Goal: Task Accomplishment & Management: Manage account settings

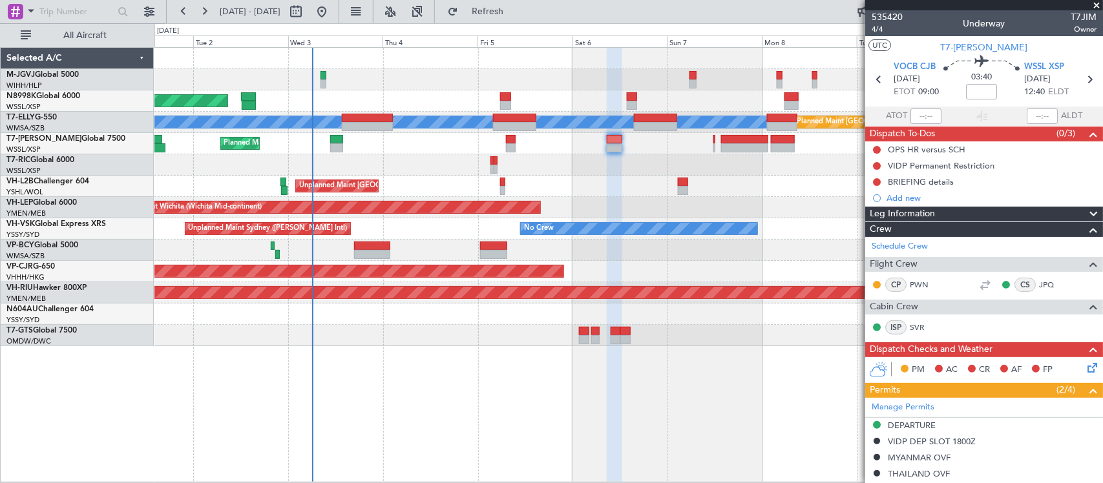
scroll to position [276, 0]
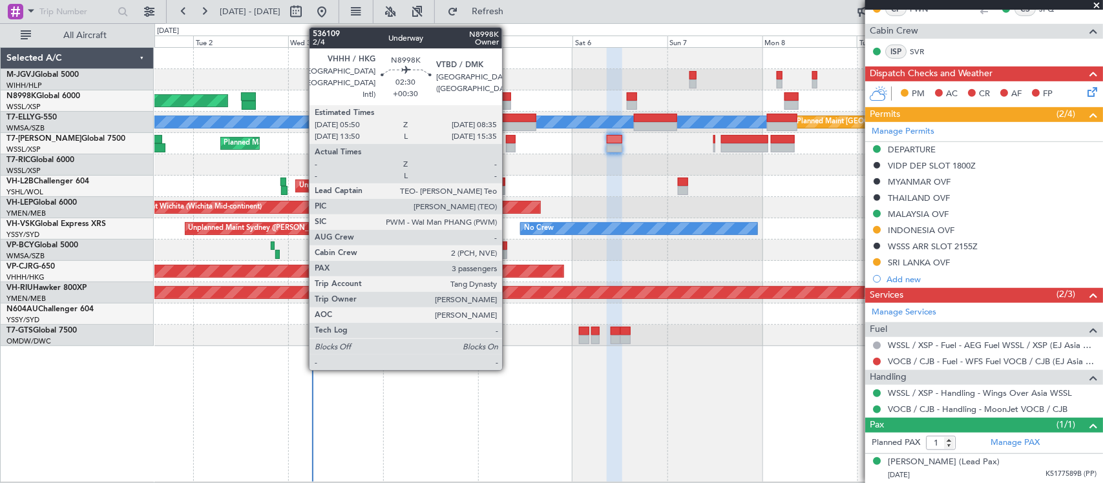
click at [508, 102] on div at bounding box center [505, 105] width 11 height 9
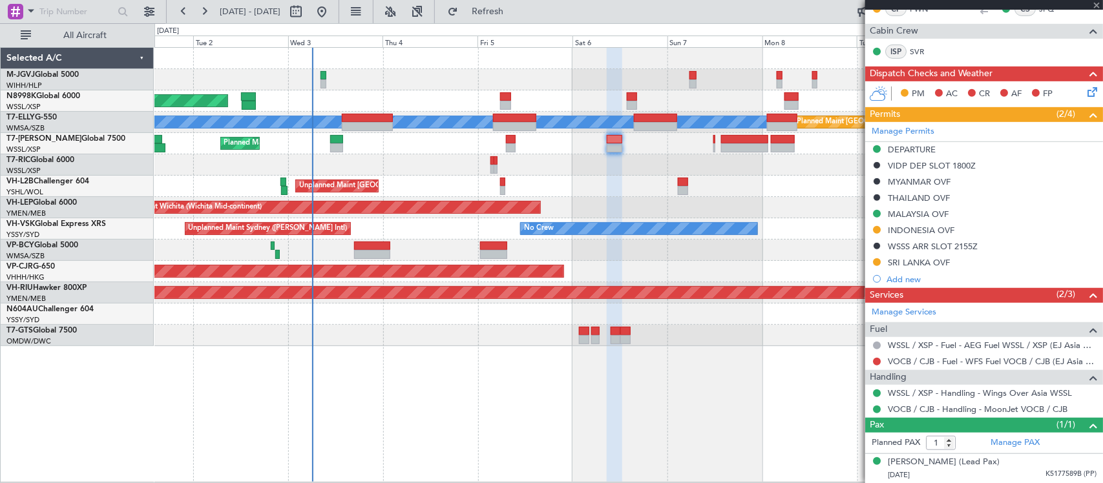
type input "+00:30"
type input "3"
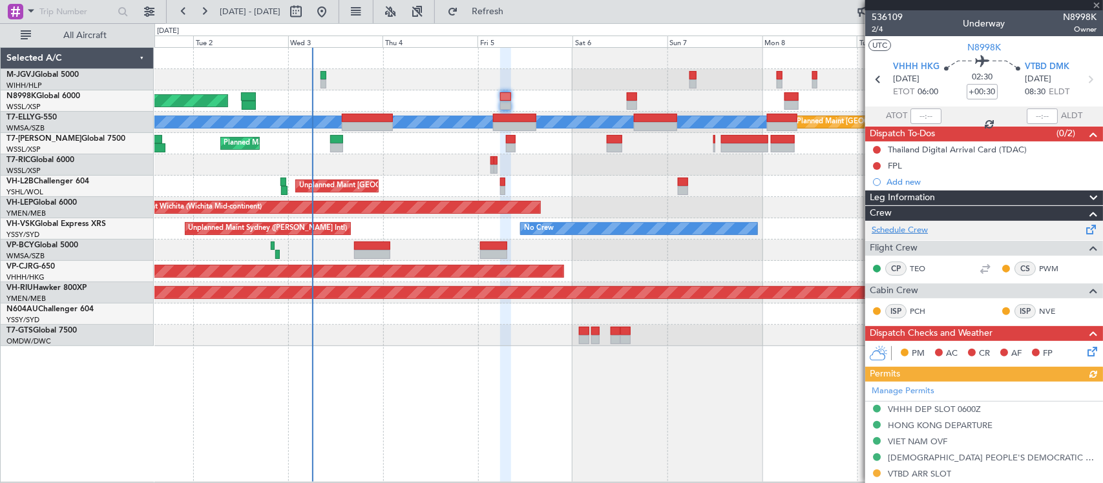
click at [911, 230] on link "Schedule Crew" at bounding box center [899, 230] width 56 height 13
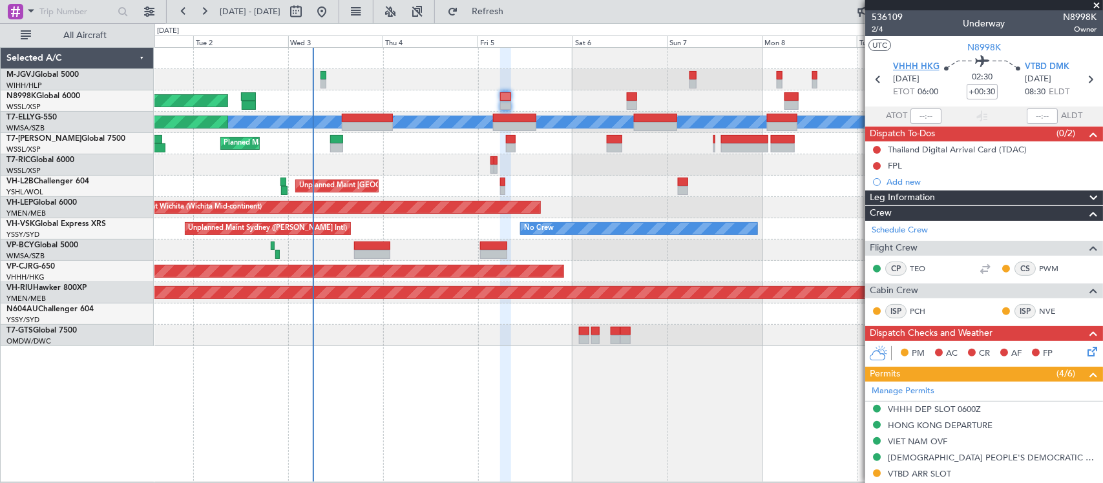
click at [916, 68] on span "VHHH HKG" at bounding box center [916, 67] width 47 height 13
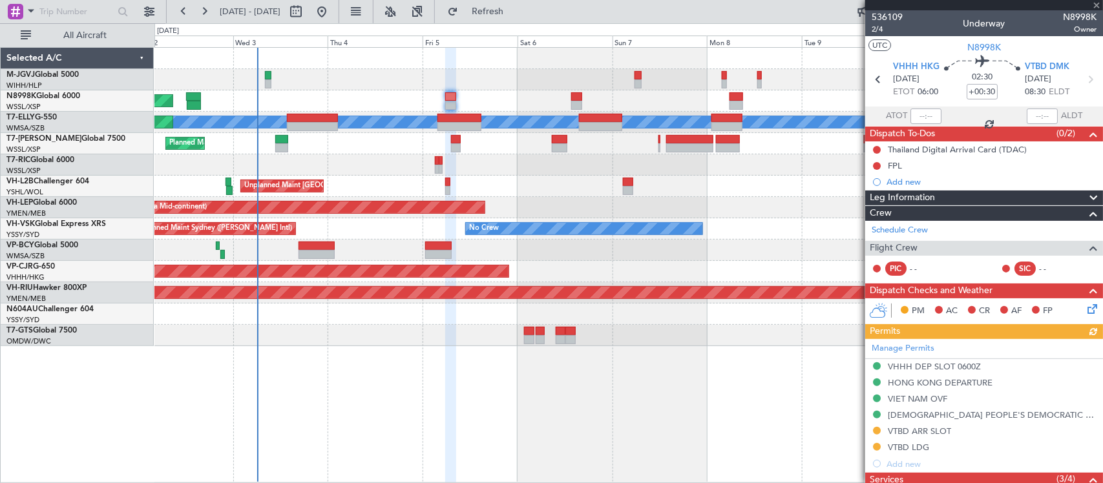
click at [525, 171] on div at bounding box center [628, 164] width 948 height 21
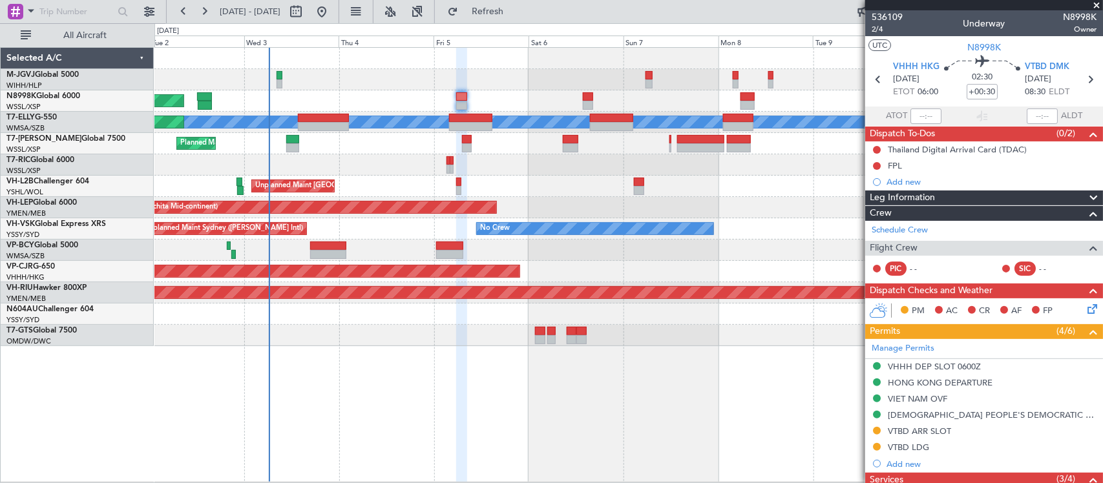
click at [424, 170] on div at bounding box center [628, 164] width 948 height 21
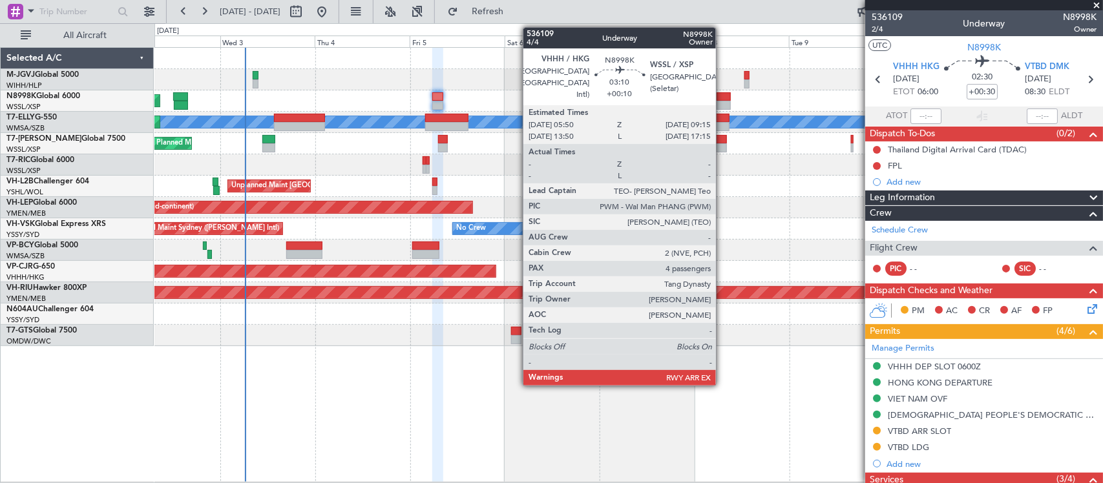
click at [722, 98] on div at bounding box center [723, 96] width 14 height 9
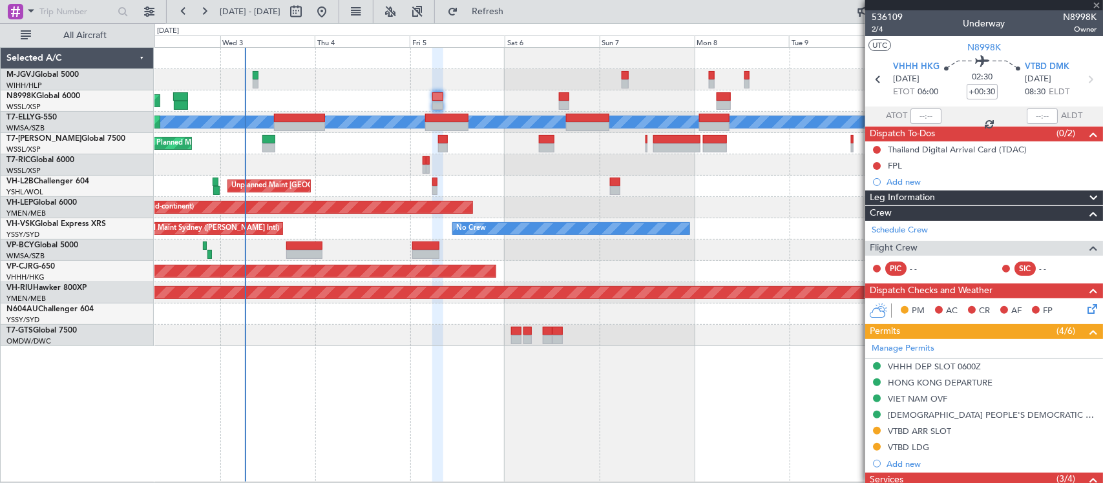
type input "+00:10"
type input "4"
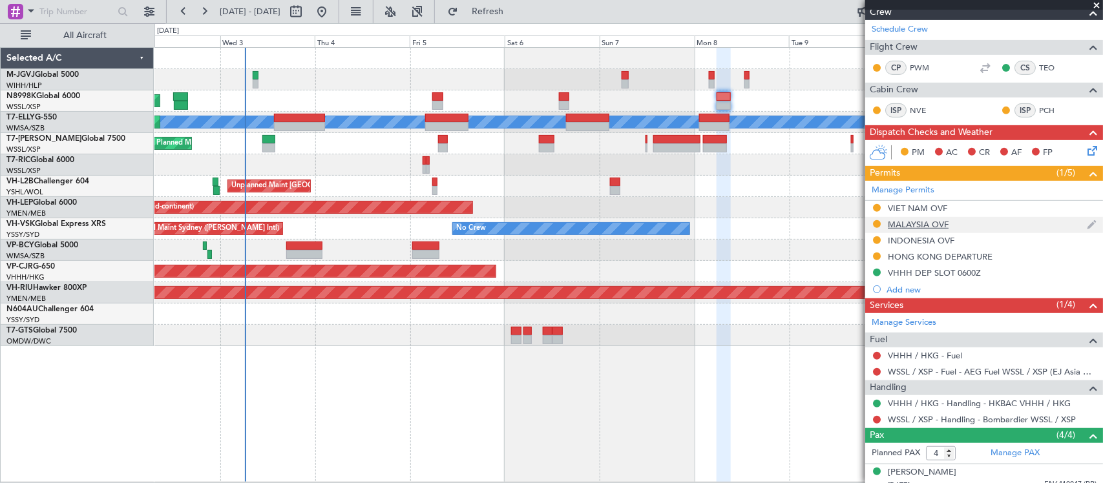
scroll to position [283, 0]
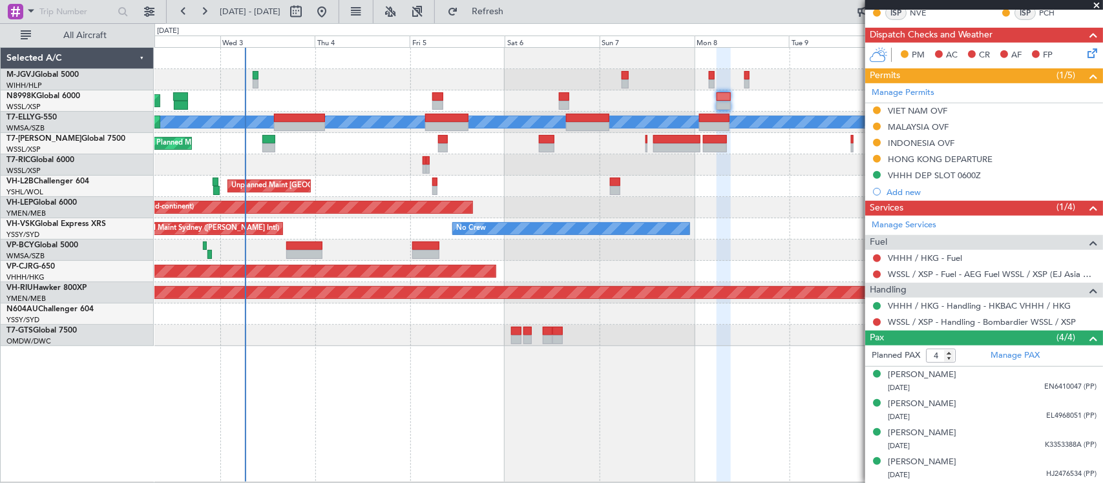
click at [935, 158] on div "HONG KONG DEPARTURE" at bounding box center [940, 159] width 105 height 11
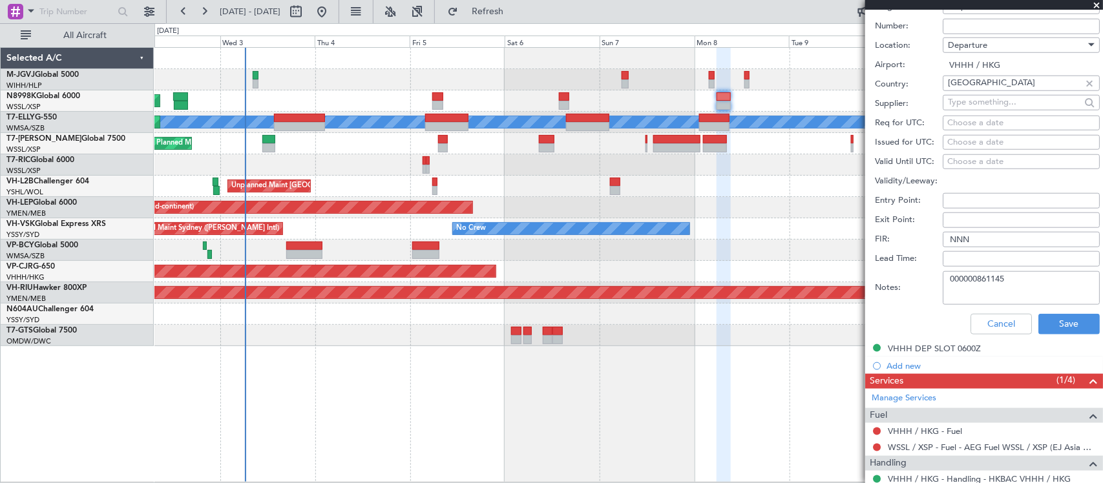
scroll to position [552, 0]
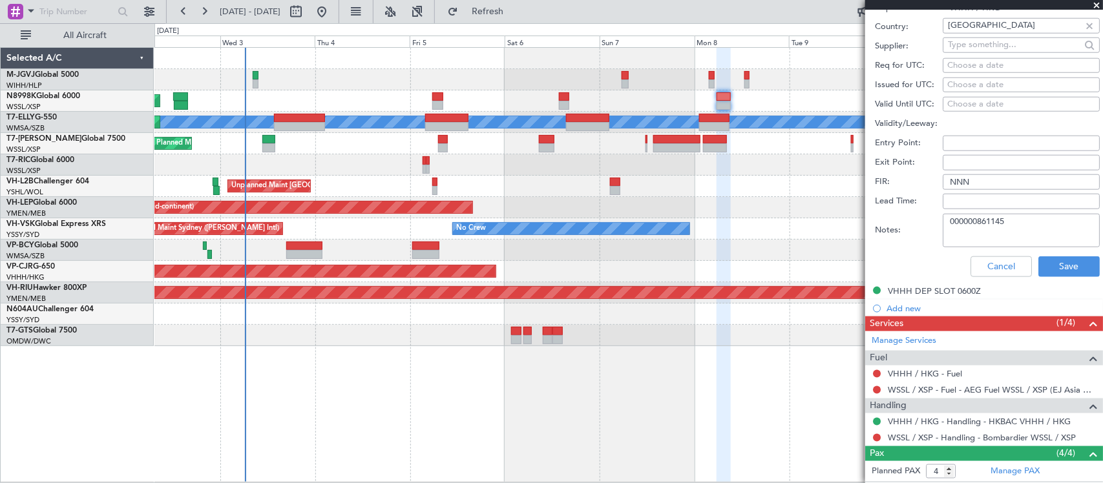
click at [1008, 224] on textarea "000000861145" at bounding box center [1020, 231] width 157 height 34
drag, startPoint x: 1012, startPoint y: 223, endPoint x: 908, endPoint y: 236, distance: 104.8
click at [912, 234] on div "Notes: 000000861145" at bounding box center [987, 230] width 225 height 39
paste textarea "000000861368"
type textarea "000000861145 - Withdrawn Rev sked: 000000861368"
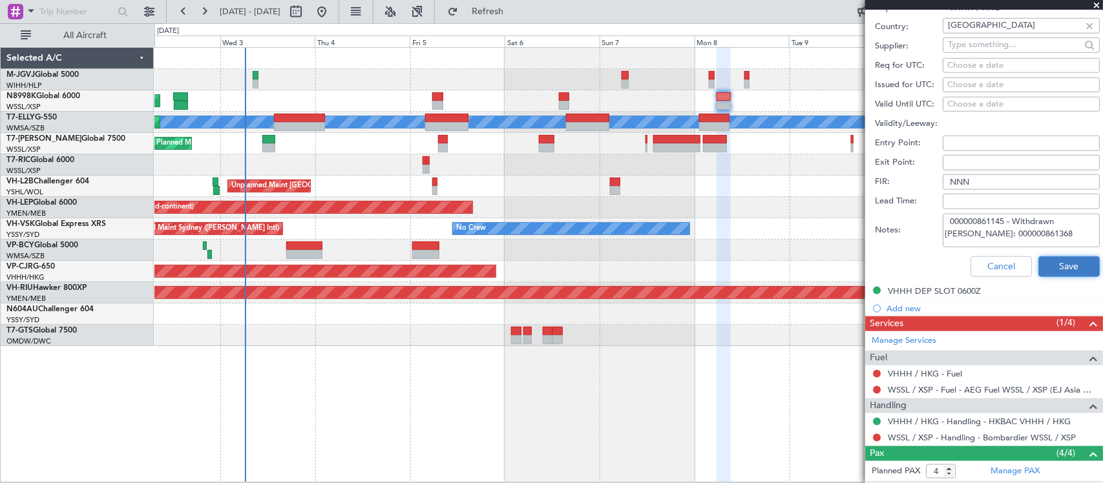
click at [1048, 267] on button "Save" at bounding box center [1068, 266] width 61 height 21
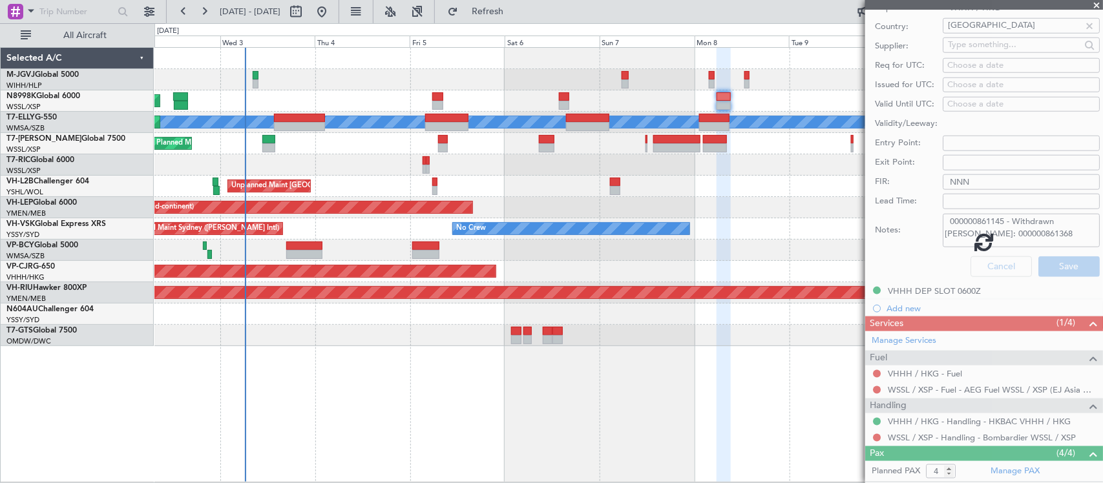
scroll to position [166, 0]
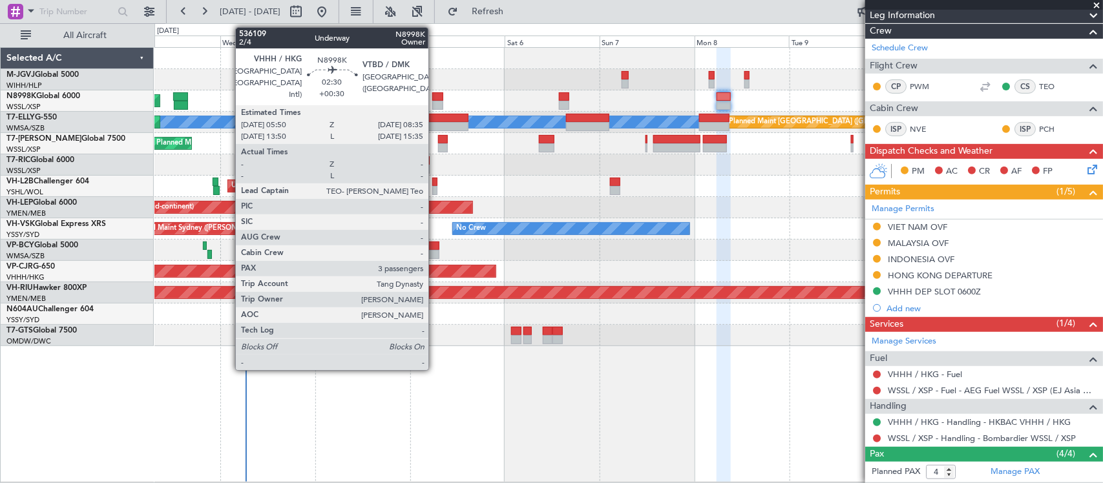
click at [435, 98] on div at bounding box center [437, 96] width 11 height 9
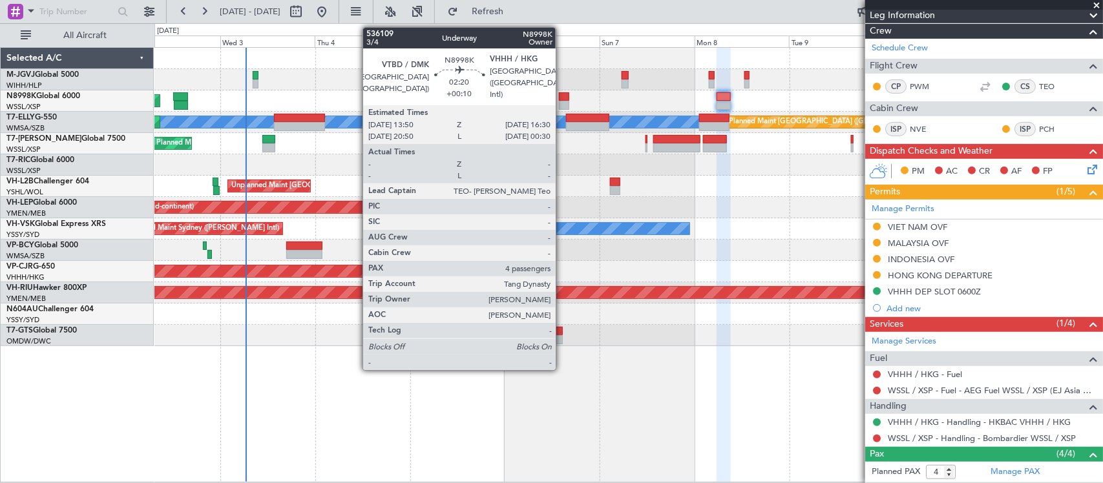
click at [562, 101] on div at bounding box center [564, 105] width 11 height 9
click at [562, 98] on div at bounding box center [564, 96] width 11 height 9
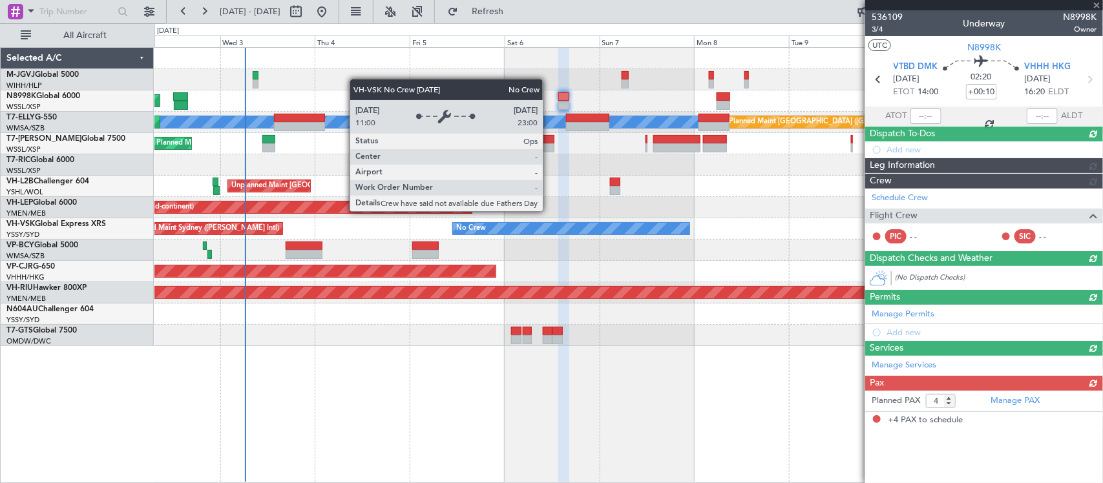
scroll to position [0, 0]
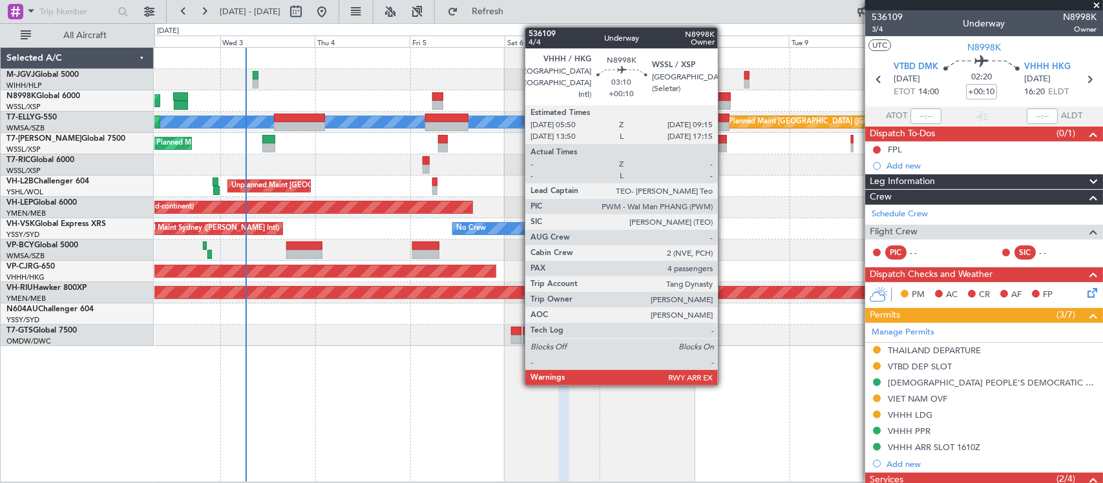
click at [724, 97] on div at bounding box center [723, 96] width 14 height 9
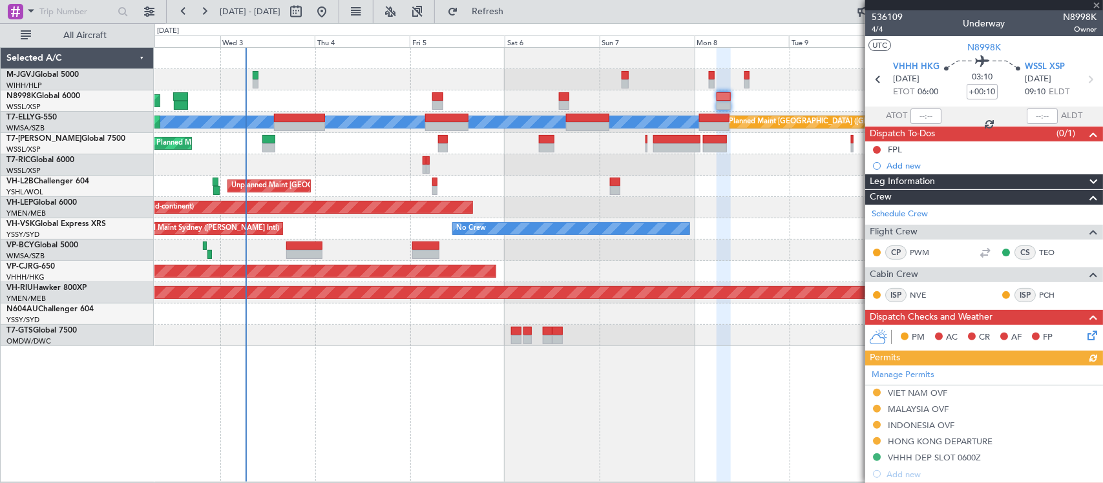
scroll to position [283, 0]
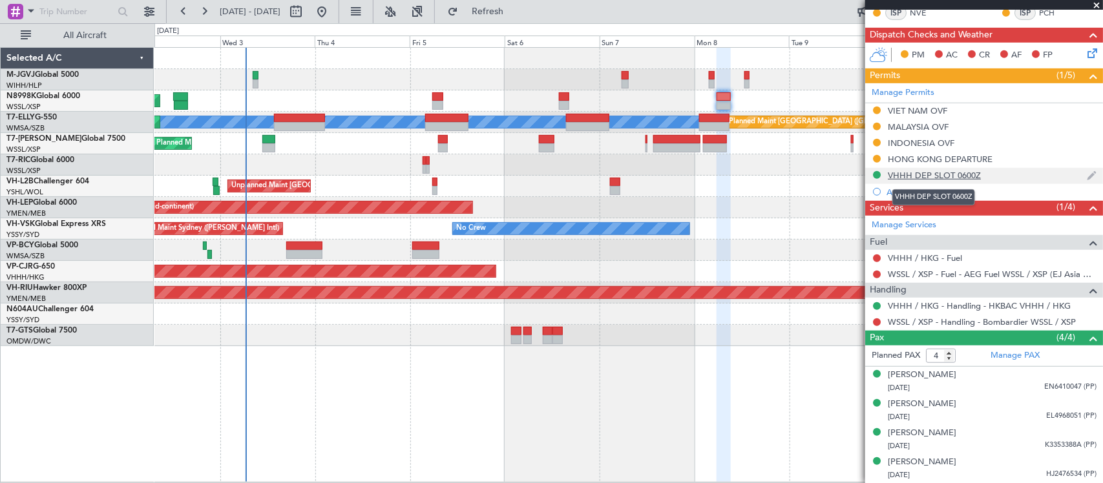
click at [926, 172] on div "VHHH DEP SLOT 0600Z" at bounding box center [934, 175] width 93 height 11
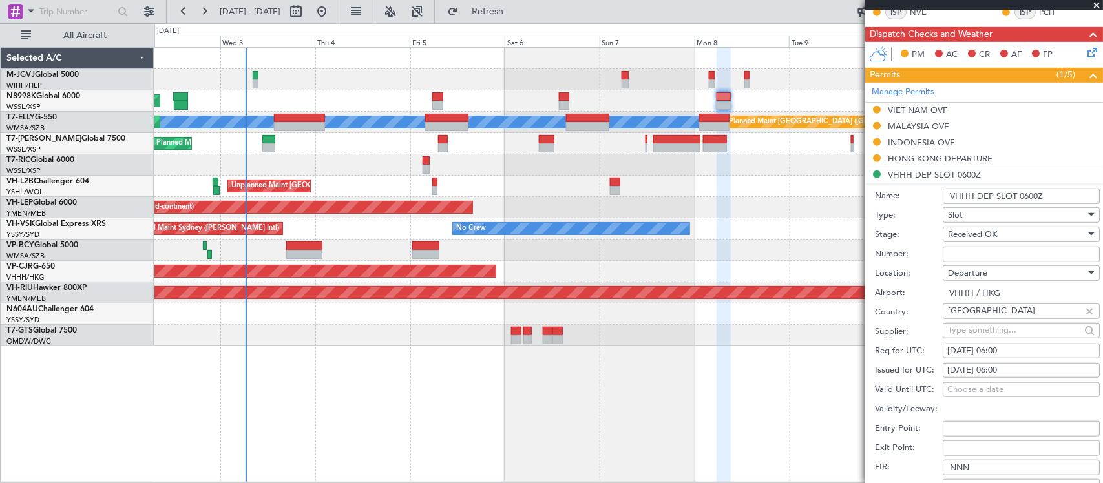
click at [1015, 233] on div "Received OK" at bounding box center [1017, 234] width 138 height 19
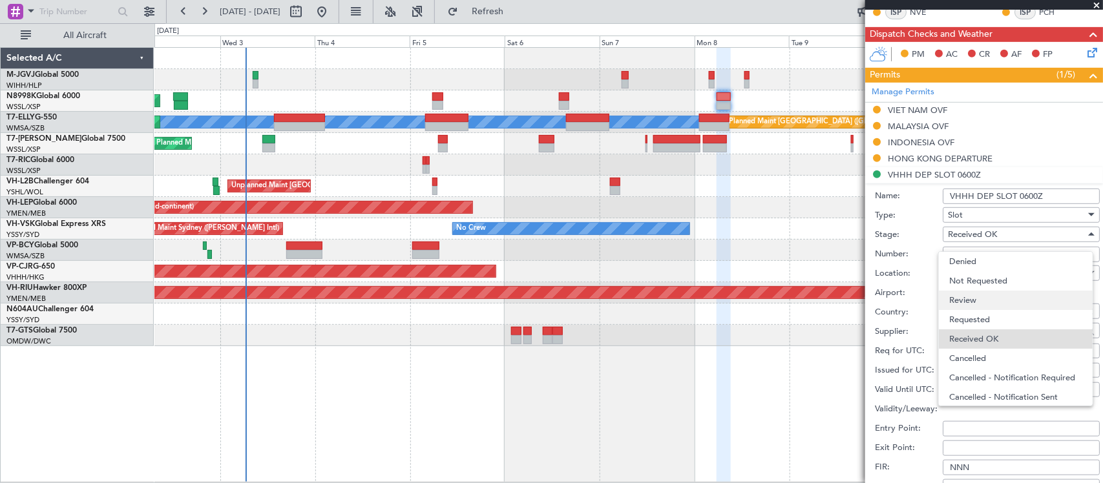
scroll to position [21, 0]
click at [998, 298] on span "Requested" at bounding box center [1015, 298] width 133 height 19
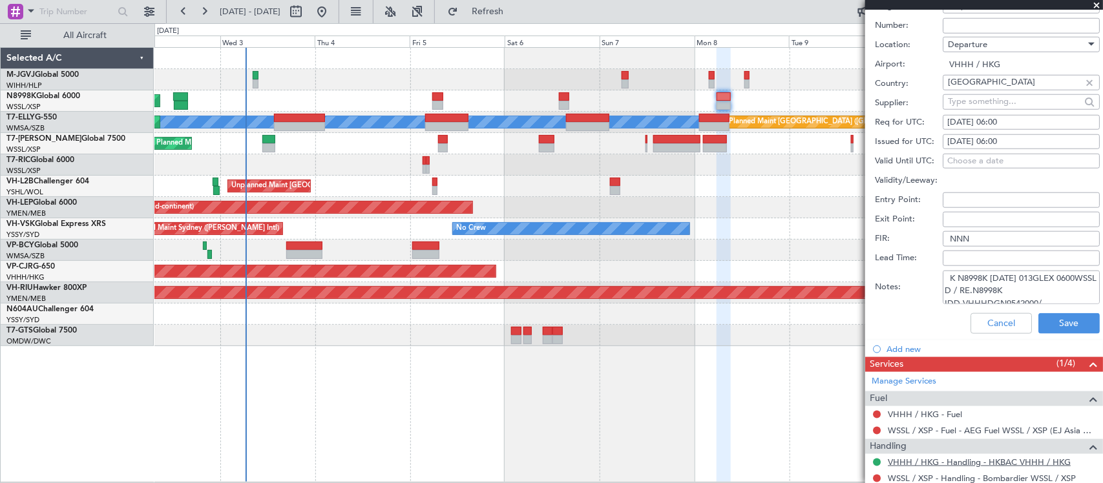
scroll to position [669, 0]
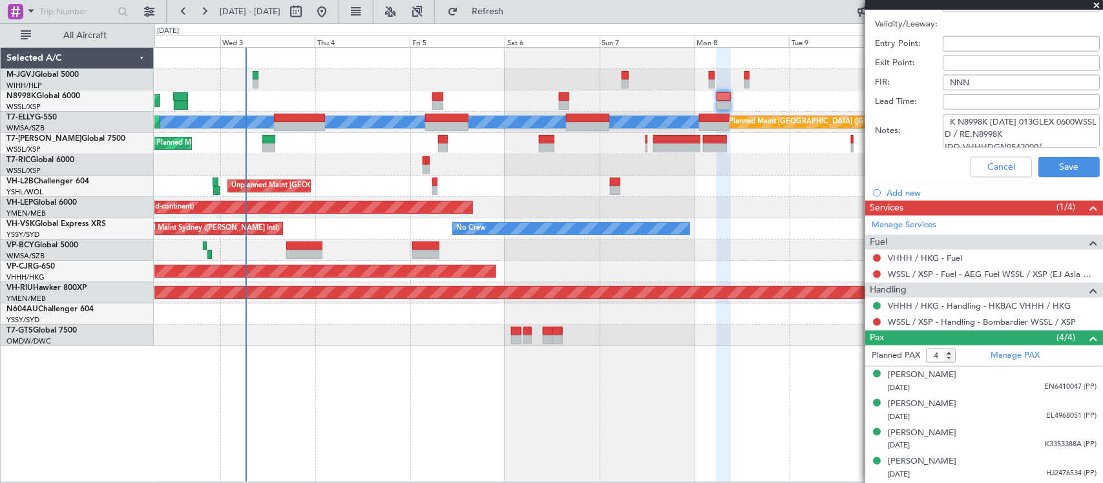
click at [1002, 140] on textarea "K N8998K 08SEP 013GLEX 0600WSSL D / RE.N8998K IDD.VHHHDGN9542000/" at bounding box center [1020, 131] width 157 height 34
paste textarea "T N8998K 08SEP 014GLEX 0610WSSL D / ID.VHHHDGN975"
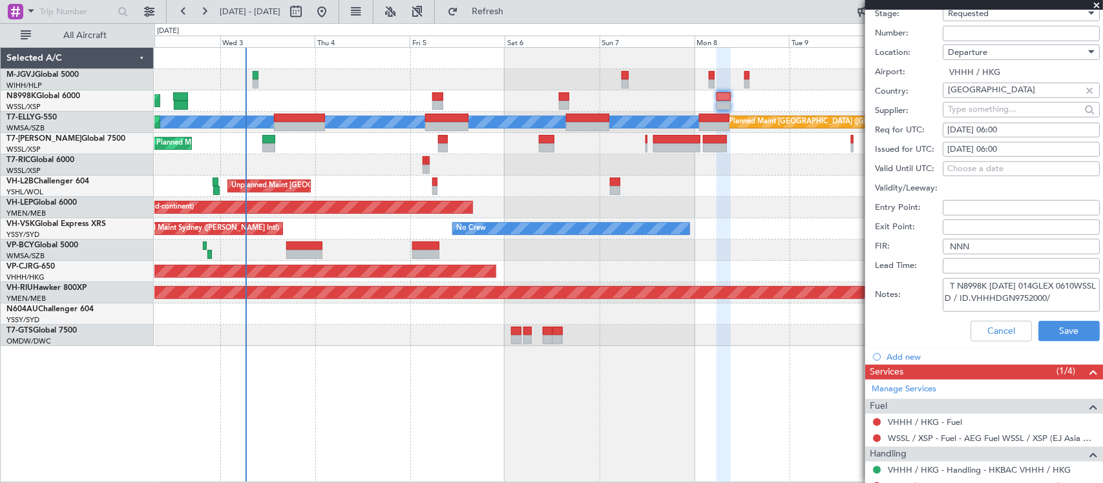
scroll to position [534, 0]
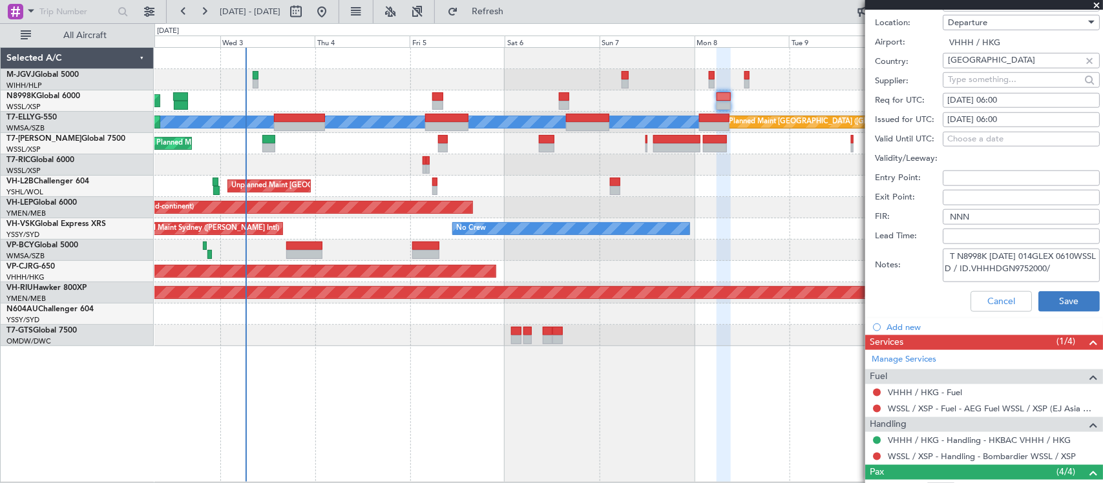
type textarea "T N8998K 08SEP 014GLEX 0610WSSL D / ID.VHHHDGN9752000/"
click at [1050, 304] on button "Save" at bounding box center [1068, 301] width 61 height 21
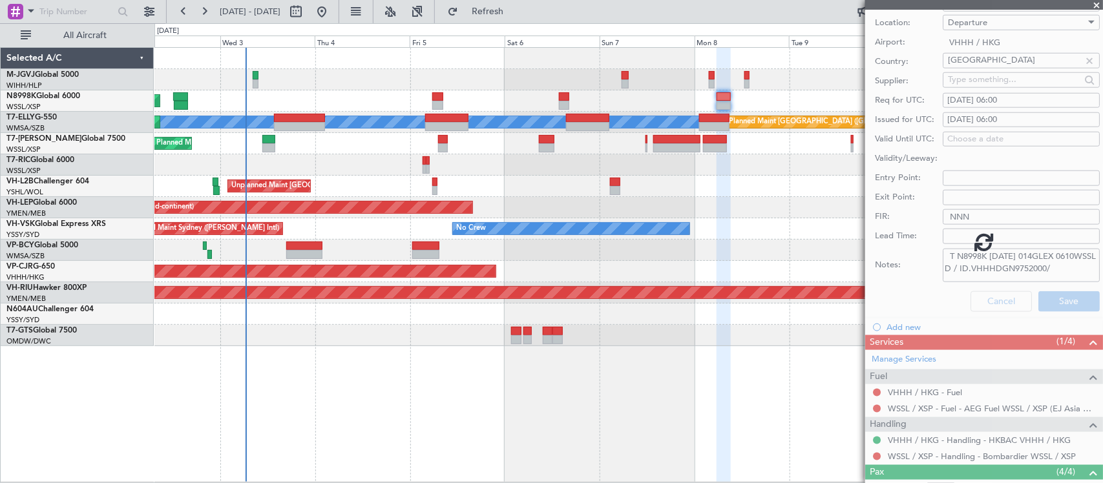
scroll to position [147, 0]
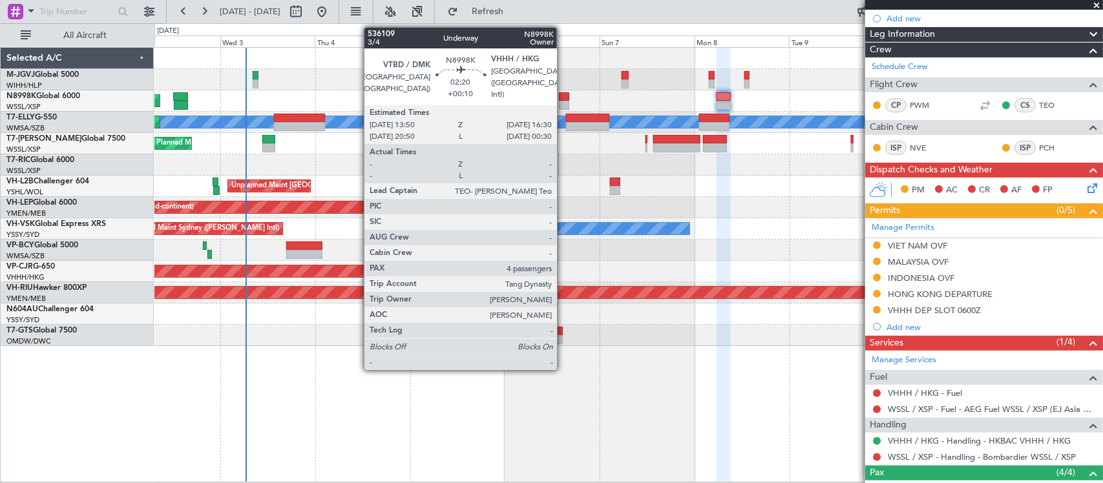
click at [563, 97] on div at bounding box center [564, 96] width 11 height 9
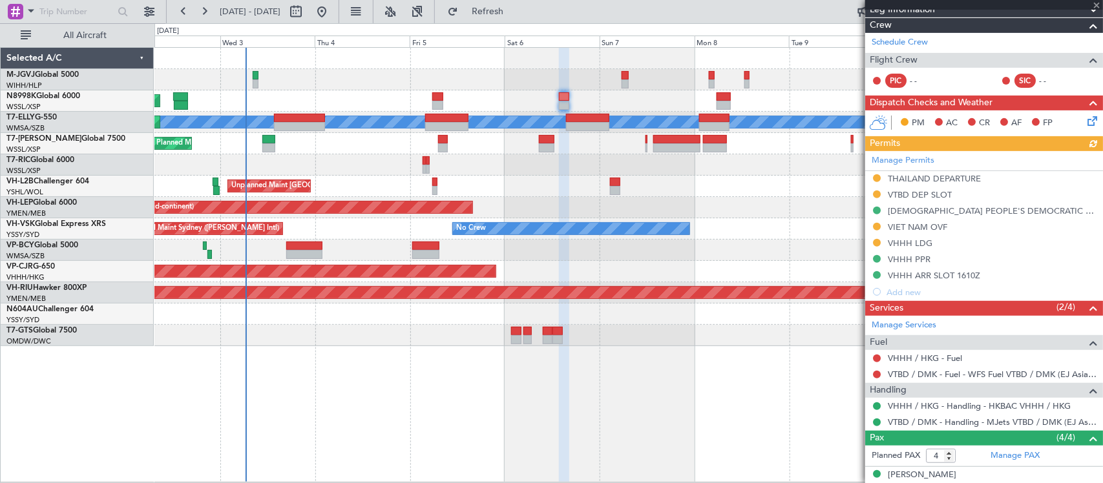
scroll to position [273, 0]
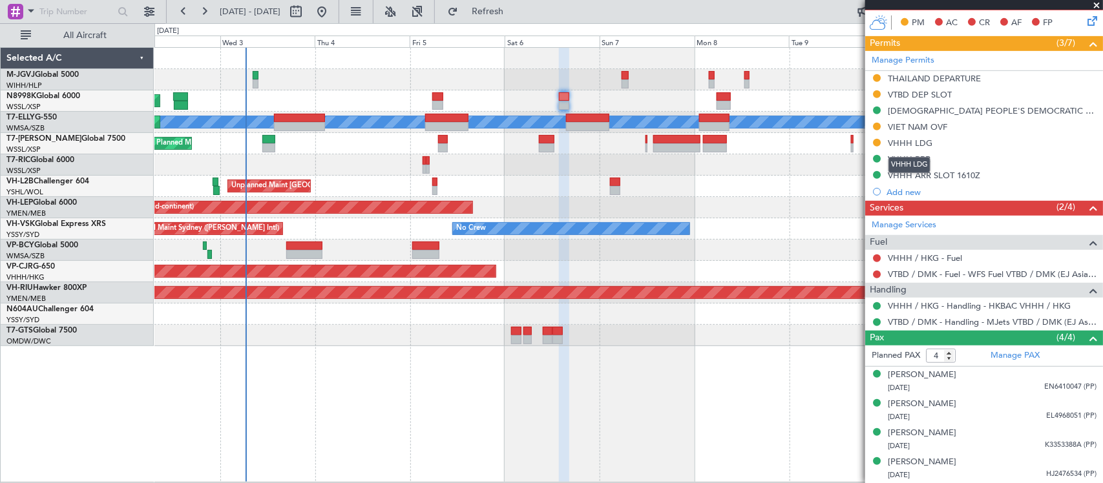
click at [918, 156] on mat-tooltip-component "VHHH LDG" at bounding box center [909, 165] width 60 height 34
click at [910, 156] on div "VHHH PPR" at bounding box center [909, 159] width 43 height 11
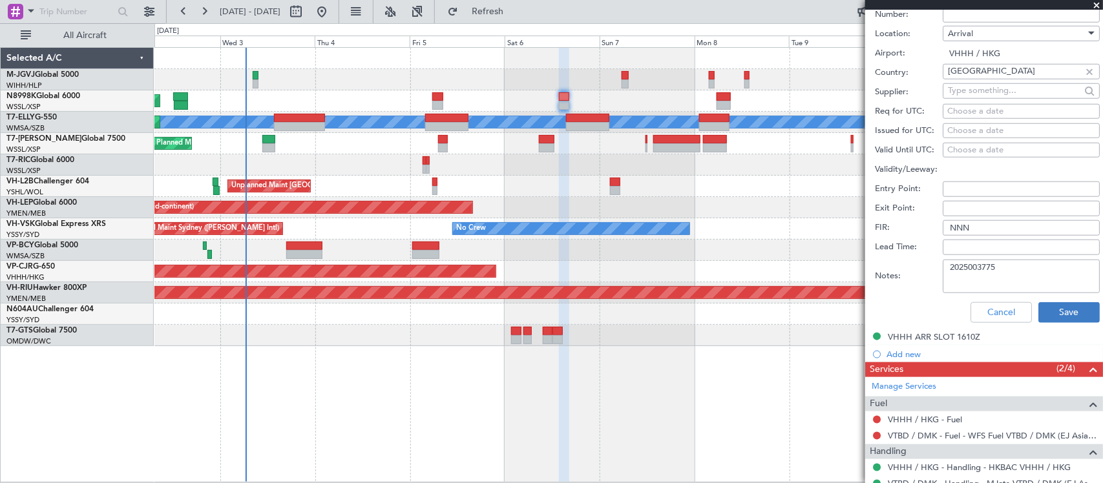
scroll to position [541, 0]
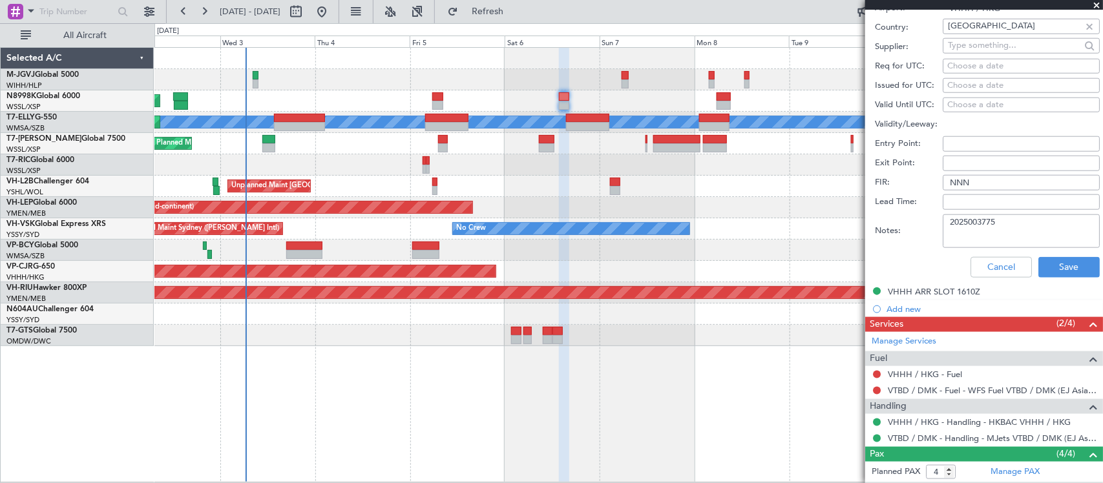
drag, startPoint x: 1001, startPoint y: 228, endPoint x: 919, endPoint y: 234, distance: 82.9
click at [919, 234] on div "Notes: 2025003775" at bounding box center [987, 231] width 225 height 39
drag, startPoint x: 993, startPoint y: 264, endPoint x: 1013, endPoint y: 260, distance: 20.3
click at [993, 264] on button "Cancel" at bounding box center [1000, 267] width 61 height 21
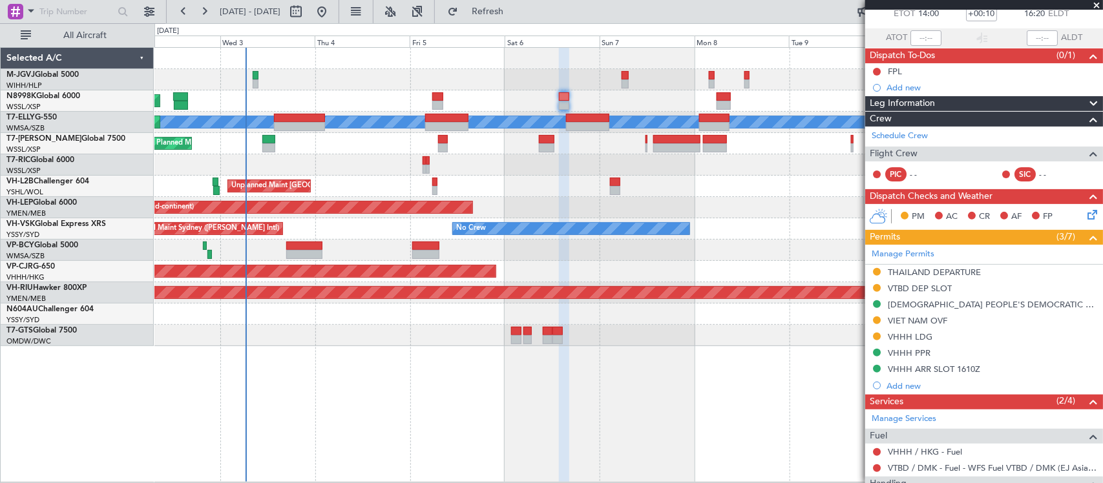
scroll to position [0, 0]
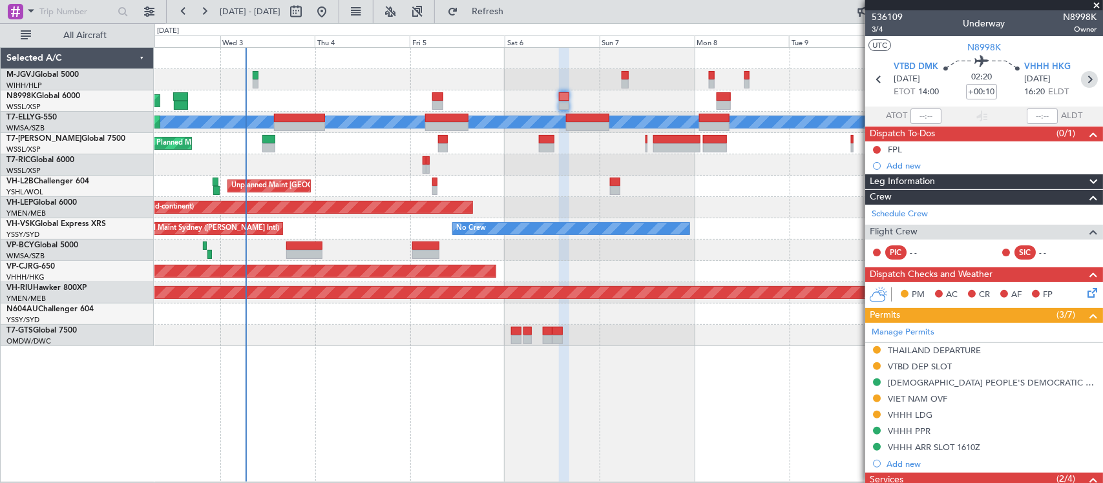
click at [1081, 83] on icon at bounding box center [1089, 79] width 17 height 17
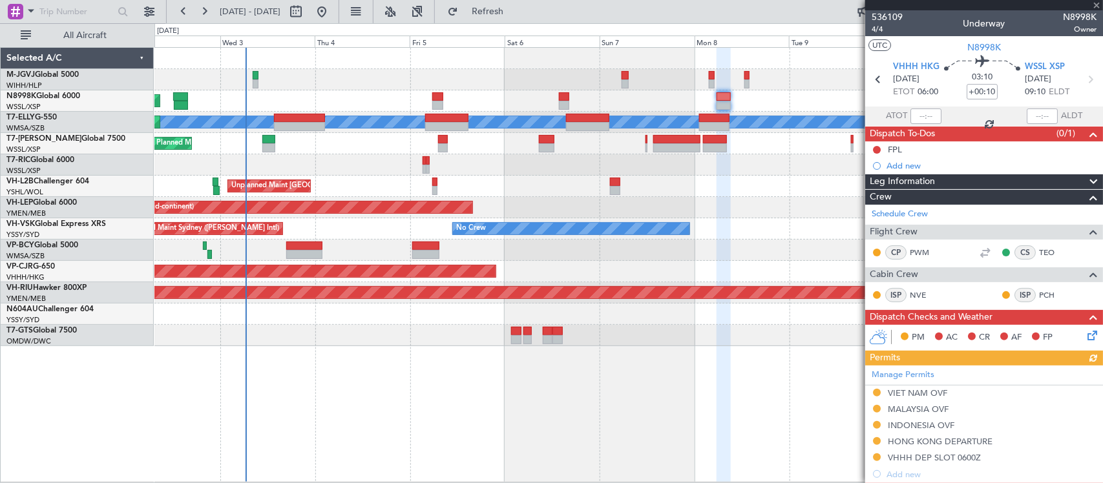
scroll to position [283, 0]
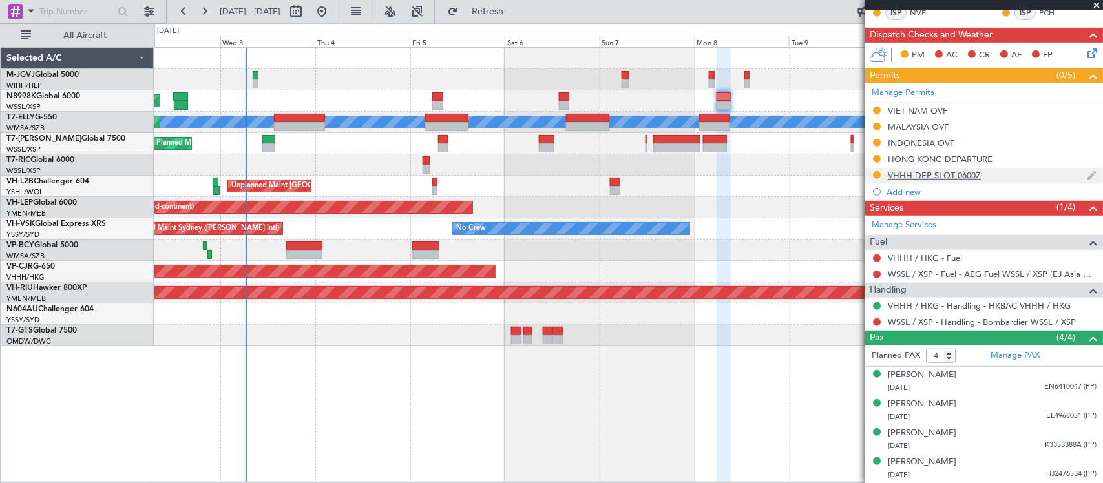
click at [918, 173] on div "VHHH DEP SLOT 0600Z" at bounding box center [934, 175] width 93 height 11
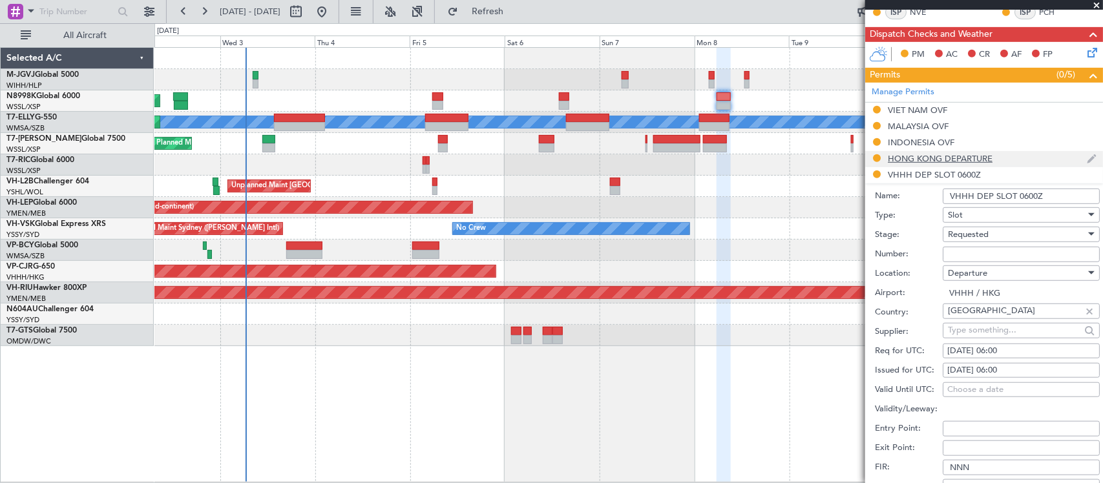
click at [926, 155] on div "HONG KONG DEPARTURE" at bounding box center [940, 158] width 105 height 11
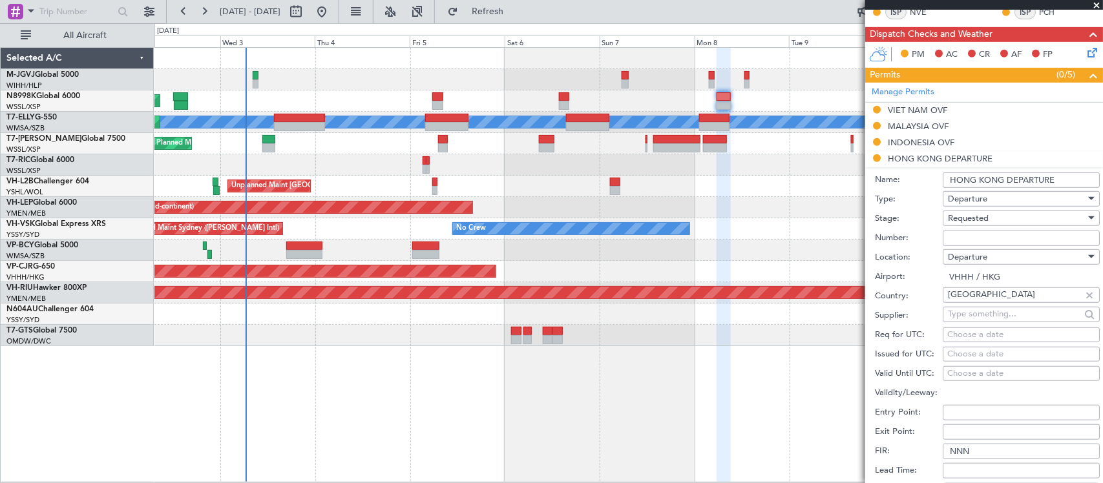
scroll to position [669, 0]
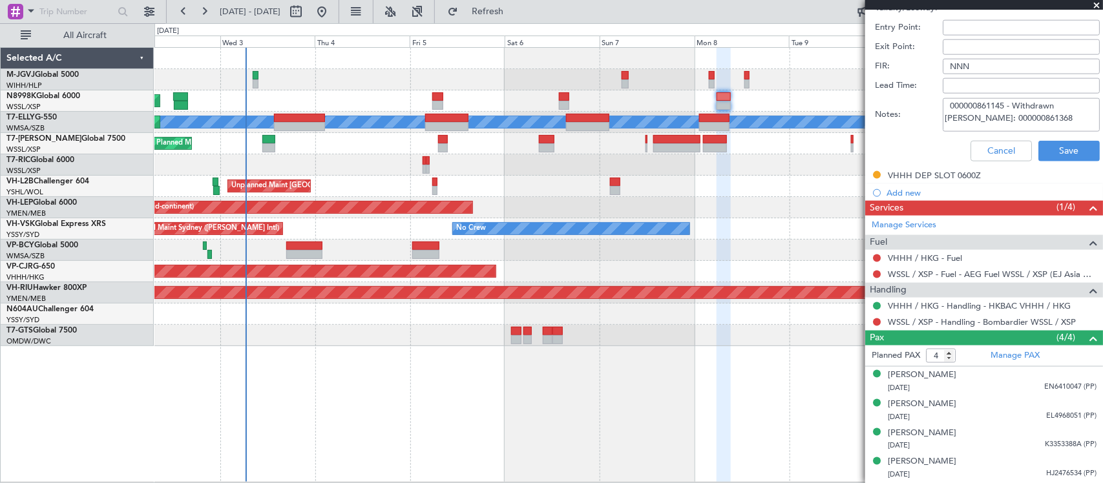
drag, startPoint x: 1052, startPoint y: 121, endPoint x: 947, endPoint y: 132, distance: 105.2
click at [947, 132] on div "Notes: 000000861145 - Withdrawn Rev sked: 000000861368" at bounding box center [987, 115] width 225 height 39
click at [994, 159] on button "Cancel" at bounding box center [1000, 151] width 61 height 21
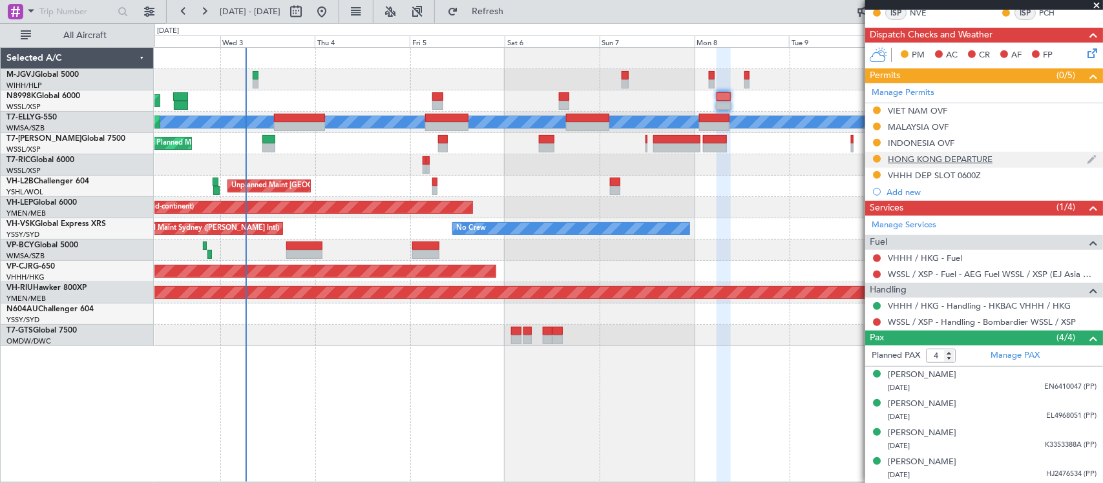
scroll to position [283, 0]
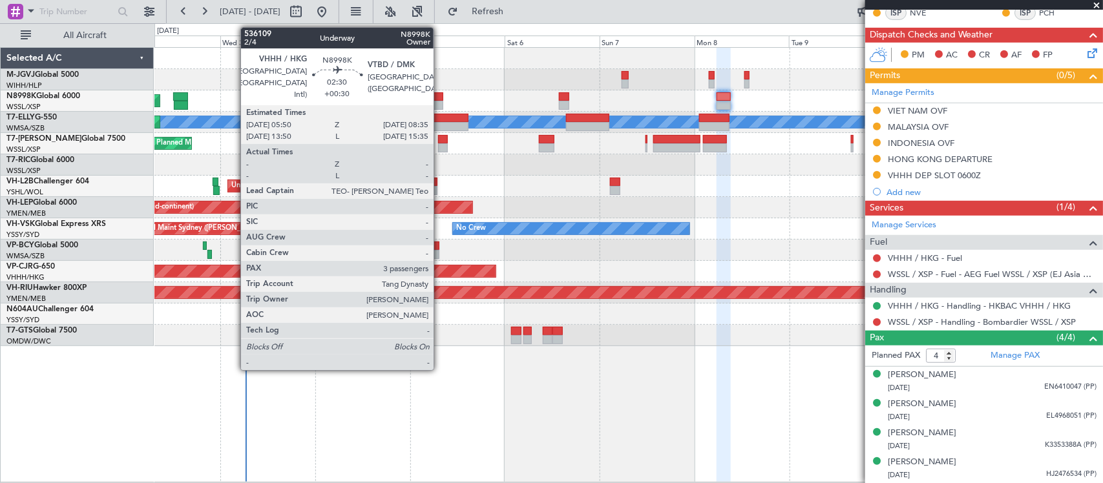
click at [440, 100] on div at bounding box center [437, 96] width 11 height 9
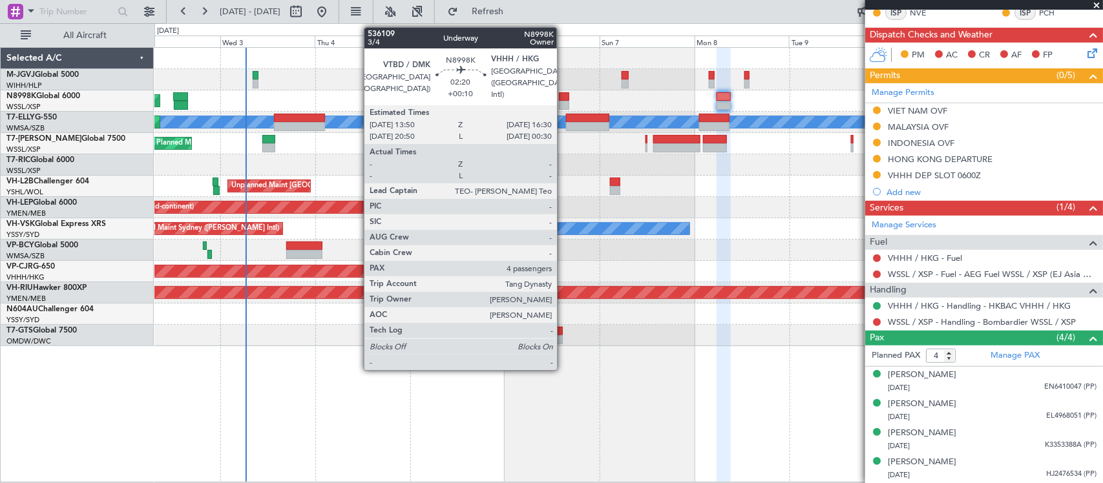
click at [563, 97] on div at bounding box center [564, 96] width 11 height 9
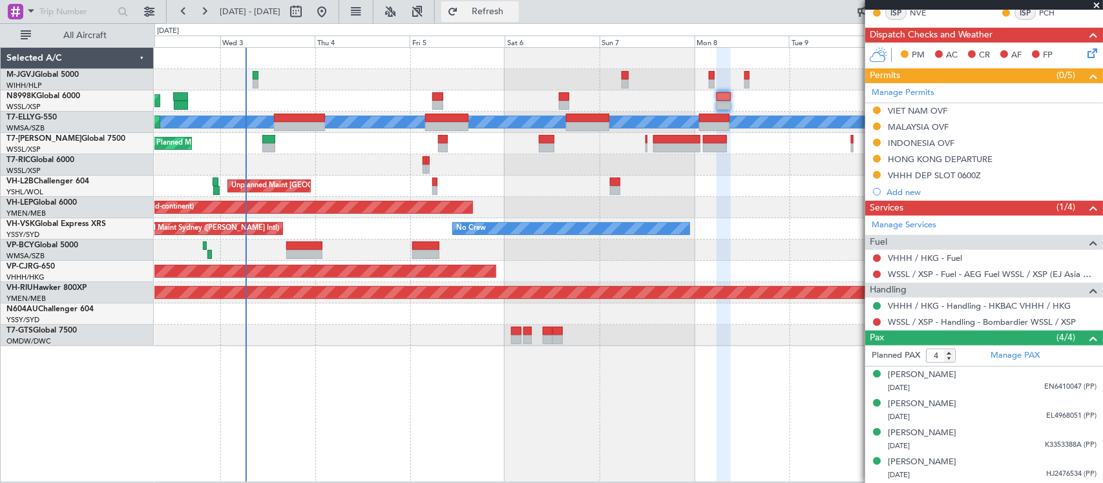
click at [507, 15] on span "Refresh" at bounding box center [488, 11] width 54 height 9
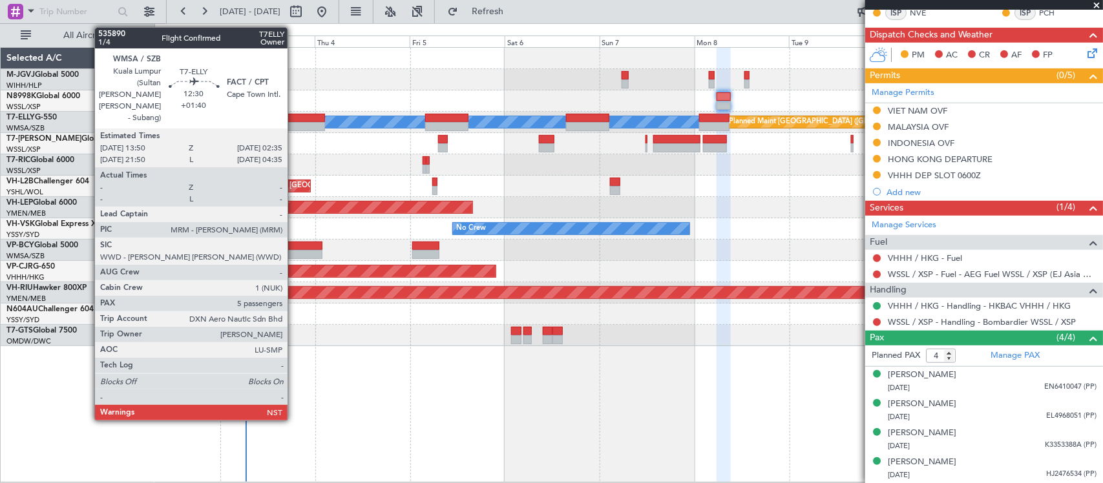
click at [294, 124] on div at bounding box center [299, 126] width 50 height 9
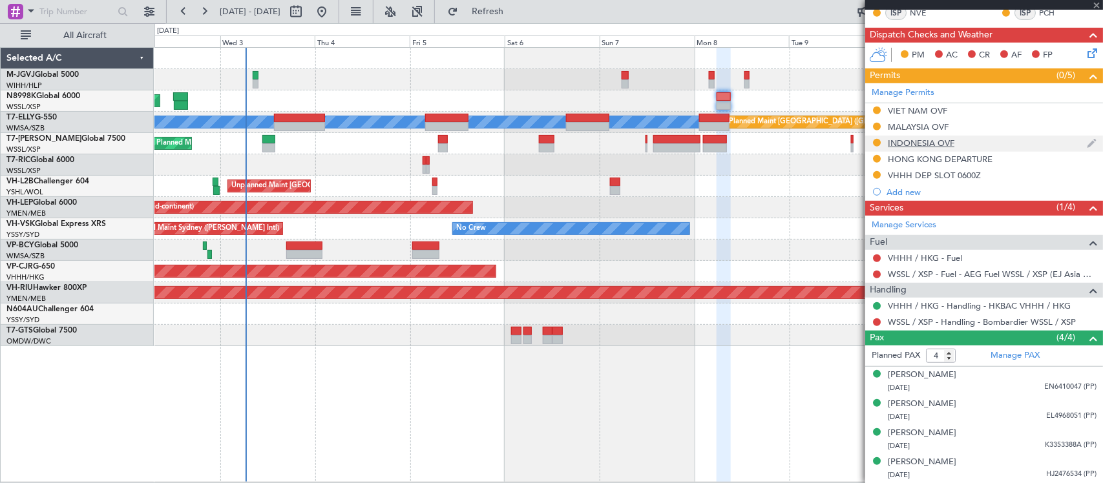
type input "+01:40"
type input "5"
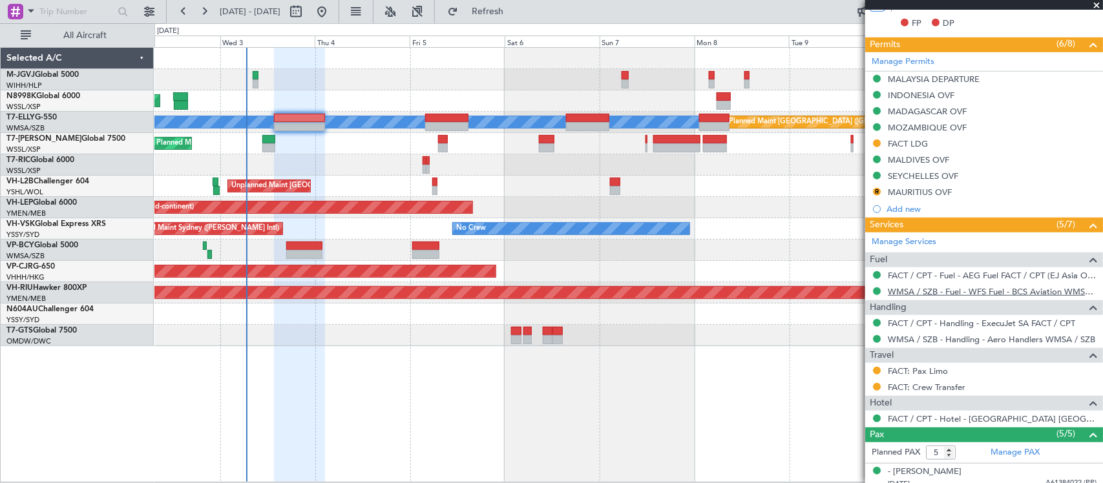
scroll to position [475, 0]
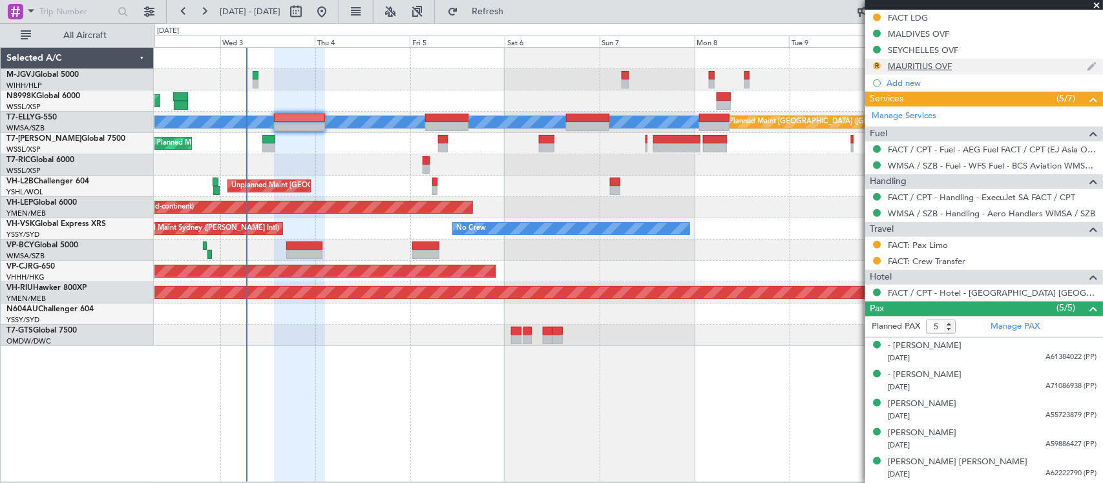
click at [877, 66] on button "R" at bounding box center [877, 66] width 8 height 8
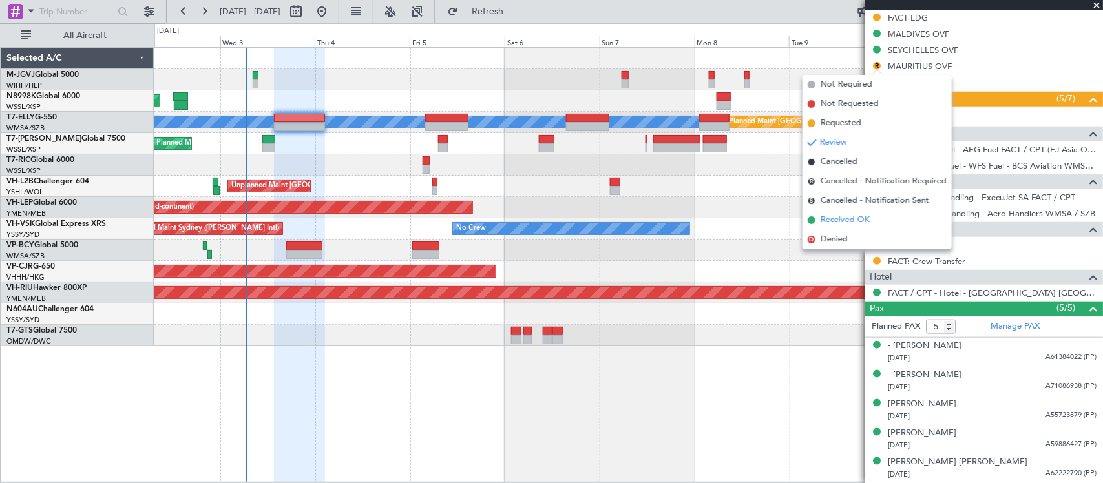
click at [858, 223] on span "Received OK" at bounding box center [844, 220] width 49 height 13
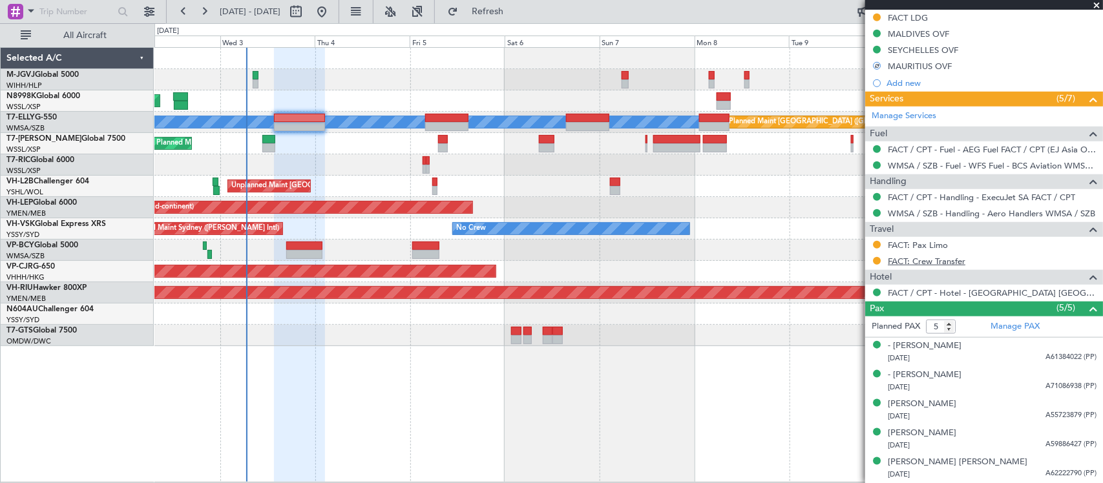
scroll to position [340, 0]
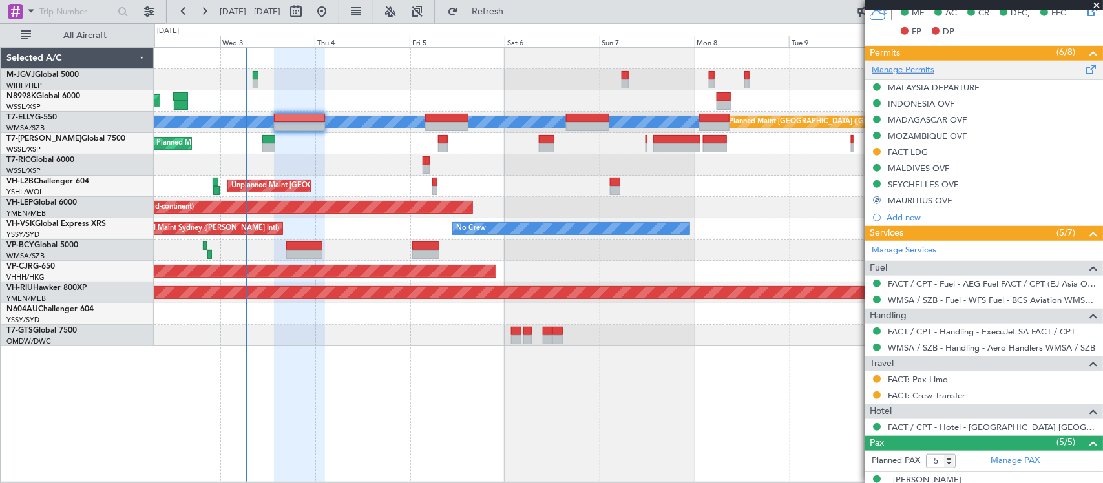
click at [930, 68] on link "Manage Permits" at bounding box center [902, 70] width 63 height 13
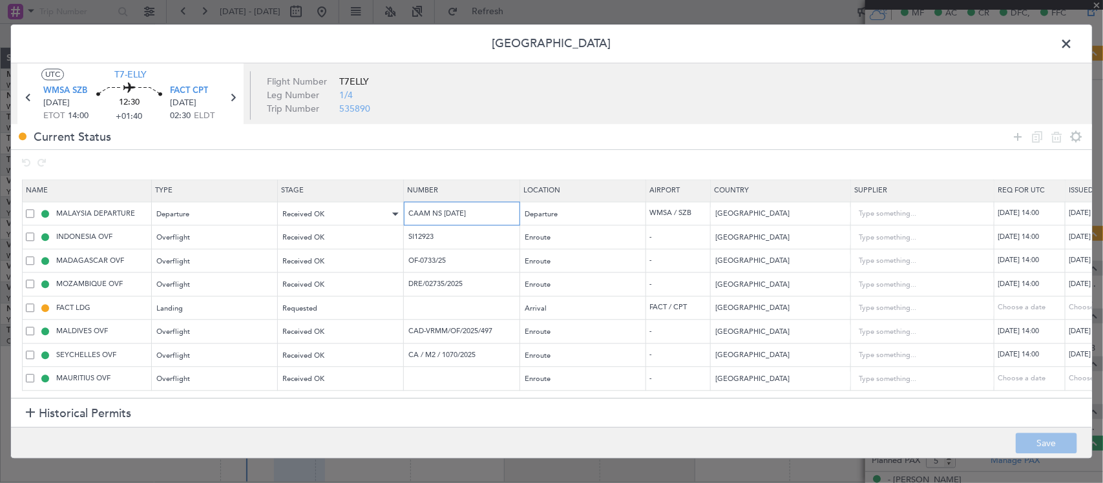
drag, startPoint x: 491, startPoint y: 214, endPoint x: 326, endPoint y: 222, distance: 164.9
click at [315, 221] on tr "MALAYSIA DEPARTURE Departure Received OK CAAM NS 1213 08 25 Departure WMSA / SZ…" at bounding box center [847, 214] width 1648 height 24
click at [430, 233] on input "SI12923" at bounding box center [463, 237] width 112 height 11
click at [428, 233] on input "SI12923" at bounding box center [463, 237] width 112 height 11
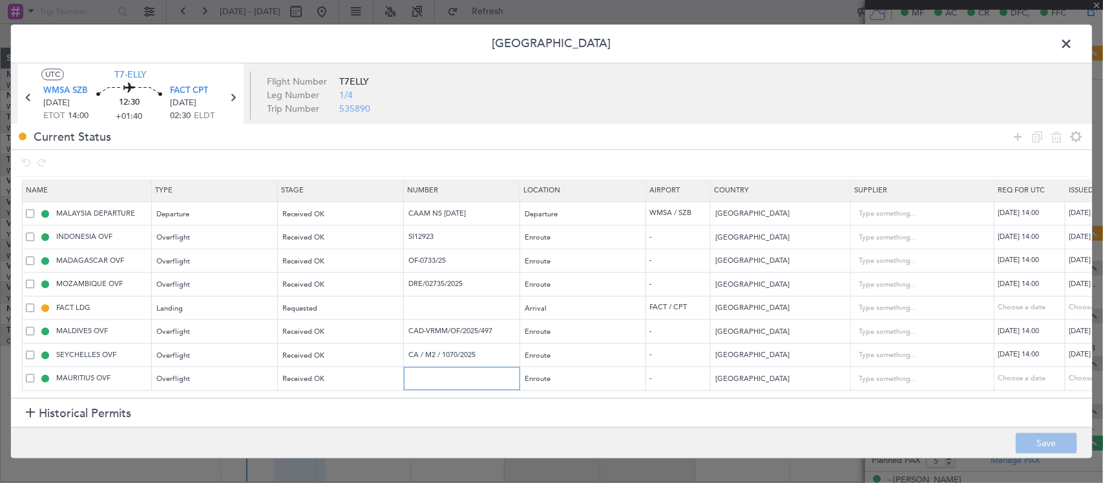
click at [467, 373] on input "text" at bounding box center [463, 378] width 112 height 11
paste input "DCA/572/2025"
type input "DCA/572/2025"
click at [1036, 440] on button "Save" at bounding box center [1045, 443] width 61 height 21
click at [423, 255] on input "OF-0733/25" at bounding box center [463, 260] width 112 height 11
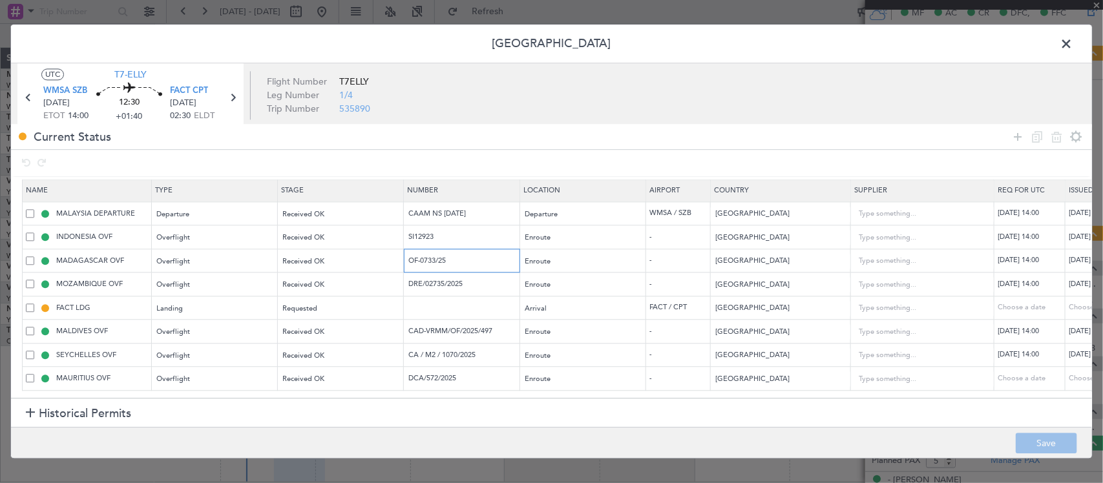
click at [423, 255] on input "OF-0733/25" at bounding box center [463, 260] width 112 height 11
click at [424, 255] on input "OF-0733/25" at bounding box center [463, 260] width 112 height 11
click at [424, 279] on input "DRE/02735/2025" at bounding box center [463, 284] width 112 height 11
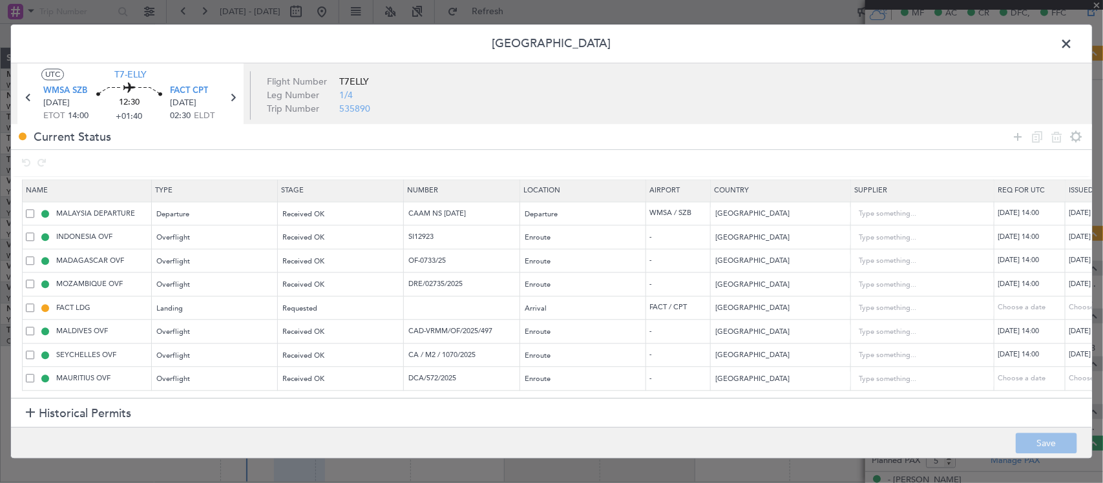
click at [1072, 44] on span at bounding box center [1072, 47] width 0 height 26
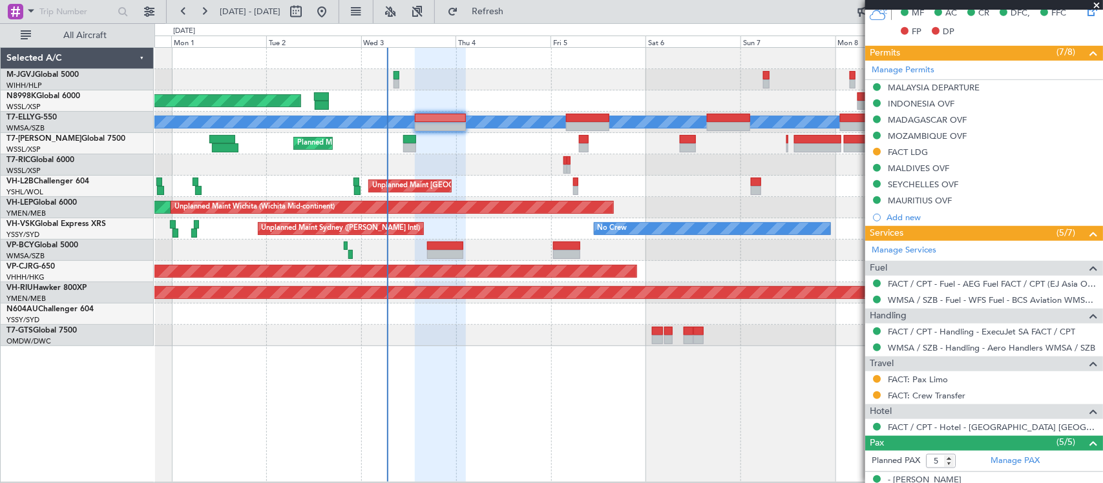
click at [742, 260] on div "Planned Maint Singapore (Seletar) Planned Maint Kuala Lumpur (Sultan Abdul Aziz…" at bounding box center [628, 197] width 948 height 298
click at [714, 259] on div at bounding box center [628, 250] width 948 height 21
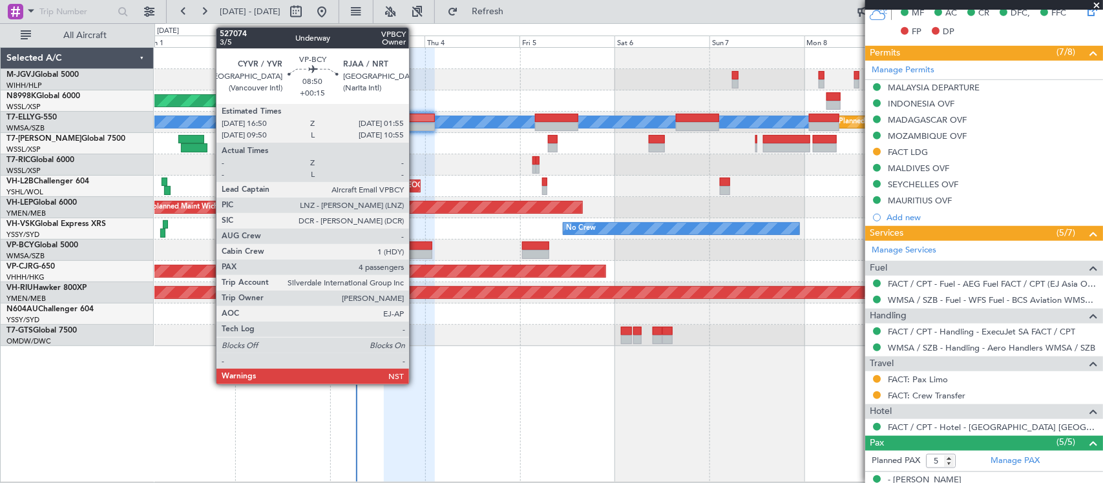
click at [415, 250] on div at bounding box center [414, 254] width 36 height 9
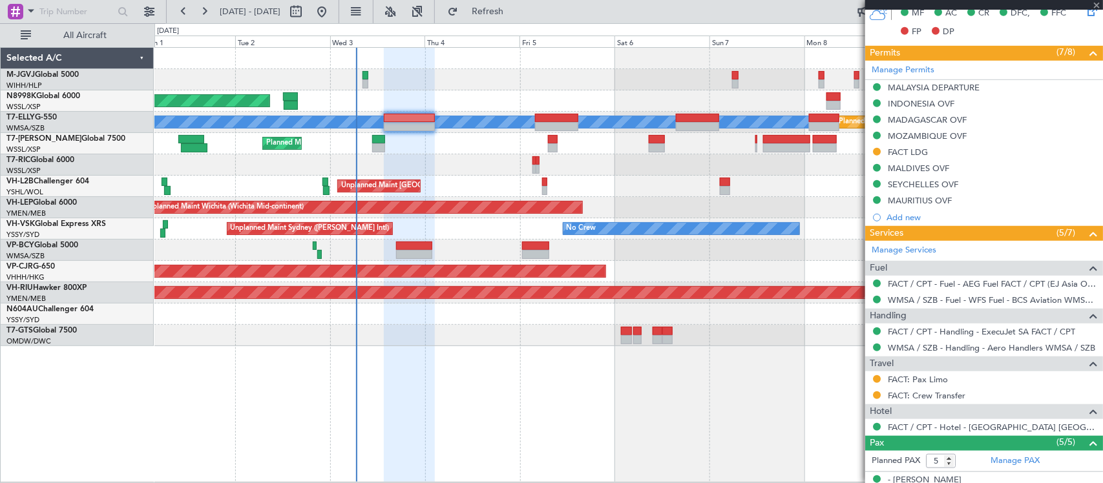
type input "+00:15"
type input "4"
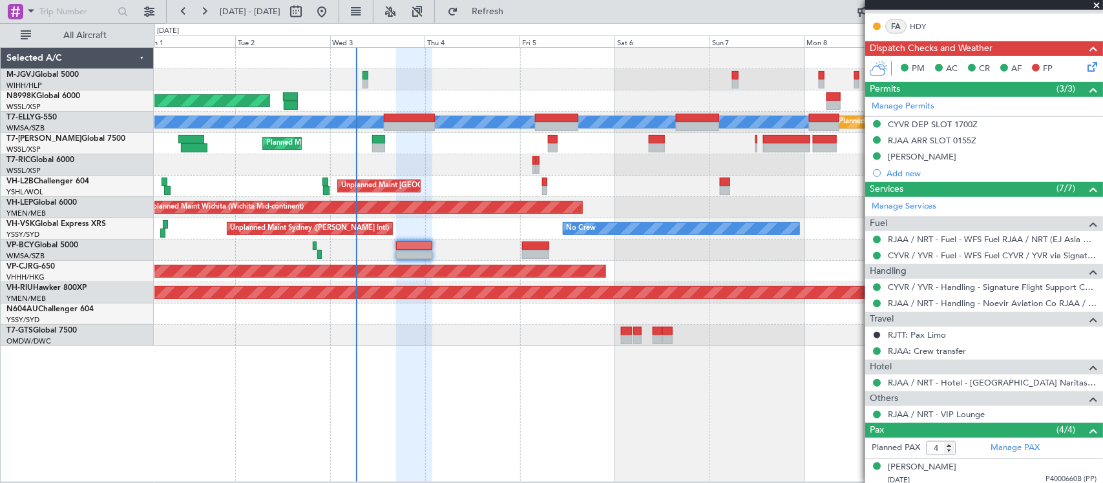
scroll to position [379, 0]
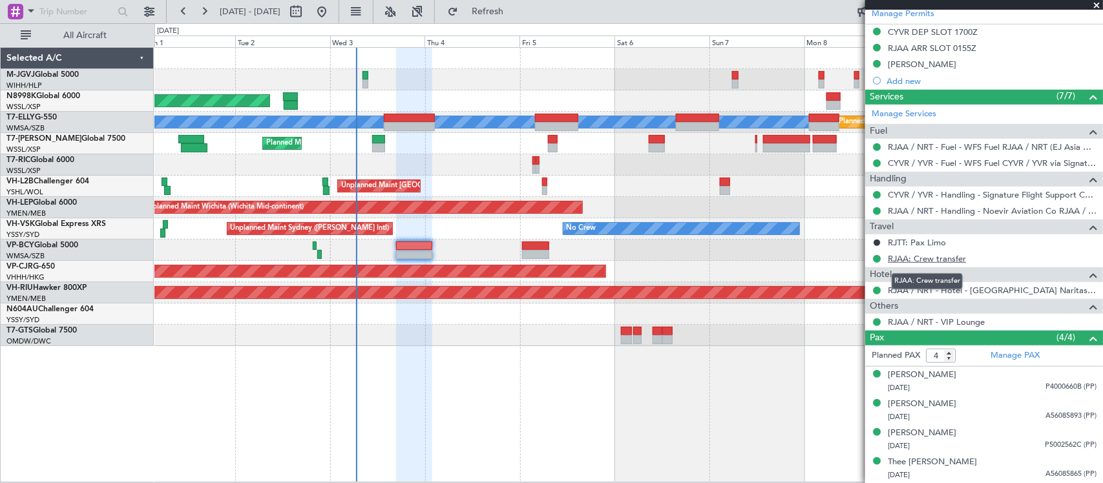
click at [945, 260] on link "RJAA: Crew transfer" at bounding box center [927, 258] width 78 height 11
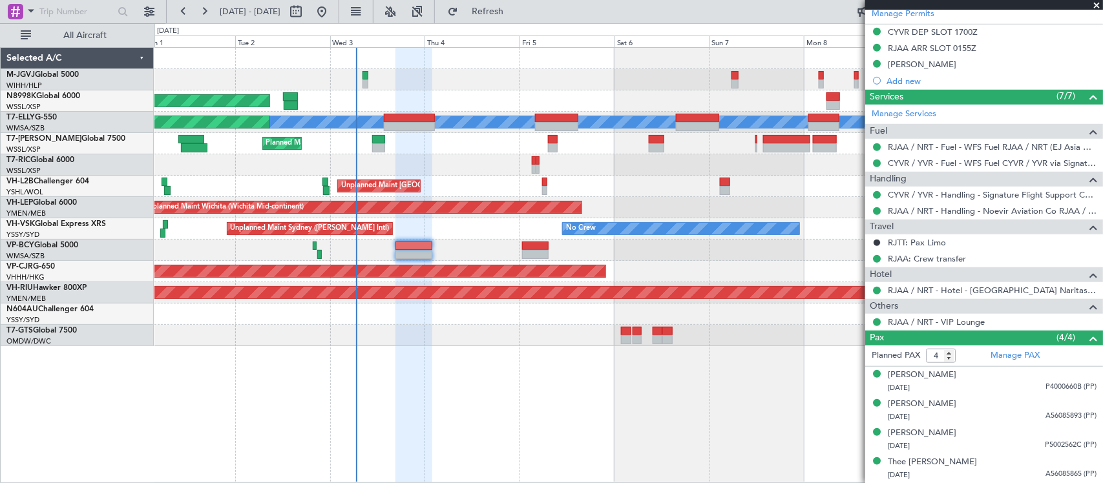
click at [625, 192] on div "Unplanned Maint [GEOGRAPHIC_DATA] ([GEOGRAPHIC_DATA])" at bounding box center [628, 186] width 948 height 21
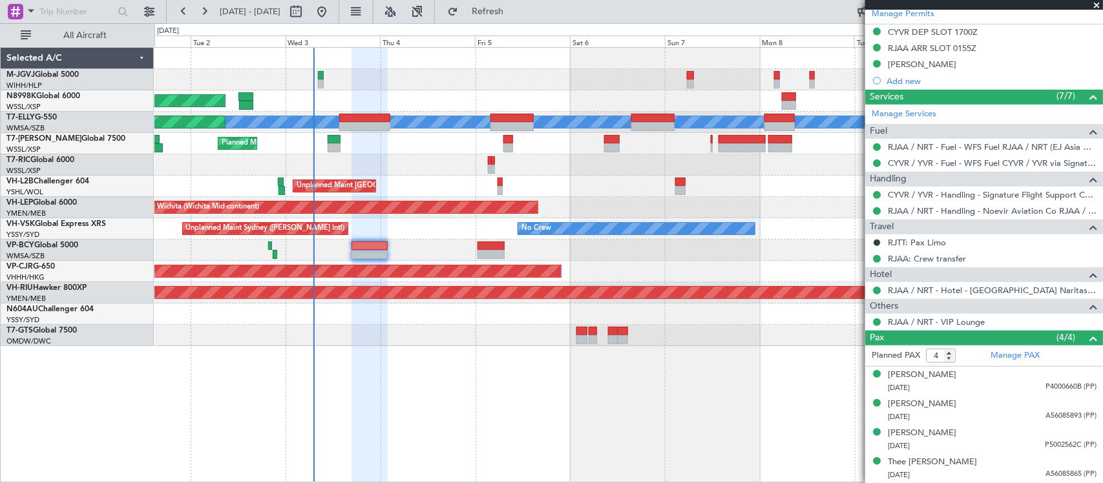
click at [418, 95] on div "Planned Maint Singapore (Seletar) Planned Maint Dubai (Dubai Intl) MEL Planned …" at bounding box center [628, 197] width 948 height 298
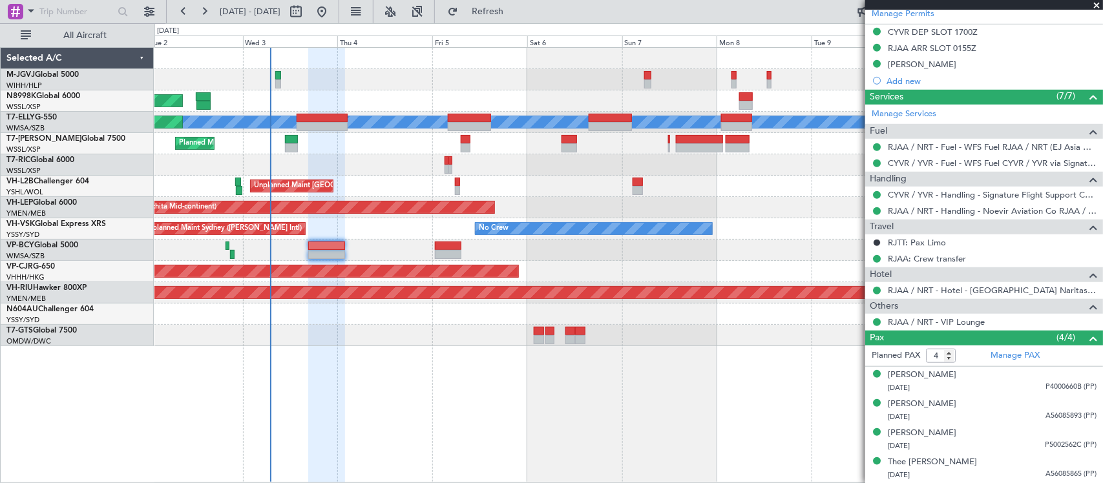
click at [521, 105] on div "Planned Maint [GEOGRAPHIC_DATA] (Seletar)" at bounding box center [628, 100] width 948 height 21
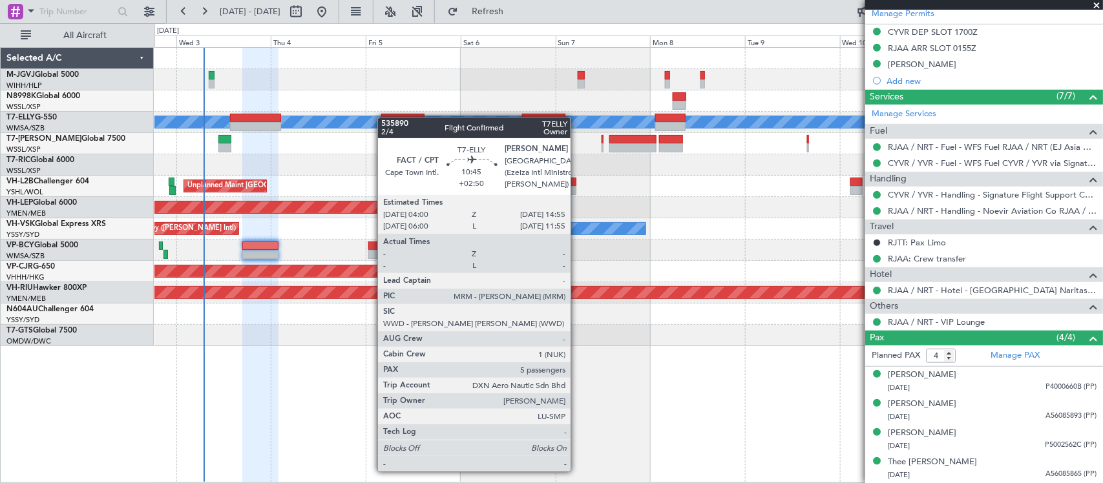
click at [384, 118] on div "Planned Maint Singapore (Seletar) Planned Maint Dubai (Dubai Intl) MEL Planned …" at bounding box center [628, 197] width 948 height 298
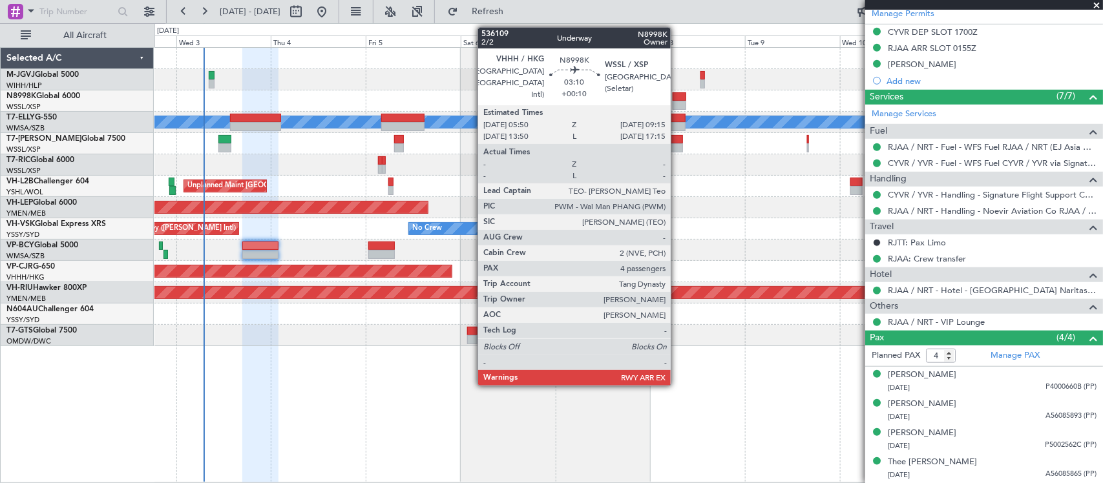
click at [677, 98] on div at bounding box center [679, 96] width 14 height 9
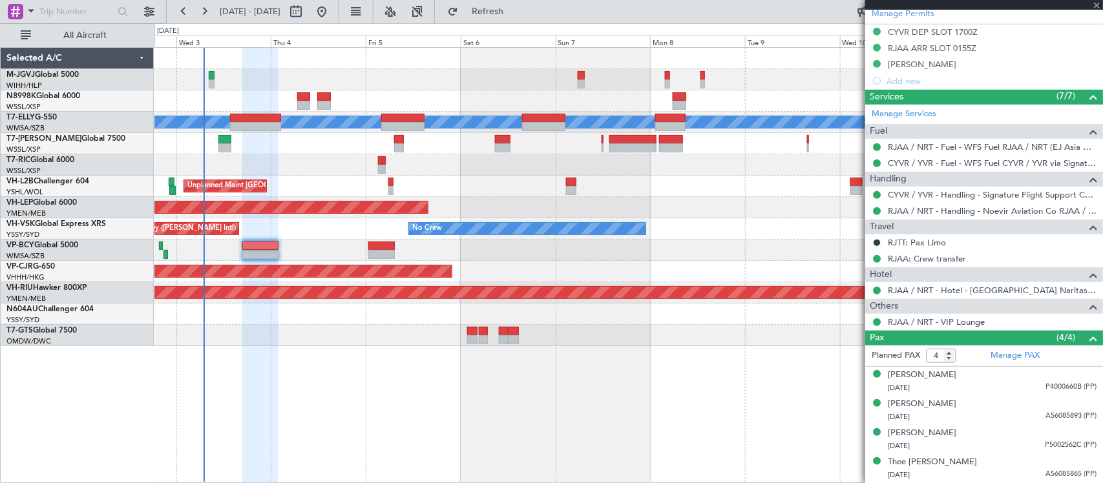
click at [302, 112] on div "Planned Maint Dubai (Dubai Intl) MEL Planned Maint Kuala Lumpur (Sultan Abdul A…" at bounding box center [628, 122] width 948 height 21
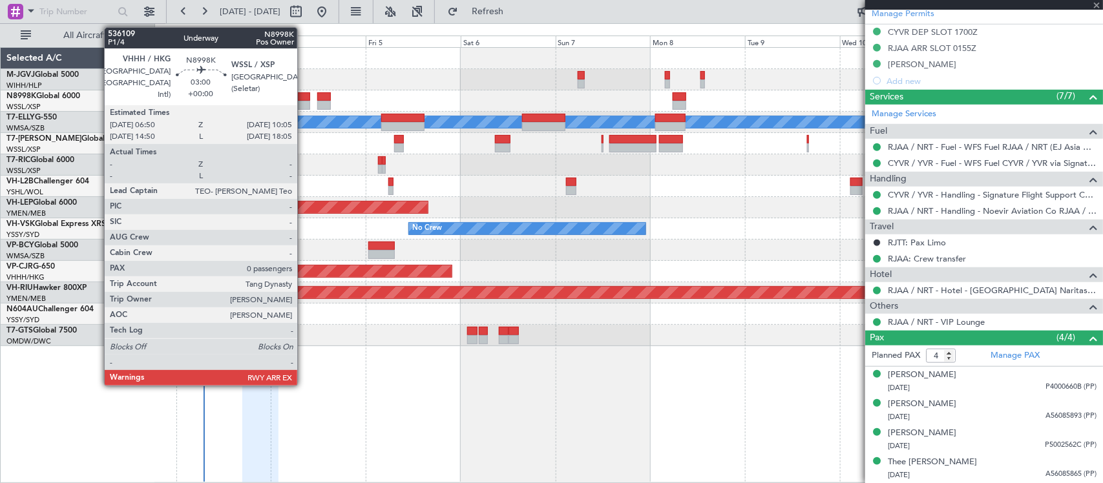
click at [304, 101] on div at bounding box center [303, 105] width 13 height 9
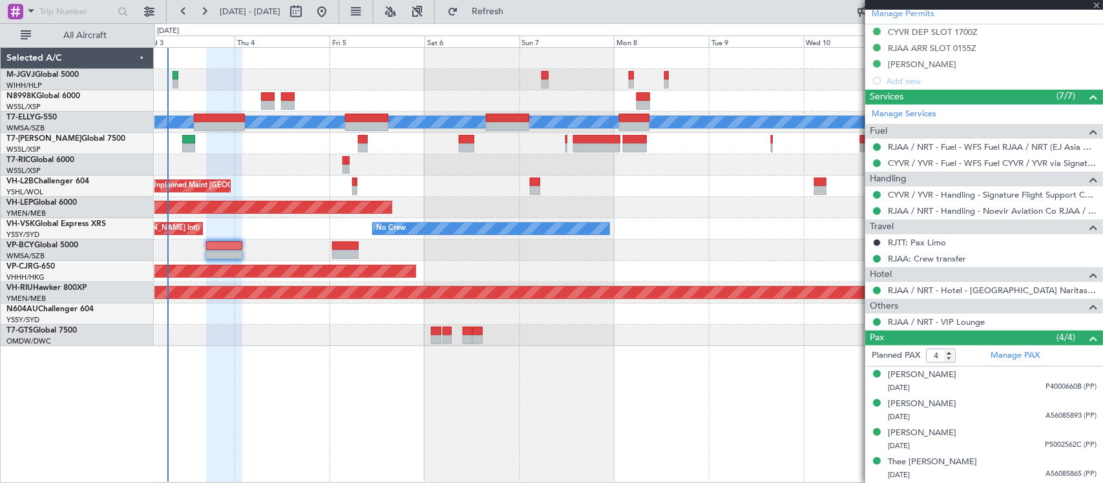
click at [510, 187] on div "Unplanned Maint [GEOGRAPHIC_DATA] ([GEOGRAPHIC_DATA])" at bounding box center [628, 186] width 948 height 21
type input "0"
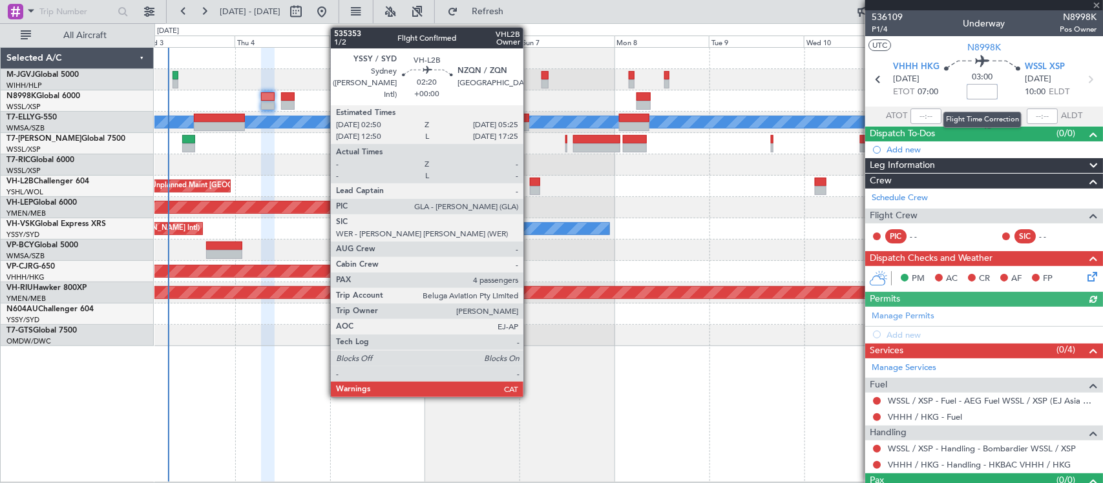
click at [986, 92] on input at bounding box center [981, 92] width 31 height 16
type input "5"
click at [986, 91] on div "+00:05" at bounding box center [981, 92] width 31 height 16
click at [987, 92] on input "+00:05" at bounding box center [981, 92] width 31 height 16
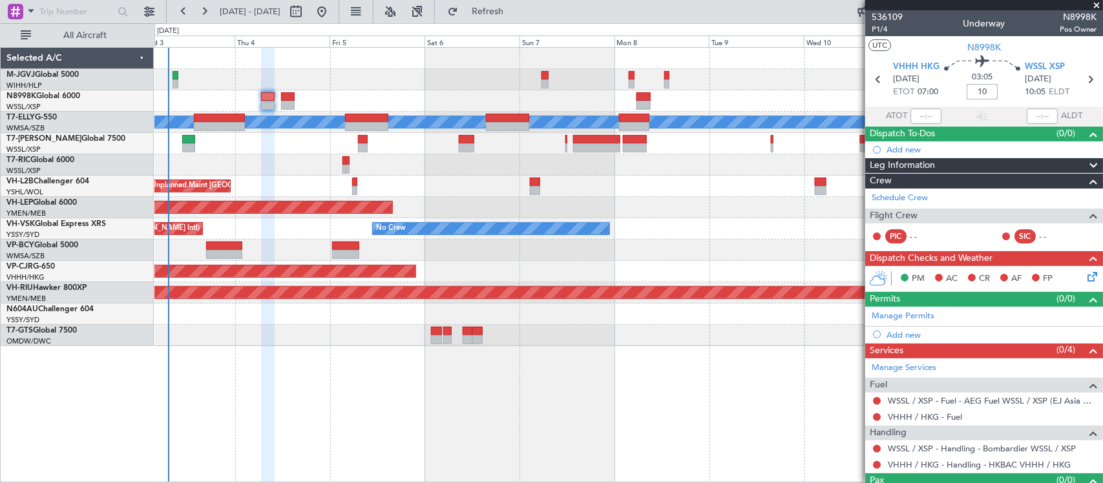
type input "+00:10"
click at [515, 8] on span "Refresh" at bounding box center [488, 11] width 54 height 9
click at [1081, 81] on icon at bounding box center [1089, 79] width 17 height 17
type input "2"
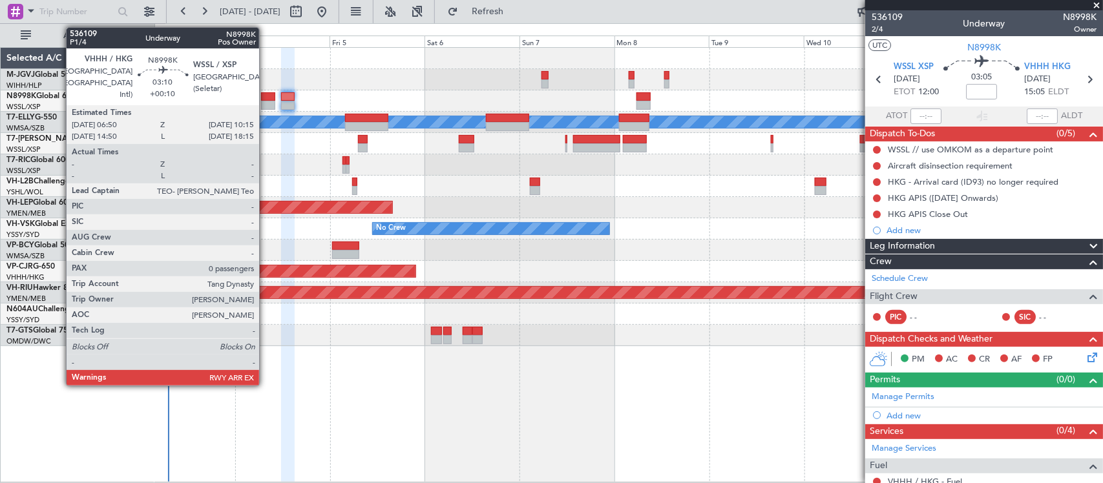
click at [266, 100] on div at bounding box center [268, 96] width 14 height 9
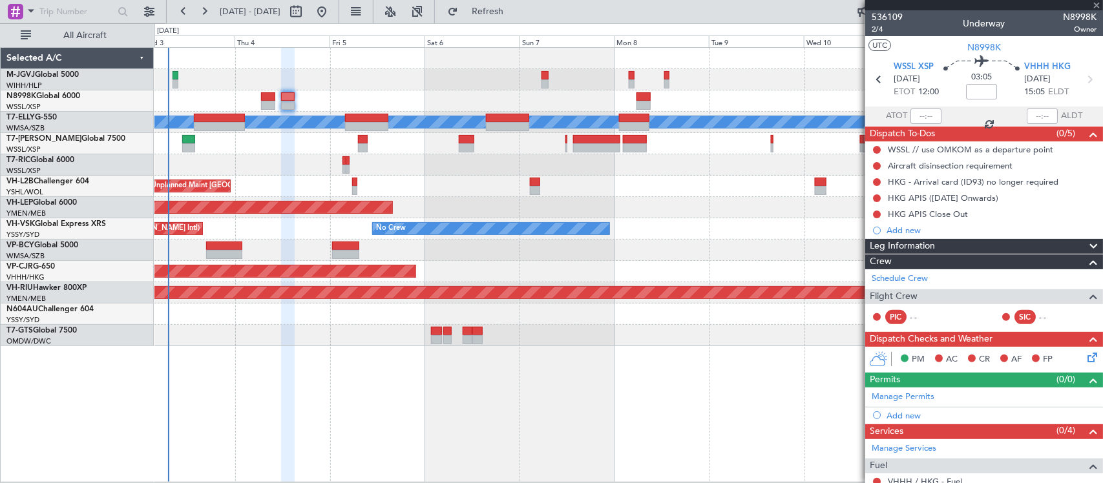
type input "+00:10"
type input "0"
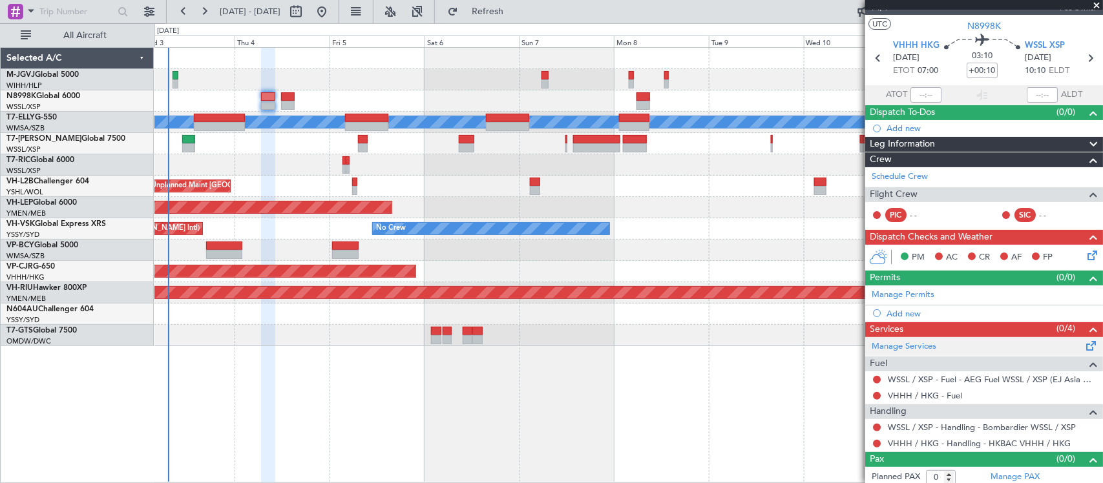
scroll to position [27, 0]
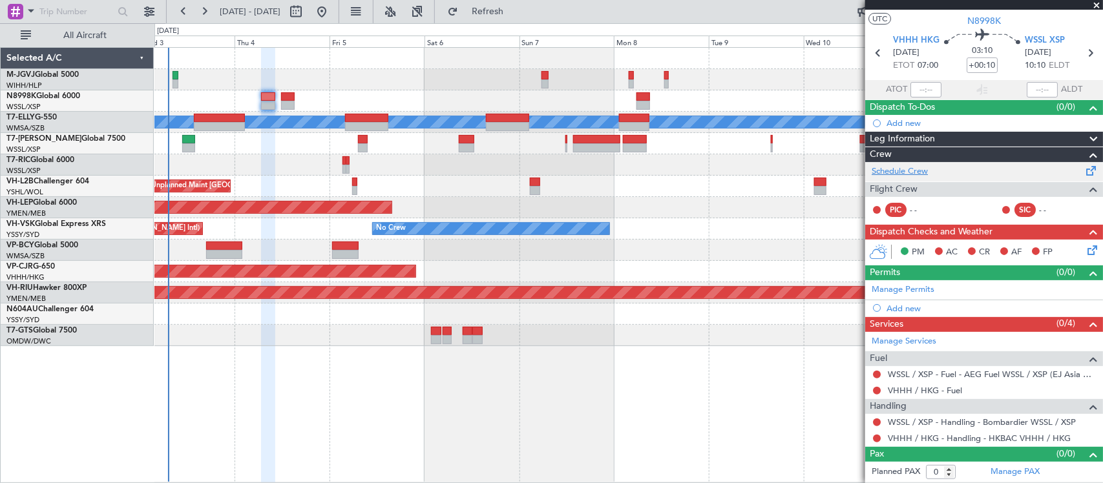
click at [921, 169] on link "Schedule Crew" at bounding box center [899, 171] width 56 height 13
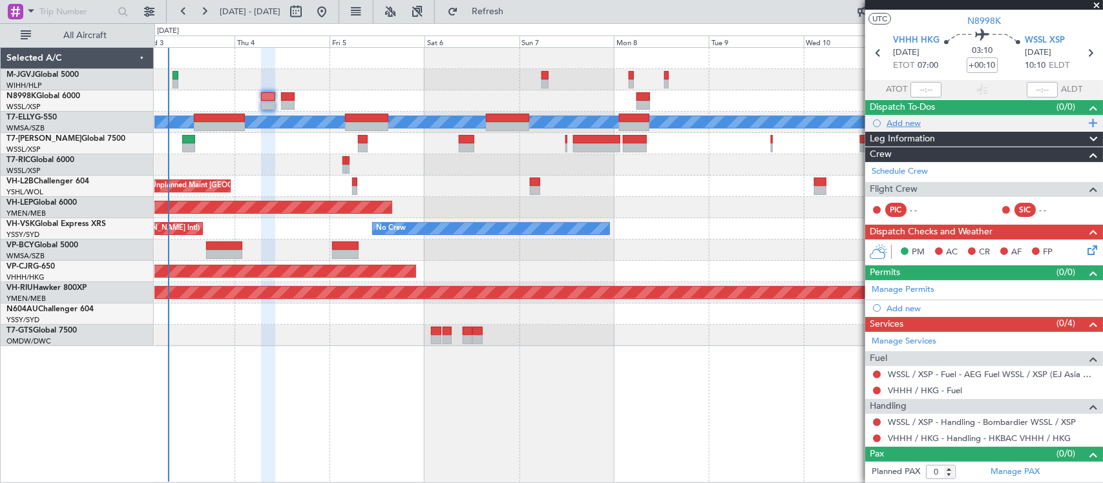
click at [911, 123] on div "Add new" at bounding box center [985, 123] width 198 height 11
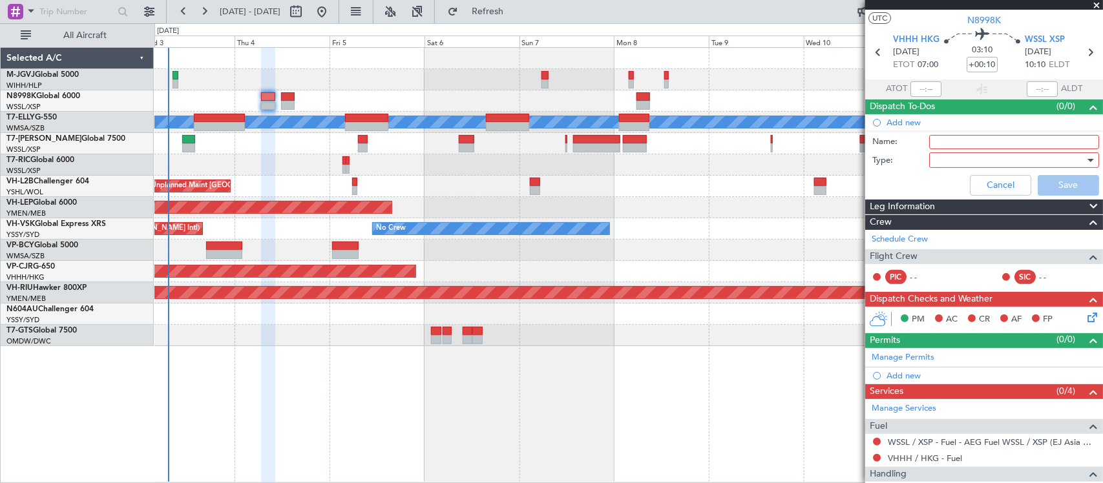
drag, startPoint x: 957, startPoint y: 139, endPoint x: 958, endPoint y: 145, distance: 6.5
click at [957, 139] on input "Name:" at bounding box center [1014, 142] width 170 height 14
type input "FPL"
click at [944, 166] on div at bounding box center [1009, 160] width 151 height 19
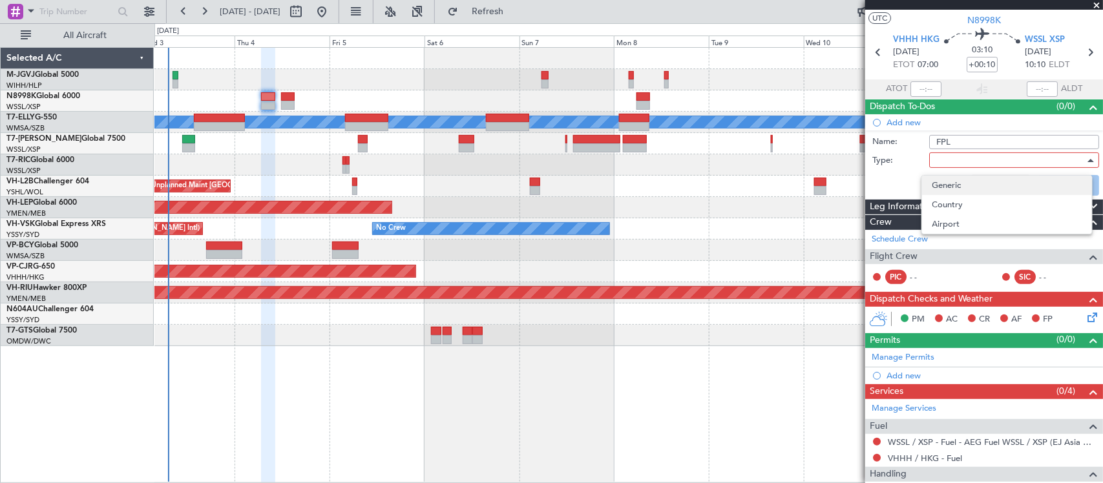
click at [948, 181] on span "Generic" at bounding box center [1006, 185] width 149 height 19
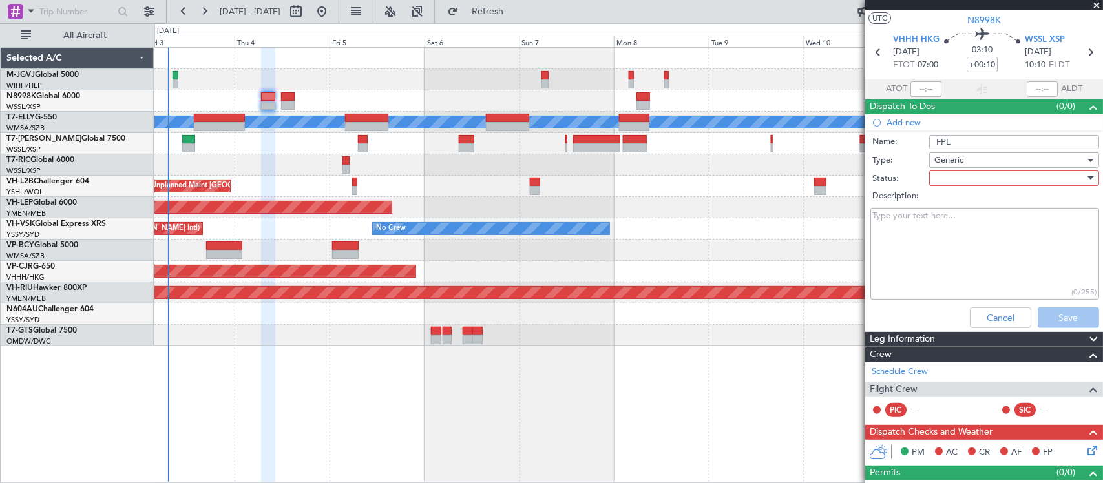
click at [941, 183] on div at bounding box center [1009, 178] width 151 height 19
click at [948, 200] on span "Not Started" at bounding box center [1006, 203] width 149 height 19
click at [902, 227] on textarea "Description:" at bounding box center [984, 254] width 229 height 92
type textarea "FL400 M85 18000LBS FOB"
click at [1045, 317] on button "Save" at bounding box center [1067, 317] width 61 height 21
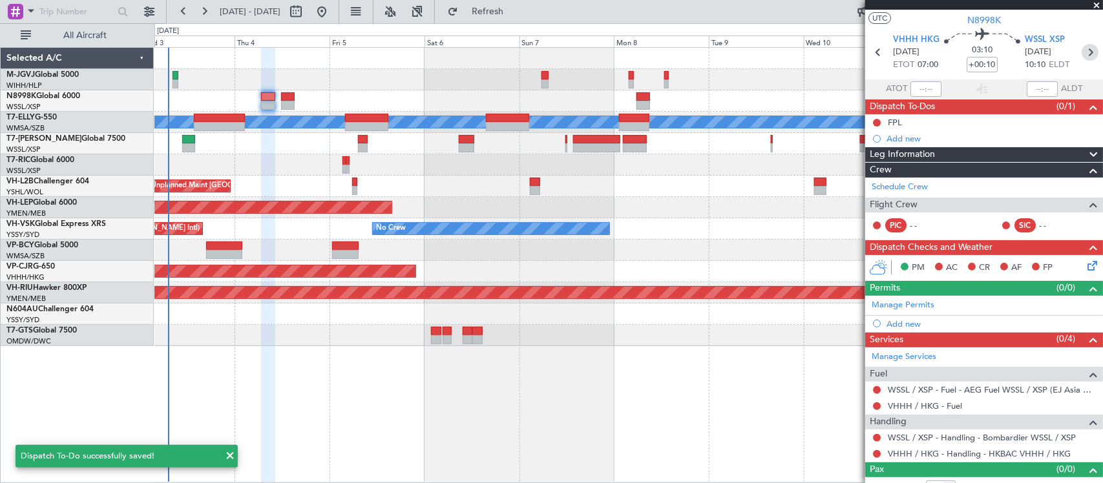
click at [1081, 50] on icon at bounding box center [1089, 52] width 17 height 17
type input "2"
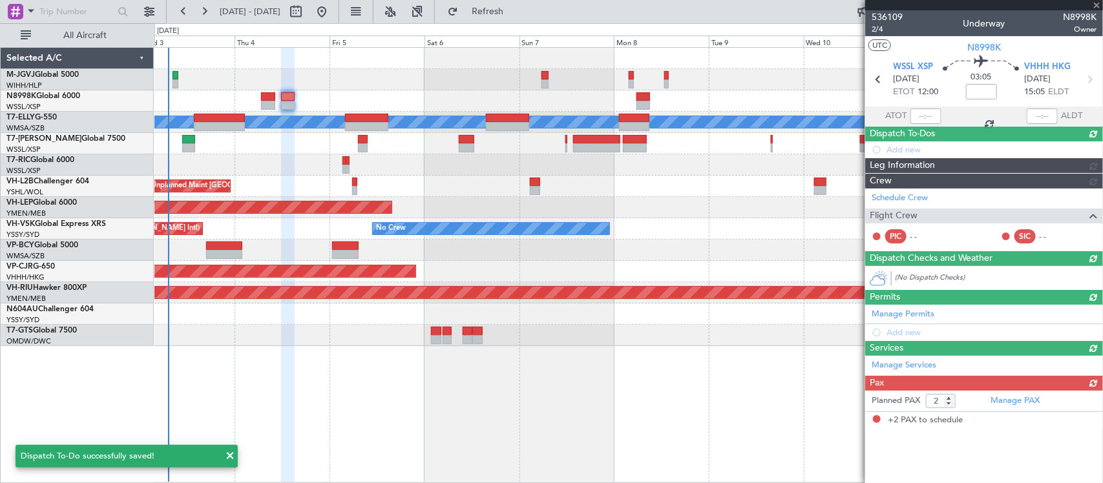
scroll to position [0, 0]
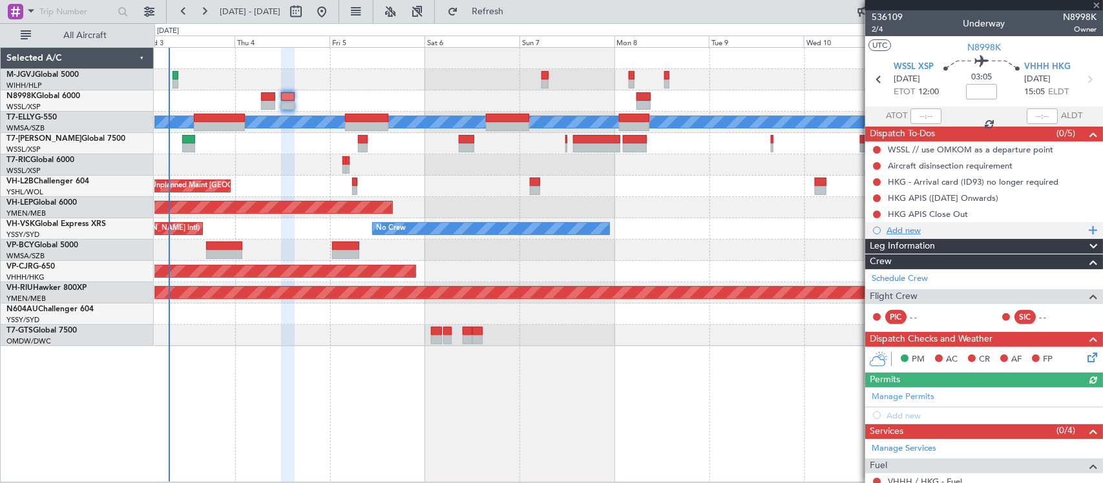
click at [908, 228] on div "Add new" at bounding box center [985, 230] width 198 height 11
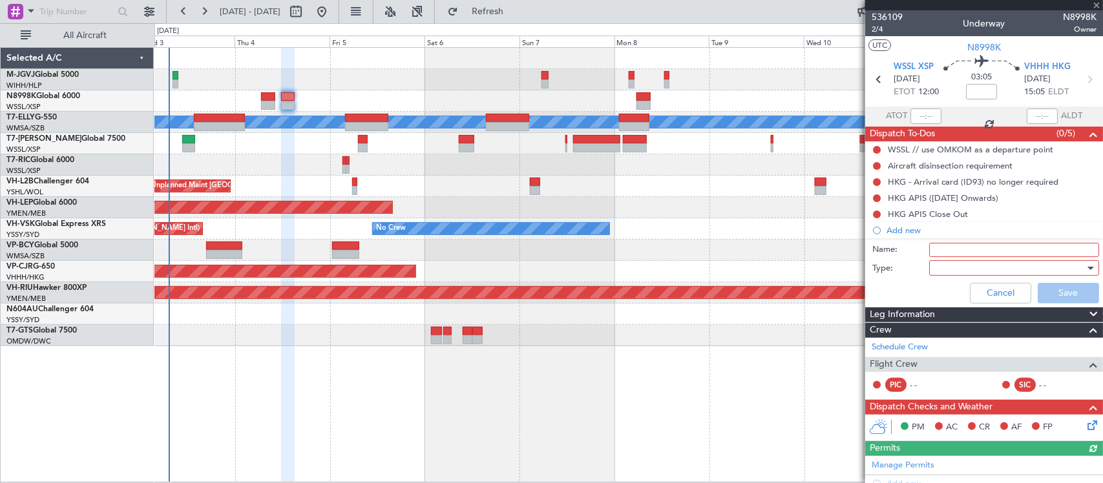
click at [950, 262] on div at bounding box center [1009, 267] width 151 height 19
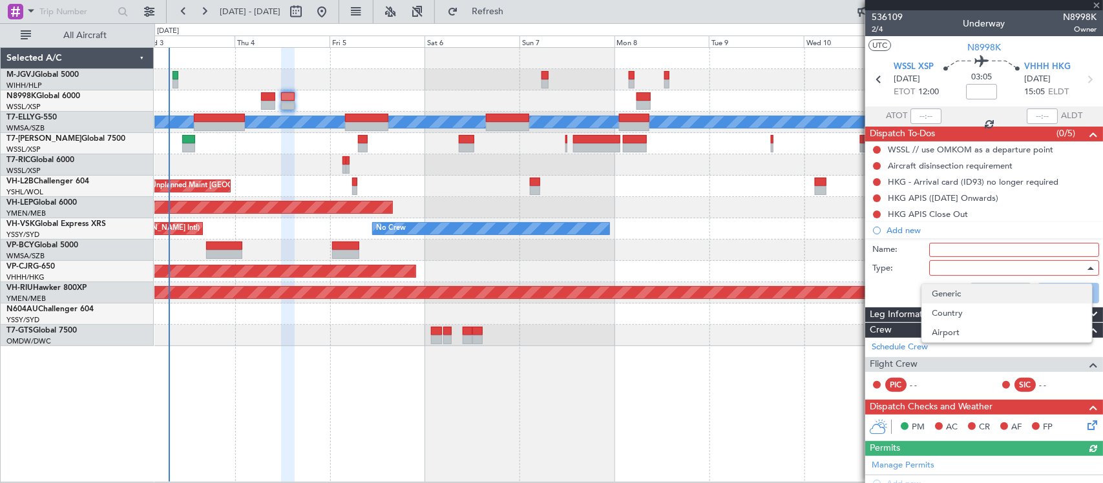
click at [950, 298] on span "Generic" at bounding box center [1006, 293] width 149 height 19
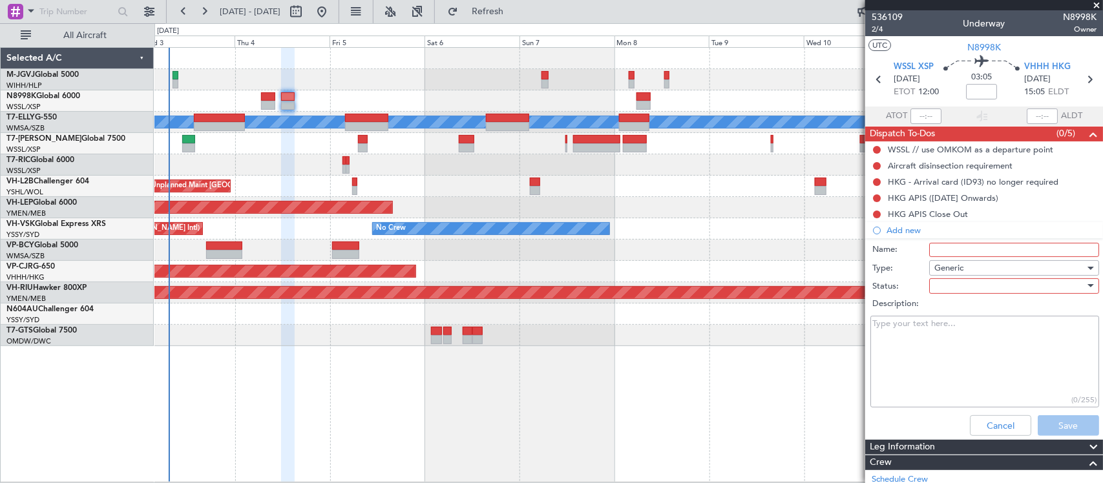
click at [954, 251] on input "Name:" at bounding box center [1014, 250] width 170 height 14
type input "FPL"
click at [934, 293] on div at bounding box center [1009, 285] width 151 height 19
click at [947, 314] on span "Not Started" at bounding box center [1006, 311] width 149 height 19
click at [916, 335] on textarea "Description:" at bounding box center [984, 362] width 229 height 92
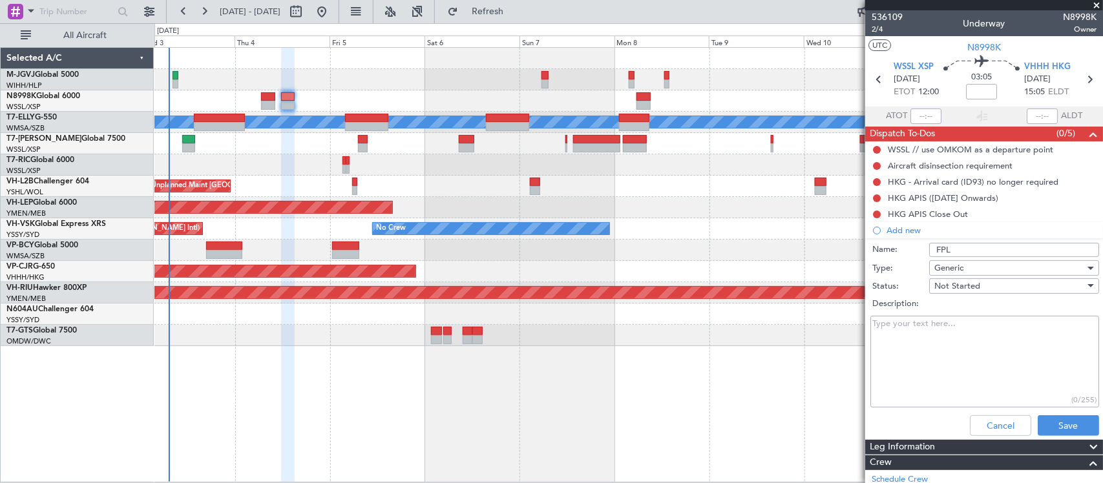
paste textarea "FL400 M85 18000LBS FOB"
drag, startPoint x: 882, startPoint y: 351, endPoint x: 873, endPoint y: 349, distance: 9.1
click at [873, 349] on textarea "FL400 M85 18000LBS FOB" at bounding box center [984, 362] width 229 height 92
click at [887, 324] on textarea "FL400 M85 20000LBS FOB" at bounding box center [984, 362] width 229 height 92
type textarea "FL410 M85 20000LBS FOB"
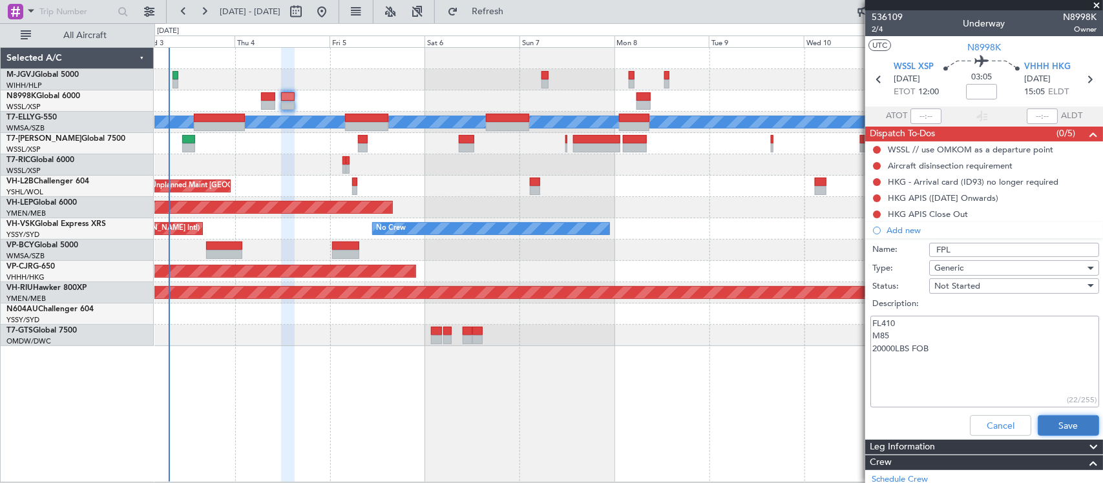
click at [1054, 423] on button "Save" at bounding box center [1067, 425] width 61 height 21
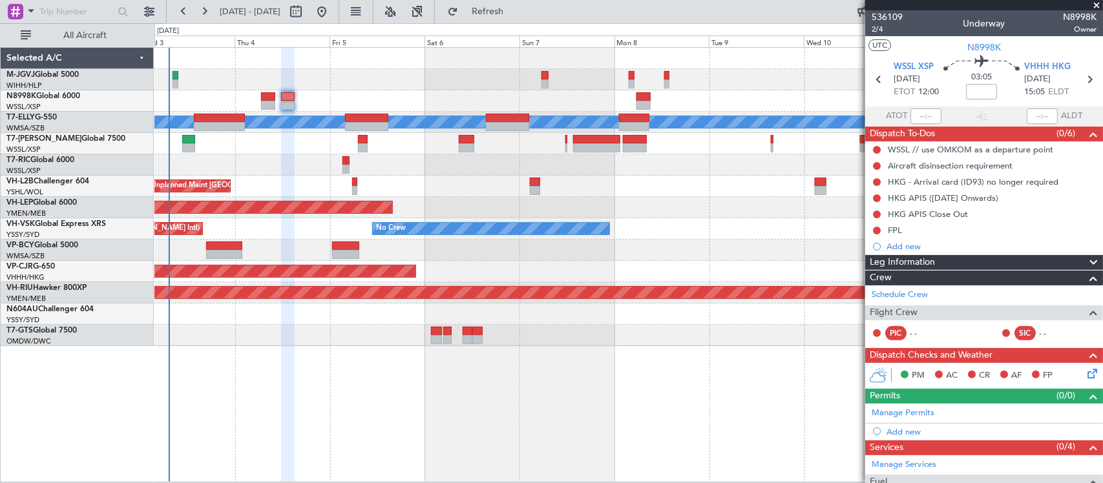
scroll to position [140, 0]
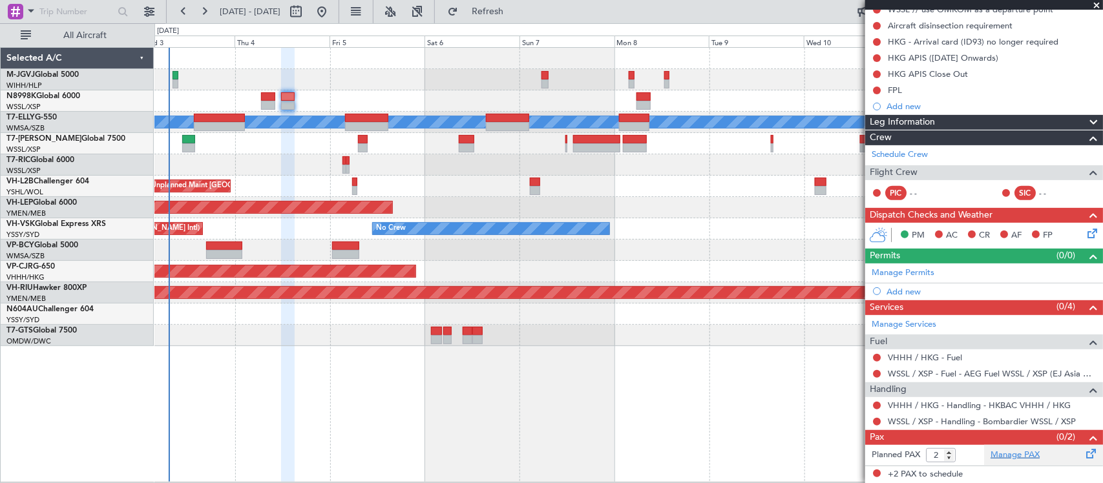
click at [1015, 457] on link "Manage PAX" at bounding box center [1014, 455] width 49 height 13
click at [955, 408] on link "VHHH / HKG - Handling - HKBAC VHHH / HKG" at bounding box center [979, 405] width 183 height 11
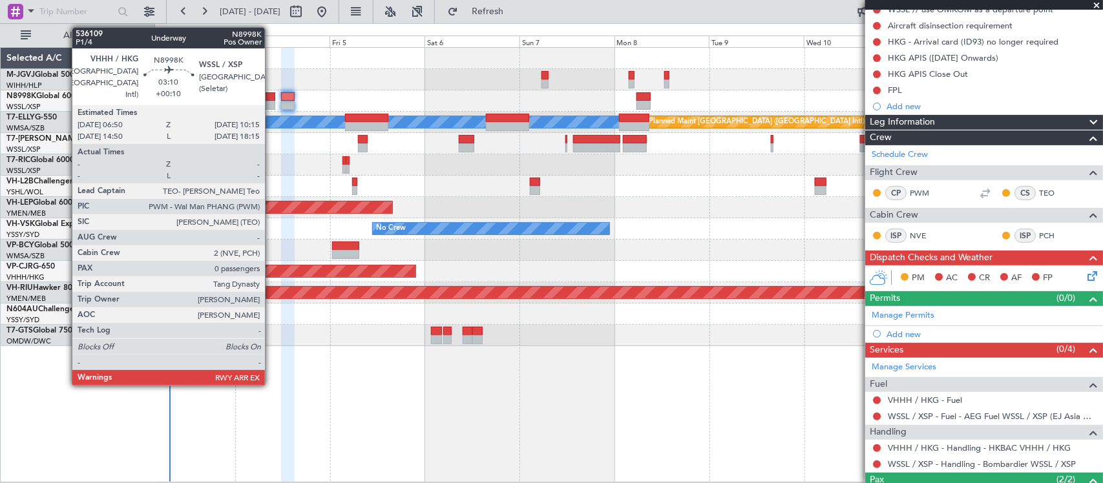
click at [271, 102] on div at bounding box center [268, 105] width 14 height 9
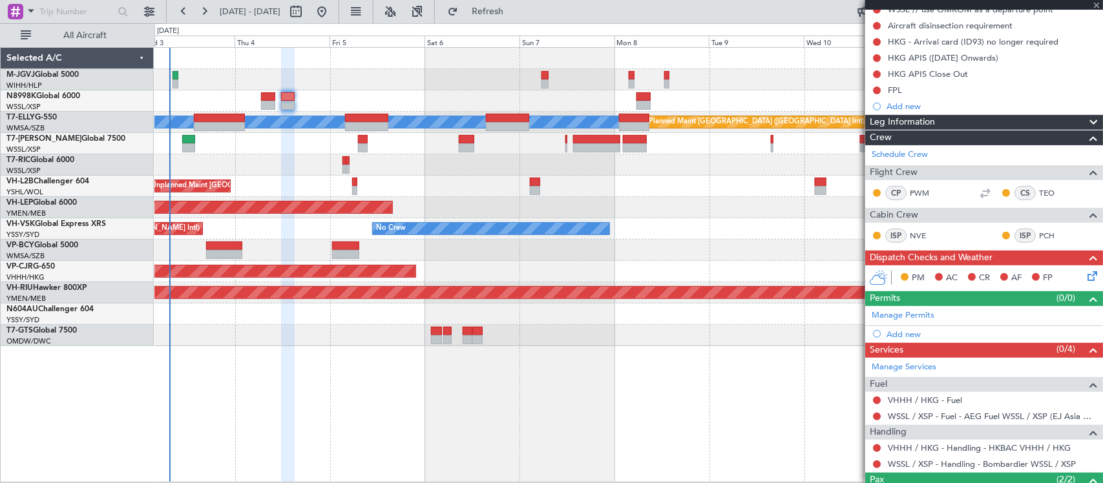
type input "+00:10"
type input "0"
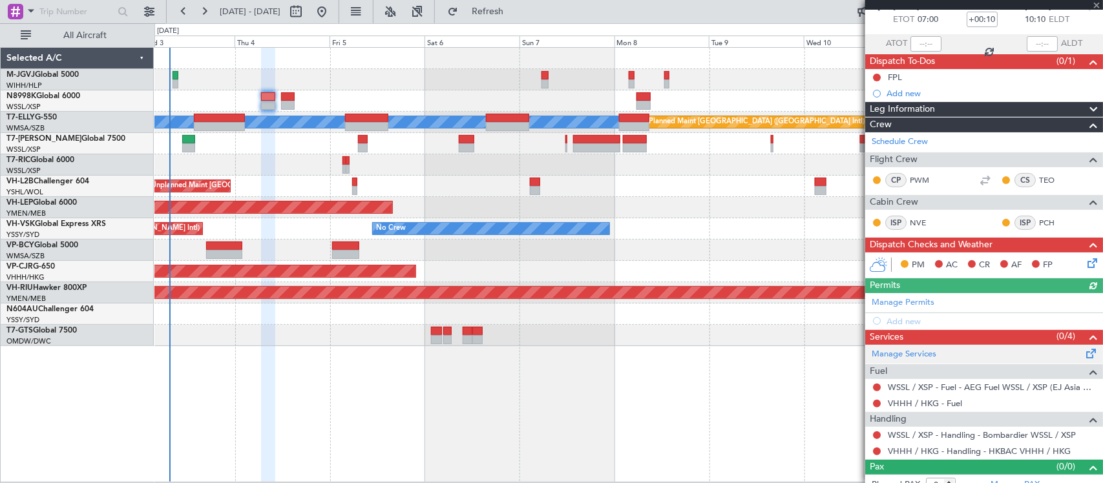
scroll to position [86, 0]
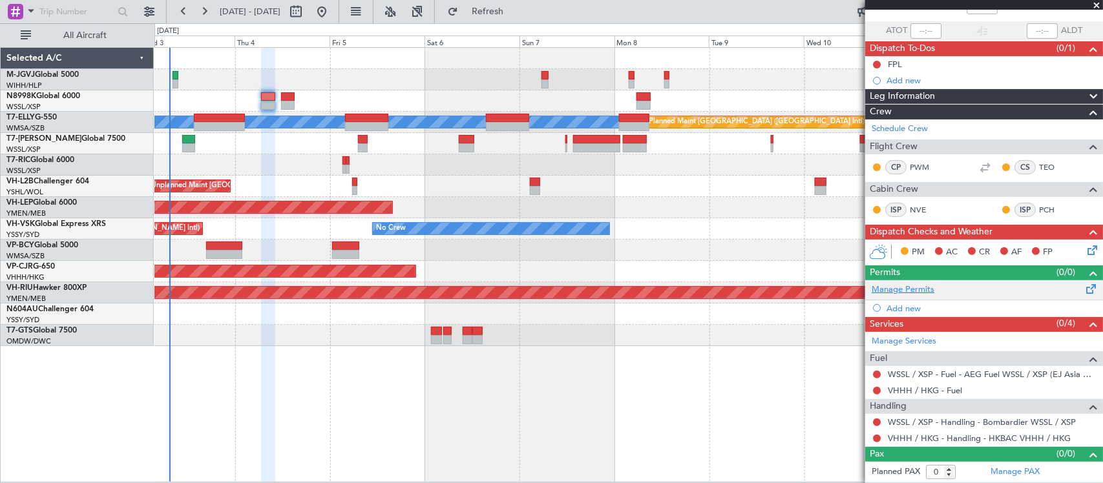
click at [905, 289] on link "Manage Permits" at bounding box center [902, 290] width 63 height 13
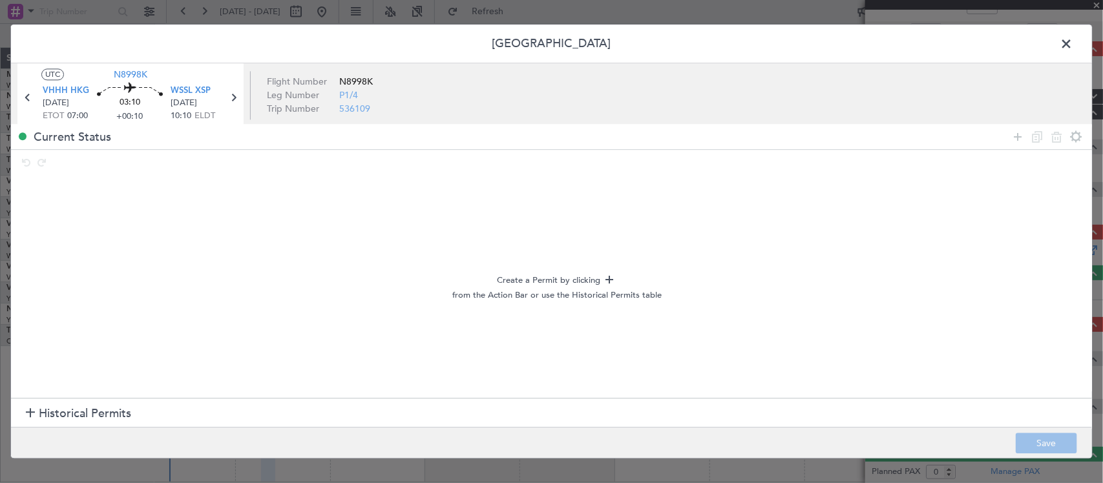
click at [143, 408] on section "Historical Permits" at bounding box center [551, 413] width 1081 height 31
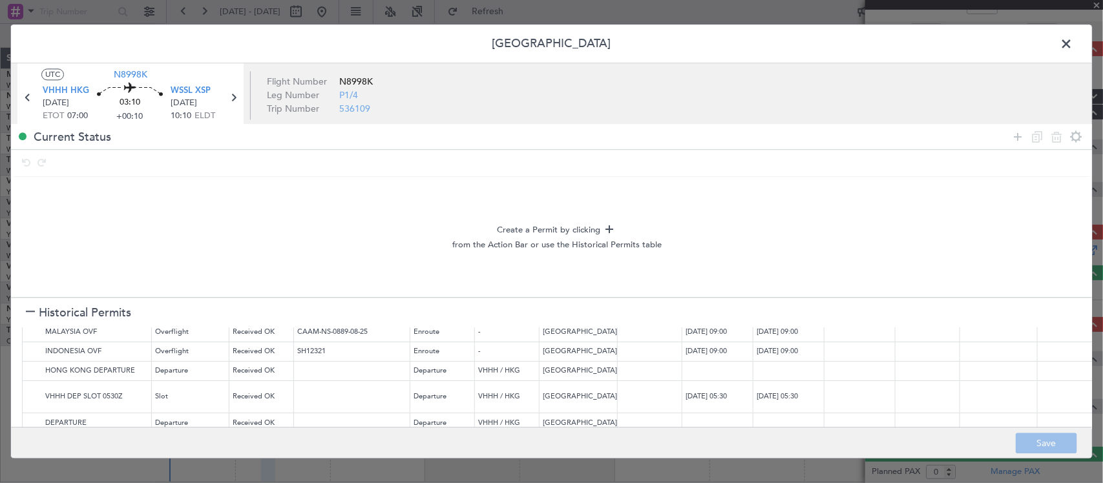
scroll to position [89, 0]
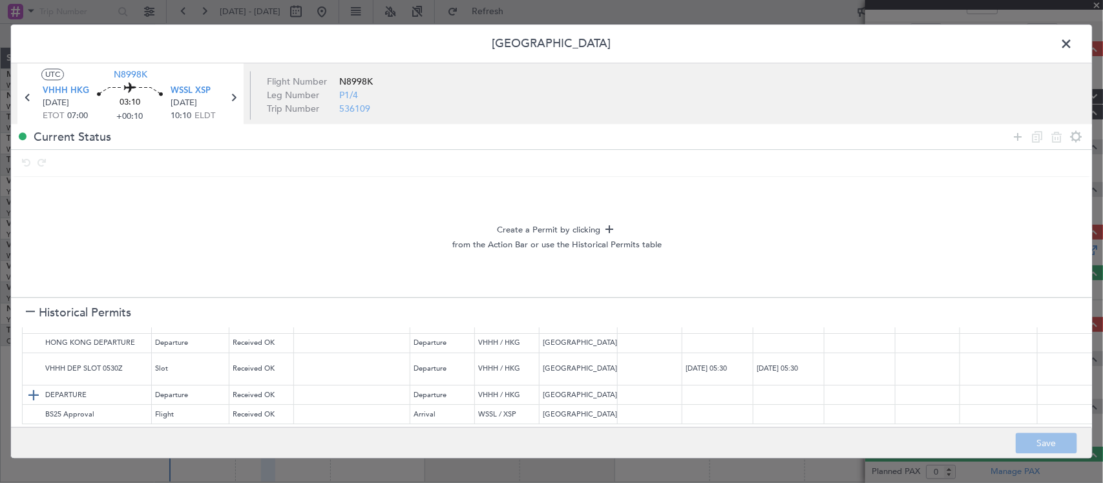
click at [36, 388] on img at bounding box center [34, 396] width 16 height 16
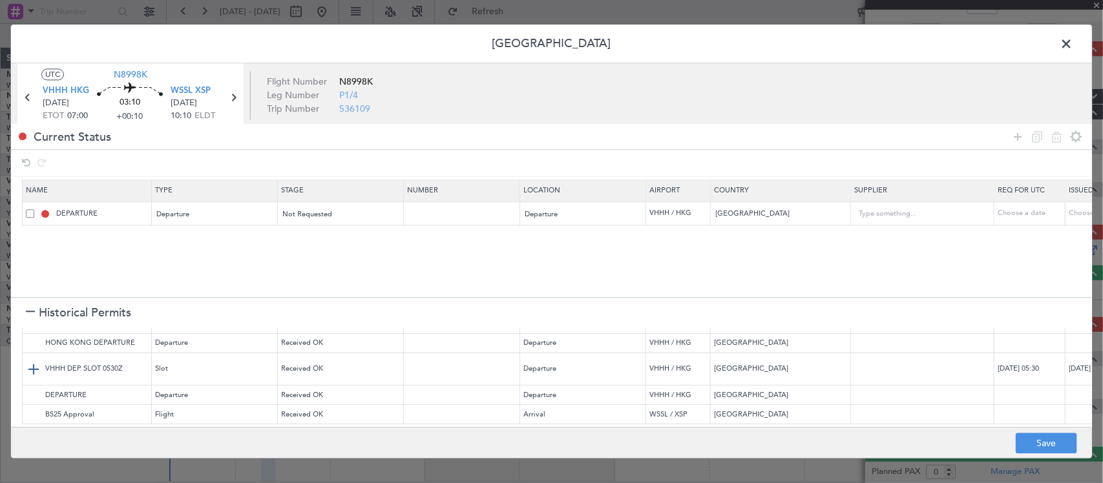
click at [33, 363] on img at bounding box center [34, 370] width 16 height 16
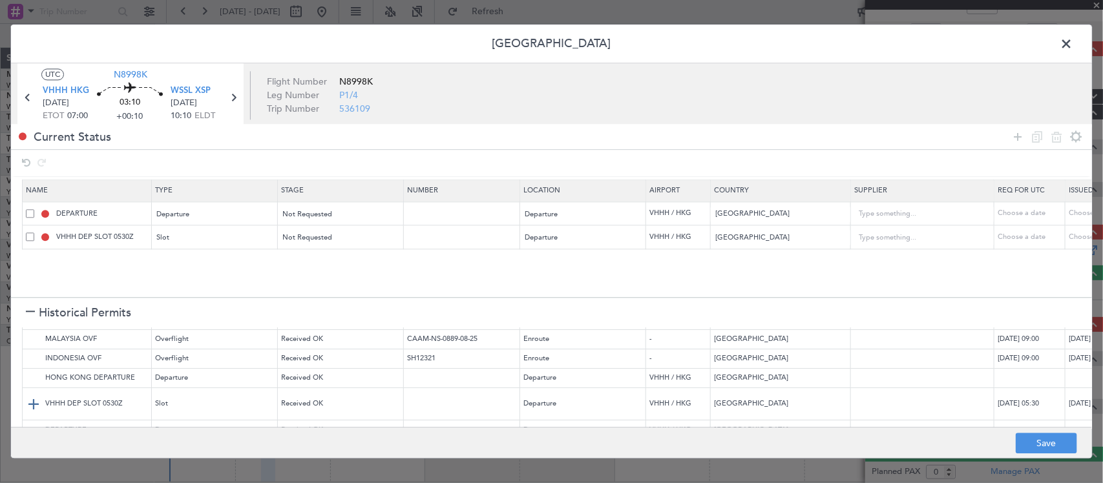
scroll to position [0, 0]
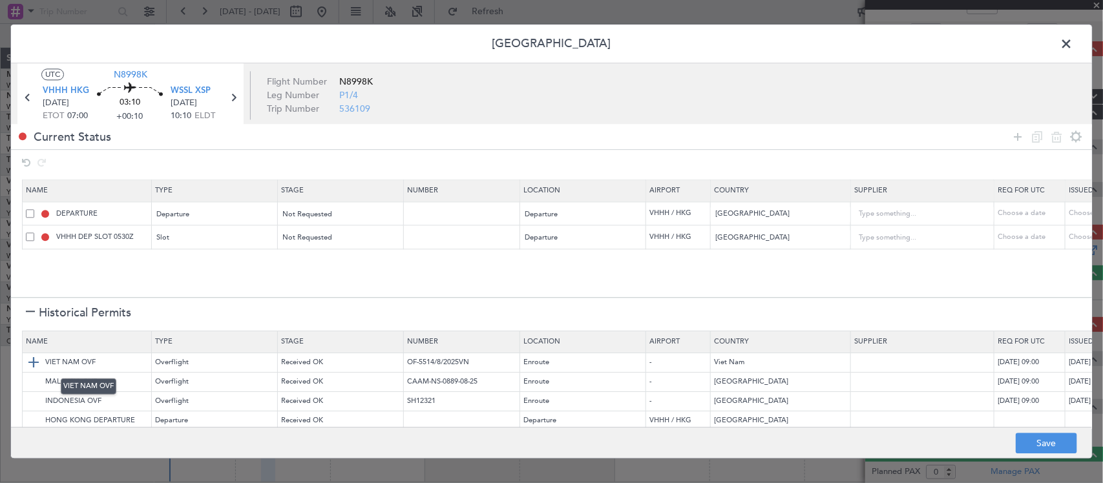
click at [36, 357] on img at bounding box center [34, 363] width 16 height 16
click at [33, 383] on img at bounding box center [34, 383] width 16 height 16
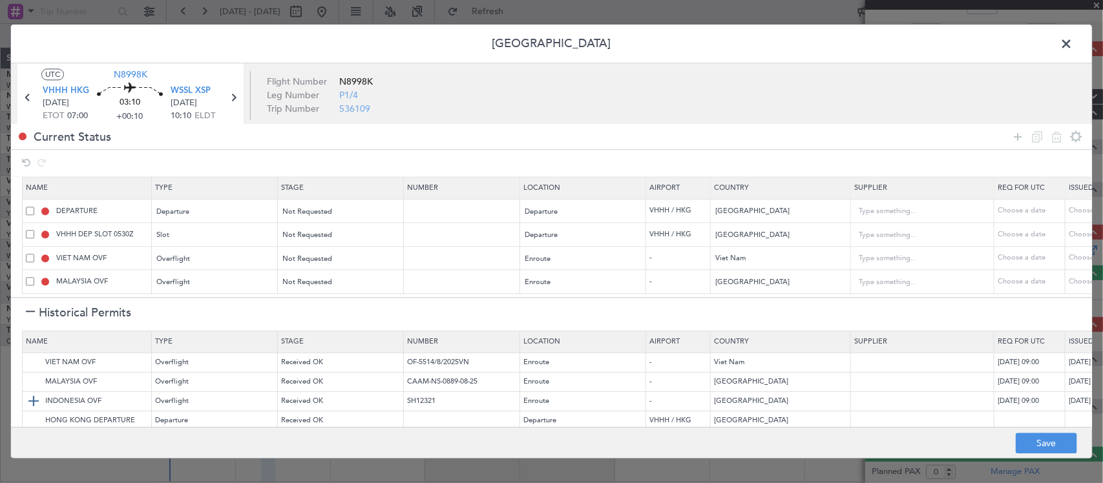
click at [36, 402] on img at bounding box center [34, 402] width 16 height 16
click at [302, 243] on span "Not Requested" at bounding box center [308, 238] width 50 height 10
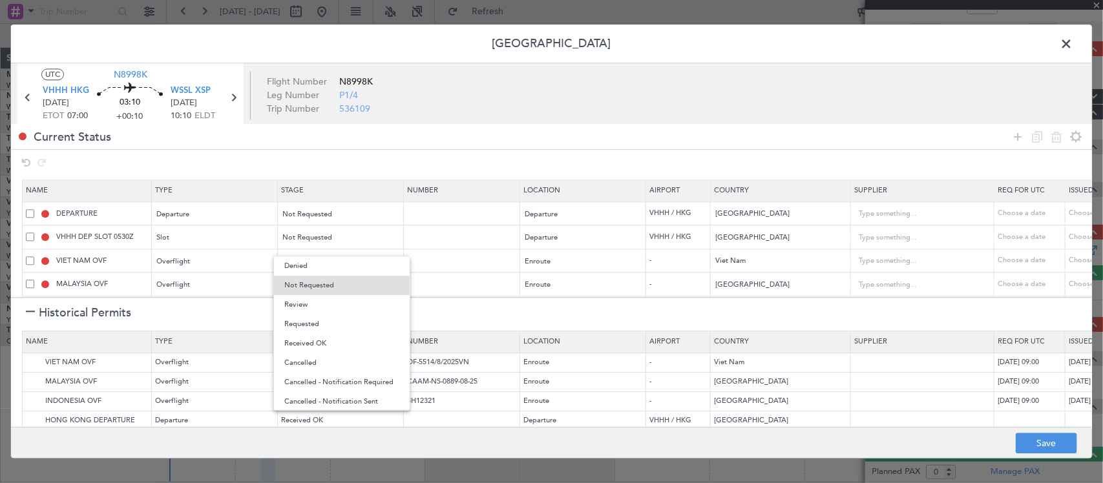
click at [315, 323] on span "Requested" at bounding box center [341, 324] width 115 height 19
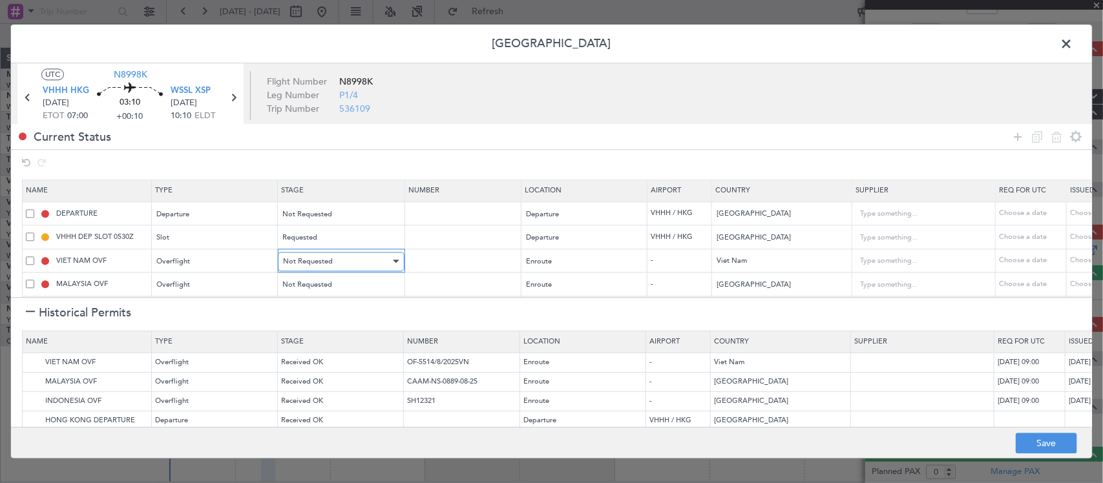
click at [325, 265] on span "Not Requested" at bounding box center [308, 261] width 50 height 10
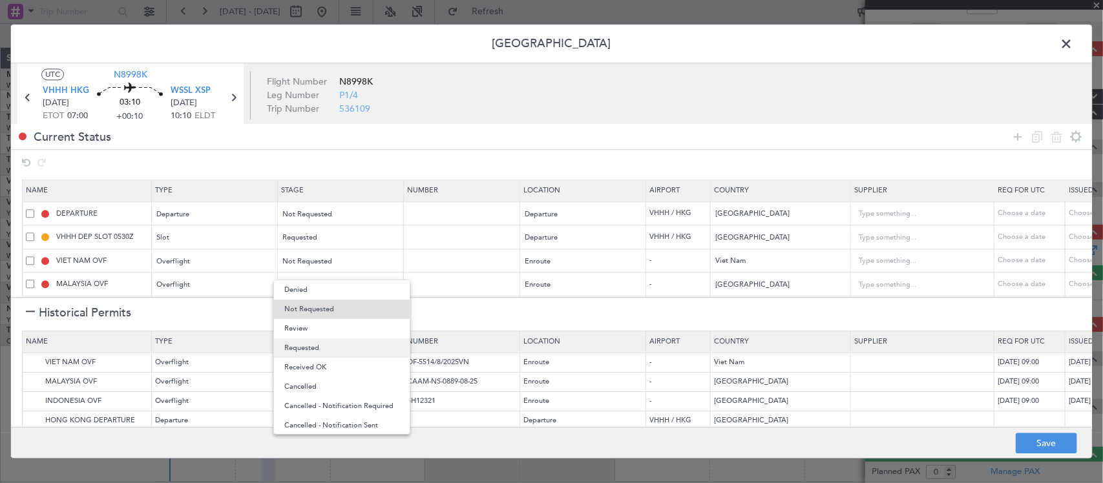
click at [315, 350] on span "Requested" at bounding box center [341, 347] width 115 height 19
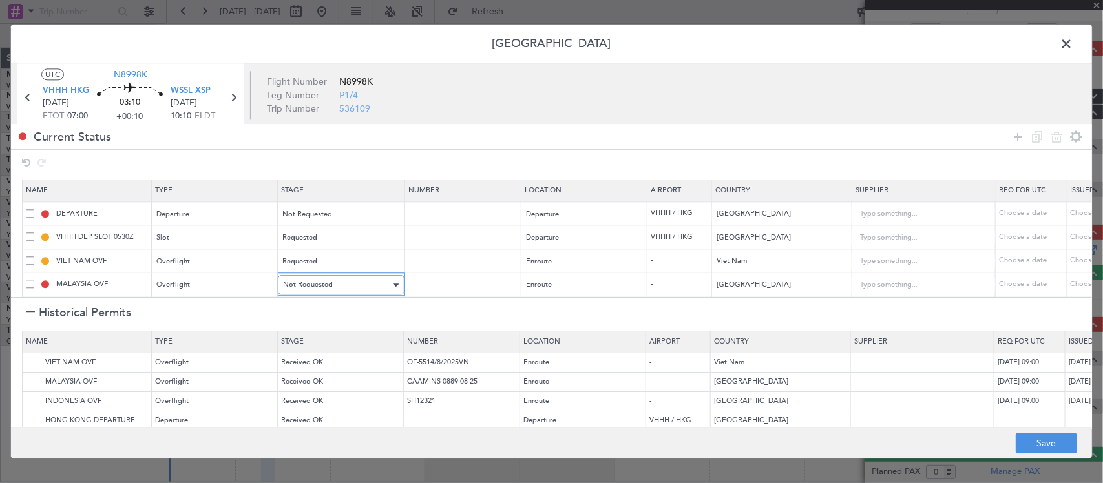
click at [318, 276] on div "Not Requested" at bounding box center [336, 285] width 107 height 19
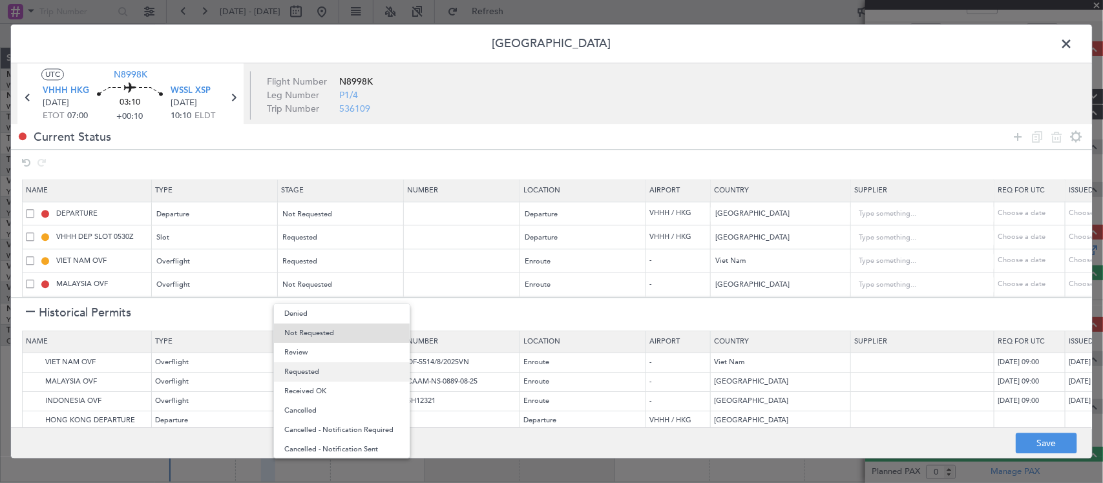
click at [317, 376] on span "Requested" at bounding box center [341, 371] width 115 height 19
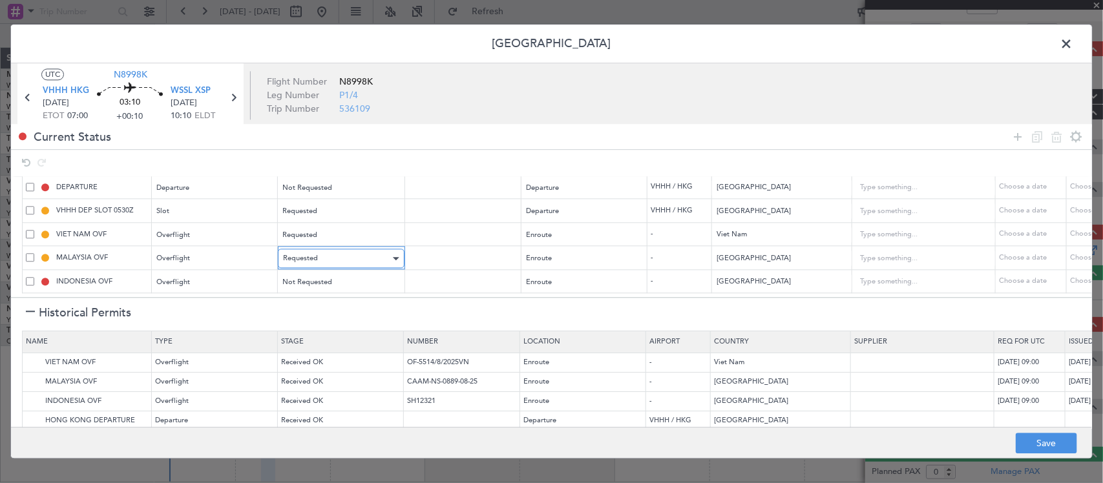
scroll to position [39, 0]
click at [341, 273] on div "Not Requested" at bounding box center [336, 282] width 107 height 19
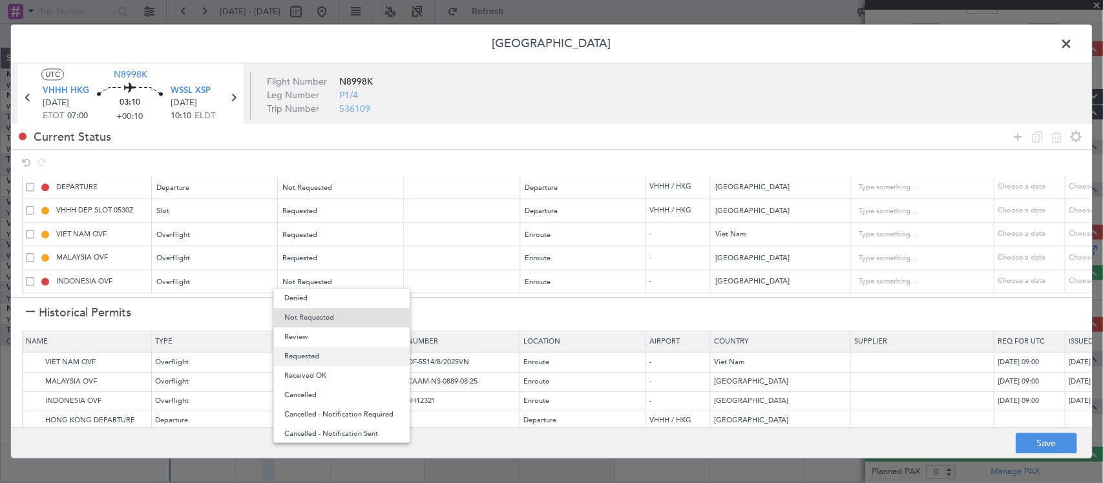
click at [320, 355] on span "Requested" at bounding box center [341, 356] width 115 height 19
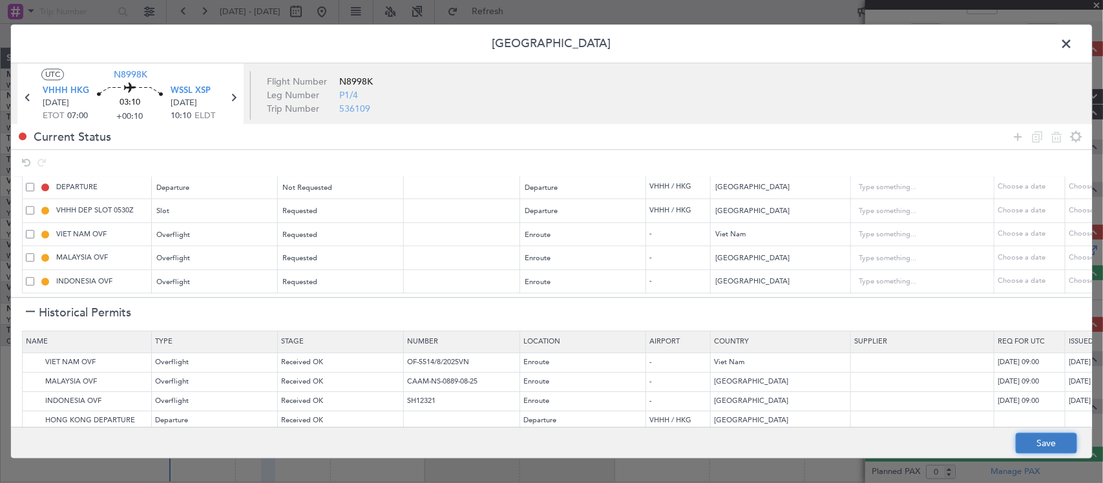
click at [1050, 440] on button "Save" at bounding box center [1045, 443] width 61 height 21
type input "HONG KONG DEPARTURE"
type input "NNN"
type input "VHHH DEP SLOT"
type input "NNN"
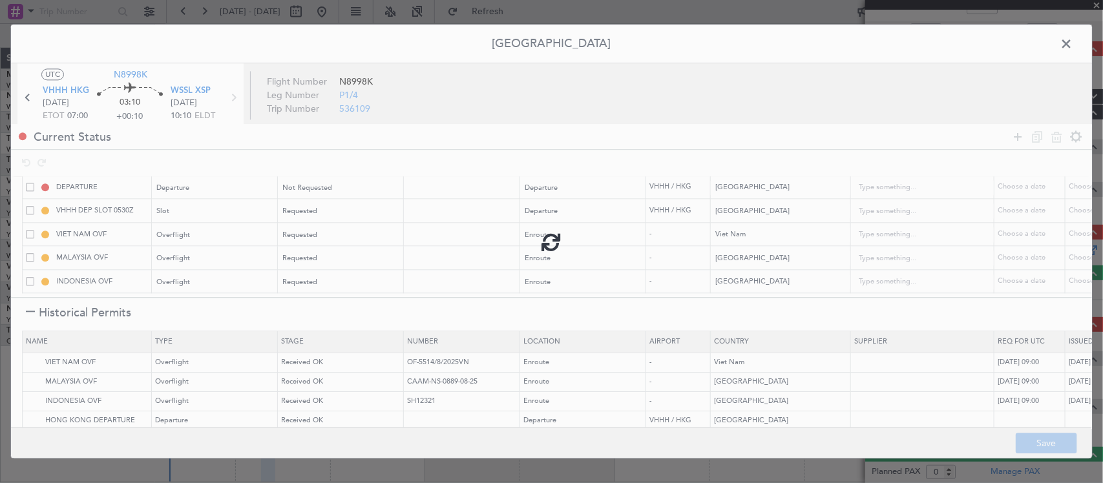
type input "NNN"
type input "2"
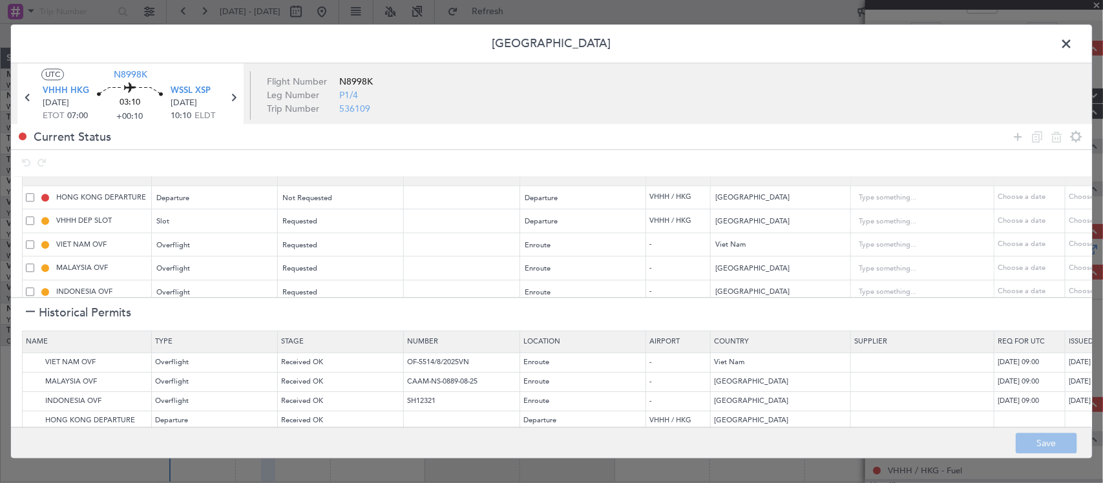
scroll to position [0, 0]
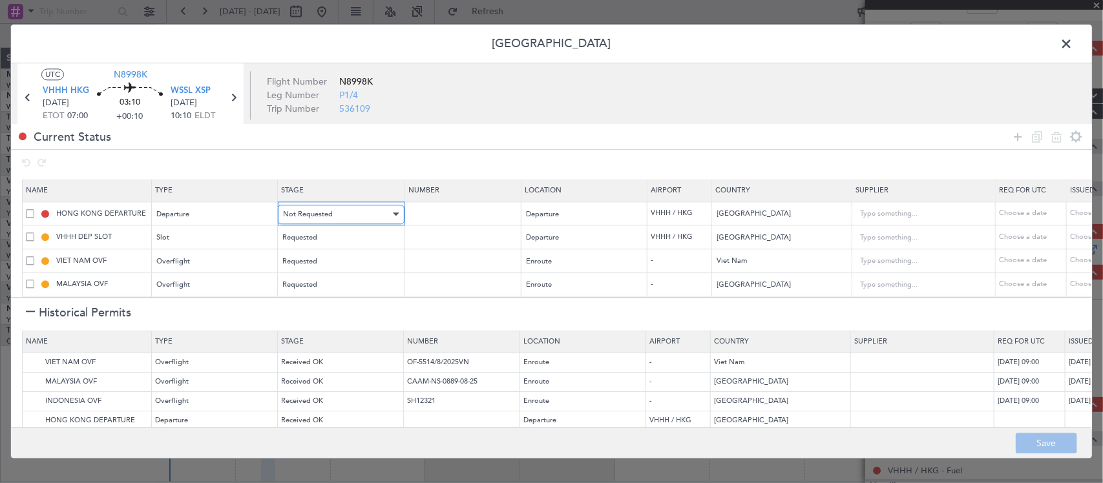
click at [375, 216] on div "Not Requested" at bounding box center [336, 214] width 107 height 19
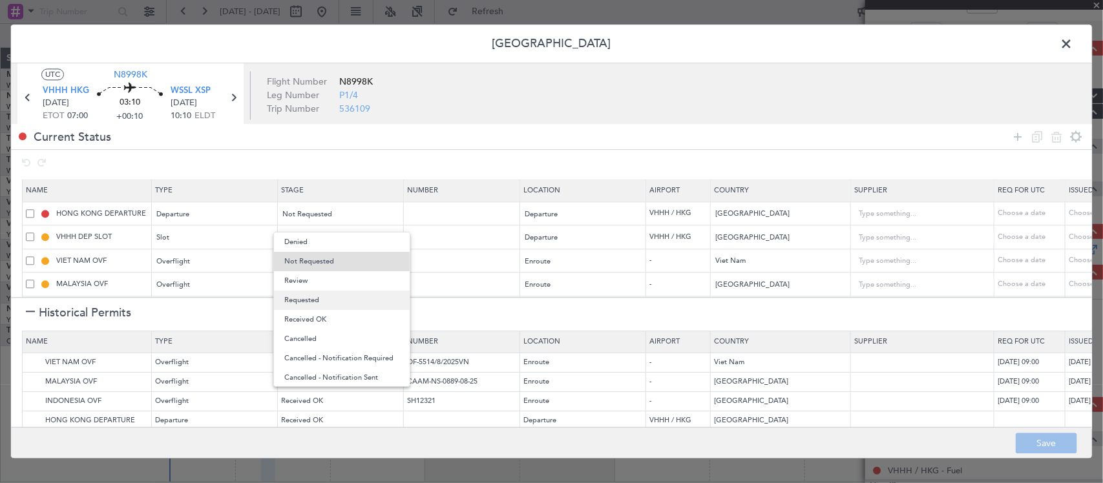
click at [360, 304] on span "Requested" at bounding box center [341, 300] width 115 height 19
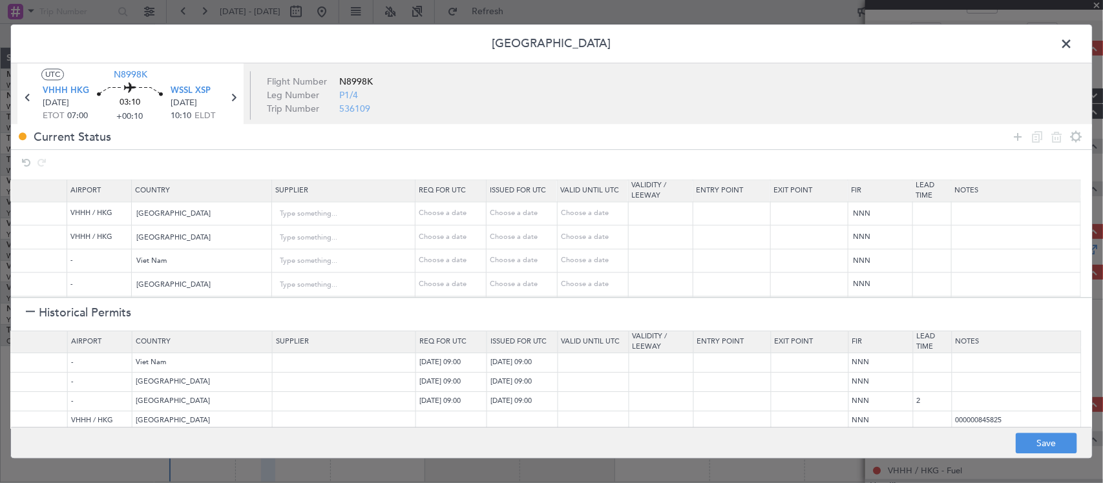
scroll to position [0, 590]
click at [995, 218] on input "text" at bounding box center [1016, 213] width 129 height 19
paste input "000000861383"
type input "000000861383"
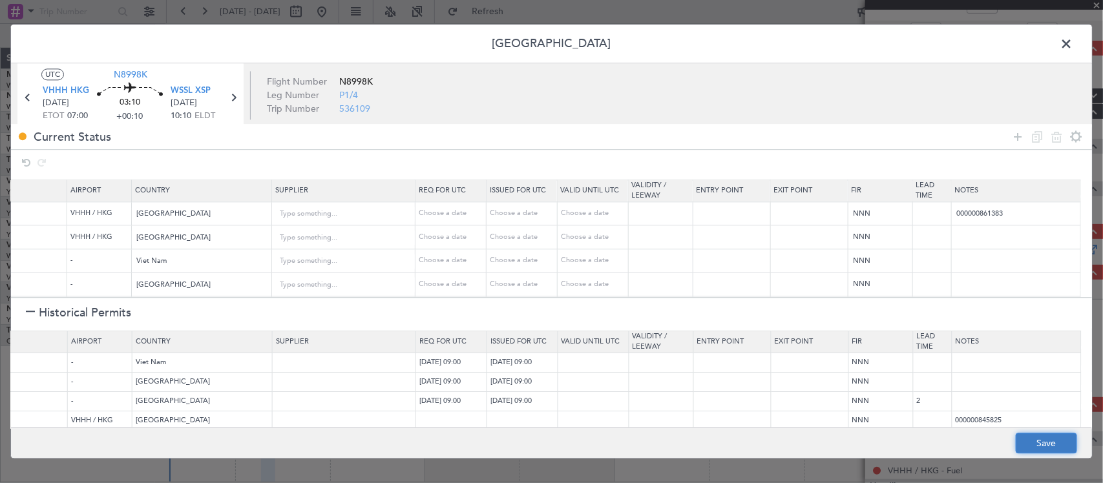
click at [1048, 443] on button "Save" at bounding box center [1045, 443] width 61 height 21
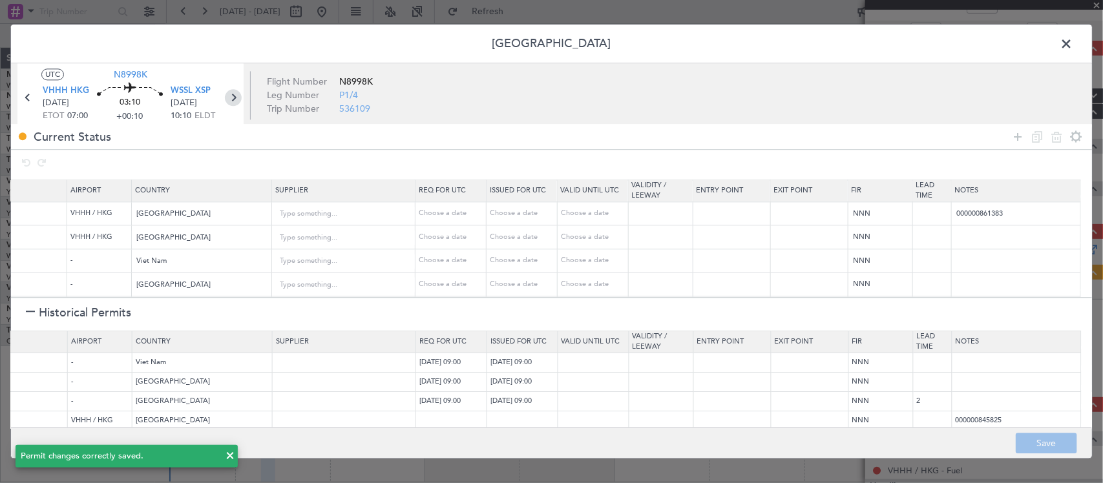
click at [233, 97] on icon at bounding box center [233, 98] width 17 height 17
type input "2"
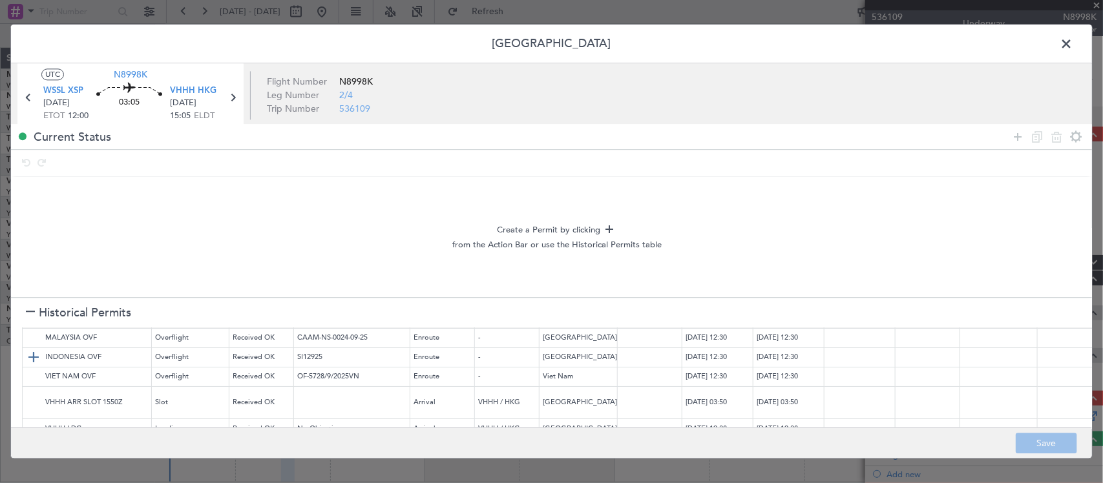
scroll to position [0, 0]
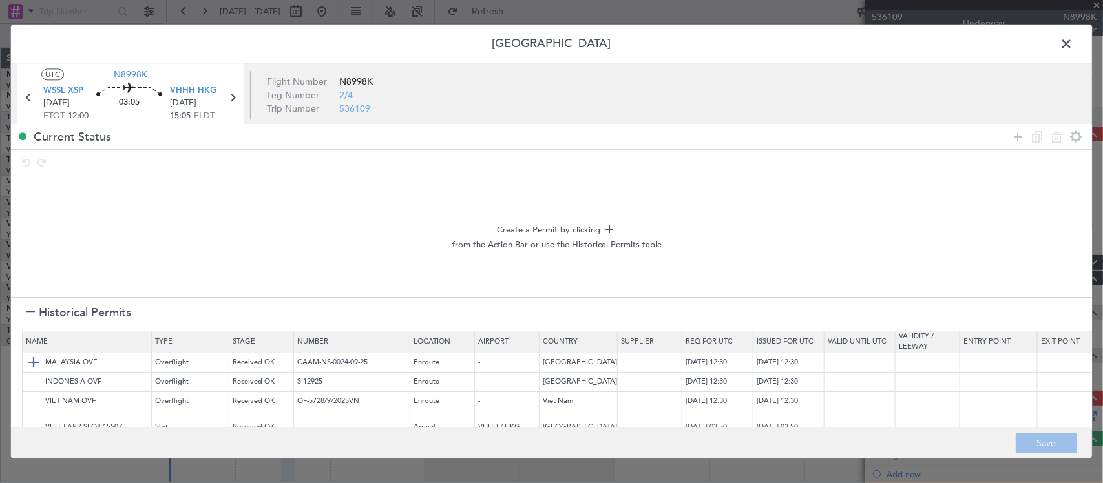
click at [29, 362] on img at bounding box center [34, 363] width 16 height 16
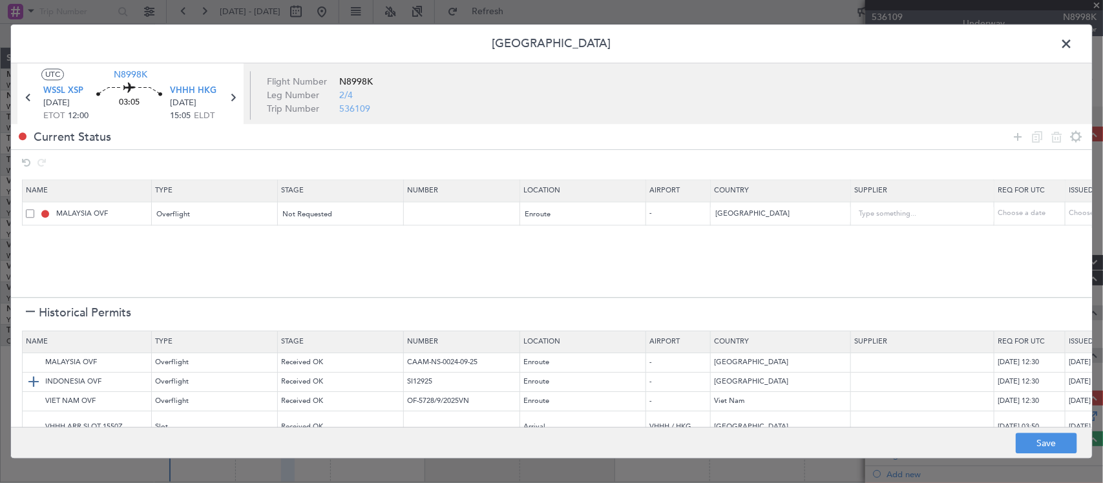
click at [30, 382] on img at bounding box center [34, 383] width 16 height 16
click at [32, 401] on img at bounding box center [34, 402] width 16 height 16
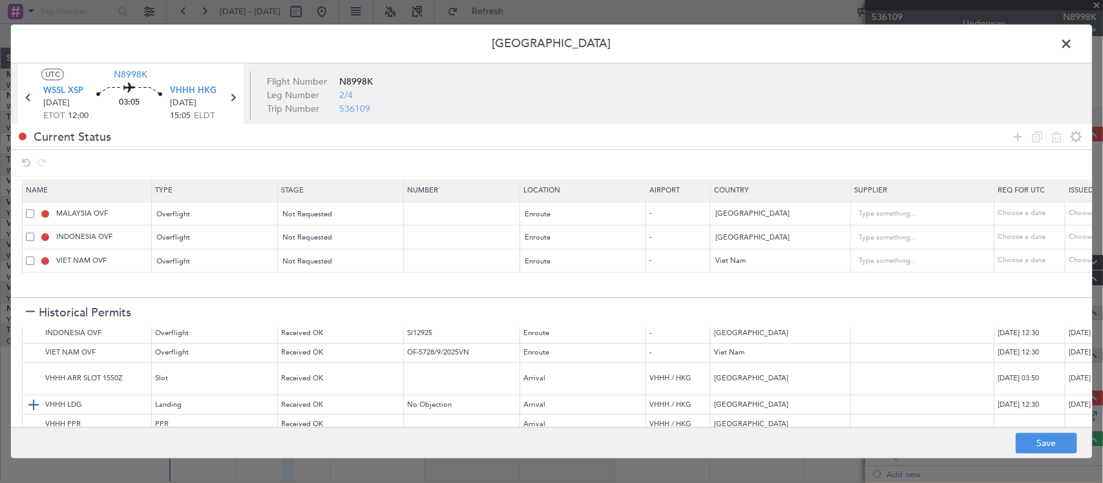
scroll to position [70, 0]
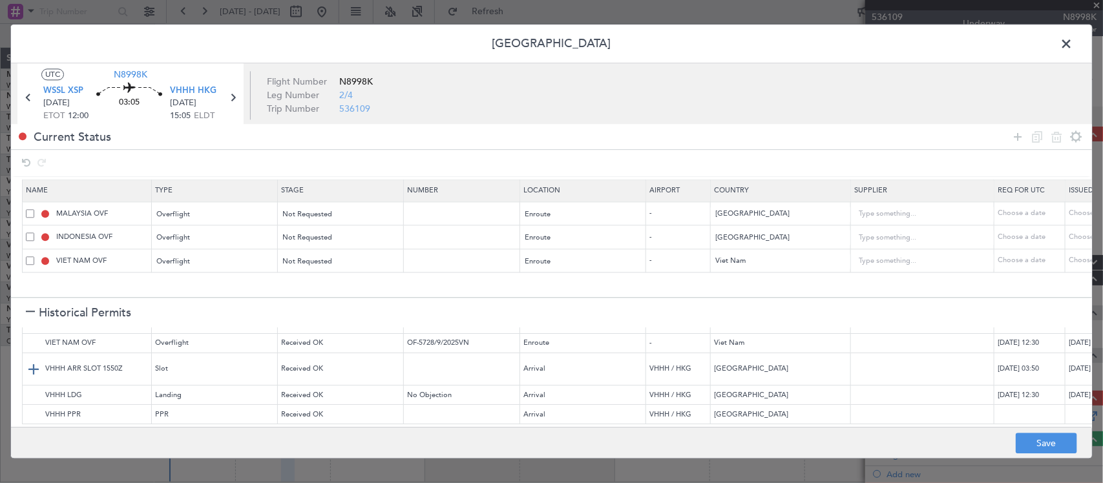
click at [34, 362] on img at bounding box center [34, 370] width 16 height 16
click at [37, 388] on img at bounding box center [34, 396] width 16 height 16
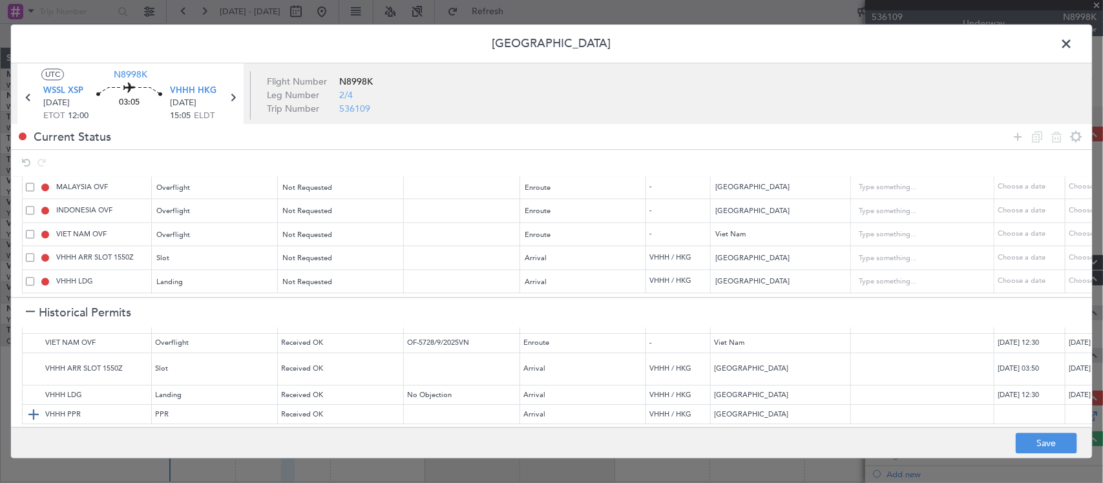
click at [36, 407] on img at bounding box center [34, 415] width 16 height 16
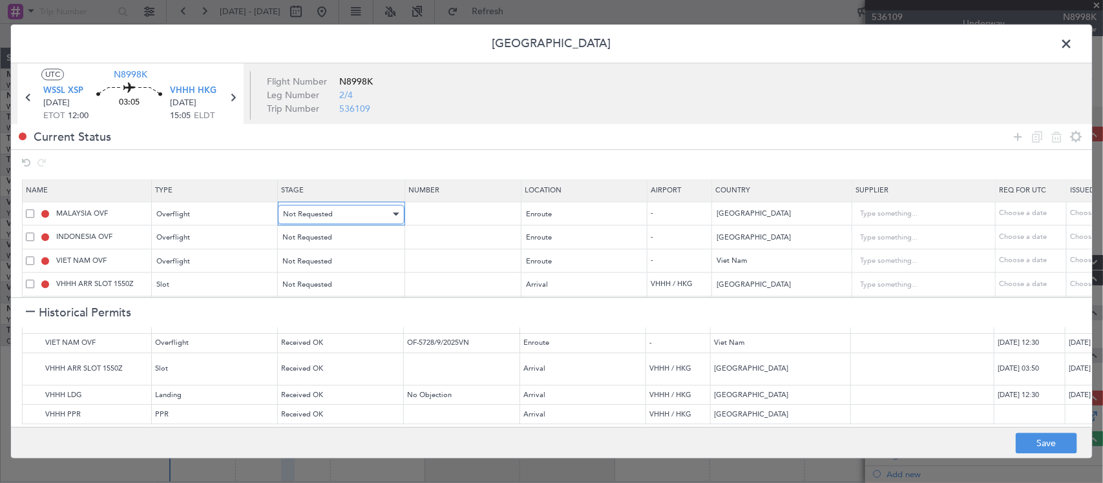
click at [352, 216] on div "Not Requested" at bounding box center [336, 214] width 107 height 19
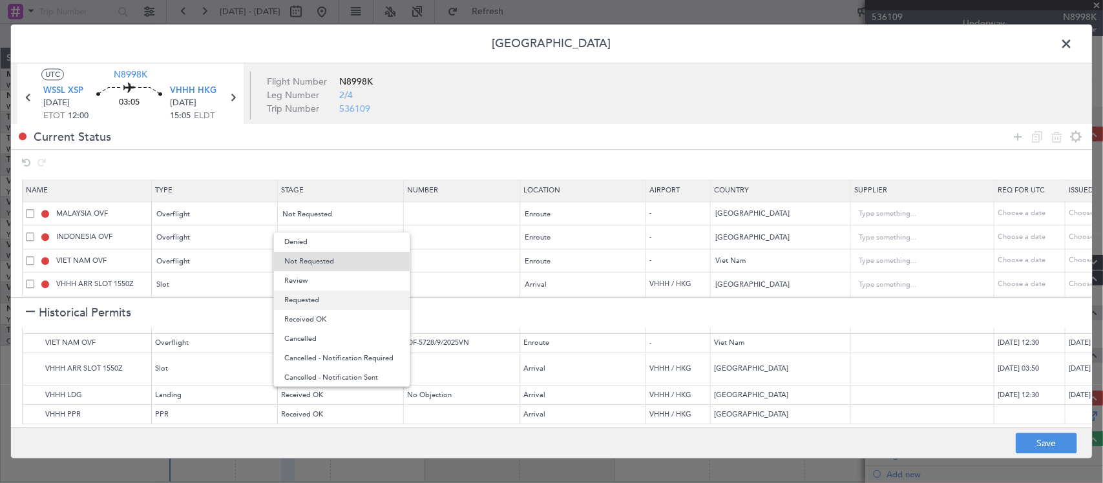
click at [344, 302] on span "Requested" at bounding box center [341, 300] width 115 height 19
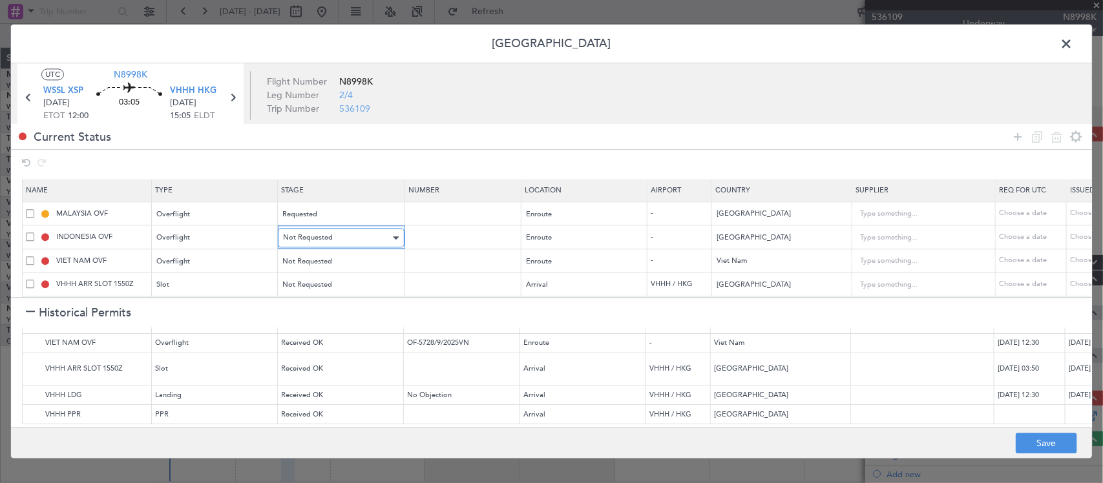
click at [349, 242] on div "Not Requested" at bounding box center [336, 238] width 107 height 19
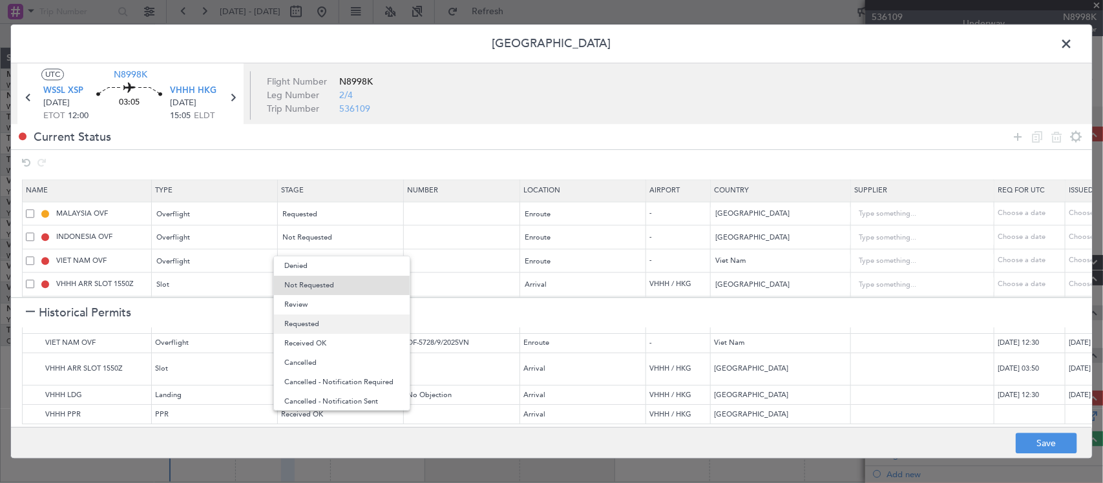
click at [337, 327] on span "Requested" at bounding box center [341, 324] width 115 height 19
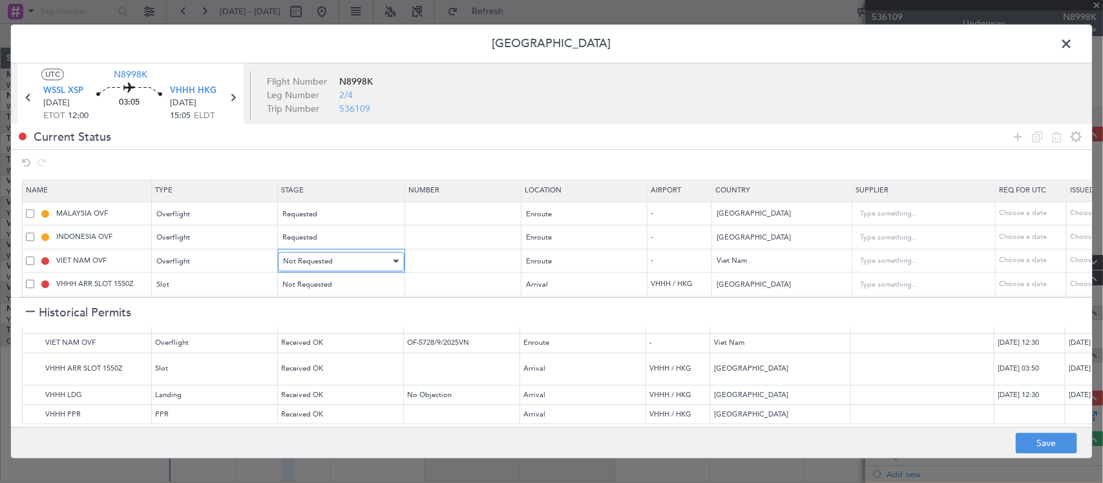
click at [340, 262] on div "Not Requested" at bounding box center [336, 261] width 107 height 19
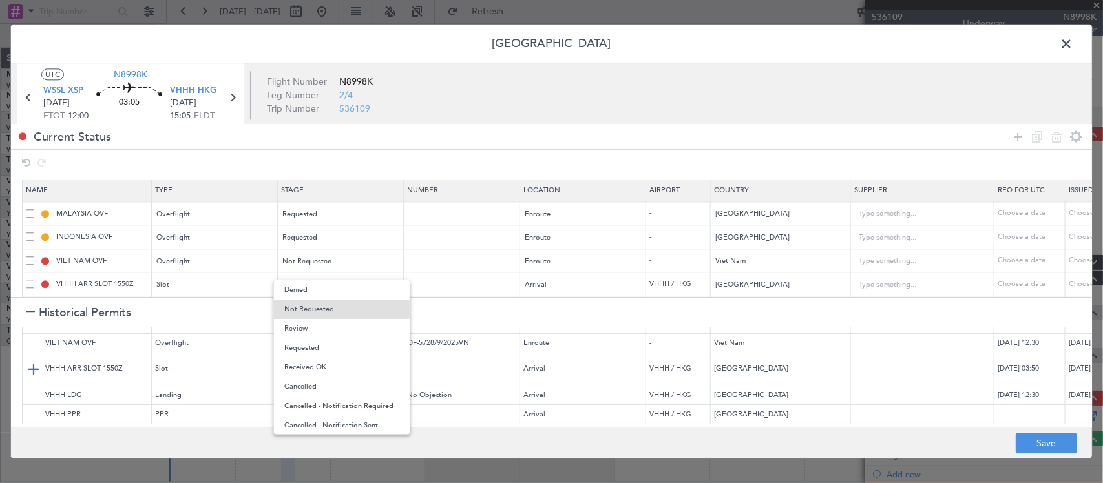
click at [337, 351] on span "Requested" at bounding box center [341, 347] width 115 height 19
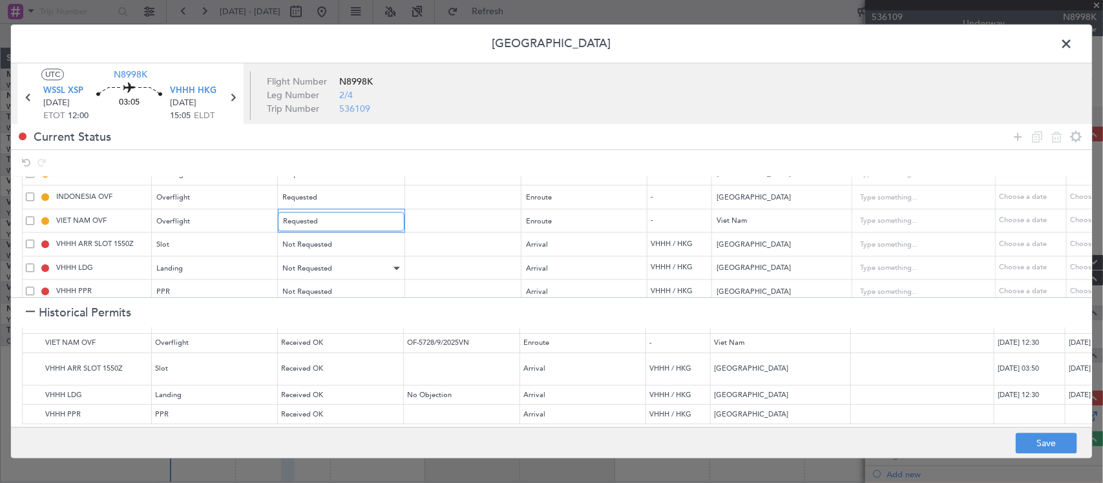
scroll to position [63, 0]
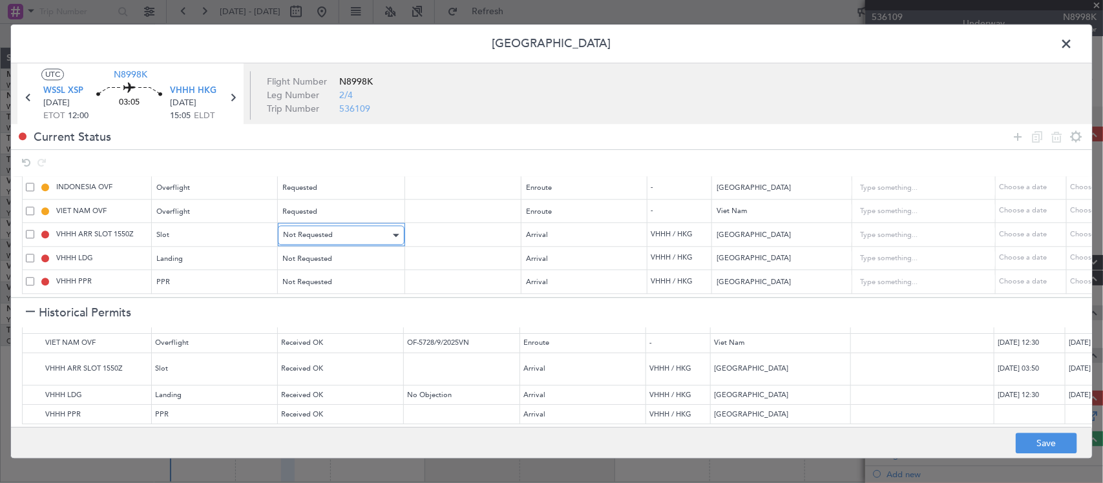
click at [344, 226] on div "Not Requested" at bounding box center [336, 235] width 107 height 19
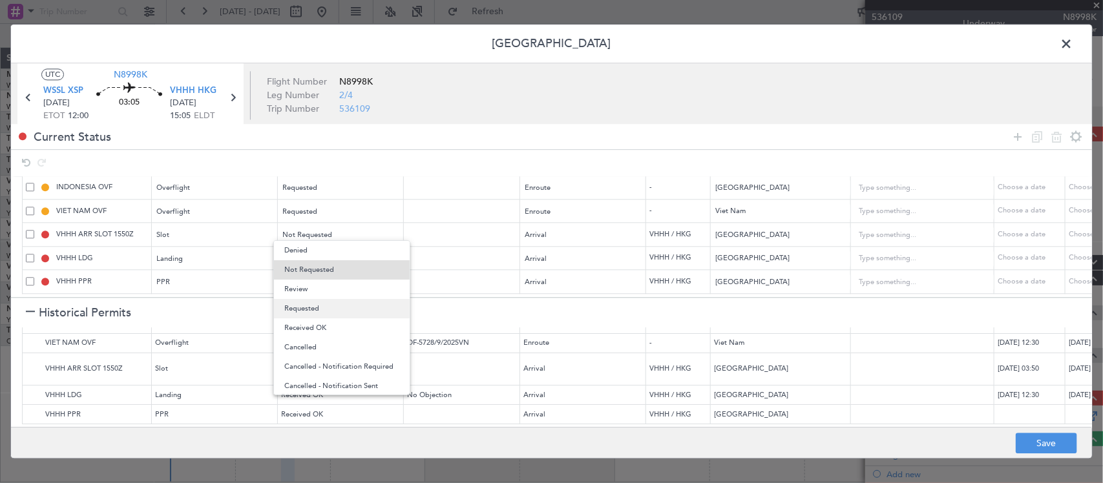
click at [331, 309] on span "Requested" at bounding box center [341, 308] width 115 height 19
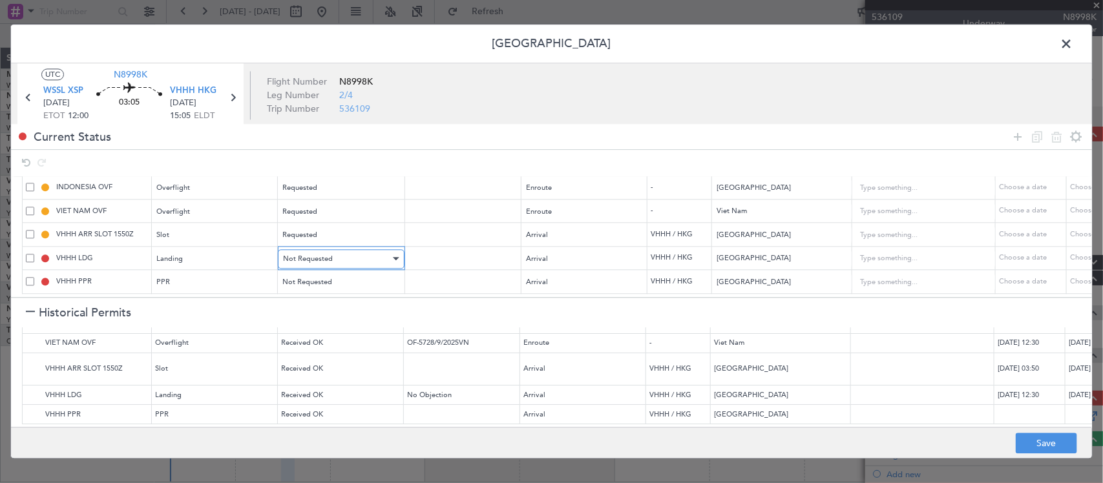
click at [340, 253] on div "Not Requested" at bounding box center [336, 258] width 107 height 19
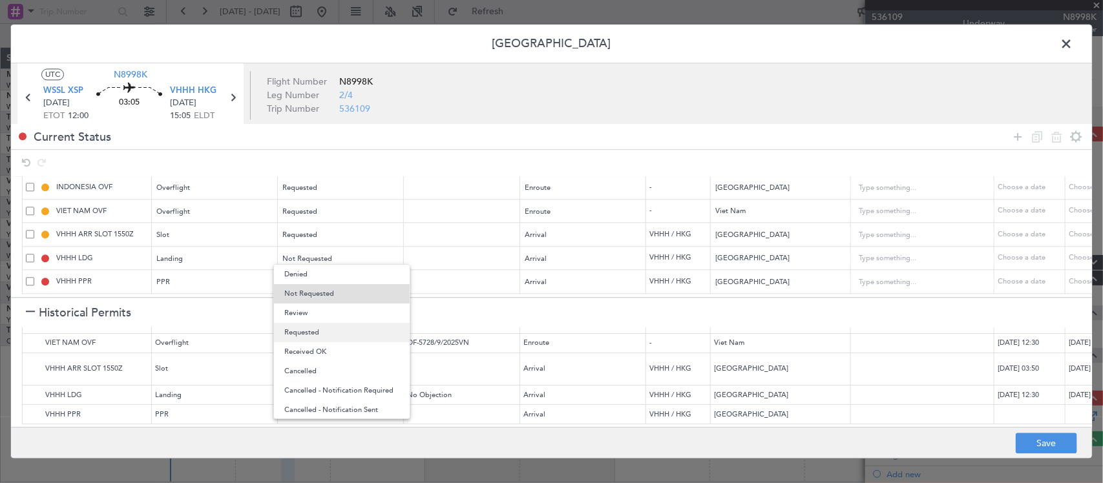
click at [338, 333] on span "Requested" at bounding box center [341, 332] width 115 height 19
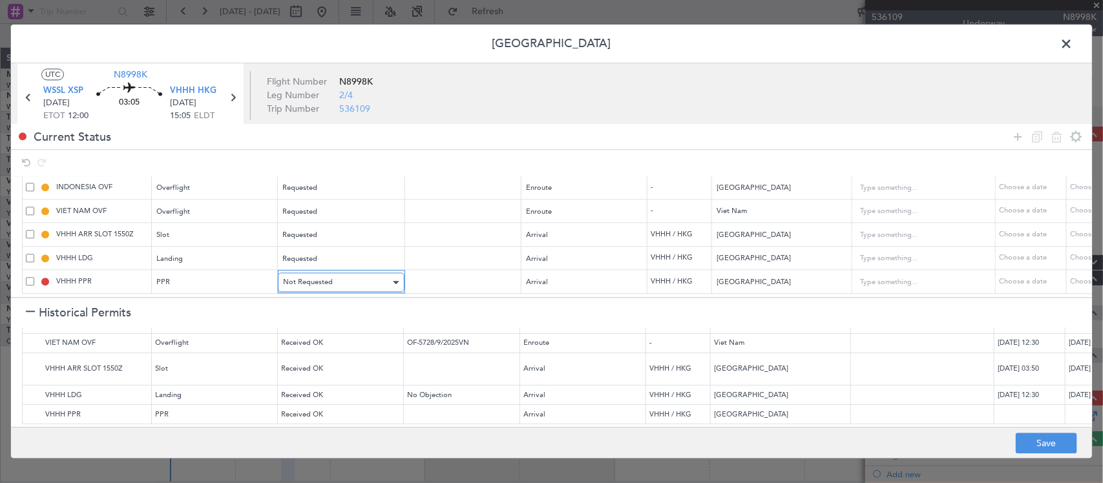
click at [343, 273] on div "Not Requested" at bounding box center [336, 282] width 107 height 19
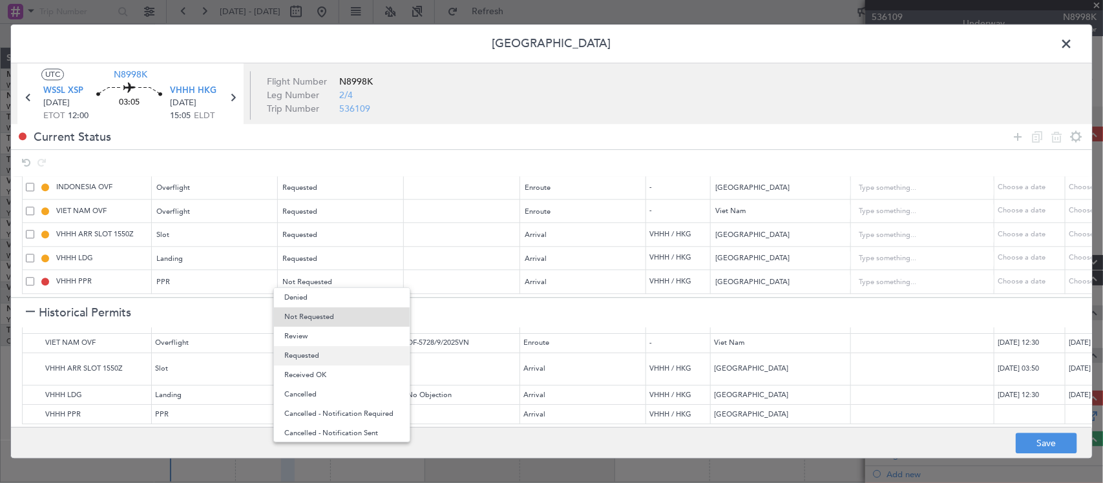
click at [328, 352] on span "Requested" at bounding box center [341, 355] width 115 height 19
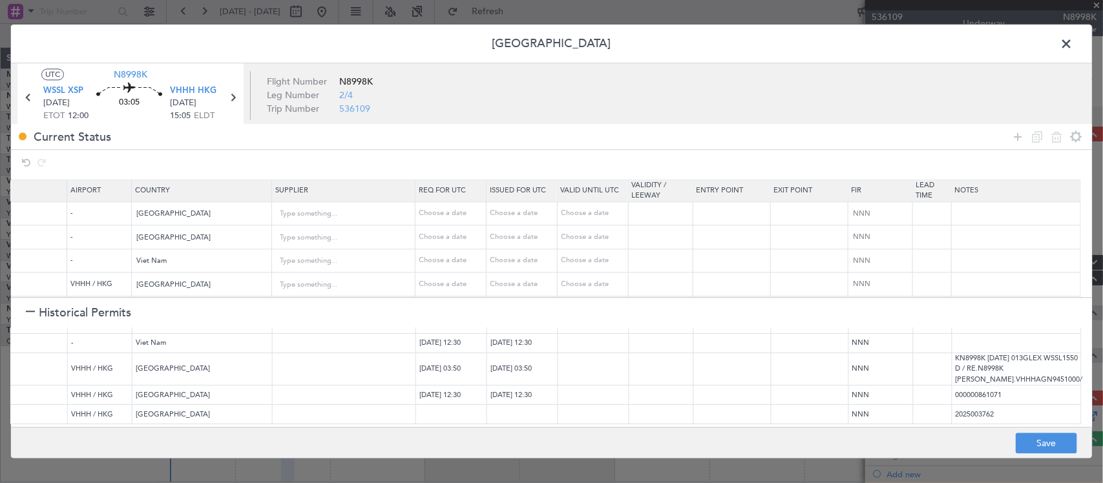
scroll to position [0, 0]
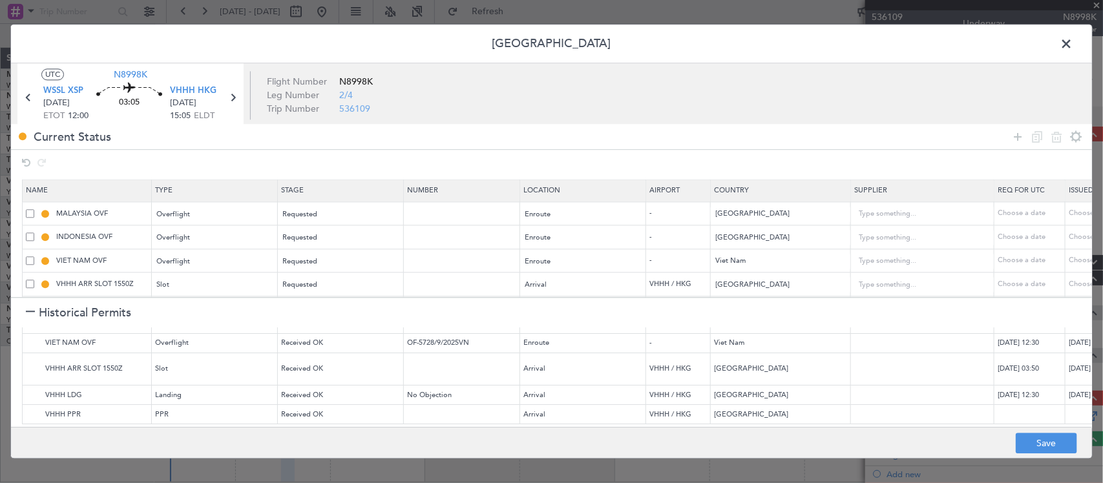
click at [37, 315] on h1 "Historical Permits" at bounding box center [78, 312] width 105 height 17
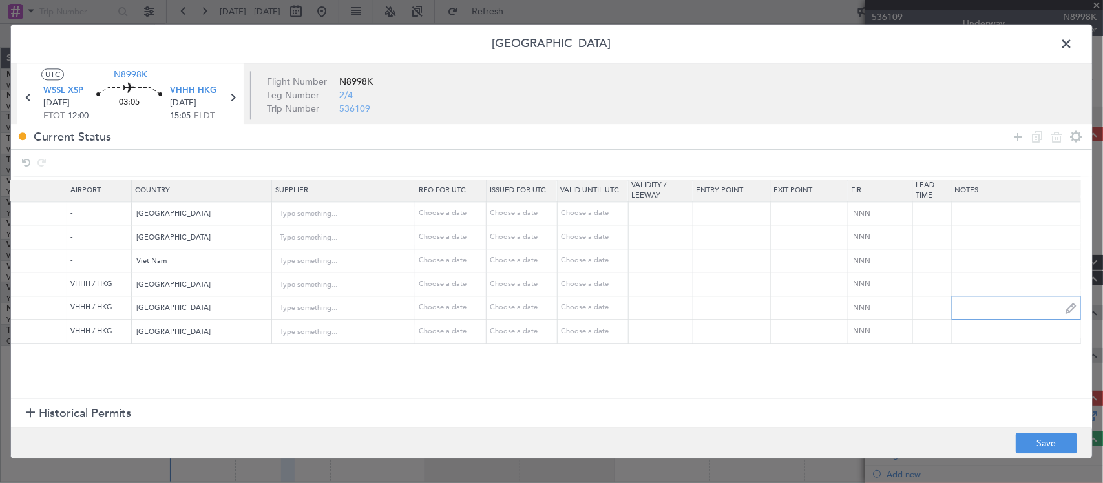
click at [985, 317] on input "text" at bounding box center [1016, 307] width 129 height 19
paste input "000000861383"
type input "000000861383"
drag, startPoint x: 1043, startPoint y: 443, endPoint x: 927, endPoint y: 447, distance: 116.3
click at [926, 449] on footer "Save" at bounding box center [551, 443] width 1081 height 31
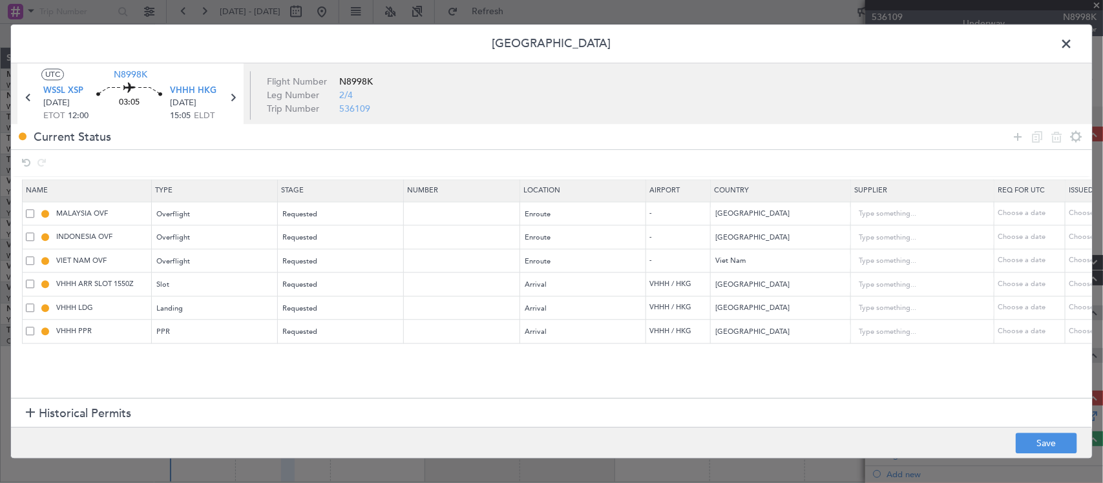
click at [1072, 48] on span at bounding box center [1072, 47] width 0 height 26
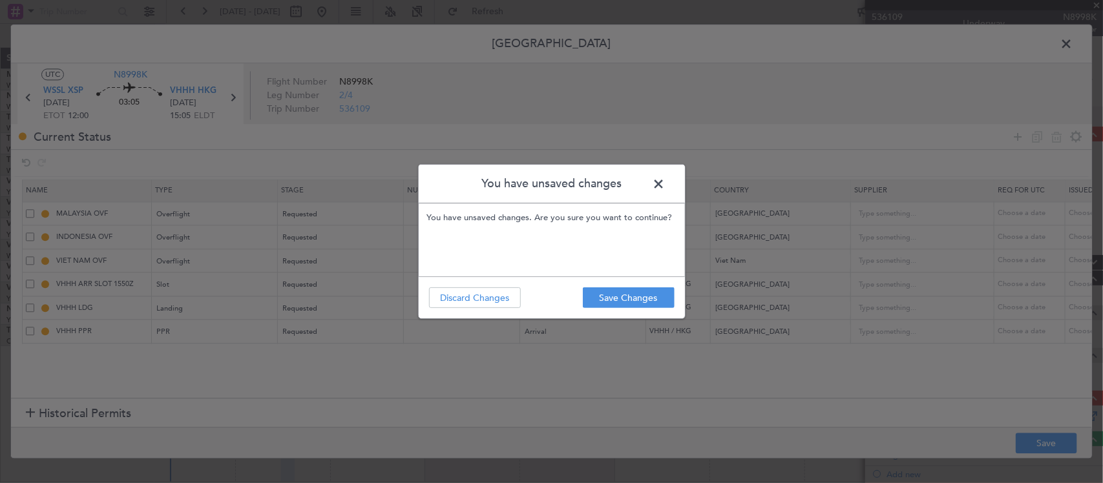
click at [665, 184] on span at bounding box center [665, 187] width 0 height 26
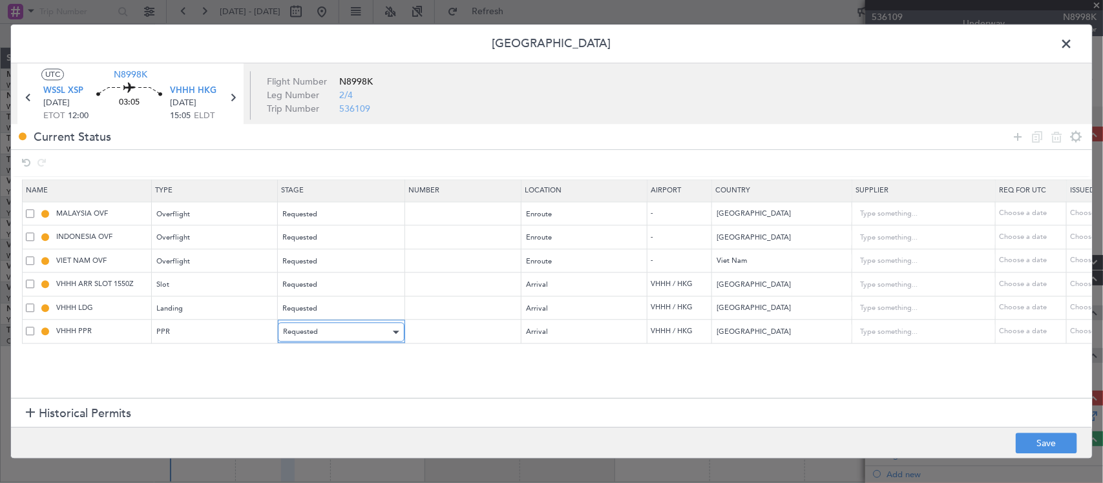
click at [381, 336] on div "Requested" at bounding box center [336, 332] width 107 height 19
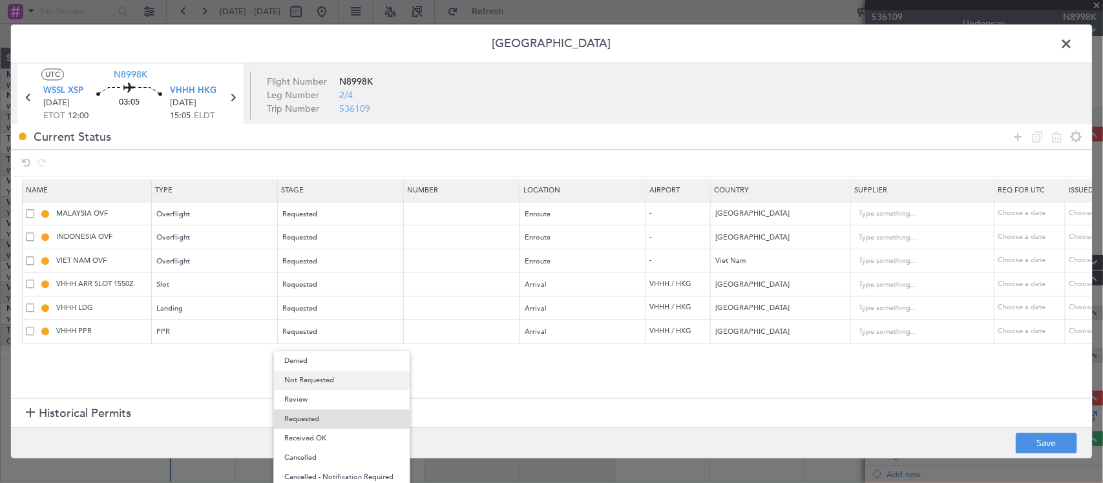
click at [366, 384] on span "Not Requested" at bounding box center [341, 380] width 115 height 19
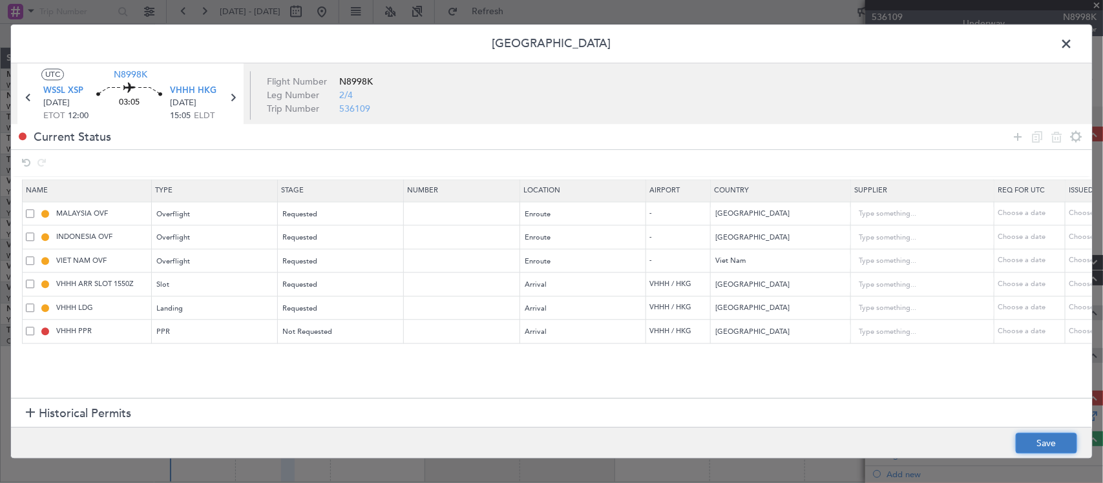
click at [1037, 436] on button "Save" at bounding box center [1045, 443] width 61 height 21
type input "NNN"
type input "2"
type input "NNN"
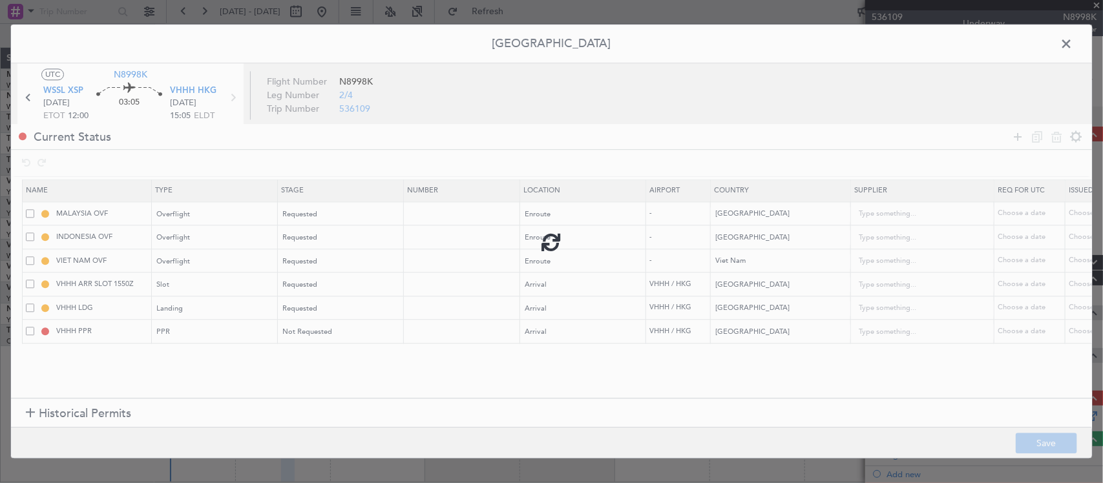
type input "VHHH ARR SLOT"
type input "NNN"
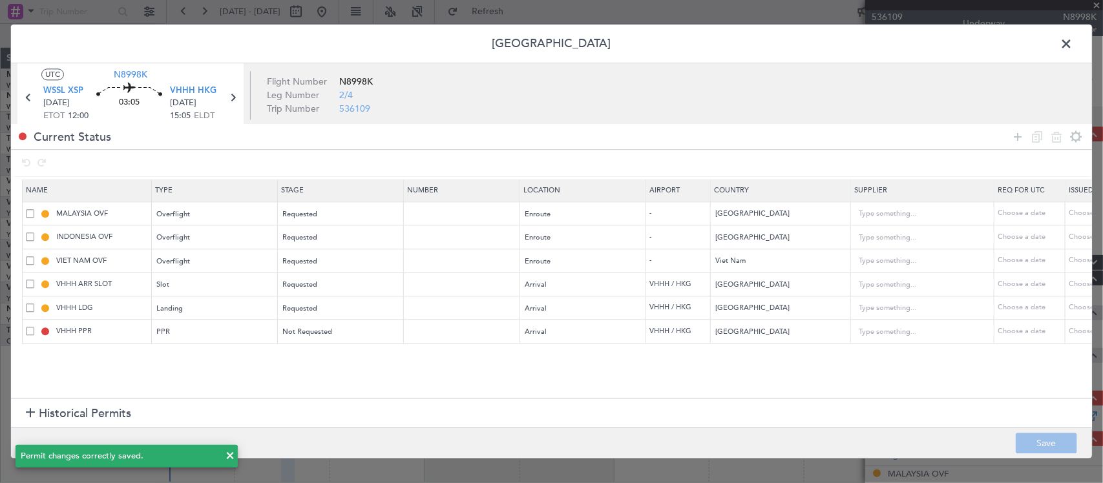
click at [1072, 43] on span at bounding box center [1072, 47] width 0 height 26
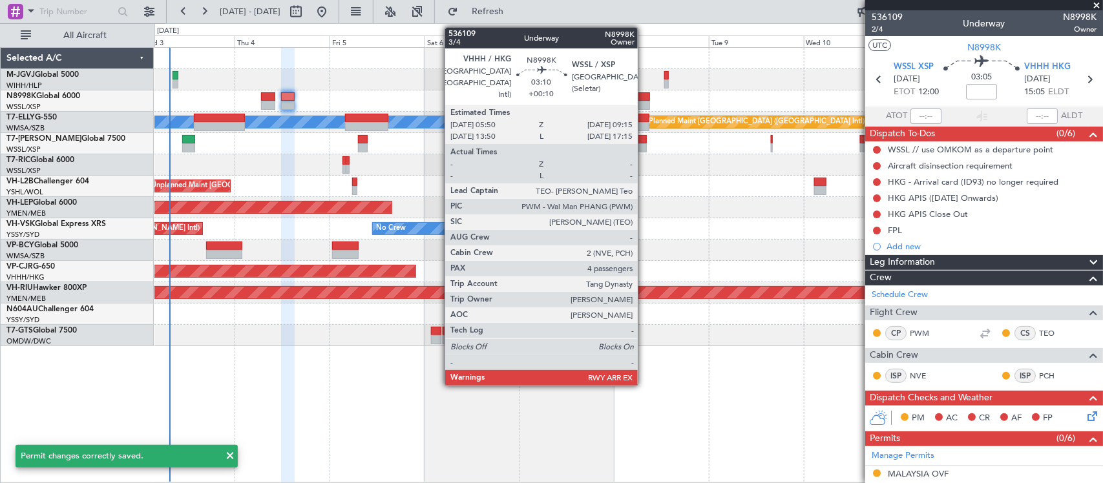
click at [643, 100] on div at bounding box center [643, 96] width 14 height 9
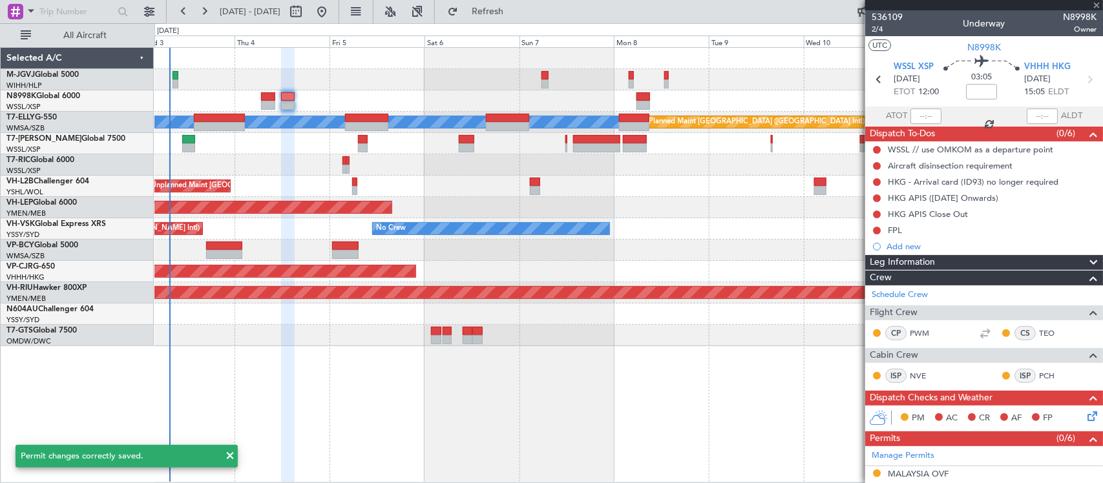
click at [647, 198] on div "Planned Maint [GEOGRAPHIC_DATA] (Seletar) [PERSON_NAME] Planned Maint [GEOGRAPH…" at bounding box center [628, 197] width 948 height 298
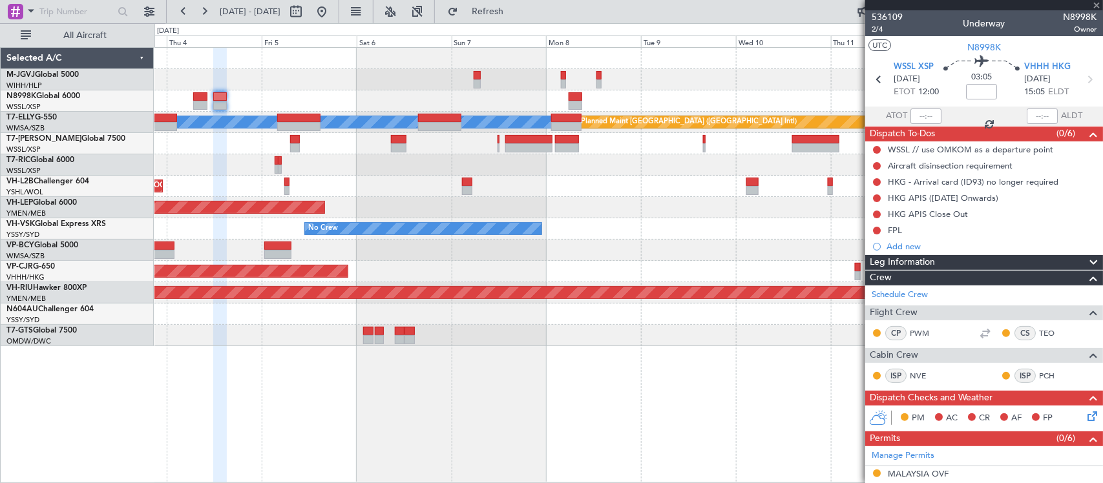
type input "+00:10"
type input "4"
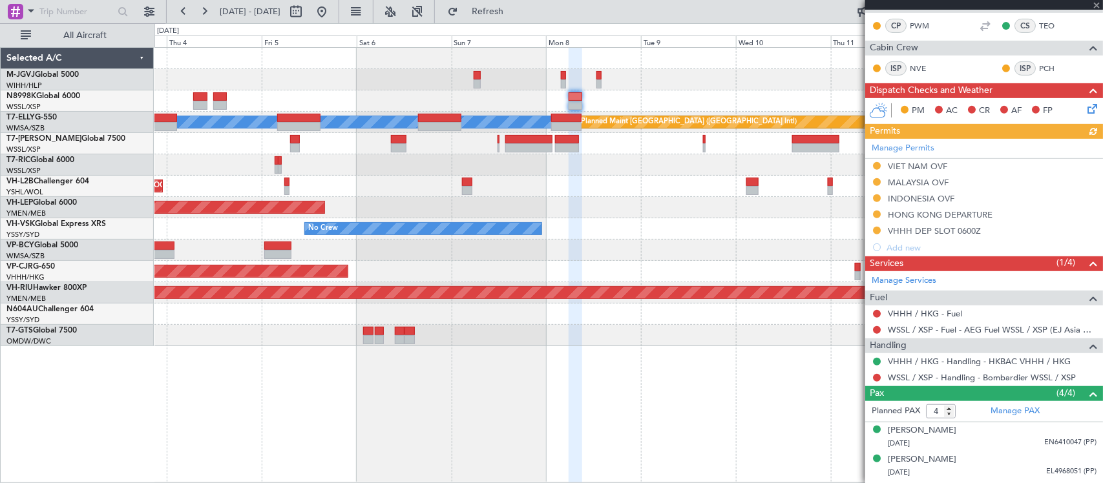
scroll to position [283, 0]
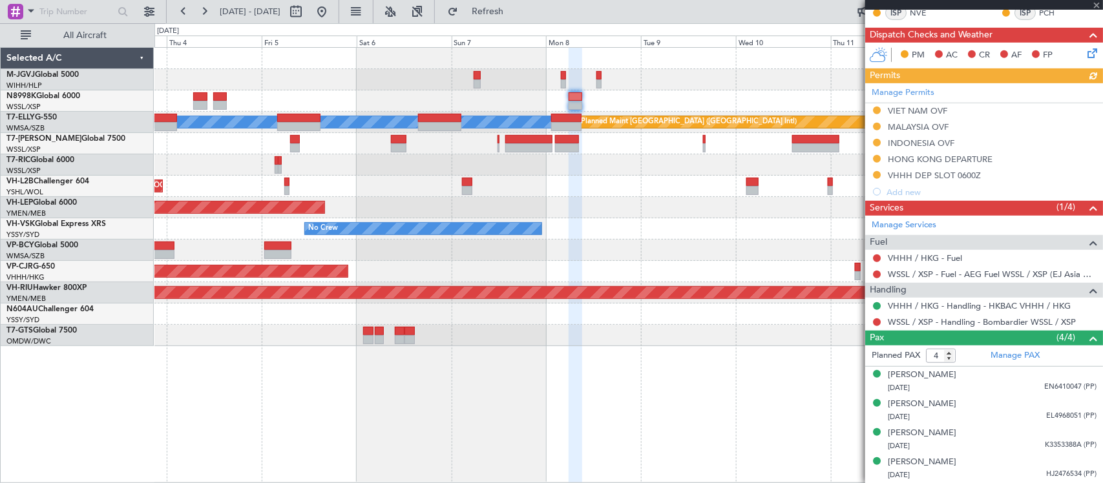
click at [928, 176] on div "Manage Permits VIET NAM OVF MALAYSIA OVF INDONESIA OVF HONG KONG DEPARTURE VHHH…" at bounding box center [984, 141] width 238 height 117
click at [957, 175] on div "Manage Permits VIET NAM OVF MALAYSIA OVF INDONESIA OVF HONG KONG DEPARTURE VHHH…" at bounding box center [984, 141] width 238 height 117
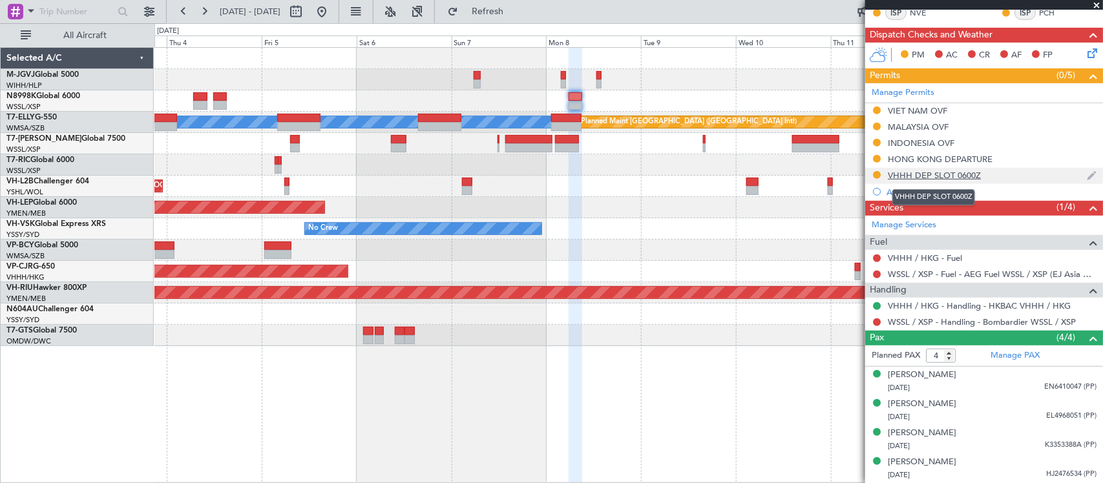
click at [942, 176] on div "VHHH DEP SLOT 0600Z" at bounding box center [934, 175] width 93 height 11
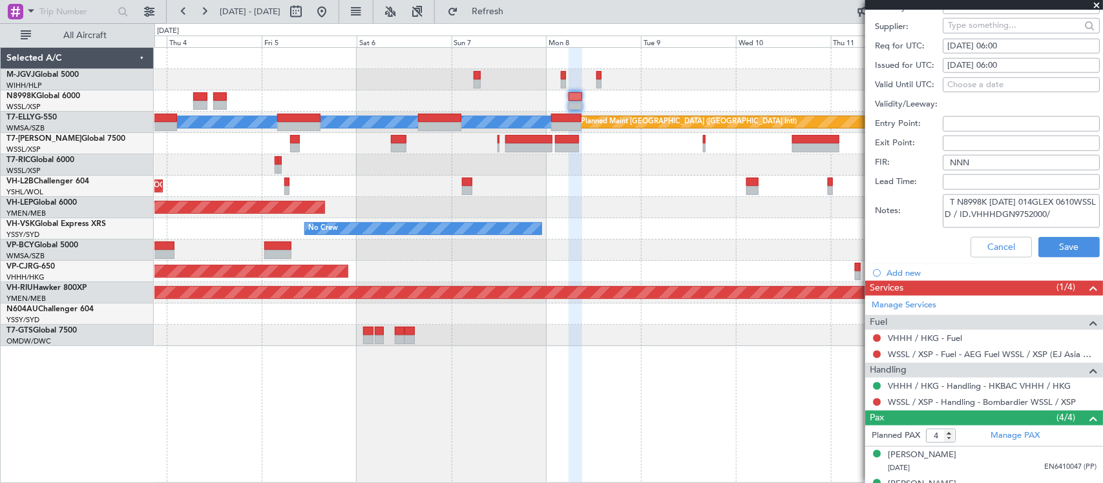
scroll to position [669, 0]
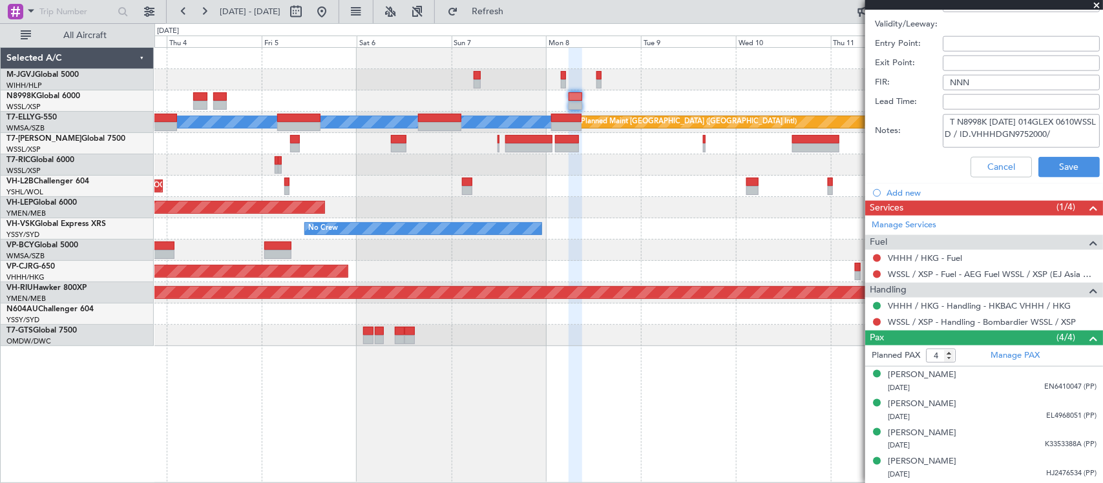
click at [997, 137] on textarea "T N8998K 08SEP 014GLEX 0610WSSL D / ID.VHHHDGN9752000/" at bounding box center [1020, 131] width 157 height 34
paste textarea "00WSSL D / ID.VHHHDGN9780"
type textarea "T N8998K 08SEP 014GLEX 0600WSSL D / ID.VHHHDGN9780000/"
click at [1058, 169] on button "Save" at bounding box center [1068, 167] width 61 height 21
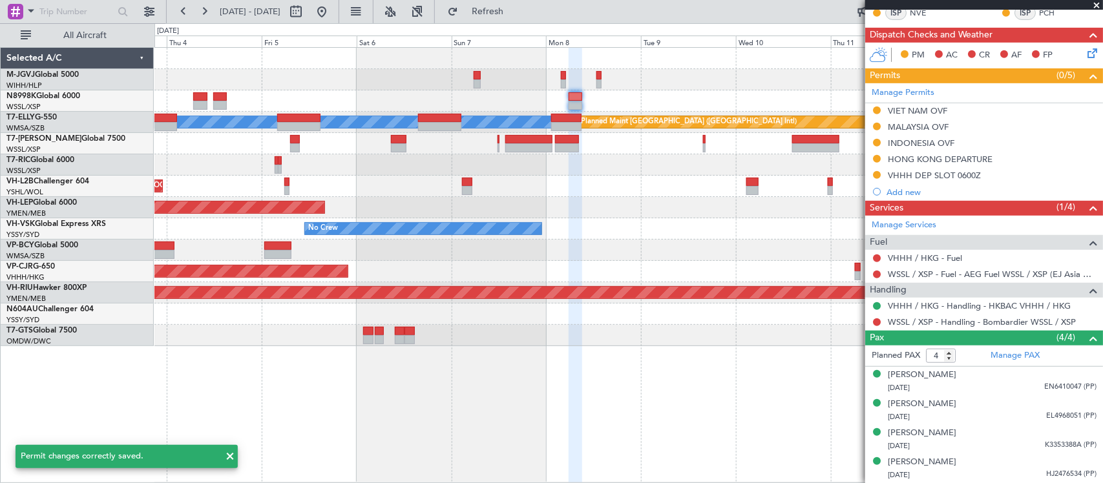
scroll to position [282, 0]
click at [786, 225] on div "Planned Maint Singapore (Seletar) MEL Planned Maint Dubai (Dubai Intl) Planned …" at bounding box center [628, 197] width 948 height 298
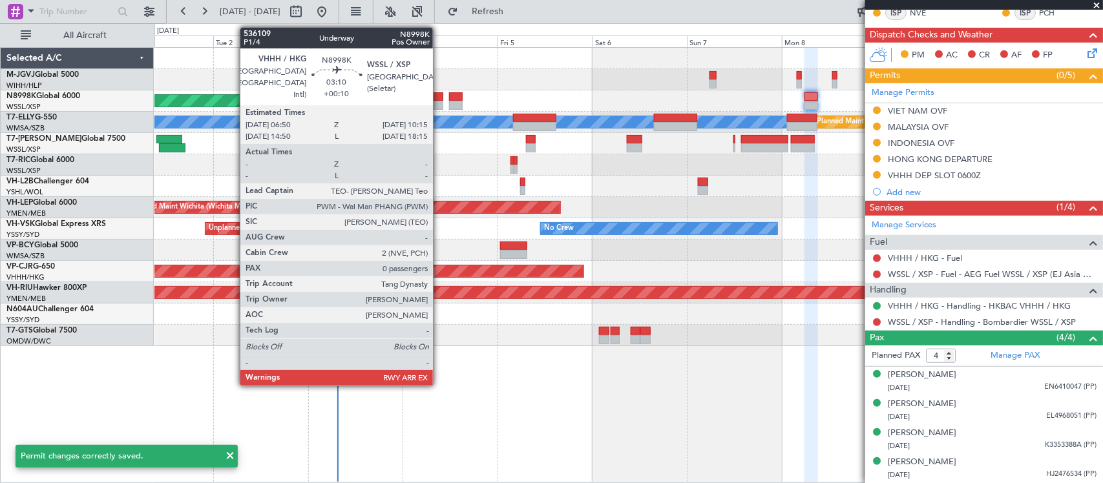
click at [439, 98] on div at bounding box center [436, 96] width 14 height 9
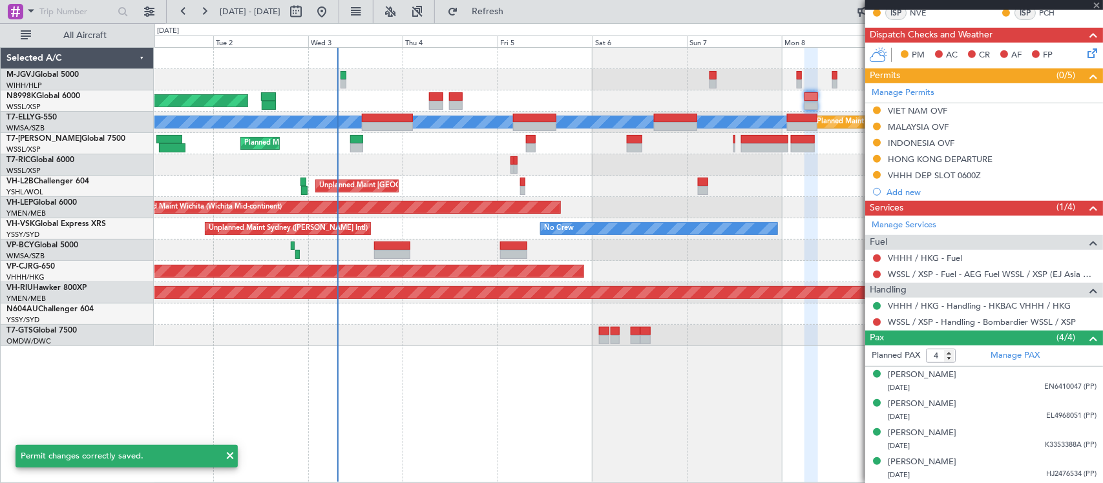
click at [606, 251] on div "Planned Maint Singapore (Seletar) Planned Maint Kuala Lumpur (Sultan Abdul Aziz…" at bounding box center [628, 197] width 948 height 298
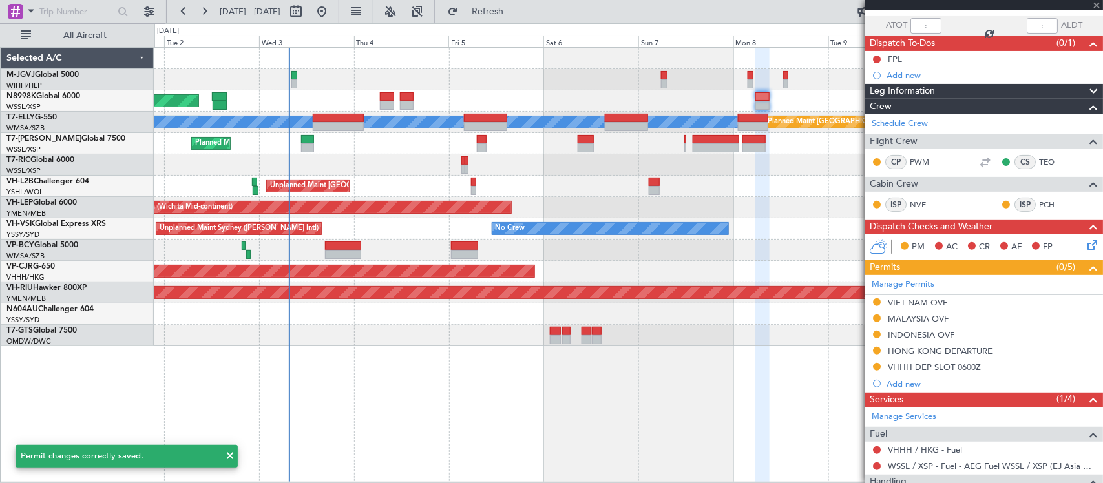
scroll to position [0, 0]
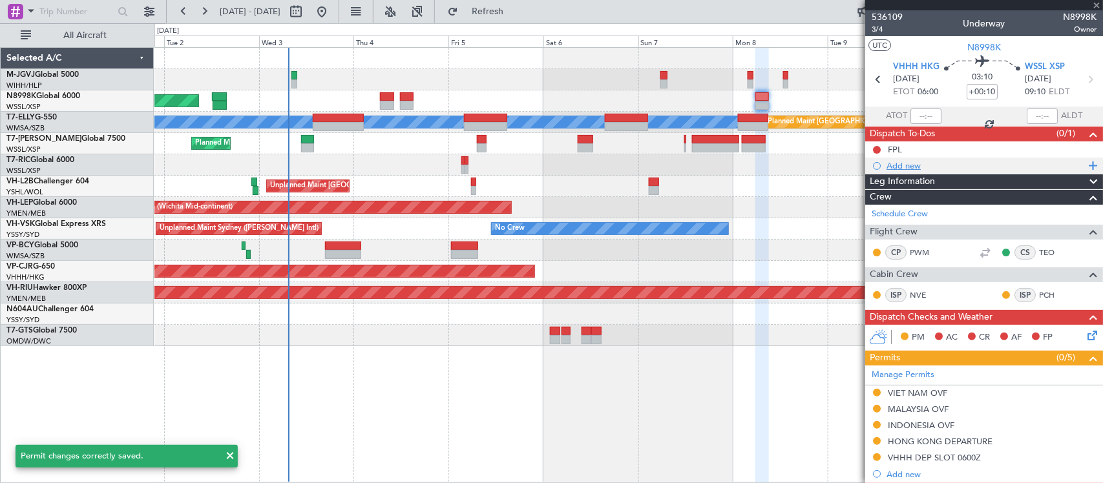
type input "0"
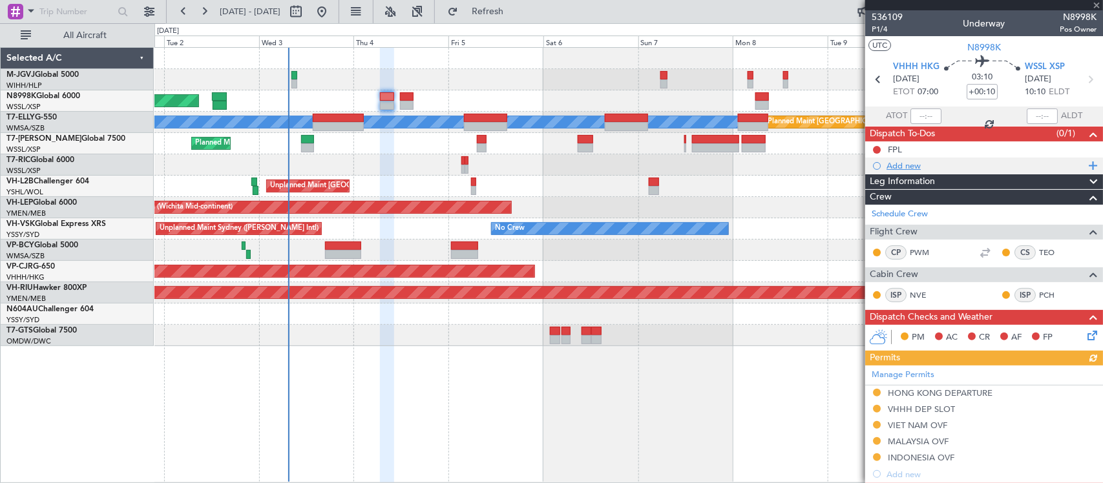
click at [909, 163] on div "Add new" at bounding box center [985, 165] width 198 height 11
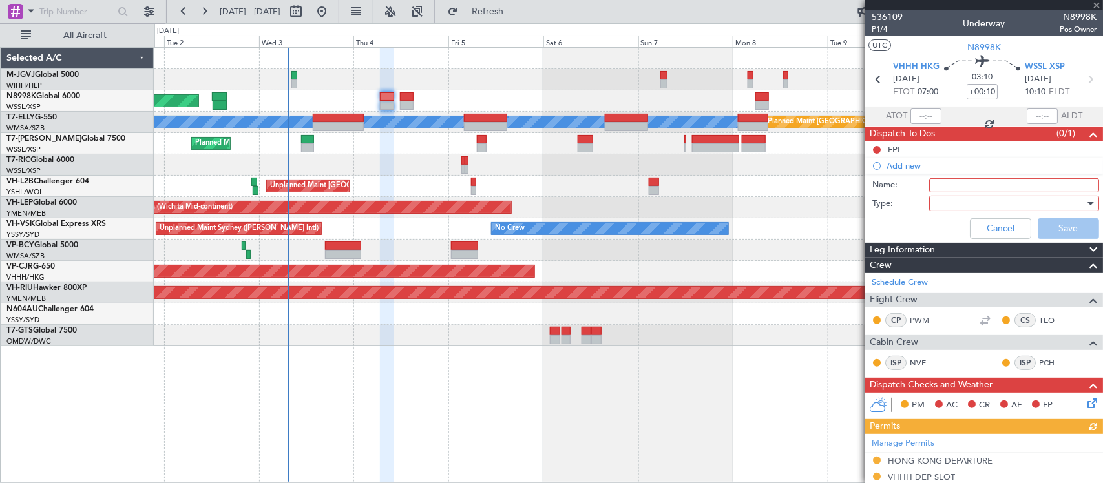
click at [955, 185] on input "Name:" at bounding box center [1014, 185] width 170 height 14
type input "F"
type input "BAPS INFO"
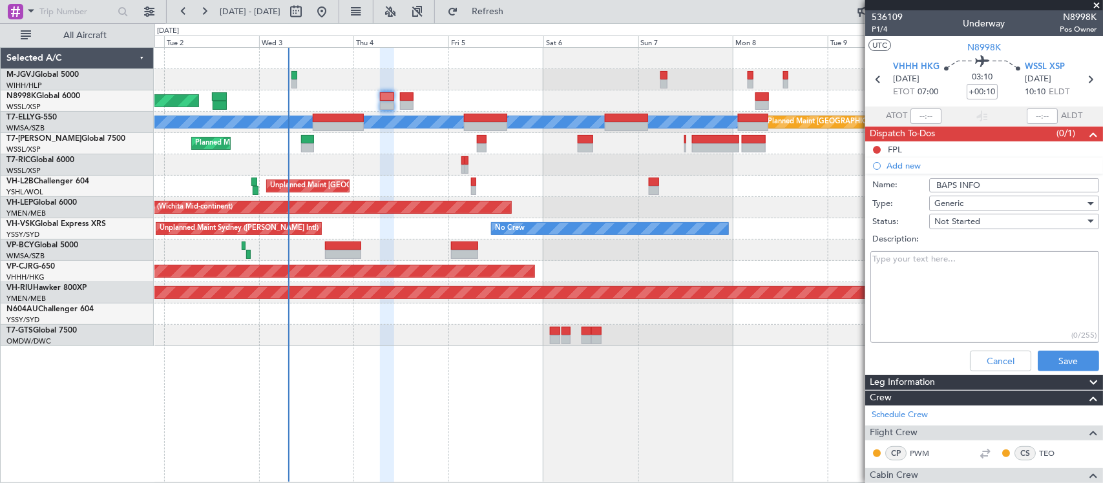
click at [967, 282] on textarea "Description:" at bounding box center [984, 297] width 229 height 92
paste textarea "2025003762"
type textarea "Departure slot applied with BAPS Ref 2025003762., still under revision."
click at [1064, 352] on button "Save" at bounding box center [1067, 361] width 61 height 21
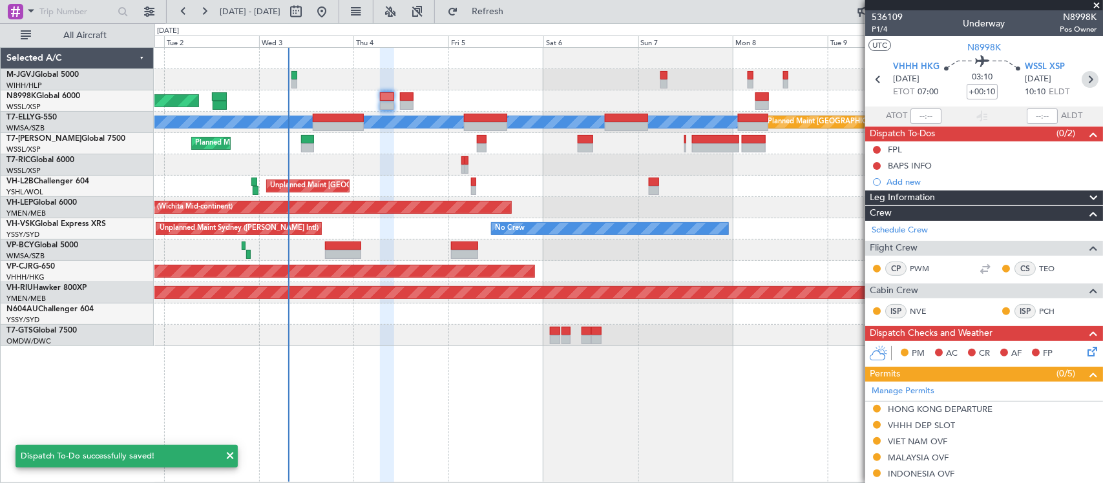
click at [1085, 81] on icon at bounding box center [1089, 79] width 17 height 17
click at [661, 308] on div "Planned Maint Singapore (Seletar) Planned Maint Kuala Lumpur (Sultan Abdul Aziz…" at bounding box center [628, 197] width 948 height 298
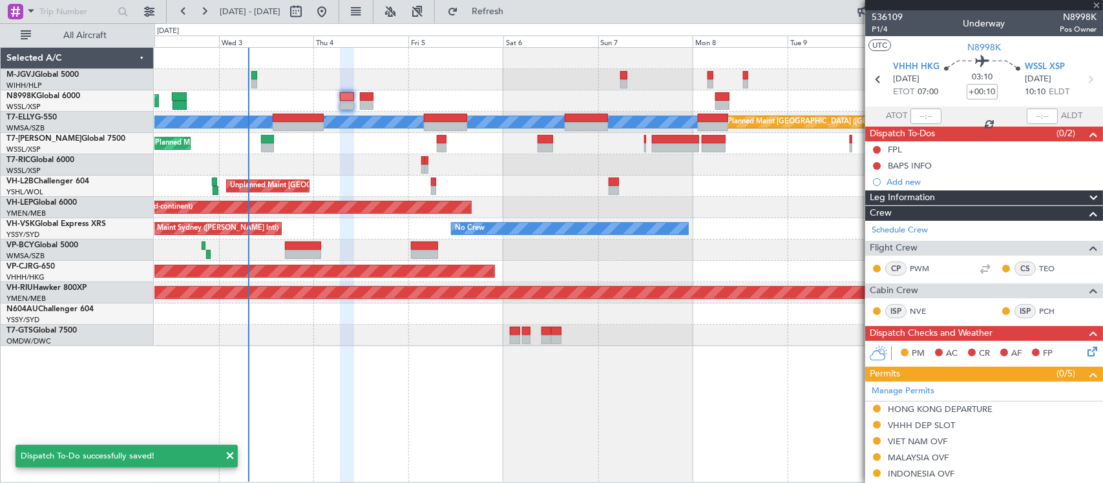
type input "2"
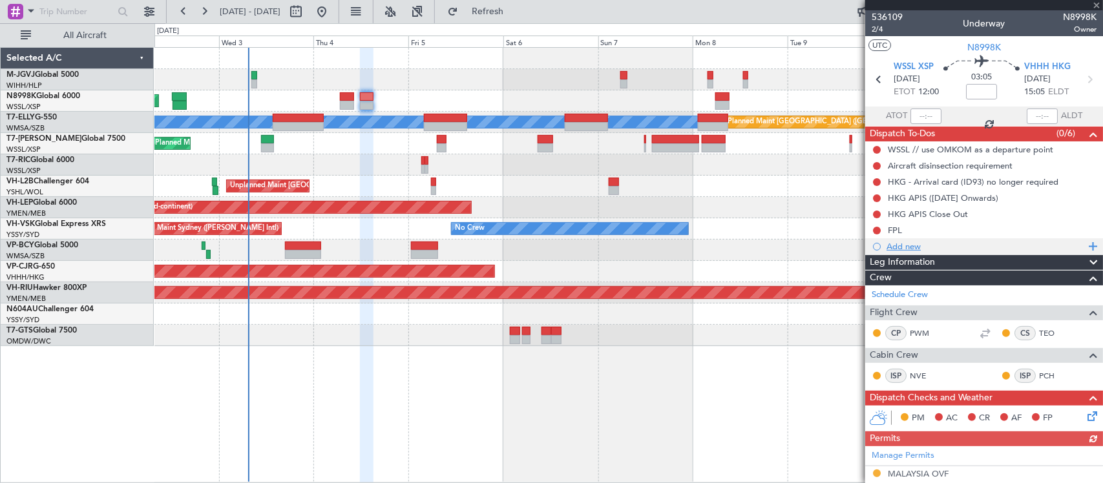
click at [900, 247] on div "Add new" at bounding box center [985, 246] width 198 height 11
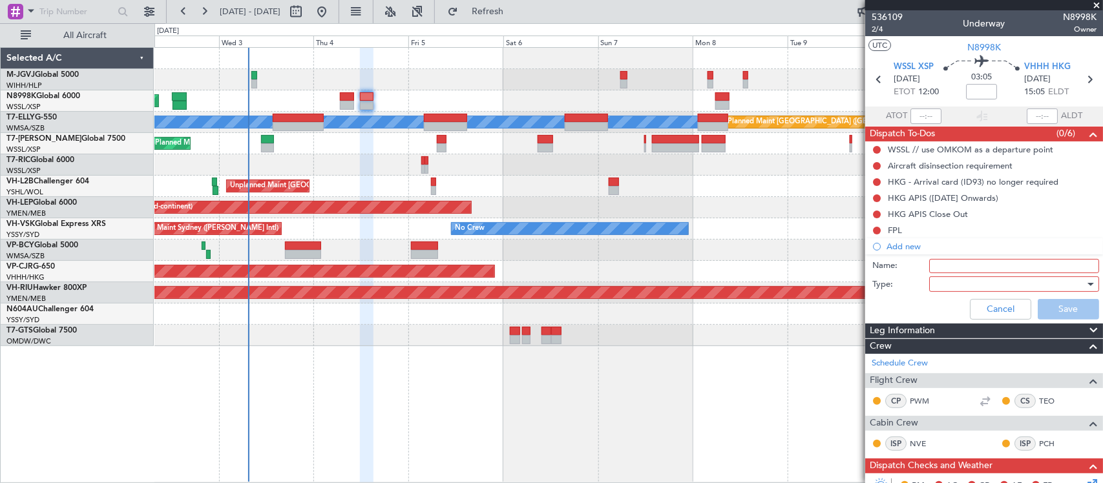
click at [977, 267] on input "Name:" at bounding box center [1014, 266] width 170 height 14
type input "B"
click at [979, 307] on button "Cancel" at bounding box center [1000, 309] width 61 height 21
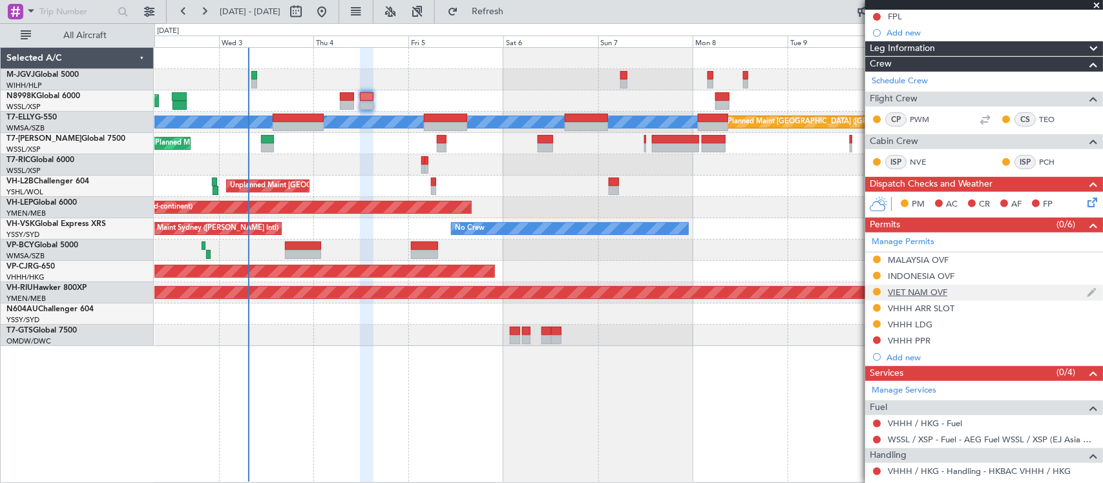
scroll to position [322, 0]
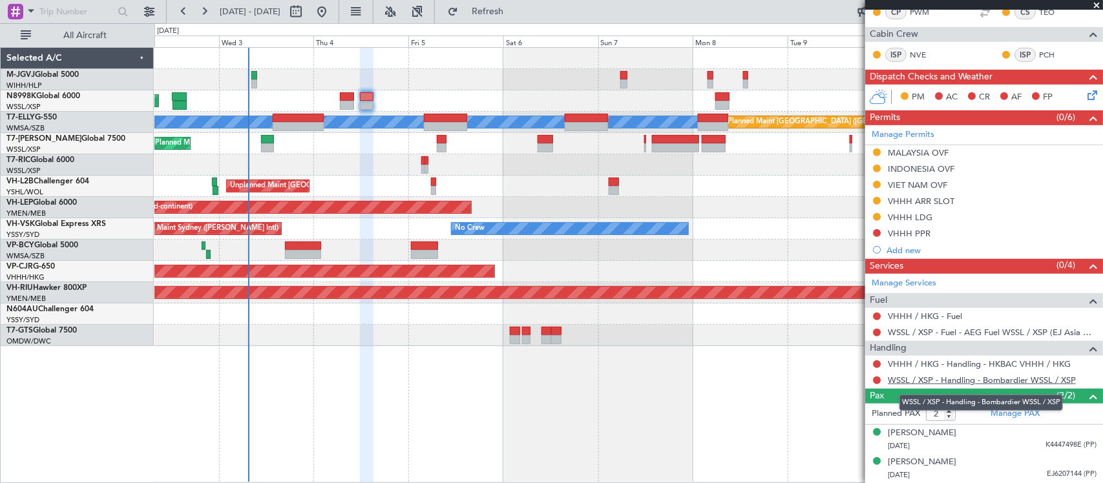
click at [895, 379] on link "WSSL / XSP - Handling - Bombardier WSSL / XSP" at bounding box center [982, 380] width 188 height 11
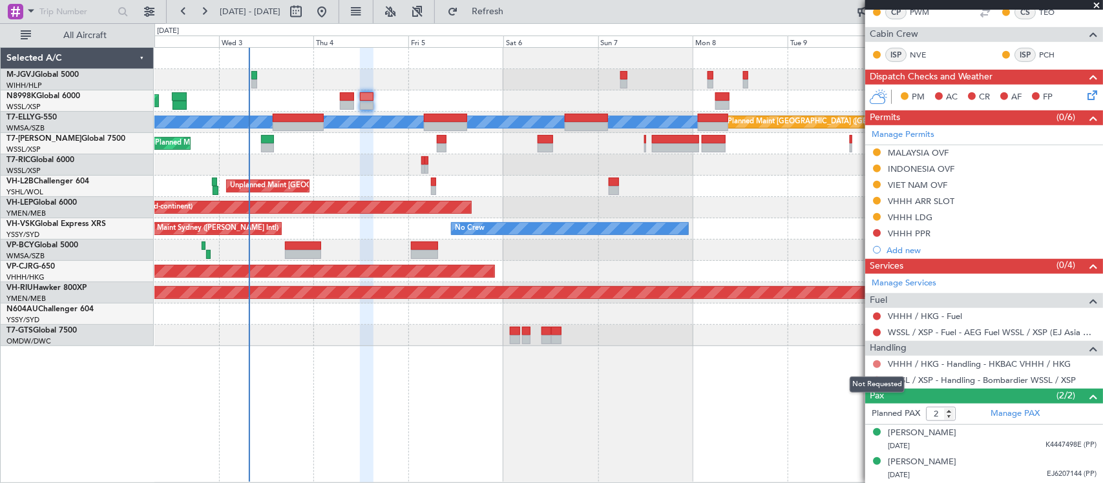
click at [875, 364] on button at bounding box center [877, 364] width 8 height 8
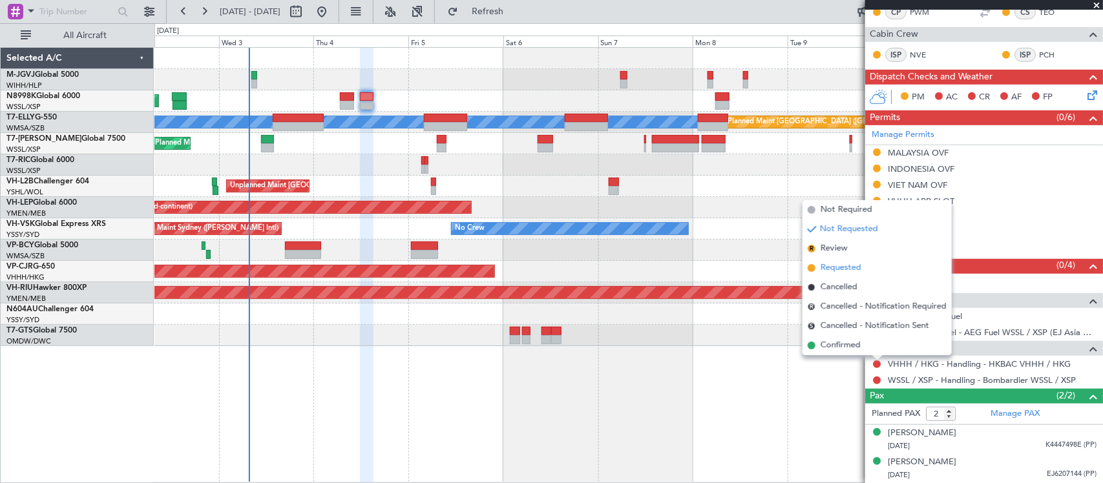
click at [840, 271] on span "Requested" at bounding box center [840, 268] width 41 height 13
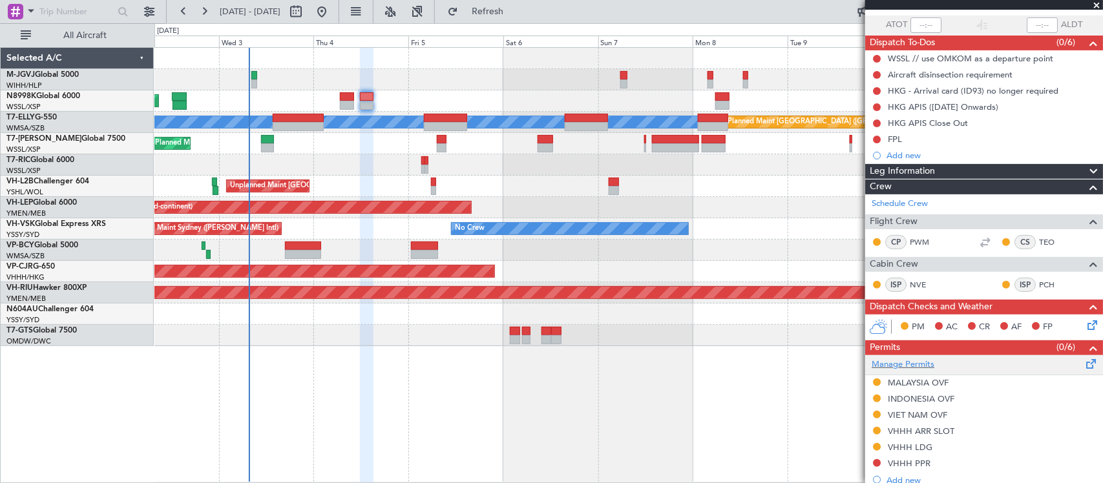
scroll to position [0, 0]
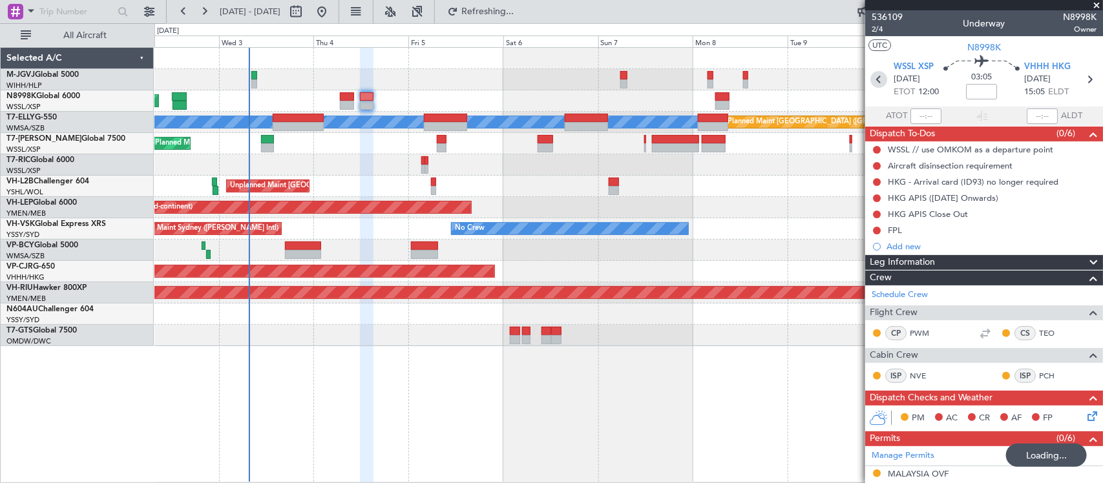
click at [876, 84] on icon at bounding box center [878, 79] width 17 height 17
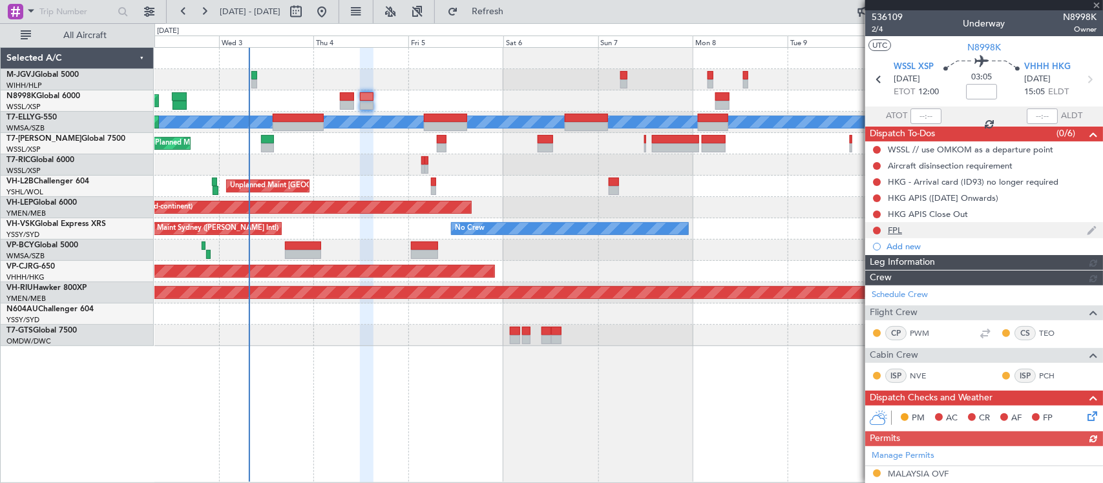
type input "+00:10"
type input "0"
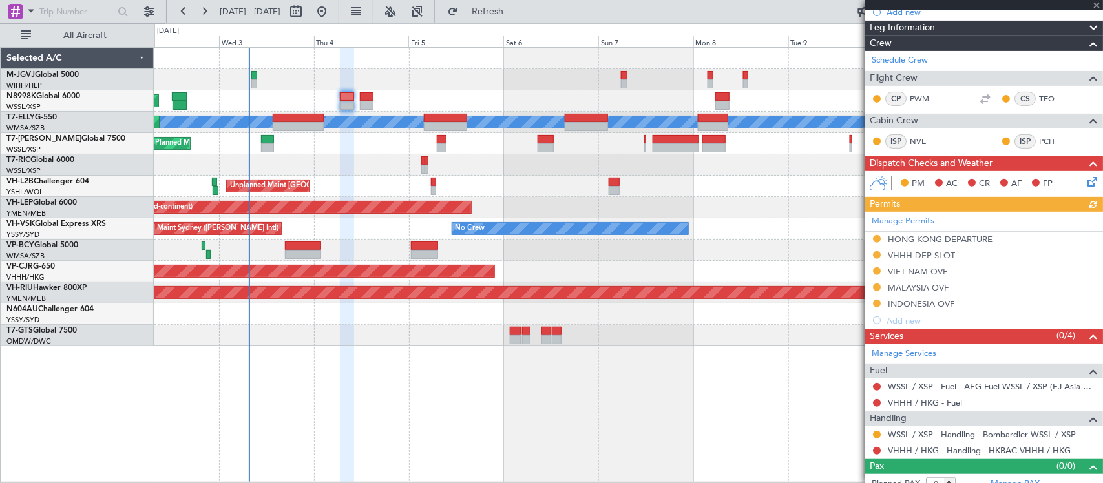
scroll to position [183, 0]
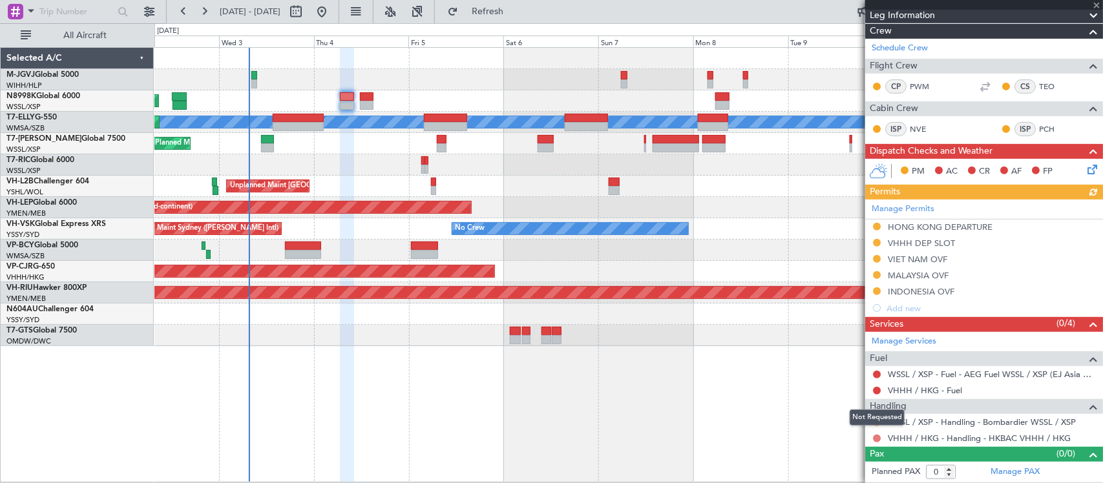
click at [877, 437] on button at bounding box center [877, 439] width 8 height 8
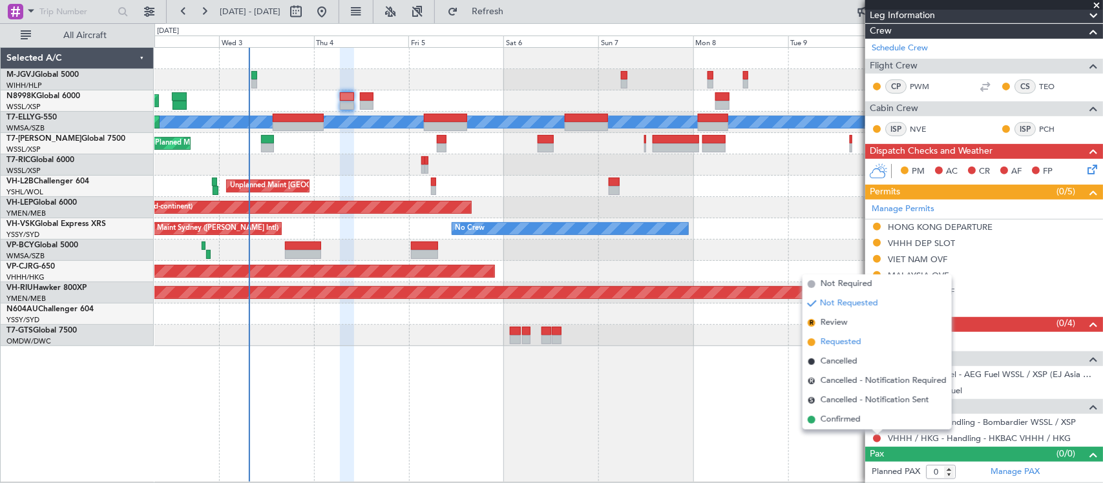
click at [858, 346] on span "Requested" at bounding box center [840, 342] width 41 height 13
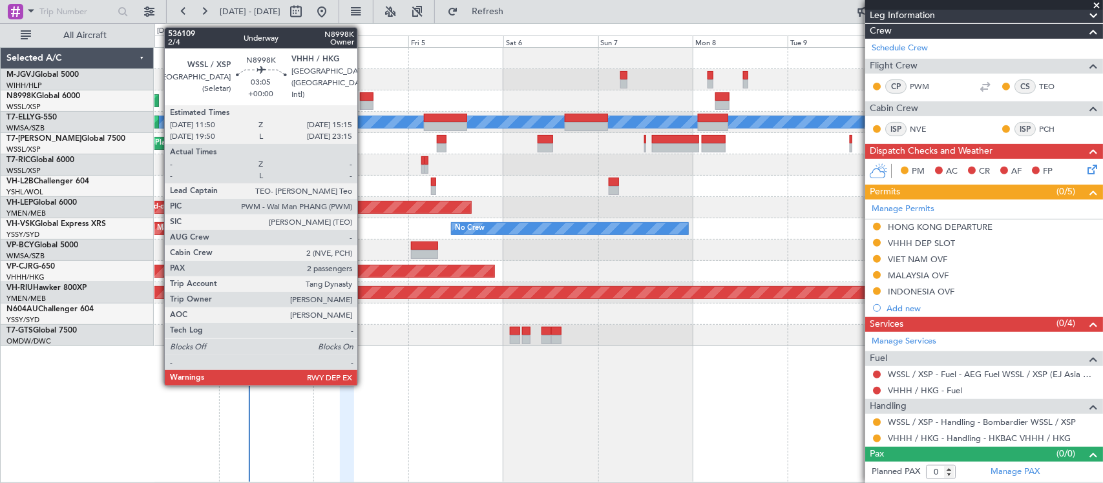
click at [364, 98] on div at bounding box center [367, 96] width 14 height 9
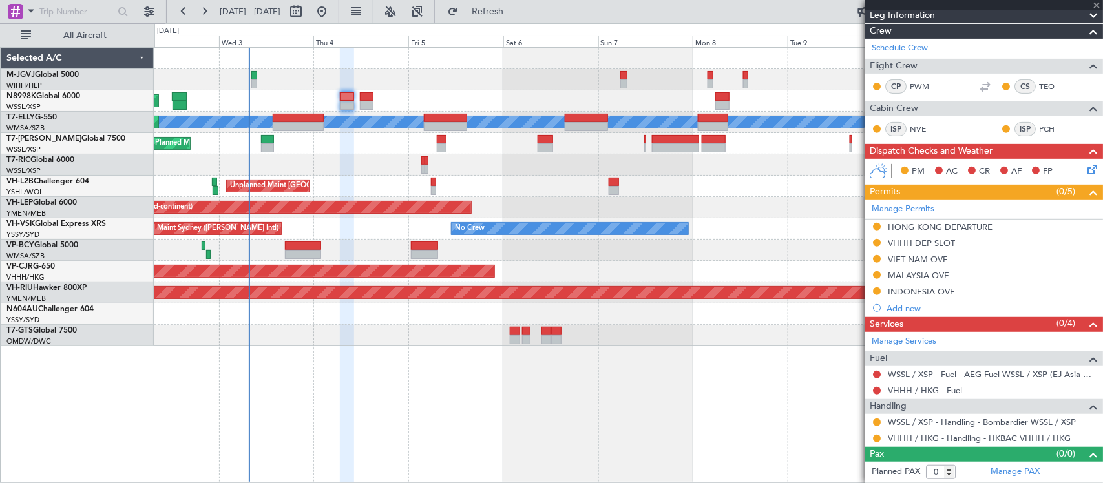
click at [672, 229] on div "Unplanned Maint Sydney ([PERSON_NAME] Intl) No Crew" at bounding box center [628, 228] width 948 height 21
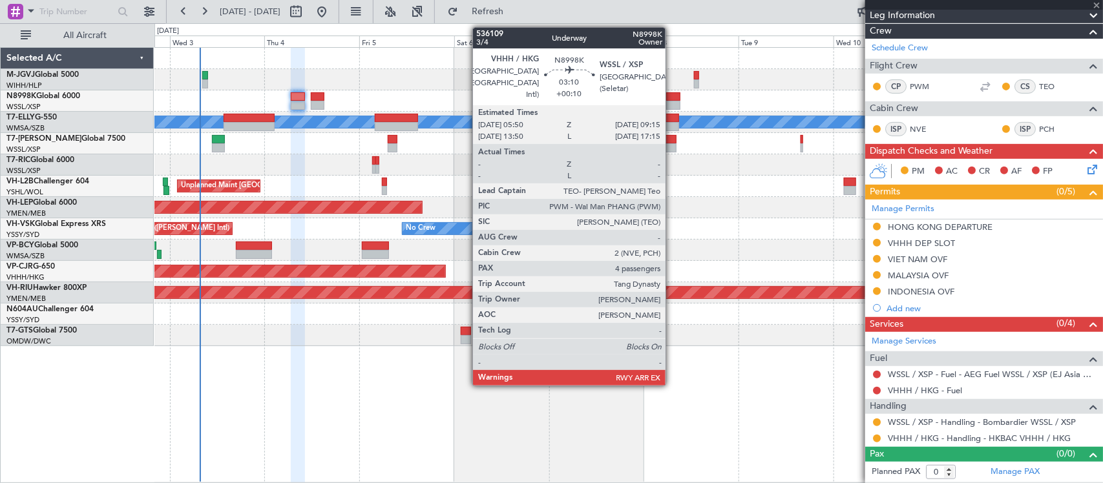
type input "2"
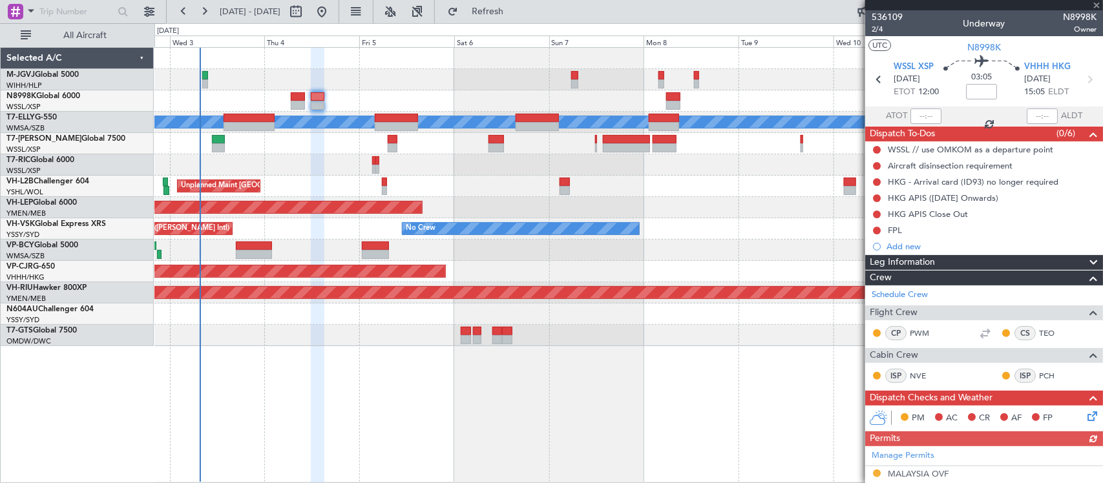
scroll to position [322, 0]
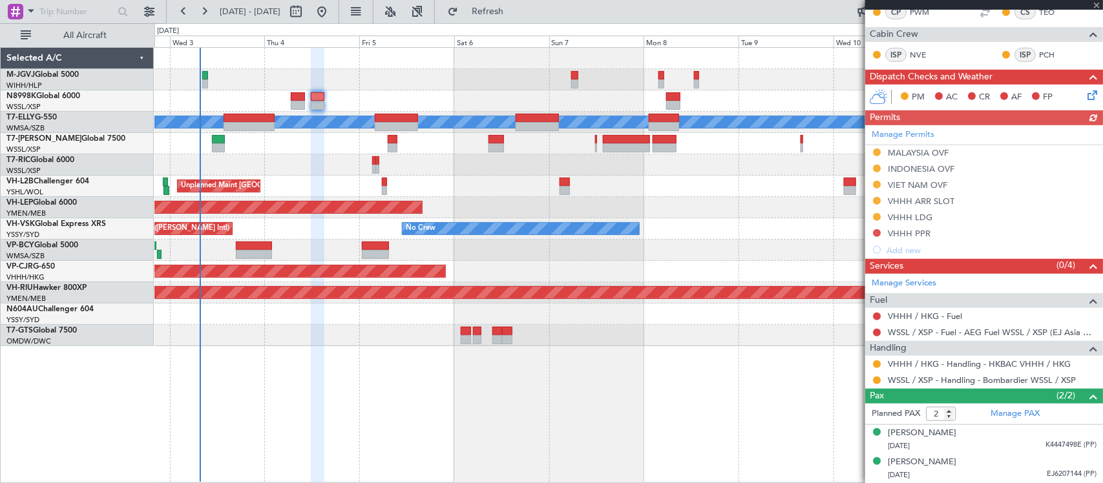
click at [721, 289] on div "Planned Maint [GEOGRAPHIC_DATA] ([GEOGRAPHIC_DATA])" at bounding box center [628, 292] width 948 height 21
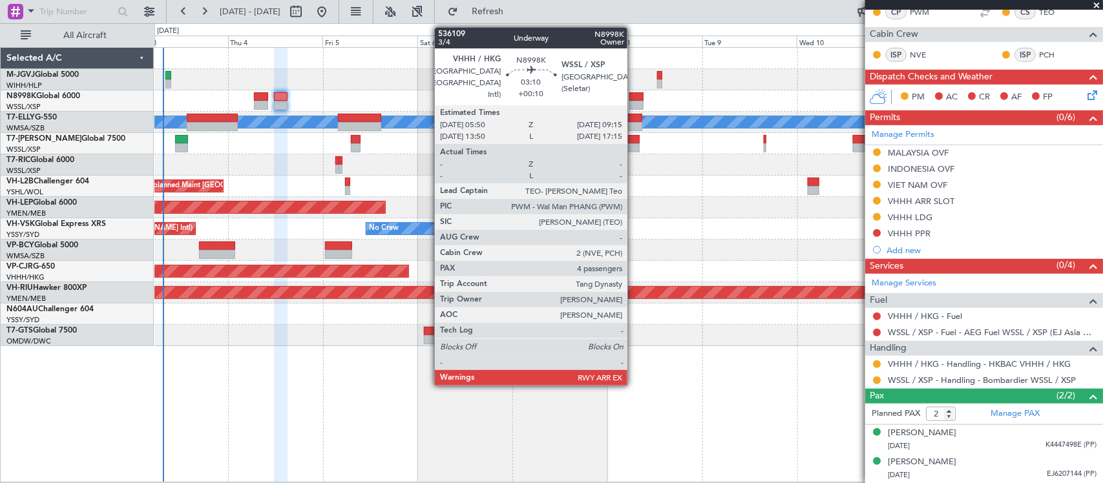
click at [634, 99] on div at bounding box center [636, 96] width 14 height 9
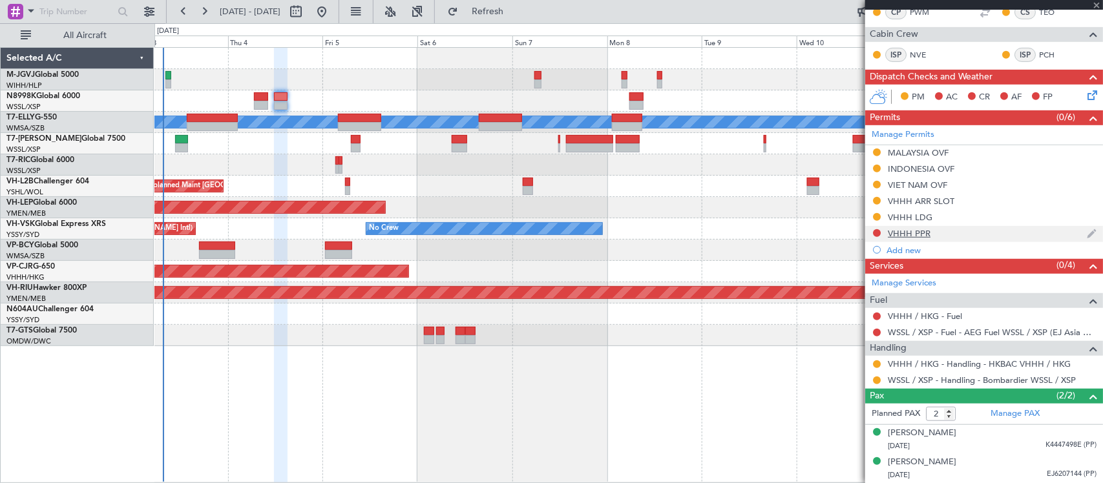
type input "+00:10"
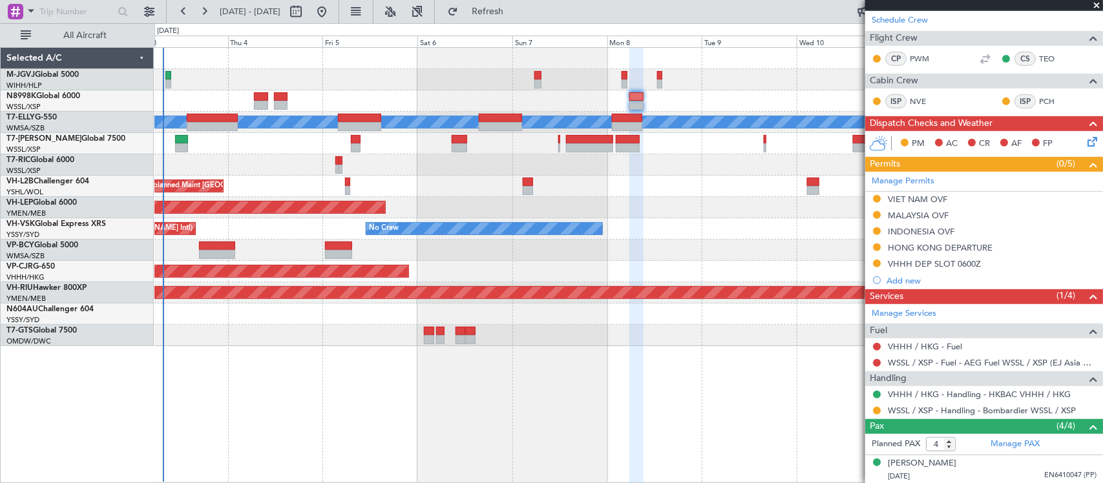
scroll to position [283, 0]
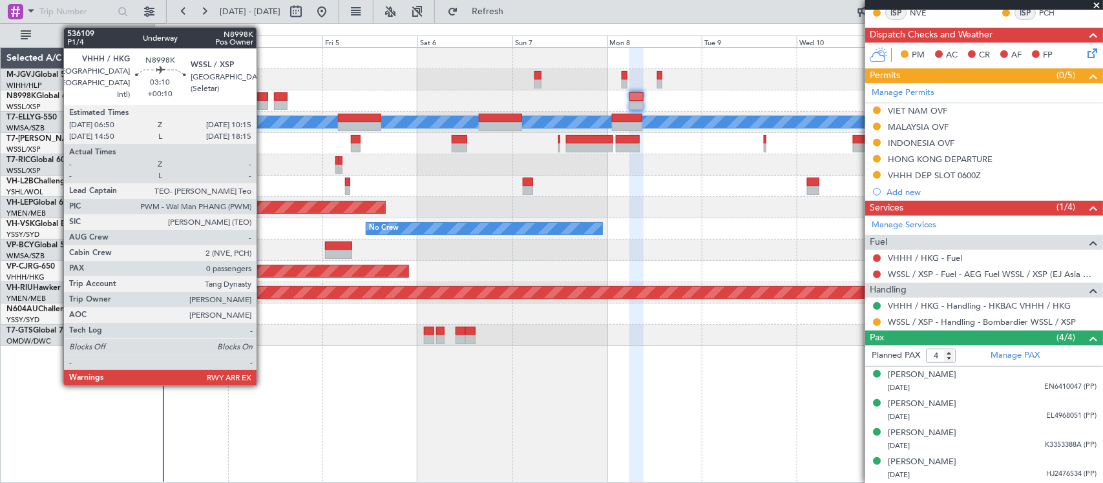
click at [263, 100] on div at bounding box center [261, 96] width 14 height 9
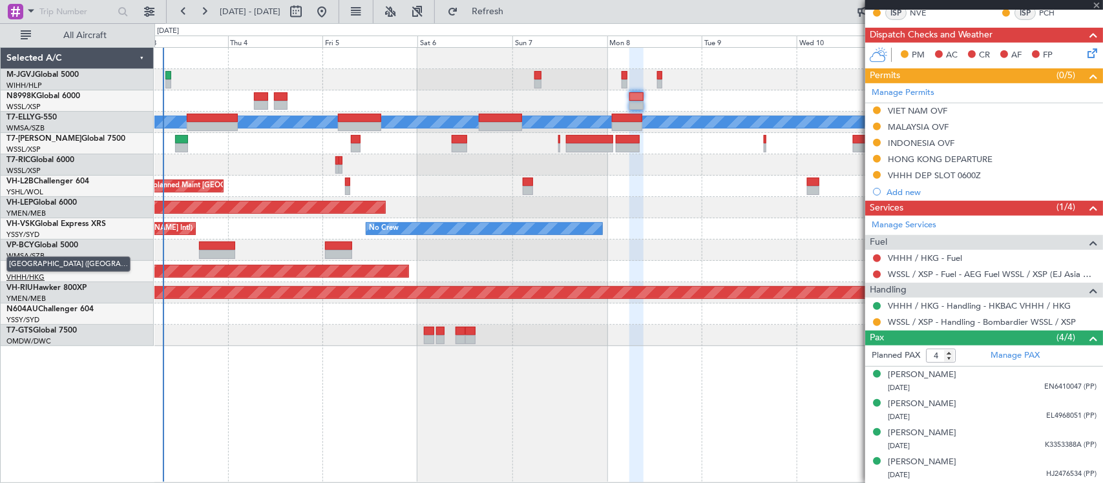
type input "0"
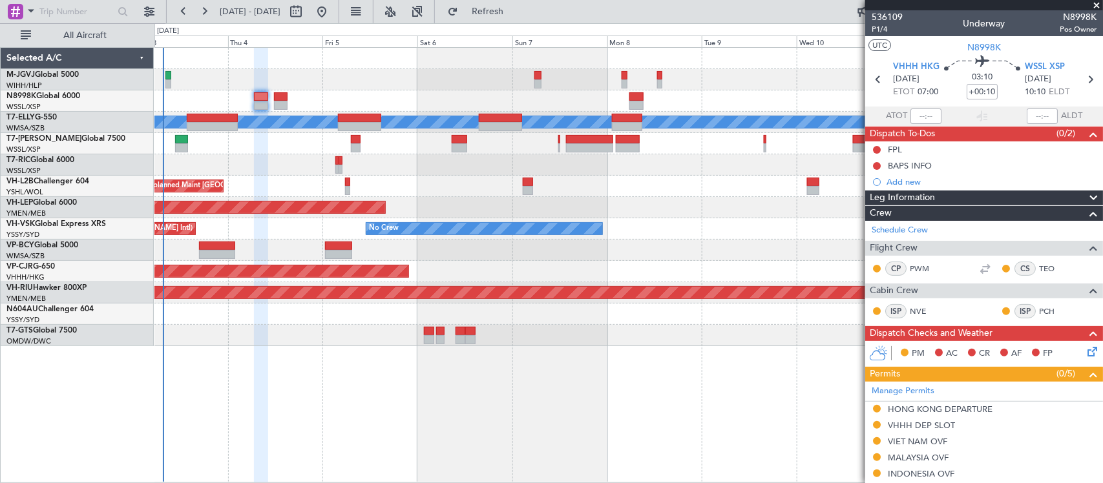
scroll to position [183, 0]
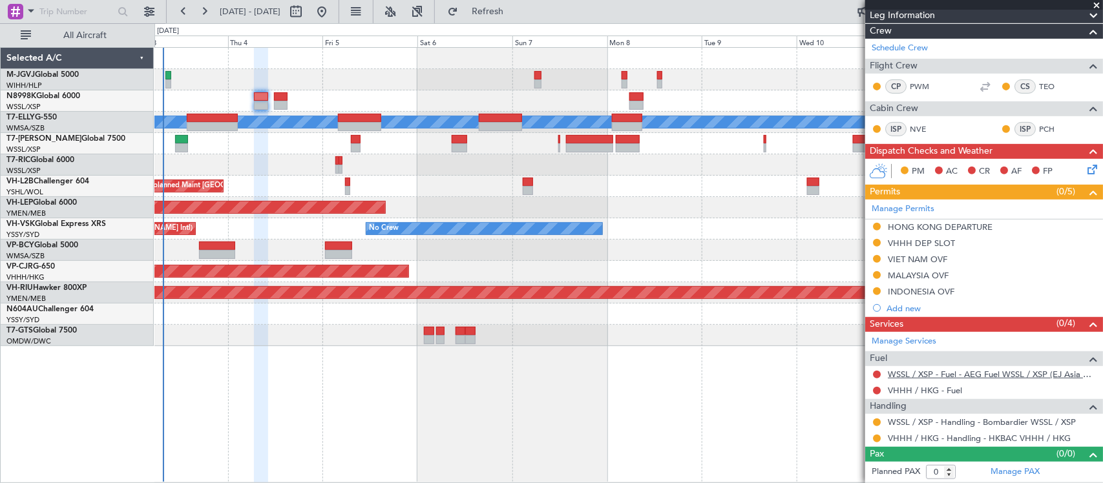
click at [986, 372] on link "WSSL / XSP - Fuel - AEG Fuel WSSL / XSP (EJ Asia Only)" at bounding box center [992, 374] width 209 height 11
click at [905, 383] on div "VHHH / HKG - Fuel" at bounding box center [984, 390] width 238 height 16
click at [924, 391] on link "VHHH / HKG - Fuel" at bounding box center [925, 390] width 74 height 11
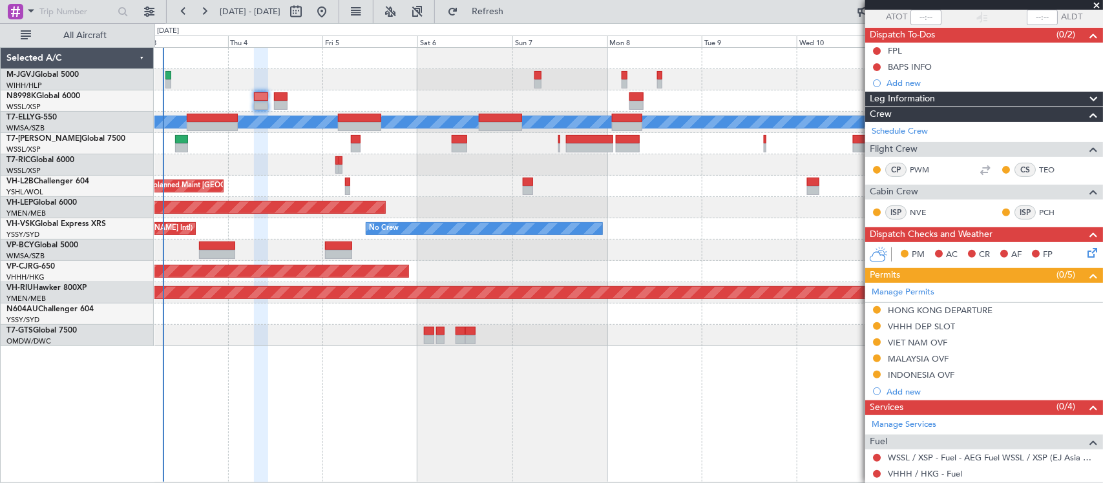
scroll to position [48, 0]
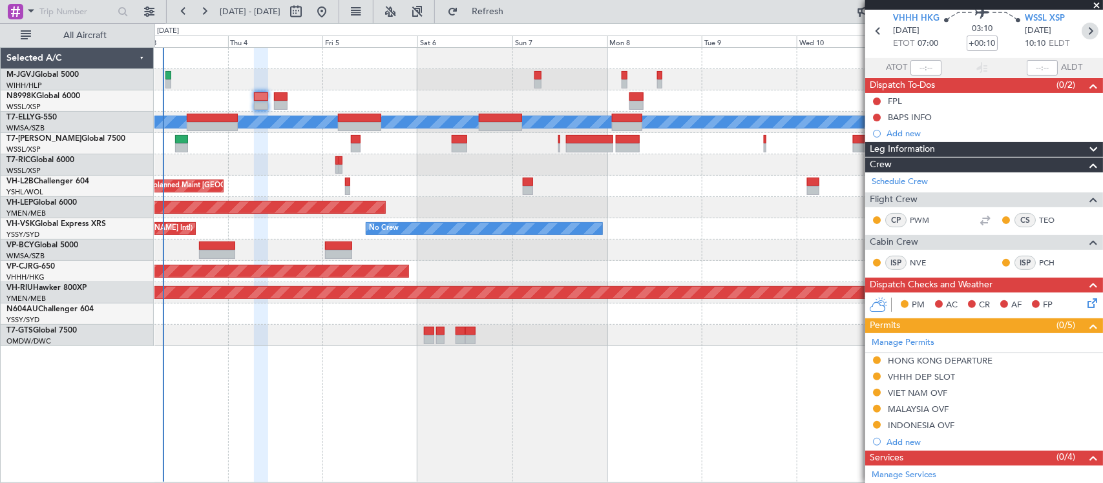
click at [1081, 31] on icon at bounding box center [1089, 31] width 17 height 17
click at [736, 294] on div "Planned Maint [GEOGRAPHIC_DATA] ([GEOGRAPHIC_DATA])" at bounding box center [628, 293] width 2840 height 12
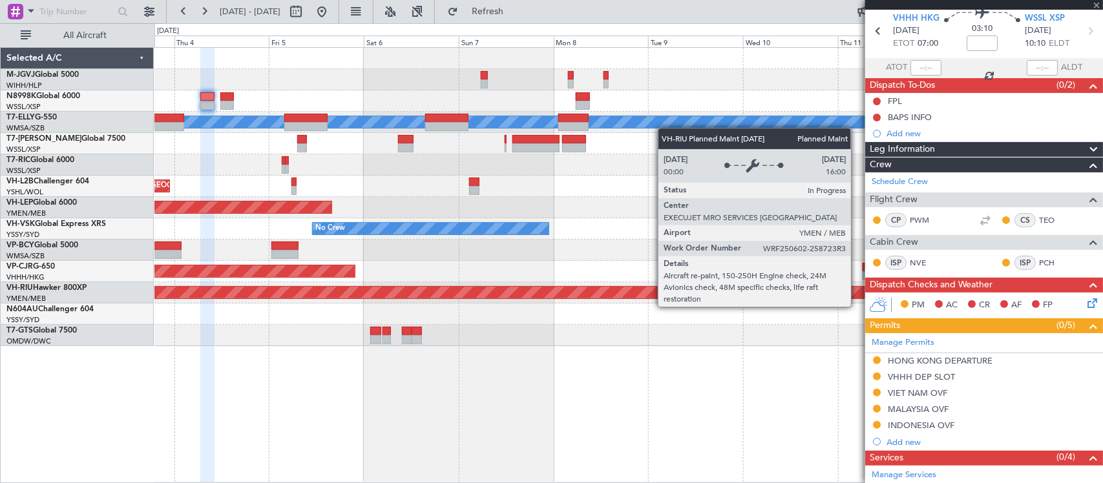
type input "2"
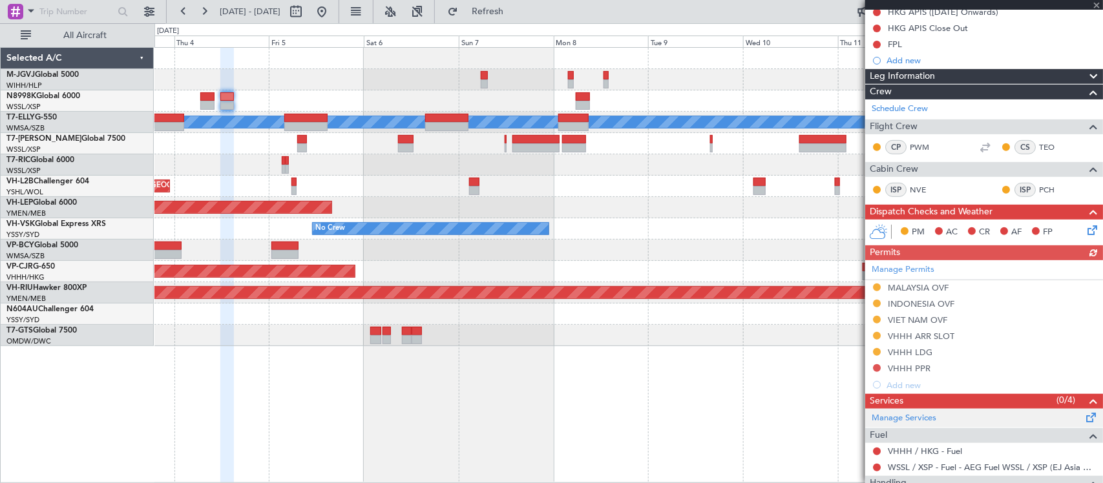
scroll to position [322, 0]
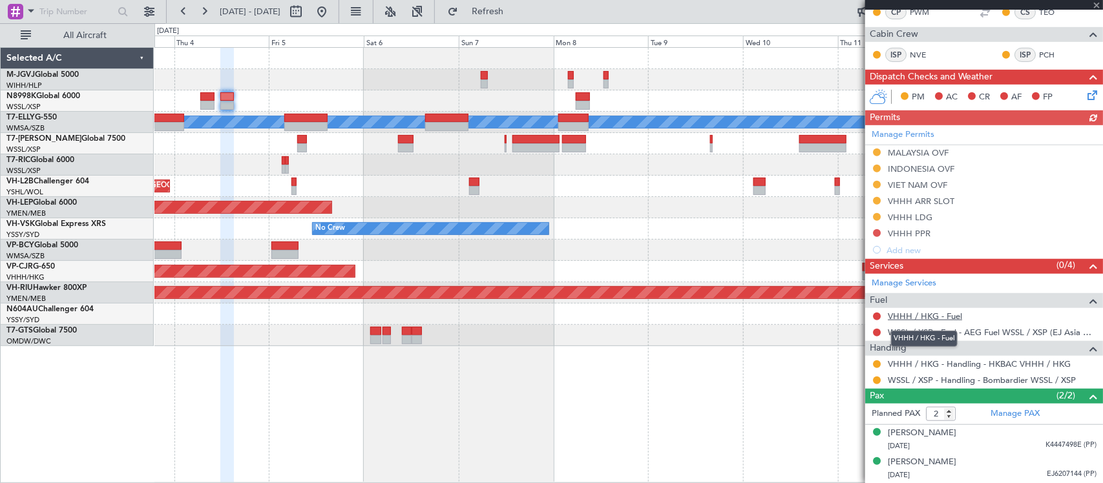
click at [928, 318] on link "VHHH / HKG - Fuel" at bounding box center [925, 316] width 74 height 11
click at [1002, 331] on link "WSSL / XSP - Fuel - AEG Fuel WSSL / XSP (EJ Asia Only)" at bounding box center [992, 332] width 209 height 11
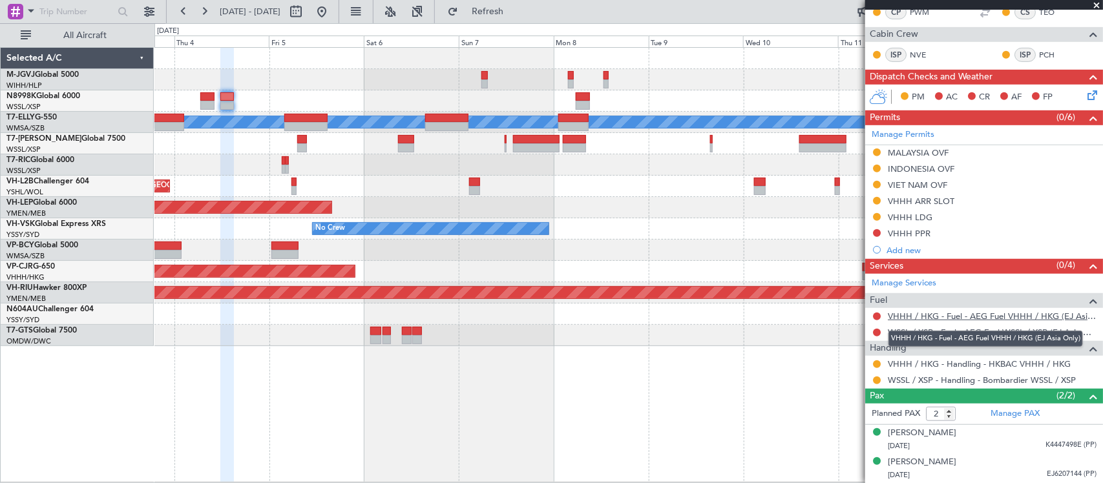
click at [906, 318] on link "VHHH / HKG - Fuel - AEG Fuel VHHH / HKG (EJ Asia Only)" at bounding box center [992, 316] width 209 height 11
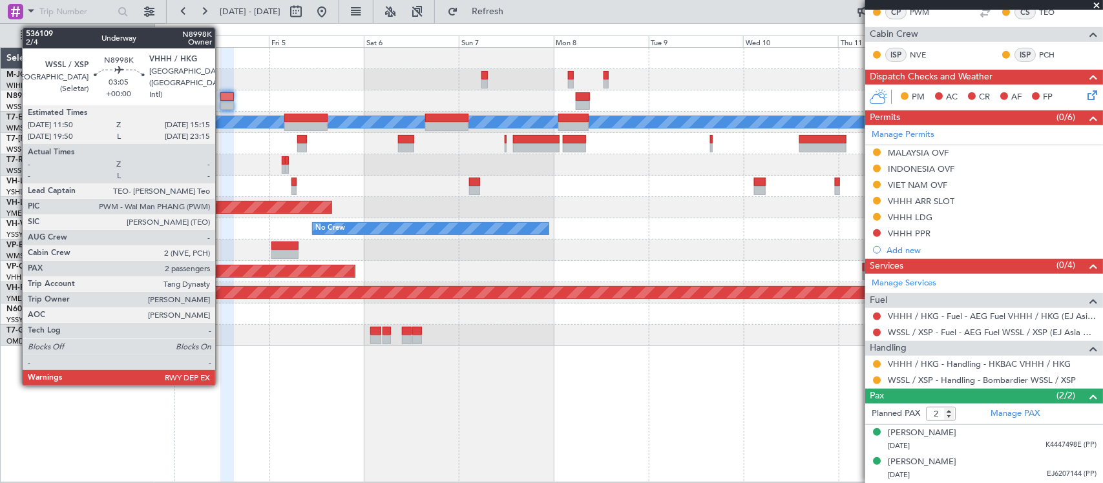
click at [223, 94] on div at bounding box center [227, 96] width 14 height 9
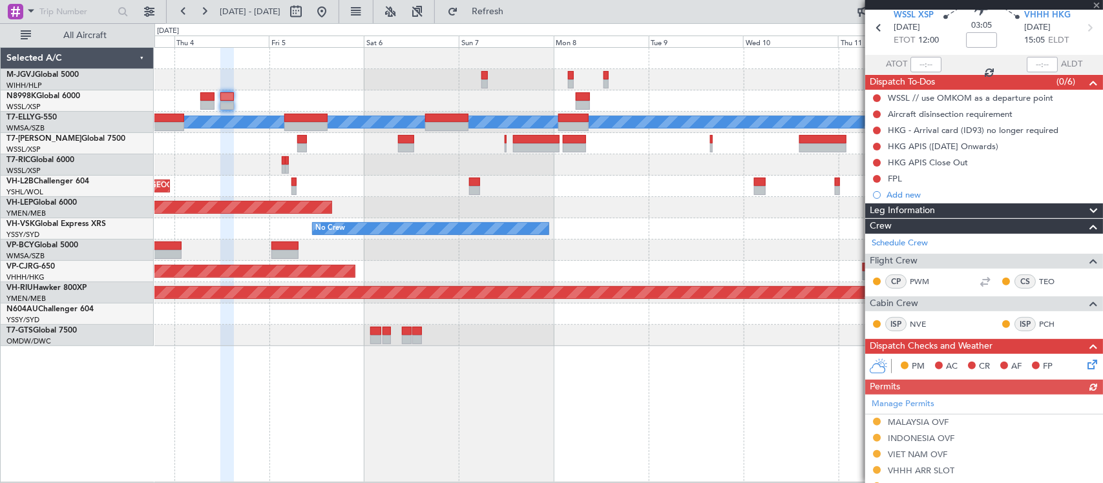
scroll to position [0, 0]
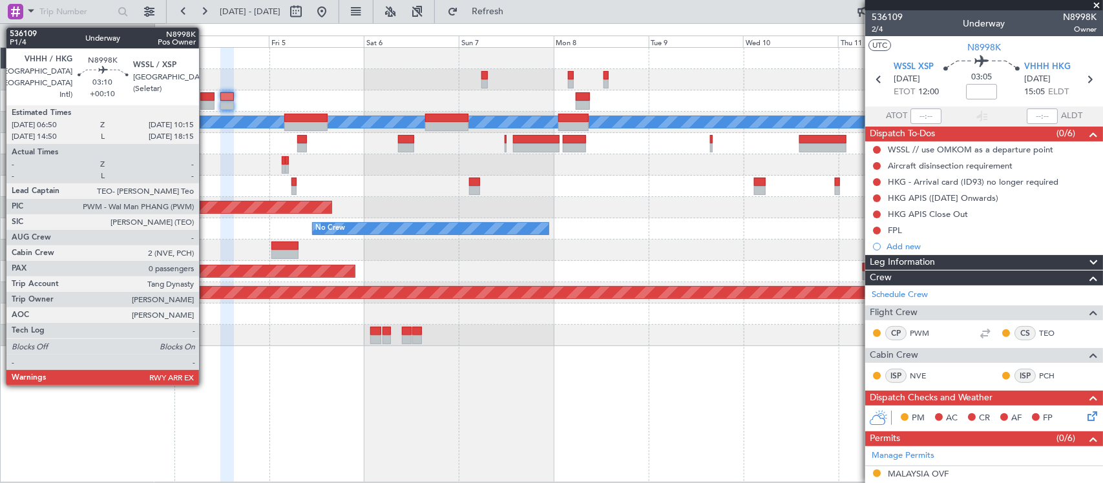
click at [205, 94] on div at bounding box center [207, 96] width 14 height 9
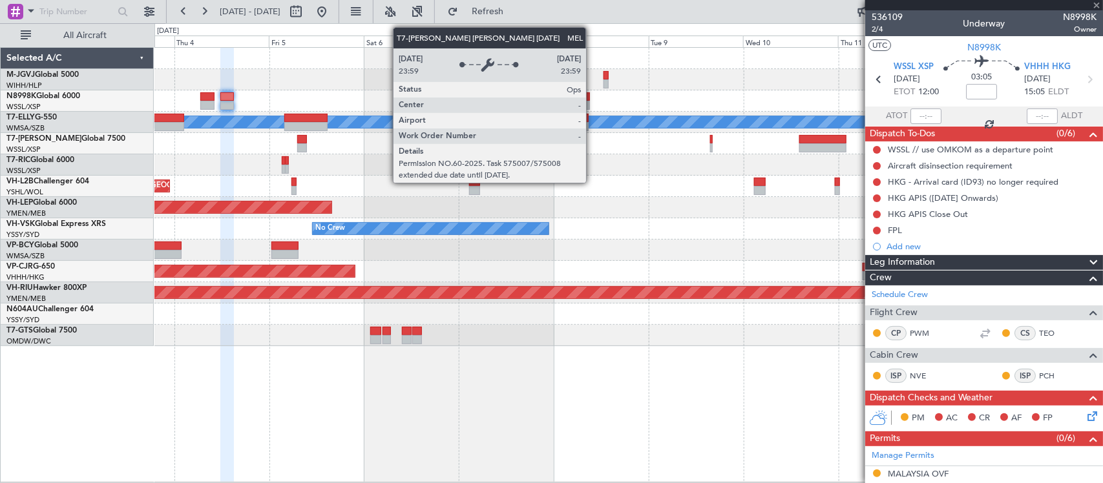
type input "+00:10"
type input "0"
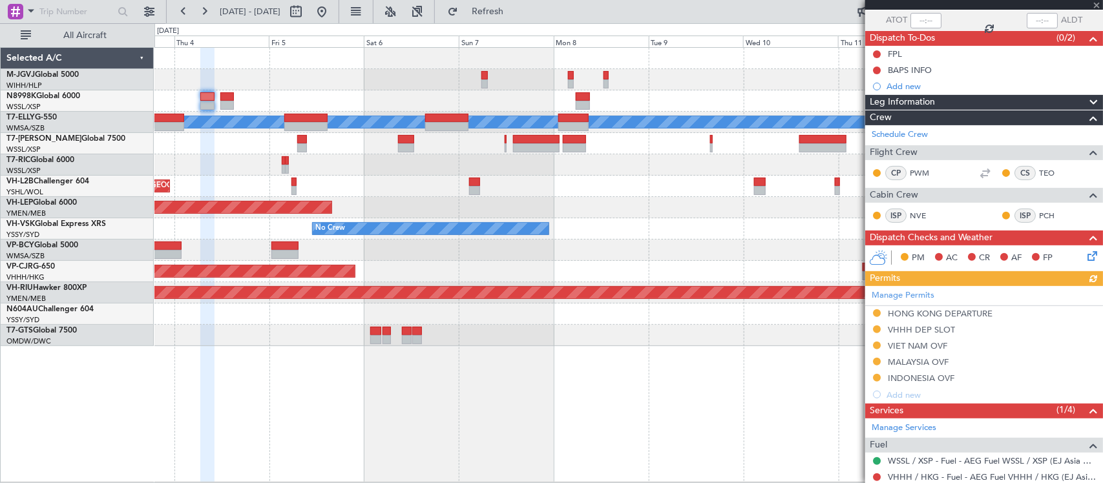
scroll to position [183, 0]
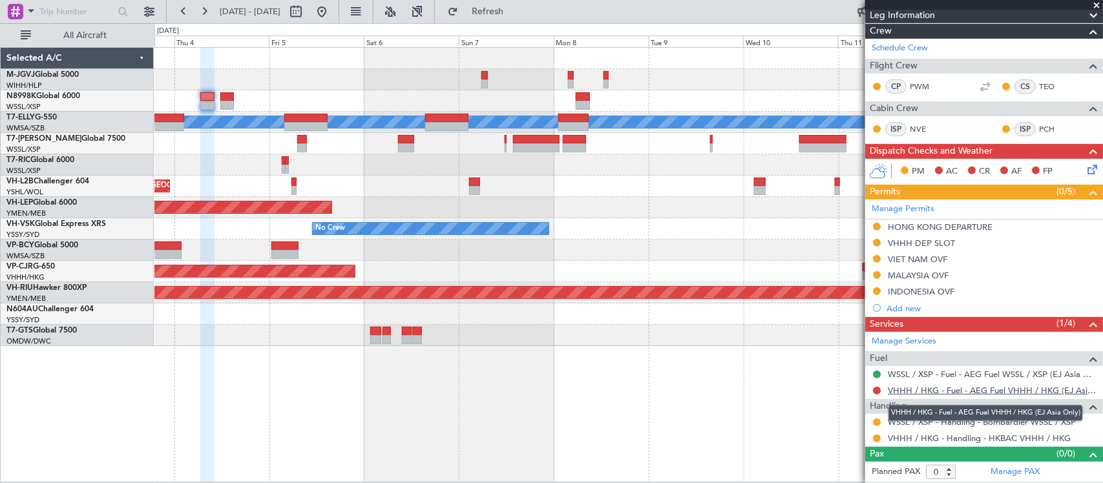
click at [902, 391] on link "VHHH / HKG - Fuel - AEG Fuel VHHH / HKG (EJ Asia Only)" at bounding box center [992, 390] width 209 height 11
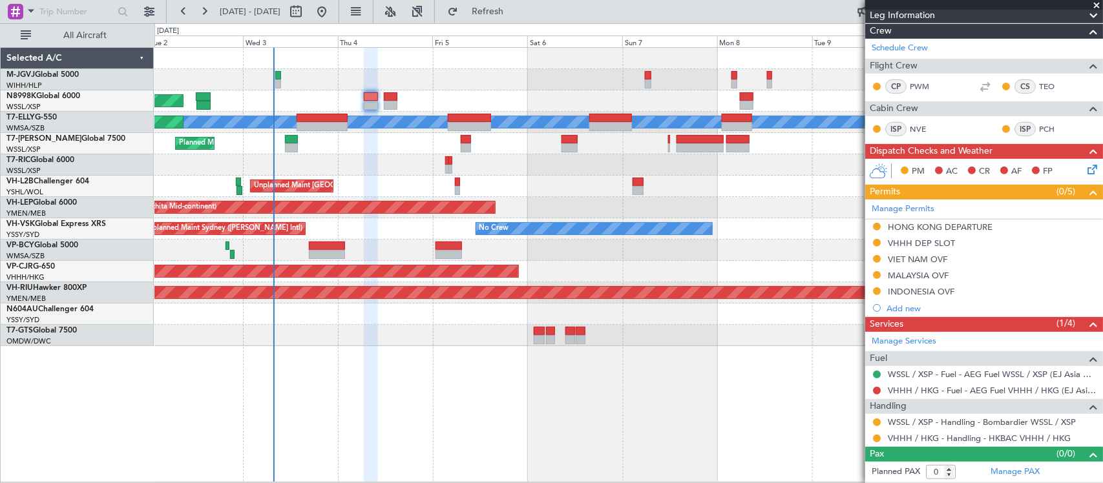
click at [492, 98] on div "Planned Maint Singapore (Seletar) Planned Maint Dubai (Dubai Intl) MEL Planned …" at bounding box center [628, 197] width 948 height 298
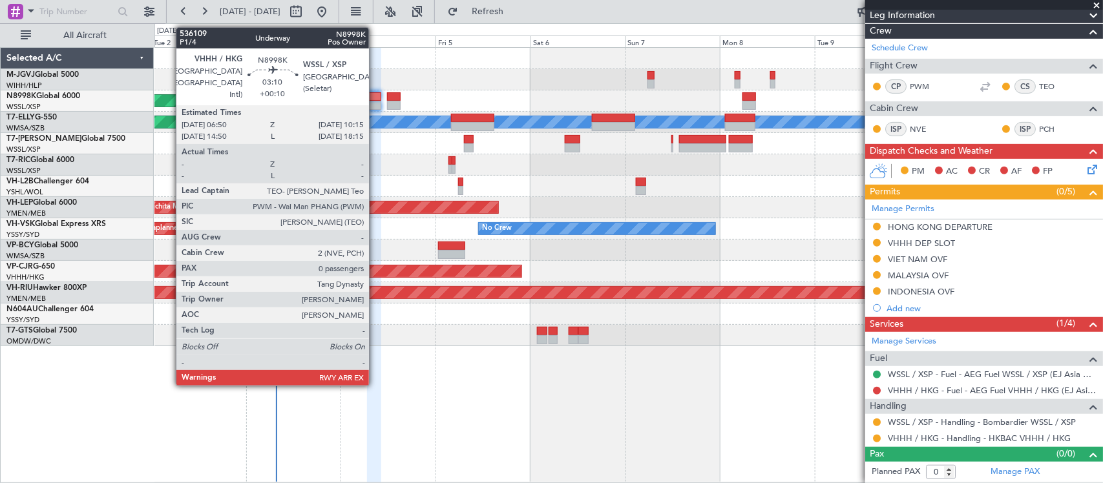
click at [375, 101] on div at bounding box center [374, 96] width 14 height 9
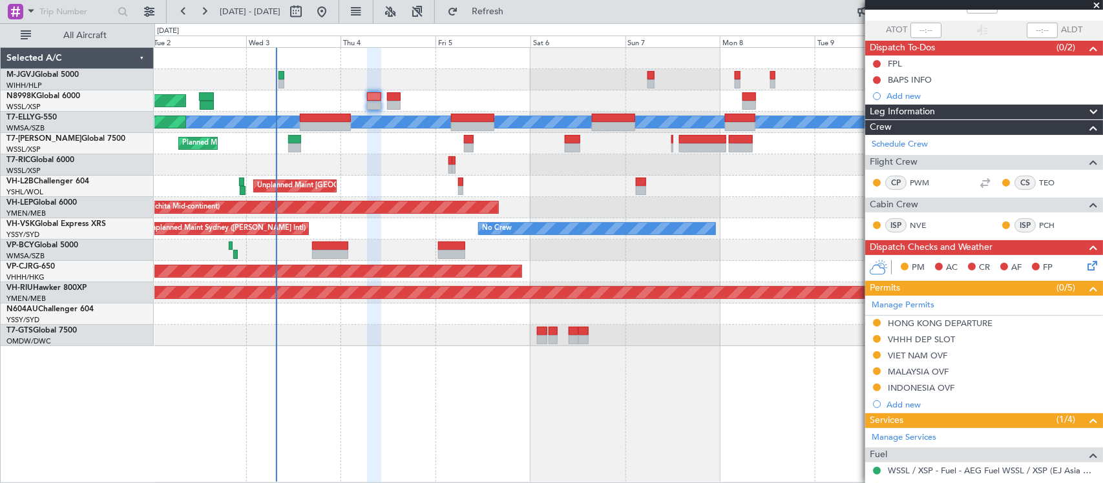
scroll to position [0, 0]
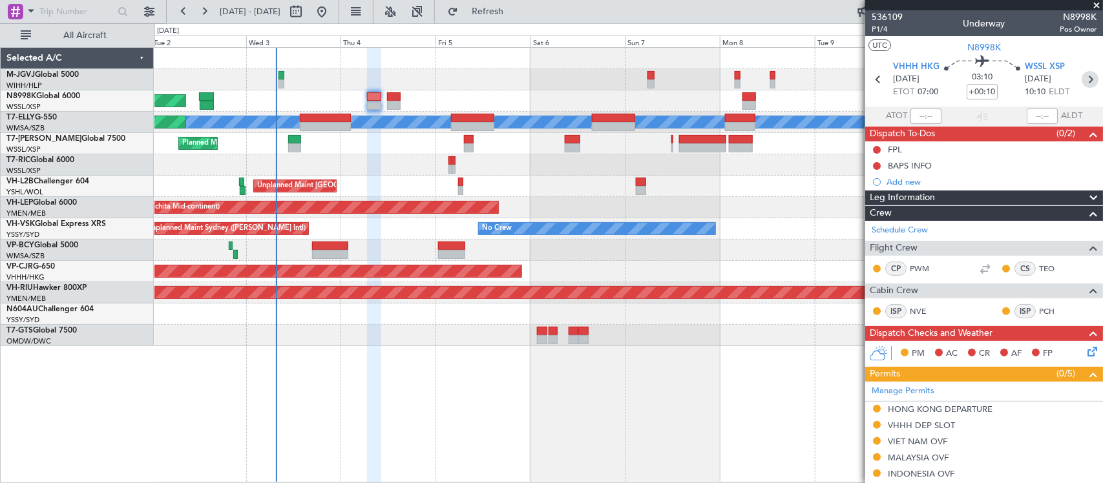
click at [1081, 79] on icon at bounding box center [1089, 79] width 17 height 17
type input "2"
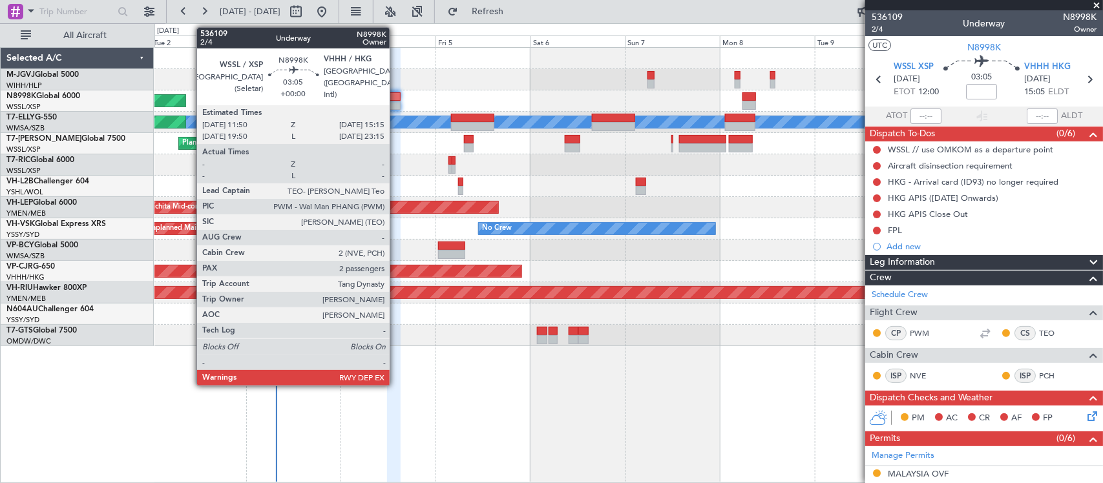
click at [396, 105] on div at bounding box center [394, 105] width 14 height 9
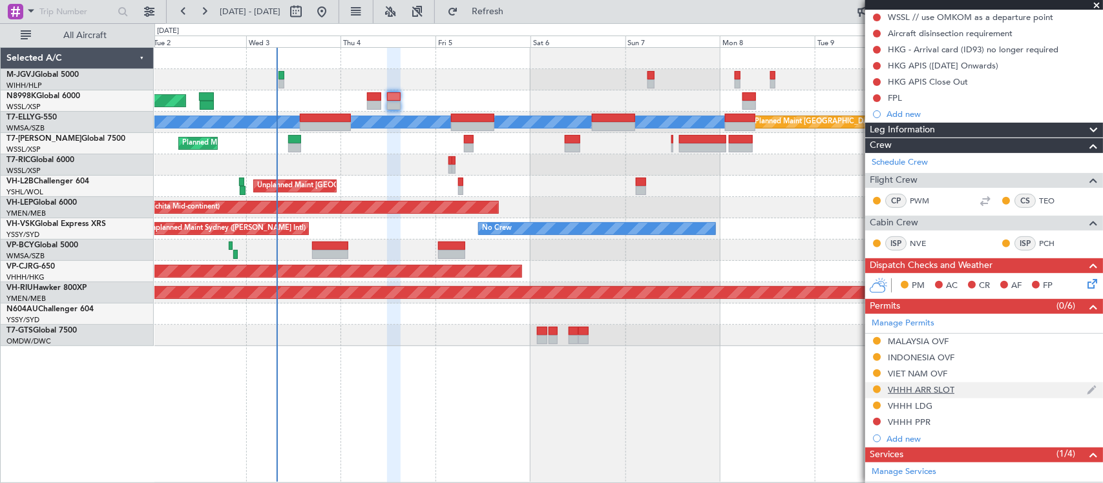
scroll to position [269, 0]
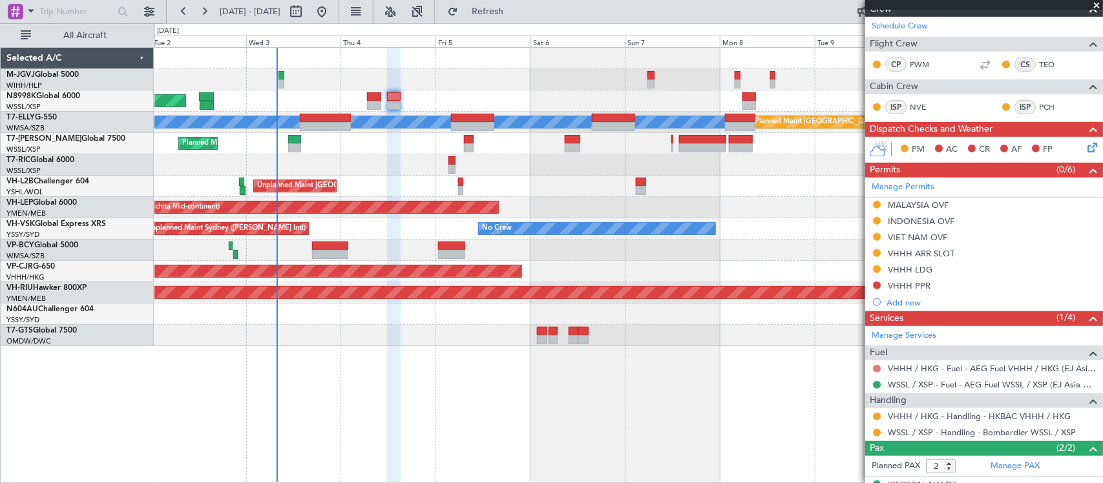
click at [877, 369] on button at bounding box center [877, 369] width 8 height 8
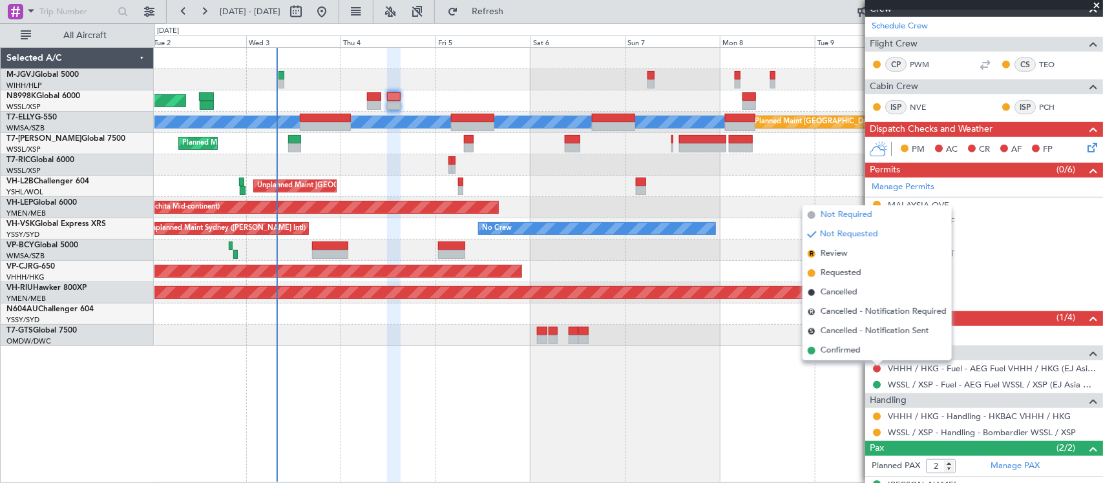
click at [844, 220] on span "Not Required" at bounding box center [846, 215] width 52 height 13
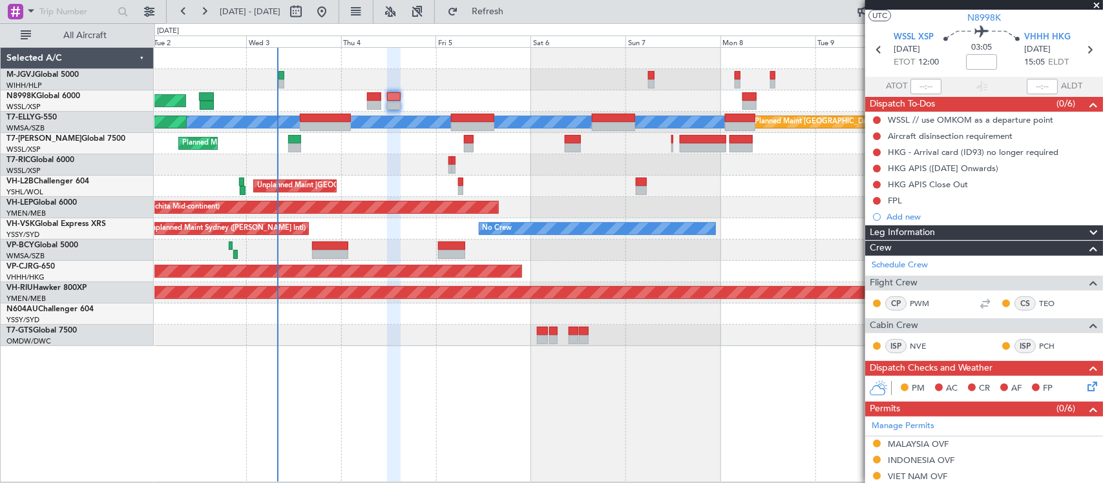
scroll to position [0, 0]
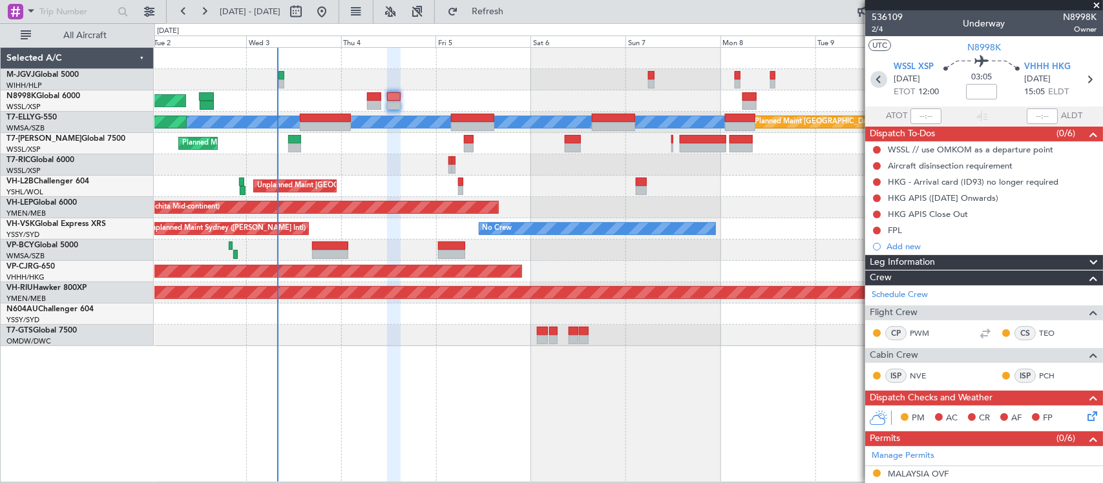
click at [873, 79] on icon at bounding box center [878, 79] width 17 height 17
type input "+00:10"
type input "0"
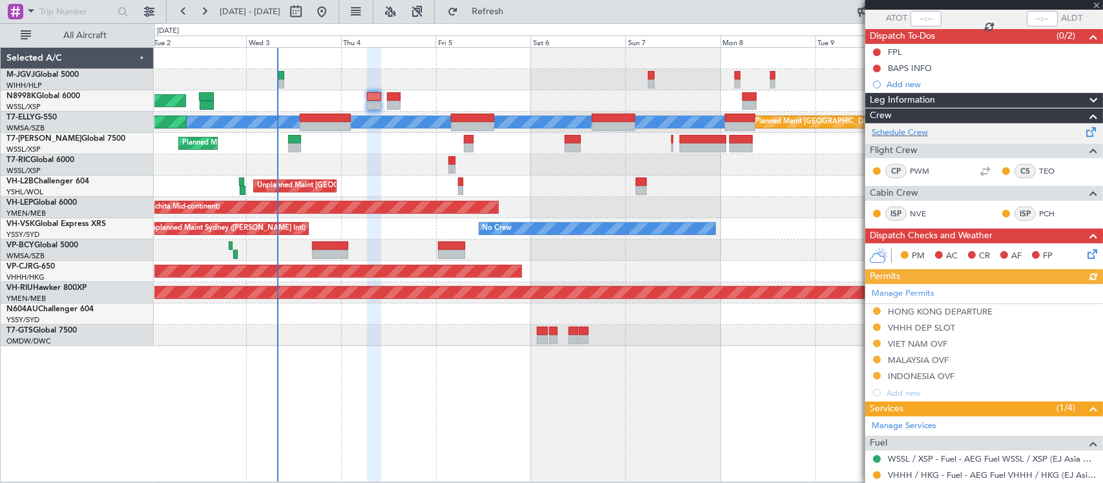
scroll to position [183, 0]
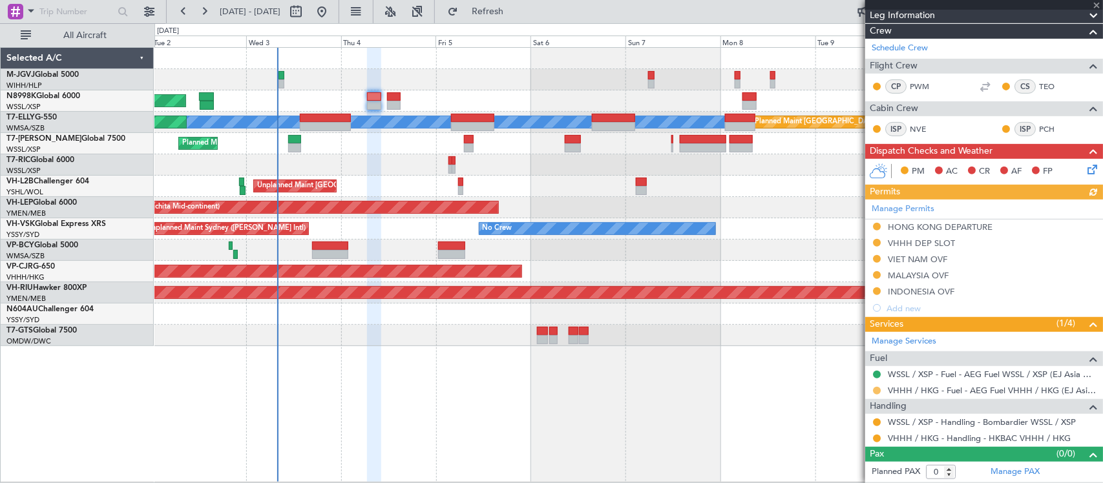
click at [877, 393] on button at bounding box center [877, 391] width 8 height 8
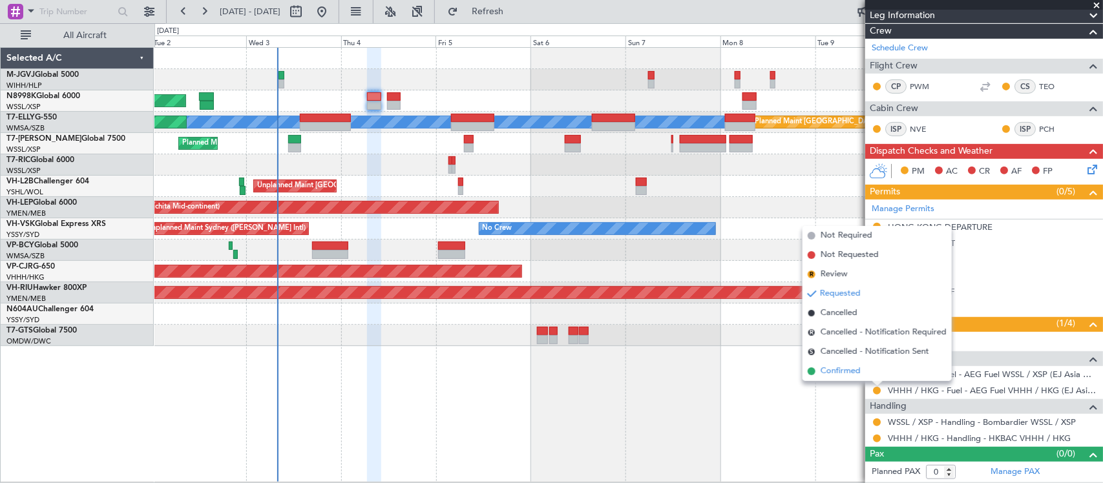
click at [840, 373] on span "Confirmed" at bounding box center [840, 371] width 40 height 13
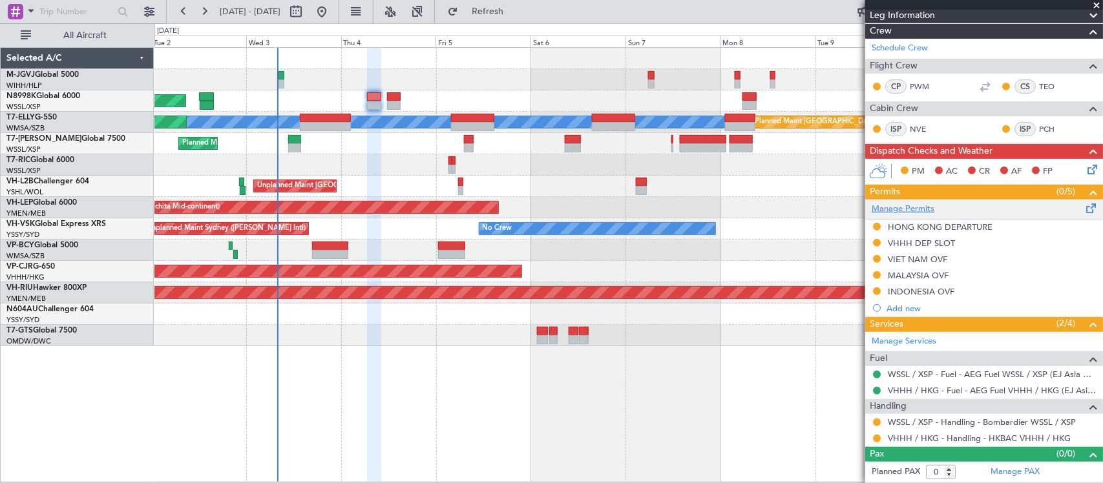
click at [915, 207] on link "Manage Permits" at bounding box center [902, 209] width 63 height 13
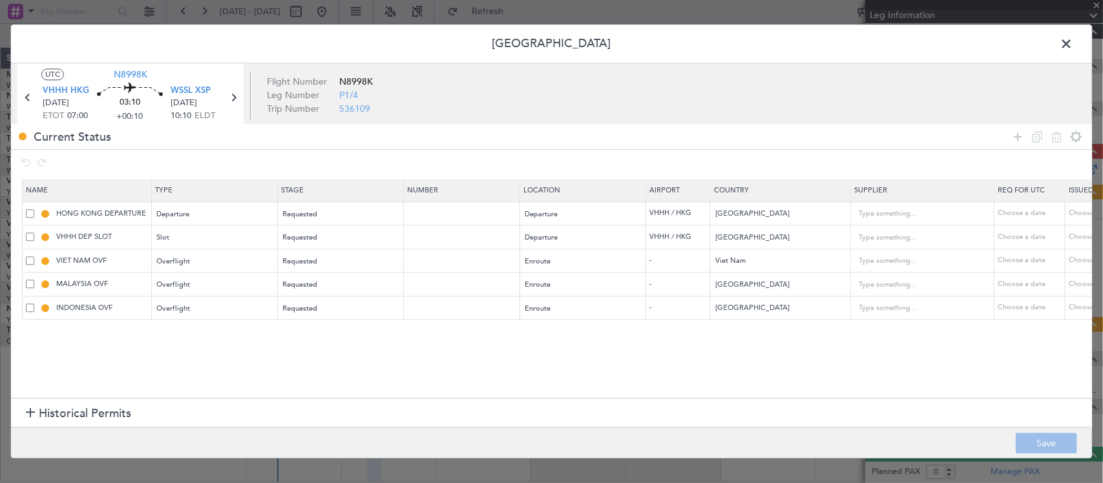
click at [488, 295] on td at bounding box center [462, 285] width 116 height 24
click at [488, 287] on input "text" at bounding box center [463, 284] width 112 height 11
paste input "CAAM-NS-0149-09-25"
type input "CAAM-NS-0149-09-25"
click at [1074, 283] on div "Choose a date" at bounding box center [1101, 284] width 67 height 11
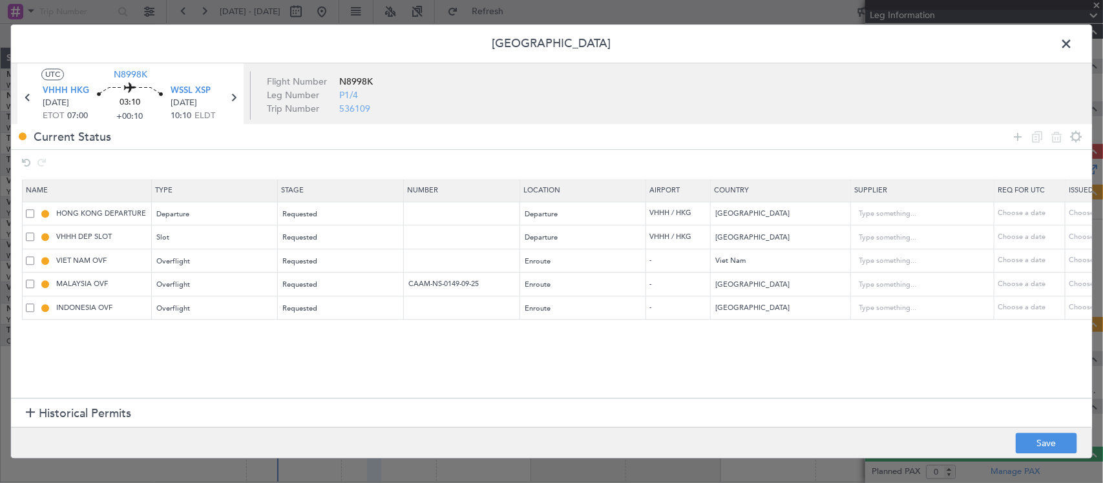
select select "9"
select select "2025"
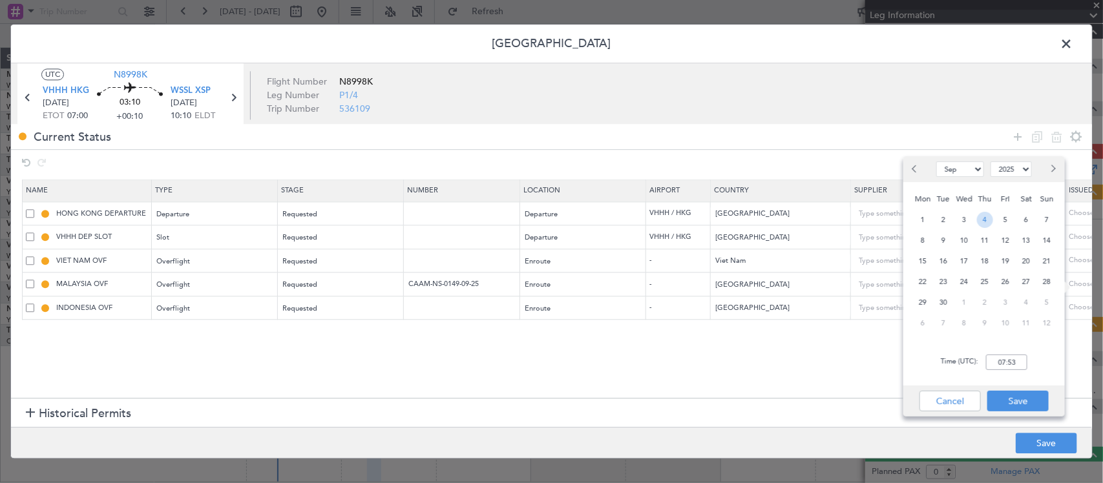
click at [986, 214] on span "4" at bounding box center [985, 220] width 16 height 16
click at [1006, 360] on input "00:00" at bounding box center [1006, 363] width 41 height 16
type input "07:00"
click at [1008, 404] on button "Save" at bounding box center [1017, 401] width 61 height 21
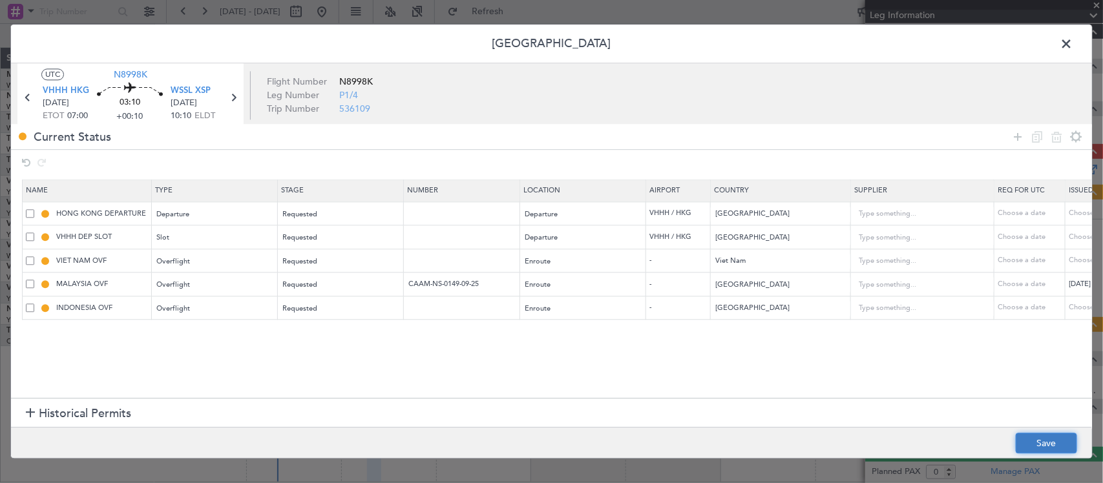
click at [1037, 440] on button "Save" at bounding box center [1045, 443] width 61 height 21
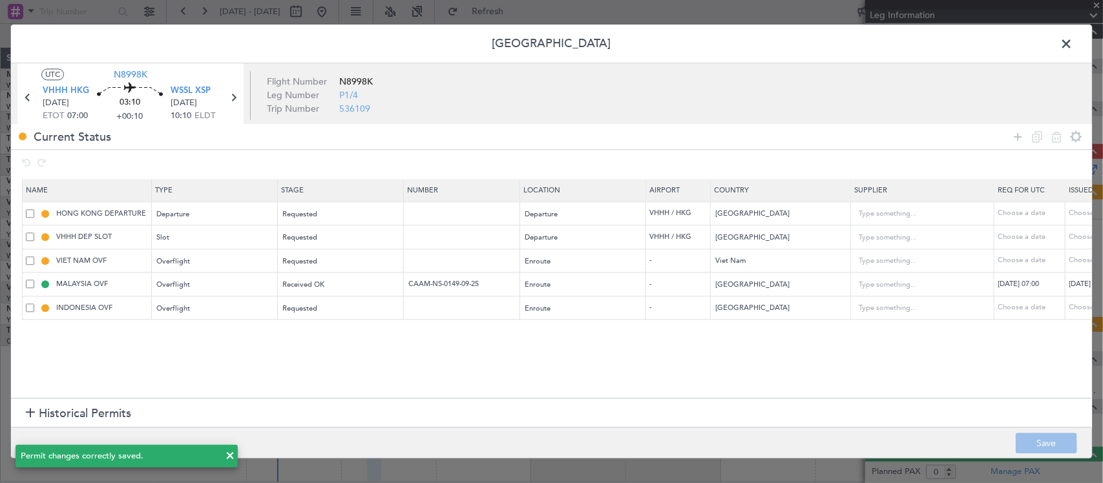
click at [231, 96] on icon at bounding box center [233, 98] width 17 height 17
type input "2"
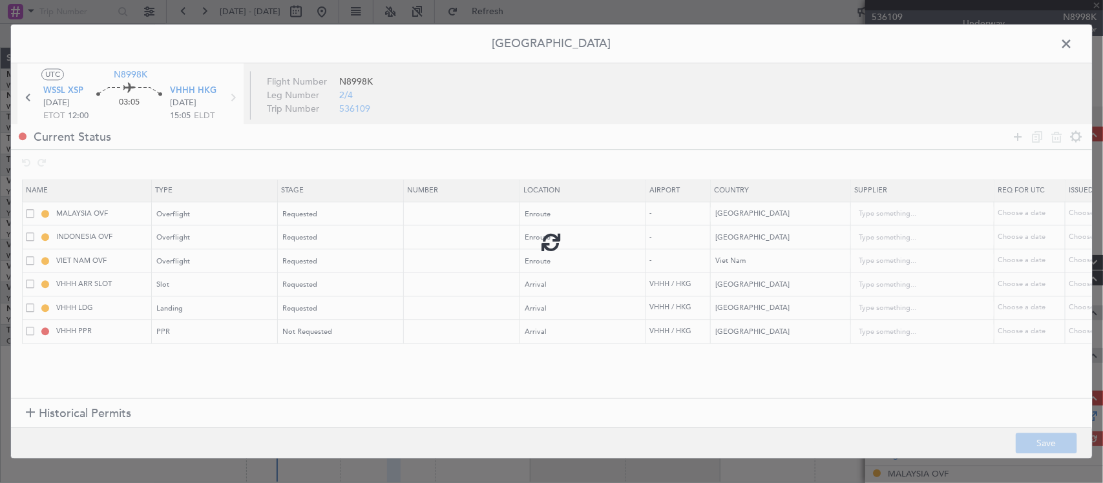
click at [451, 214] on div at bounding box center [551, 241] width 1081 height 433
click at [459, 214] on input "text" at bounding box center [463, 213] width 112 height 11
paste input "CAAM-NS-0149-09-25"
type input "CAAM-NS-0149-09-25"
click at [1073, 212] on div "Choose a date" at bounding box center [1101, 214] width 67 height 11
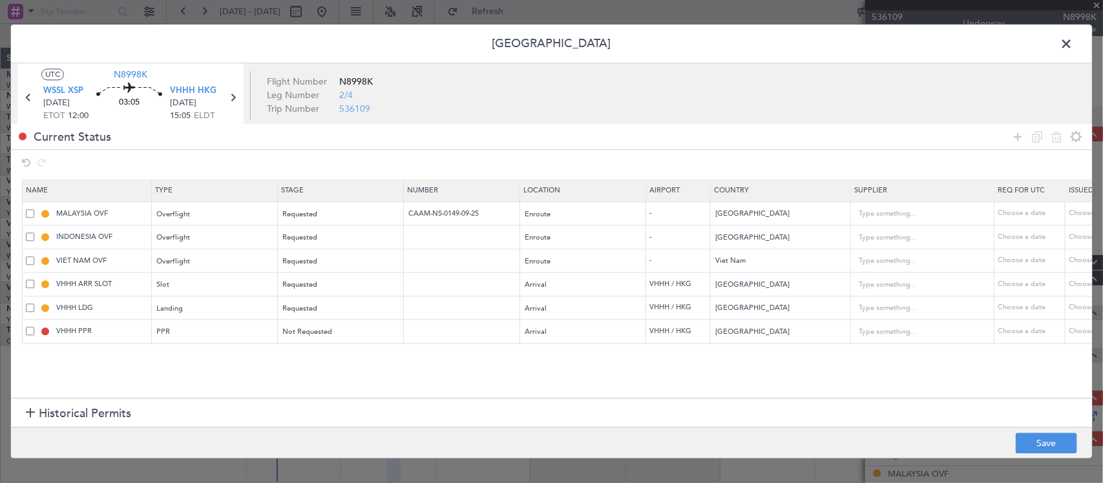
select select "9"
select select "2025"
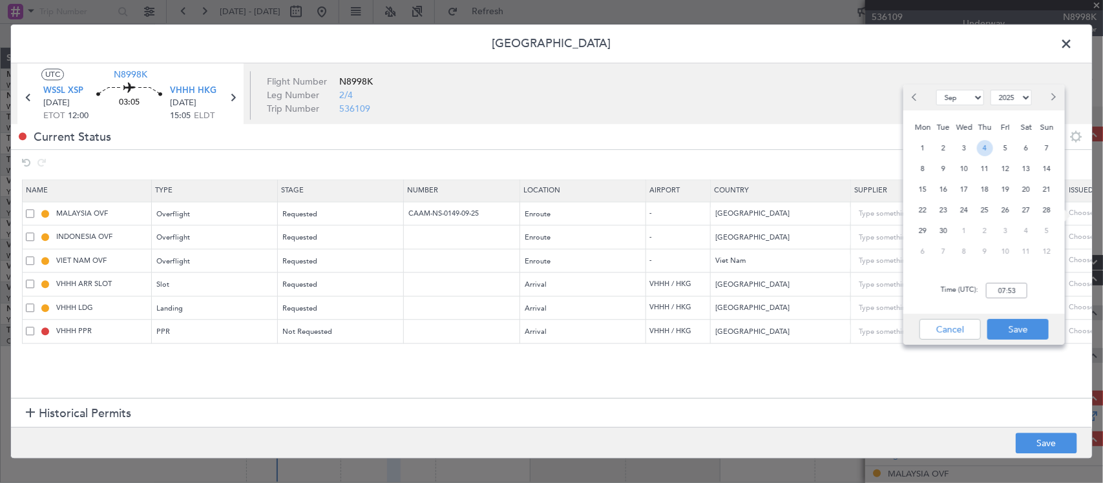
click at [984, 142] on span "4" at bounding box center [985, 148] width 16 height 16
click at [1018, 289] on input "00:00" at bounding box center [1006, 291] width 41 height 16
type input "12:00"
click at [1024, 335] on button "Save" at bounding box center [1017, 329] width 61 height 21
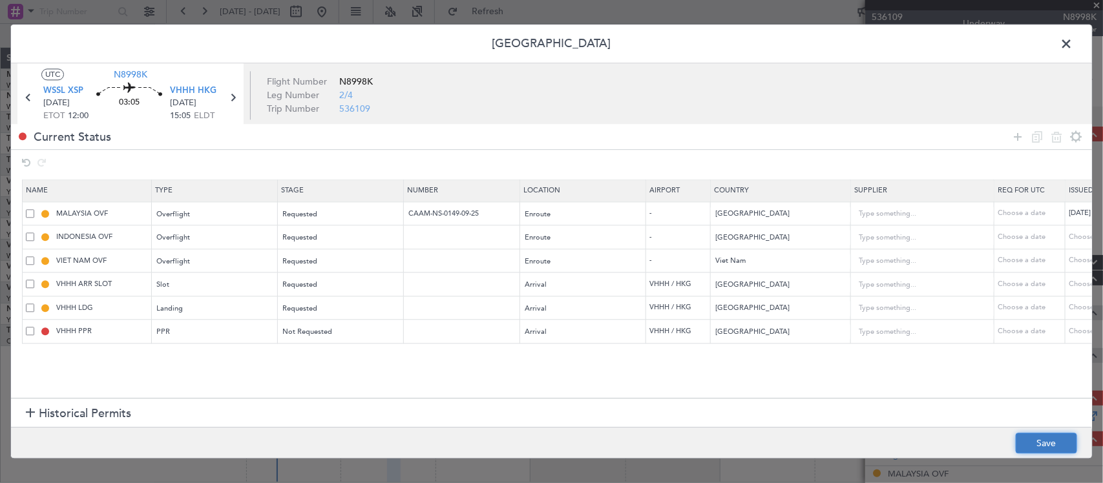
click at [1045, 437] on button "Save" at bounding box center [1045, 443] width 61 height 21
click at [1072, 37] on span at bounding box center [1072, 47] width 0 height 26
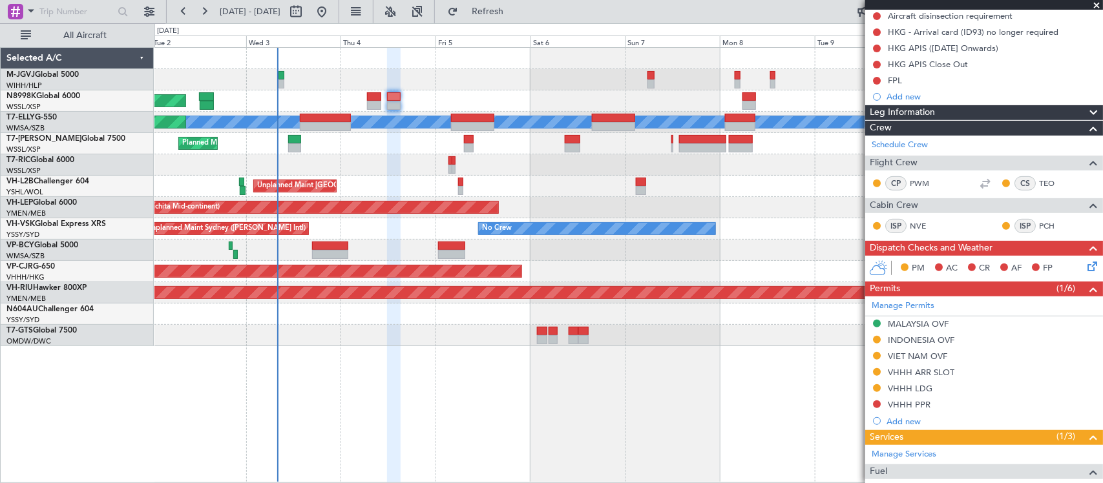
scroll to position [187, 0]
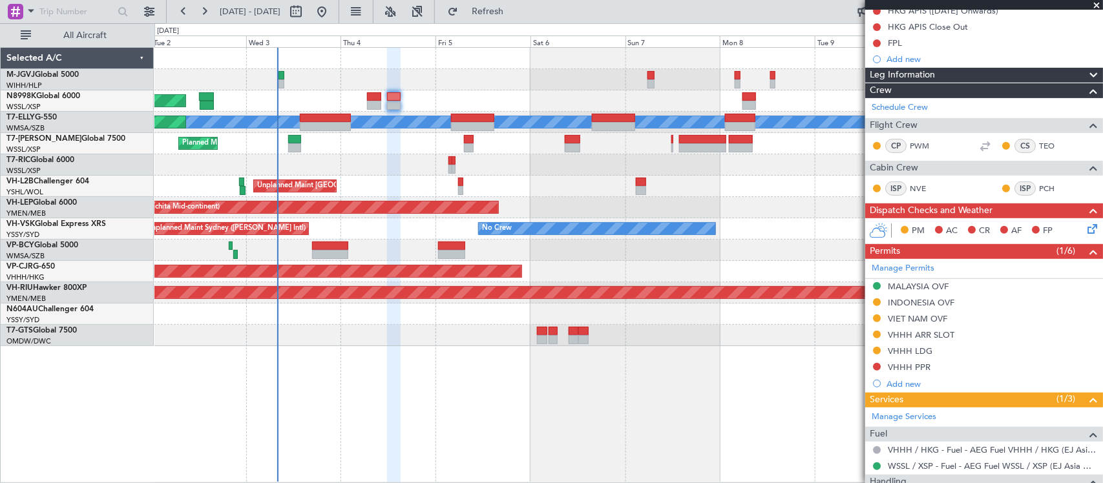
click at [1085, 227] on icon at bounding box center [1090, 227] width 10 height 10
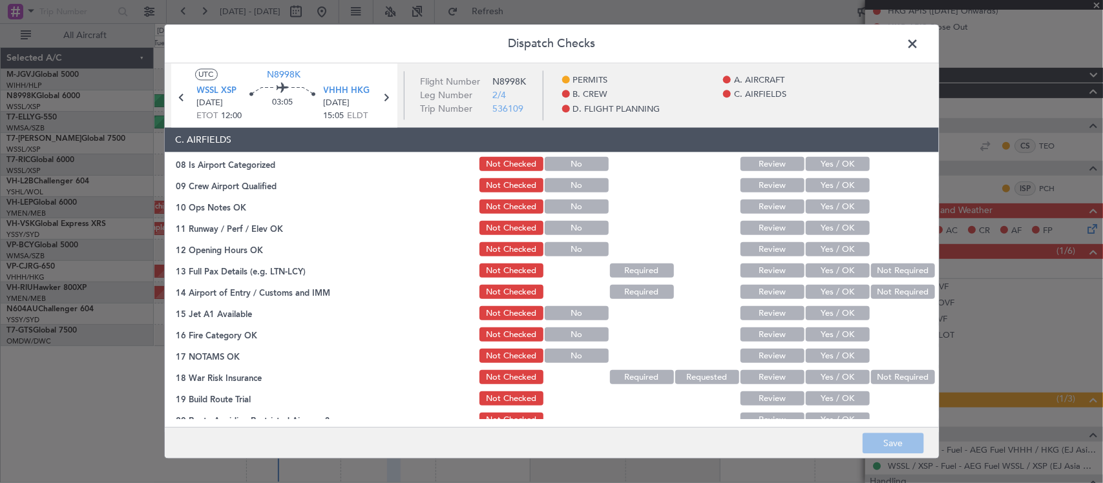
scroll to position [0, 0]
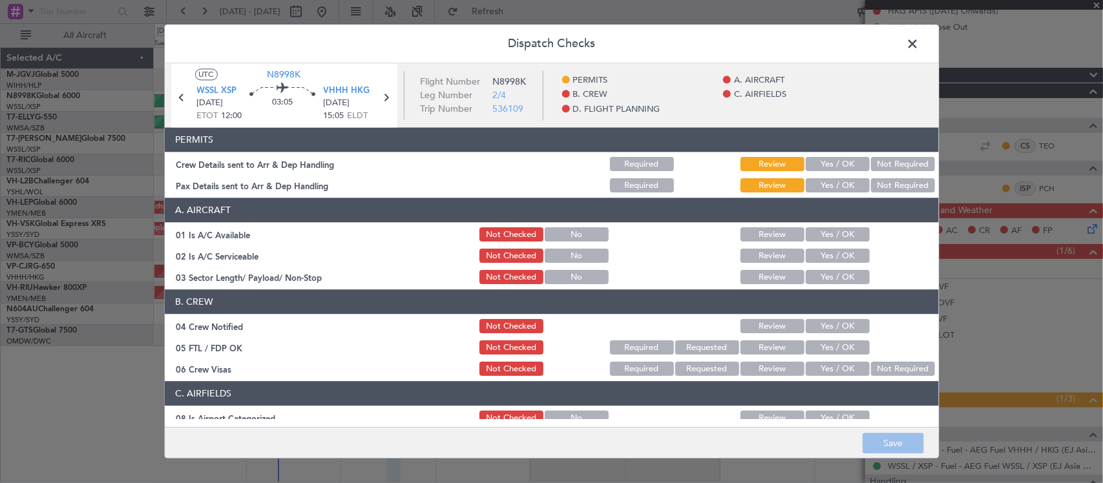
click at [834, 162] on button "Yes / OK" at bounding box center [838, 165] width 64 height 14
click at [844, 186] on button "Yes / OK" at bounding box center [838, 186] width 64 height 14
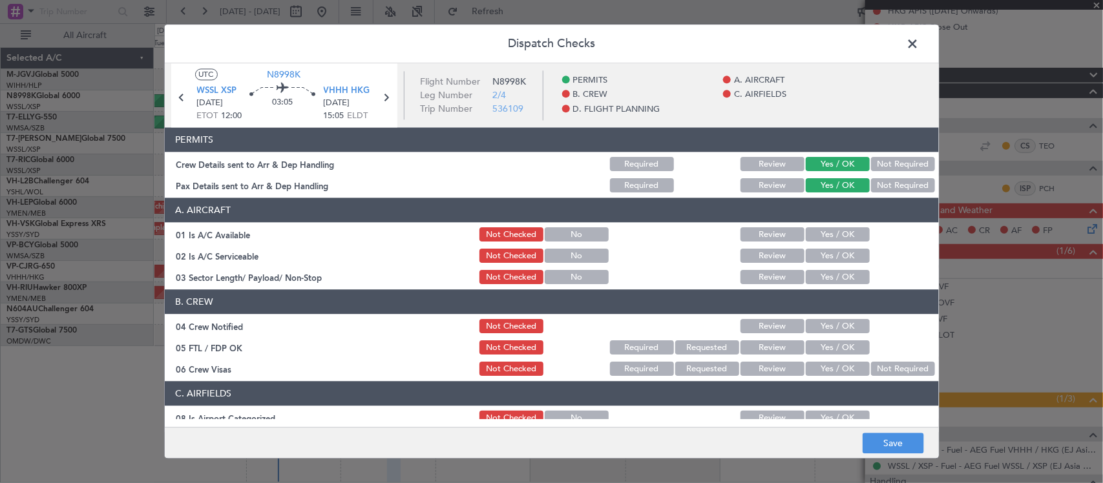
click at [831, 233] on button "Yes / OK" at bounding box center [838, 235] width 64 height 14
click at [835, 252] on button "Yes / OK" at bounding box center [838, 256] width 64 height 14
click at [840, 279] on button "Yes / OK" at bounding box center [838, 278] width 64 height 14
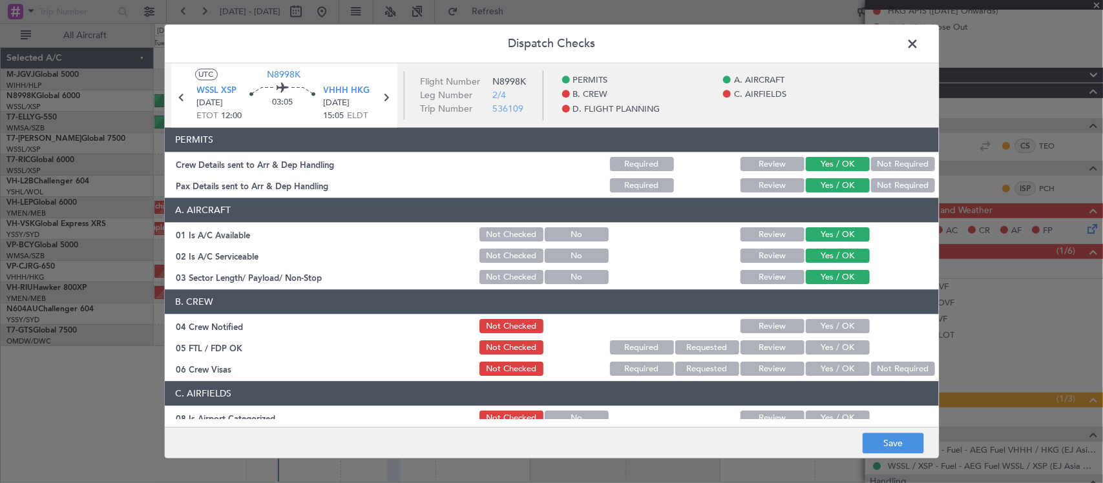
click at [840, 324] on button "Yes / OK" at bounding box center [838, 327] width 64 height 14
click at [840, 349] on button "Yes / OK" at bounding box center [838, 348] width 64 height 14
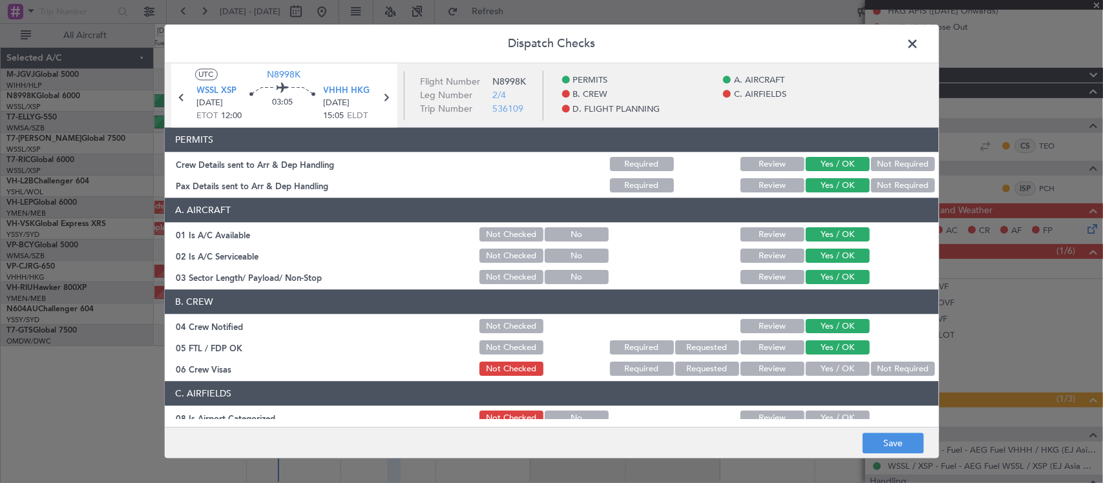
click at [886, 369] on button "Not Required" at bounding box center [903, 369] width 64 height 14
click at [831, 410] on div "Yes / OK" at bounding box center [836, 419] width 65 height 18
click at [831, 417] on button "Yes / OK" at bounding box center [838, 418] width 64 height 14
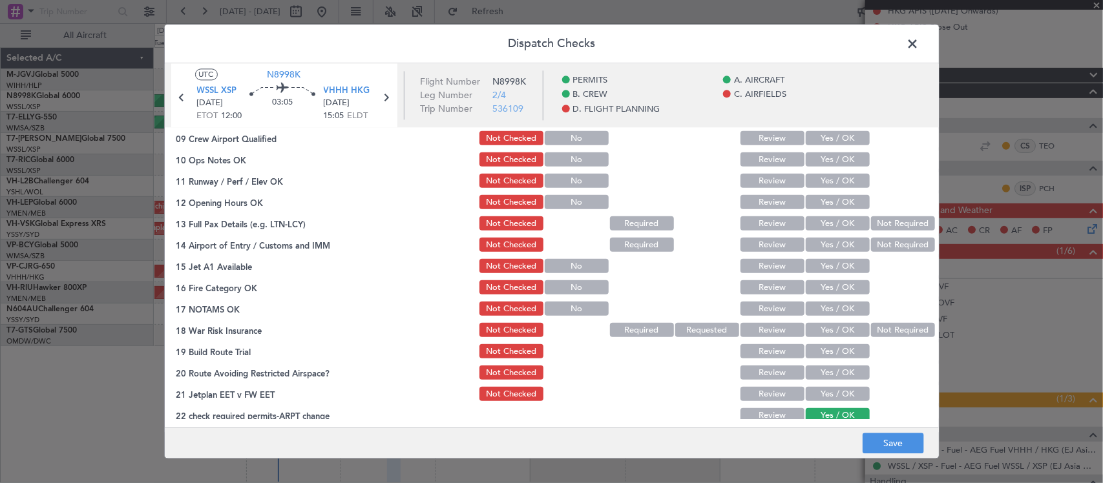
scroll to position [269, 0]
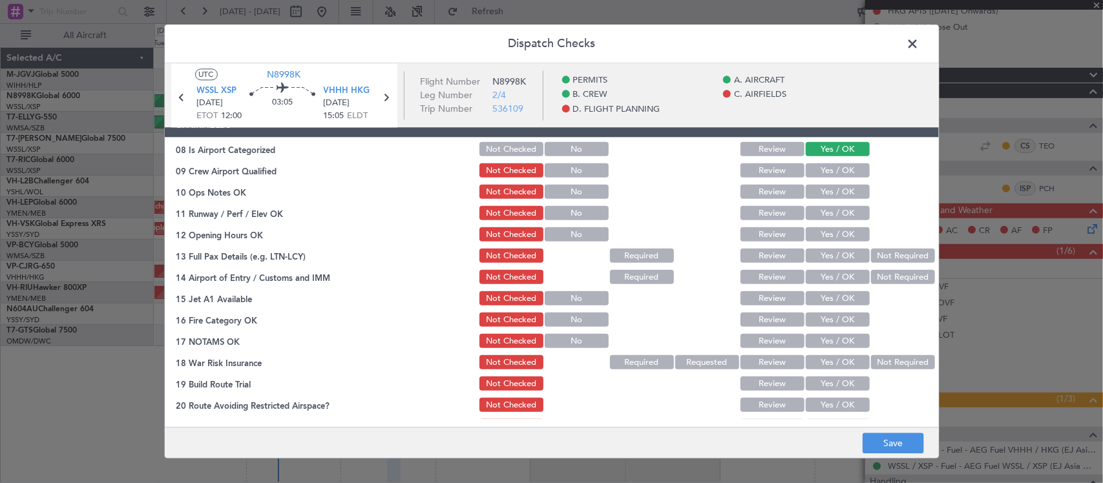
click at [833, 166] on button "Yes / OK" at bounding box center [838, 171] width 64 height 14
click at [838, 189] on button "Yes / OK" at bounding box center [838, 192] width 64 height 14
click at [842, 213] on button "Yes / OK" at bounding box center [838, 214] width 64 height 14
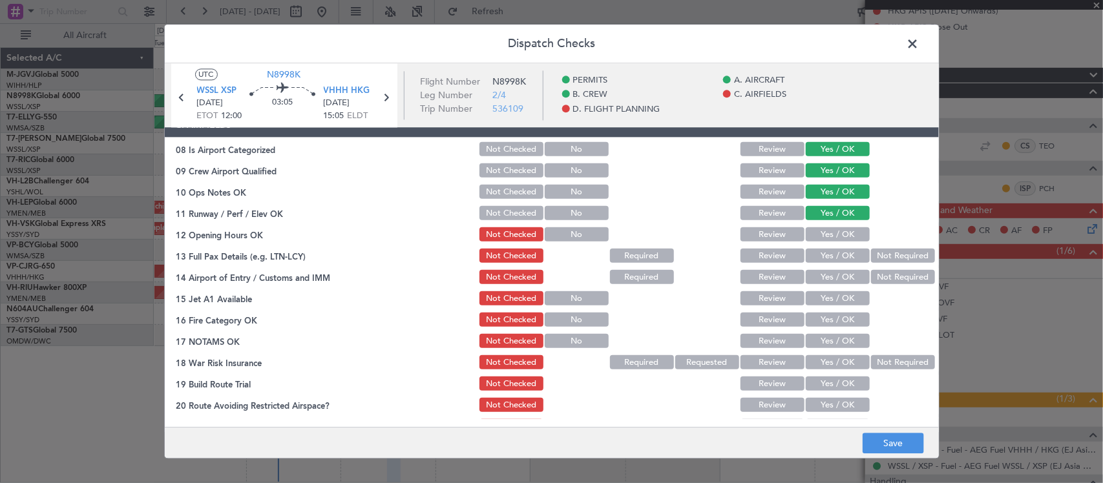
click at [844, 231] on button "Yes / OK" at bounding box center [838, 235] width 64 height 14
click at [837, 259] on button "Yes / OK" at bounding box center [838, 256] width 64 height 14
click at [838, 281] on button "Yes / OK" at bounding box center [838, 278] width 64 height 14
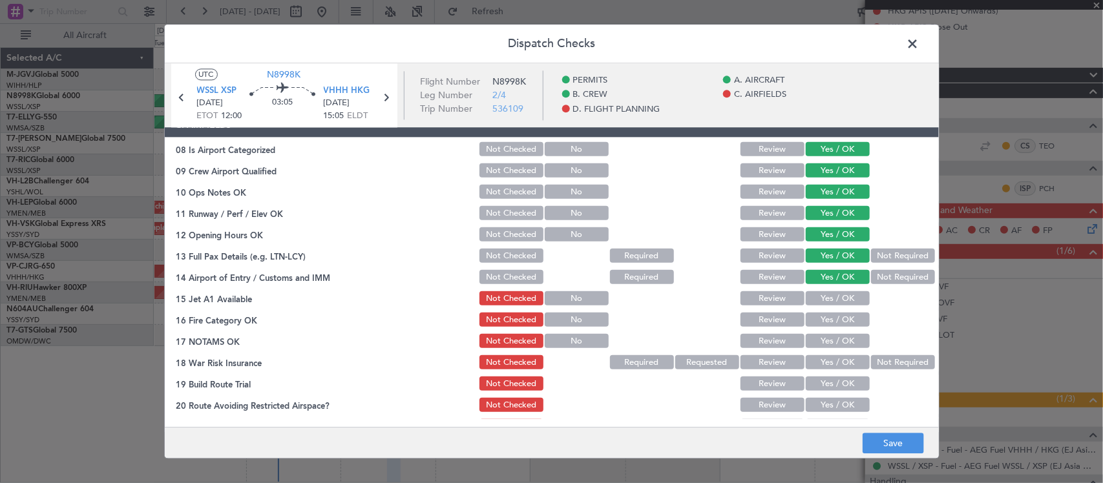
click at [838, 297] on button "Yes / OK" at bounding box center [838, 299] width 64 height 14
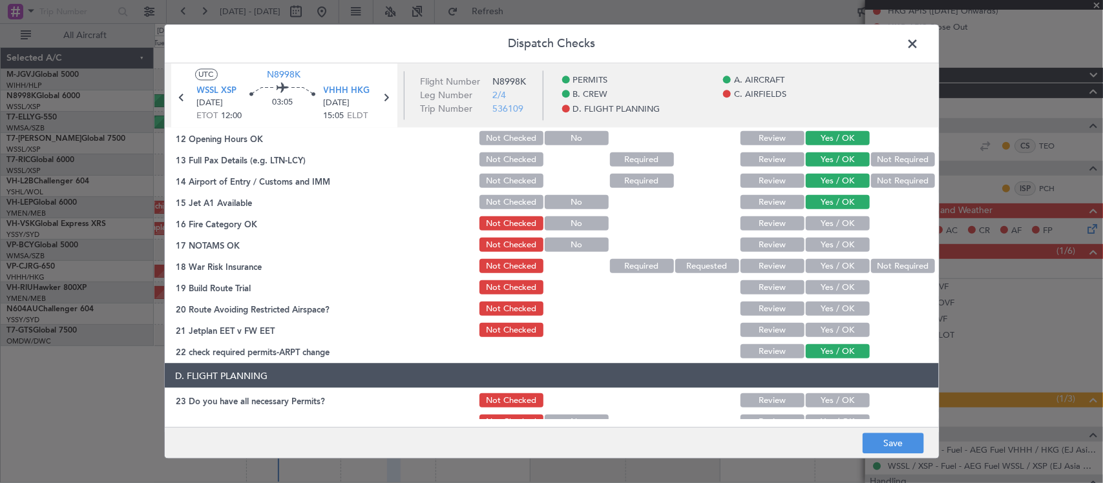
scroll to position [404, 0]
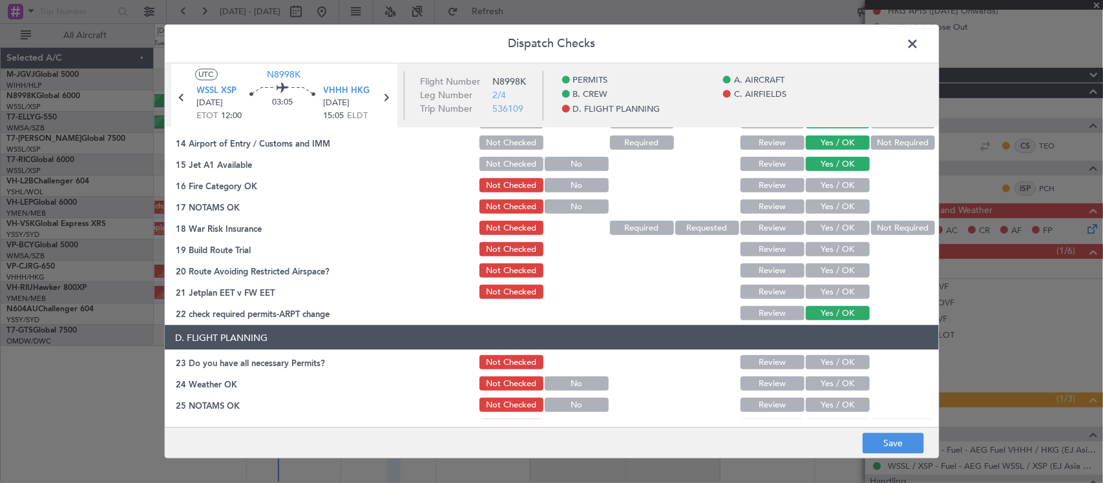
click at [828, 191] on button "Yes / OK" at bounding box center [838, 185] width 64 height 14
drag, startPoint x: 831, startPoint y: 207, endPoint x: 845, endPoint y: 215, distance: 16.0
click at [831, 207] on button "Yes / OK" at bounding box center [838, 207] width 64 height 14
click at [871, 222] on button "Not Required" at bounding box center [903, 228] width 64 height 14
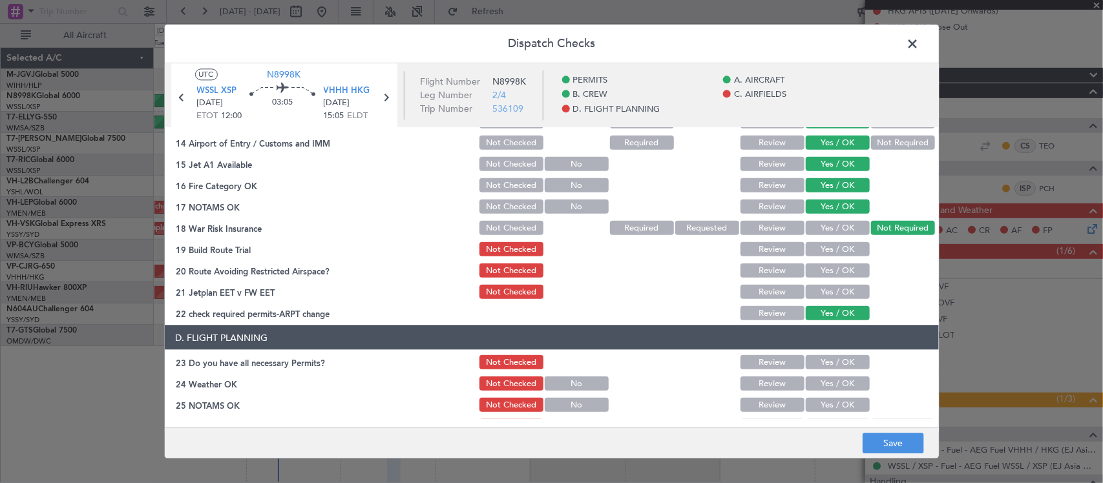
click at [835, 247] on button "Yes / OK" at bounding box center [838, 249] width 64 height 14
click at [831, 269] on button "Yes / OK" at bounding box center [838, 271] width 64 height 14
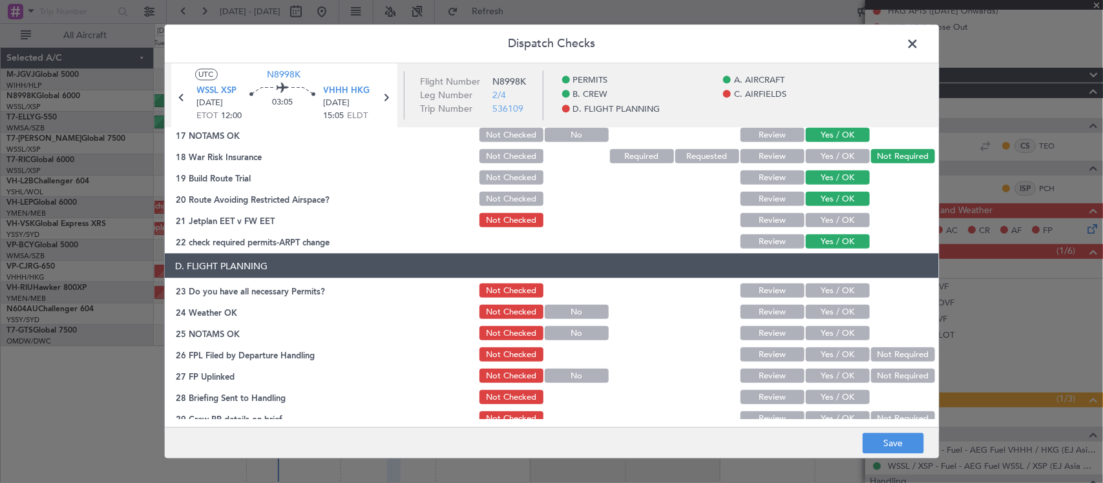
scroll to position [508, 0]
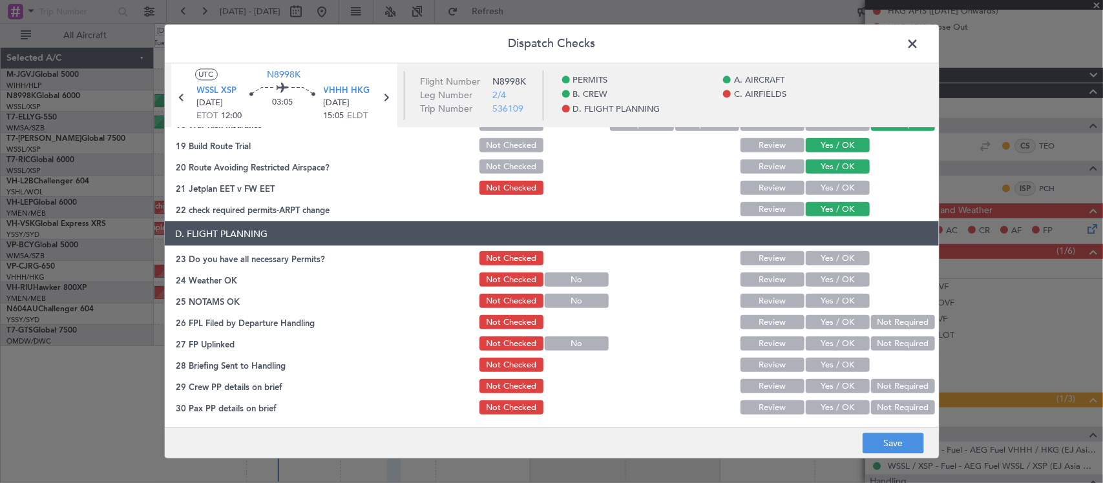
click at [825, 183] on button "Yes / OK" at bounding box center [838, 188] width 64 height 14
drag, startPoint x: 889, startPoint y: 441, endPoint x: 893, endPoint y: 446, distance: 6.9
click at [895, 442] on button "Save" at bounding box center [892, 443] width 61 height 21
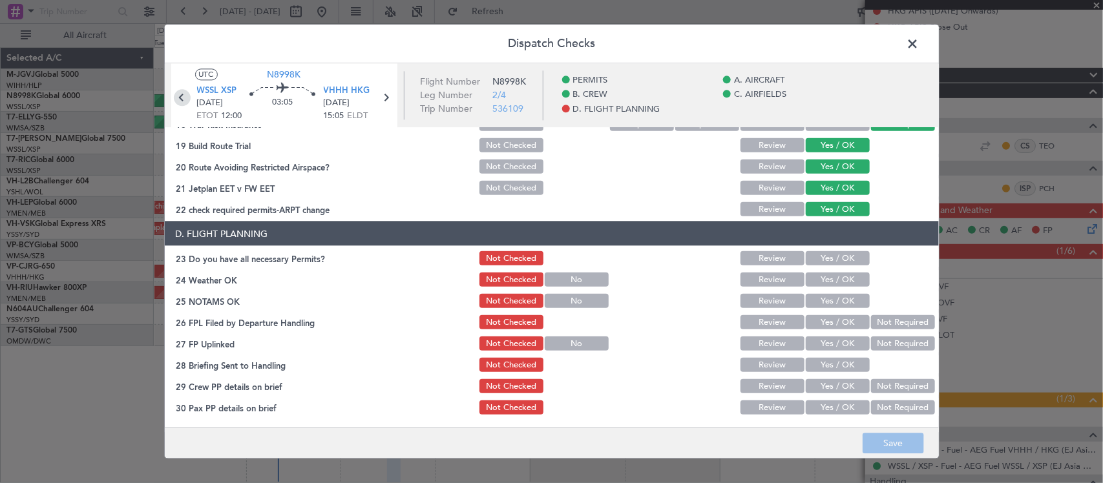
click at [185, 96] on icon at bounding box center [182, 98] width 17 height 17
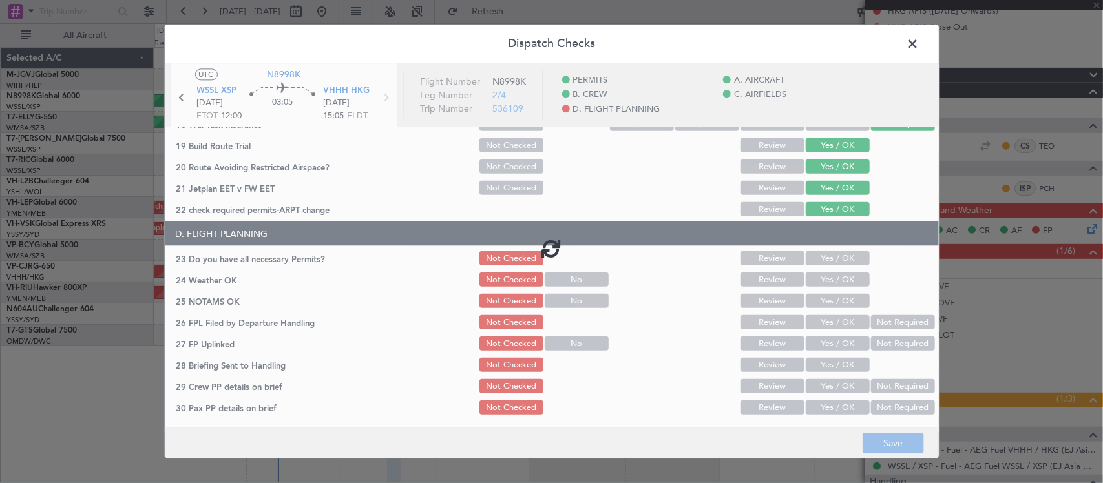
type input "+00:10"
type input "0"
type input "+00:10"
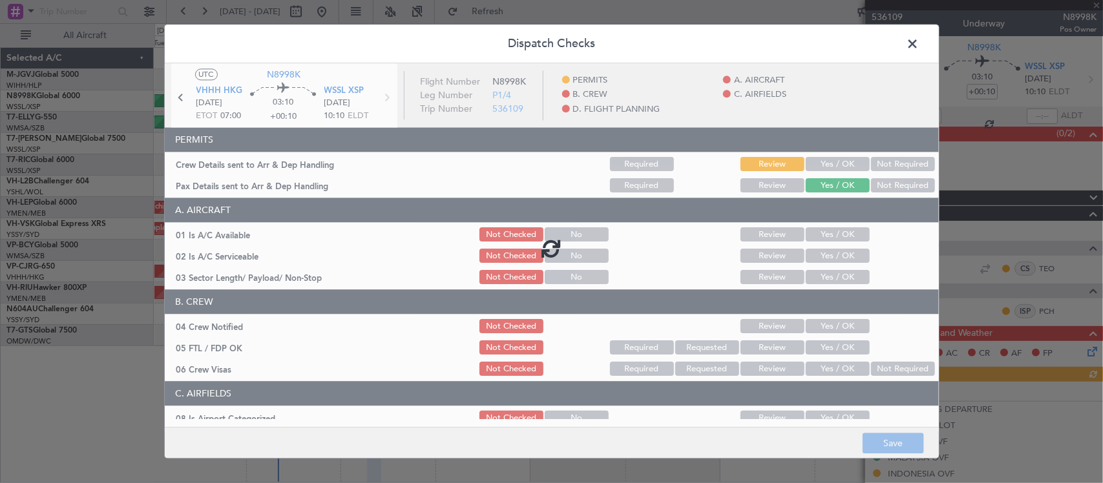
click at [824, 165] on div at bounding box center [552, 247] width 774 height 369
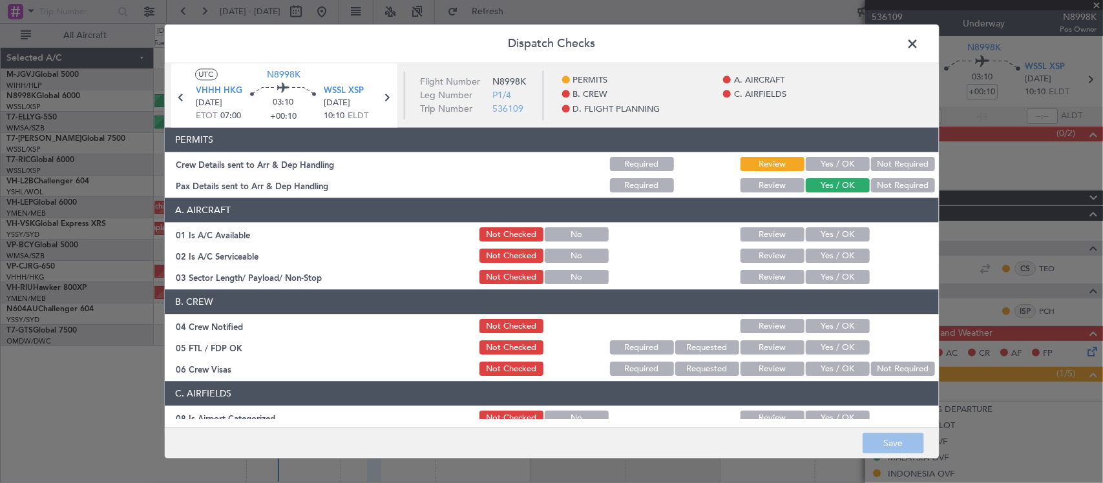
click at [831, 165] on button "Yes / OK" at bounding box center [838, 165] width 64 height 14
click at [877, 191] on button "Not Required" at bounding box center [903, 186] width 64 height 14
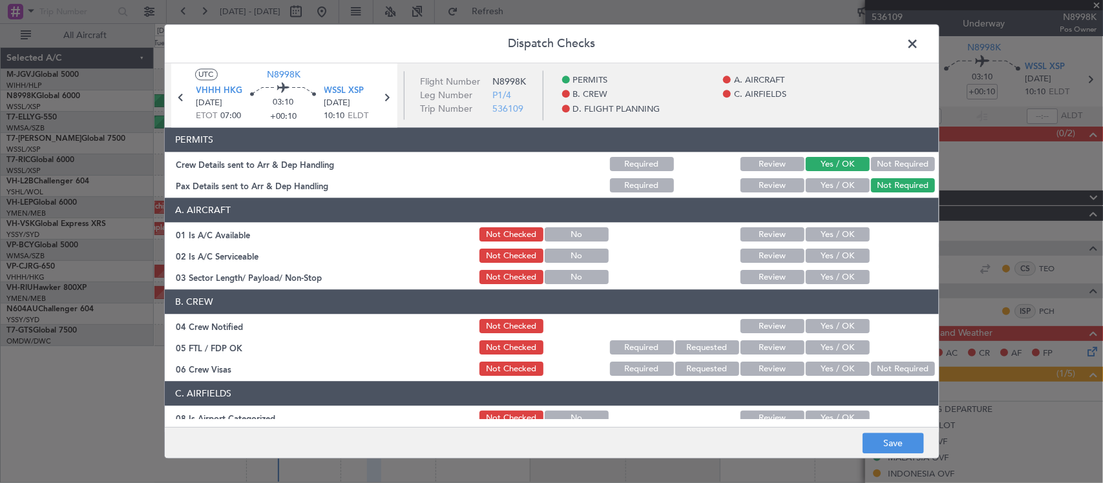
click at [822, 238] on button "Yes / OK" at bounding box center [838, 235] width 64 height 14
click at [822, 253] on button "Yes / OK" at bounding box center [838, 256] width 64 height 14
click at [829, 276] on button "Yes / OK" at bounding box center [838, 278] width 64 height 14
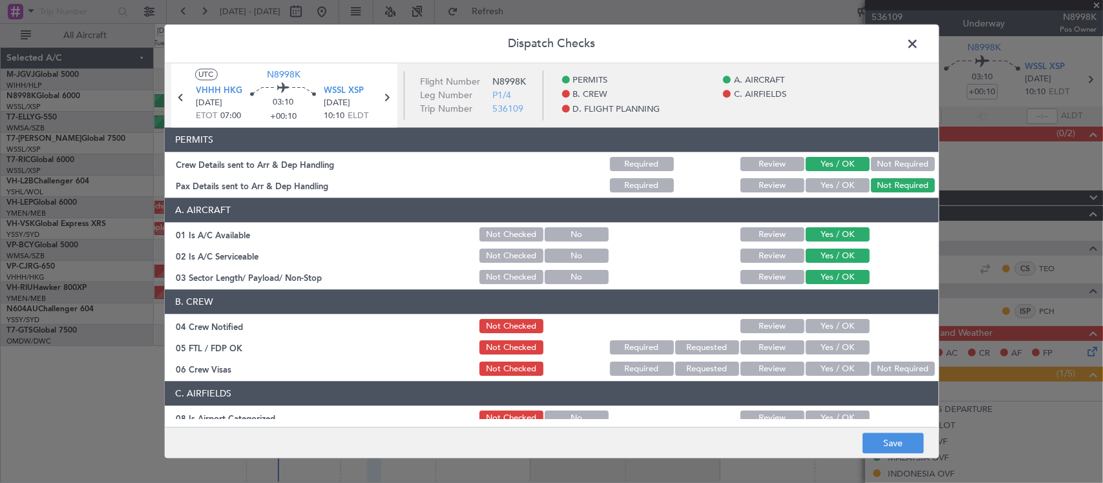
click at [832, 327] on button "Yes / OK" at bounding box center [838, 327] width 64 height 14
click at [837, 351] on button "Yes / OK" at bounding box center [838, 348] width 64 height 14
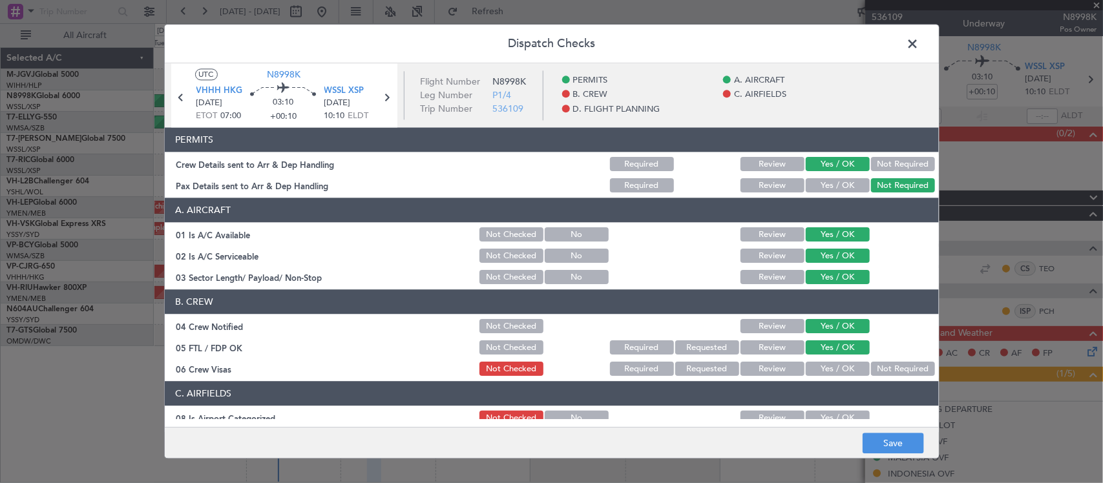
click at [874, 366] on button "Not Required" at bounding box center [903, 369] width 64 height 14
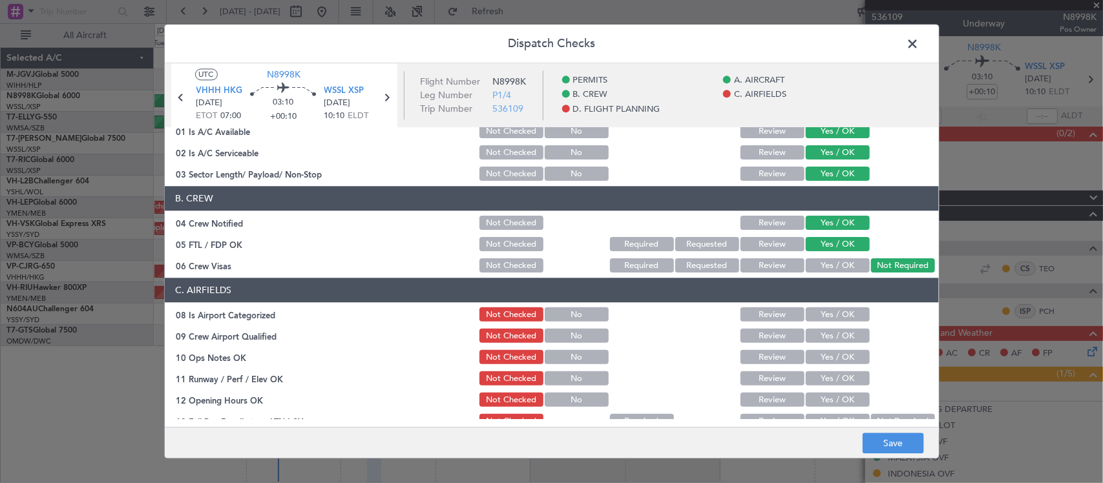
scroll to position [134, 0]
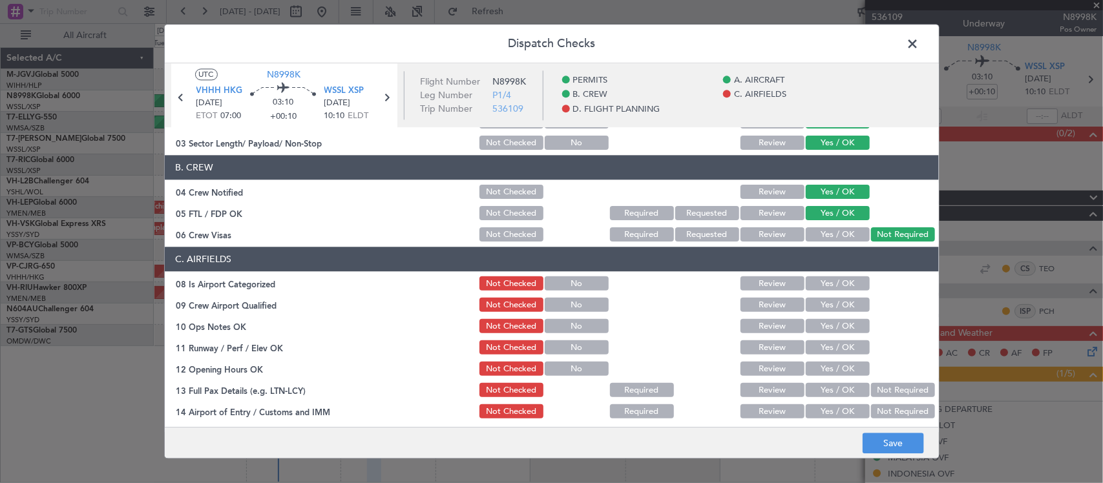
click at [825, 283] on button "Yes / OK" at bounding box center [838, 284] width 64 height 14
click at [829, 307] on button "Yes / OK" at bounding box center [838, 305] width 64 height 14
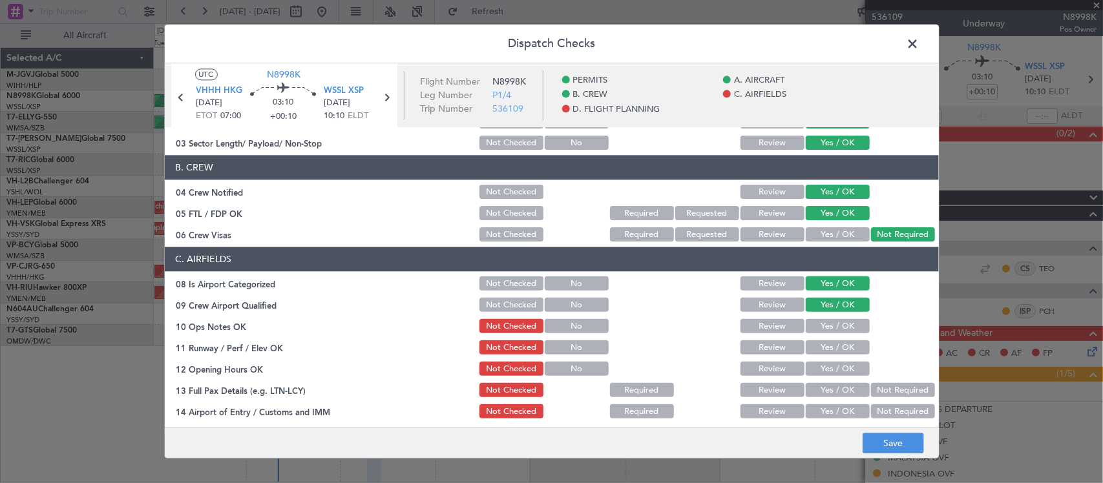
click at [832, 328] on button "Yes / OK" at bounding box center [838, 327] width 64 height 14
click at [838, 353] on button "Yes / OK" at bounding box center [838, 348] width 64 height 14
click at [831, 366] on button "Yes / OK" at bounding box center [838, 369] width 64 height 14
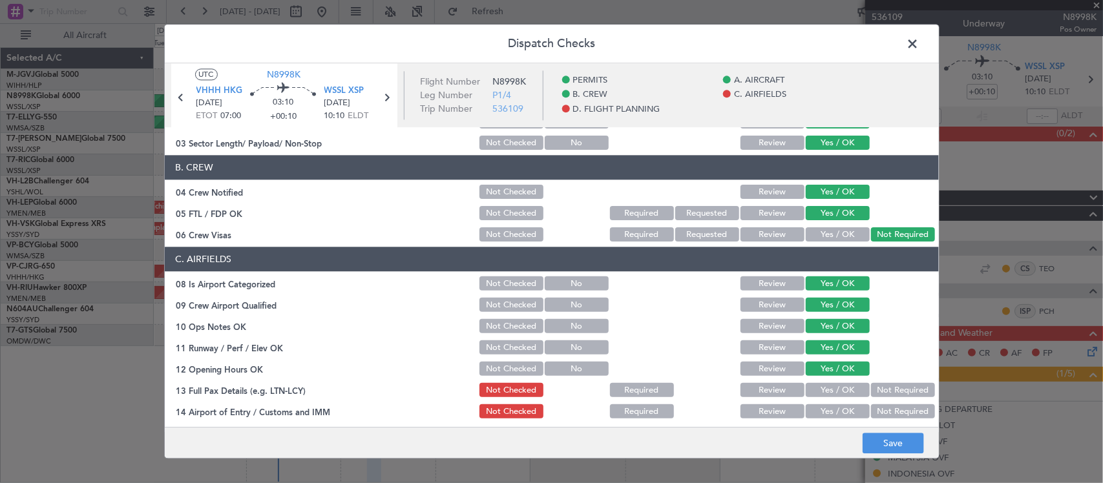
click at [842, 389] on button "Yes / OK" at bounding box center [838, 391] width 64 height 14
click at [871, 390] on button "Not Required" at bounding box center [903, 391] width 64 height 14
click at [840, 403] on div "Yes / OK" at bounding box center [836, 412] width 65 height 18
click at [840, 408] on button "Yes / OK" at bounding box center [838, 412] width 64 height 14
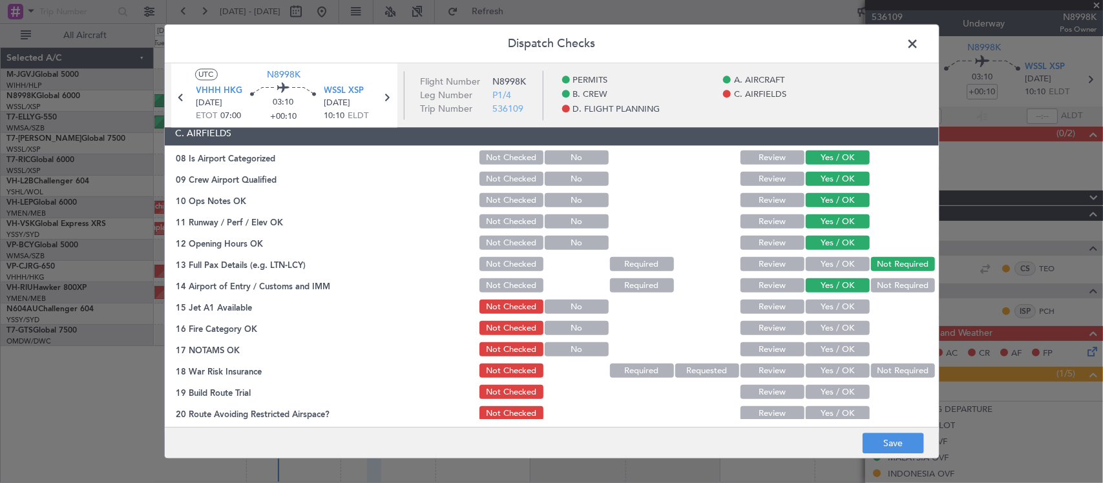
scroll to position [404, 0]
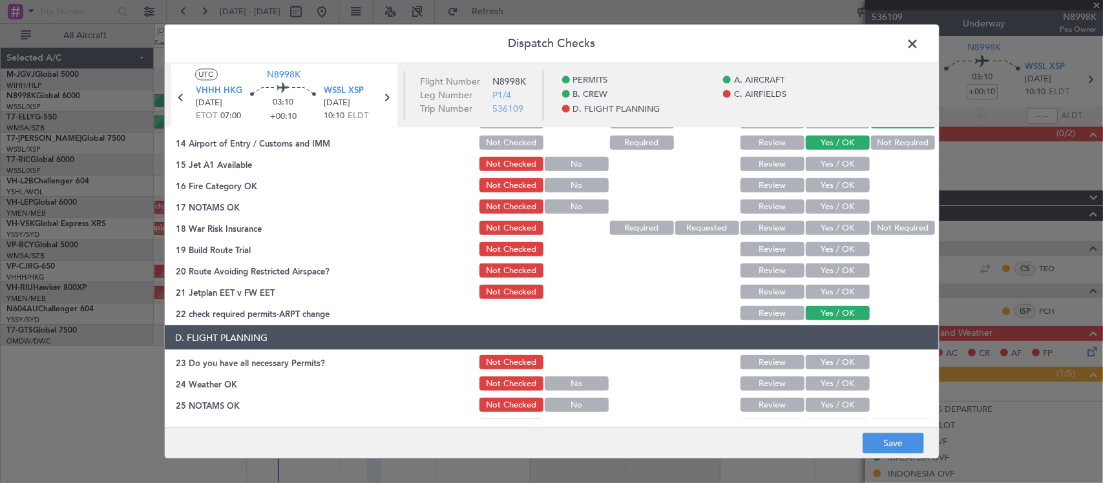
click at [833, 170] on button "Yes / OK" at bounding box center [838, 164] width 64 height 14
click at [833, 183] on button "Yes / OK" at bounding box center [838, 185] width 64 height 14
drag, startPoint x: 833, startPoint y: 205, endPoint x: 851, endPoint y: 214, distance: 20.2
click at [834, 205] on button "Yes / OK" at bounding box center [838, 207] width 64 height 14
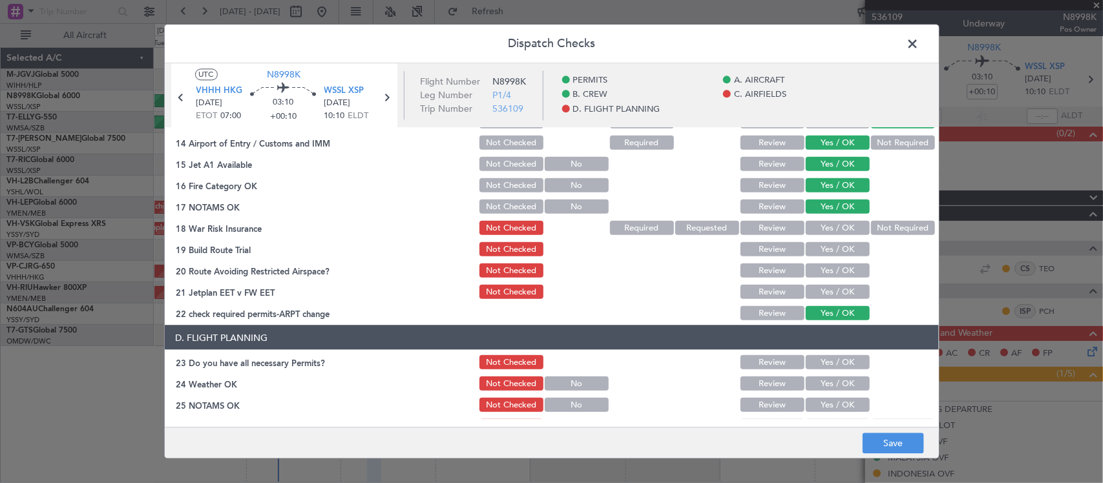
click at [873, 227] on button "Not Required" at bounding box center [903, 228] width 64 height 14
click at [835, 255] on button "Yes / OK" at bounding box center [838, 249] width 64 height 14
click at [835, 273] on button "Yes / OK" at bounding box center [838, 271] width 64 height 14
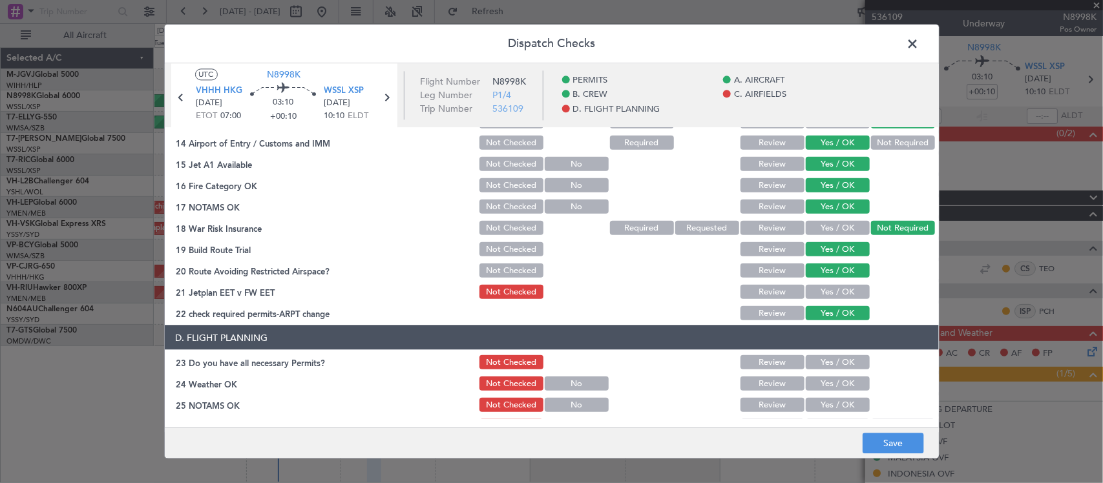
click at [837, 287] on button "Yes / OK" at bounding box center [838, 292] width 64 height 14
click at [882, 441] on button "Save" at bounding box center [892, 443] width 61 height 21
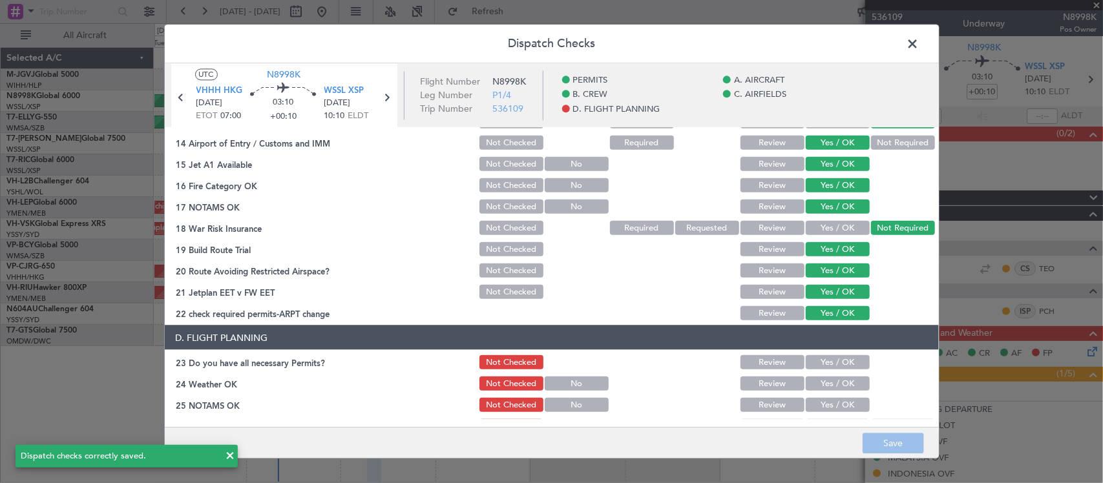
click at [919, 42] on span at bounding box center [919, 47] width 0 height 26
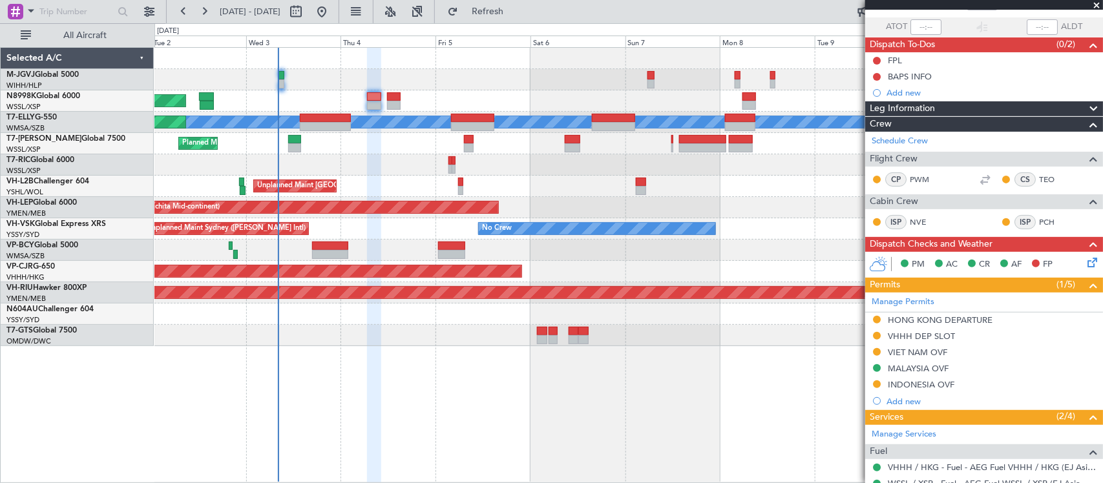
scroll to position [183, 0]
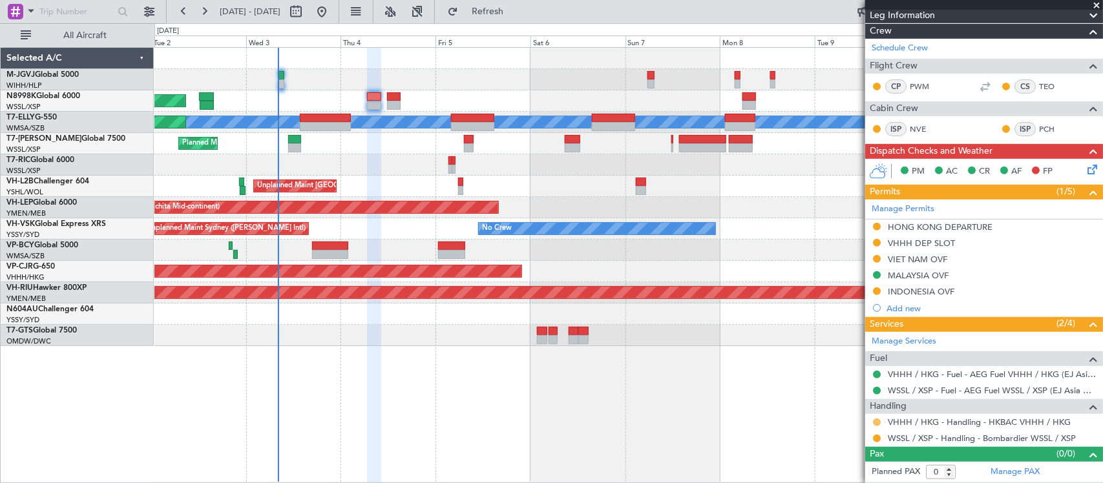
click at [877, 423] on button at bounding box center [877, 423] width 8 height 8
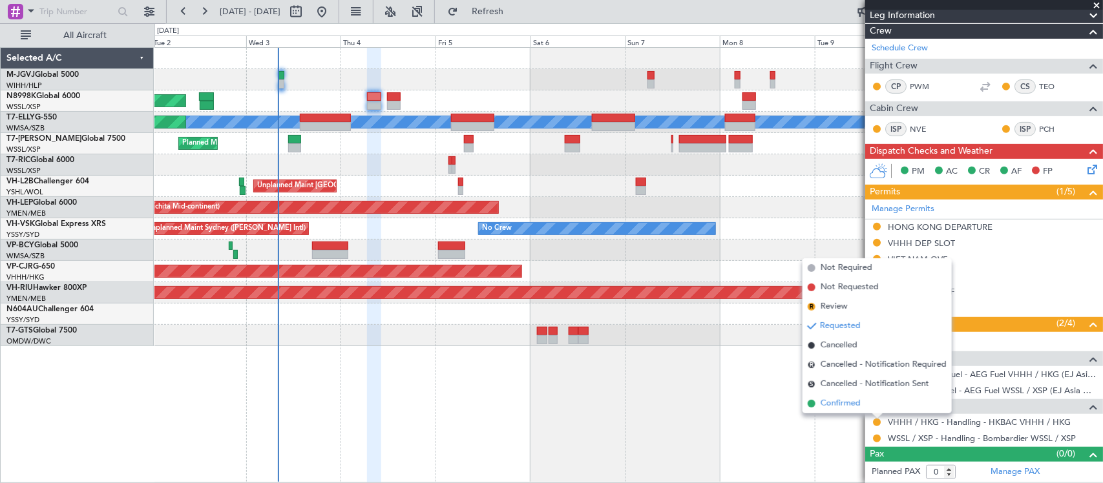
click at [871, 401] on li "Confirmed" at bounding box center [876, 403] width 149 height 19
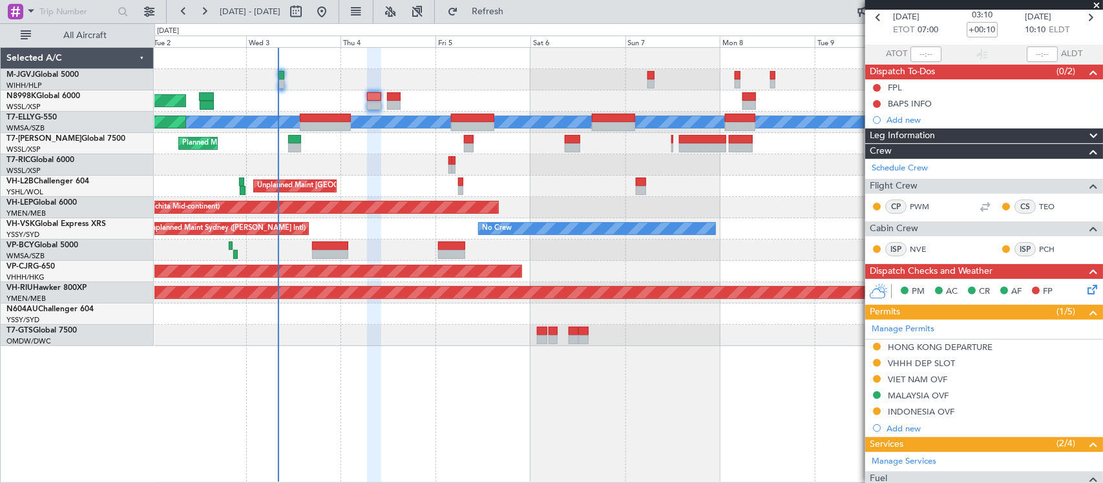
scroll to position [0, 0]
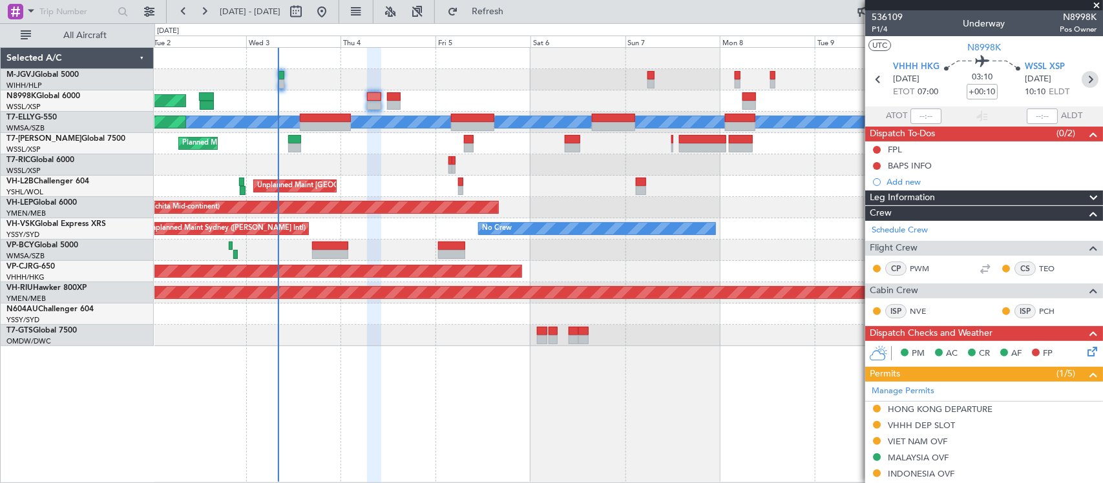
click at [1081, 78] on icon at bounding box center [1089, 79] width 17 height 17
type input "2"
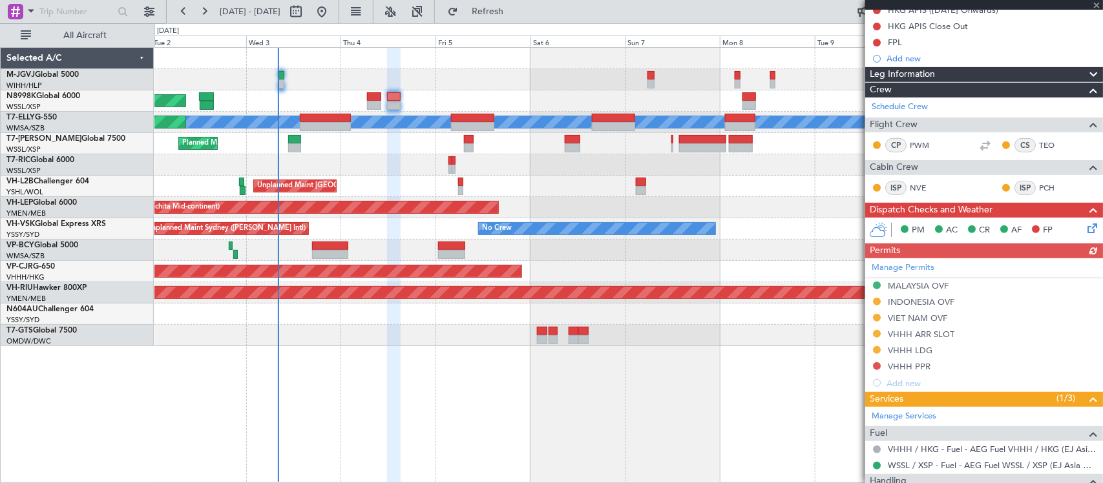
scroll to position [322, 0]
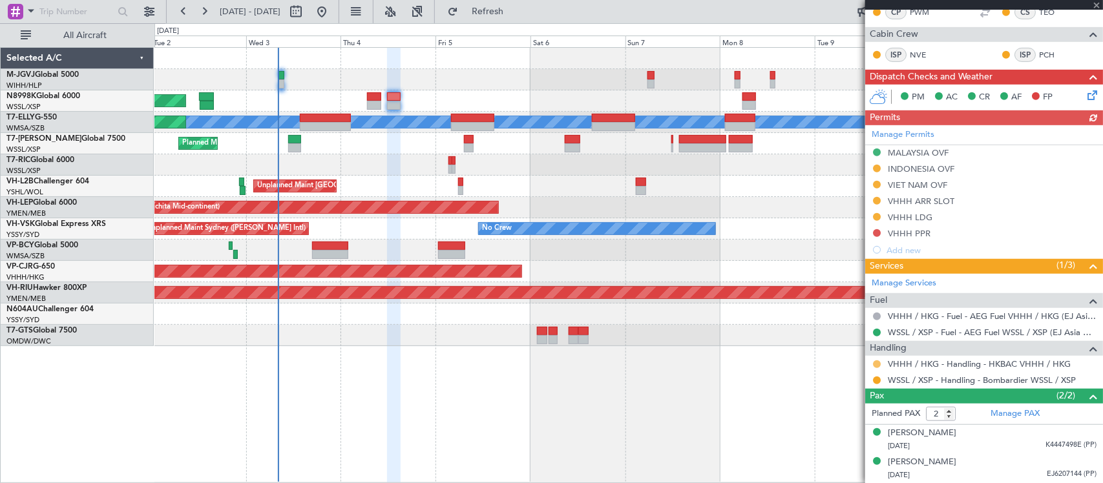
click at [873, 366] on button at bounding box center [877, 364] width 8 height 8
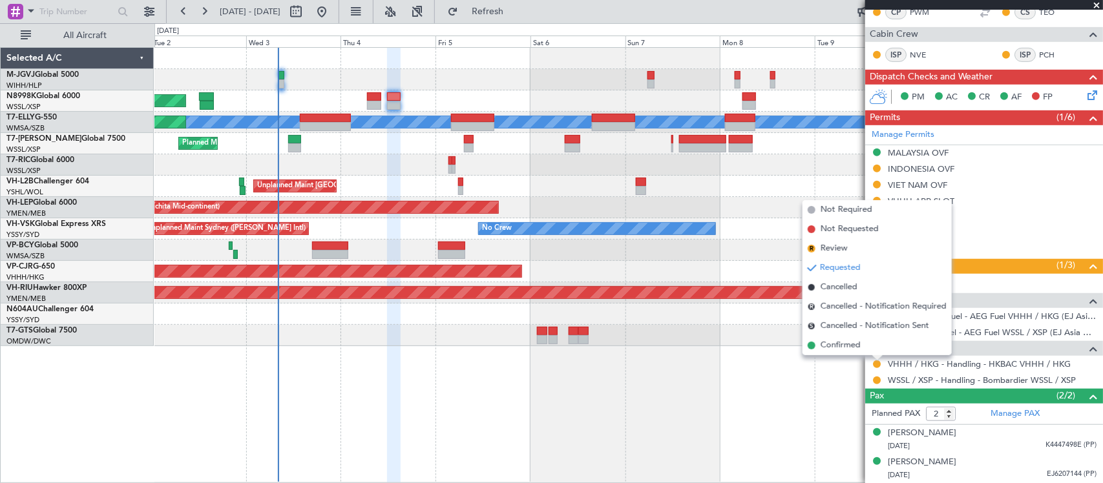
click at [868, 341] on li "Confirmed" at bounding box center [876, 345] width 149 height 19
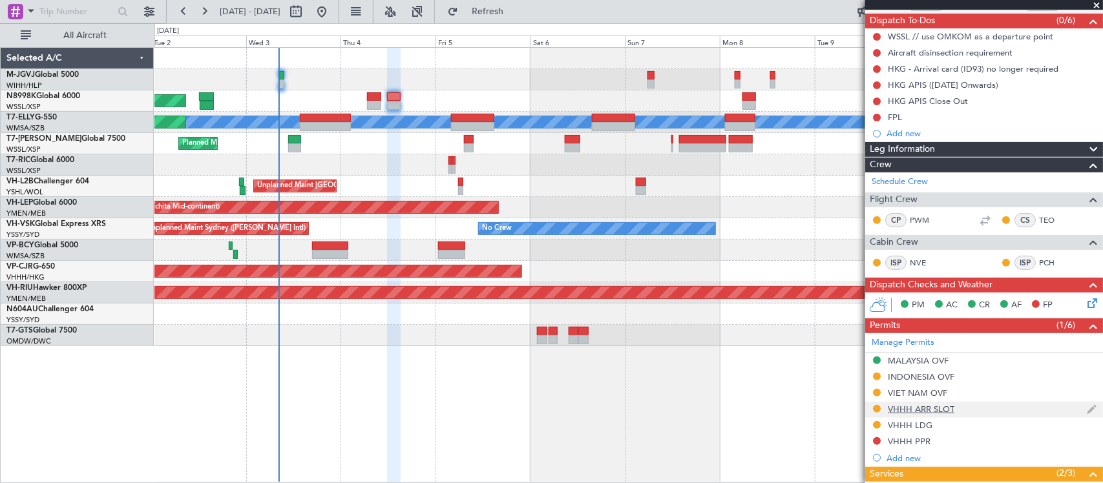
scroll to position [0, 0]
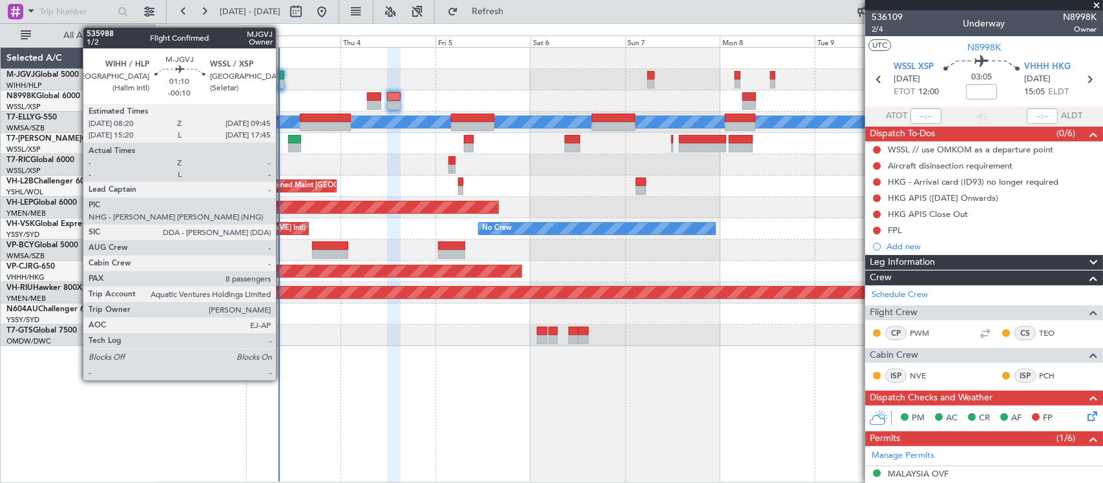
click at [282, 79] on div at bounding box center [281, 83] width 6 height 9
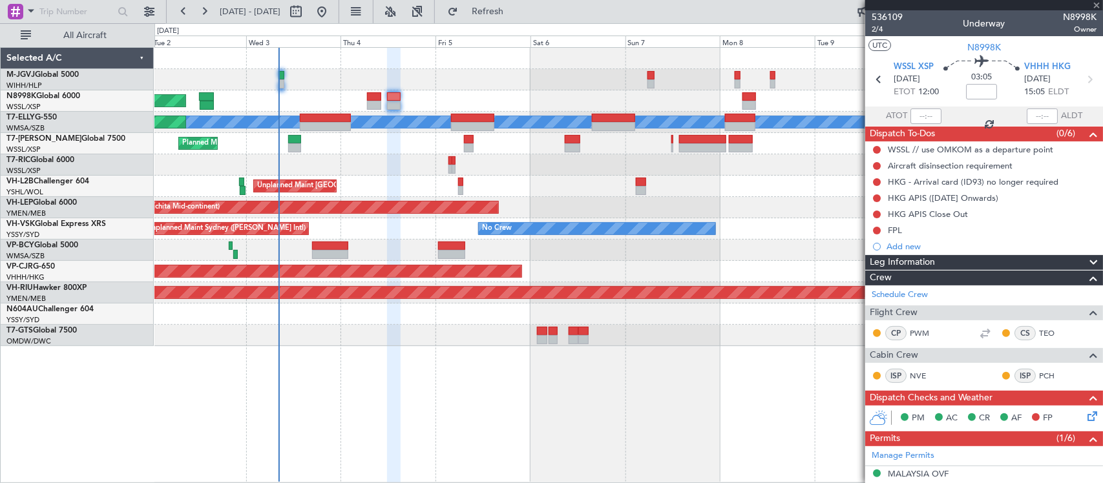
type input "-00:10"
type input "8"
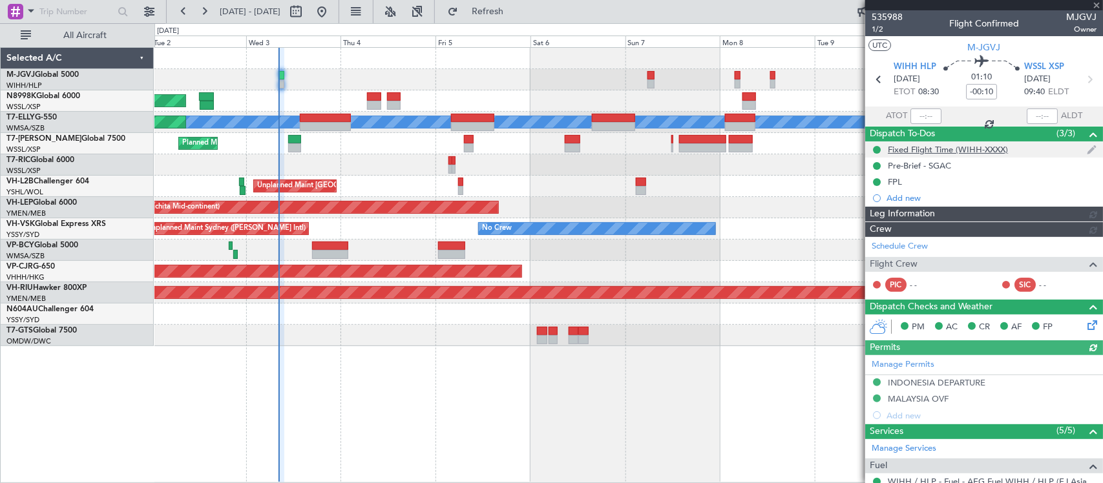
type input "Kennis Yau (KYA)"
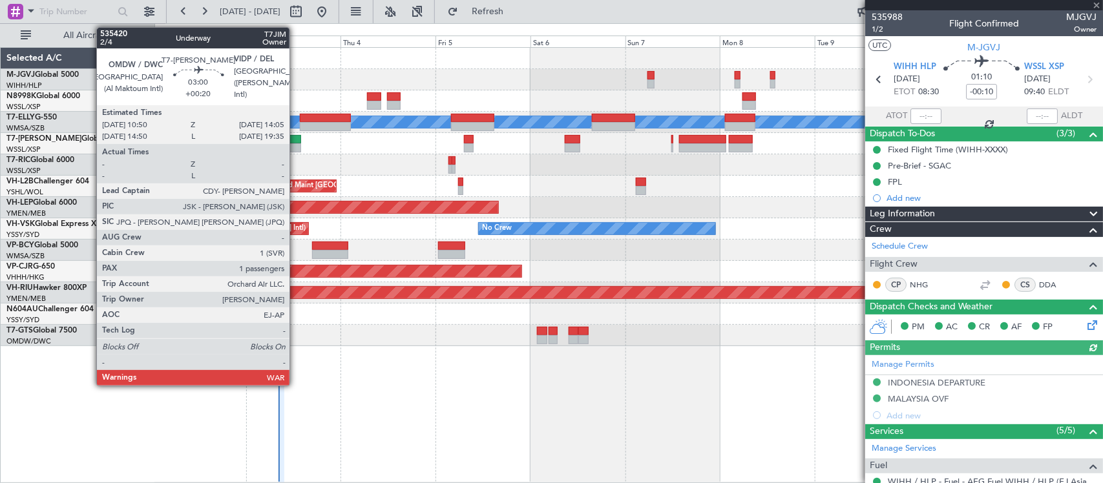
click at [296, 143] on div at bounding box center [294, 147] width 13 height 9
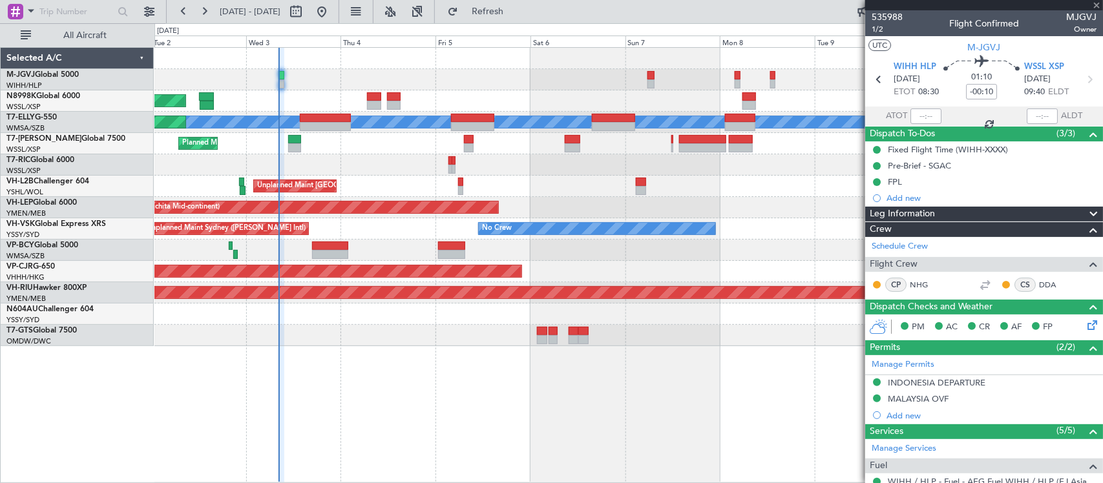
type input "+00:20"
type input "1"
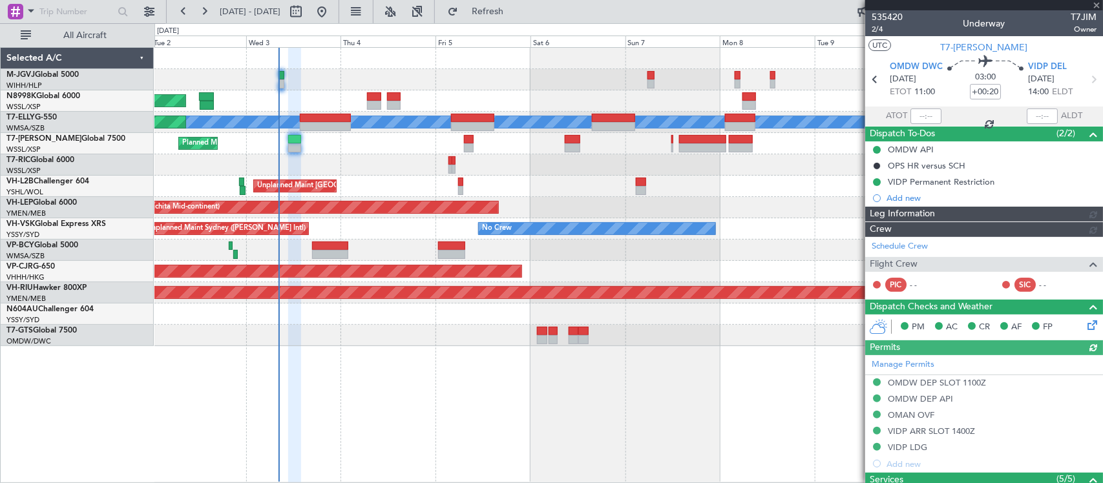
type input "[PERSON_NAME] (BTA)"
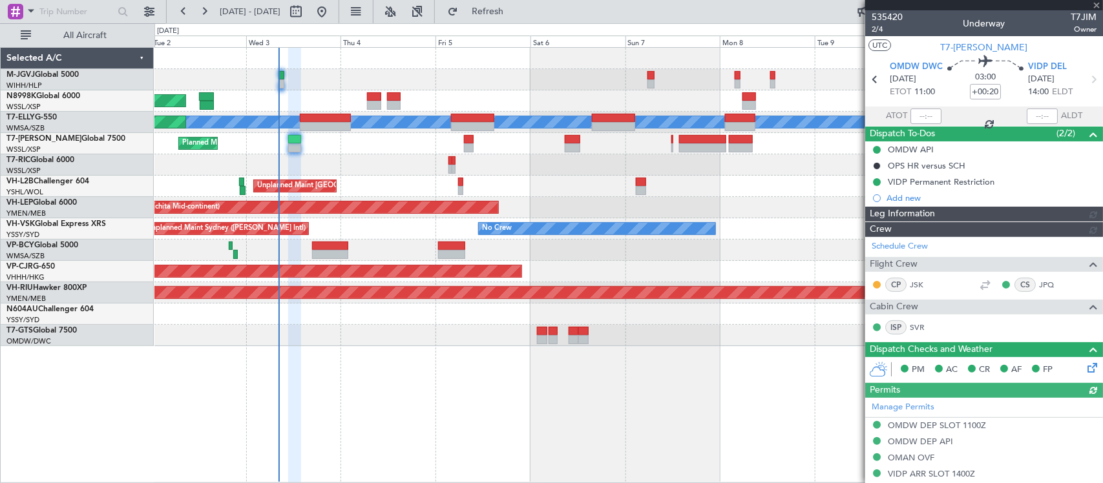
type input "[PERSON_NAME] (BTA)"
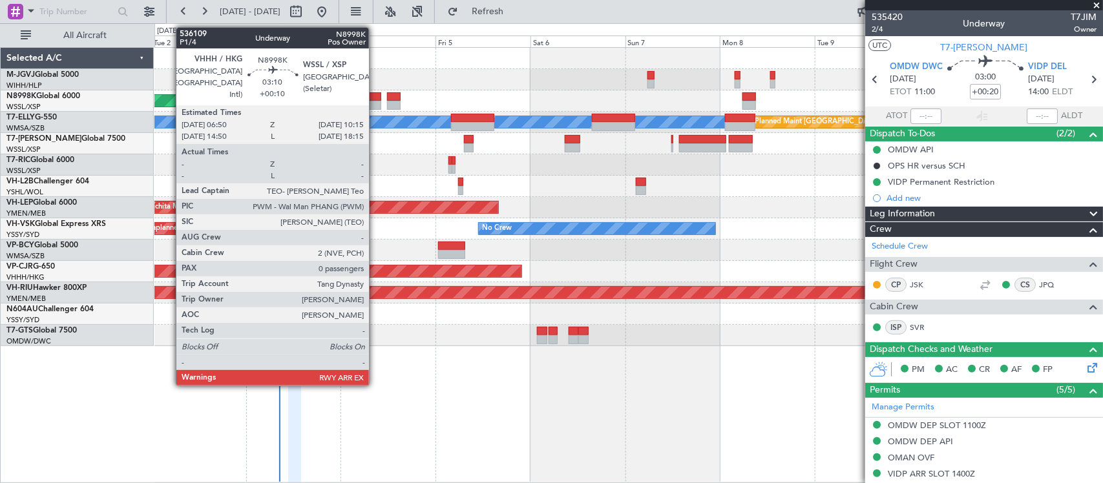
click at [375, 102] on div at bounding box center [374, 105] width 14 height 9
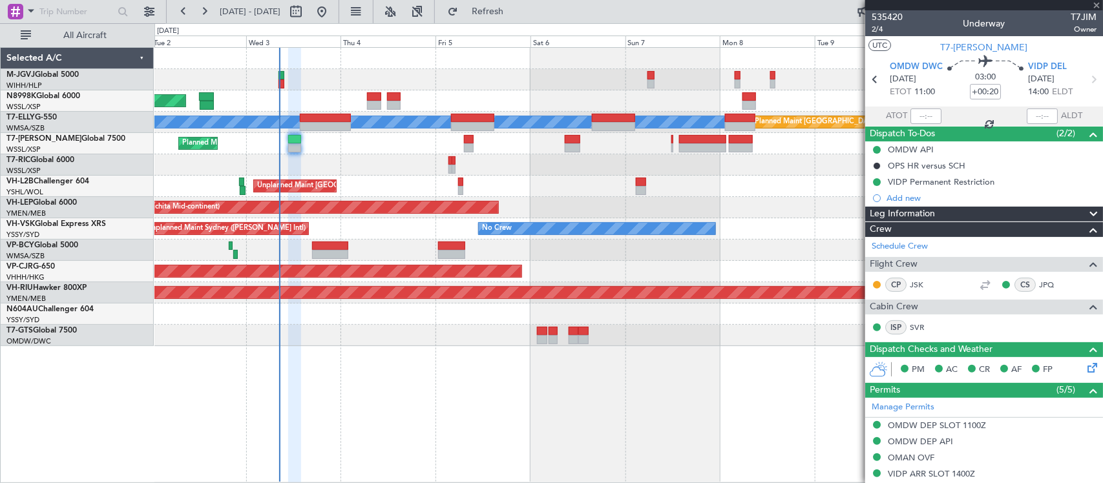
type input "+00:10"
type input "0"
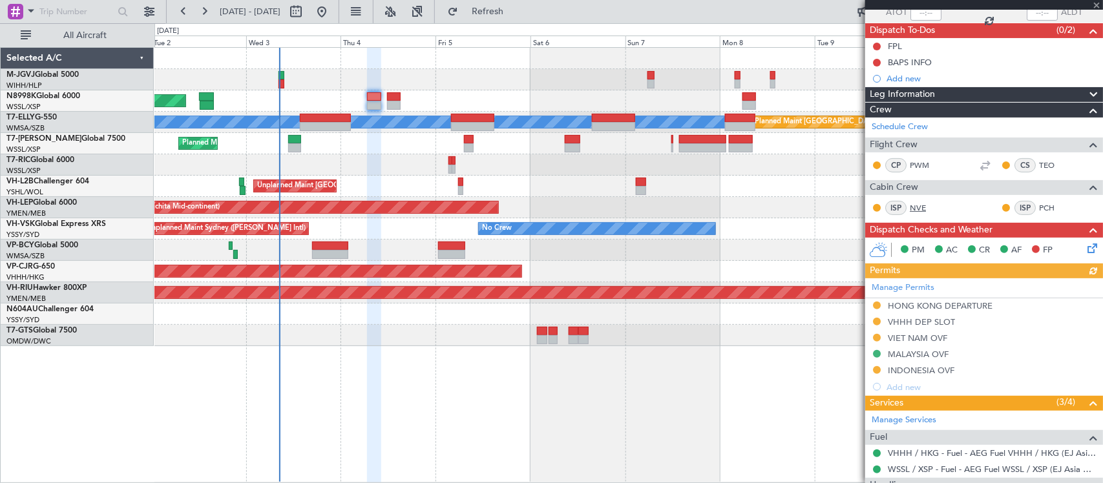
scroll to position [183, 0]
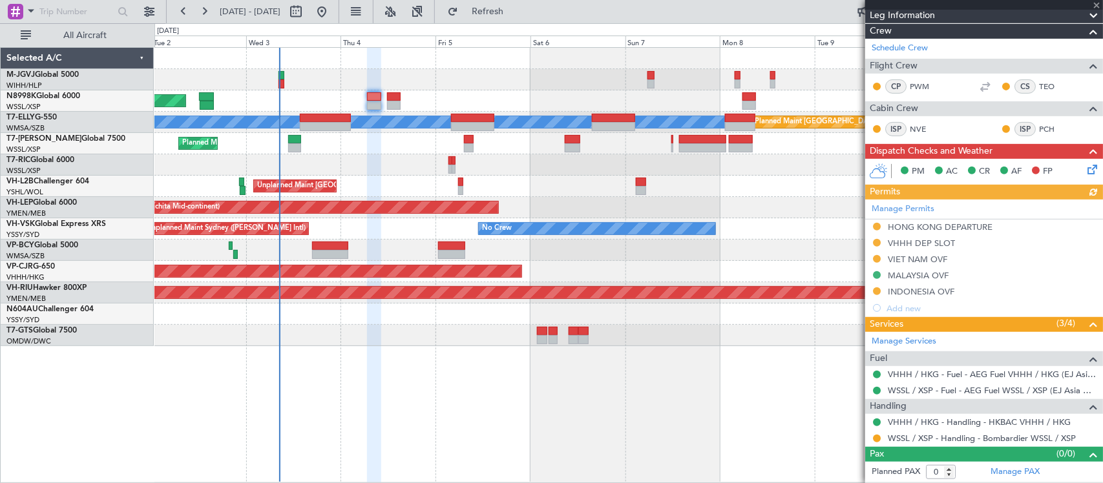
click at [875, 227] on div "Manage Permits HONG KONG DEPARTURE VHHH DEP SLOT VIET NAM OVF MALAYSIA OVF INDO…" at bounding box center [984, 258] width 238 height 117
click at [874, 225] on button at bounding box center [877, 227] width 8 height 8
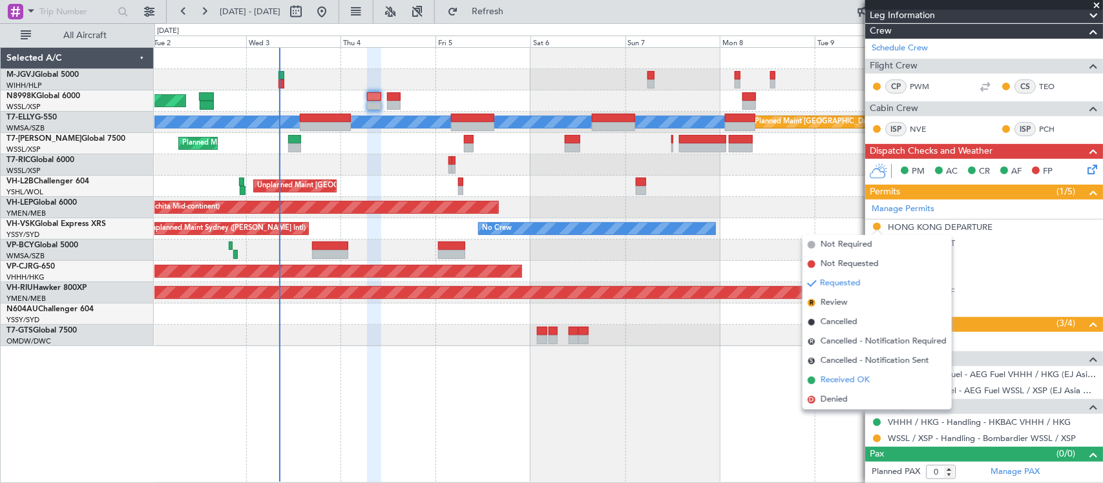
click at [850, 382] on span "Received OK" at bounding box center [844, 380] width 49 height 13
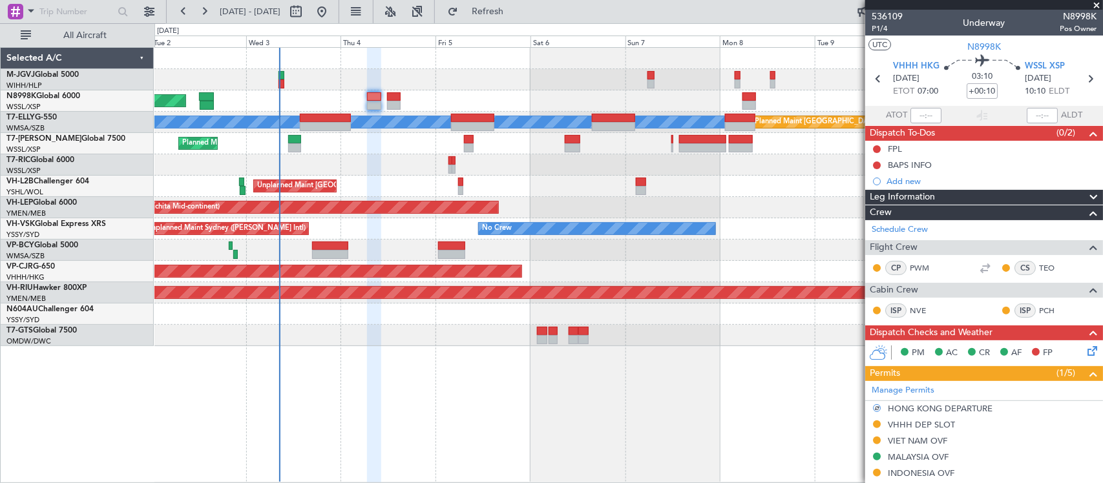
scroll to position [0, 0]
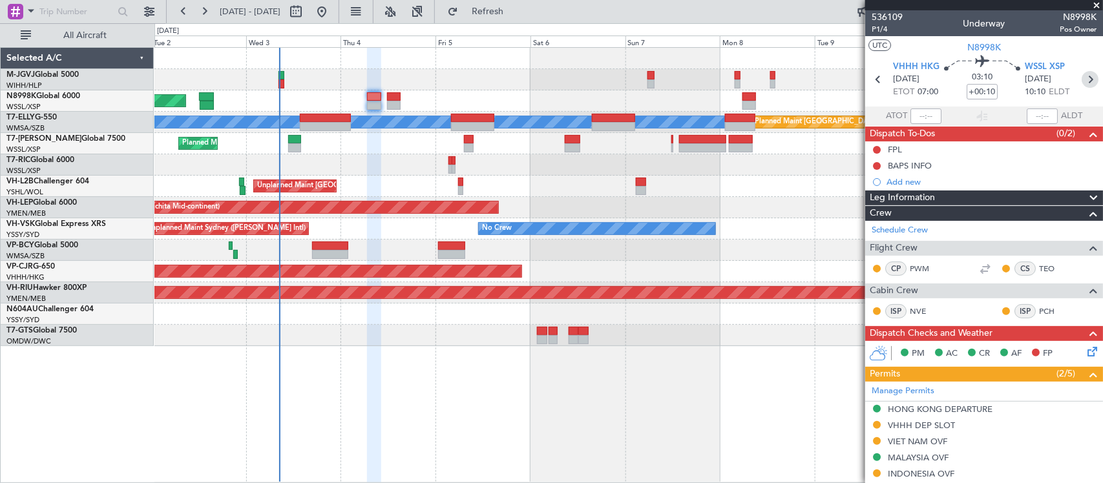
click at [1081, 79] on icon at bounding box center [1089, 79] width 17 height 17
type input "2"
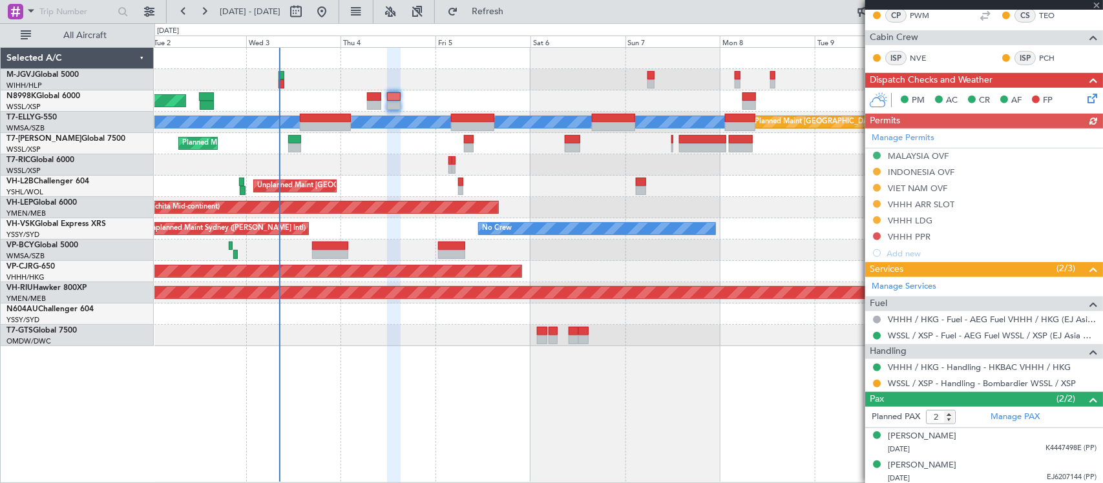
scroll to position [322, 0]
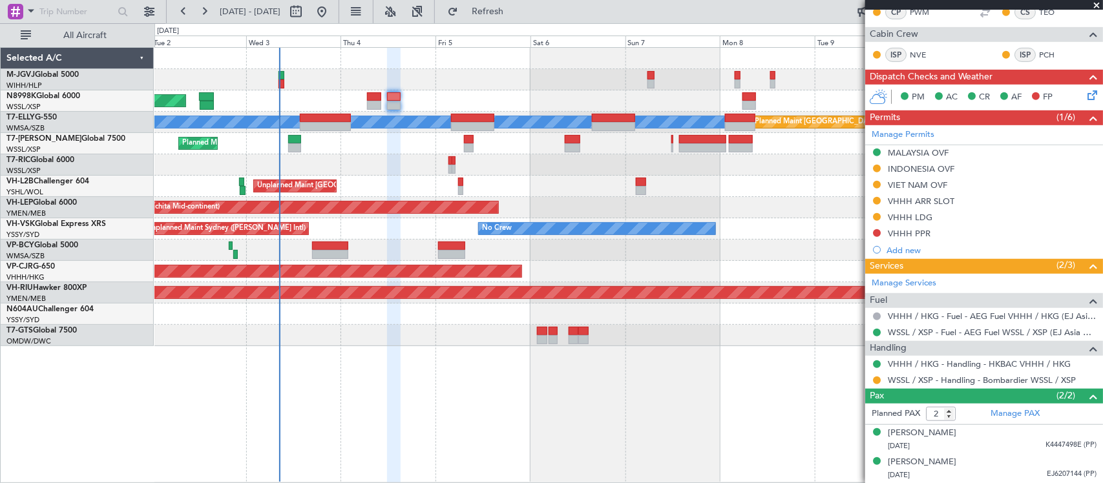
click at [877, 218] on button at bounding box center [877, 217] width 8 height 8
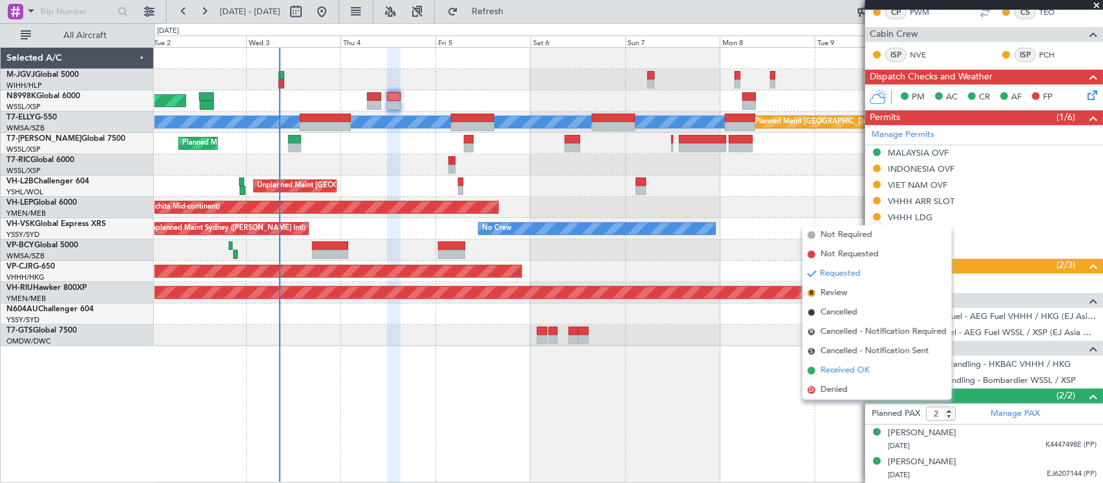
click at [866, 370] on span "Received OK" at bounding box center [844, 370] width 49 height 13
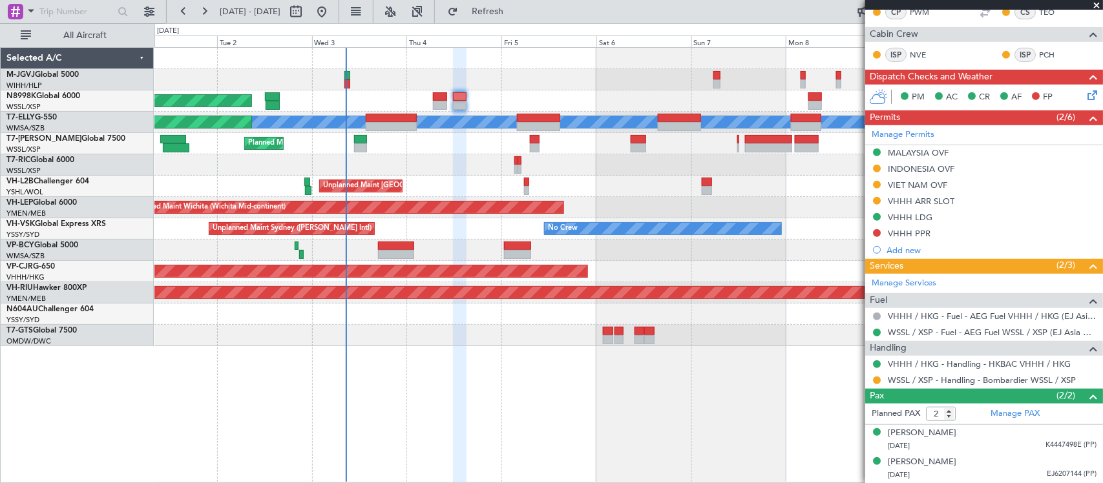
click at [317, 152] on div "Planned Maint Singapore (Seletar) Planned Maint Dubai (Dubai Intl) MEL Planned …" at bounding box center [628, 197] width 948 height 298
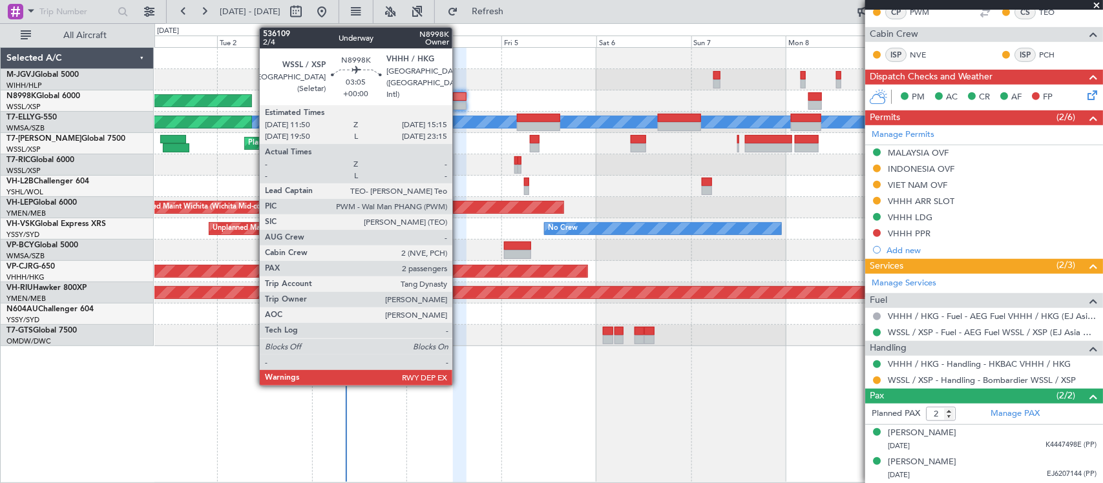
click at [459, 99] on div at bounding box center [460, 96] width 14 height 9
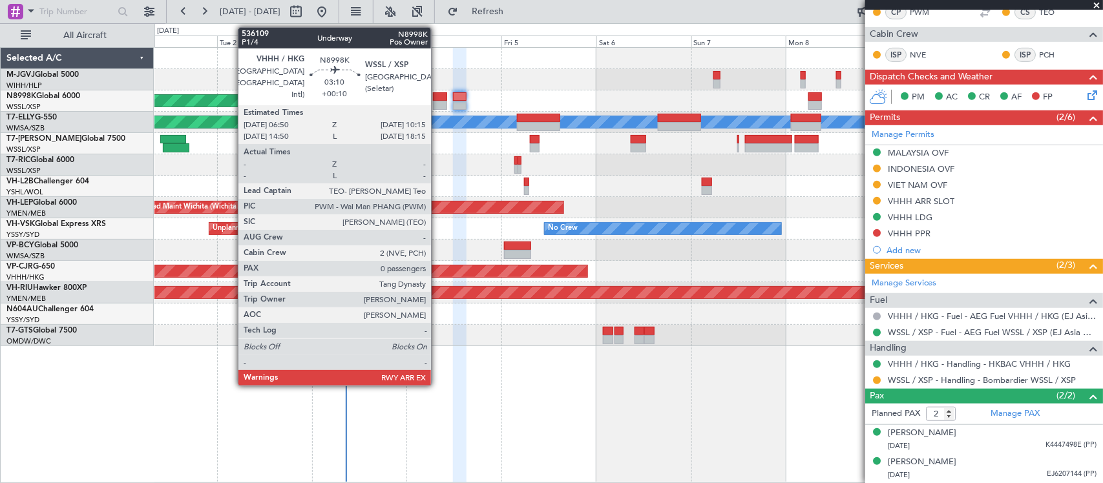
click at [437, 95] on div at bounding box center [440, 96] width 14 height 9
click at [438, 95] on div at bounding box center [440, 96] width 14 height 9
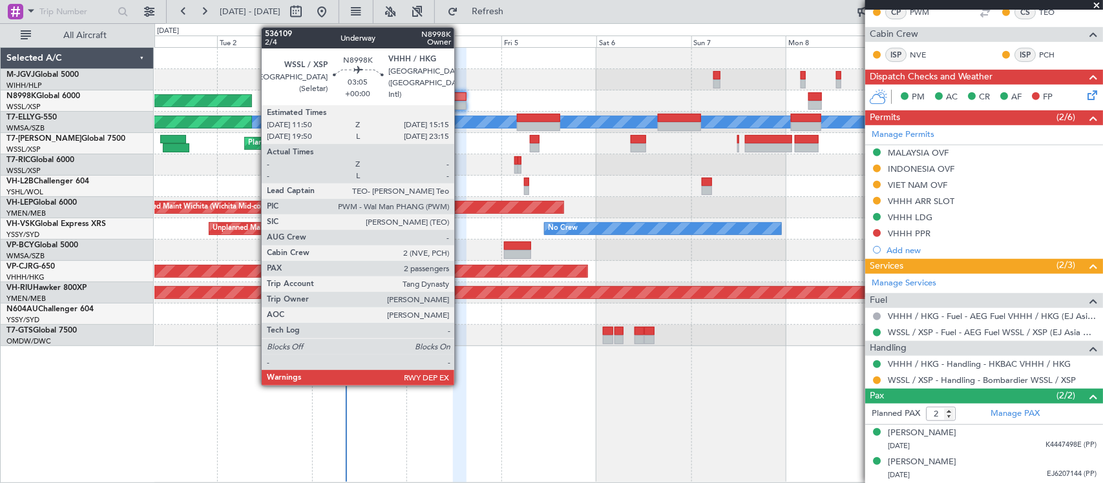
click at [461, 98] on div at bounding box center [460, 96] width 14 height 9
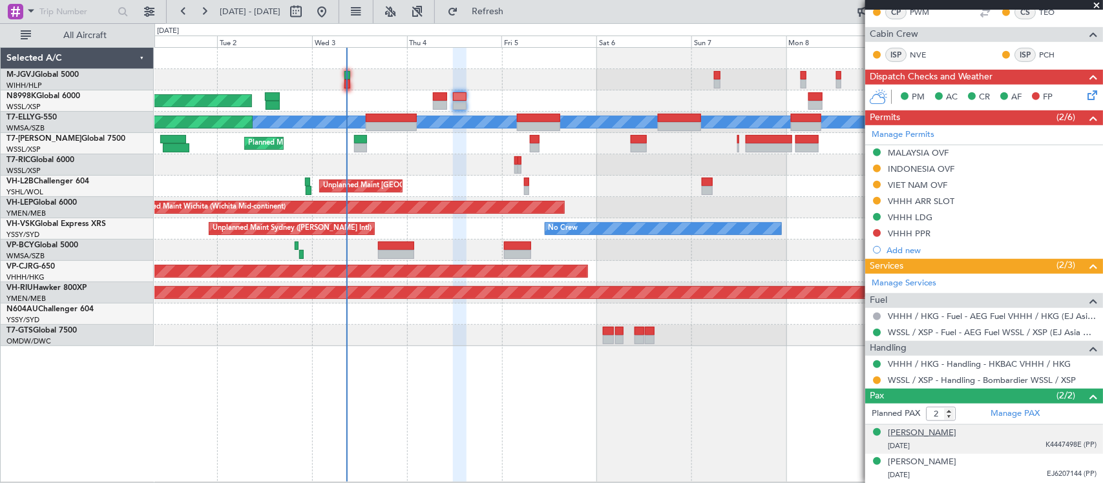
click at [935, 435] on div "[PERSON_NAME]" at bounding box center [922, 433] width 68 height 13
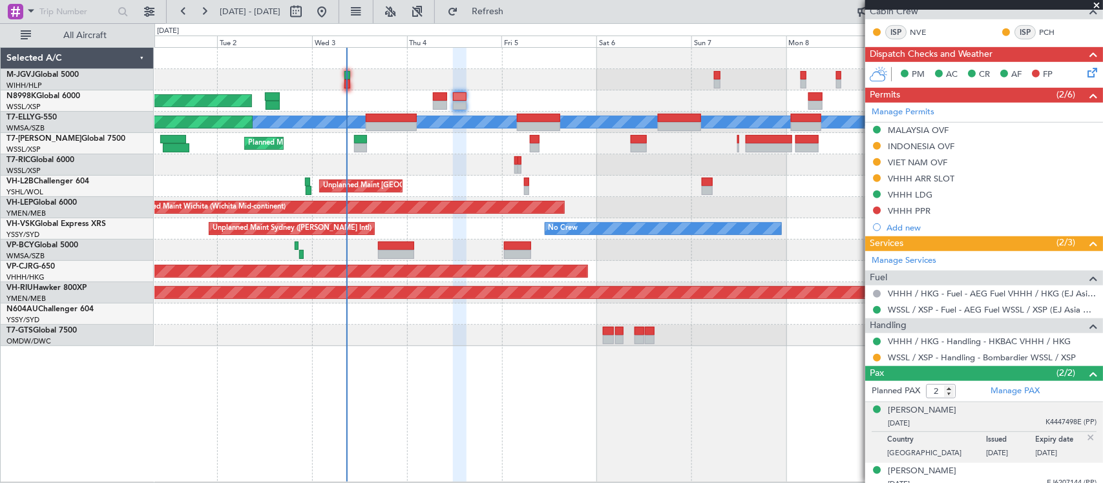
scroll to position [353, 0]
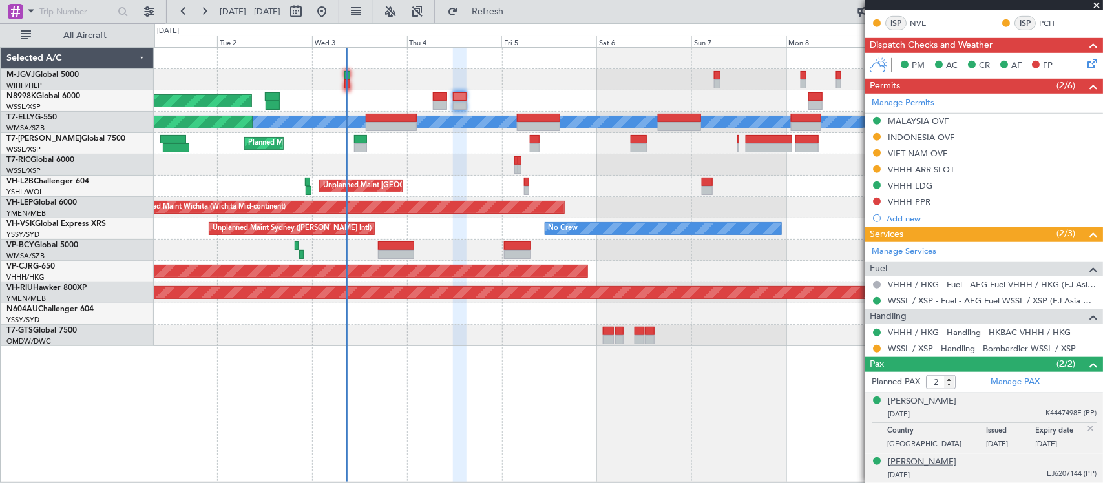
click at [940, 463] on div "[PERSON_NAME]" at bounding box center [922, 462] width 68 height 13
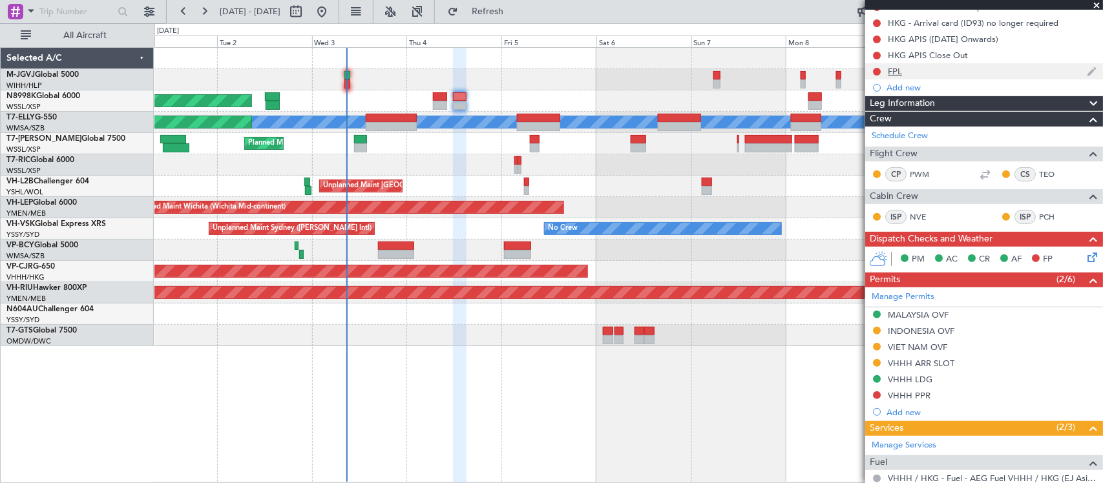
scroll to position [0, 0]
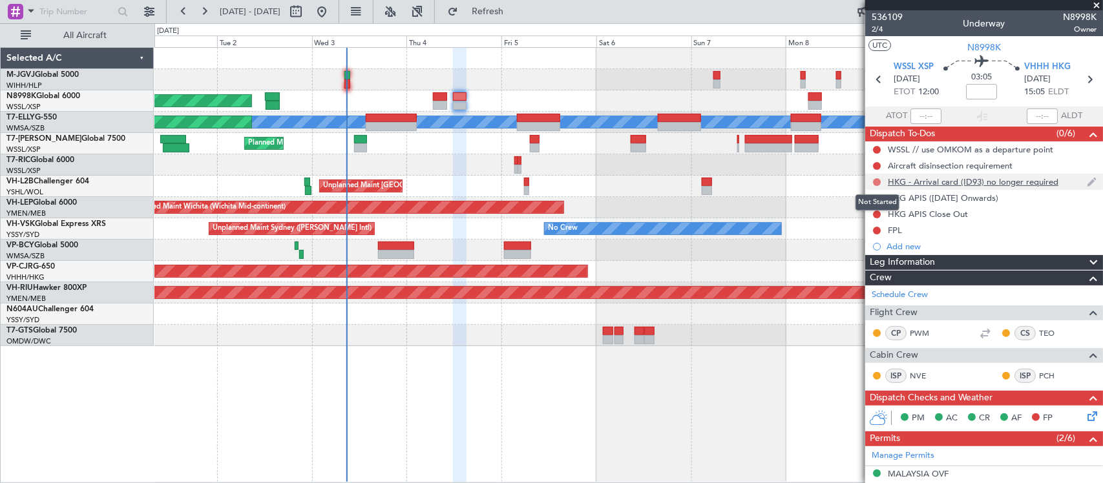
click at [875, 182] on button at bounding box center [877, 182] width 8 height 8
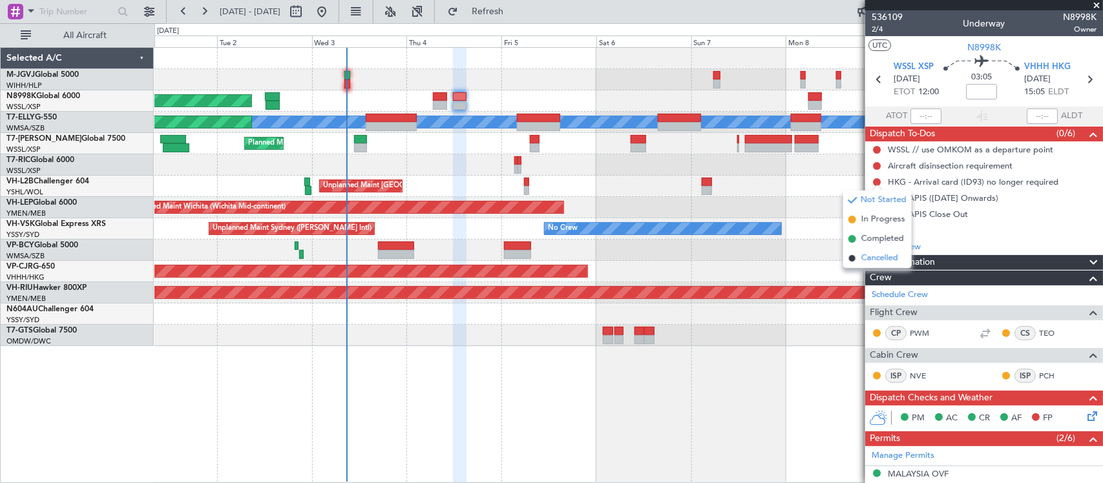
click at [873, 259] on span "Cancelled" at bounding box center [879, 258] width 37 height 13
click at [873, 195] on button at bounding box center [877, 198] width 8 height 8
click at [875, 256] on span "Completed" at bounding box center [882, 255] width 43 height 13
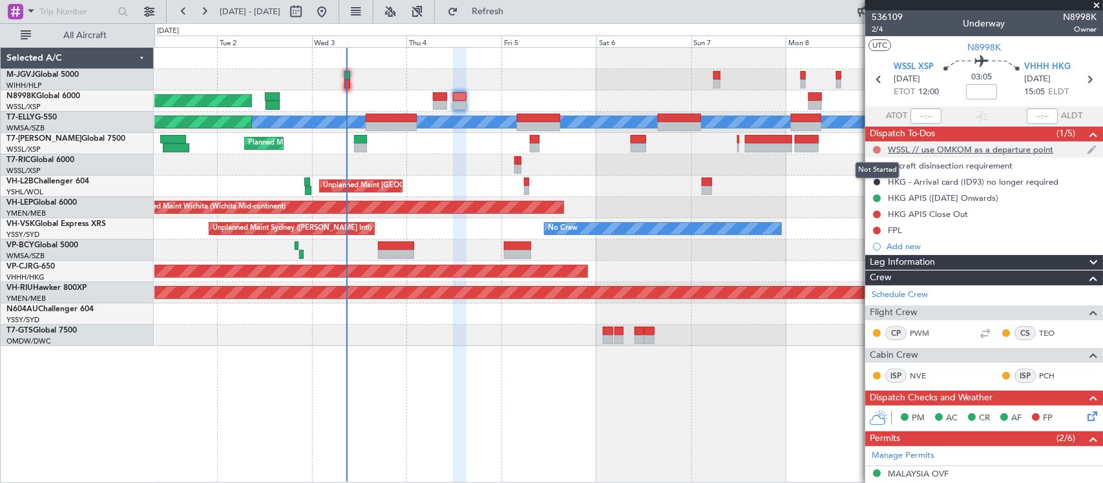
click at [877, 151] on button at bounding box center [877, 150] width 8 height 8
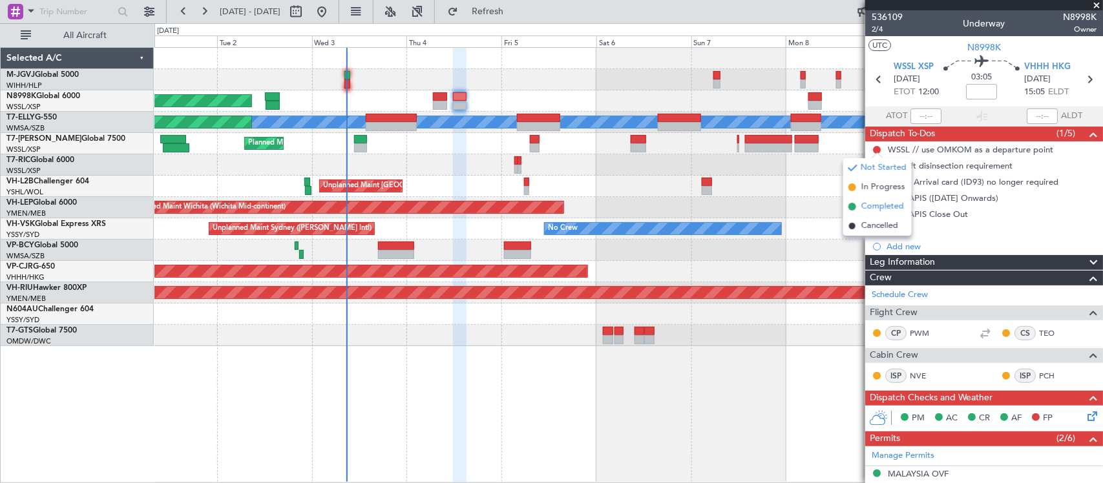
click at [869, 207] on span "Completed" at bounding box center [882, 206] width 43 height 13
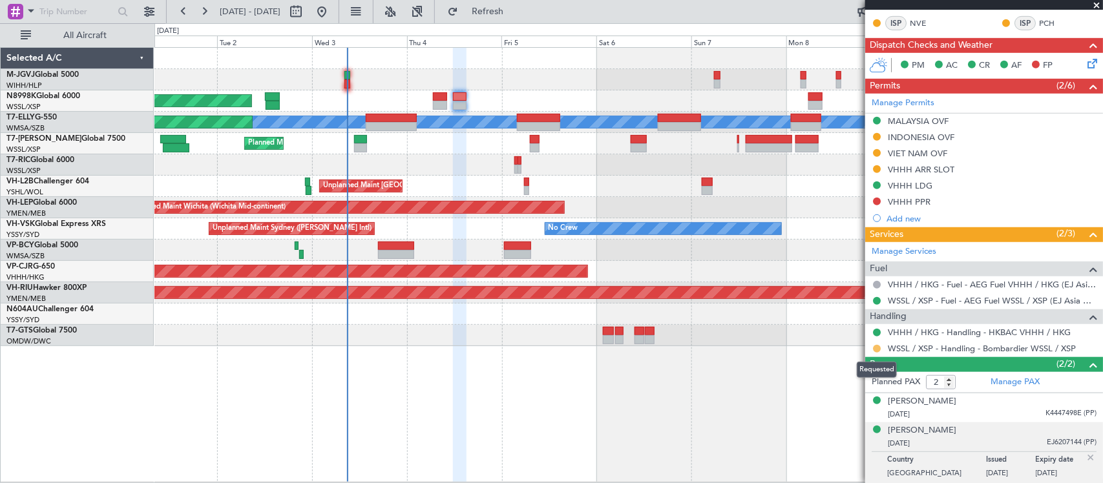
click at [877, 350] on button at bounding box center [877, 349] width 8 height 8
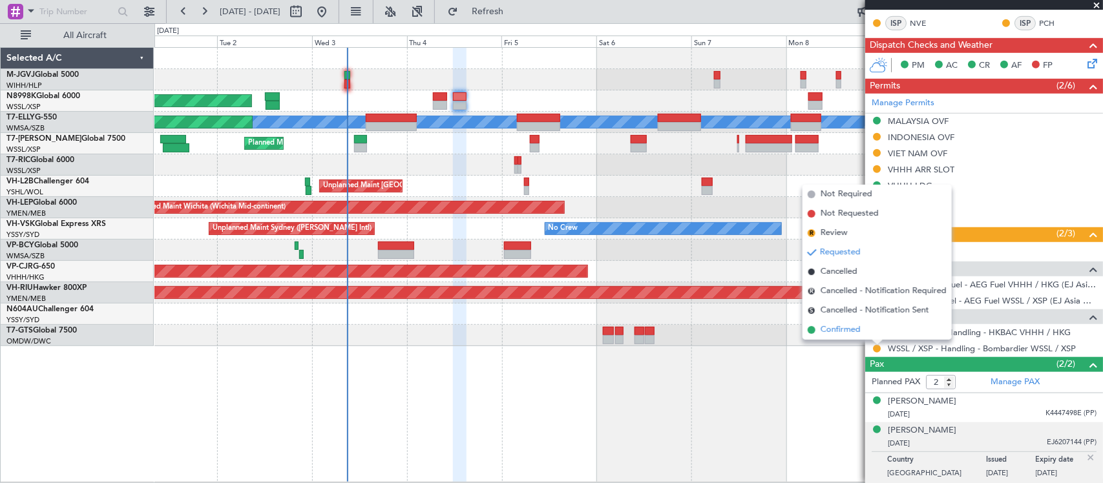
click at [841, 333] on span "Confirmed" at bounding box center [840, 330] width 40 height 13
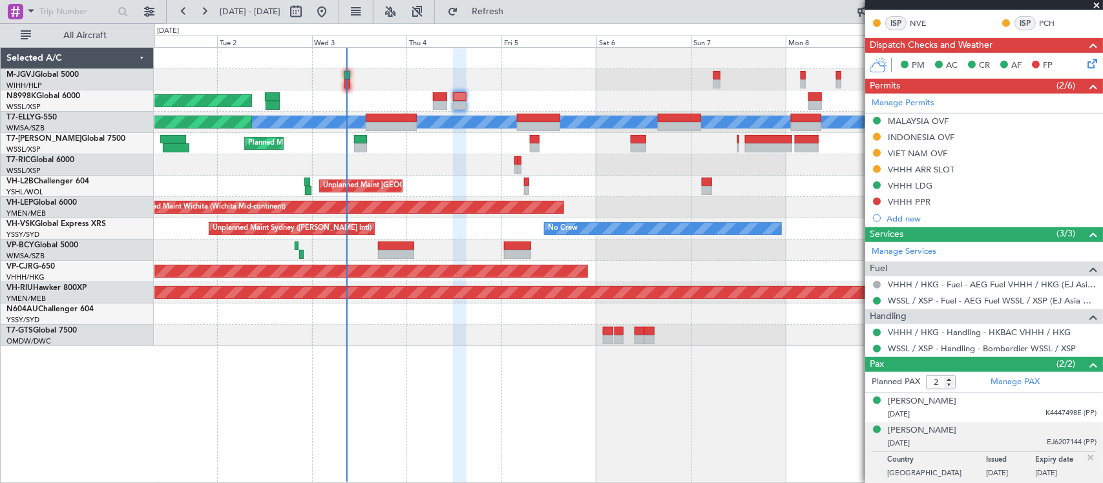
click at [328, 270] on div "Planned Maint Singapore (Seletar) Planned Maint Dubai (Dubai Intl) MEL Planned …" at bounding box center [628, 197] width 948 height 298
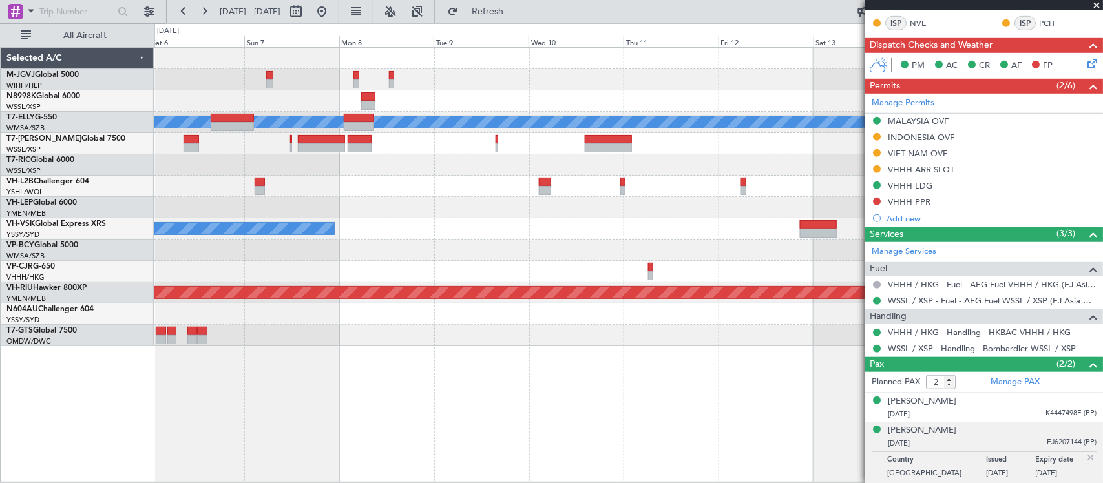
click at [688, 253] on div at bounding box center [628, 250] width 948 height 21
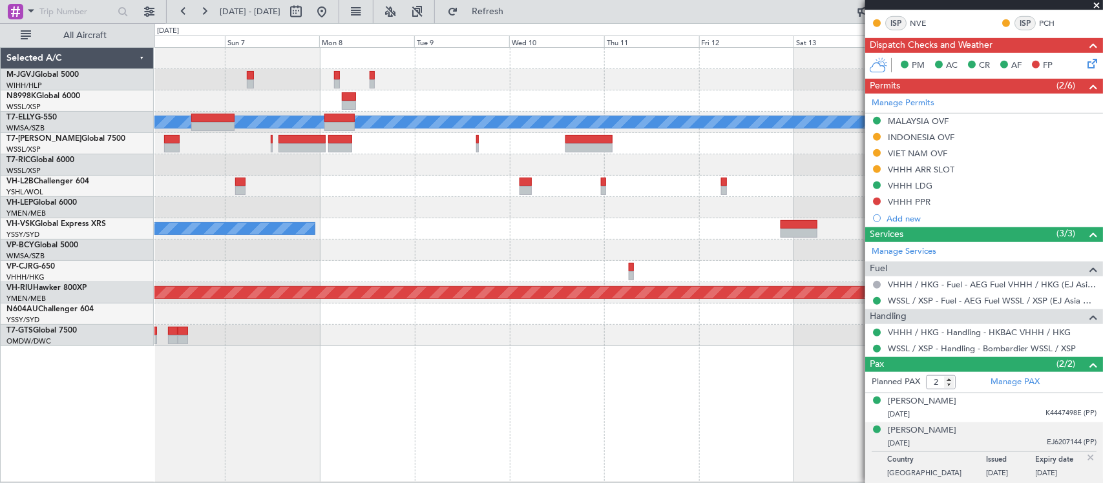
click at [715, 285] on div "Planned Maint [GEOGRAPHIC_DATA] ([GEOGRAPHIC_DATA])" at bounding box center [628, 292] width 948 height 21
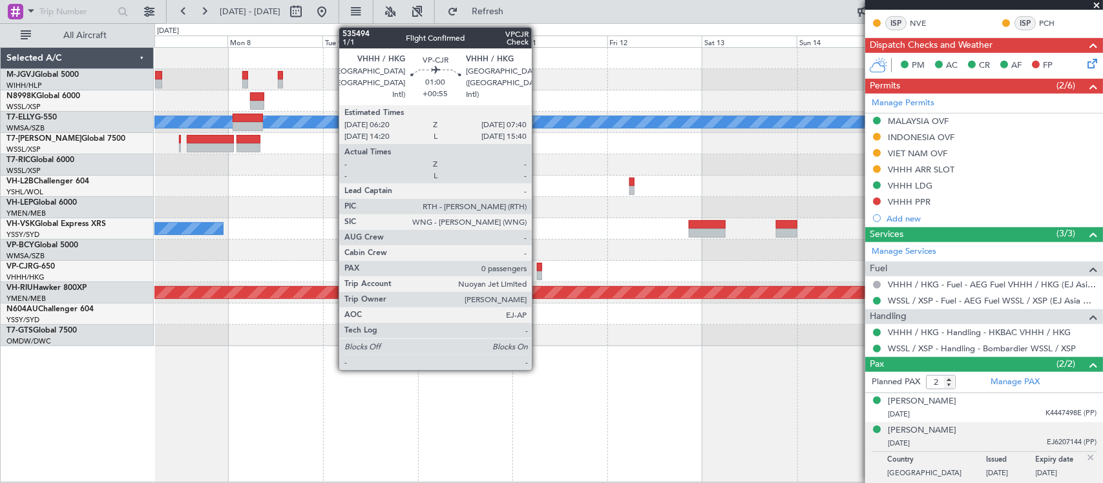
click at [538, 271] on div at bounding box center [540, 275] width 6 height 9
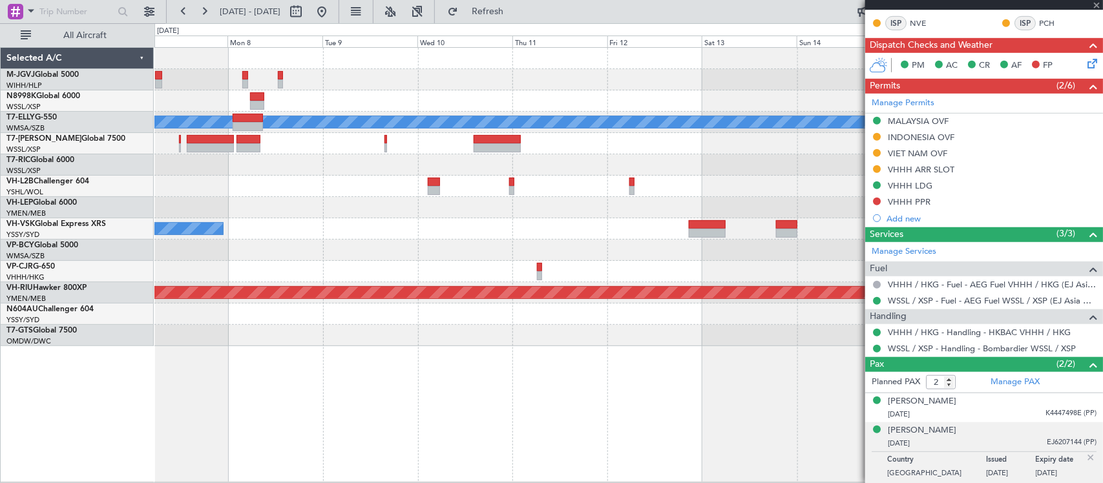
type input "+00:55"
type input "0"
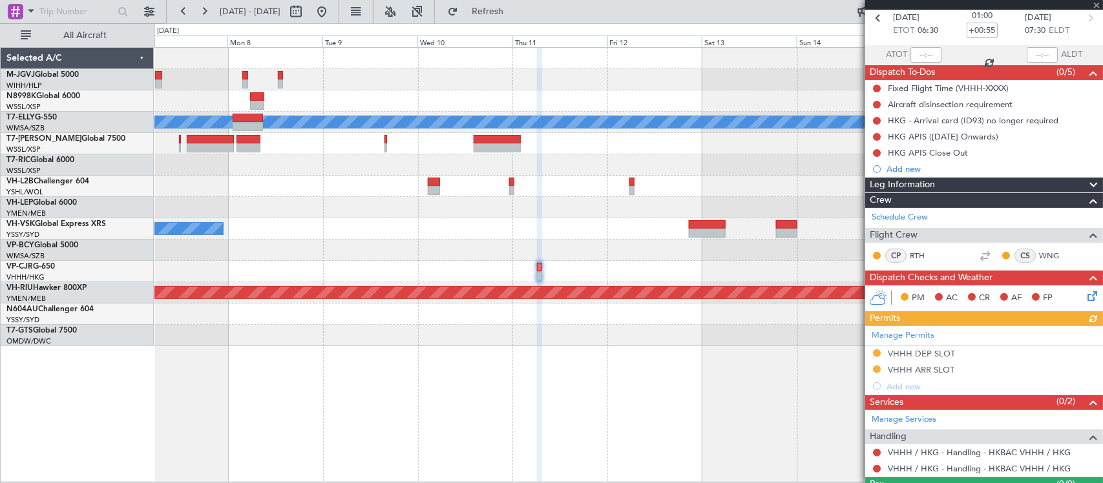
scroll to position [92, 0]
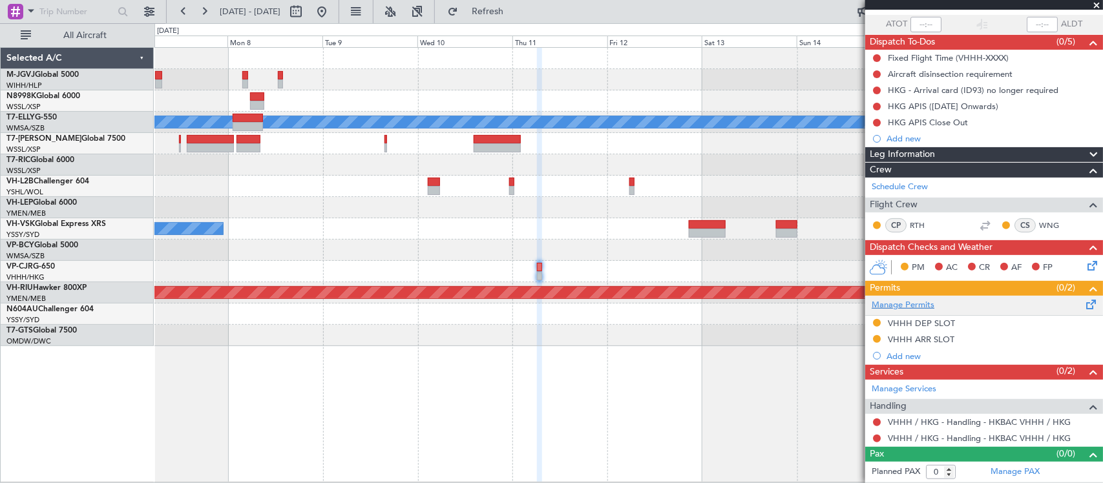
click at [922, 307] on link "Manage Permits" at bounding box center [902, 305] width 63 height 13
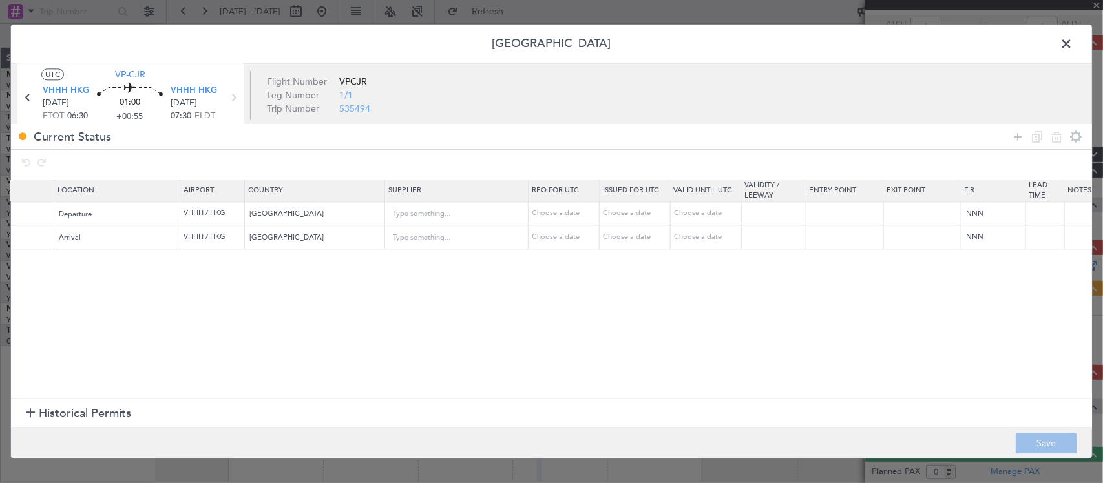
scroll to position [0, 579]
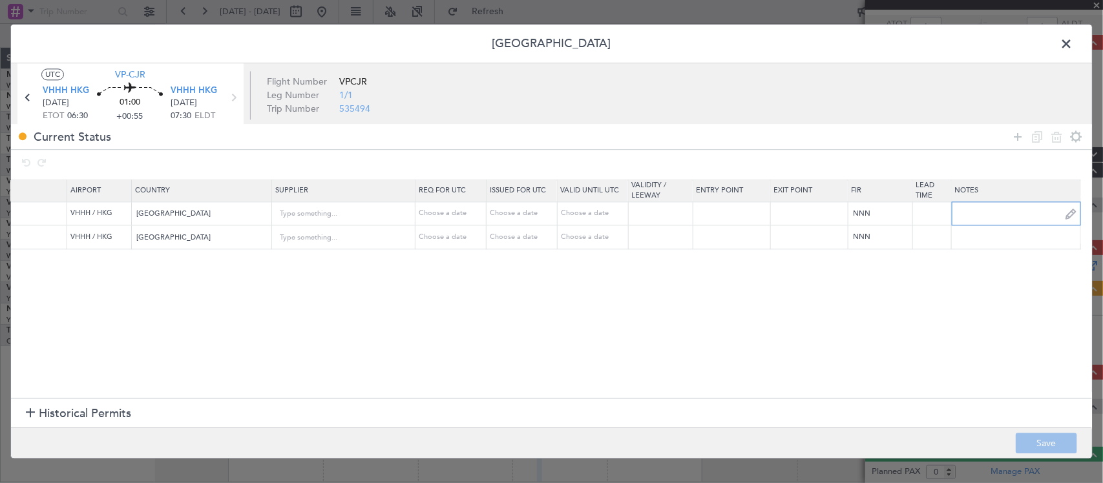
click at [999, 212] on input "text" at bounding box center [1016, 213] width 129 height 19
paste input "K VPCJR 11SEP 013GLF6 0635VHHH T / RD.0630 ID.VHHHDGN9809000/"
type input "K VPCJR 11SEP 013GLF6 0635VHHH T / RD.0630 ID.VHHHDGN9809000/"
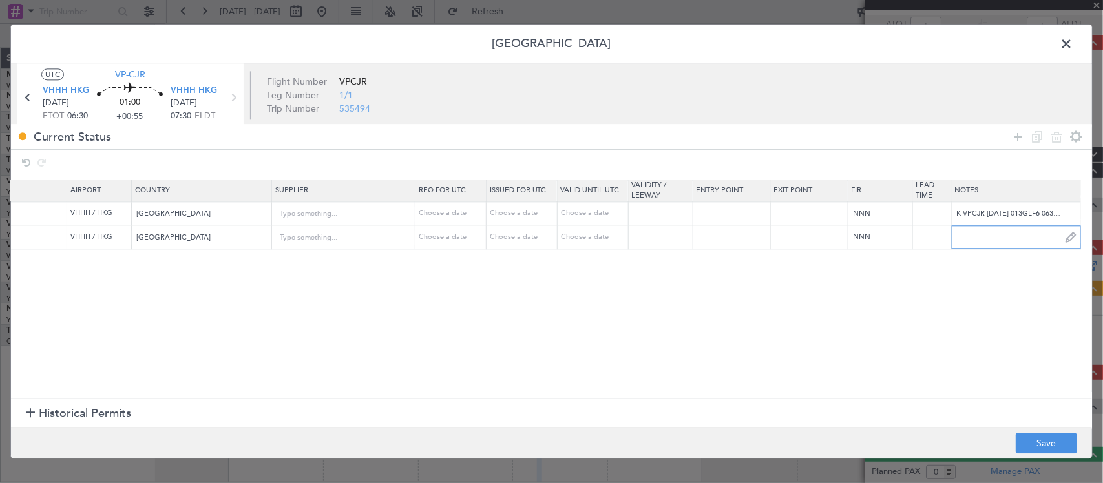
click at [989, 240] on input "text" at bounding box center [1016, 236] width 129 height 19
paste input "KVPCJR 11SEP 013GLF6 VHHH0750 T / RA.0745 ID.VHHHAGN9811000/"
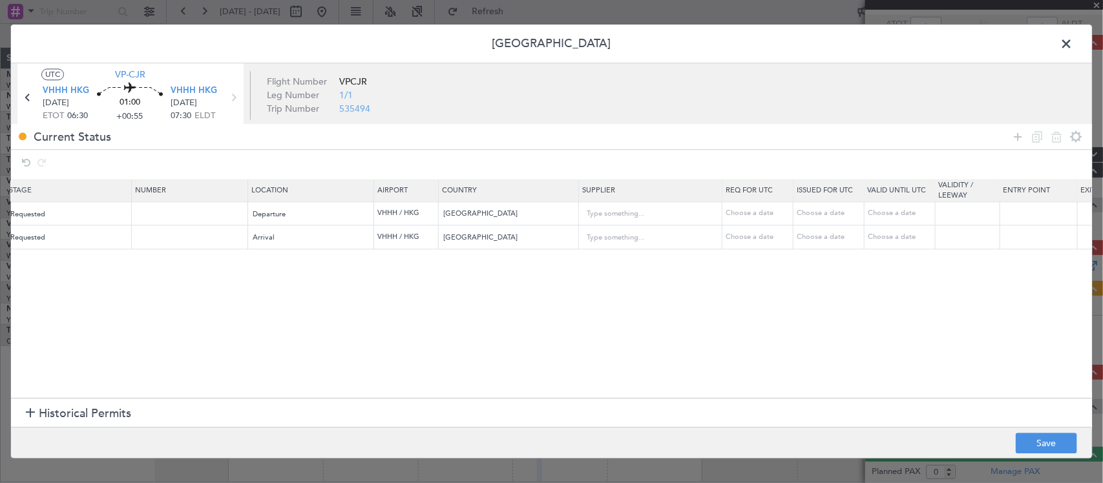
scroll to position [0, 320]
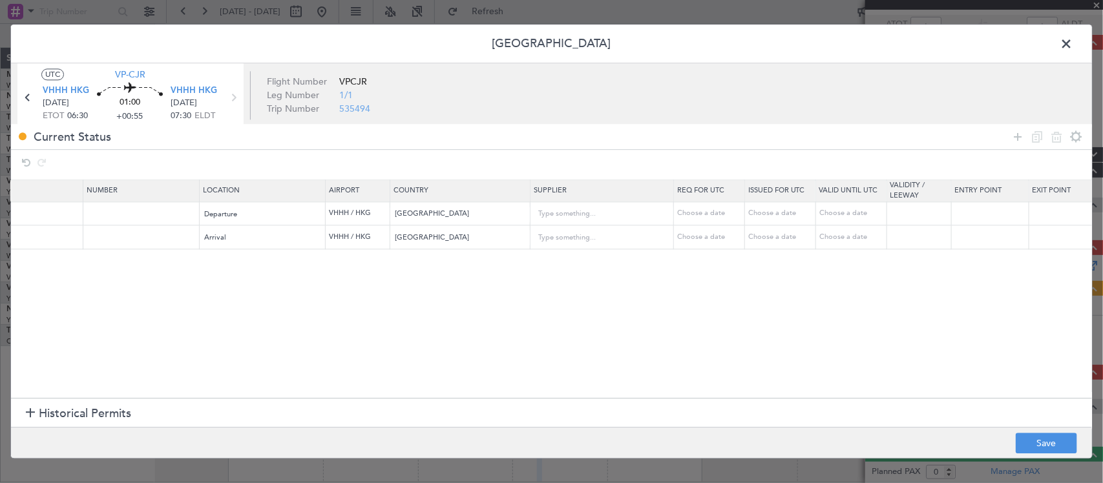
type input "KVPCJR 11SEP 013GLF6 VHHH0750 T / RA.0745 ID.VHHHAGN9811000/"
click at [780, 216] on div "Choose a date" at bounding box center [781, 214] width 67 height 11
select select "9"
select select "2025"
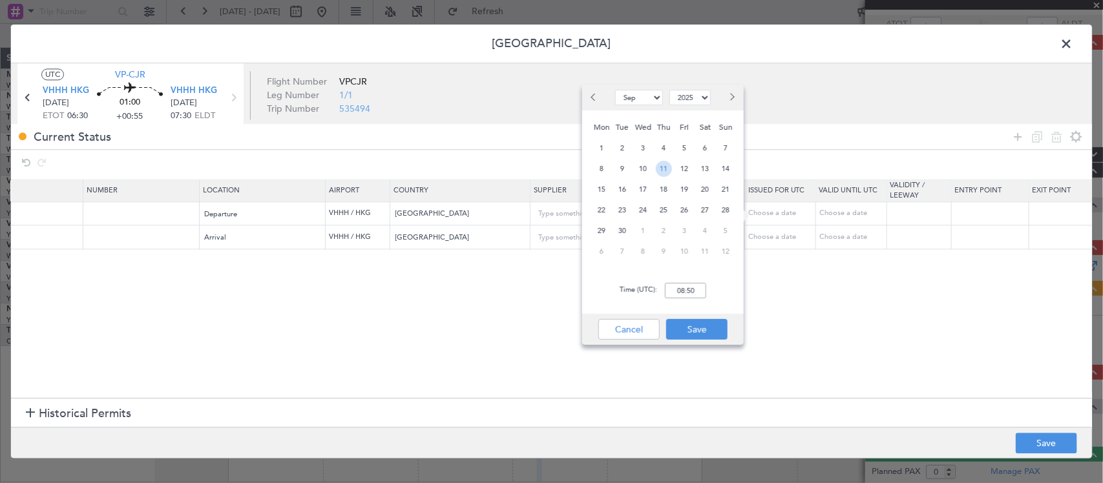
click at [667, 163] on span "11" at bounding box center [664, 169] width 16 height 16
click at [689, 291] on input "00:00" at bounding box center [685, 291] width 41 height 16
type input "06:35"
click at [703, 330] on button "Save" at bounding box center [696, 329] width 61 height 21
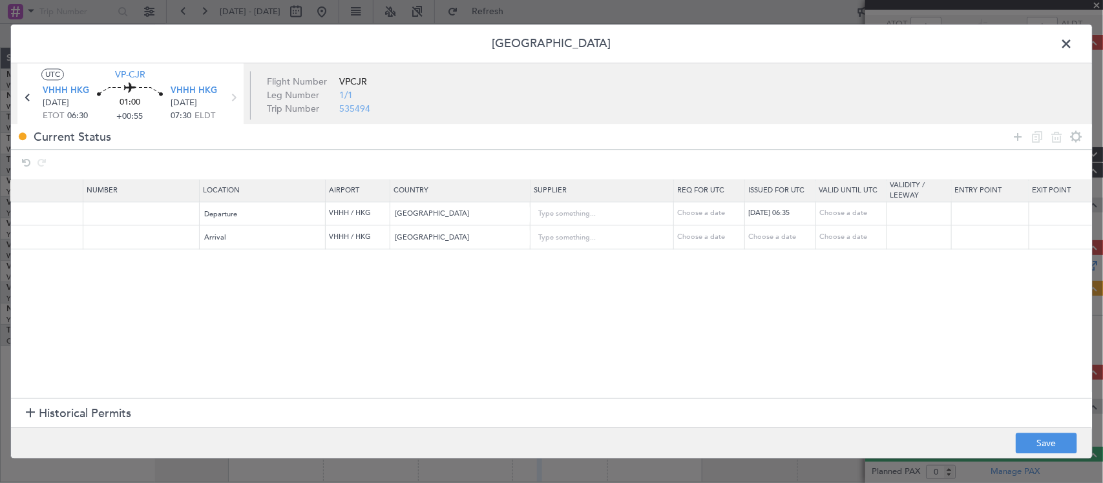
click at [776, 241] on div "Choose a date" at bounding box center [781, 237] width 67 height 11
select select "9"
select select "2025"
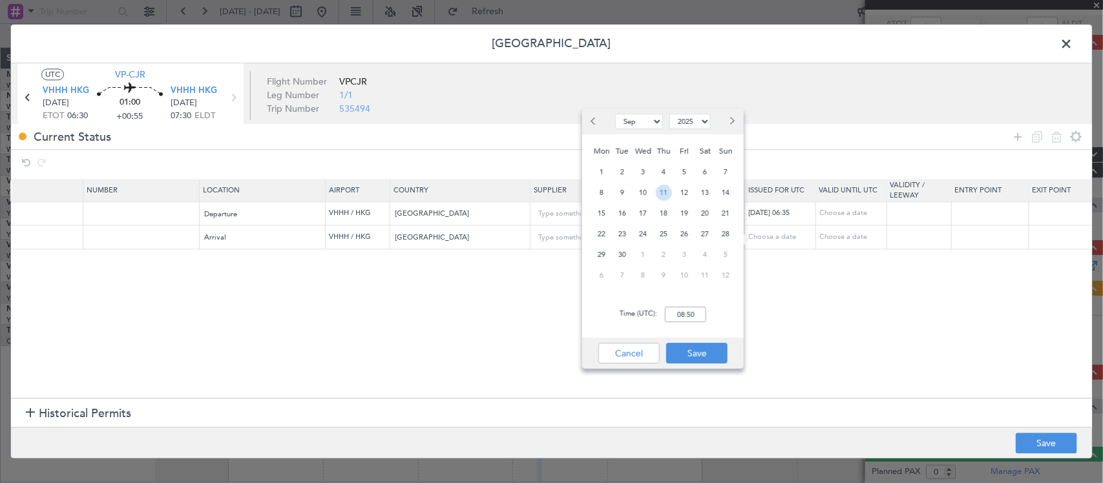
click at [657, 196] on span "11" at bounding box center [664, 193] width 16 height 16
click at [690, 315] on input "00:00" at bounding box center [685, 315] width 41 height 16
type input "07:50"
click at [705, 349] on button "Save" at bounding box center [696, 353] width 61 height 21
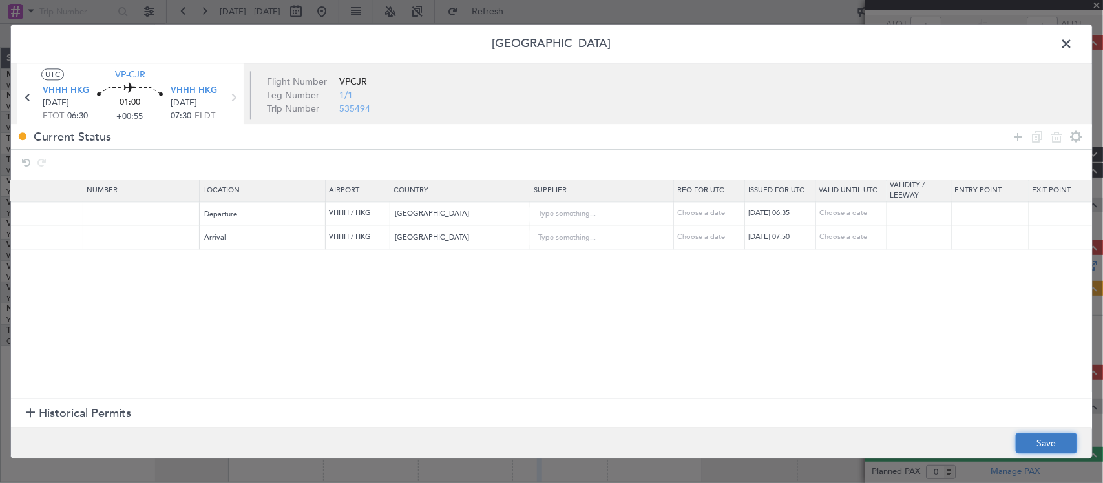
click at [1035, 441] on button "Save" at bounding box center [1045, 443] width 61 height 21
type input "VHHH DEP SLOT 0635Z"
type input "VHHH ARR SLOT 0750Z"
type input "KVPCJR 11SEP 013GLF6 VHHH0750 T / RA.0745 ID.VHHHAGN9811000/"
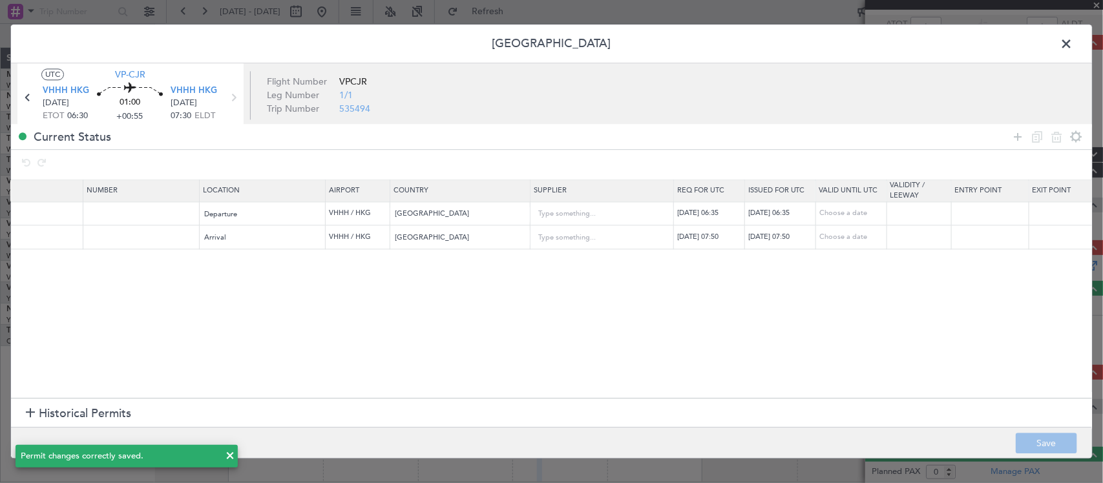
click at [1072, 40] on span at bounding box center [1072, 47] width 0 height 26
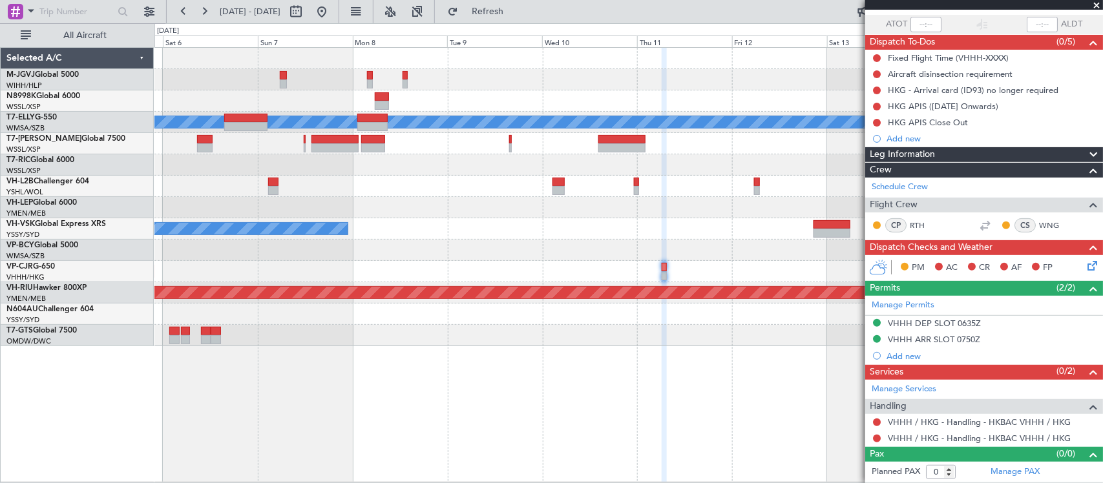
click at [648, 325] on div "Planned Maint Dubai (Dubai Intl) MEL Unplanned Maint Melbourne (Essendon) Unpla…" at bounding box center [628, 264] width 948 height 435
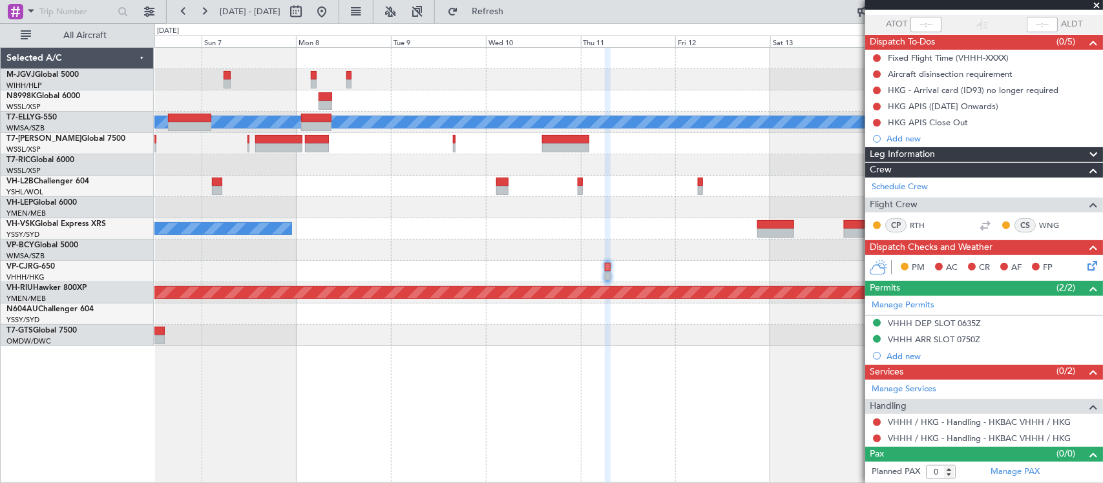
click at [638, 381] on div "Planned Maint Dubai (Dubai Intl) MEL Unplanned Maint Wichita (Wichita Mid-conti…" at bounding box center [628, 265] width 948 height 436
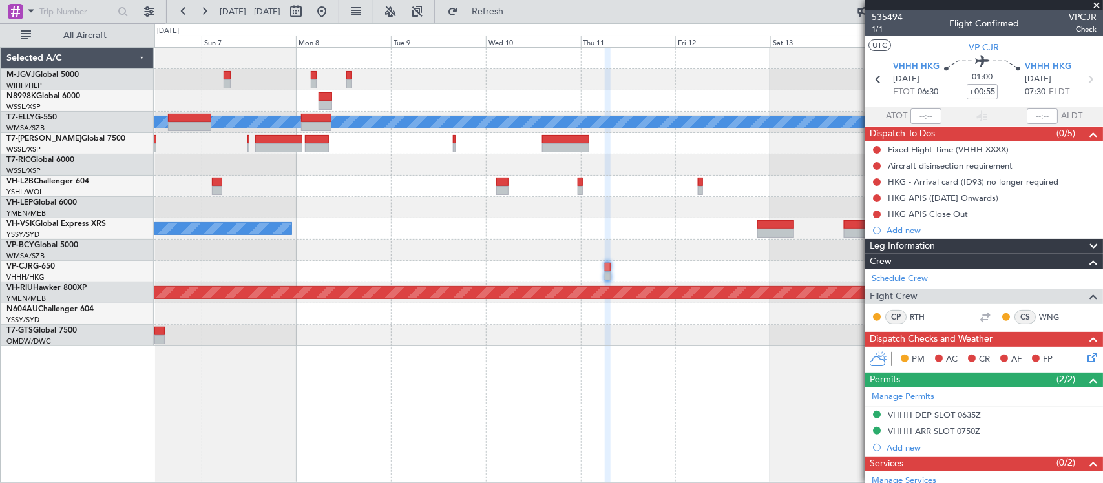
click at [691, 341] on div "Planned Maint Dubai (Dubai Intl) MEL Unplanned Maint Wichita (Wichita Mid-conti…" at bounding box center [628, 265] width 948 height 436
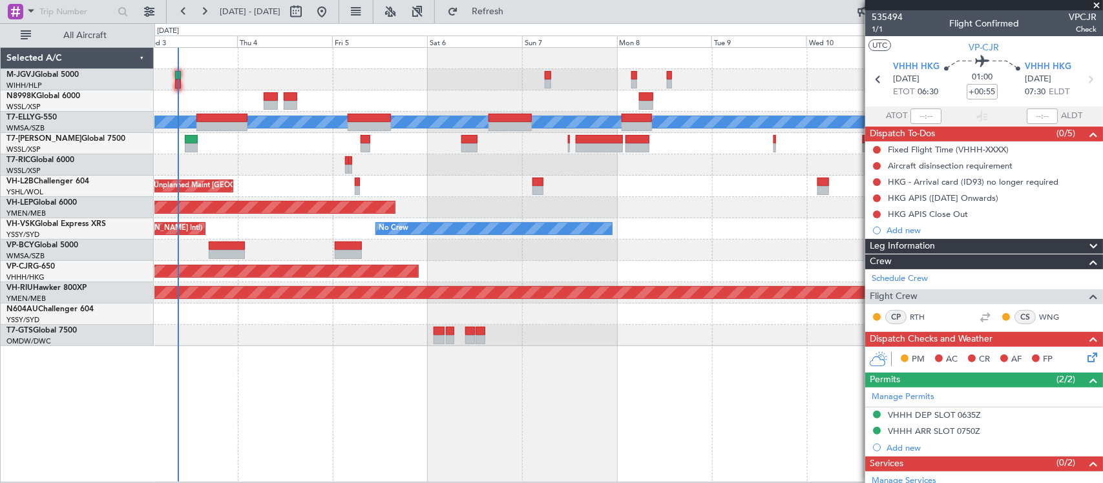
click at [635, 370] on div "Planned Maint Singapore (Seletar) Planned Maint Dubai (Dubai Intl) MEL Planned …" at bounding box center [628, 264] width 948 height 435
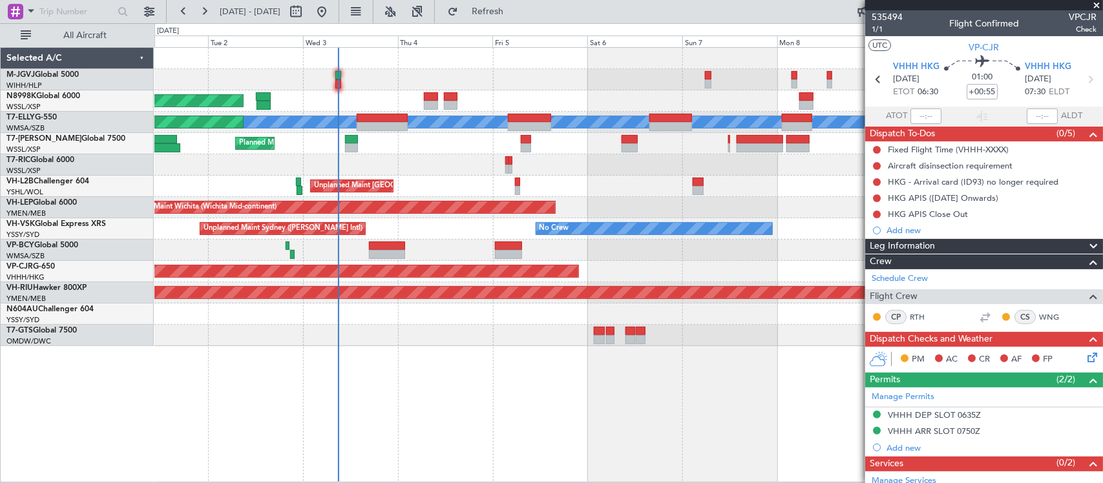
click at [534, 372] on div "Planned Maint Singapore (Seletar) Planned Maint Dubai (Dubai Intl) MEL Planned …" at bounding box center [628, 264] width 948 height 435
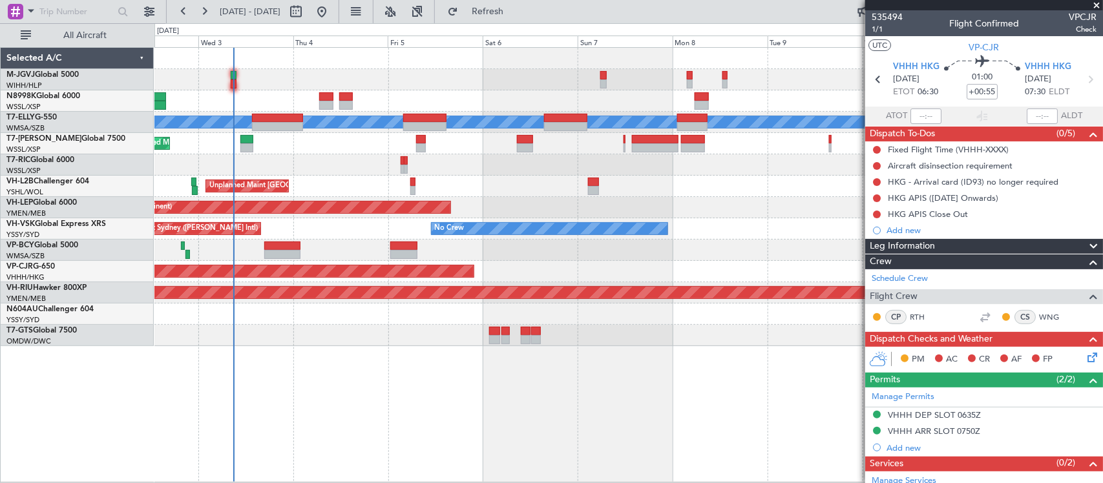
click at [556, 373] on div "Planned Maint Singapore (Seletar) Planned Maint Dubai (Dubai Intl) MEL Planned …" at bounding box center [628, 264] width 948 height 435
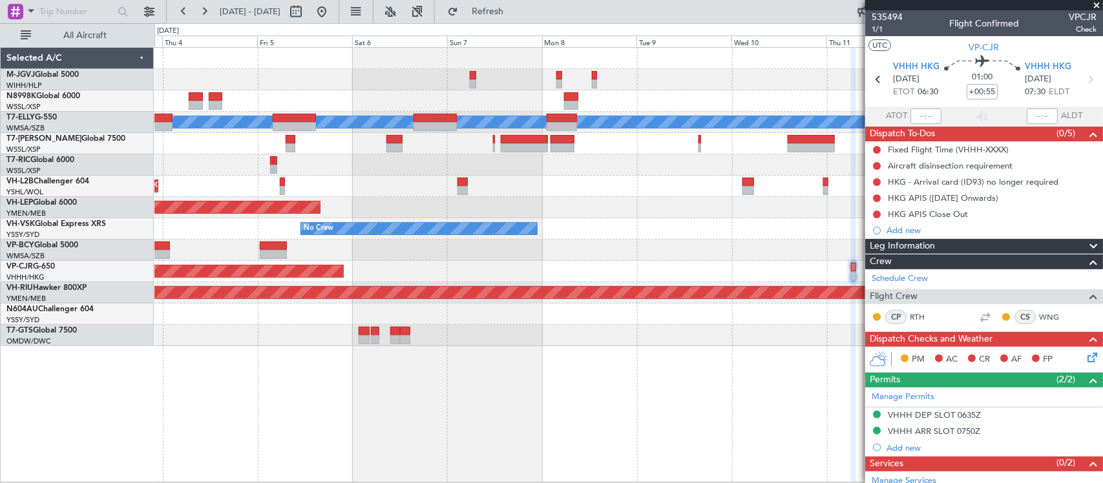
click at [485, 282] on div "Planned Maint Singapore (Seletar) Planned Maint Dubai (Dubai Intl) MEL Planned …" at bounding box center [628, 197] width 948 height 298
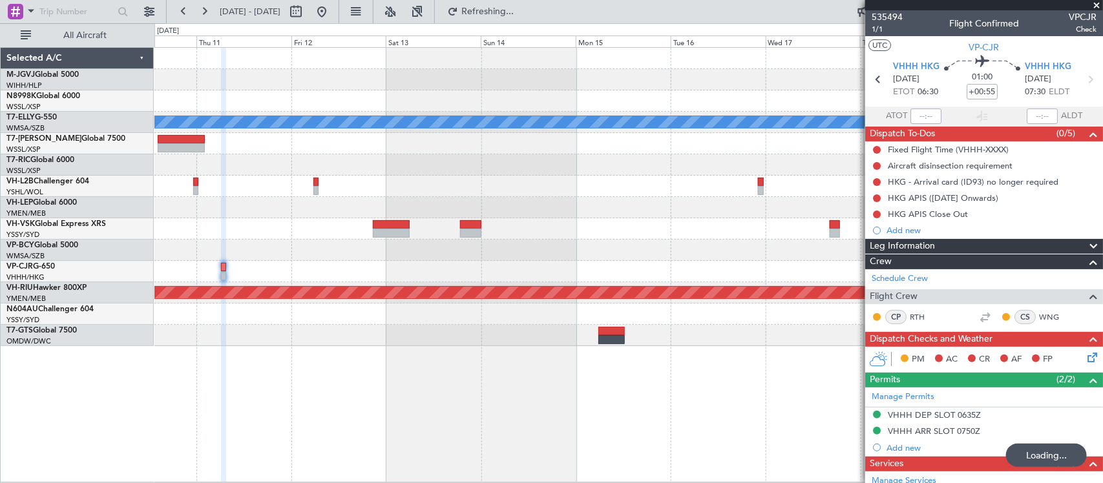
click at [666, 258] on div at bounding box center [628, 250] width 948 height 21
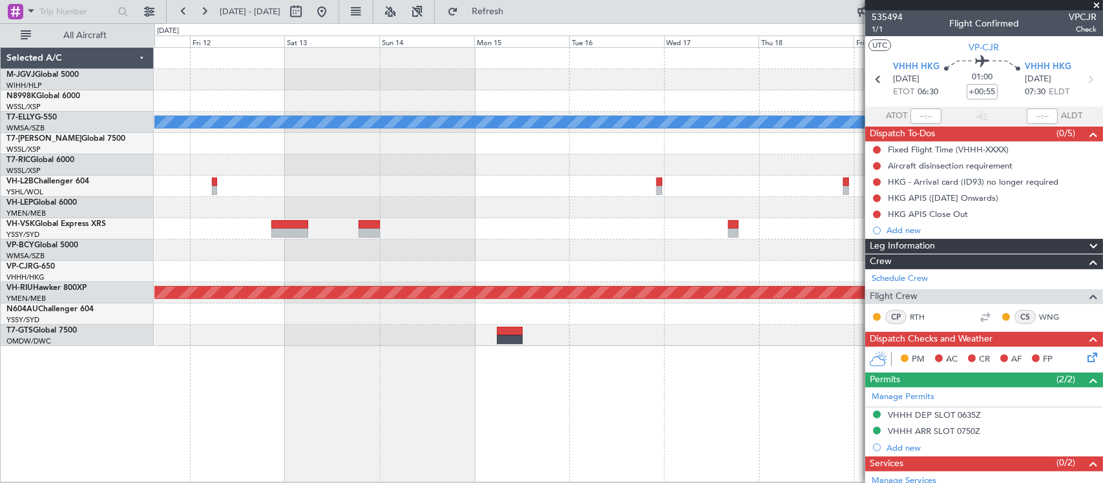
click at [544, 259] on div at bounding box center [628, 250] width 948 height 21
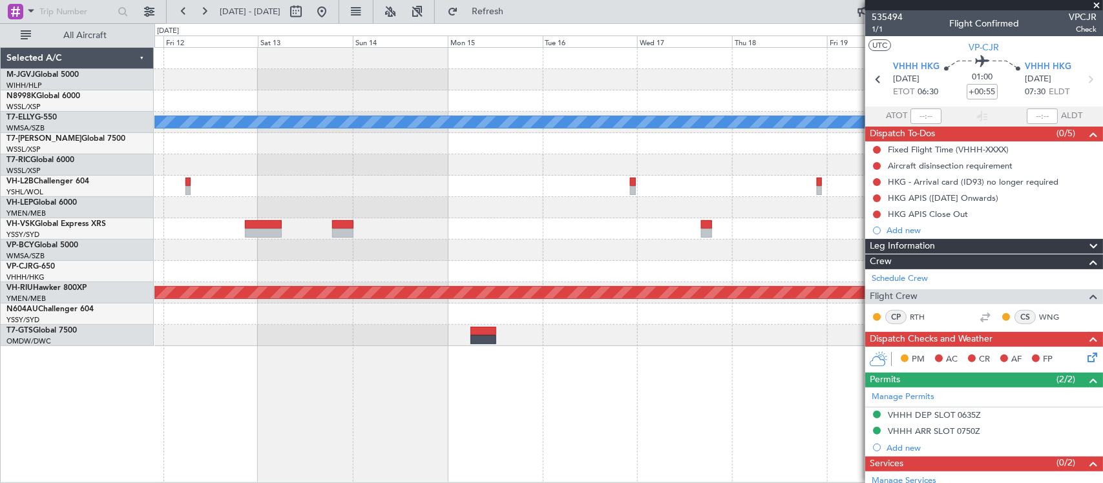
click at [602, 260] on div at bounding box center [628, 250] width 948 height 21
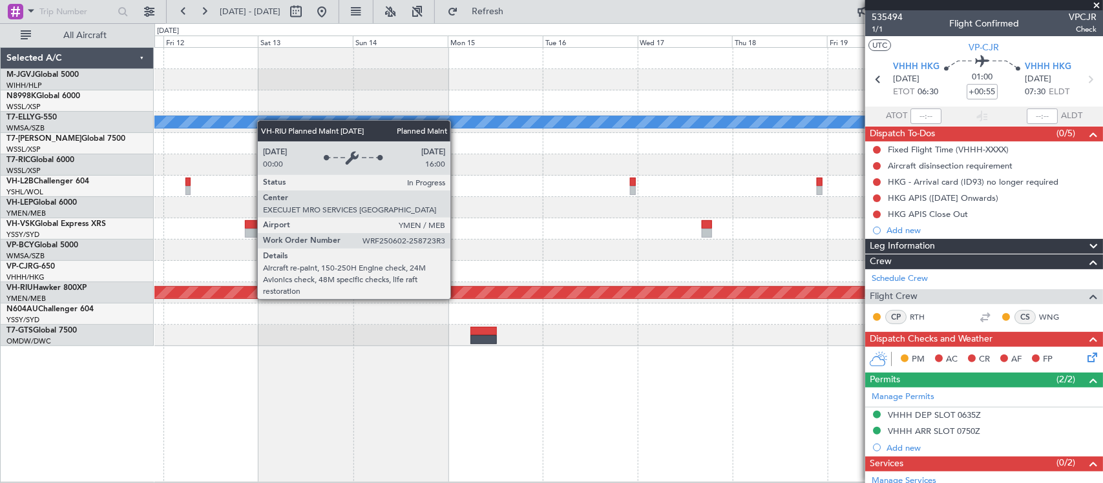
click at [718, 254] on div "Planned Maint Dubai (Dubai Intl) MEL Planned Maint Melbourne (Essendon)" at bounding box center [628, 197] width 948 height 298
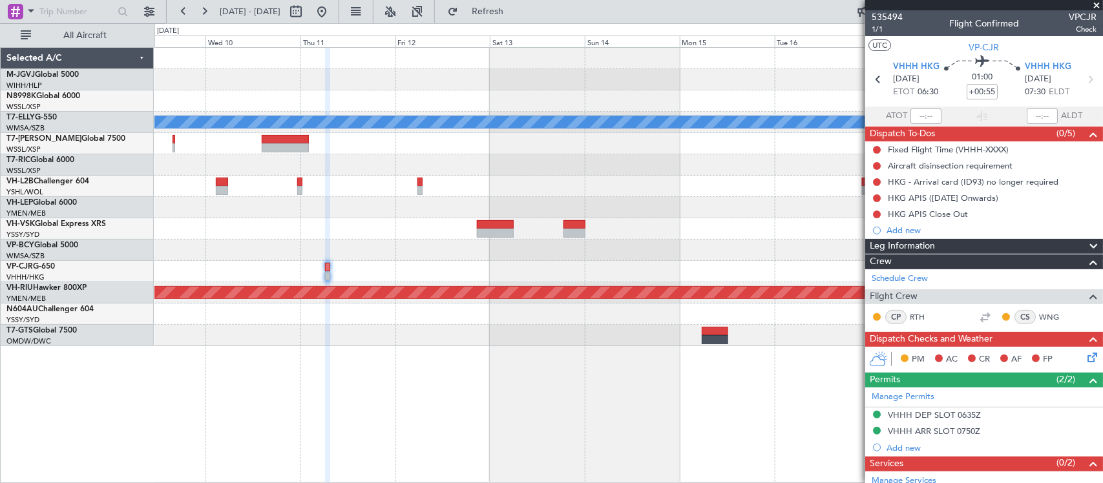
click at [466, 255] on div at bounding box center [628, 250] width 948 height 21
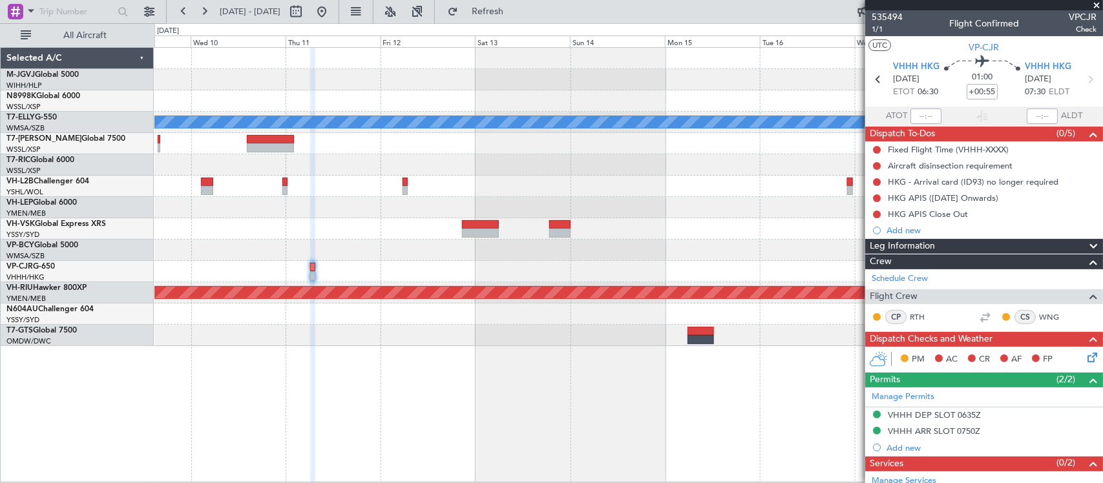
click at [557, 263] on div "Planned Maint Dubai (Dubai Intl) MEL No Crew Planned Maint Melbourne (Essendon)" at bounding box center [628, 197] width 948 height 298
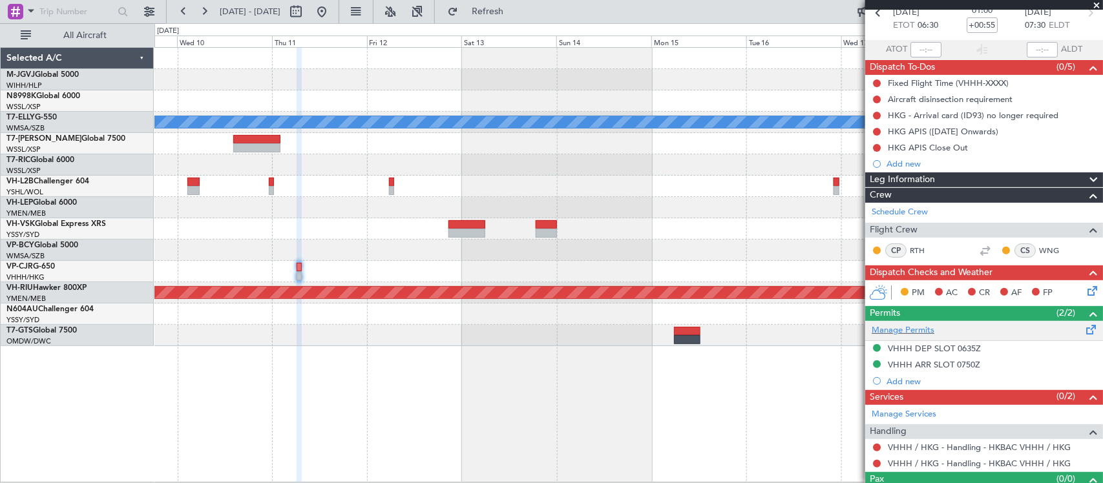
scroll to position [92, 0]
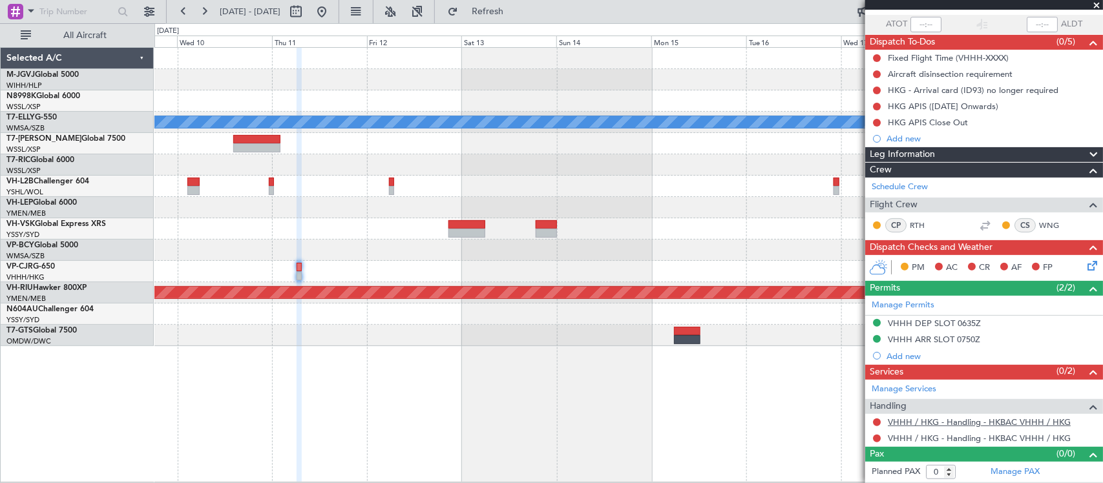
click at [916, 424] on link "VHHH / HKG - Handling - HKBAC VHHH / HKG" at bounding box center [979, 422] width 183 height 11
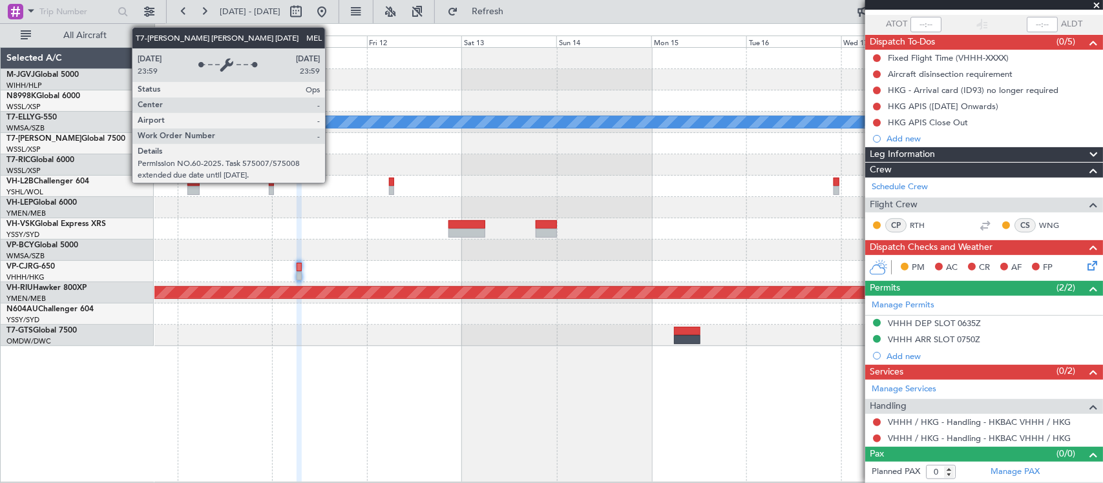
click at [640, 181] on div "Planned Maint Dubai (Dubai Intl) MEL No Crew Planned Maint Melbourne (Essendon)" at bounding box center [628, 197] width 948 height 298
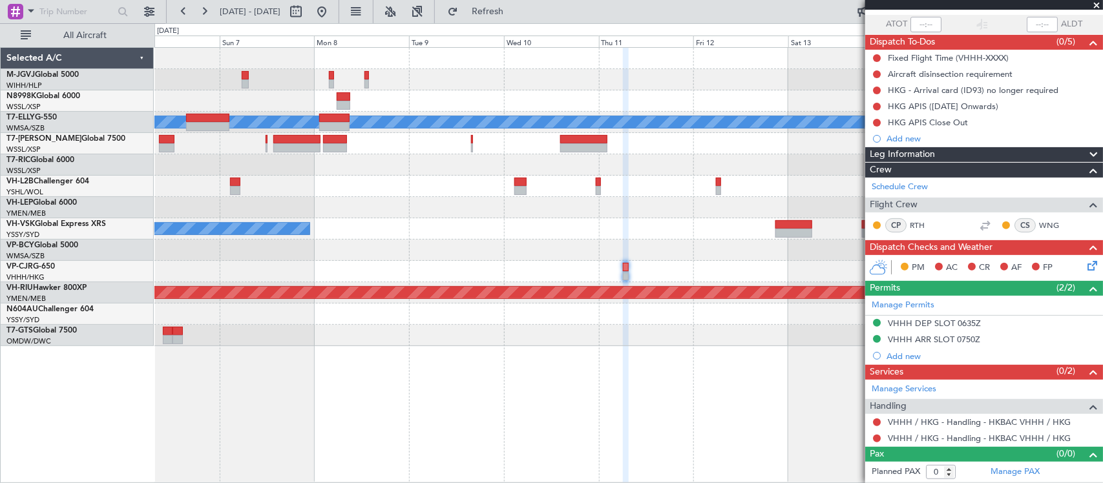
click at [332, 16] on button at bounding box center [321, 11] width 21 height 21
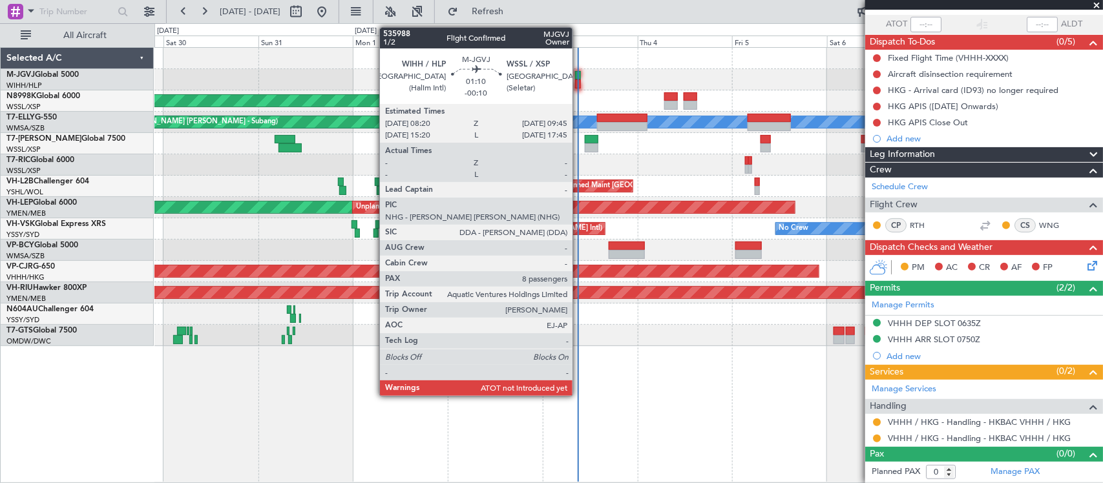
click at [579, 81] on div at bounding box center [578, 83] width 6 height 9
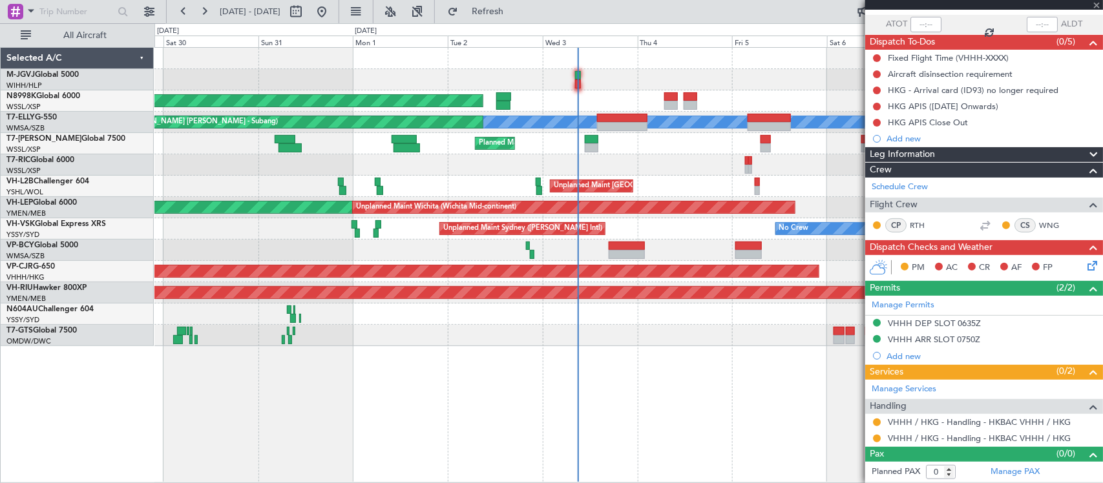
type input "-00:10"
type input "8"
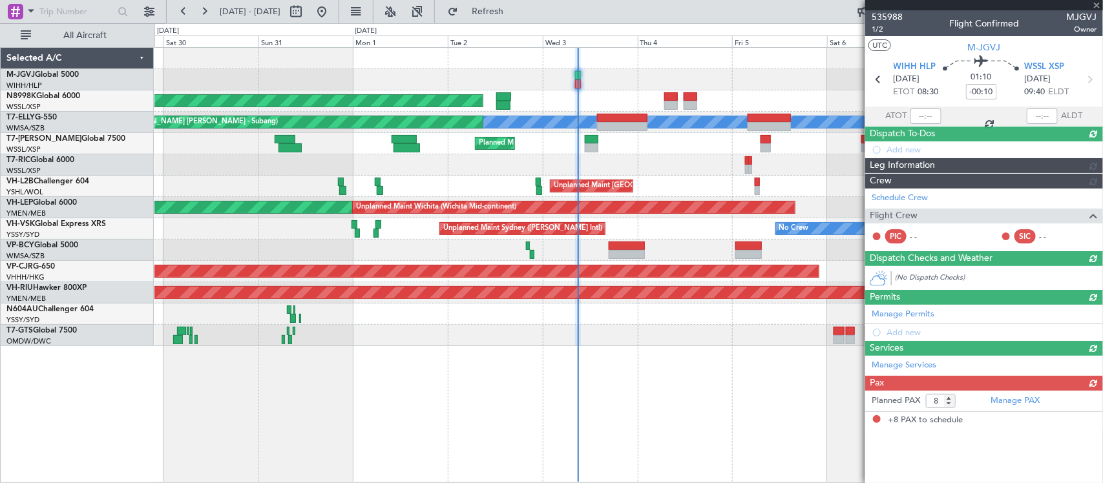
scroll to position [0, 0]
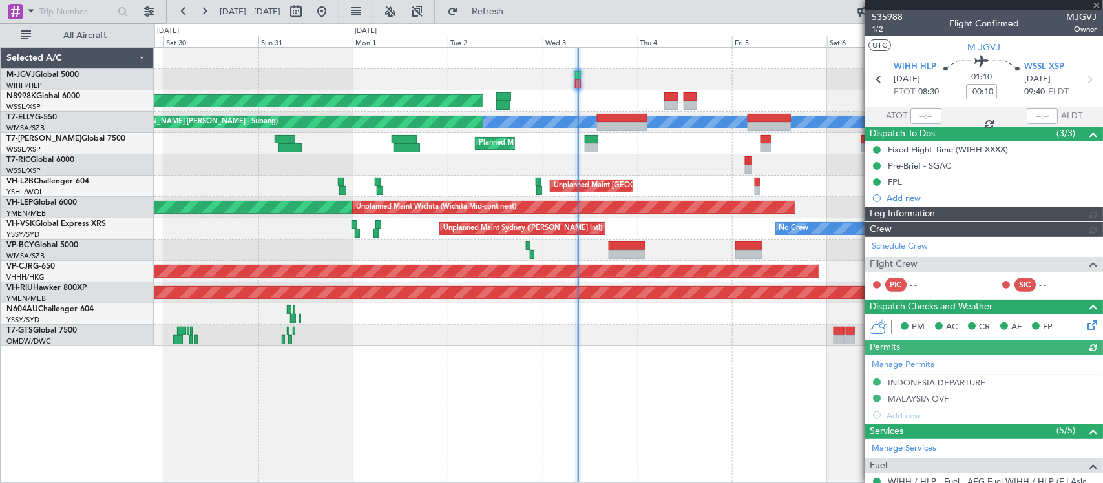
type input "Kennis Yau (KYA)"
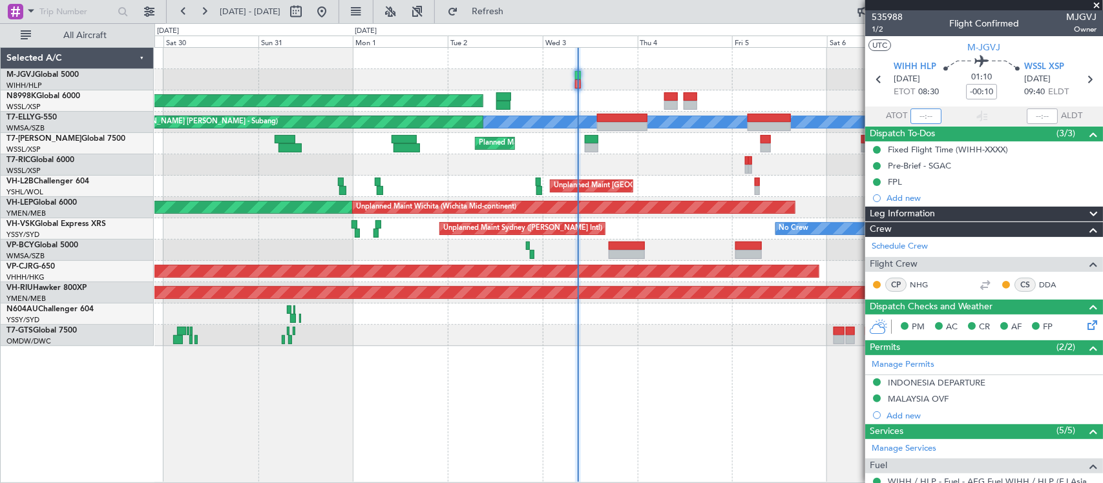
click at [928, 118] on input "text" at bounding box center [925, 117] width 31 height 16
type input "08:54"
click at [272, 337] on div "Planned Maint Singapore (Seletar) Planned Maint Dubai (Dubai Intl) MEL Planned …" at bounding box center [628, 197] width 948 height 298
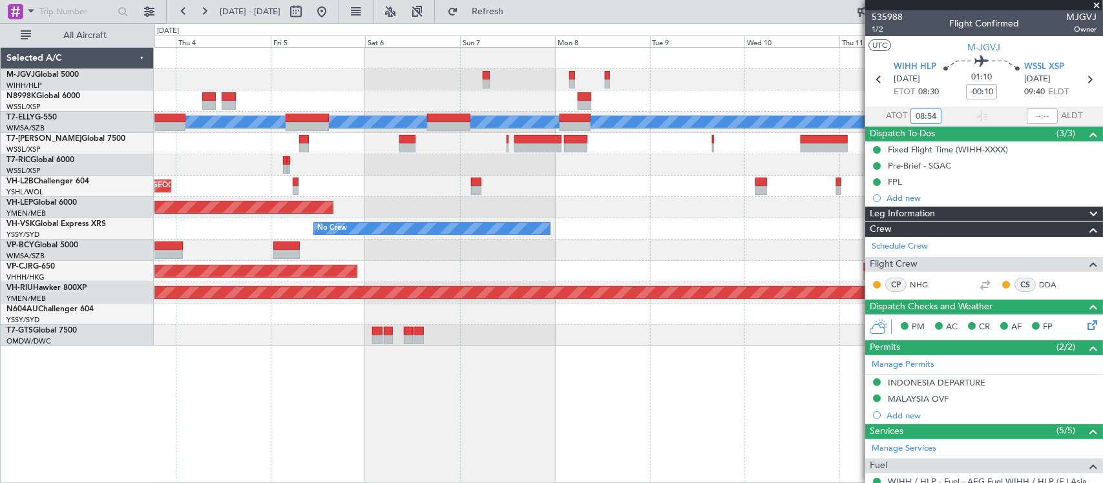
click at [247, 335] on div "Planned Maint Singapore (Seletar) Planned Maint Dubai (Dubai Intl) MEL Planned …" at bounding box center [628, 197] width 948 height 298
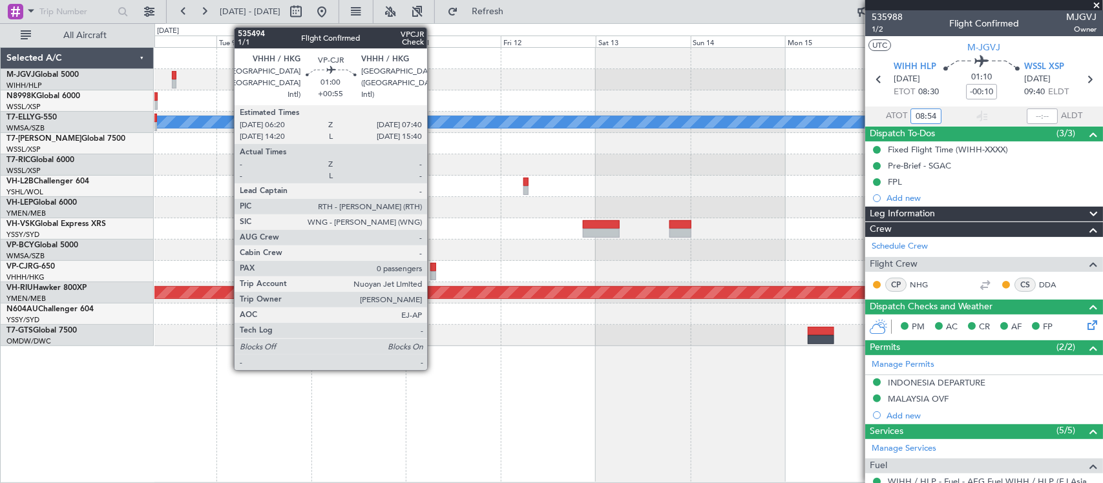
click at [433, 273] on div at bounding box center [433, 275] width 6 height 9
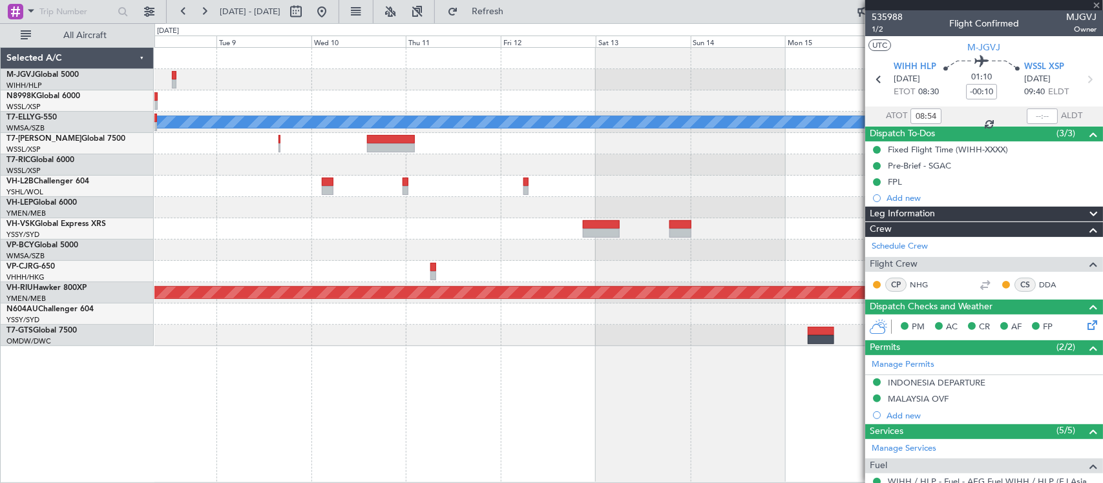
type input "+00:55"
type input "0"
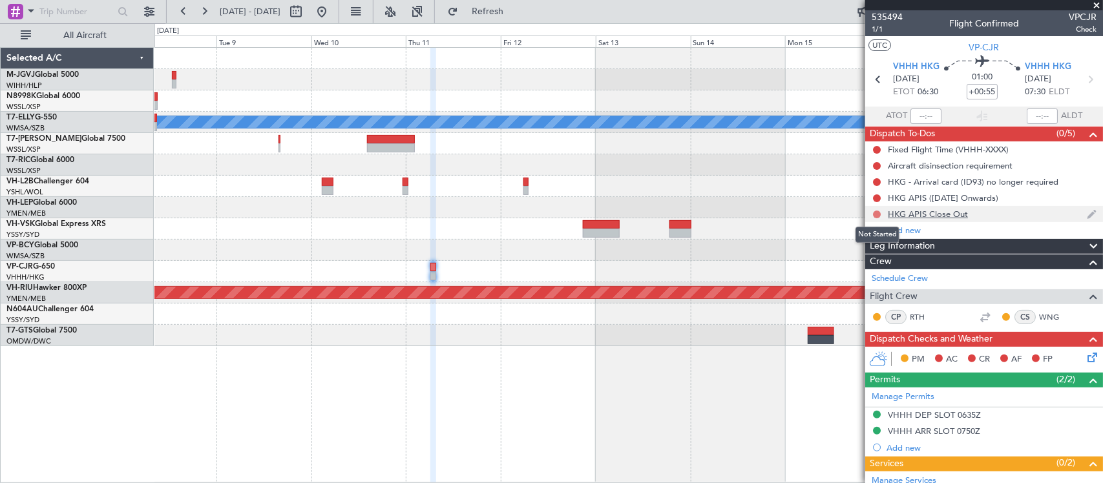
click at [877, 212] on button at bounding box center [877, 215] width 8 height 8
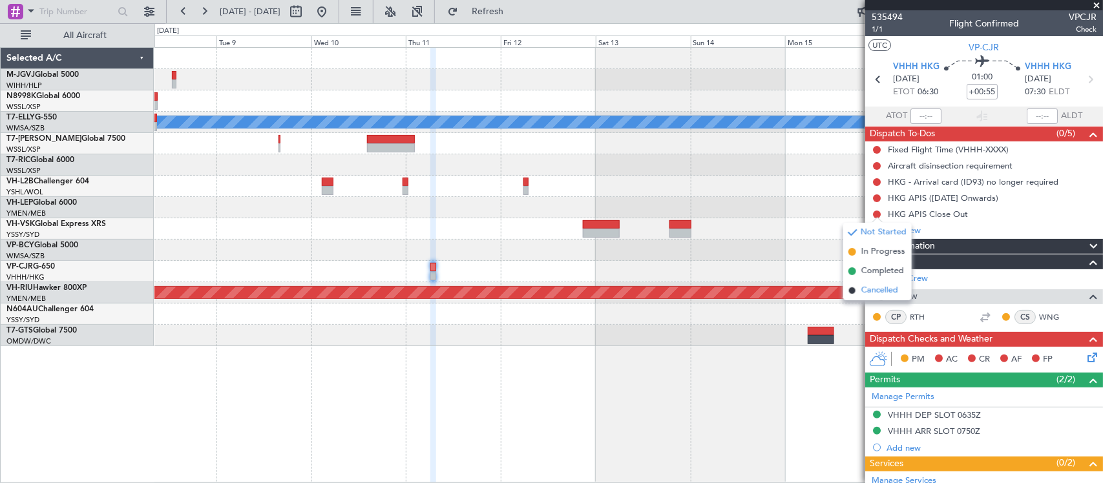
click at [871, 282] on li "Cancelled" at bounding box center [877, 290] width 68 height 19
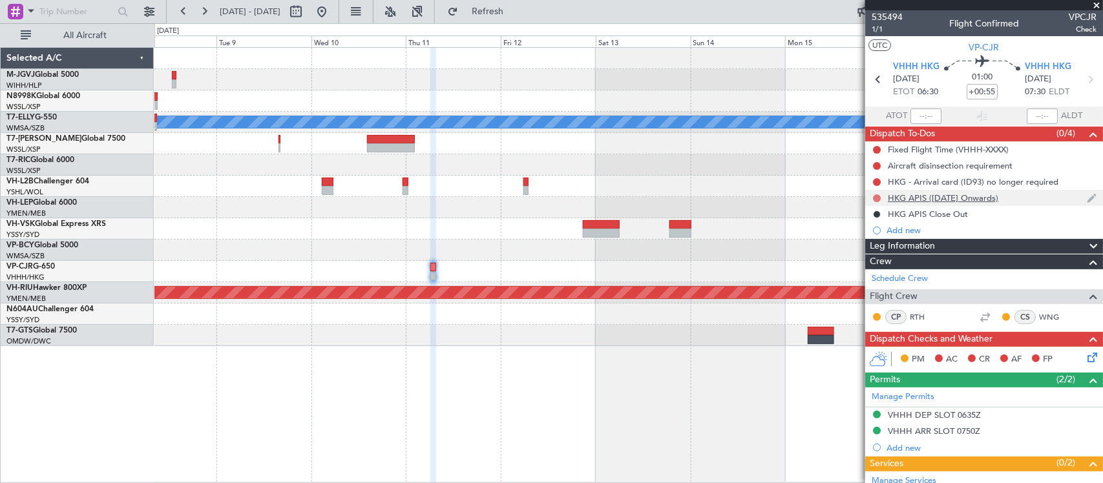
click at [877, 198] on button at bounding box center [877, 198] width 8 height 8
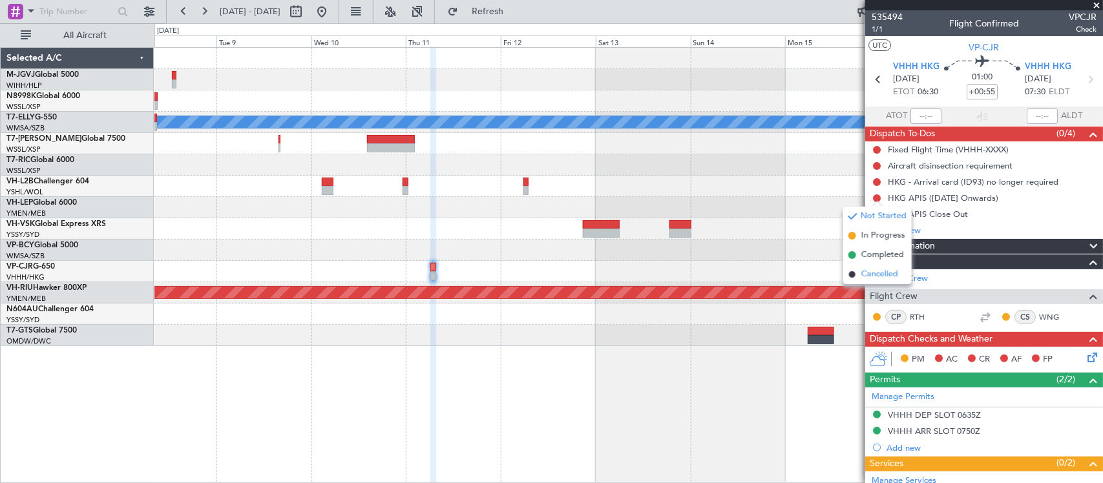
click at [872, 278] on span "Cancelled" at bounding box center [879, 274] width 37 height 13
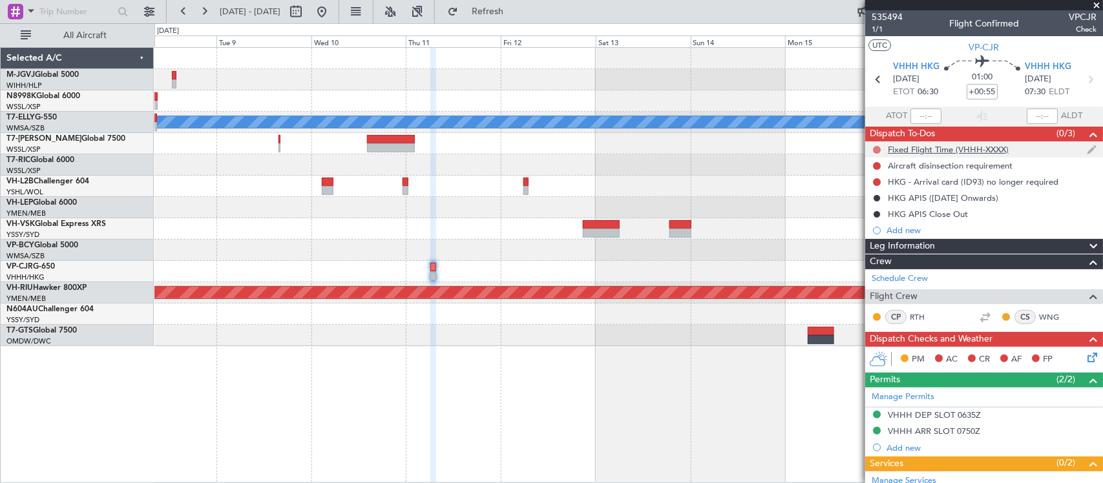
click at [875, 147] on button at bounding box center [877, 150] width 8 height 8
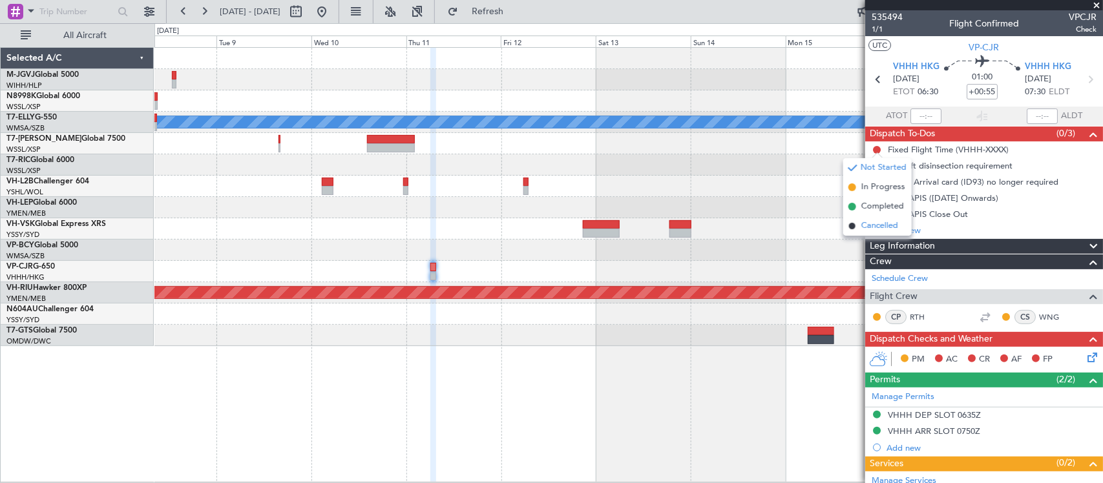
click at [867, 229] on span "Cancelled" at bounding box center [879, 226] width 37 height 13
click at [876, 163] on button at bounding box center [877, 166] width 8 height 8
click at [864, 239] on span "Cancelled" at bounding box center [879, 242] width 37 height 13
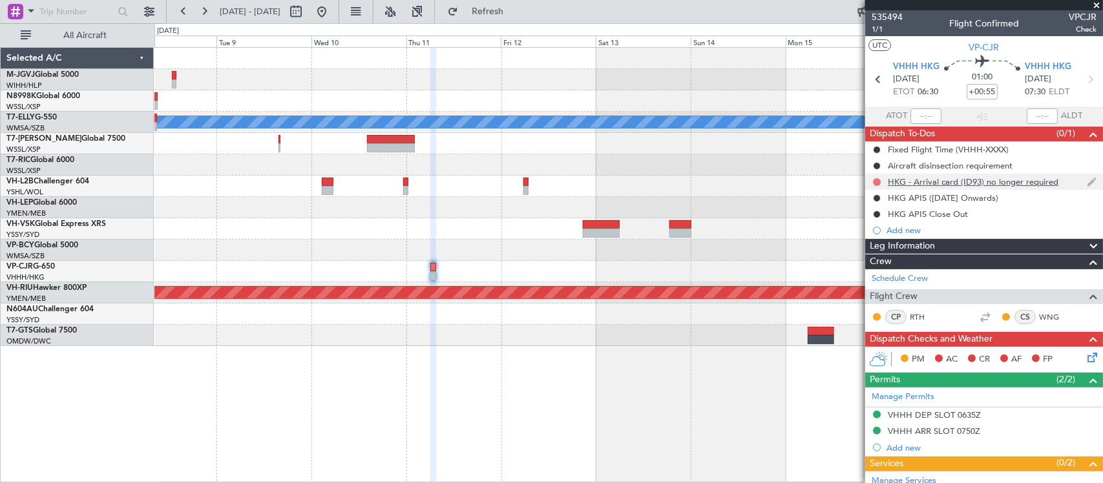
click at [877, 183] on button at bounding box center [877, 182] width 8 height 8
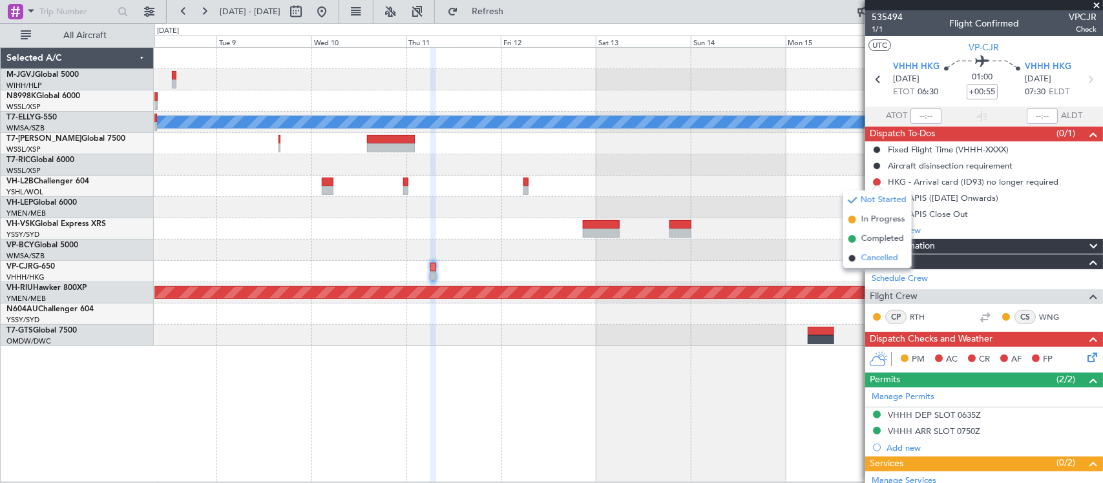
click at [869, 260] on span "Cancelled" at bounding box center [879, 258] width 37 height 13
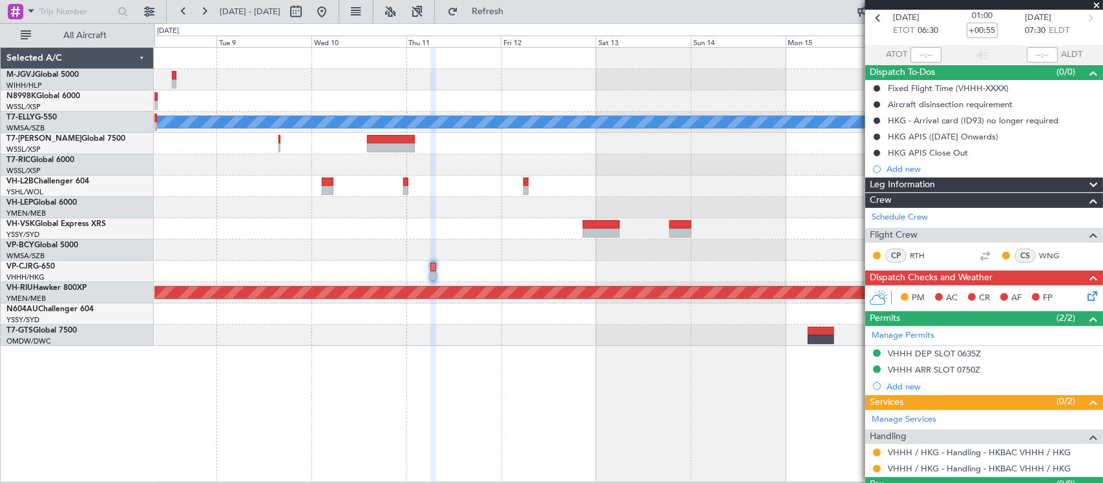
scroll to position [92, 0]
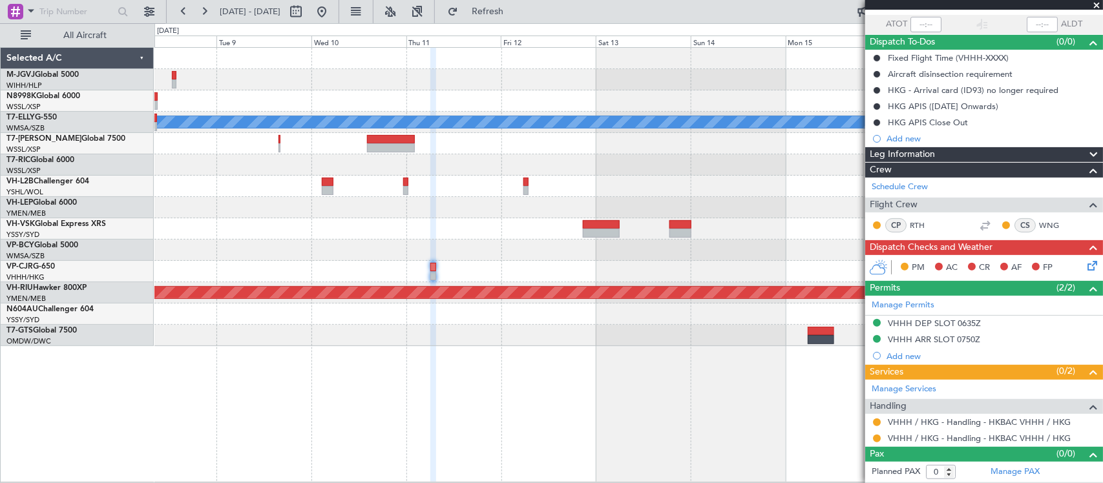
click at [1070, 269] on div "PM AC CR AF FP" at bounding box center [990, 267] width 190 height 19
click at [1085, 266] on icon at bounding box center [1090, 263] width 10 height 10
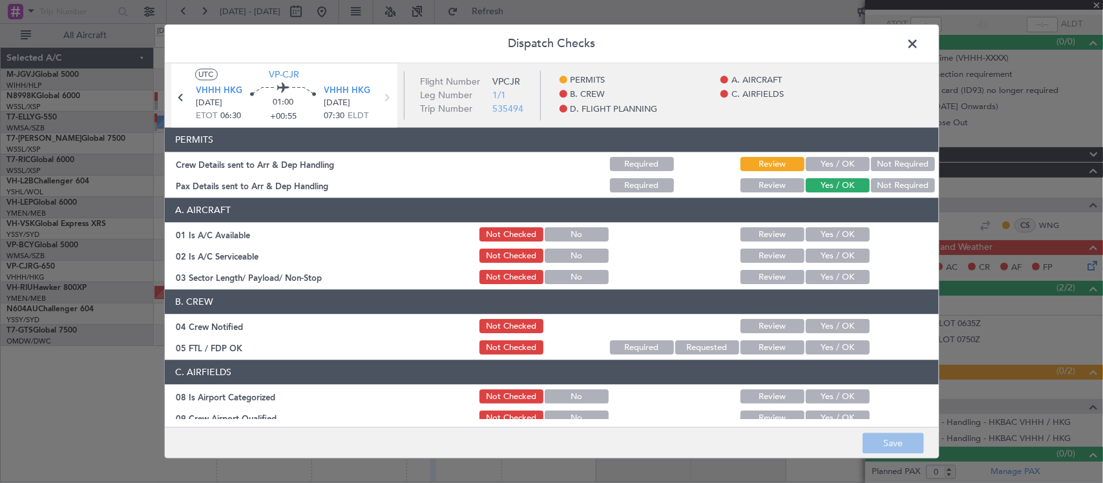
click at [886, 186] on button "Not Required" at bounding box center [903, 186] width 64 height 14
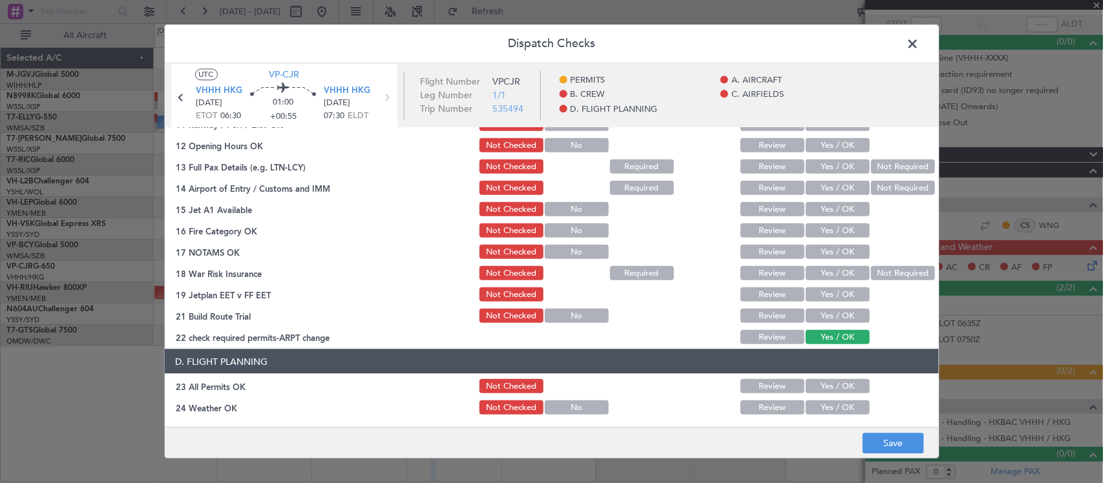
scroll to position [465, 0]
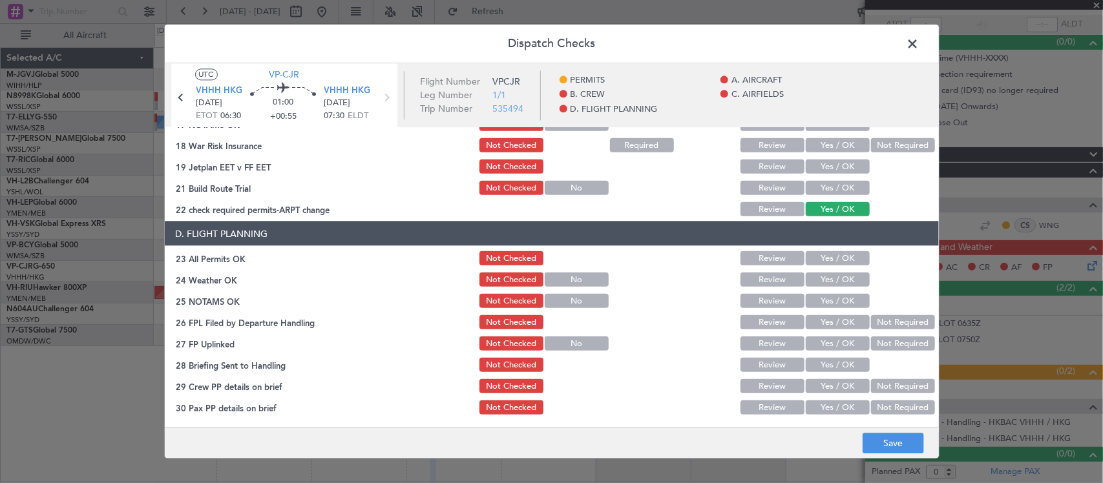
click at [893, 386] on button "Not Required" at bounding box center [903, 386] width 64 height 14
click at [840, 392] on button "Yes / OK" at bounding box center [838, 386] width 64 height 14
click at [880, 405] on button "Not Required" at bounding box center [903, 408] width 64 height 14
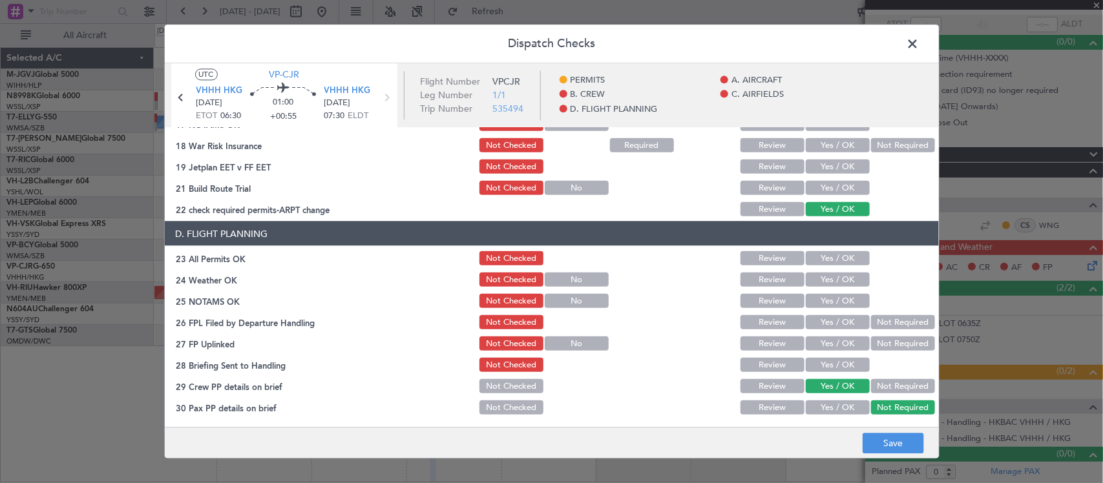
click at [507, 391] on button "Not Checked" at bounding box center [511, 386] width 64 height 14
click at [890, 439] on button "Save" at bounding box center [892, 443] width 61 height 21
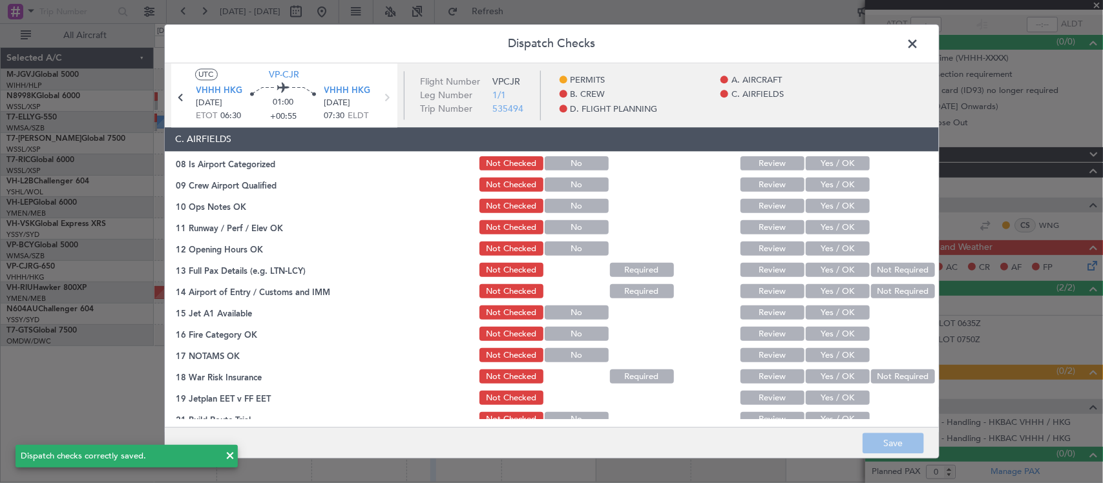
scroll to position [196, 0]
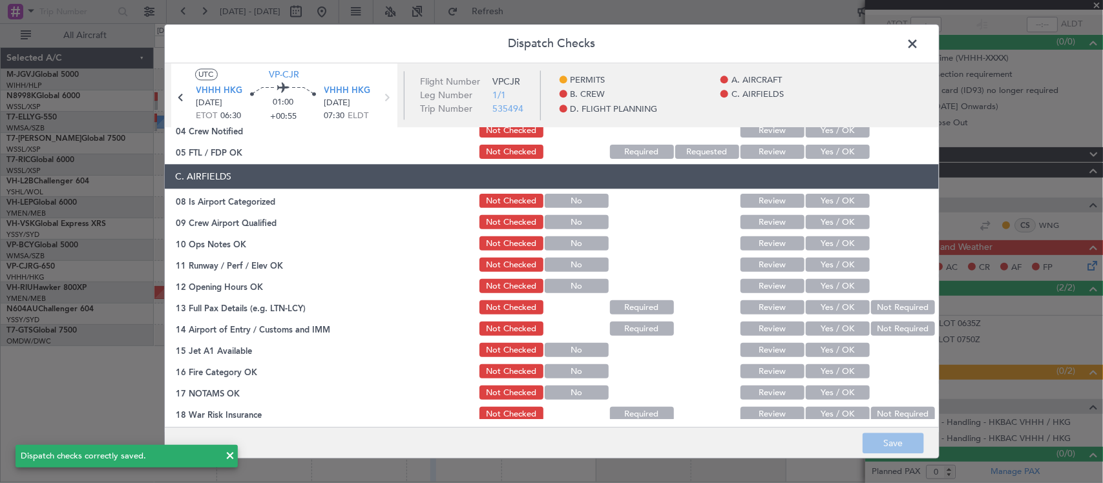
click at [876, 311] on button "Not Required" at bounding box center [903, 308] width 64 height 14
click at [877, 327] on button "Not Required" at bounding box center [903, 329] width 64 height 14
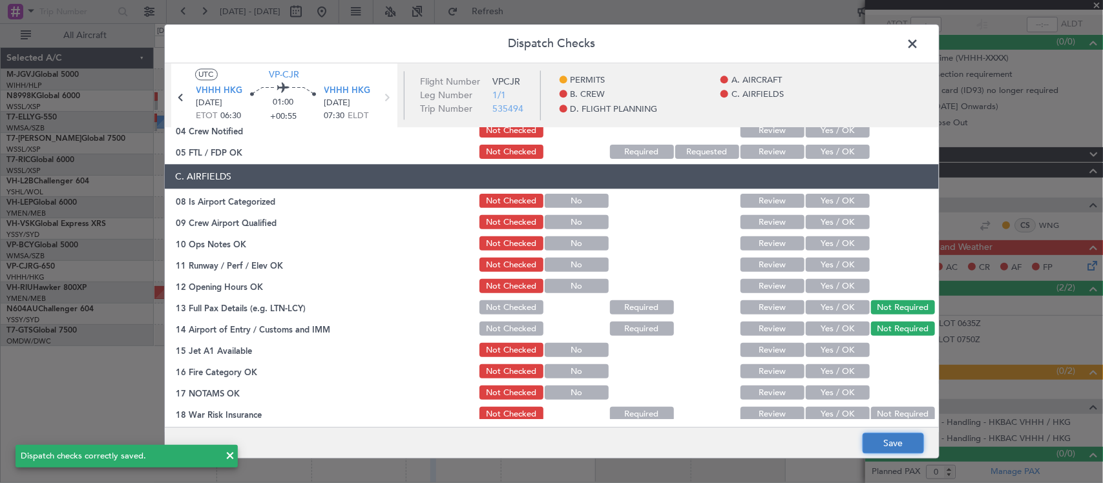
click at [899, 450] on button "Save" at bounding box center [892, 443] width 61 height 21
click at [919, 47] on span at bounding box center [919, 47] width 0 height 26
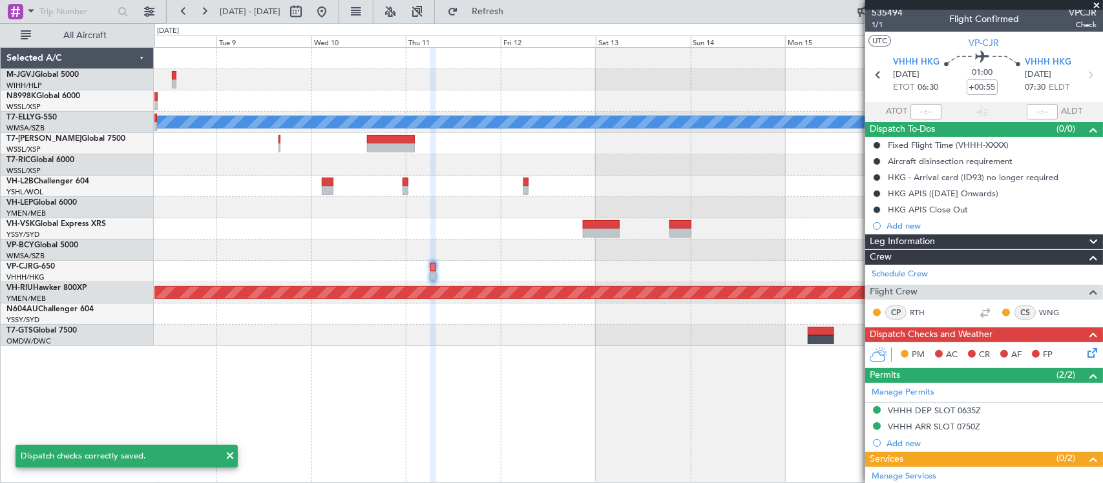
scroll to position [0, 0]
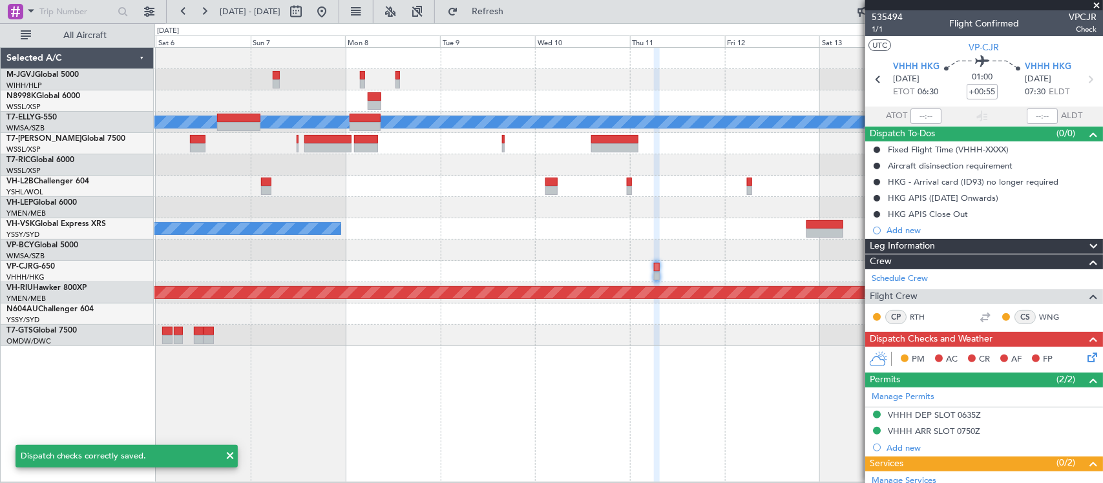
click at [649, 311] on div "Planned Maint [GEOGRAPHIC_DATA] ([GEOGRAPHIC_DATA] Intl) [PERSON_NAME] Unplanne…" at bounding box center [628, 197] width 948 height 298
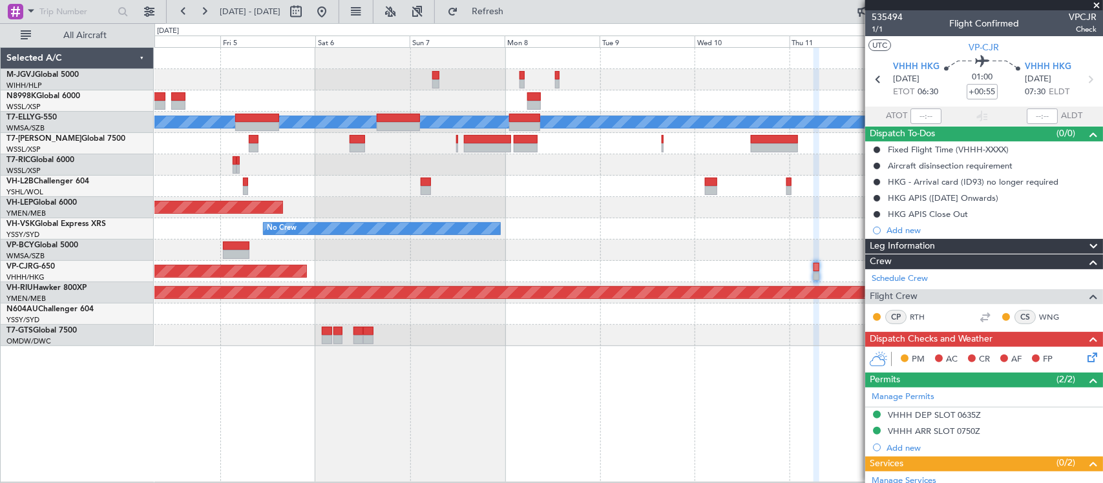
click at [525, 349] on div "Planned Maint [GEOGRAPHIC_DATA] (Seletar) Planned Maint [GEOGRAPHIC_DATA] ([GEO…" at bounding box center [628, 264] width 948 height 435
click at [386, 349] on div "Planned Maint [GEOGRAPHIC_DATA] (Seletar) Planned Maint [GEOGRAPHIC_DATA] ([GEO…" at bounding box center [628, 264] width 948 height 435
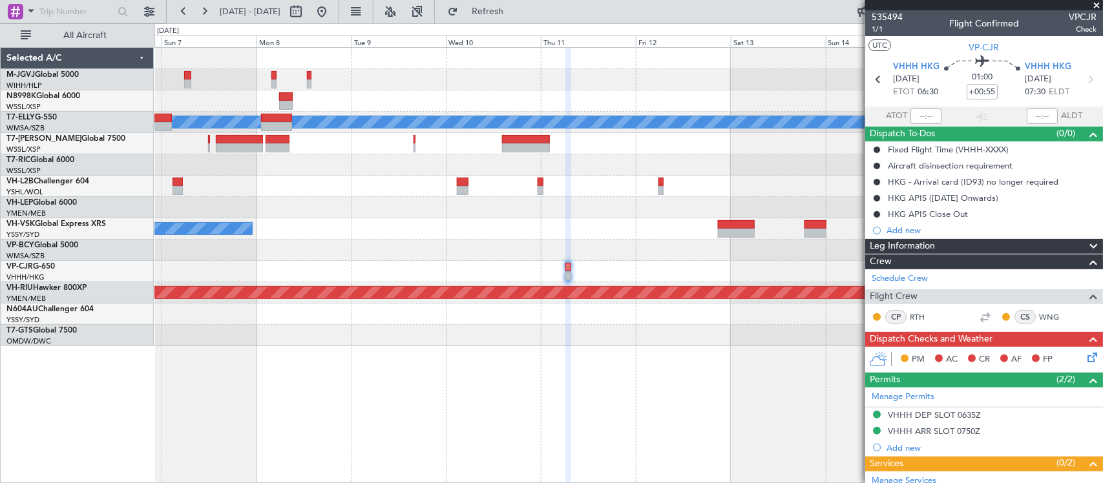
click at [670, 352] on div "Planned Maint [GEOGRAPHIC_DATA] ([GEOGRAPHIC_DATA] Intl) [PERSON_NAME] Unplanne…" at bounding box center [628, 265] width 948 height 436
click at [332, 8] on button at bounding box center [321, 11] width 21 height 21
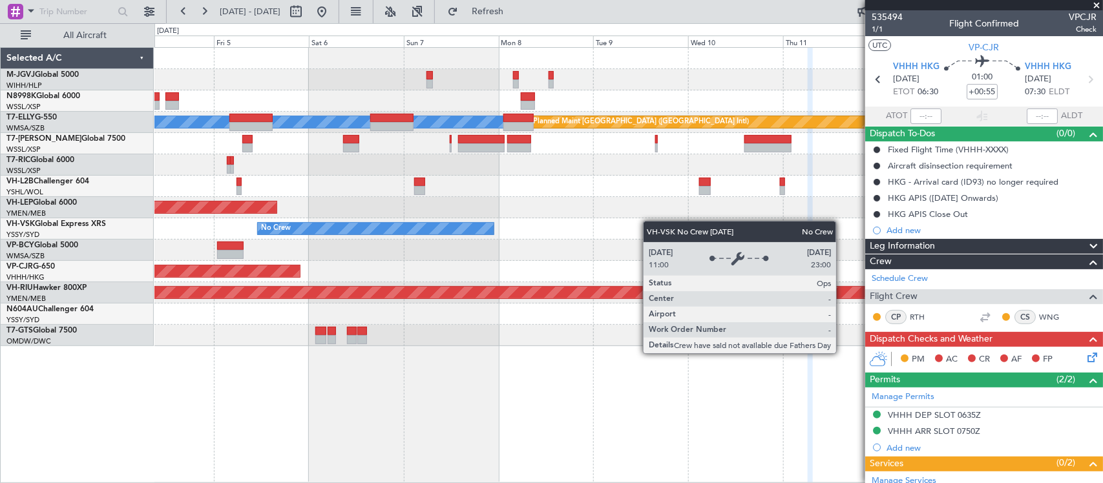
click at [473, 228] on div "Planned Maint Singapore (Seletar) MEL Planned Maint Dubai (Dubai Intl) Planned …" at bounding box center [628, 197] width 948 height 298
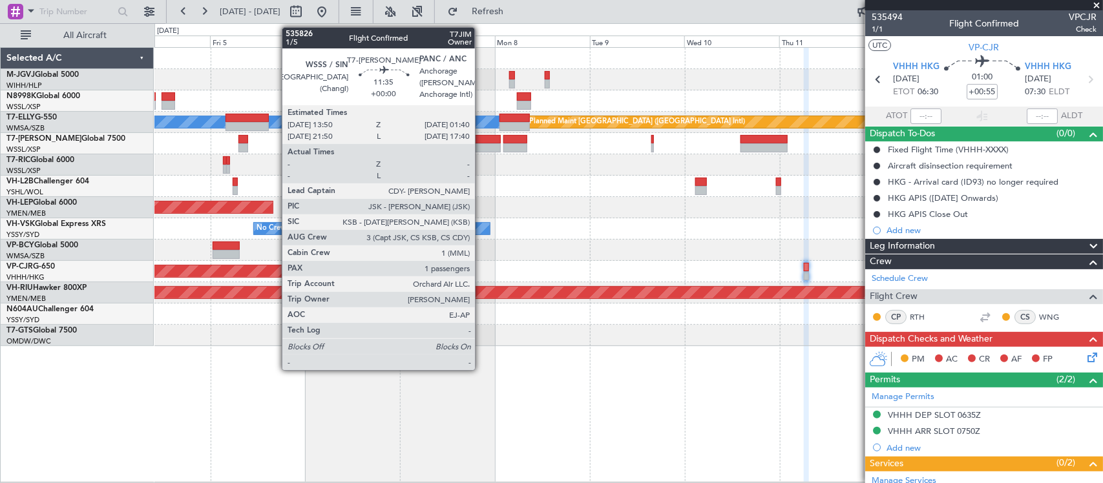
click at [481, 147] on div at bounding box center [477, 147] width 47 height 9
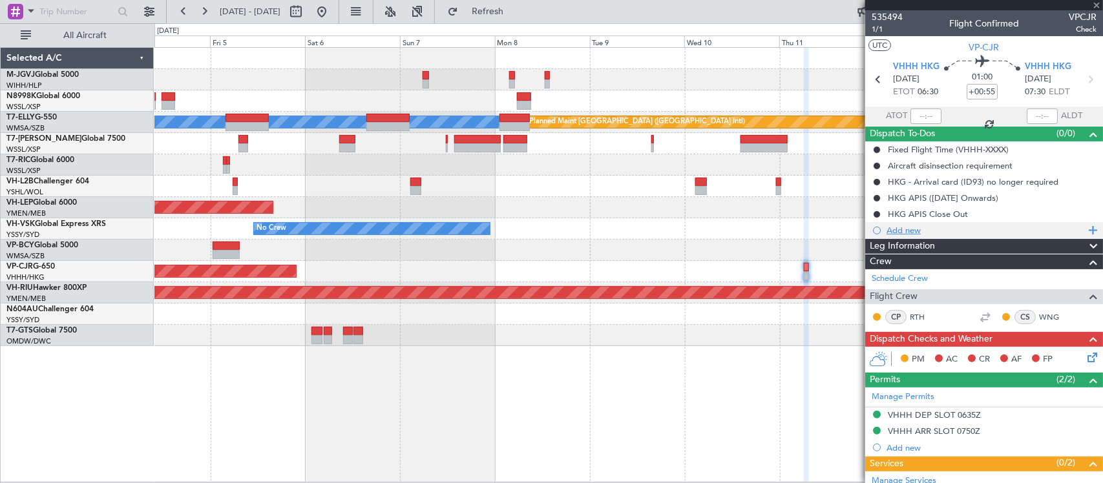
type input "1"
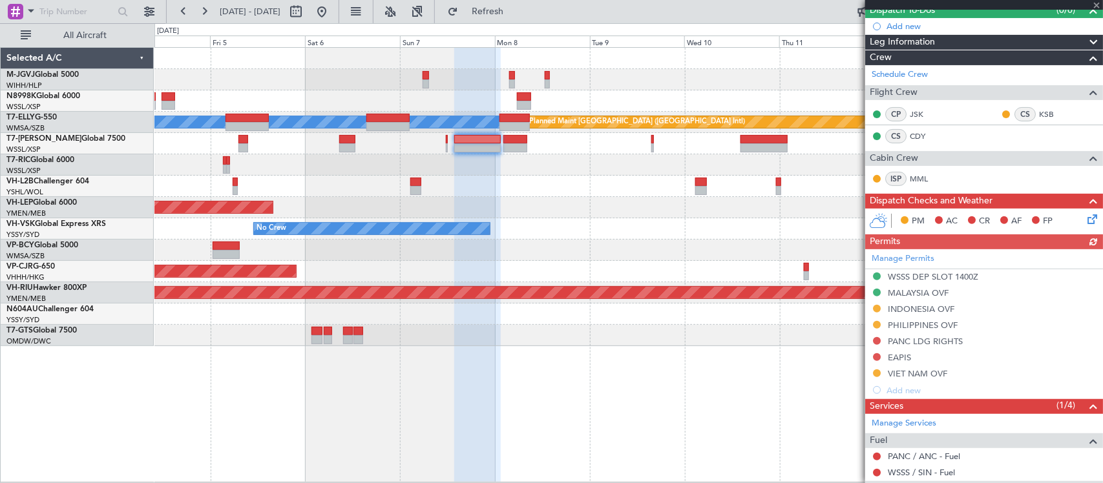
scroll to position [236, 0]
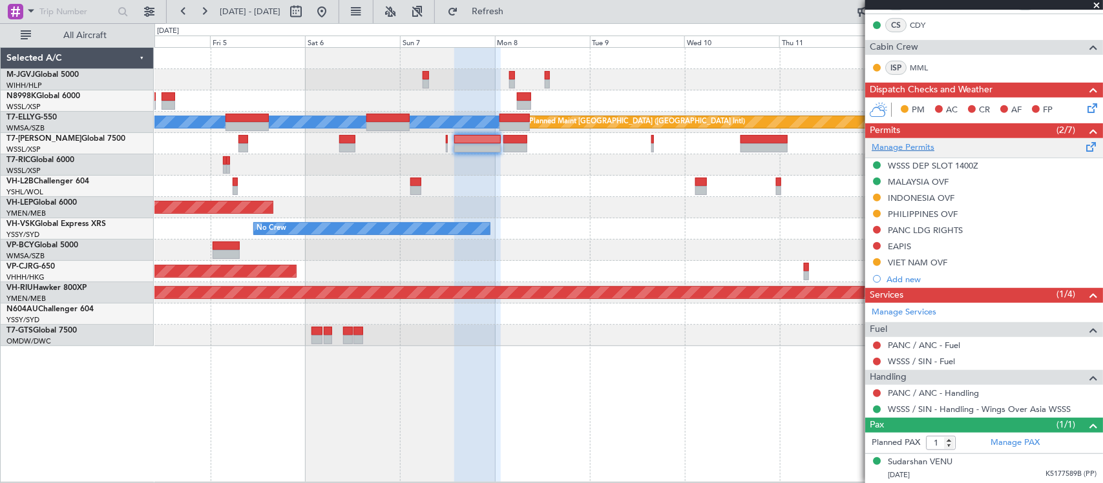
click at [911, 147] on link "Manage Permits" at bounding box center [902, 147] width 63 height 13
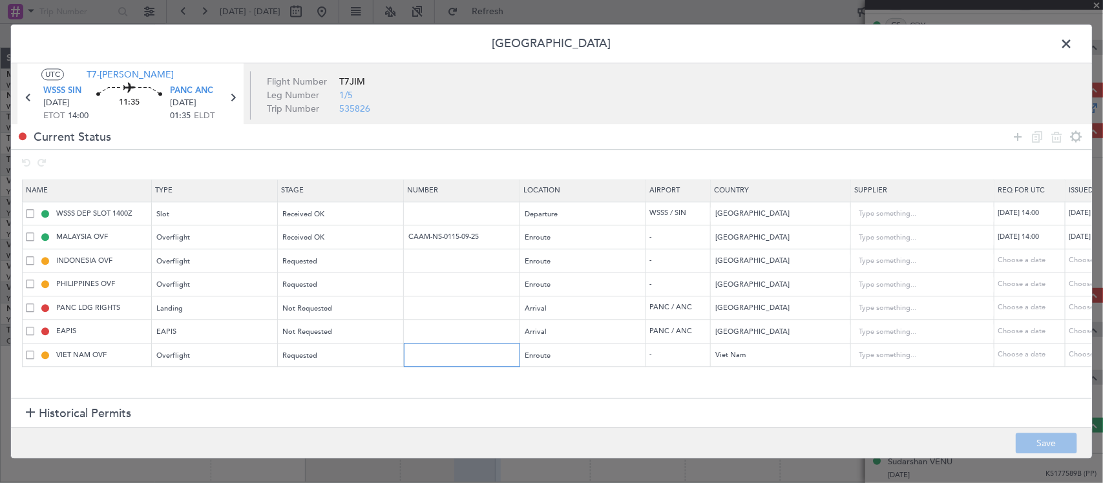
click at [465, 357] on input "text" at bounding box center [463, 354] width 112 height 11
paste input "CAAM-NS-0115-09-25"
click at [449, 354] on input "CAAM-NS-0115-09-25" at bounding box center [463, 354] width 112 height 11
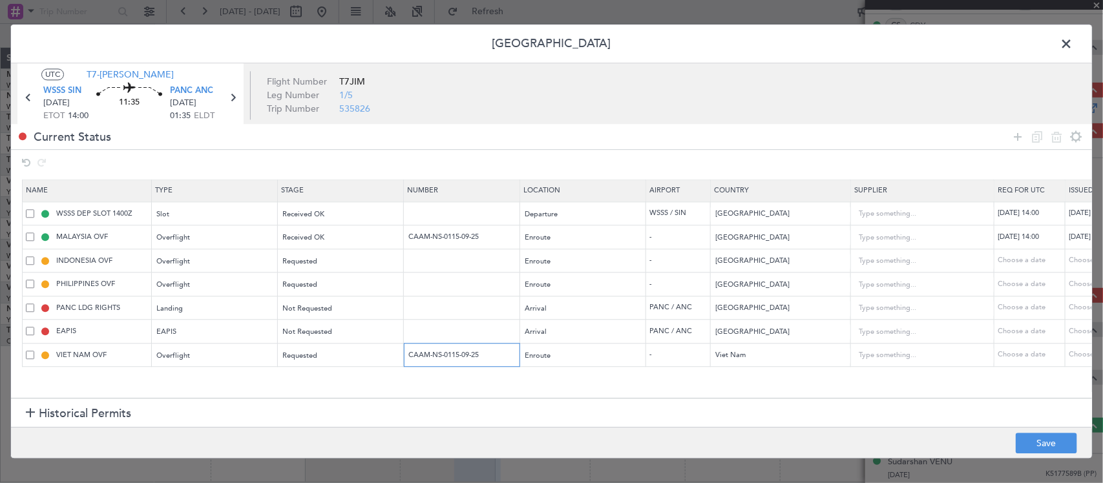
paste input "O/F-5775/09/2025VN"
type input "O/F-5775/09/2025VN"
click at [1074, 355] on div "Choose a date" at bounding box center [1101, 355] width 67 height 11
select select "9"
select select "2025"
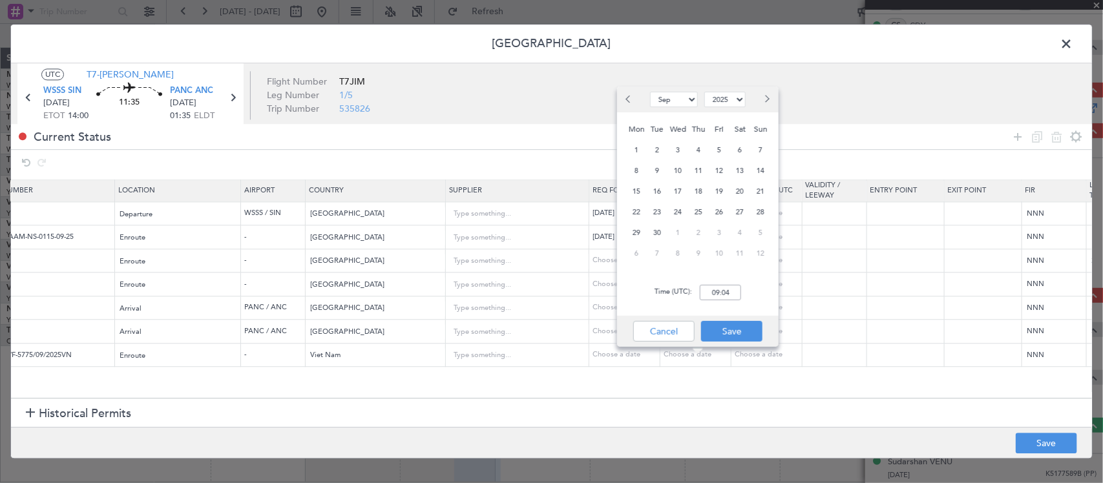
scroll to position [0, 405]
click at [759, 147] on span "7" at bounding box center [761, 150] width 16 height 16
click at [735, 291] on input "00:00" at bounding box center [720, 293] width 41 height 16
type input "14:00"
click at [743, 326] on button "Save" at bounding box center [731, 331] width 61 height 21
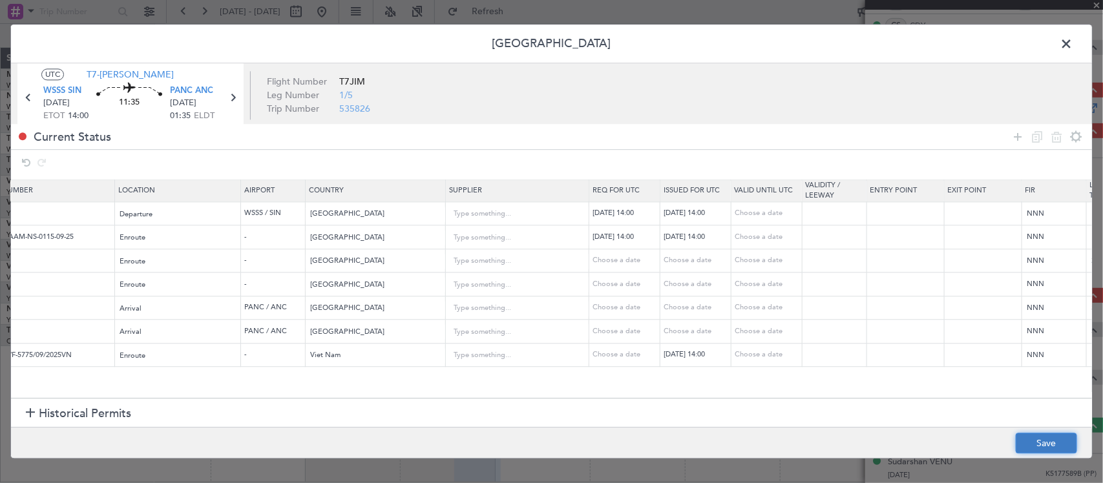
click at [1037, 441] on button "Save" at bounding box center [1045, 443] width 61 height 21
click at [1072, 39] on span at bounding box center [1072, 47] width 0 height 26
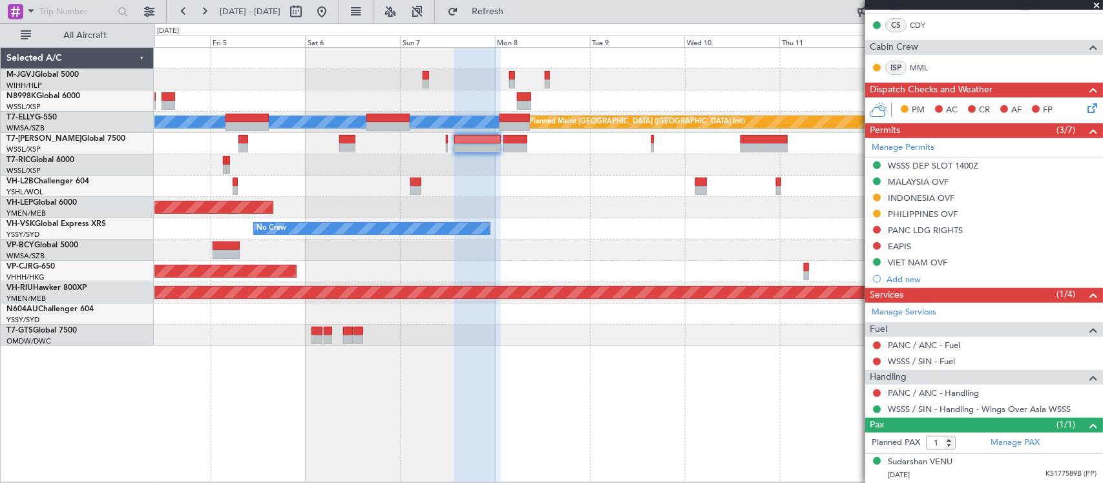
click at [647, 180] on div "Planned Maint Singapore (Seletar) MEL Planned Maint Dubai (Dubai Intl) Planned …" at bounding box center [628, 197] width 948 height 298
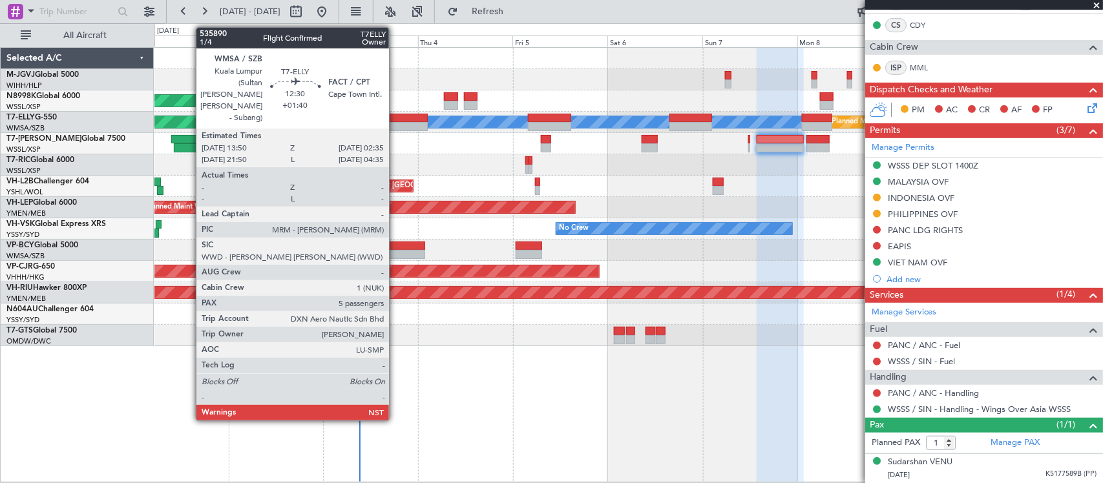
click at [396, 123] on div at bounding box center [402, 126] width 50 height 9
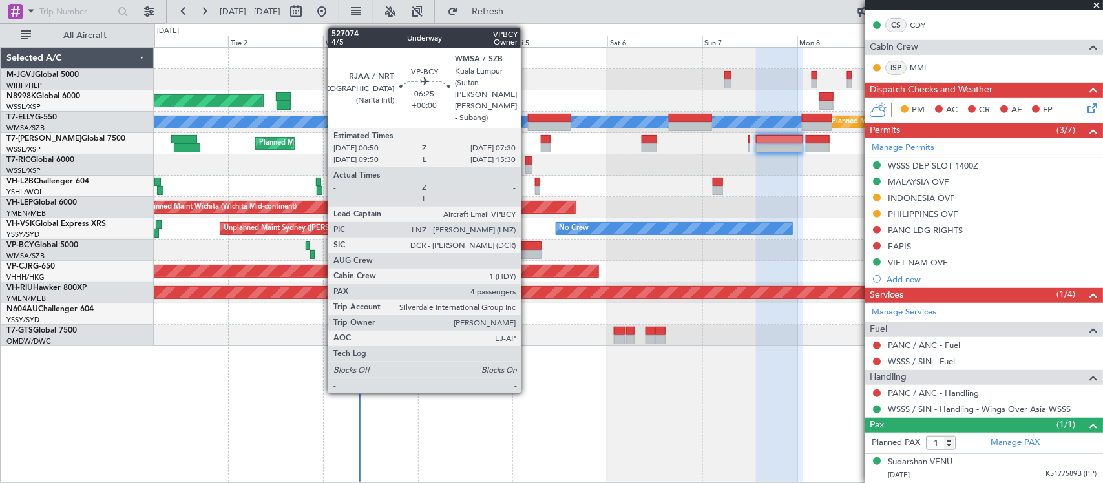
click at [526, 250] on div at bounding box center [528, 254] width 26 height 9
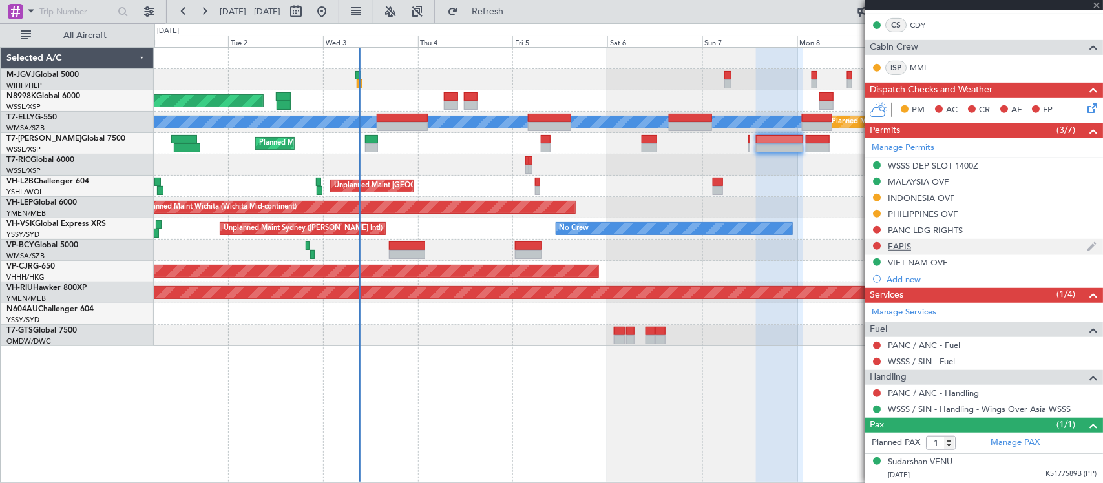
type input "4"
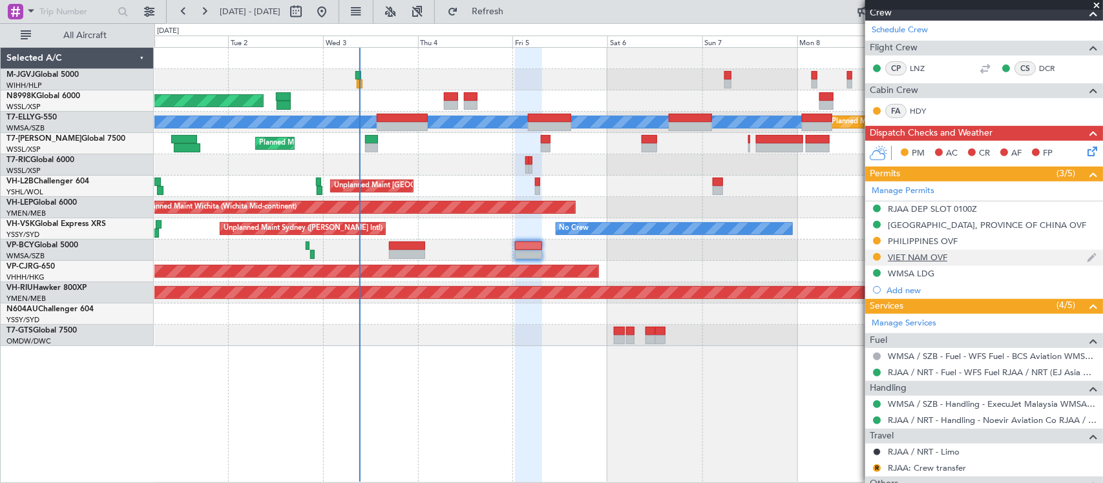
scroll to position [269, 0]
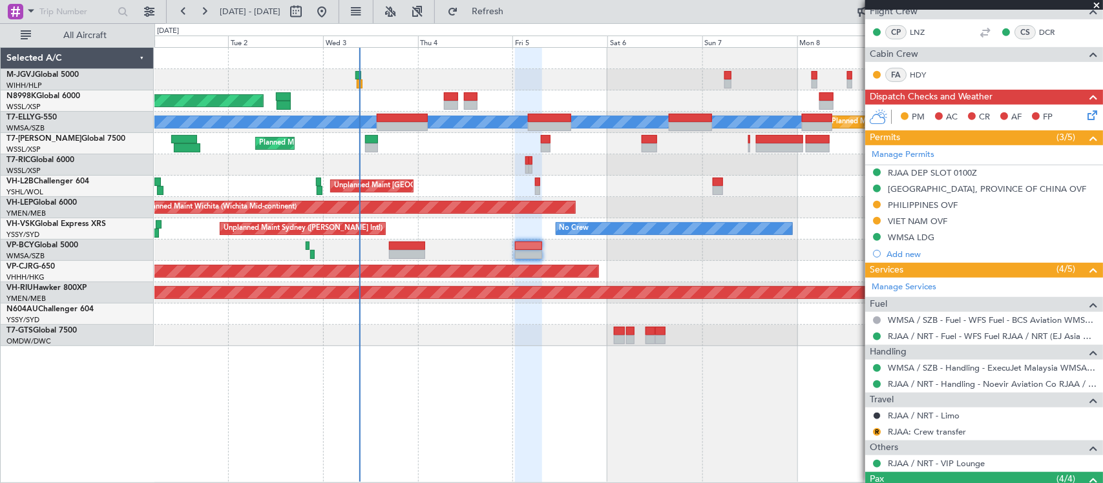
click at [753, 360] on div "Planned Maint Singapore (Seletar) Planned Maint Kuala Lumpur (Sultan Abdul Aziz…" at bounding box center [628, 265] width 948 height 436
click at [906, 223] on div "VIET NAM OVF" at bounding box center [917, 221] width 59 height 11
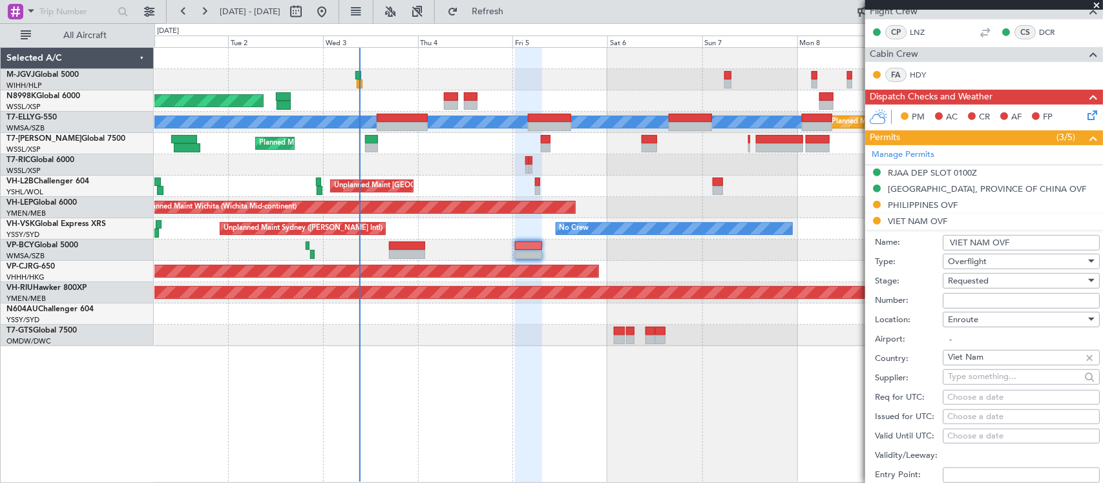
click at [972, 296] on input "Number:" at bounding box center [1020, 301] width 157 height 16
paste input "O/F-5777/09/2025VN"
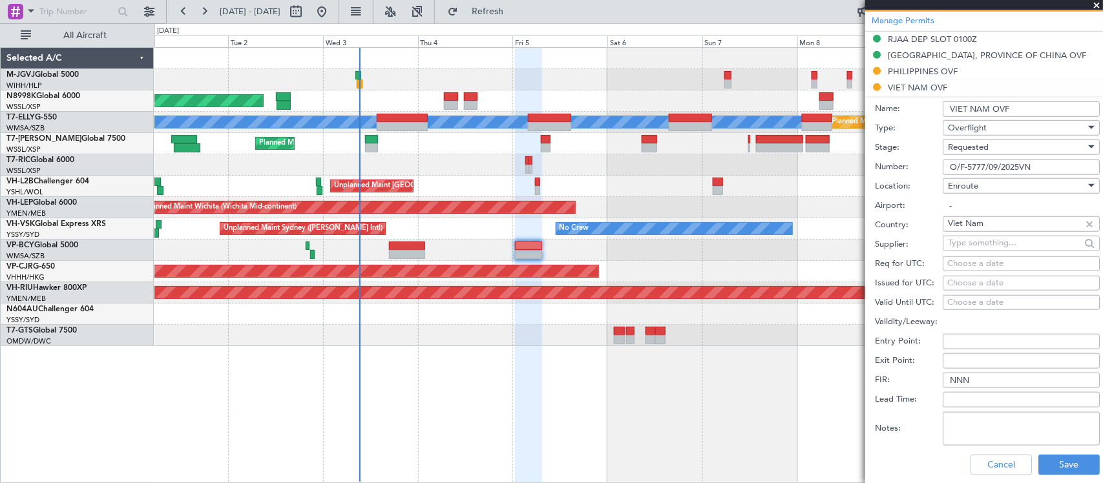
scroll to position [404, 0]
type input "O/F-5777/09/2025VN"
click at [984, 263] on div "Choose a date" at bounding box center [1021, 262] width 148 height 13
select select "9"
select select "2025"
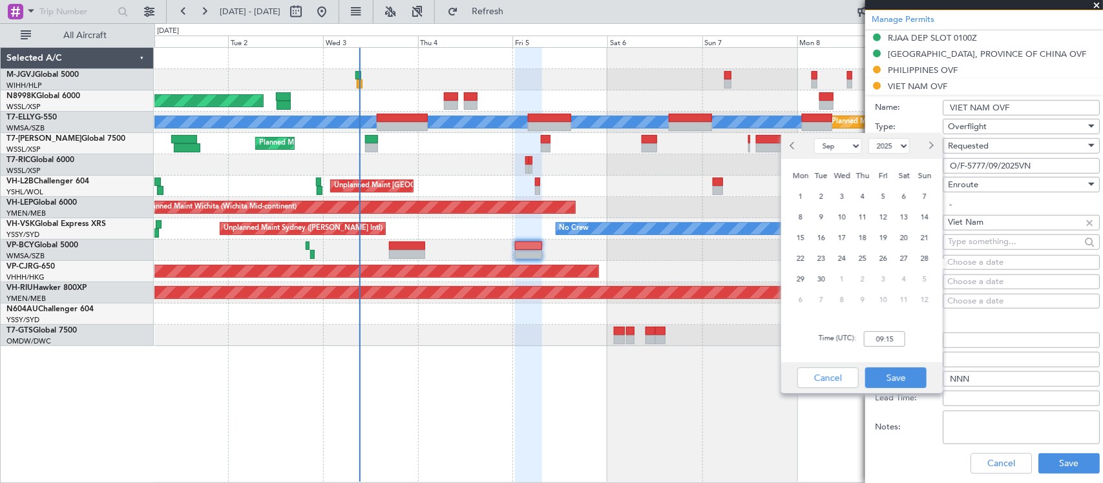
click at [985, 285] on div "Choose a date" at bounding box center [1021, 282] width 148 height 13
select select "9"
select select "2025"
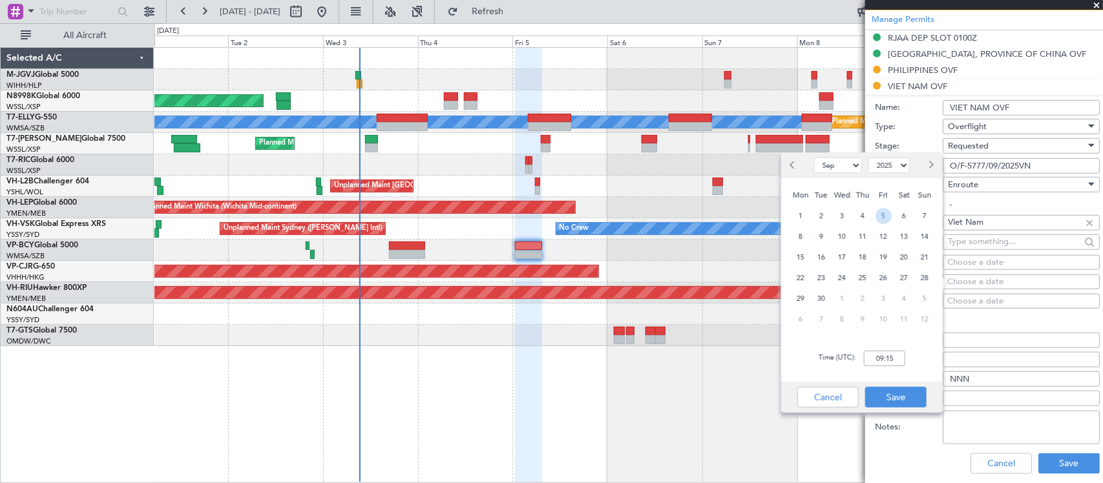
click at [886, 215] on span "5" at bounding box center [883, 216] width 16 height 16
click at [893, 357] on input "00:00" at bounding box center [884, 359] width 41 height 16
type input "01:00"
click at [904, 386] on div "Cancel Save" at bounding box center [861, 397] width 161 height 31
click at [911, 397] on button "Save" at bounding box center [895, 397] width 61 height 21
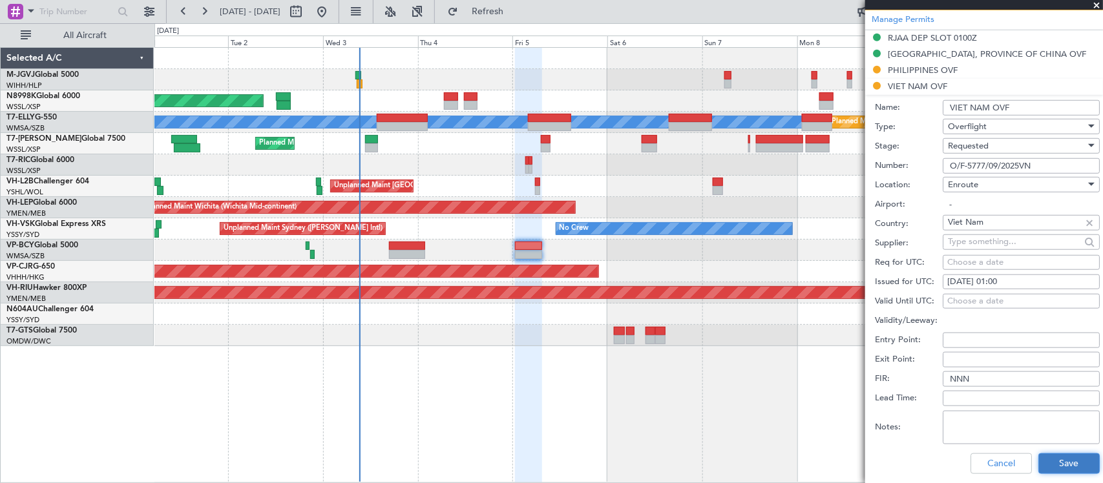
click at [1048, 467] on button "Save" at bounding box center [1068, 463] width 61 height 21
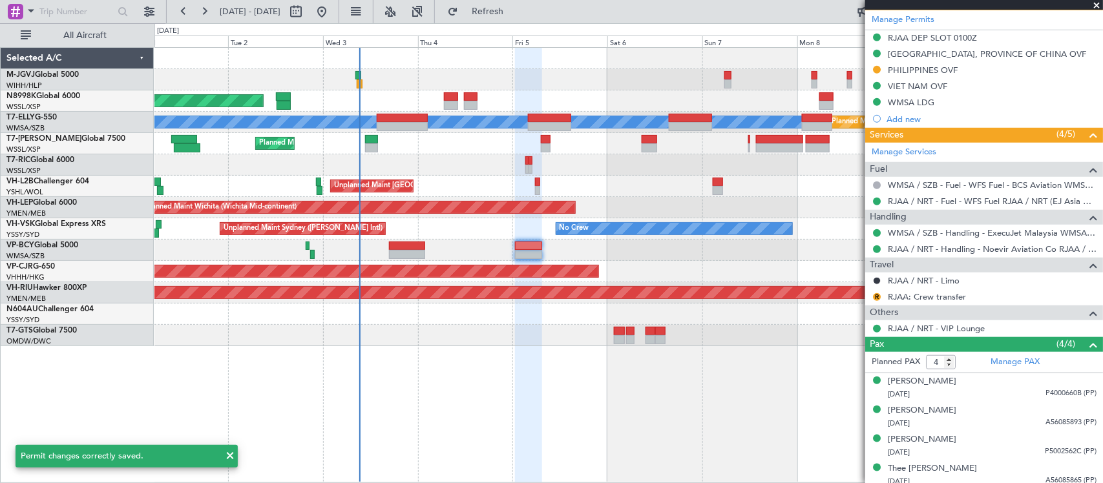
click at [680, 431] on div "Planned Maint Singapore (Seletar) Planned Maint Kuala Lumpur (Sultan Abdul Aziz…" at bounding box center [628, 265] width 948 height 436
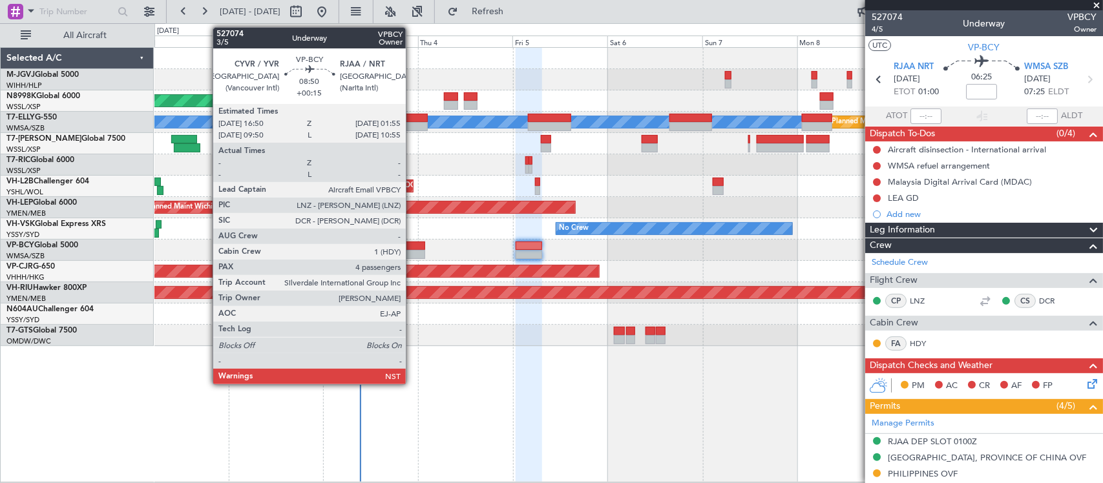
click at [412, 249] on div at bounding box center [407, 246] width 36 height 9
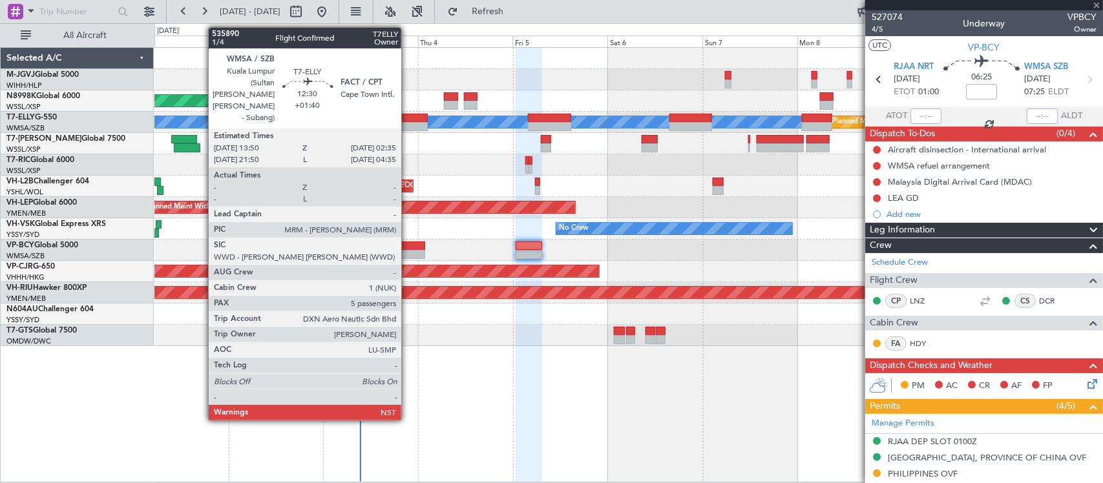
click at [408, 121] on div at bounding box center [402, 118] width 50 height 9
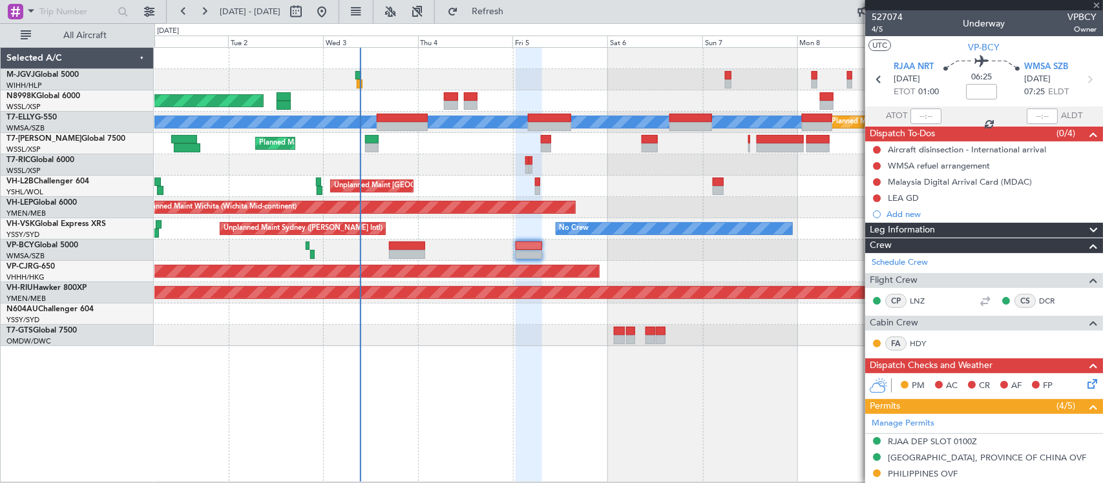
type input "+01:40"
type input "5"
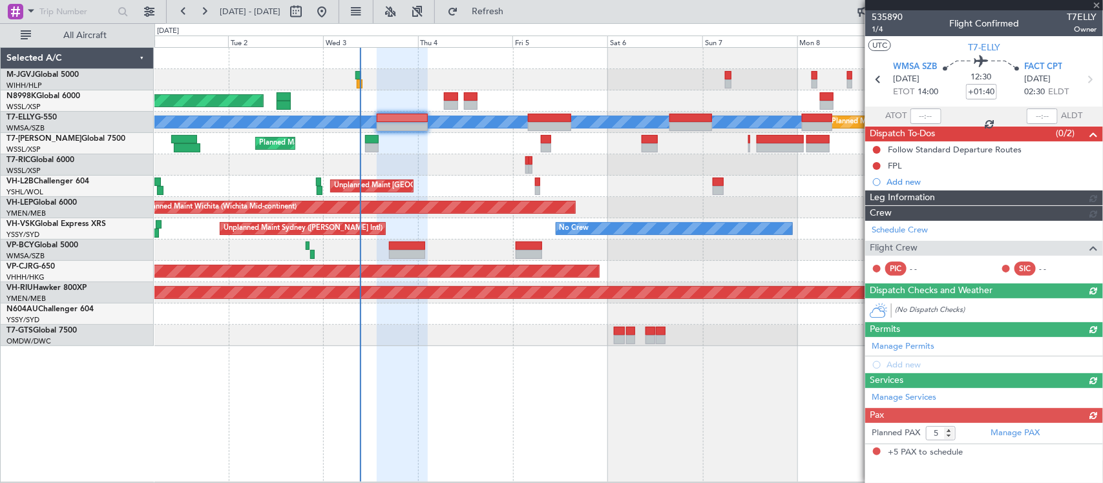
type input "[PERSON_NAME] (BTA)"
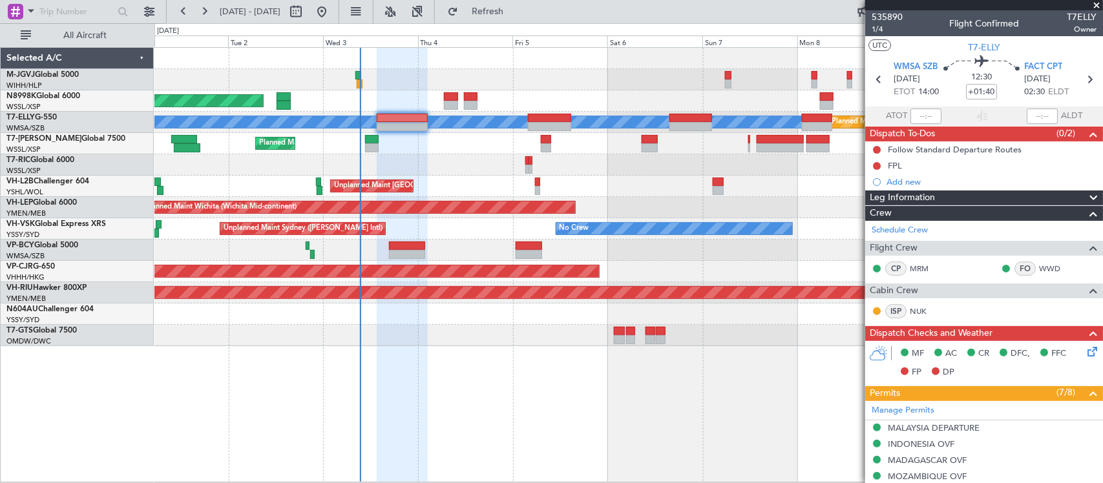
click at [1085, 349] on icon at bounding box center [1090, 349] width 10 height 10
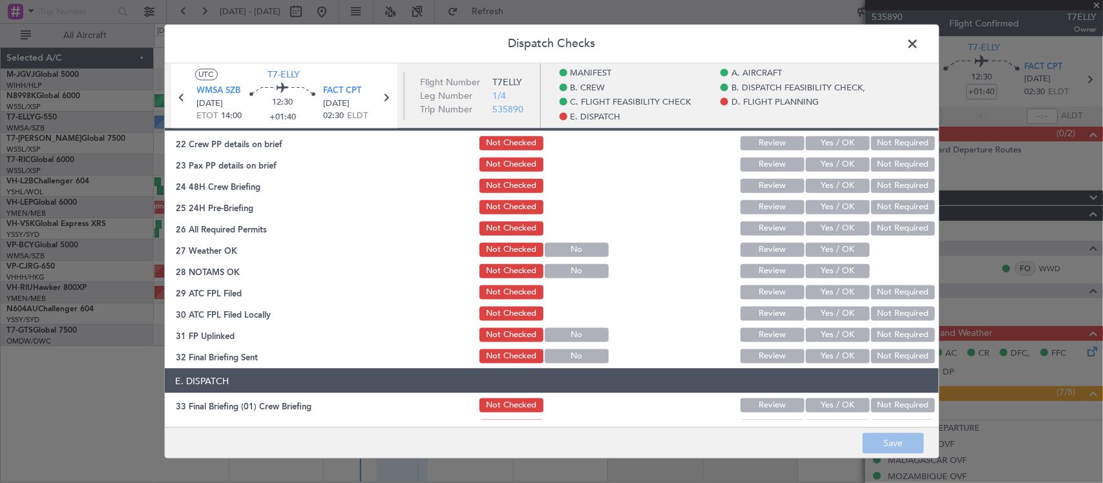
scroll to position [538, 0]
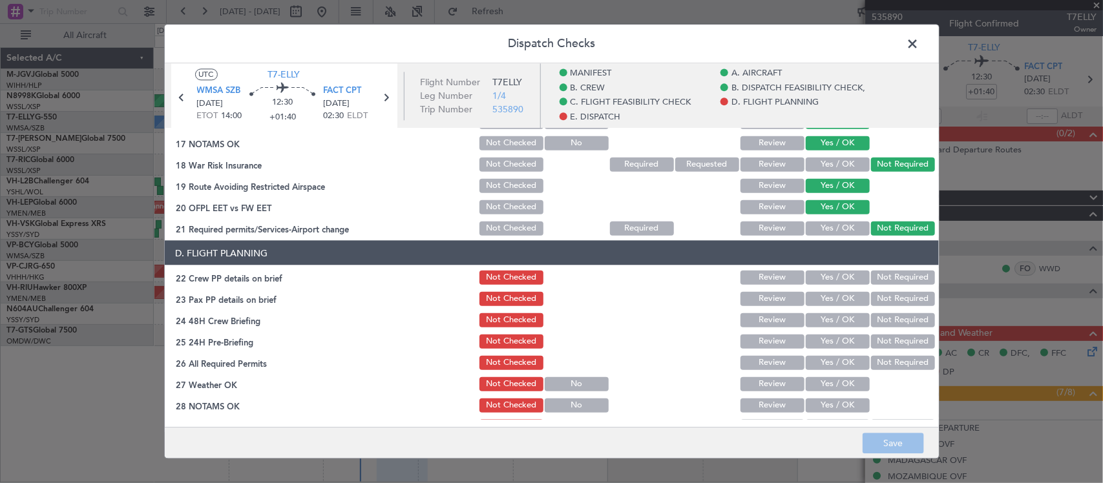
click at [833, 271] on button "Yes / OK" at bounding box center [838, 277] width 64 height 14
click at [838, 298] on button "Yes / OK" at bounding box center [838, 298] width 64 height 14
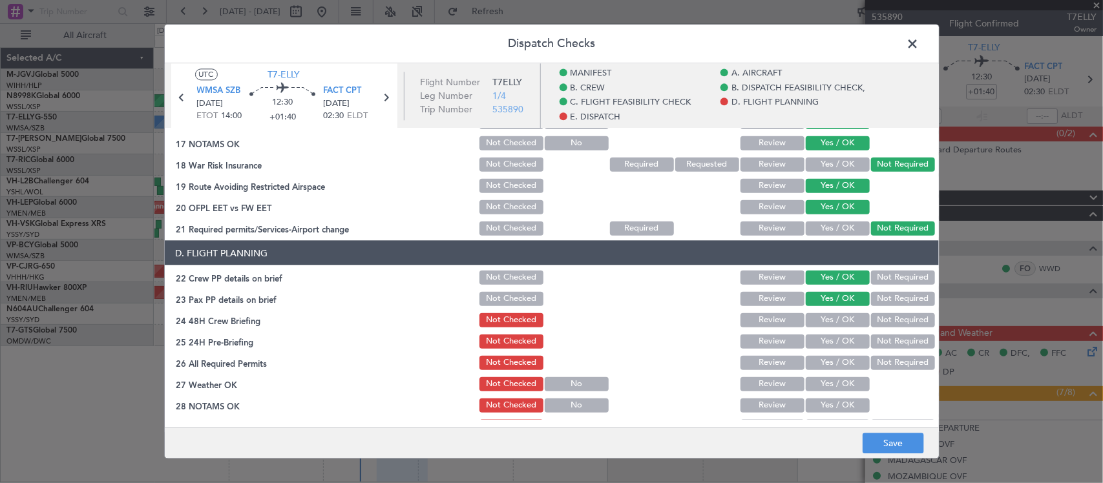
click at [871, 317] on button "Not Required" at bounding box center [903, 320] width 64 height 14
click at [833, 337] on button "Yes / OK" at bounding box center [838, 341] width 64 height 14
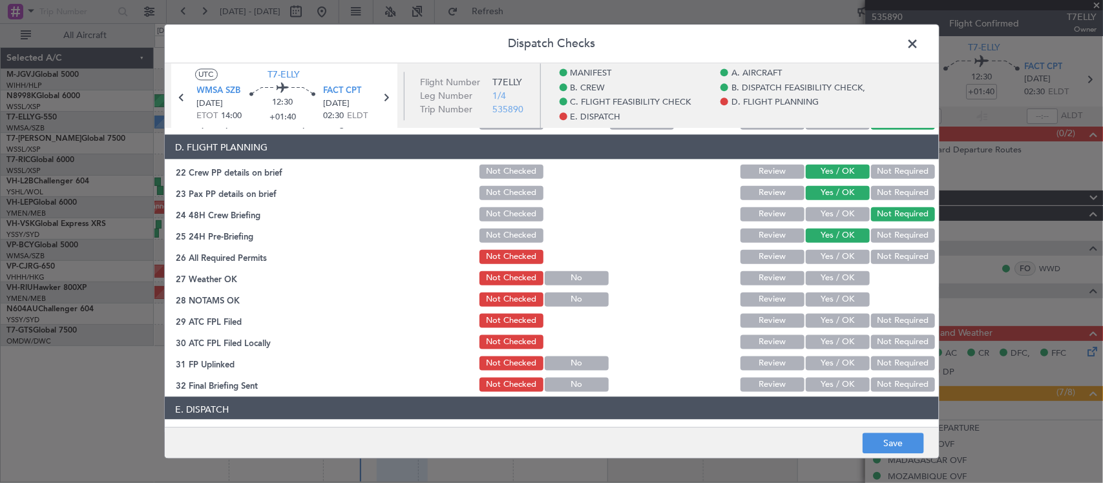
scroll to position [672, 0]
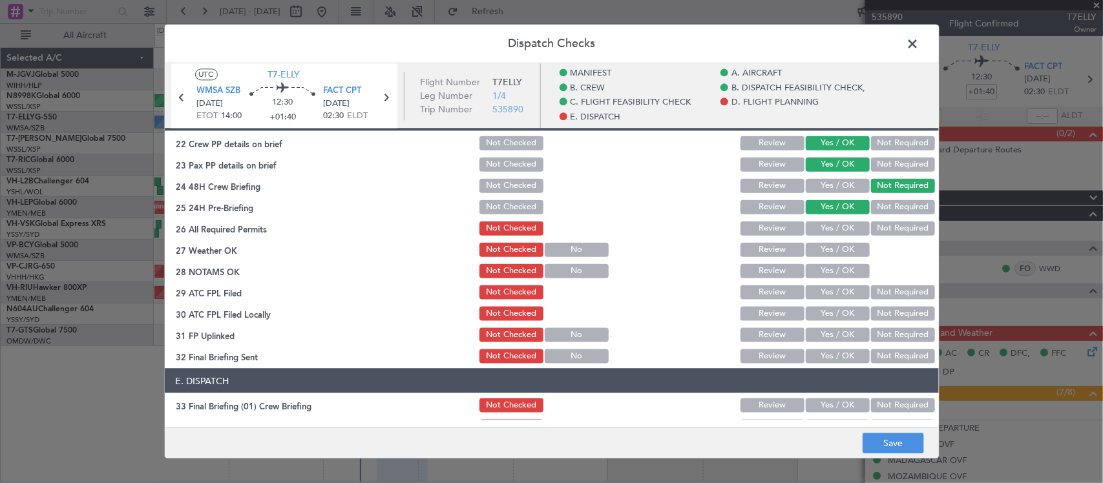
click at [812, 249] on button "Yes / OK" at bounding box center [838, 249] width 64 height 14
click at [815, 270] on button "Yes / OK" at bounding box center [838, 271] width 64 height 14
click at [826, 339] on button "Yes / OK" at bounding box center [838, 335] width 64 height 14
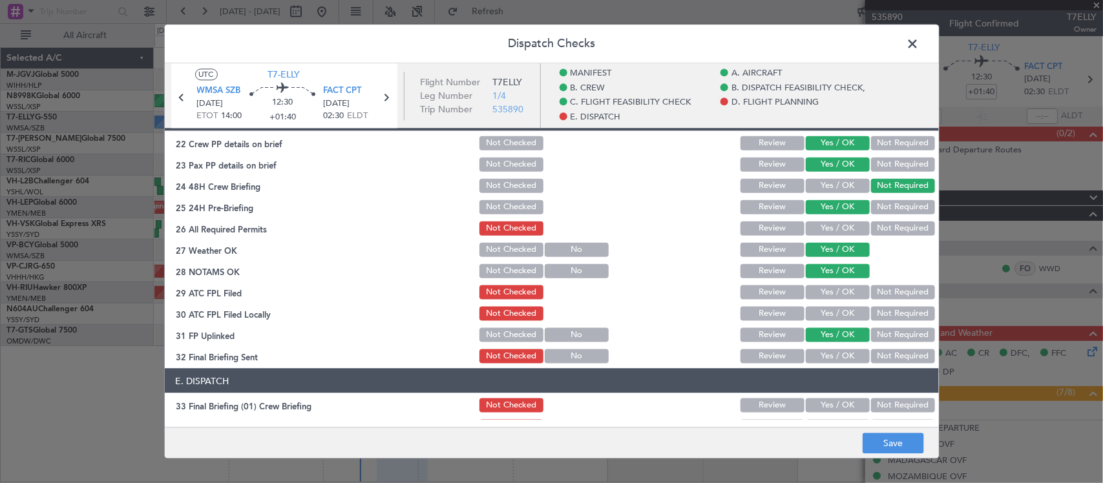
click at [825, 357] on button "Yes / OK" at bounding box center [838, 356] width 64 height 14
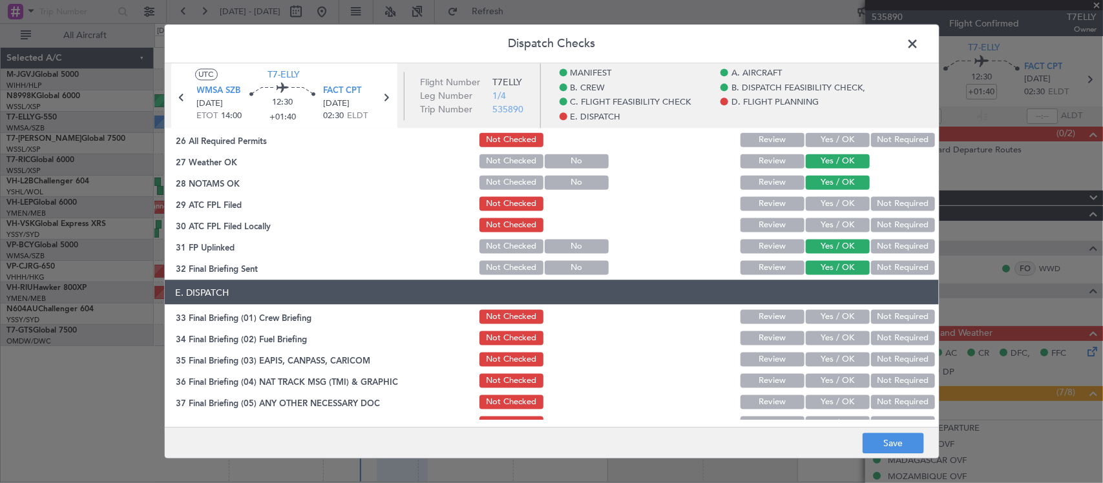
scroll to position [903, 0]
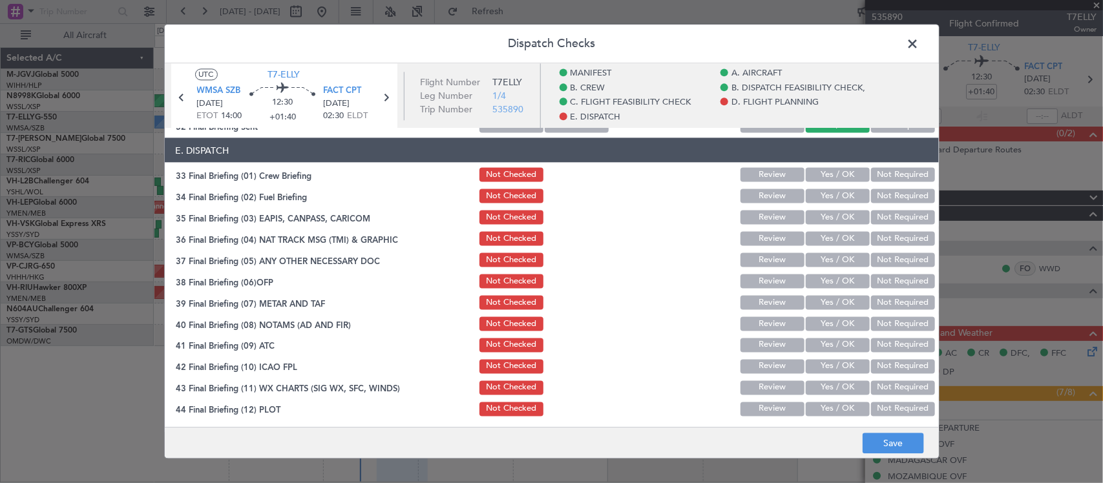
click at [824, 178] on button "Yes / OK" at bounding box center [838, 174] width 64 height 14
click at [828, 196] on button "Yes / OK" at bounding box center [838, 196] width 64 height 14
click at [876, 217] on button "Not Required" at bounding box center [903, 217] width 64 height 14
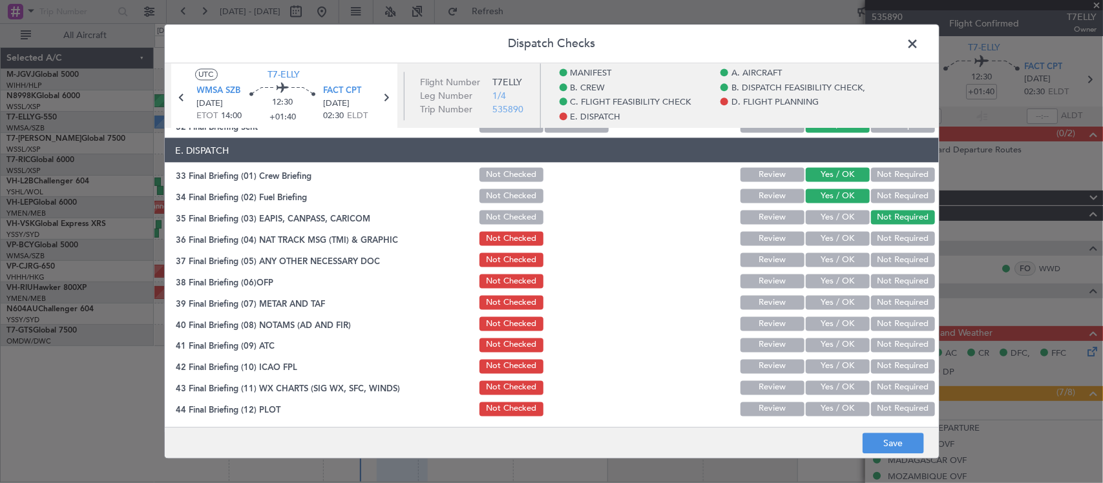
click at [877, 234] on button "Not Required" at bounding box center [903, 238] width 64 height 14
click at [877, 265] on button "Not Required" at bounding box center [903, 260] width 64 height 14
click at [838, 278] on button "Yes / OK" at bounding box center [838, 281] width 64 height 14
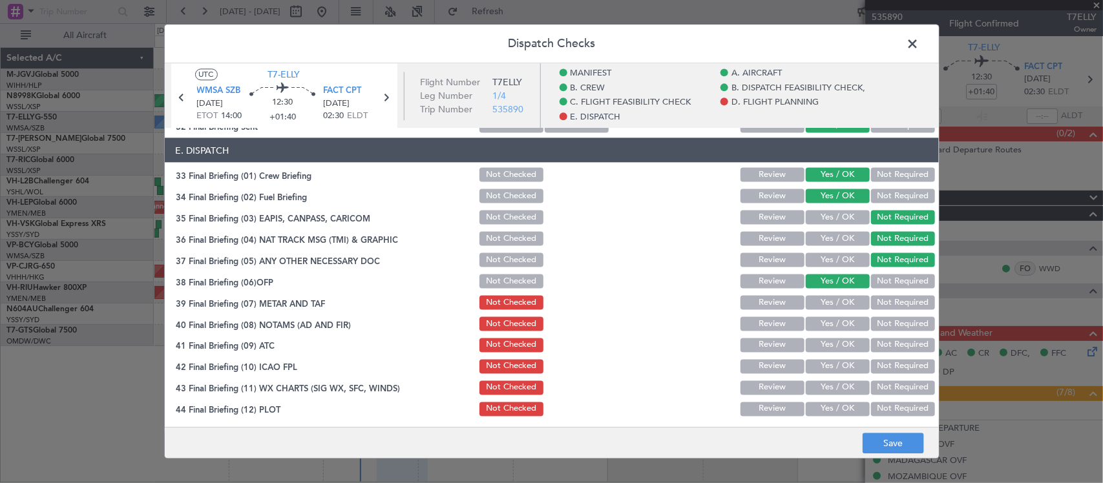
click at [837, 308] on div "Yes / OK" at bounding box center [836, 302] width 65 height 18
click at [835, 298] on button "Yes / OK" at bounding box center [838, 302] width 64 height 14
click at [833, 329] on button "Yes / OK" at bounding box center [838, 324] width 64 height 14
click at [834, 352] on div "Yes / OK" at bounding box center [836, 345] width 65 height 18
click at [835, 344] on button "Yes / OK" at bounding box center [838, 345] width 64 height 14
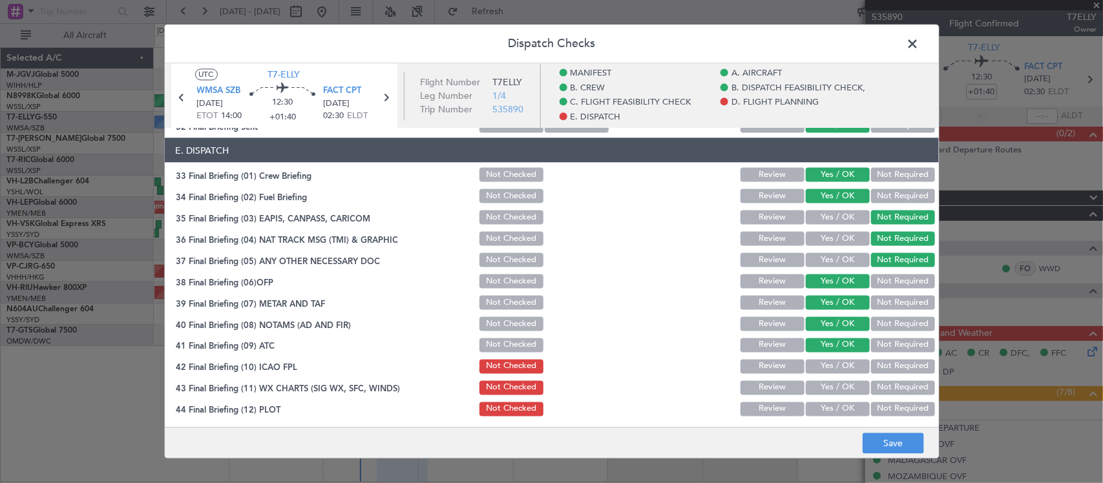
click at [837, 360] on button "Yes / OK" at bounding box center [838, 366] width 64 height 14
click at [835, 386] on button "Yes / OK" at bounding box center [838, 387] width 64 height 14
click at [838, 406] on button "Yes / OK" at bounding box center [838, 409] width 64 height 14
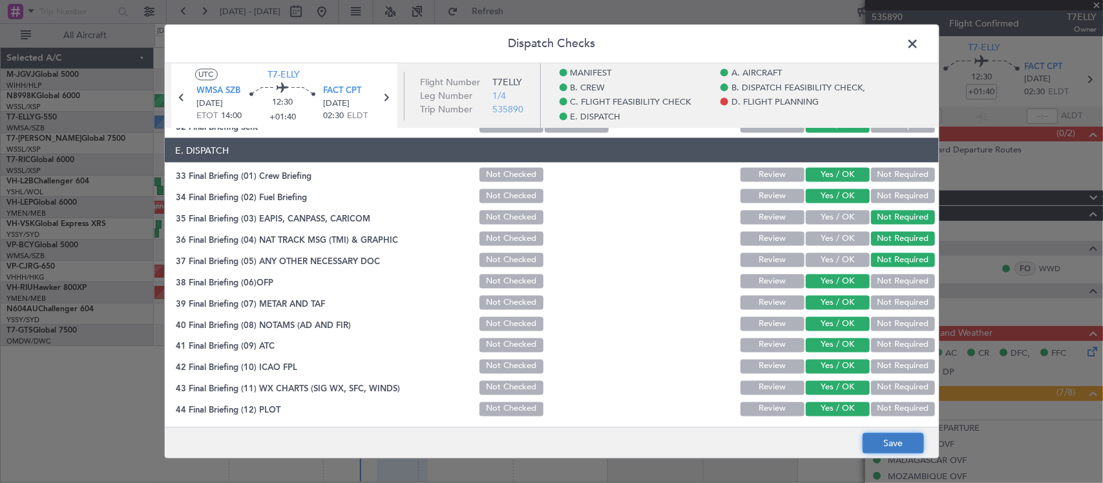
click at [876, 435] on button "Save" at bounding box center [892, 443] width 61 height 21
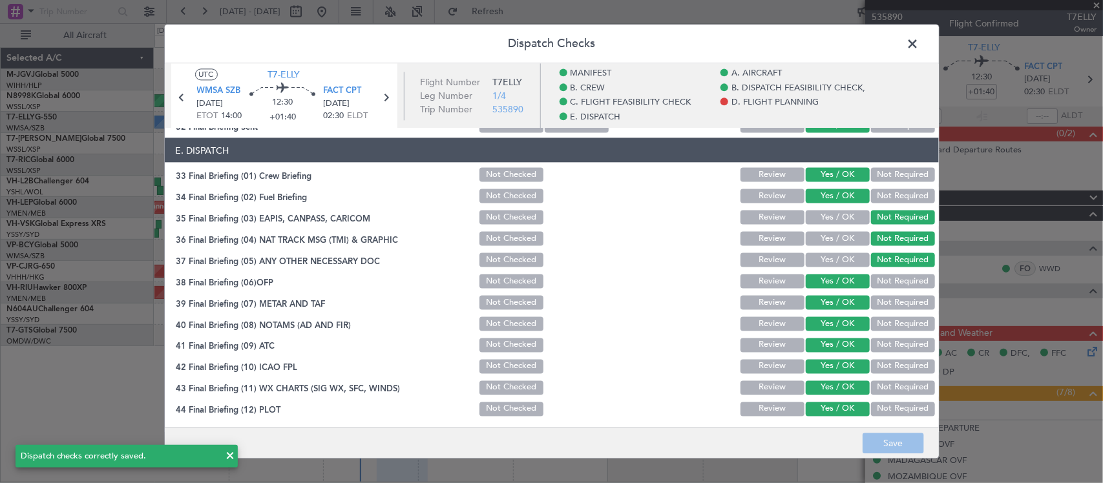
click at [919, 42] on span at bounding box center [919, 47] width 0 height 26
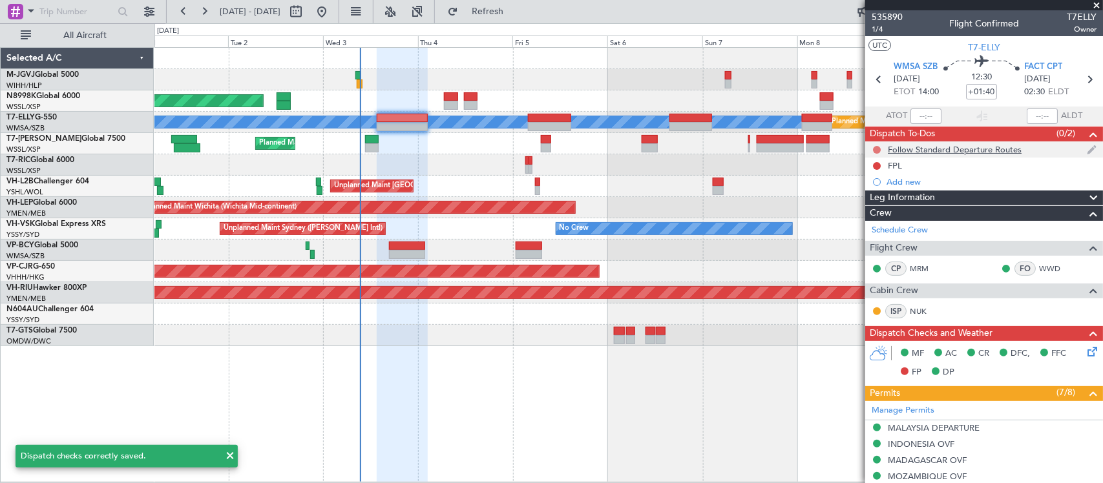
click at [877, 146] on button at bounding box center [877, 150] width 8 height 8
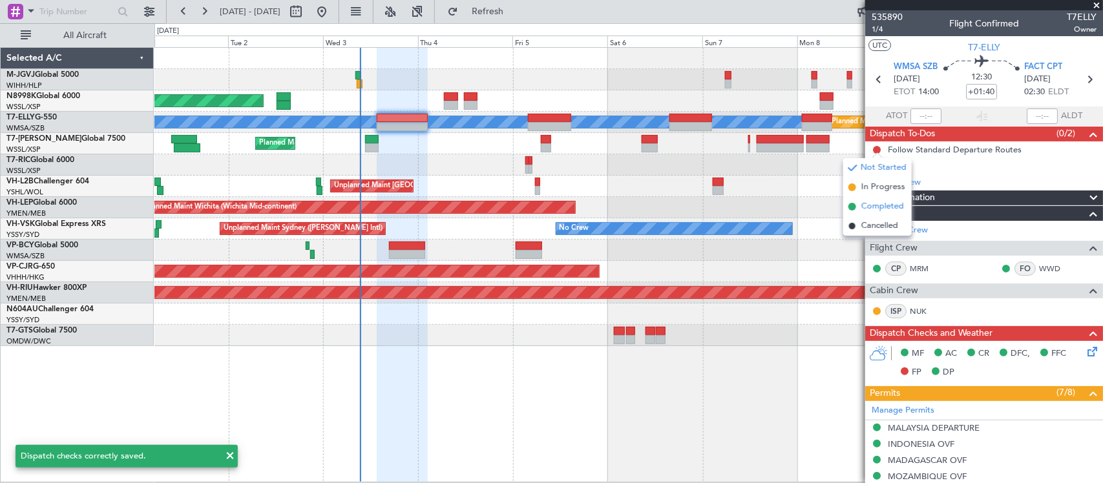
click at [877, 205] on span "Completed" at bounding box center [882, 206] width 43 height 13
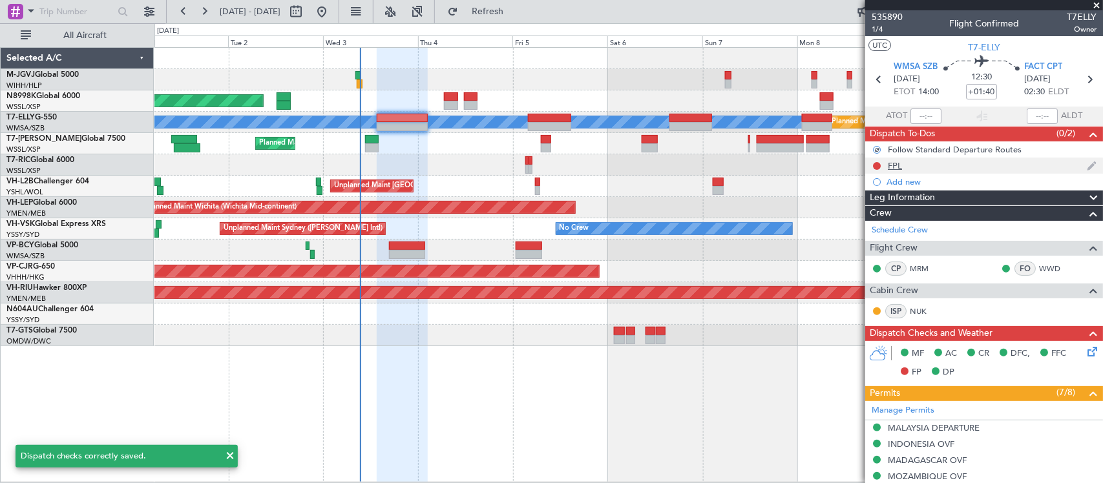
click at [892, 161] on div "FPL" at bounding box center [895, 165] width 14 height 11
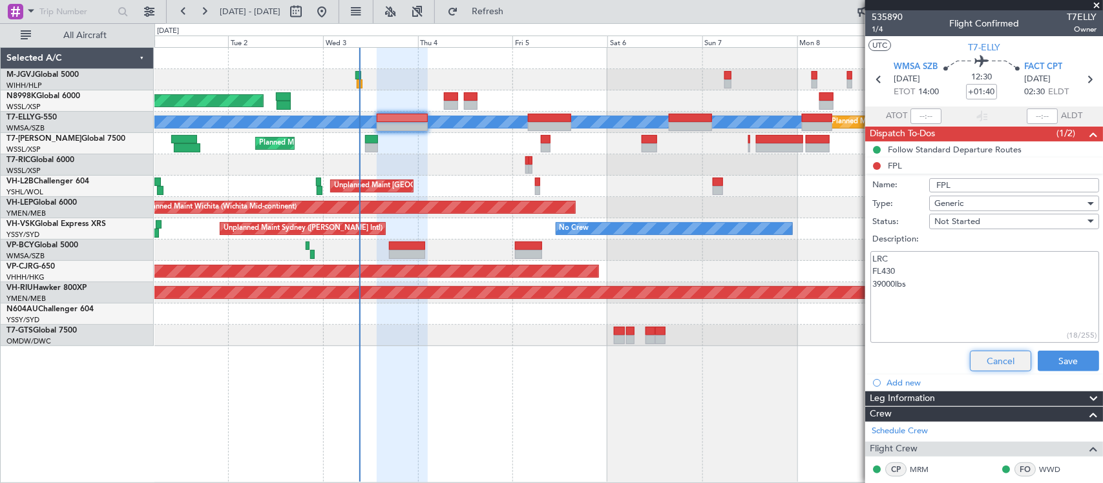
click at [999, 359] on button "Cancel" at bounding box center [1000, 361] width 61 height 21
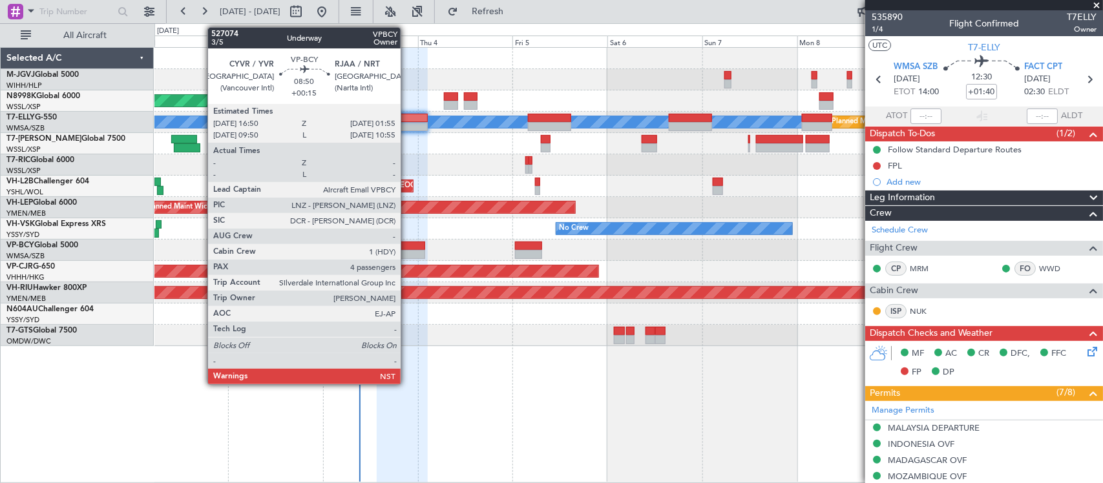
click at [407, 247] on div at bounding box center [407, 246] width 36 height 9
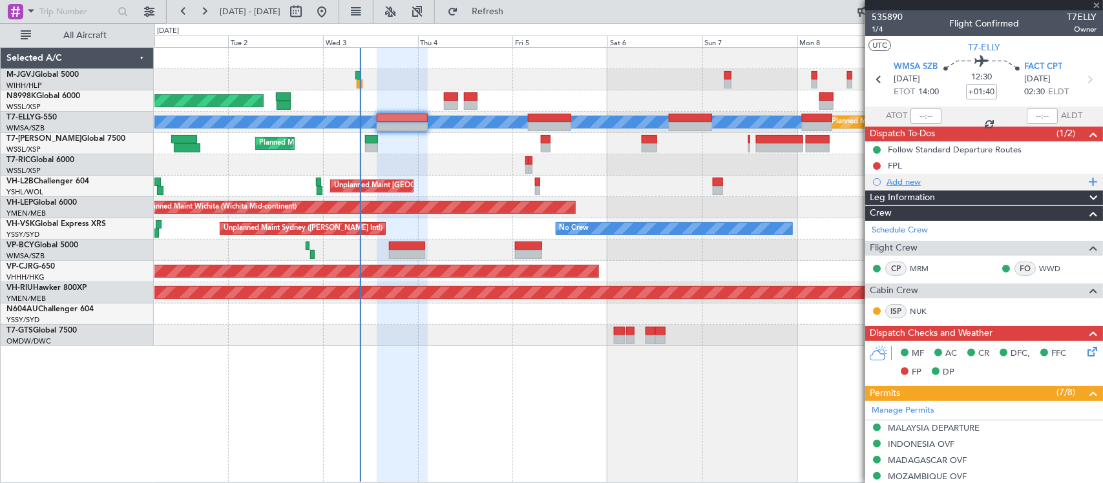
type input "+00:15"
type input "4"
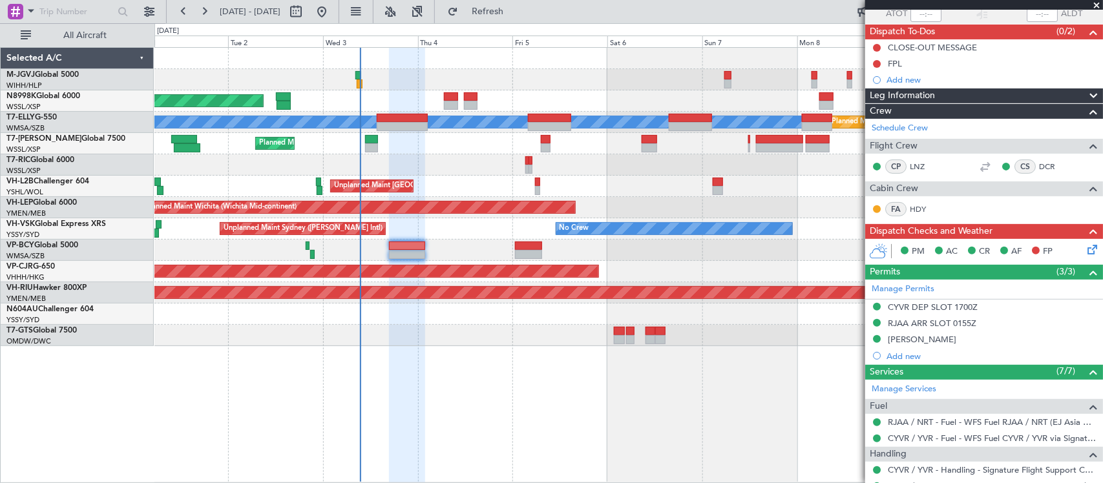
scroll to position [134, 0]
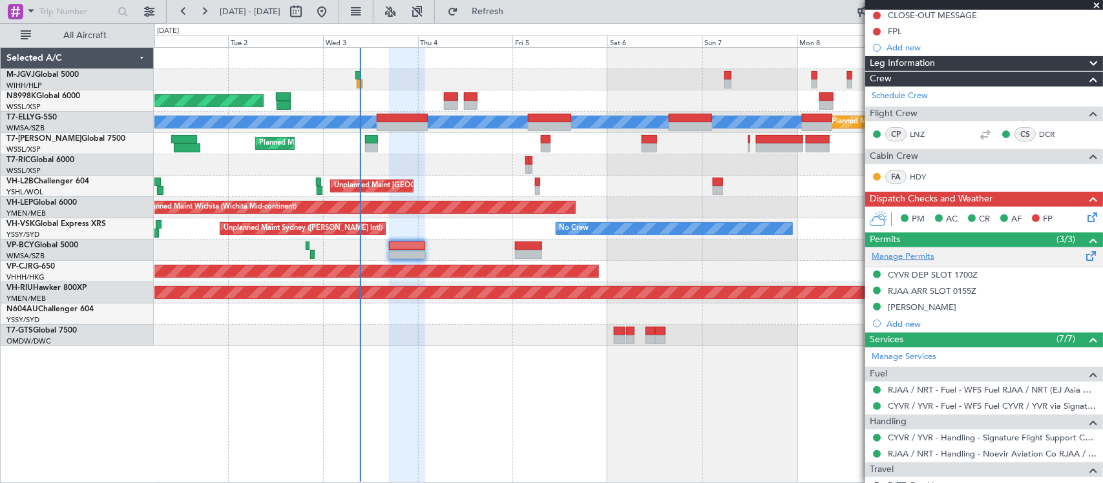
click at [912, 256] on link "Manage Permits" at bounding box center [902, 257] width 63 height 13
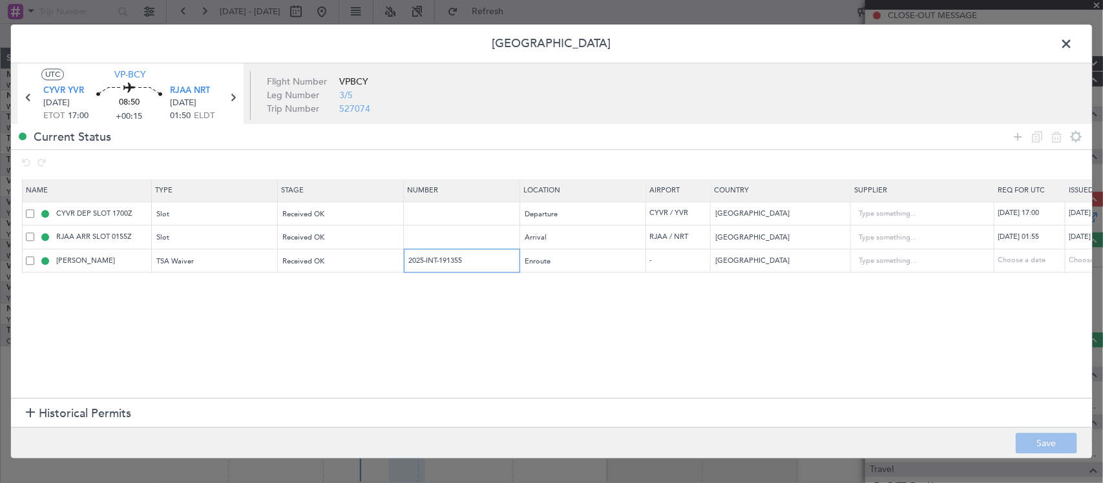
click at [472, 262] on input "2025-INT-191355" at bounding box center [463, 260] width 112 height 11
drag, startPoint x: 488, startPoint y: 260, endPoint x: 194, endPoint y: 262, distance: 293.9
click at [197, 262] on tr "TSA WAIVER TSA Waiver Received OK 2025-INT-191355 Enroute - United States Choos…" at bounding box center [847, 261] width 1648 height 24
drag, startPoint x: 1063, startPoint y: 39, endPoint x: 1047, endPoint y: 52, distance: 19.8
click at [1072, 39] on span at bounding box center [1072, 47] width 0 height 26
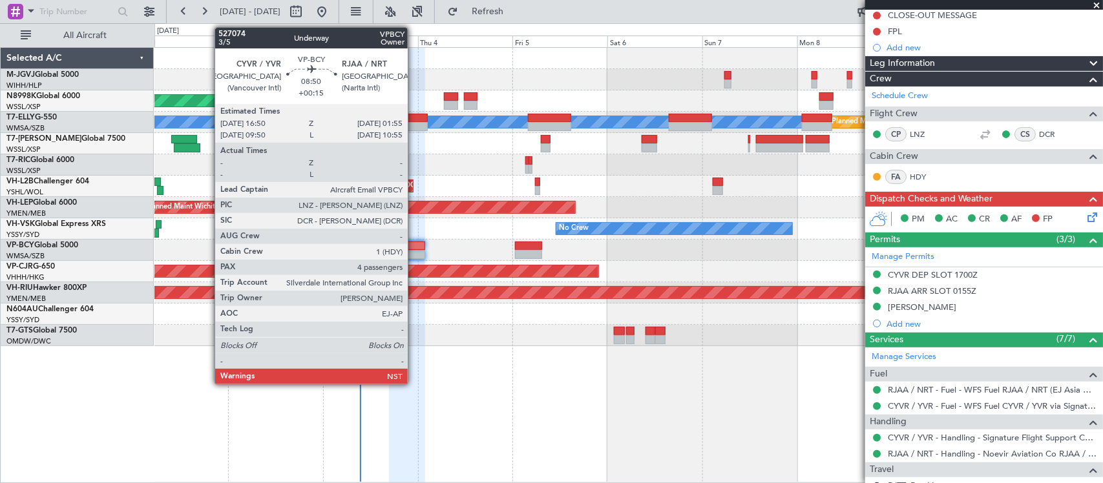
click at [414, 250] on div at bounding box center [407, 254] width 36 height 9
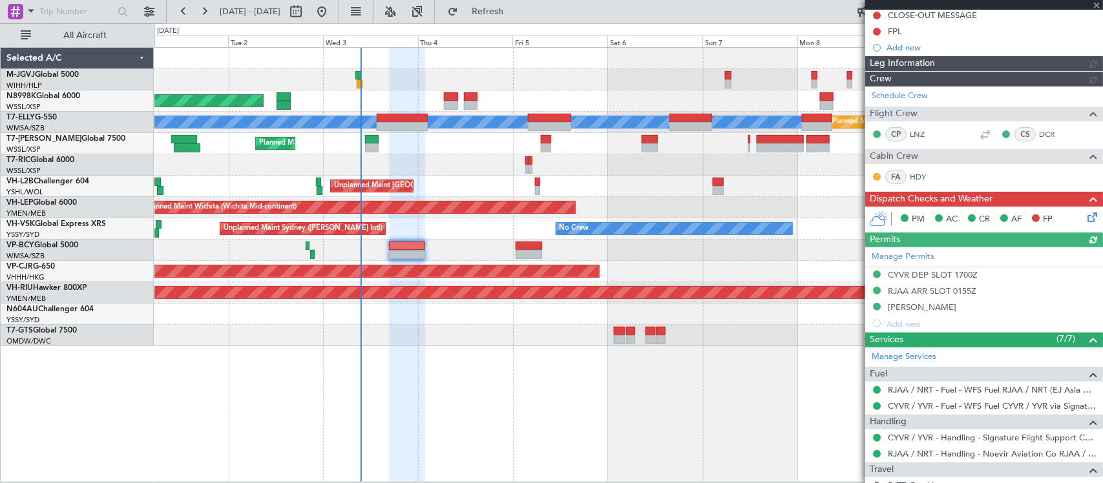
type input "[PERSON_NAME] (BTA)"
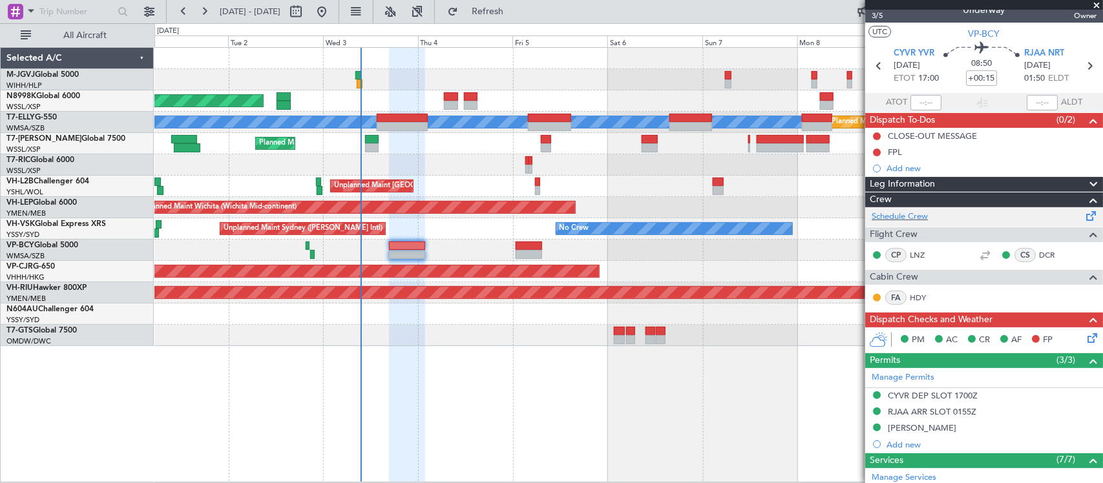
scroll to position [0, 0]
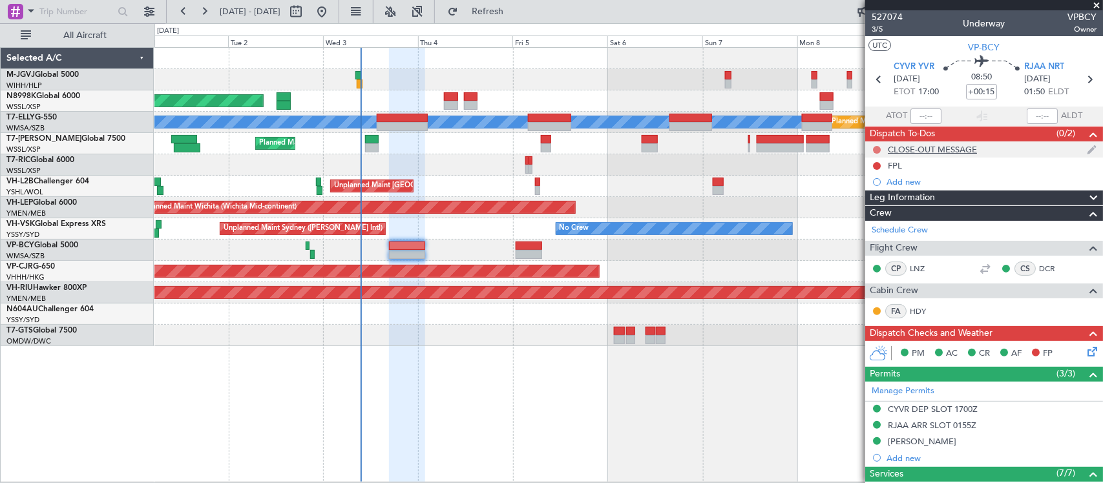
click at [877, 149] on button at bounding box center [877, 150] width 8 height 8
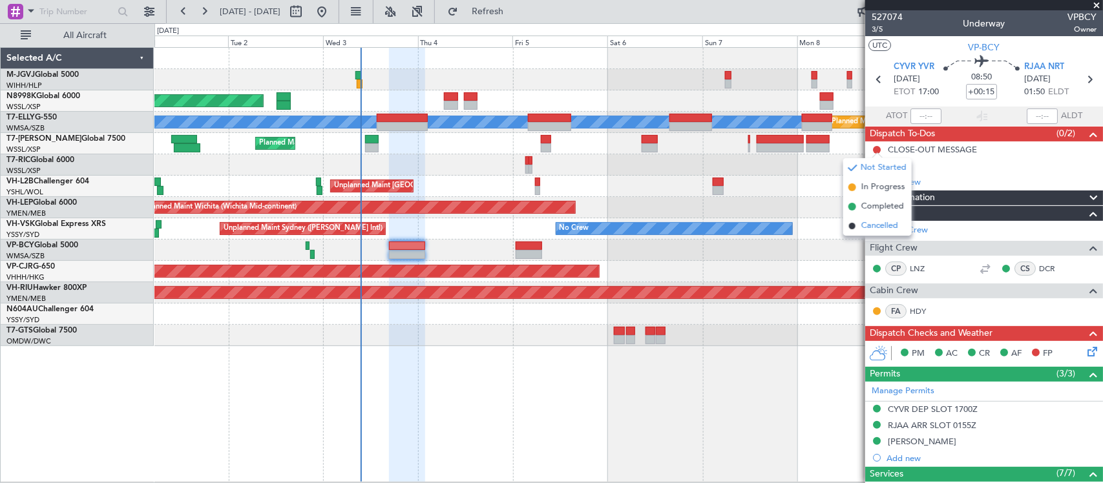
click at [875, 221] on span "Cancelled" at bounding box center [879, 226] width 37 height 13
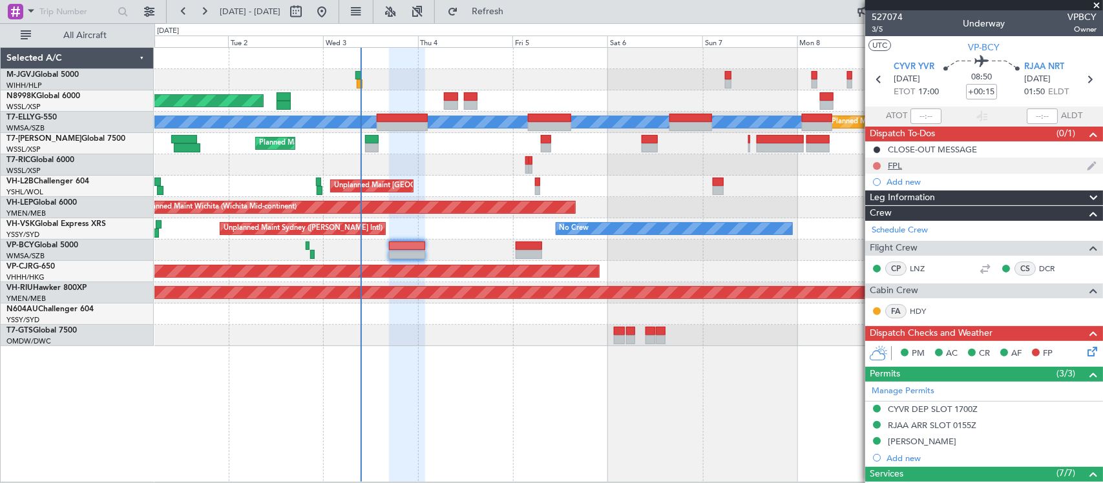
click at [876, 165] on button at bounding box center [877, 166] width 8 height 8
click at [876, 224] on span "Completed" at bounding box center [882, 222] width 43 height 13
click at [1085, 350] on icon at bounding box center [1090, 349] width 10 height 10
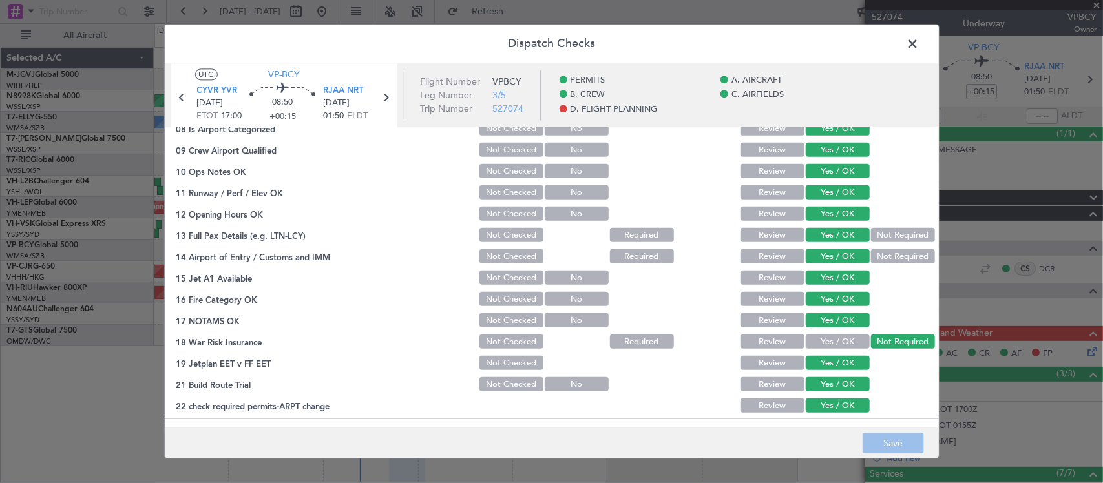
scroll to position [465, 0]
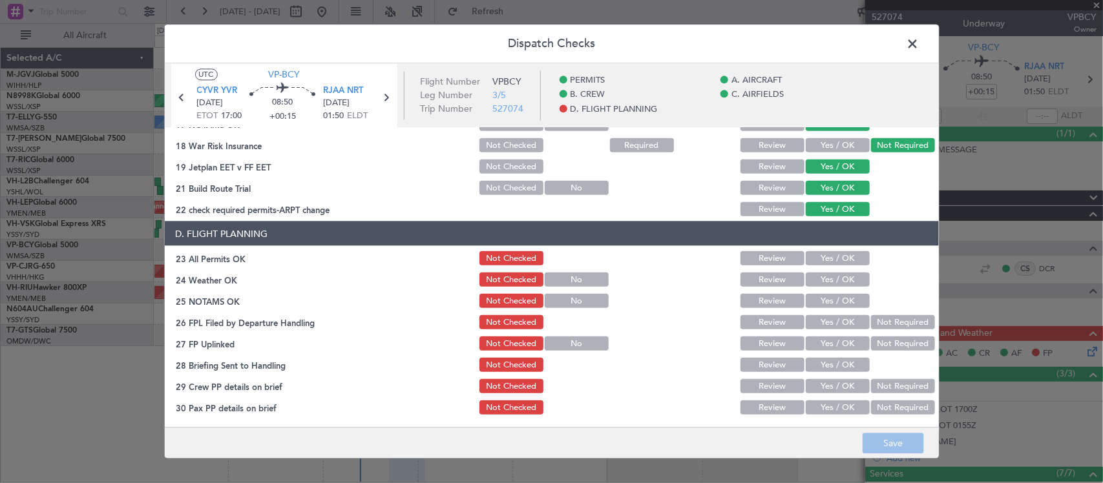
click at [835, 260] on button "Yes / OK" at bounding box center [838, 258] width 64 height 14
click at [838, 273] on button "Yes / OK" at bounding box center [838, 280] width 64 height 14
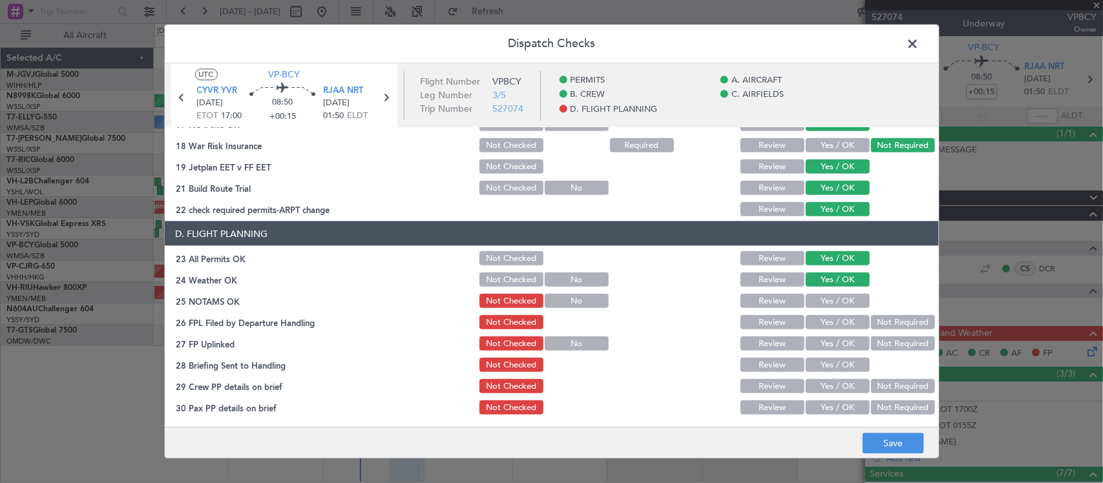
click at [843, 295] on button "Yes / OK" at bounding box center [838, 301] width 64 height 14
click at [845, 311] on section "D. FLIGHT PLANNING 23 All Permits OK Not Checked Review Yes / OK 24 Weather OK …" at bounding box center [552, 319] width 774 height 195
click at [848, 324] on button "Yes / OK" at bounding box center [838, 322] width 64 height 14
click at [841, 349] on button "Yes / OK" at bounding box center [838, 344] width 64 height 14
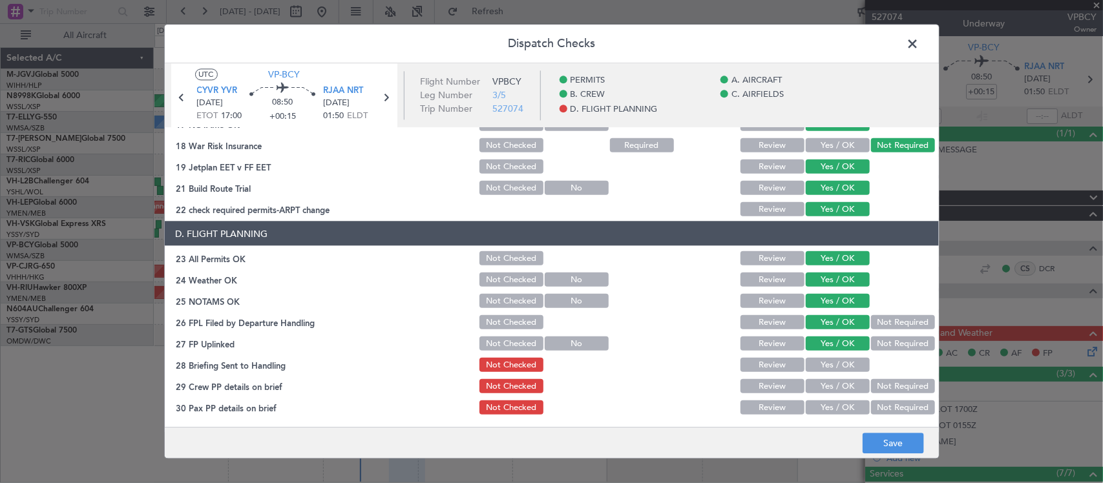
click at [880, 321] on button "Not Required" at bounding box center [903, 322] width 64 height 14
click at [825, 360] on button "Yes / OK" at bounding box center [838, 365] width 64 height 14
click at [830, 385] on button "Yes / OK" at bounding box center [838, 386] width 64 height 14
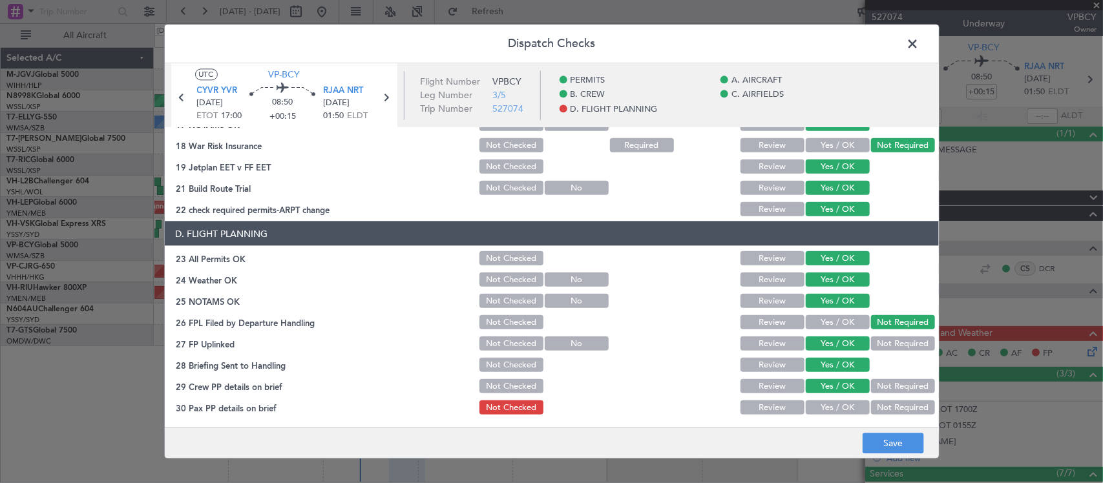
click at [845, 409] on button "Yes / OK" at bounding box center [838, 408] width 64 height 14
click at [895, 446] on button "Save" at bounding box center [892, 443] width 61 height 21
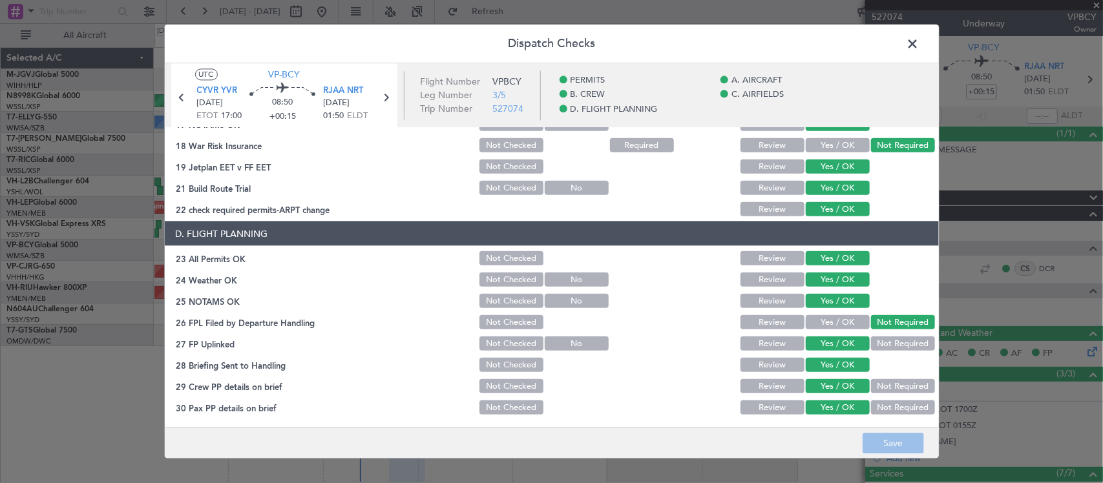
drag, startPoint x: 913, startPoint y: 39, endPoint x: 906, endPoint y: 46, distance: 9.1
click at [919, 39] on span at bounding box center [919, 47] width 0 height 26
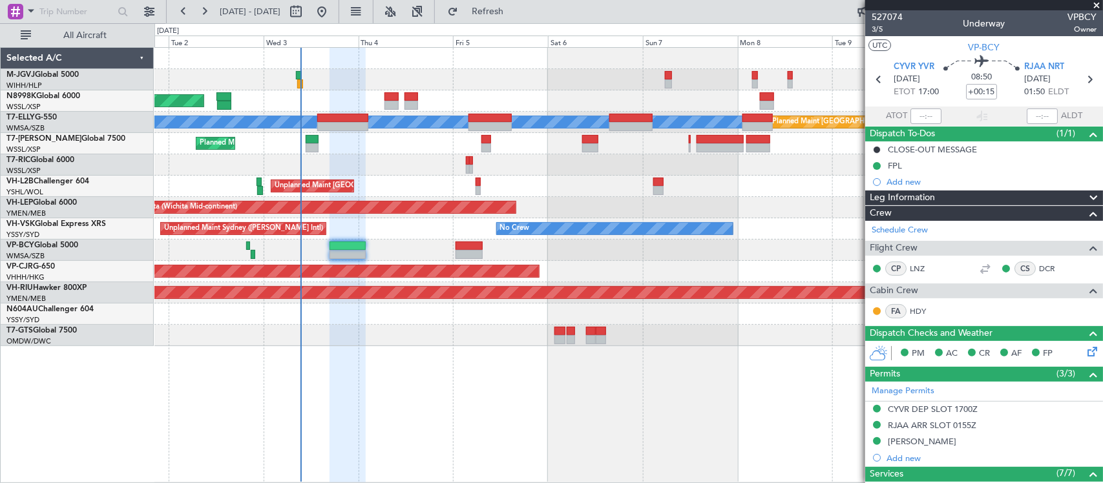
click at [577, 201] on div "Planned Maint Singapore (Seletar) Planned Maint Kuala Lumpur (Sultan Abdul Aziz…" at bounding box center [628, 197] width 948 height 298
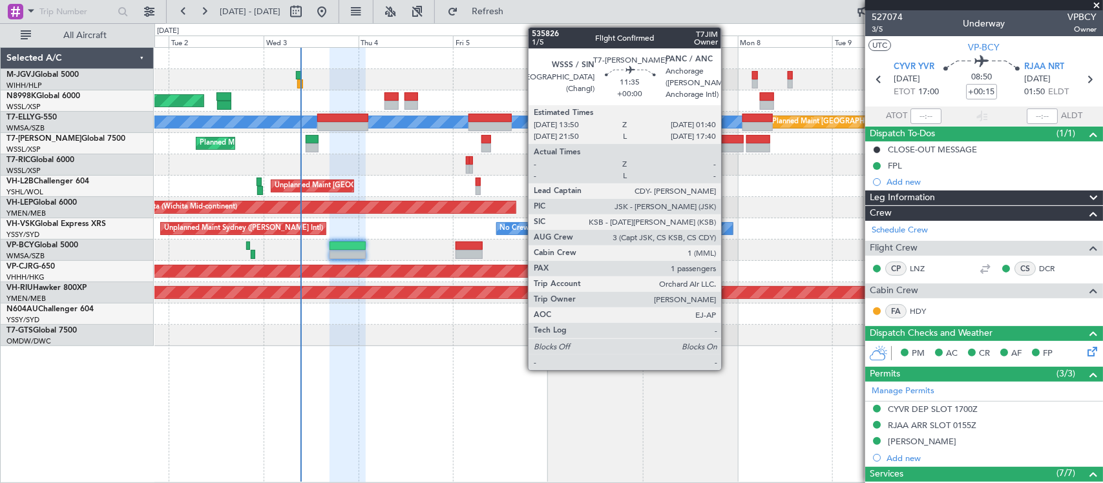
click at [727, 149] on div at bounding box center [719, 147] width 47 height 9
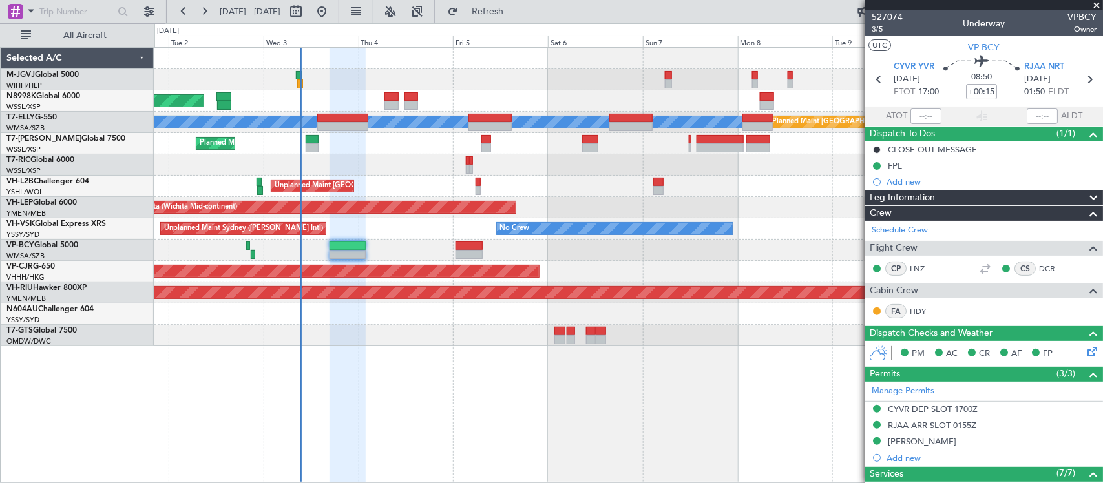
click at [606, 236] on div "Unplanned Maint Sydney ([PERSON_NAME] Intl) No Crew" at bounding box center [628, 228] width 948 height 21
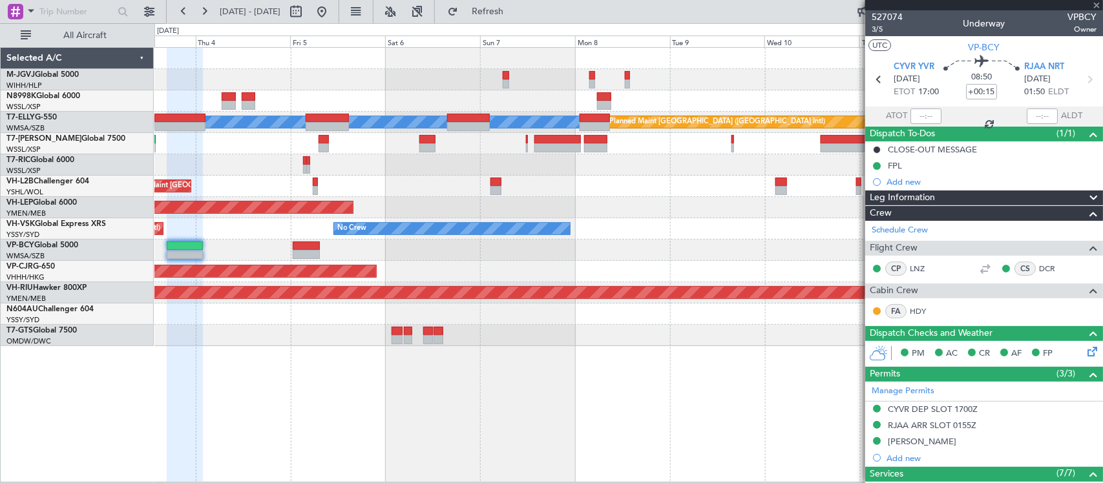
type input "1"
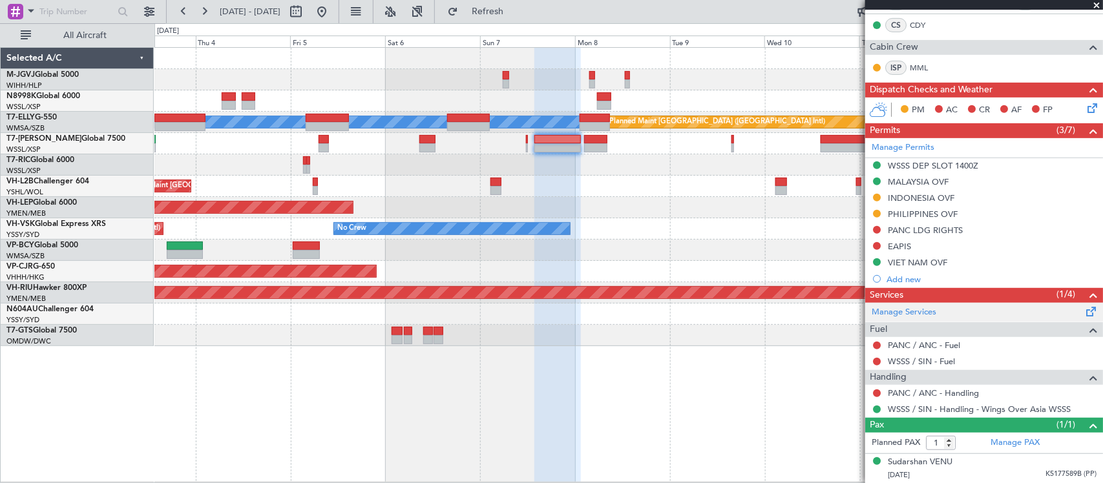
scroll to position [0, 0]
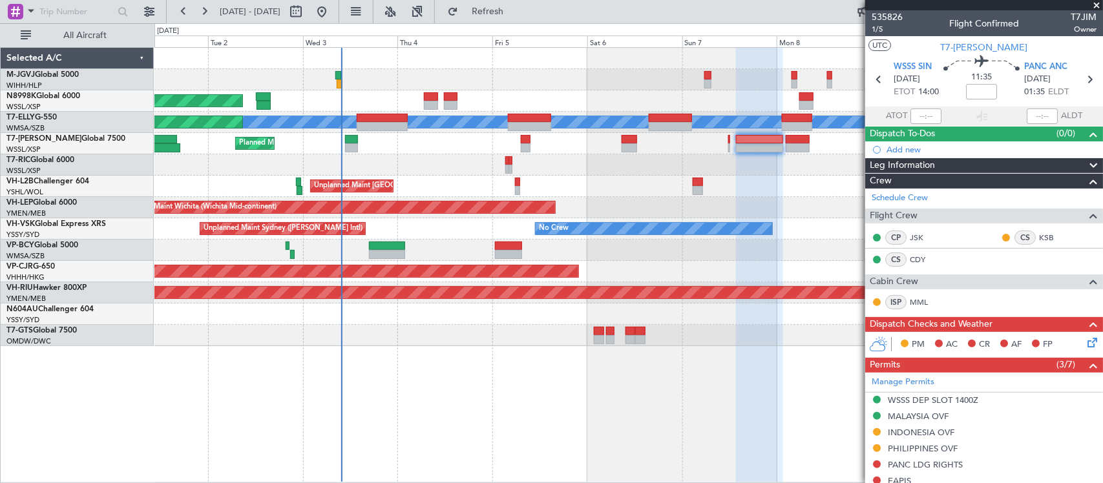
click at [641, 282] on div "Planned Maint Singapore (Seletar) Planned Maint Dubai (Dubai Intl) MEL Planned …" at bounding box center [628, 197] width 948 height 298
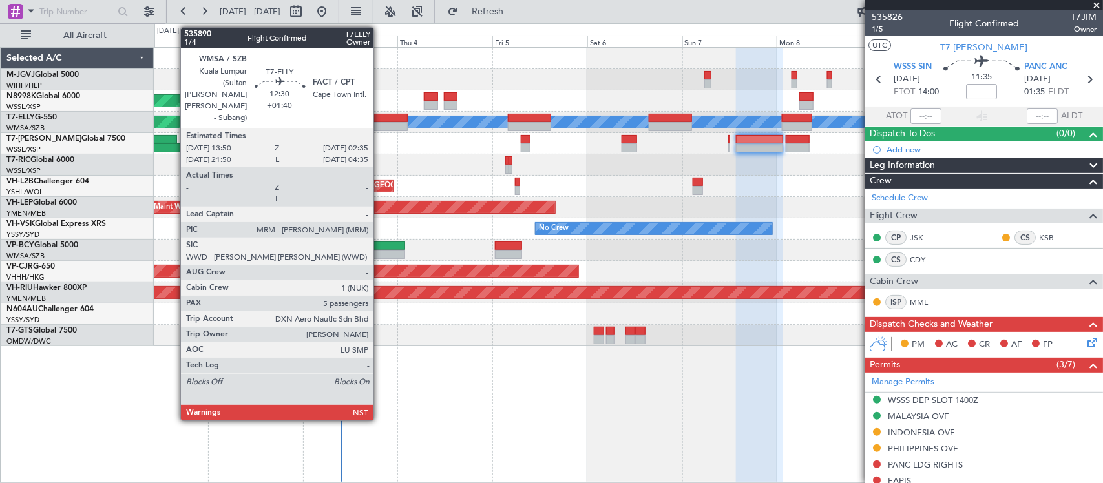
click at [380, 125] on div at bounding box center [382, 126] width 50 height 9
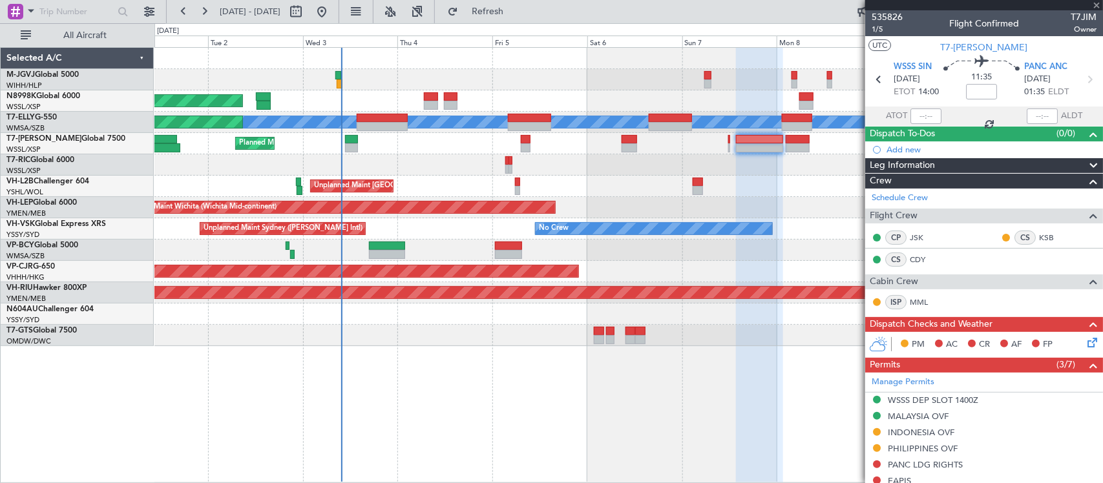
type input "+01:40"
type input "5"
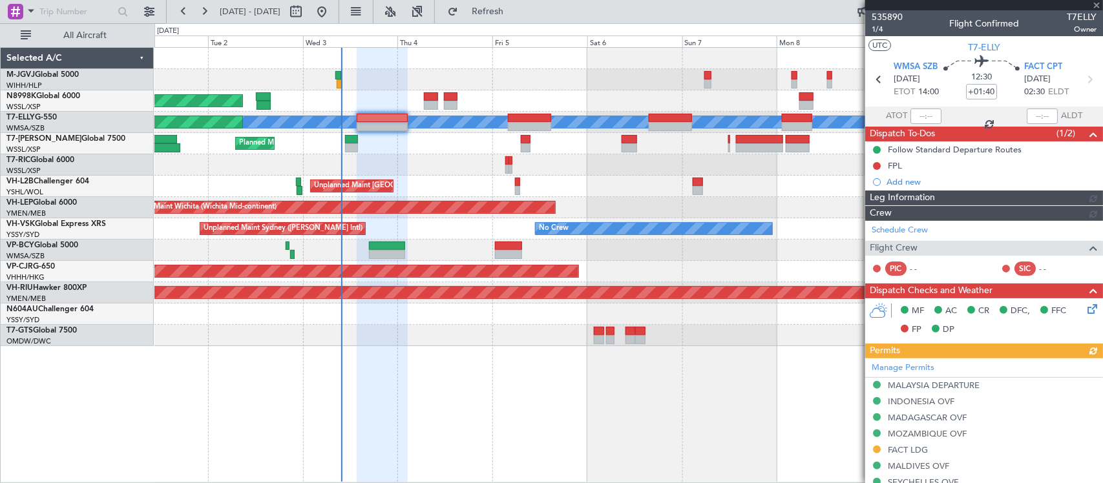
type input "[PERSON_NAME] (BTA)"
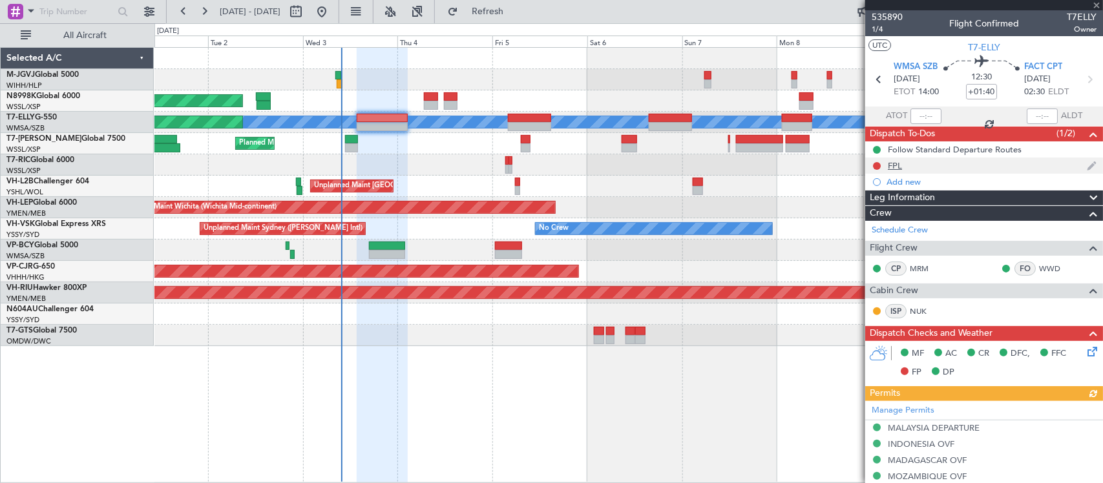
click at [893, 162] on div "FPL" at bounding box center [895, 165] width 14 height 11
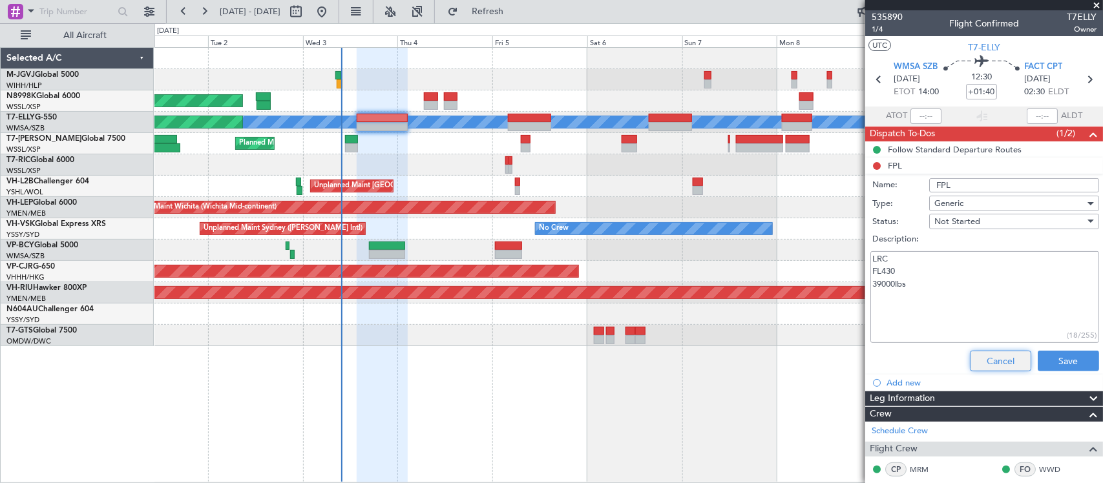
click at [999, 353] on button "Cancel" at bounding box center [1000, 361] width 61 height 21
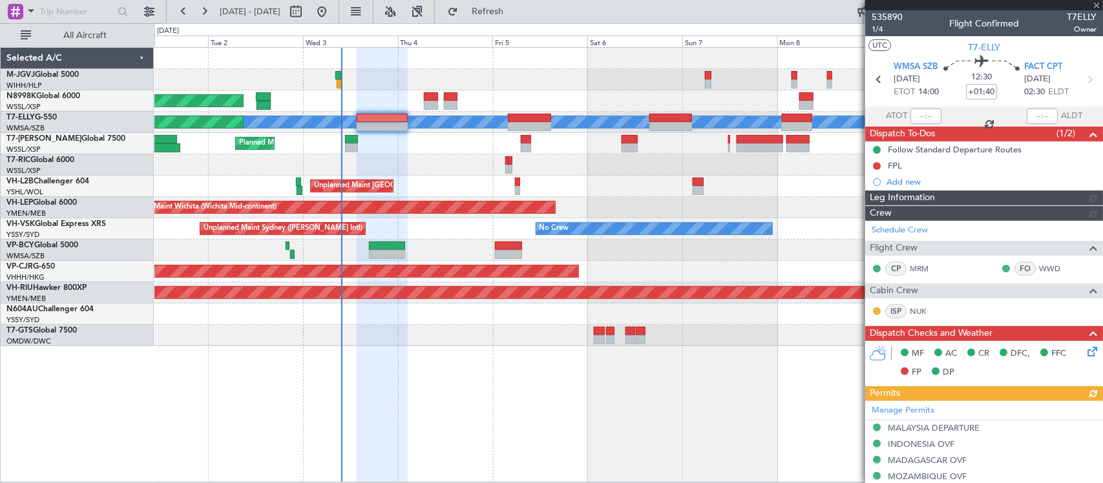
type input "[PERSON_NAME] (BTA)"
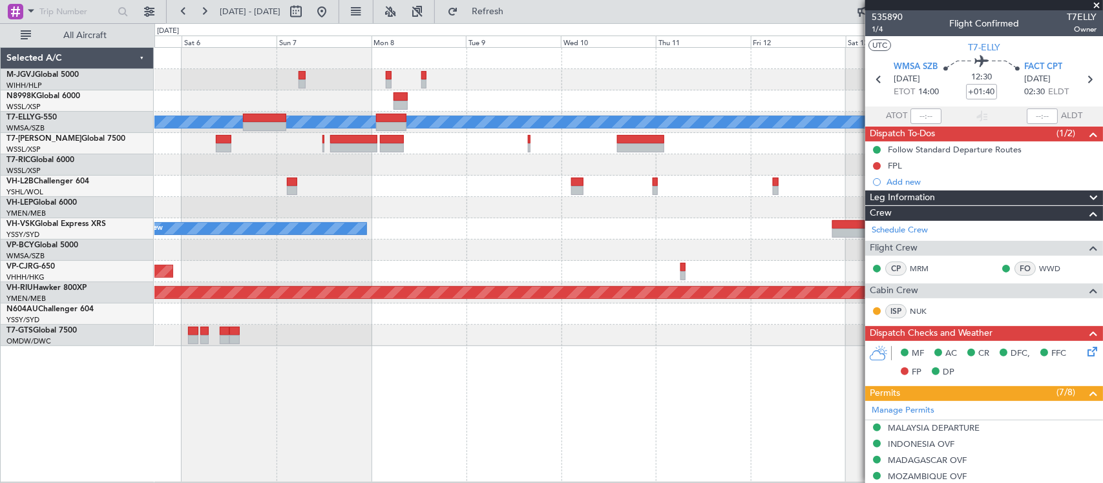
click at [391, 211] on div "Unplanned Maint Wichita (Wichita Mid-continent)" at bounding box center [628, 207] width 948 height 21
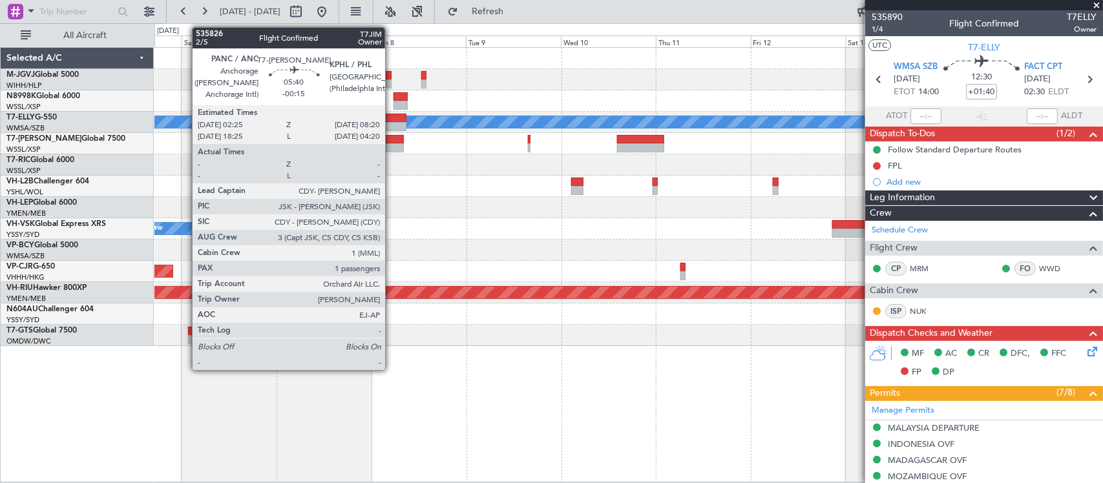
click at [391, 145] on div at bounding box center [392, 147] width 24 height 9
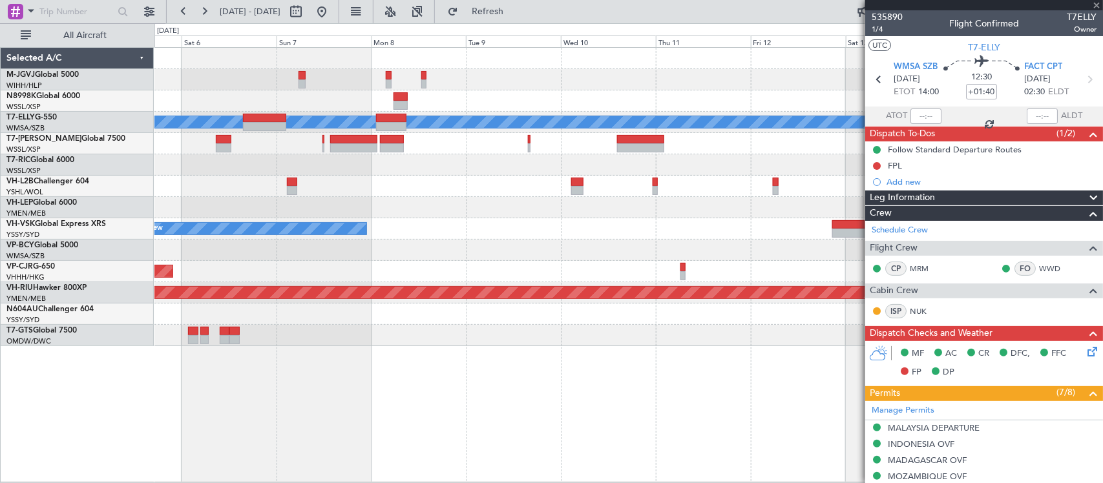
type input "-00:15"
type input "1"
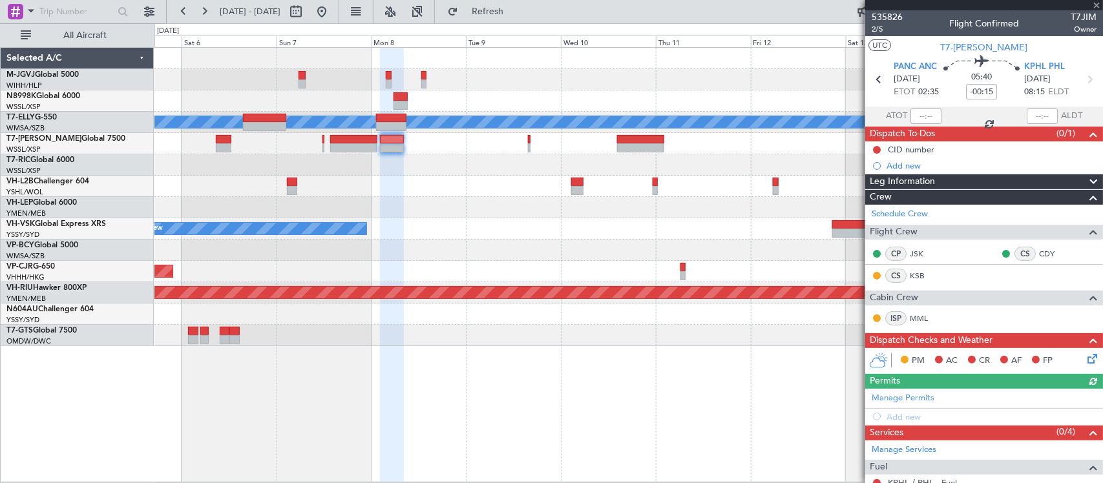
scroll to position [139, 0]
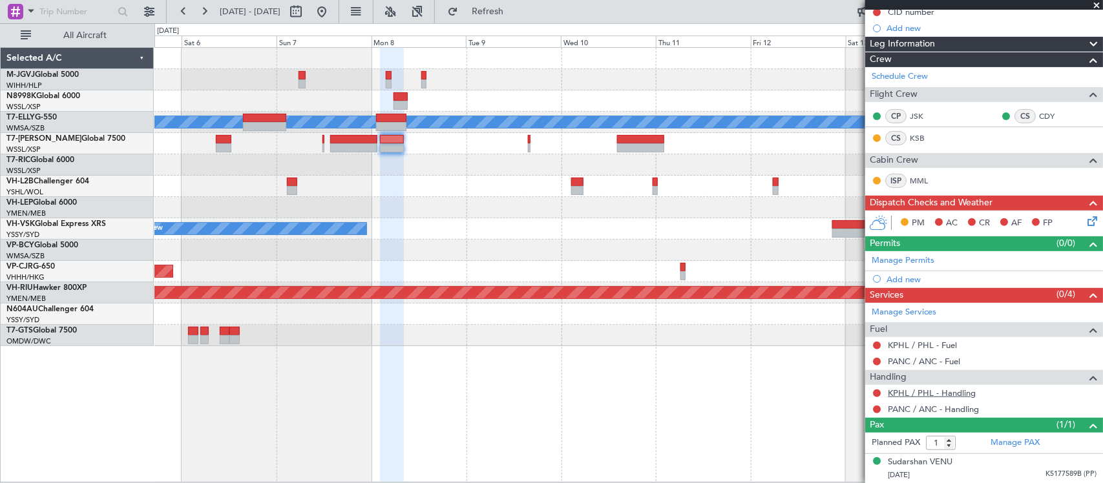
click at [935, 393] on link "KPHL / PHL - Handling" at bounding box center [932, 393] width 88 height 11
click at [906, 411] on link "PANC / ANC - Handling" at bounding box center [933, 409] width 91 height 11
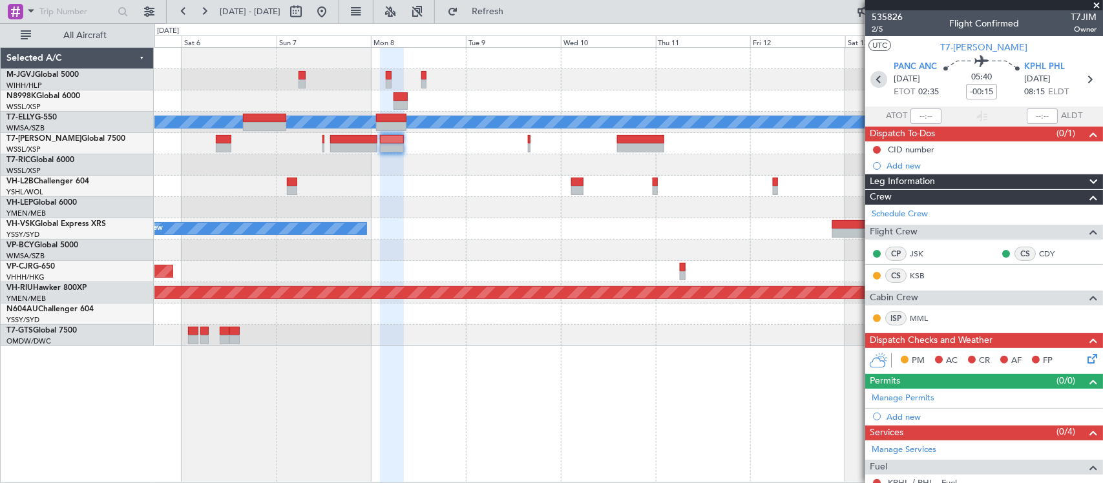
click at [873, 78] on icon at bounding box center [878, 79] width 17 height 17
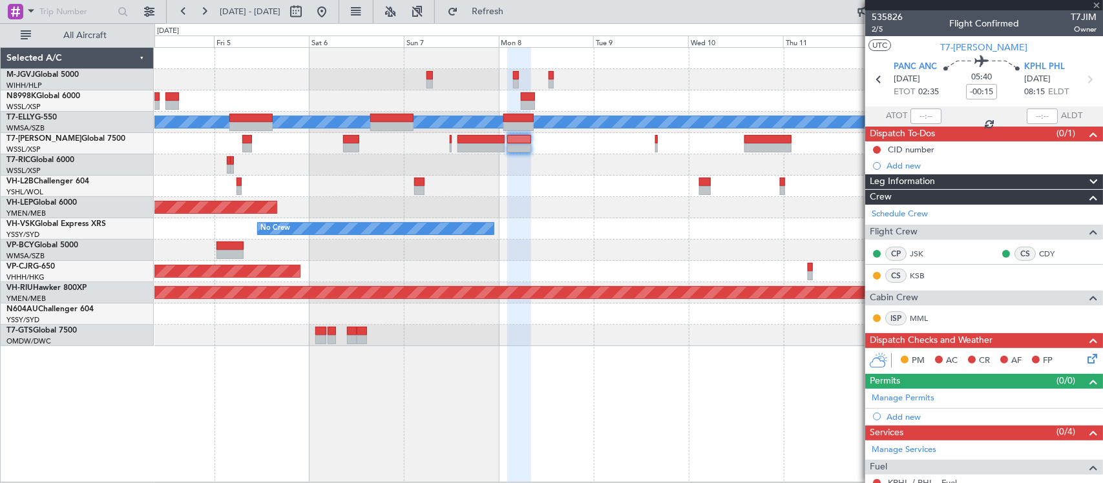
click at [532, 275] on div "Planned Maint Singapore (Seletar) Planned Maint Dubai (Dubai Intl) MEL Planned …" at bounding box center [628, 197] width 948 height 298
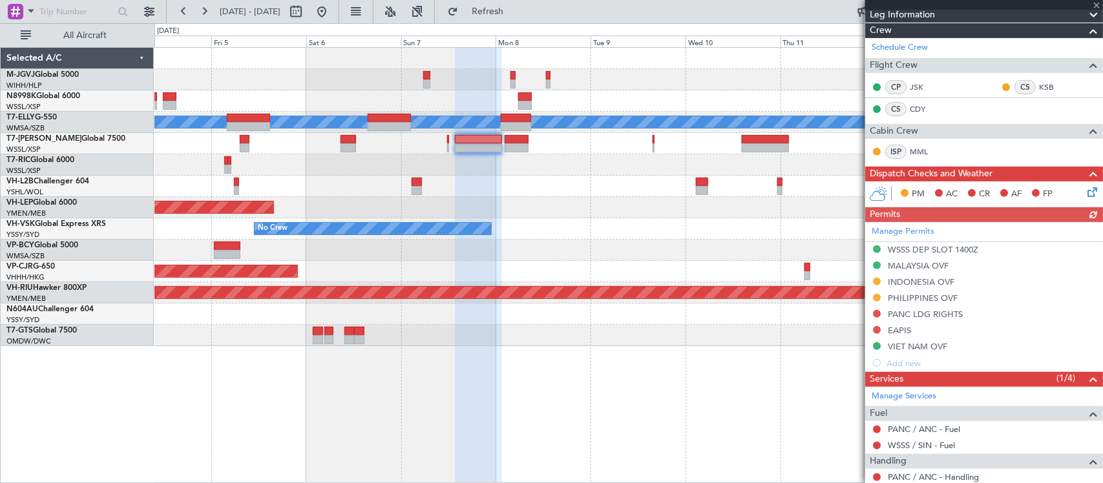
scroll to position [236, 0]
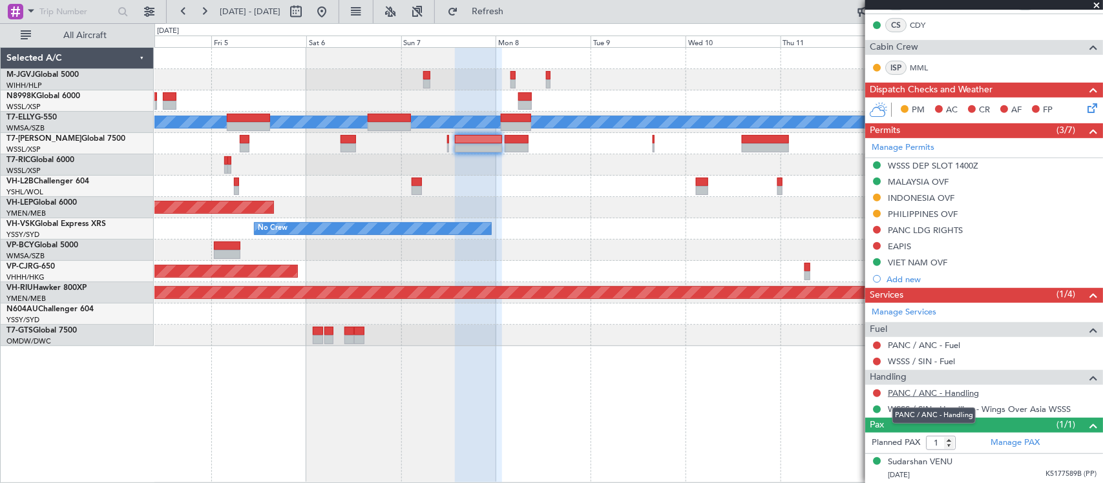
click at [922, 395] on link "PANC / ANC - Handling" at bounding box center [933, 393] width 91 height 11
click at [927, 346] on link "PANC / ANC - Fuel" at bounding box center [924, 345] width 72 height 11
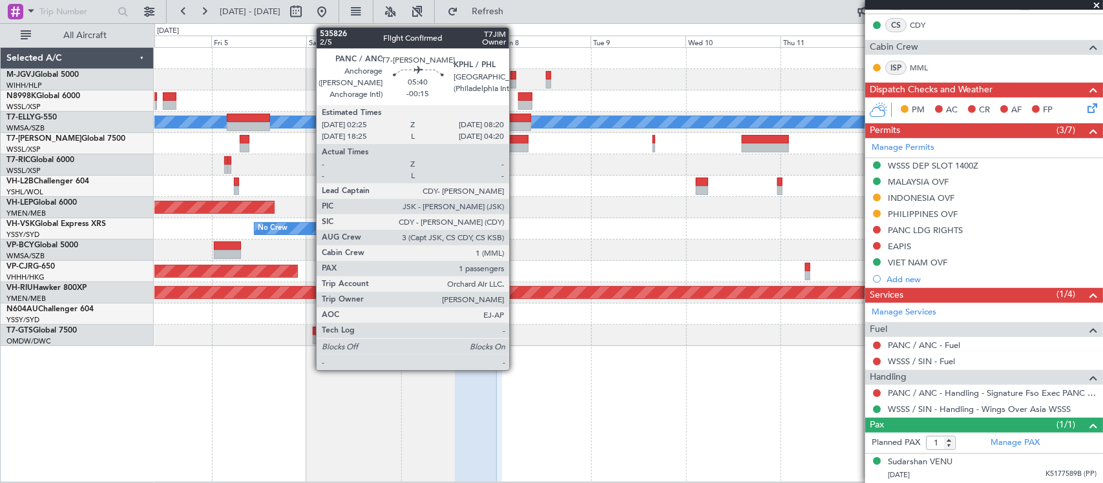
click at [515, 141] on div at bounding box center [517, 139] width 24 height 9
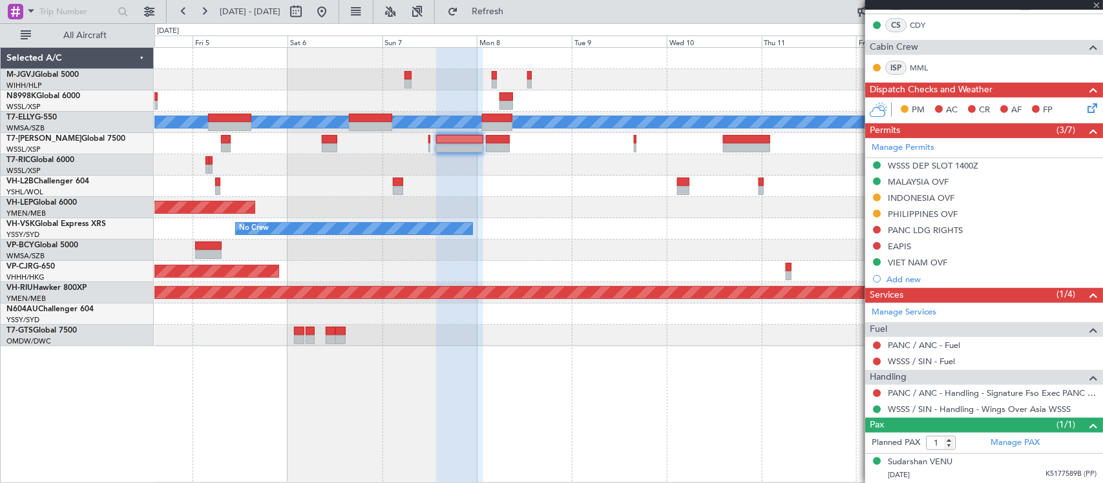
click at [567, 244] on div at bounding box center [628, 250] width 948 height 21
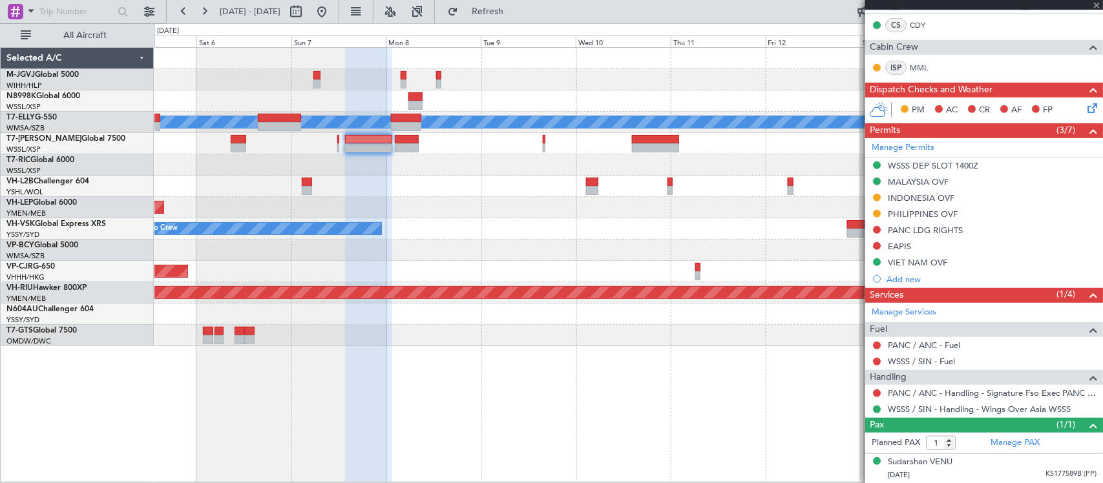
type input "-00:15"
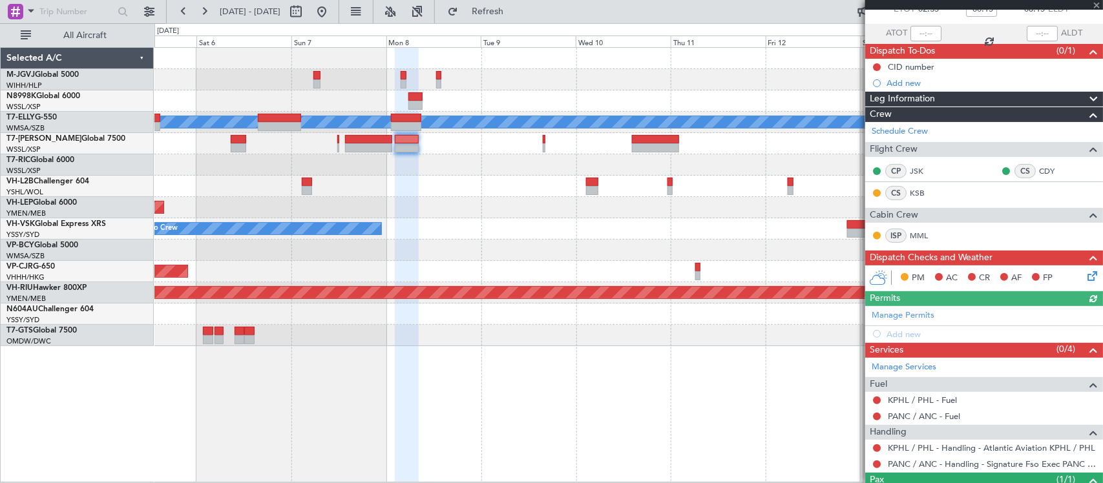
scroll to position [139, 0]
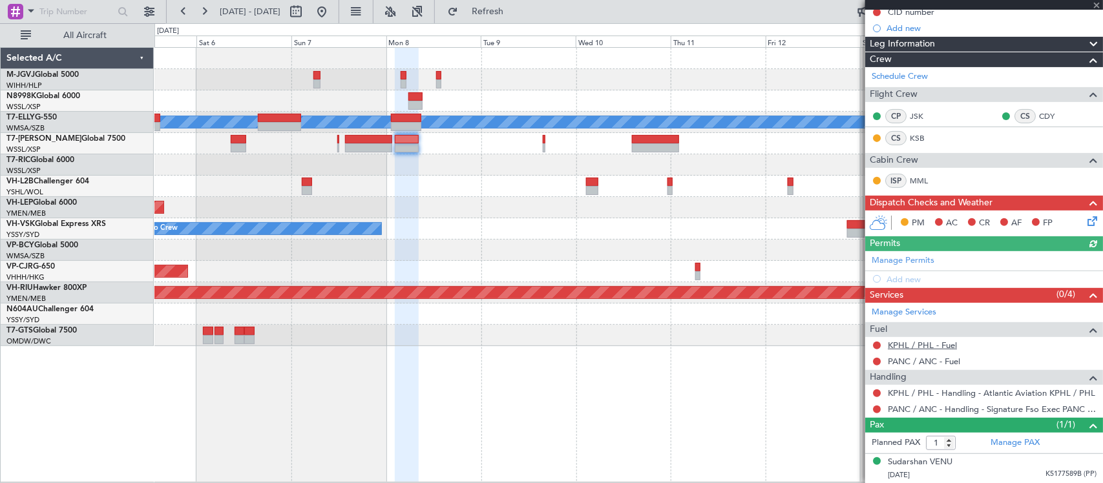
click at [929, 346] on link "KPHL / PHL - Fuel" at bounding box center [922, 345] width 69 height 11
click at [917, 362] on link "PANC / ANC - Fuel" at bounding box center [924, 361] width 72 height 11
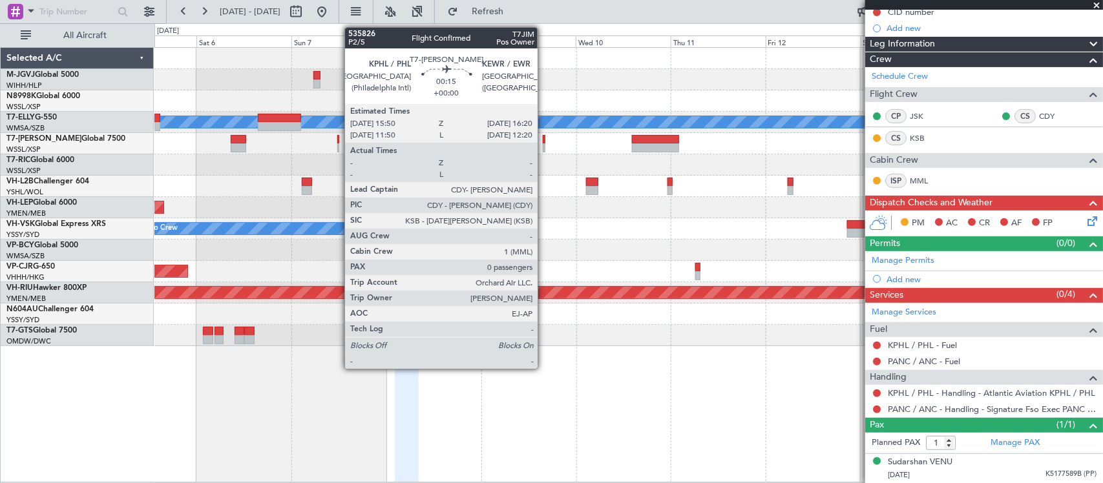
click at [544, 141] on div at bounding box center [544, 139] width 3 height 9
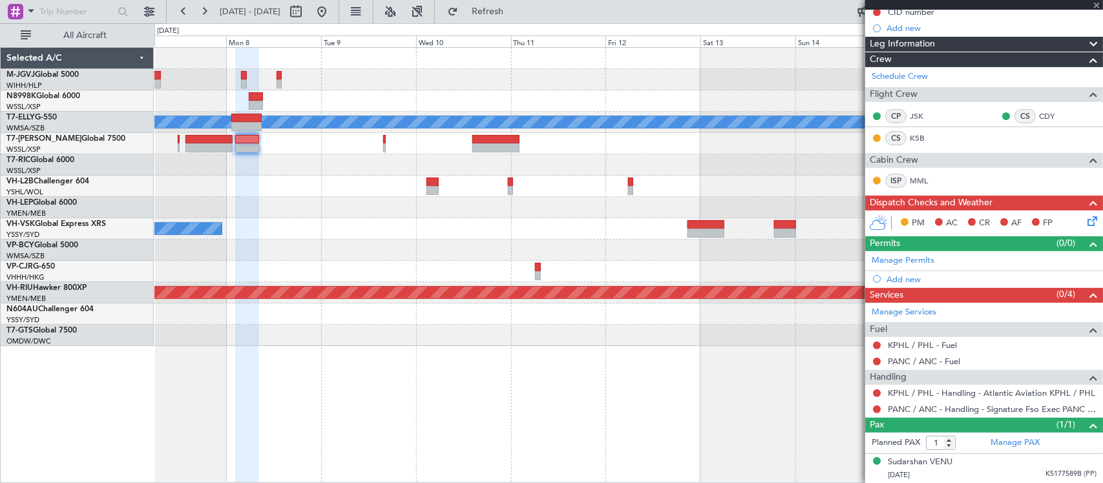
click at [512, 245] on div at bounding box center [628, 250] width 948 height 21
type input "0"
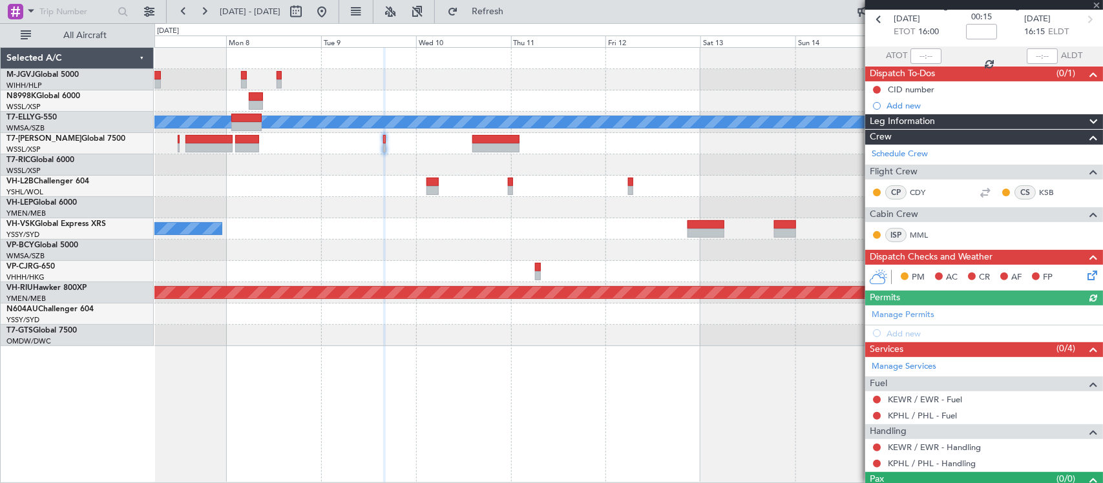
scroll to position [86, 0]
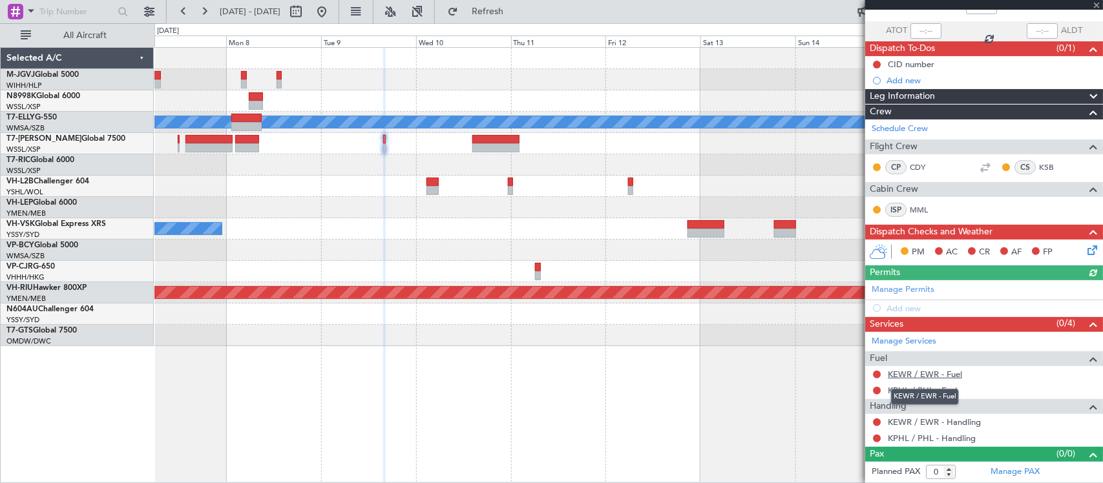
click at [928, 377] on link "KEWR / EWR - Fuel" at bounding box center [925, 374] width 74 height 11
click at [906, 393] on link "KPHL / PHL - Fuel" at bounding box center [922, 390] width 69 height 11
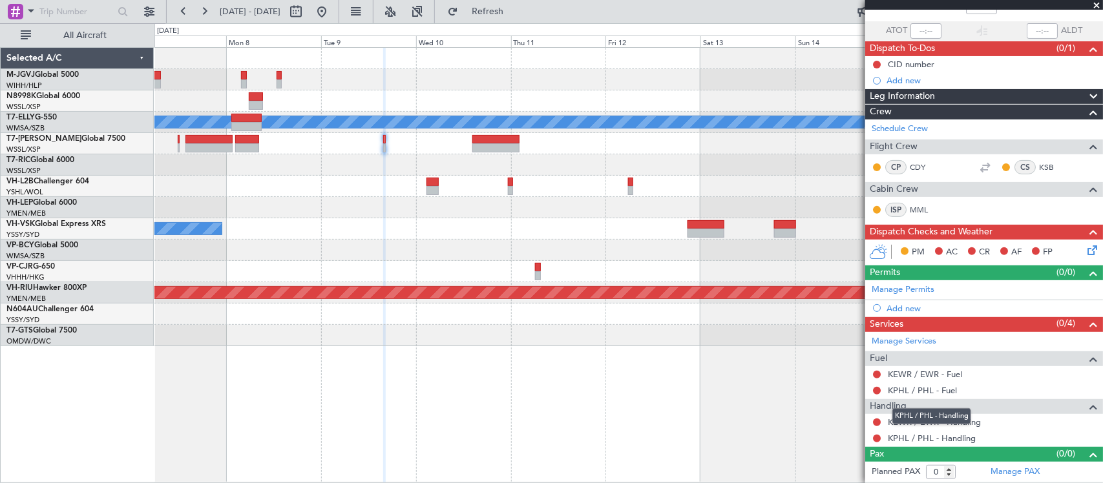
click at [906, 423] on div "KPHL / PHL - Handling" at bounding box center [931, 416] width 79 height 16
click at [957, 440] on link "KPHL / PHL - Handling" at bounding box center [932, 438] width 88 height 11
click at [973, 424] on link "KEWR / EWR - Handling" at bounding box center [934, 422] width 93 height 11
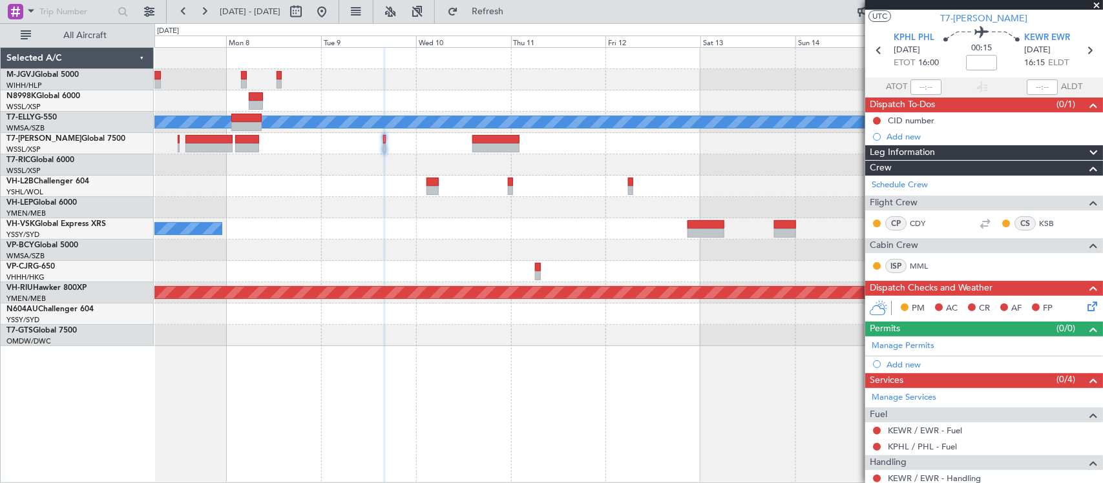
scroll to position [0, 0]
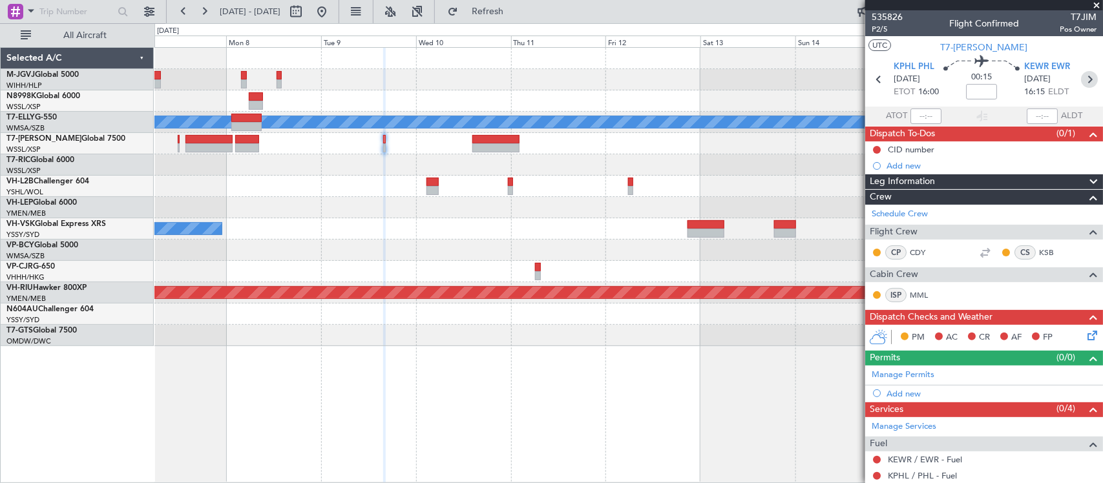
click at [1083, 78] on icon at bounding box center [1089, 79] width 17 height 17
click at [645, 370] on div "Planned Maint Dubai (Dubai Intl) MEL Unplanned Maint Wichita (Wichita Mid-conti…" at bounding box center [628, 265] width 948 height 436
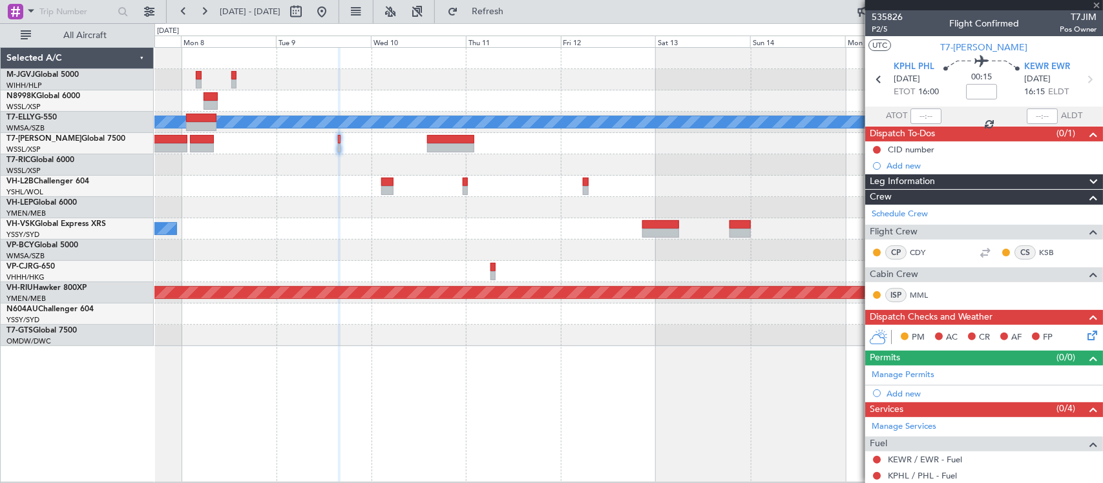
type input "-01:05"
type input "2"
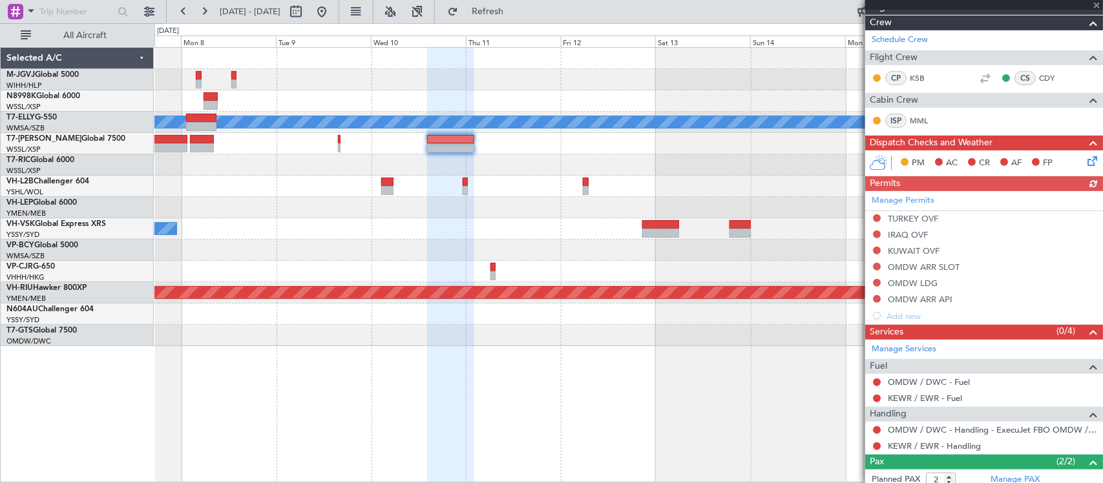
scroll to position [257, 0]
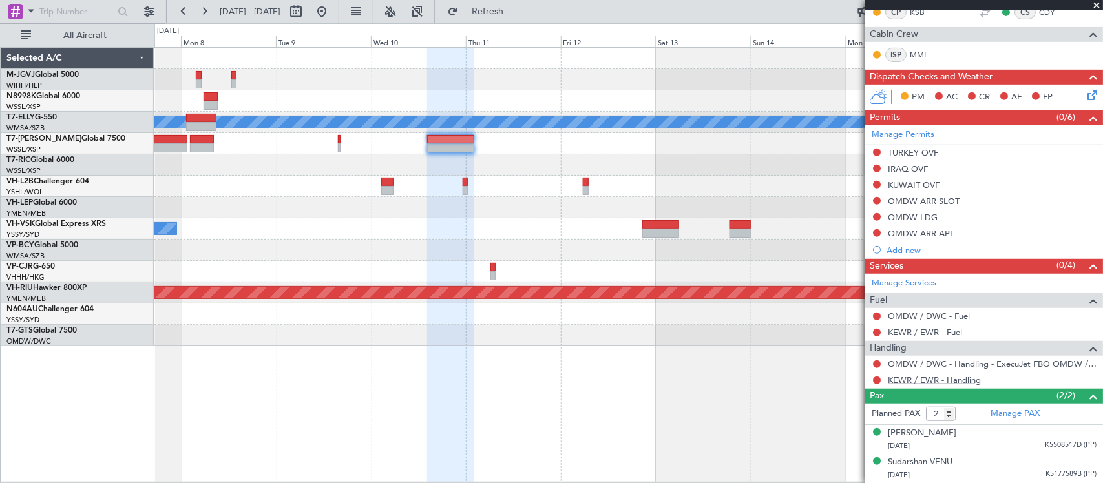
click at [908, 382] on link "KEWR / EWR - Handling" at bounding box center [934, 380] width 93 height 11
click at [908, 330] on link "KEWR / EWR - Fuel" at bounding box center [925, 332] width 74 height 11
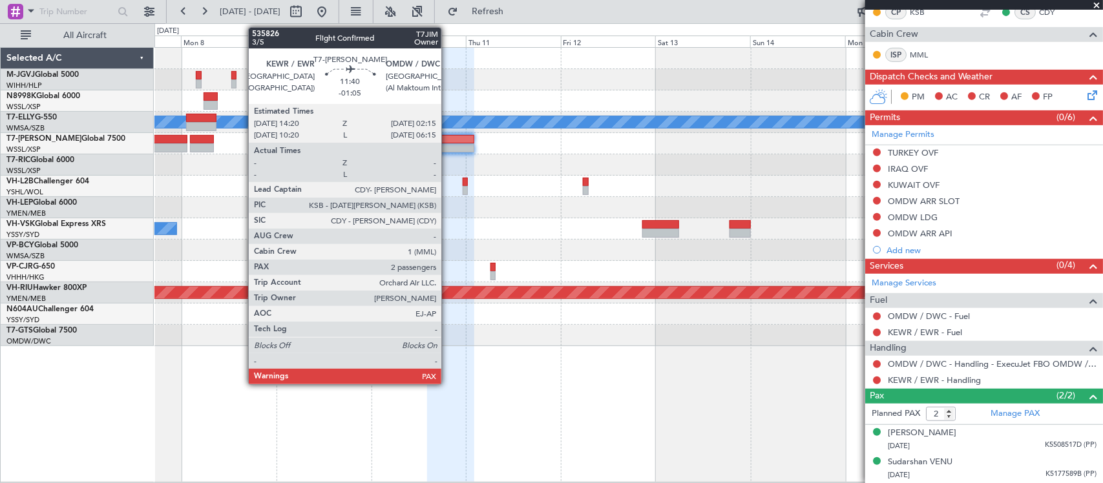
click at [448, 149] on div at bounding box center [450, 147] width 47 height 9
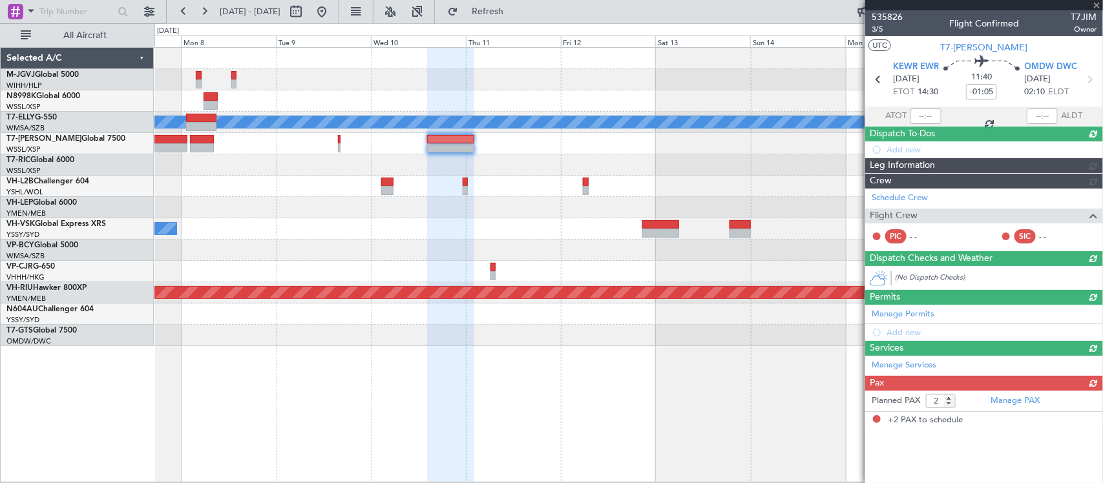
scroll to position [0, 0]
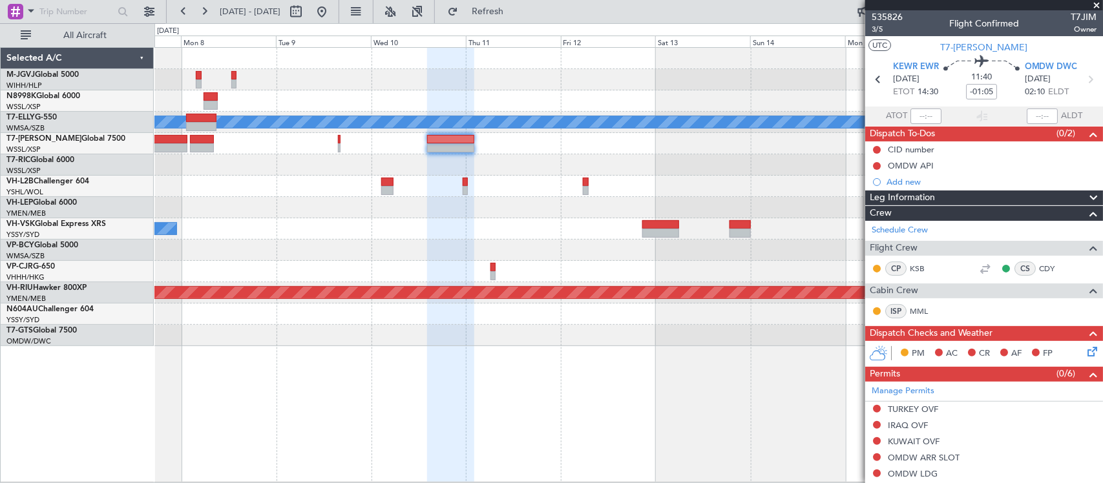
click at [528, 185] on div "Planned Maint Dubai (Dubai Intl) MEL Unplanned Maint Wichita (Wichita Mid-conti…" at bounding box center [628, 197] width 948 height 298
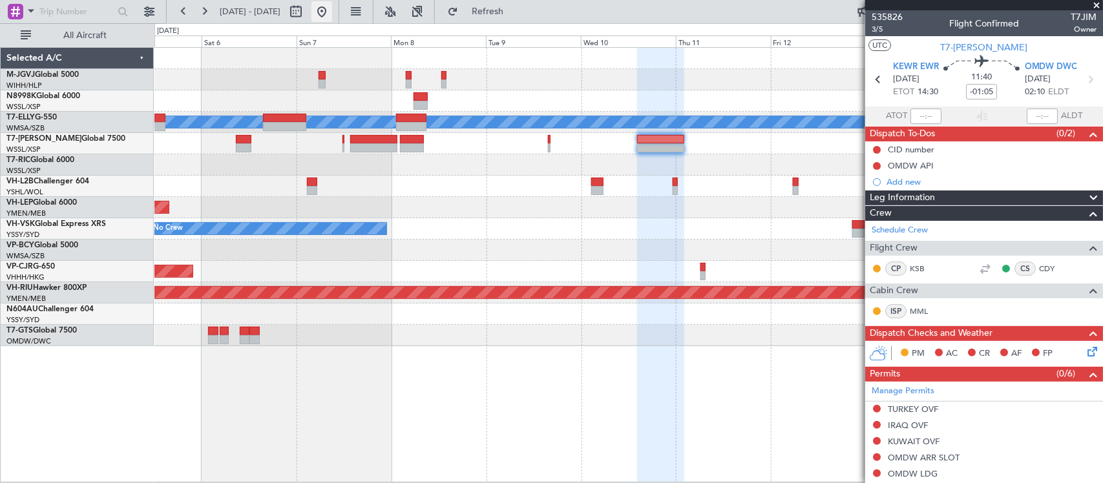
click at [332, 13] on button at bounding box center [321, 11] width 21 height 21
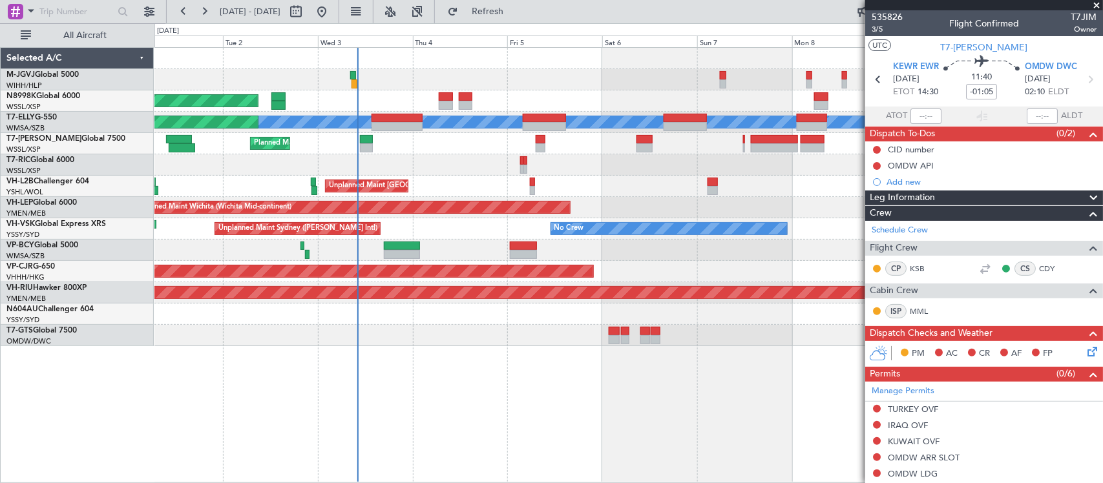
click at [444, 158] on div at bounding box center [628, 164] width 948 height 21
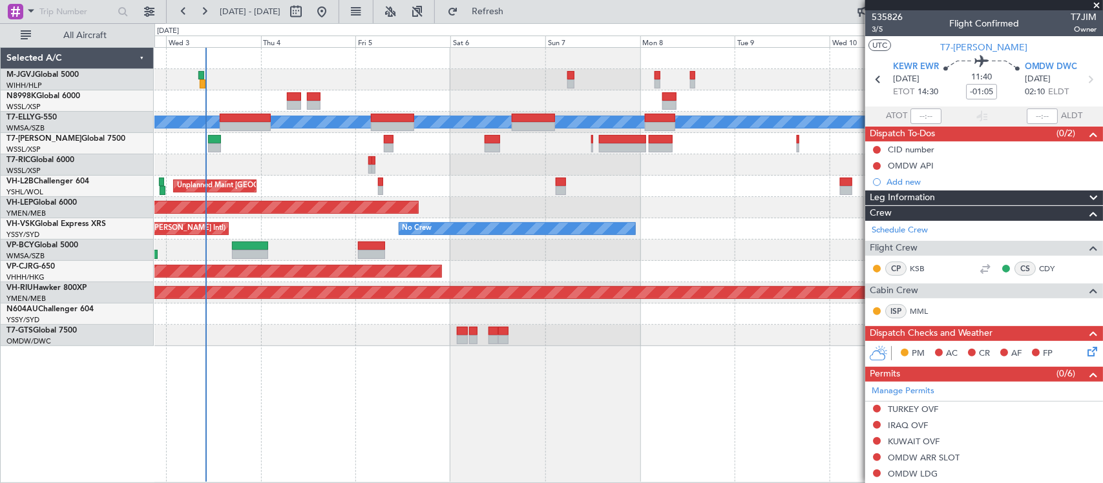
click at [359, 170] on div at bounding box center [628, 164] width 948 height 21
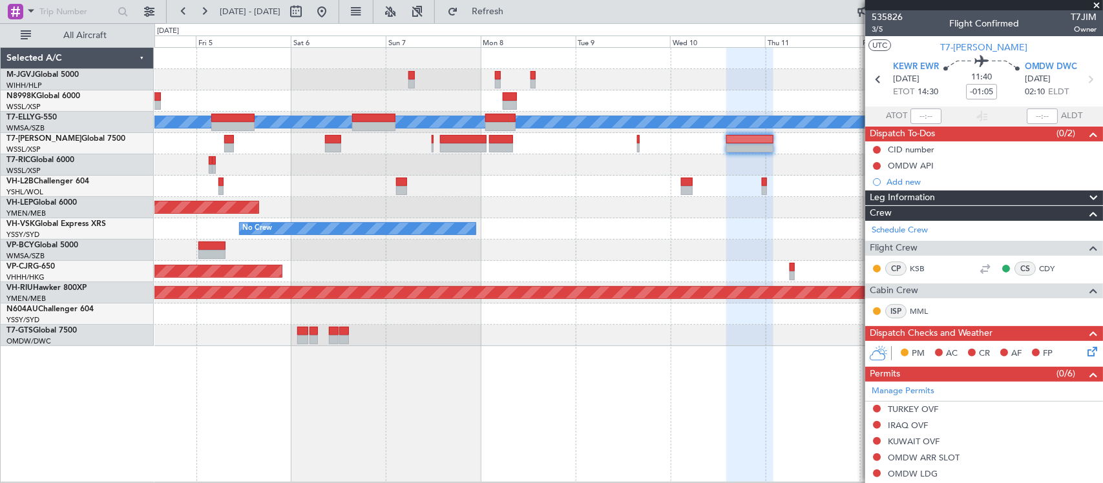
click at [485, 278] on div "Planned Maint Singapore (Seletar) Planned Maint Dubai (Dubai Intl) MEL Planned …" at bounding box center [628, 197] width 948 height 298
click at [538, 291] on div "Planned Maint Singapore (Seletar) Planned Maint Dubai (Dubai Intl) MEL Planned …" at bounding box center [628, 197] width 948 height 298
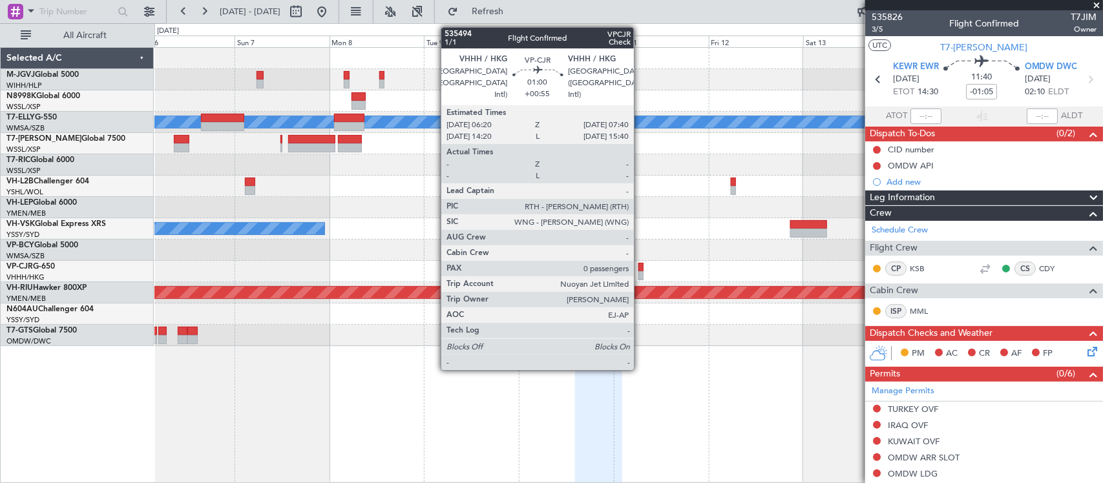
click at [640, 275] on div at bounding box center [641, 275] width 6 height 9
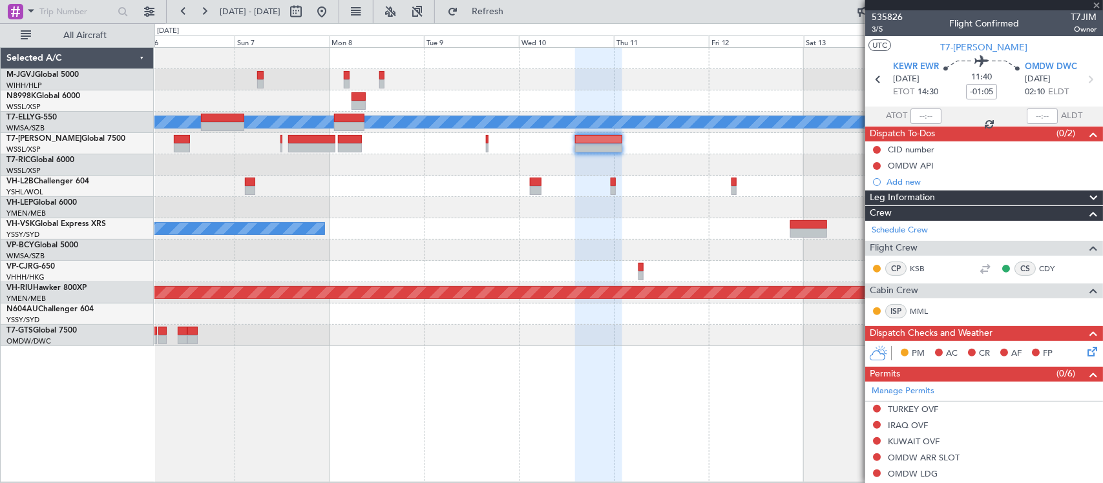
type input "+00:55"
type input "0"
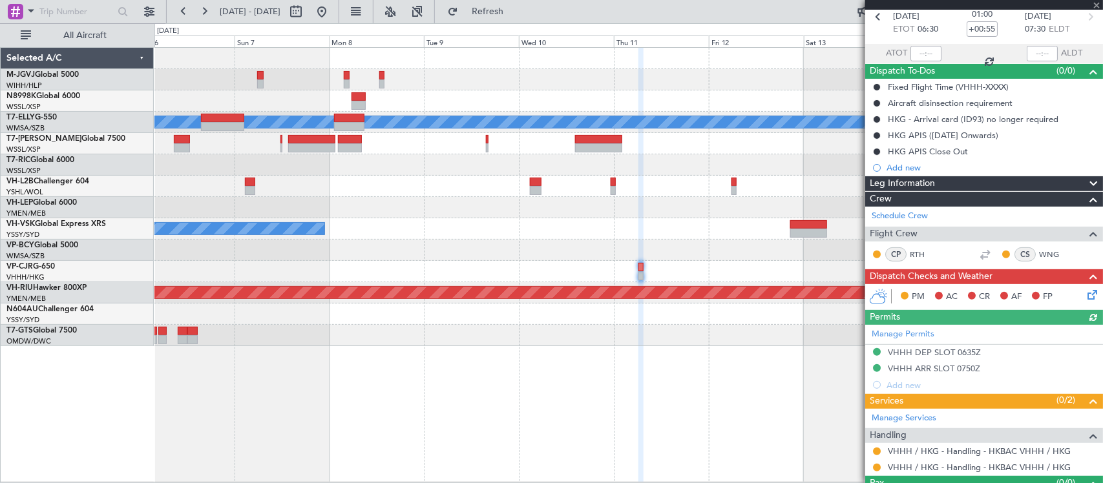
scroll to position [92, 0]
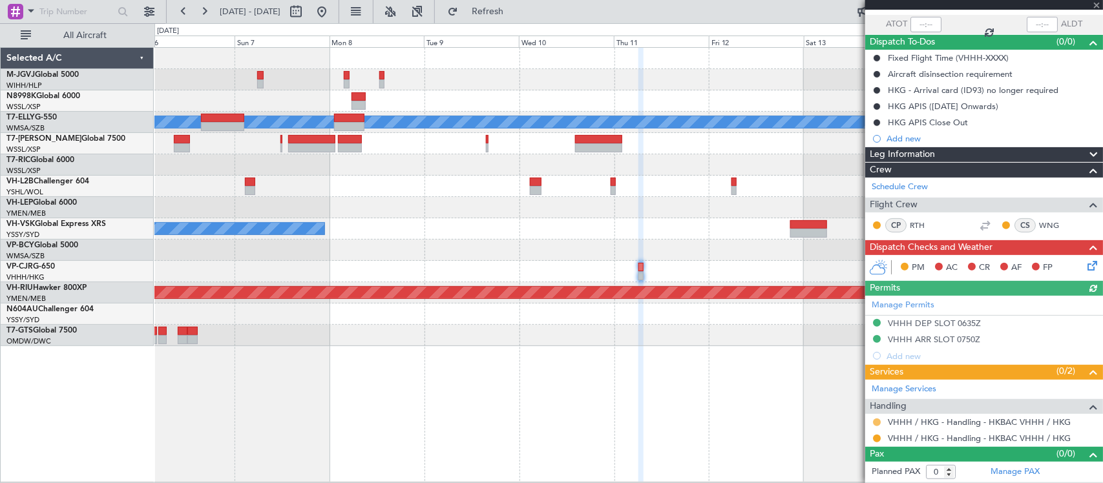
click at [874, 424] on div at bounding box center [876, 422] width 10 height 10
click at [873, 424] on button at bounding box center [877, 423] width 8 height 8
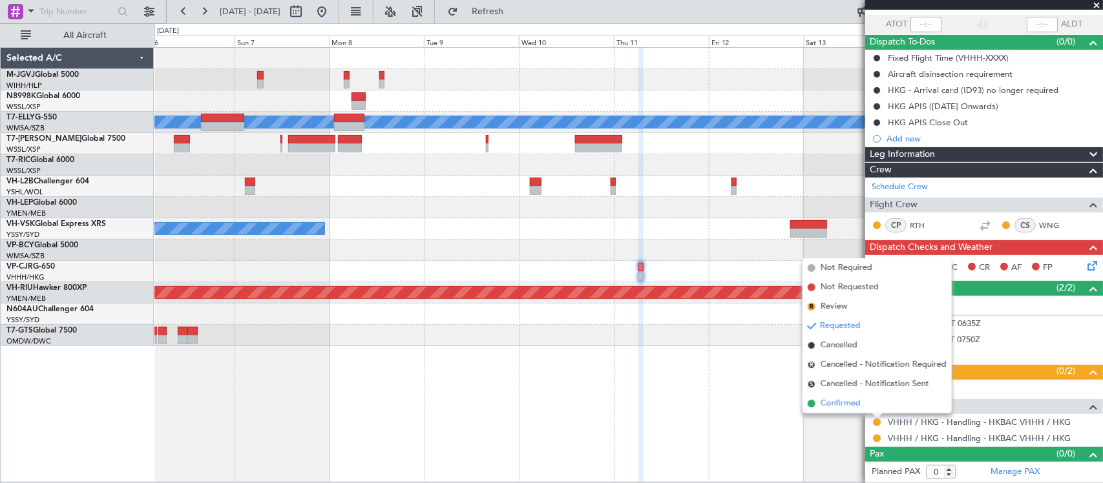
click at [859, 404] on span "Confirmed" at bounding box center [840, 403] width 40 height 13
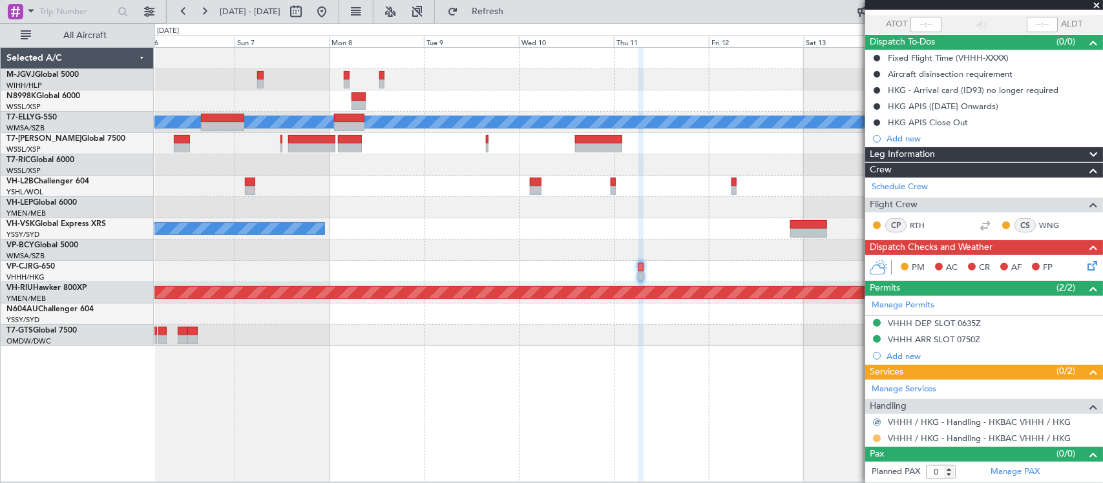
click at [879, 441] on button at bounding box center [877, 439] width 8 height 8
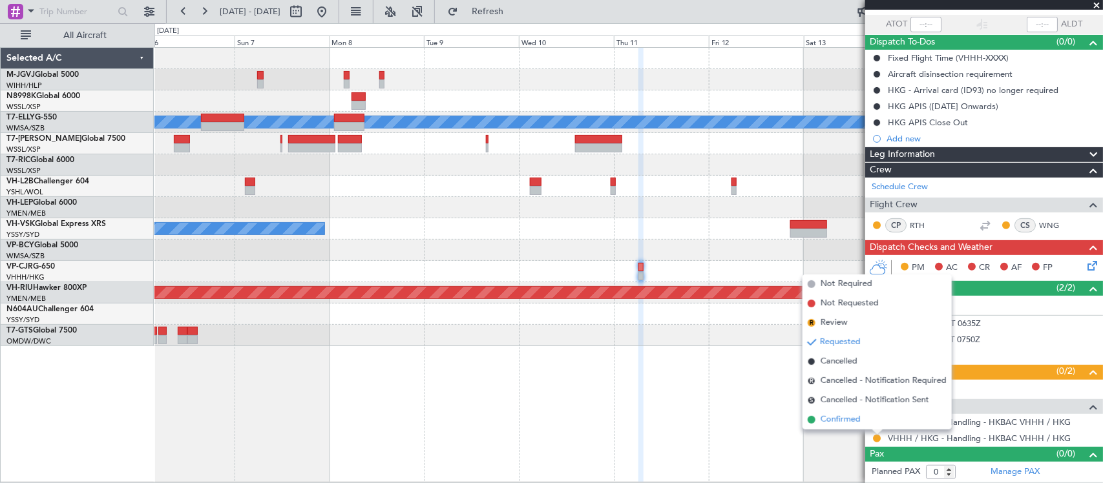
click at [837, 421] on span "Confirmed" at bounding box center [840, 419] width 40 height 13
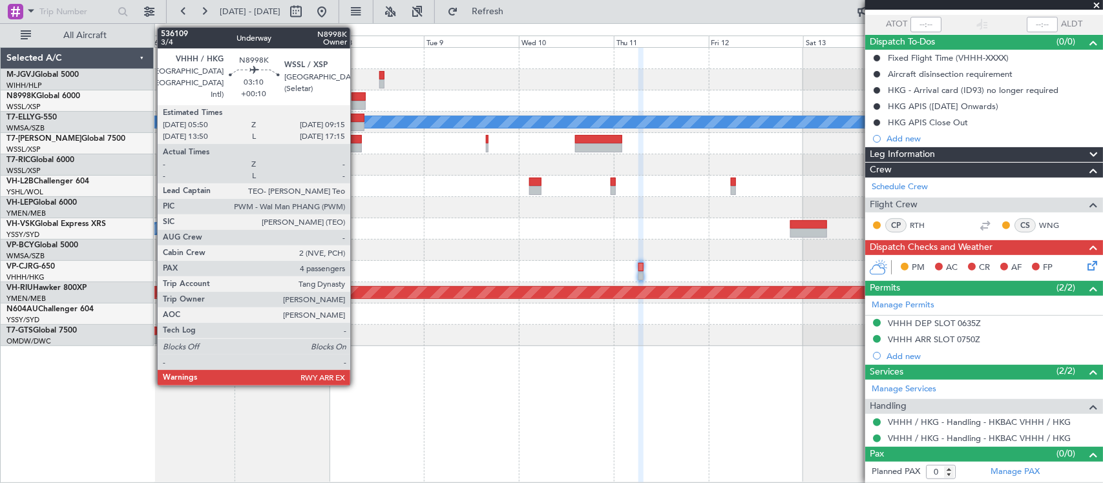
click at [357, 98] on div at bounding box center [358, 96] width 14 height 9
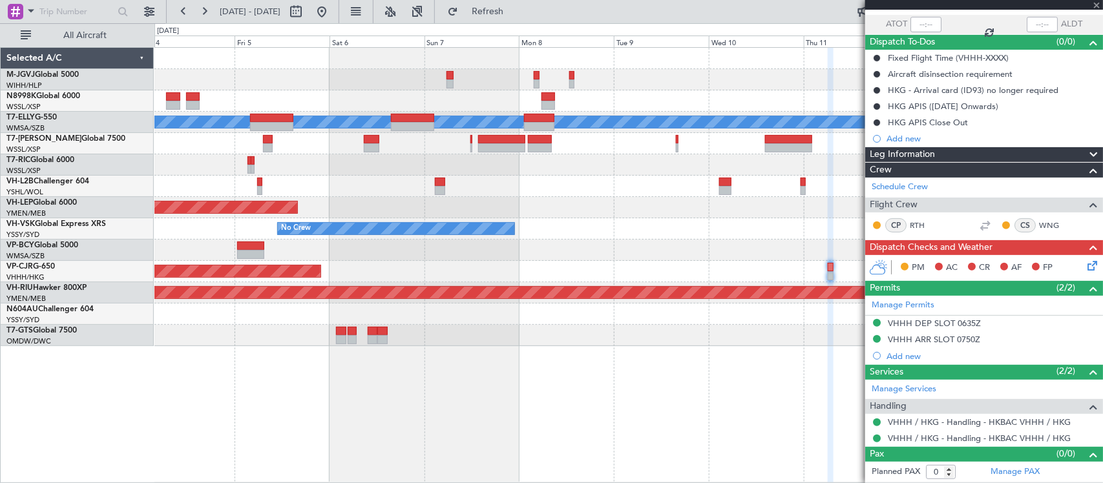
click at [587, 163] on div at bounding box center [628, 164] width 948 height 21
type input "+00:10"
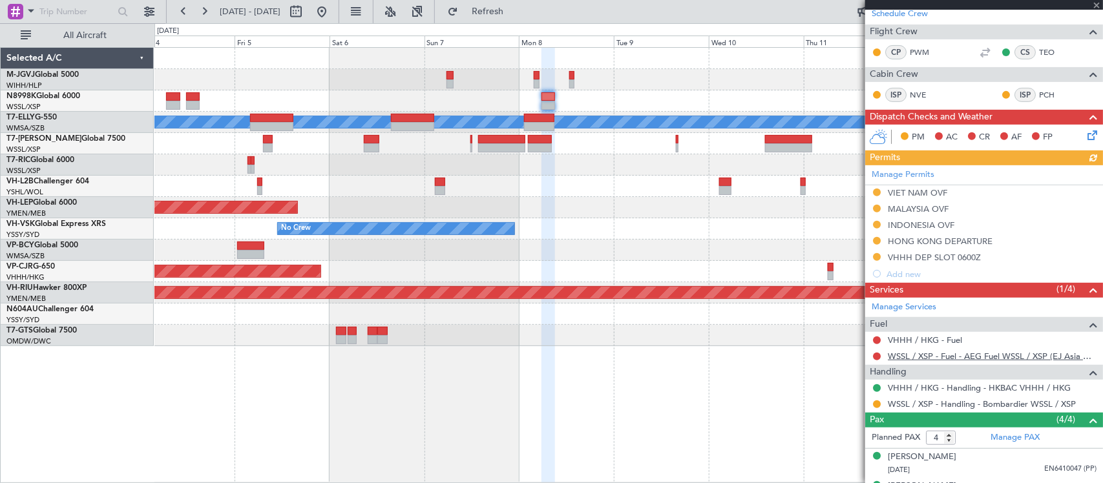
scroll to position [283, 0]
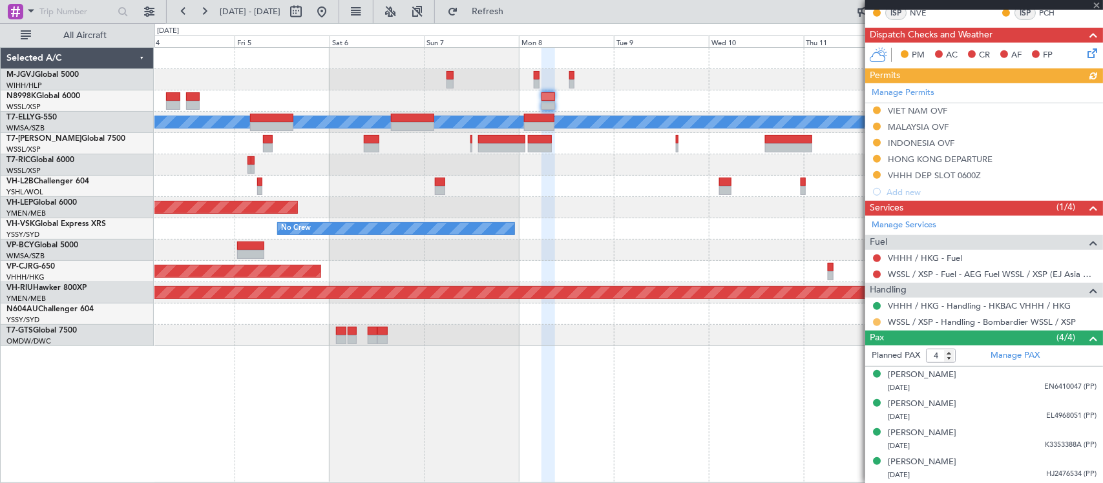
click at [877, 320] on button at bounding box center [877, 322] width 8 height 8
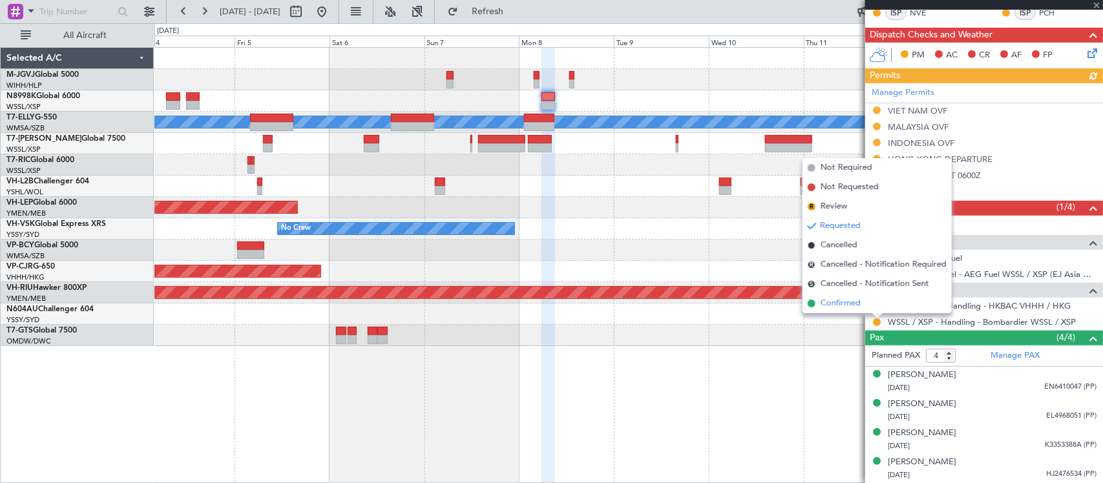
click at [843, 310] on li "Confirmed" at bounding box center [876, 303] width 149 height 19
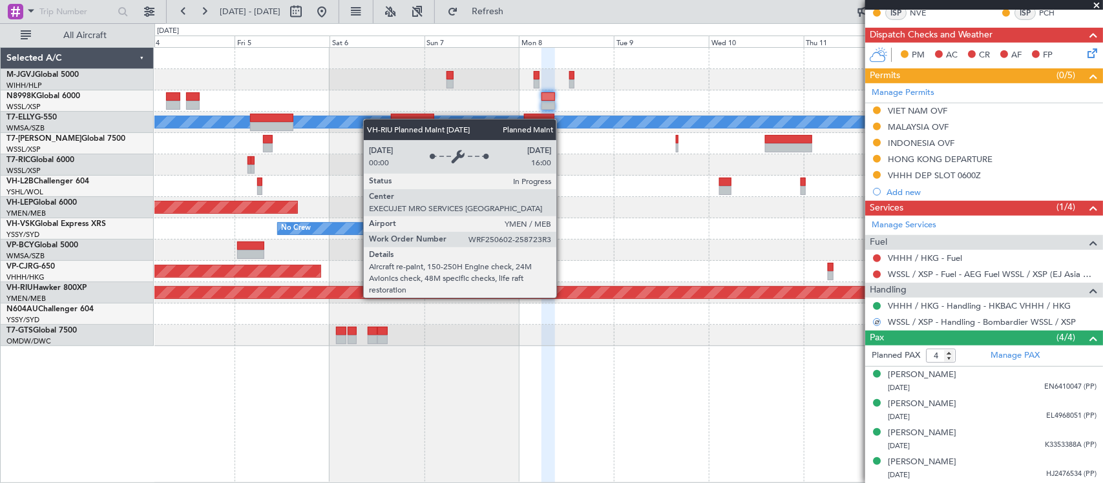
click at [695, 282] on div "Planned Maint [GEOGRAPHIC_DATA] ([GEOGRAPHIC_DATA])" at bounding box center [628, 292] width 948 height 21
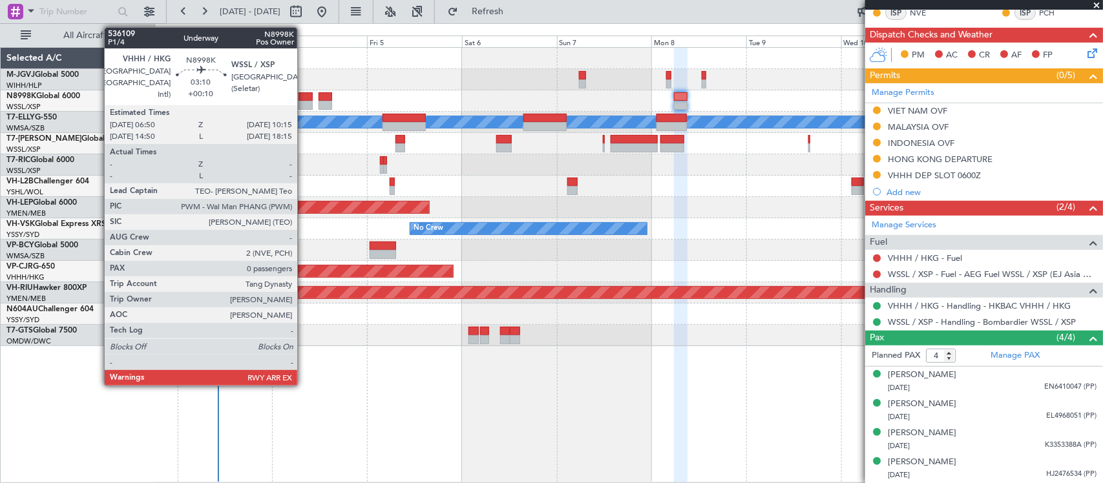
click at [304, 101] on div at bounding box center [305, 105] width 14 height 9
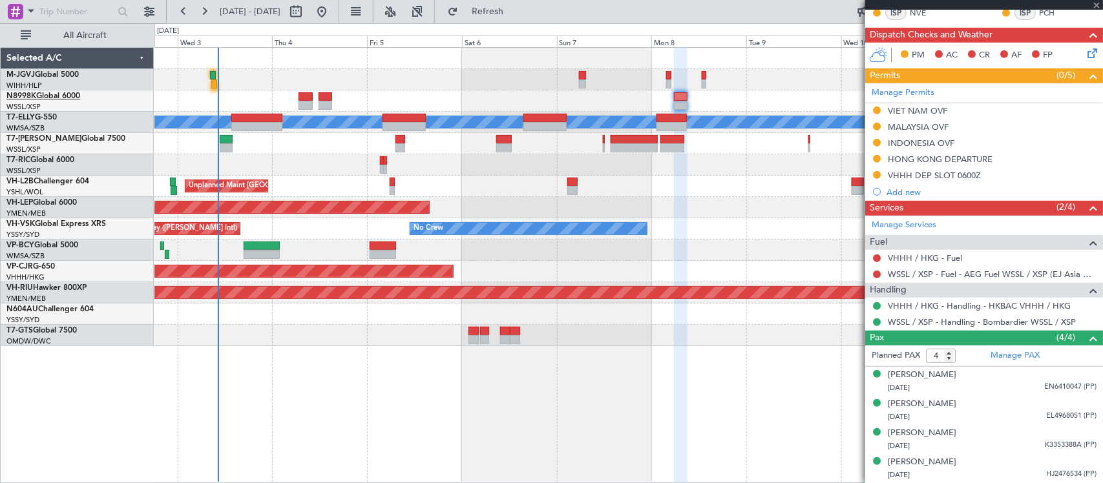
type input "0"
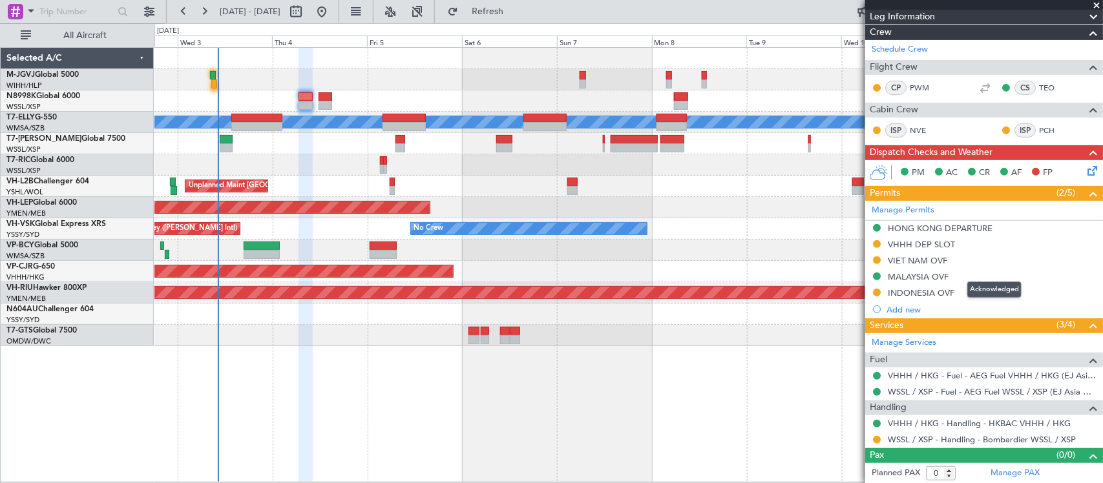
scroll to position [183, 0]
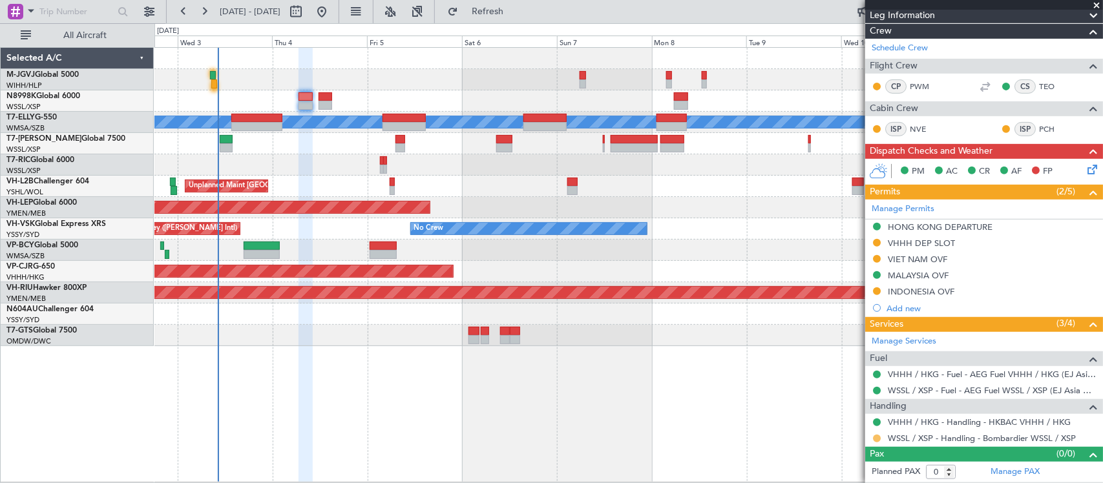
click at [877, 437] on button at bounding box center [877, 439] width 8 height 8
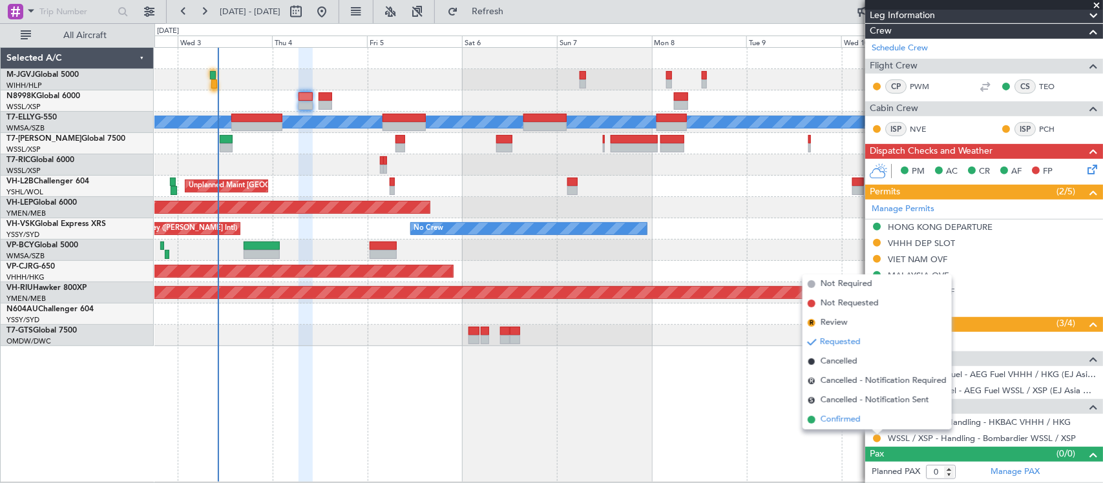
click at [833, 421] on span "Confirmed" at bounding box center [840, 419] width 40 height 13
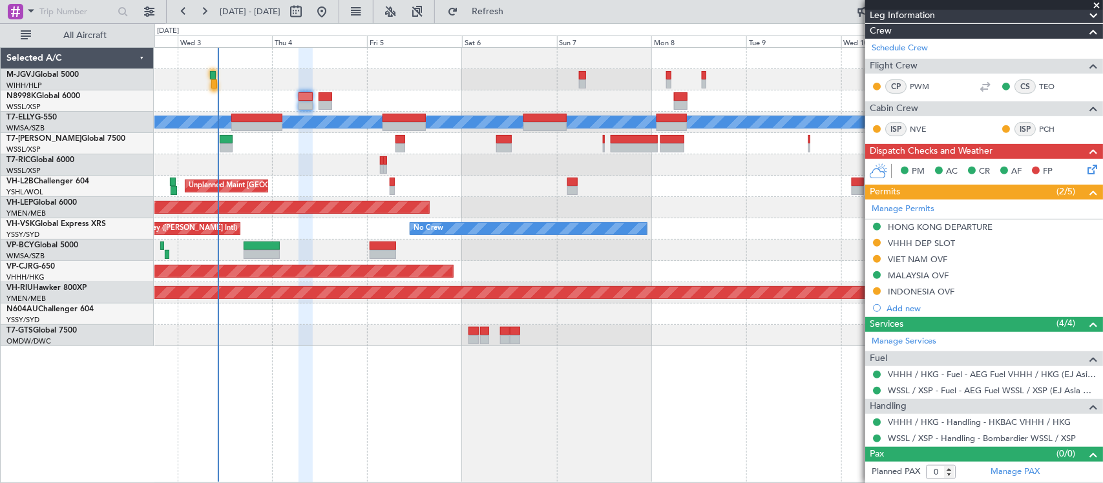
click at [751, 204] on div "Planned Maint Singapore (Seletar) Planned Maint Dubai (Dubai Intl) MEL Planned …" at bounding box center [628, 197] width 948 height 298
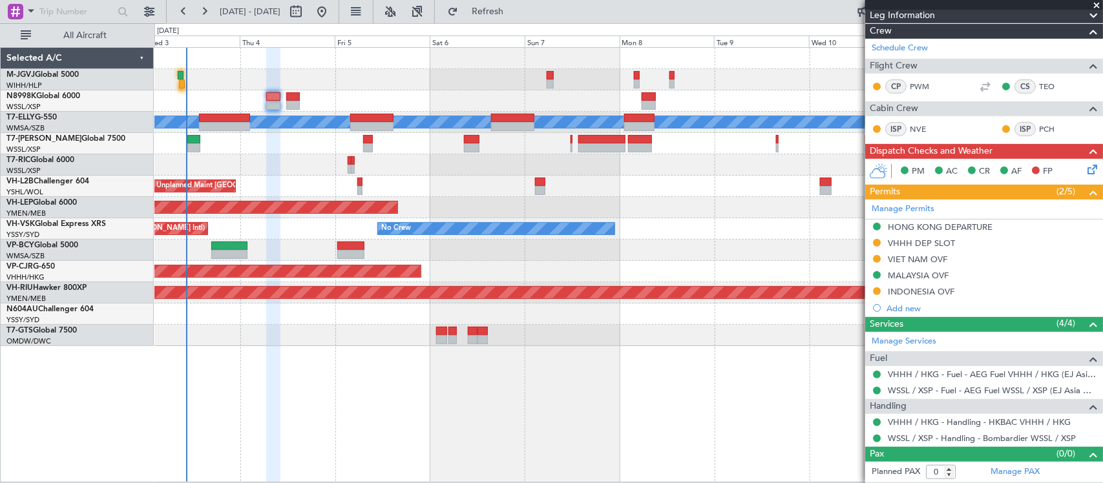
click at [475, 170] on div at bounding box center [628, 164] width 948 height 21
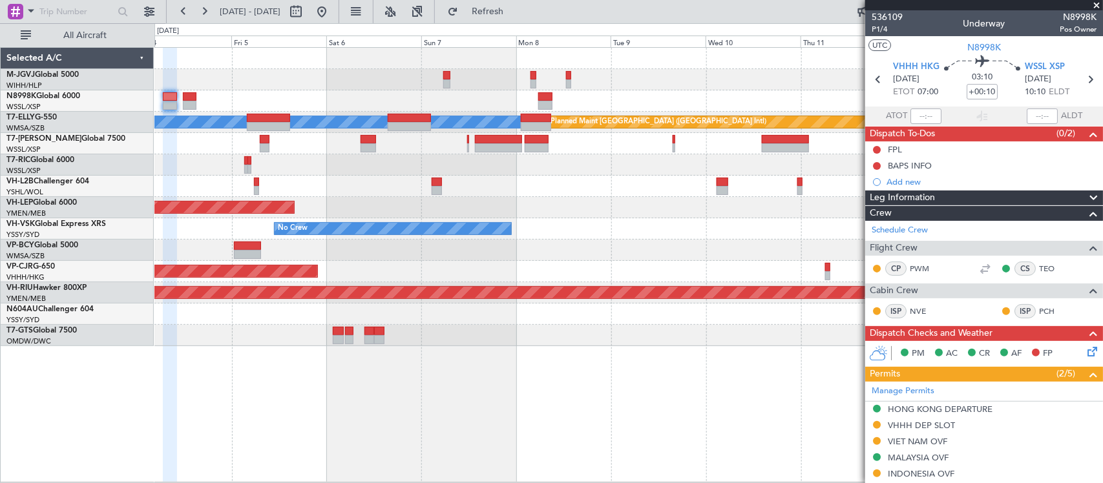
scroll to position [183, 0]
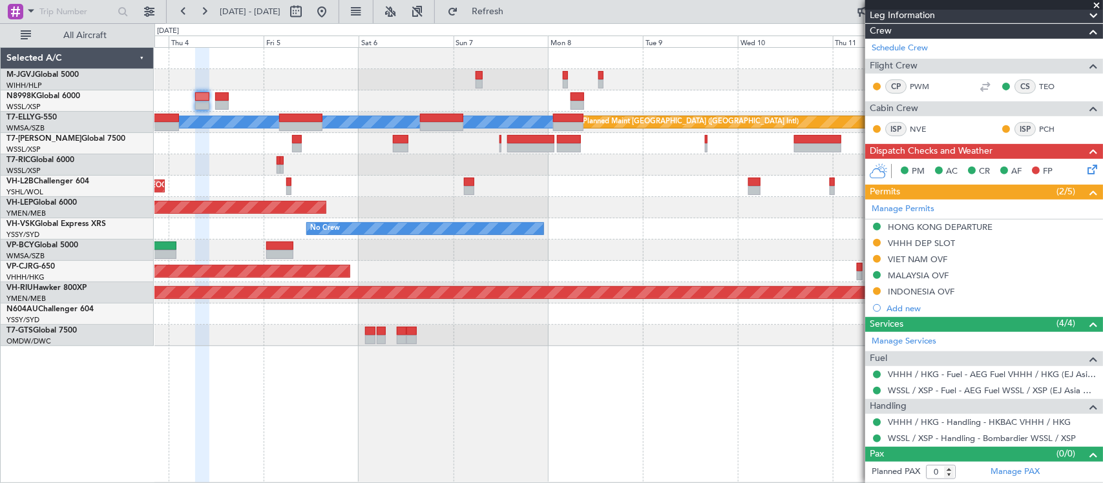
click at [407, 182] on div "Unplanned Maint [GEOGRAPHIC_DATA] ([GEOGRAPHIC_DATA])" at bounding box center [628, 186] width 948 height 21
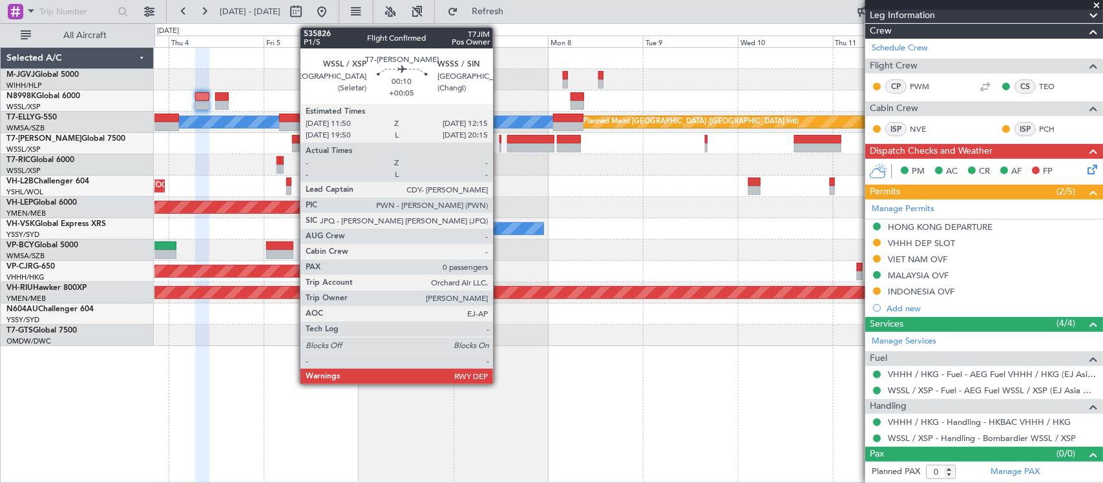
click at [499, 146] on div at bounding box center [500, 147] width 2 height 9
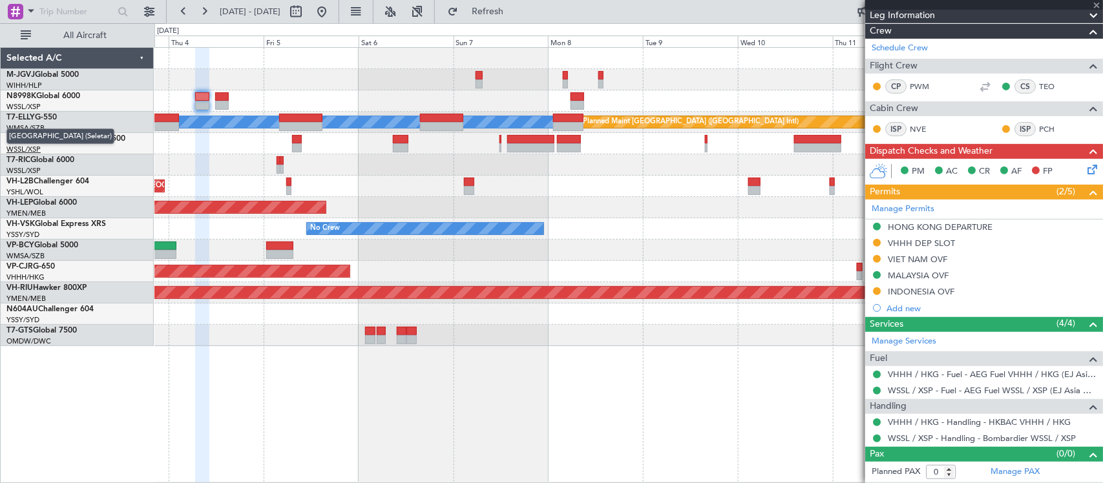
type input "+00:05"
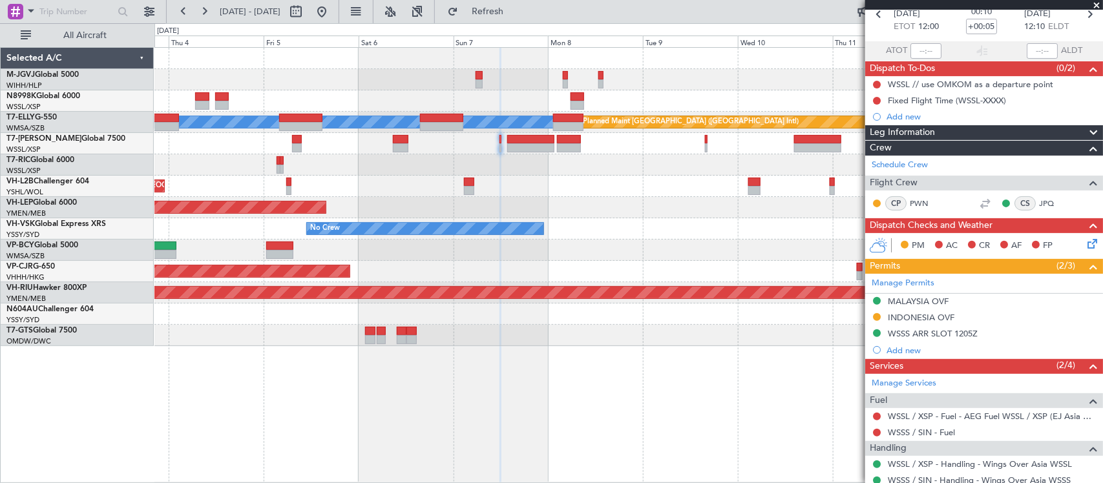
scroll to position [108, 0]
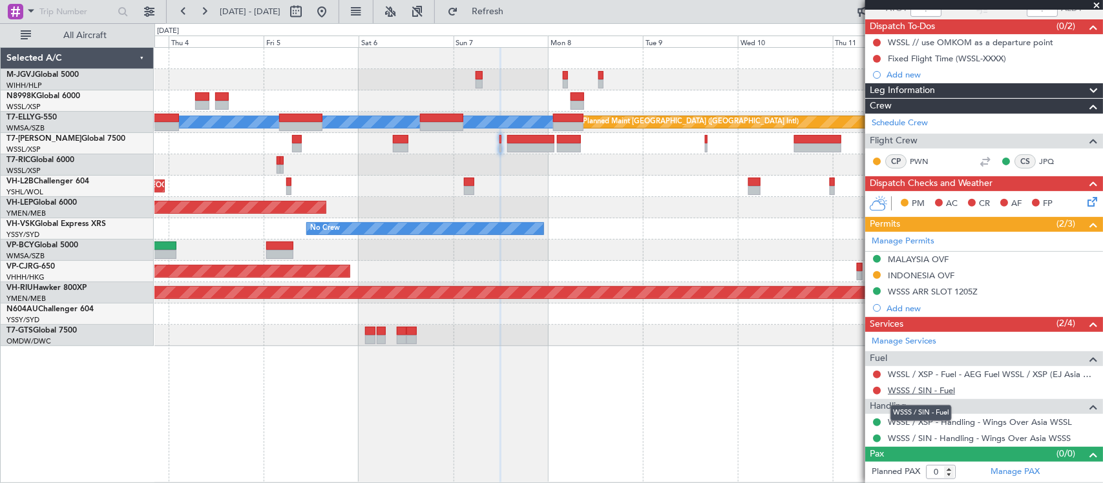
click at [908, 388] on link "WSSS / SIN - Fuel" at bounding box center [921, 390] width 67 height 11
click at [941, 371] on link "WSSL / XSP - Fuel - AEG Fuel WSSL / XSP (EJ Asia Only)" at bounding box center [992, 374] width 209 height 11
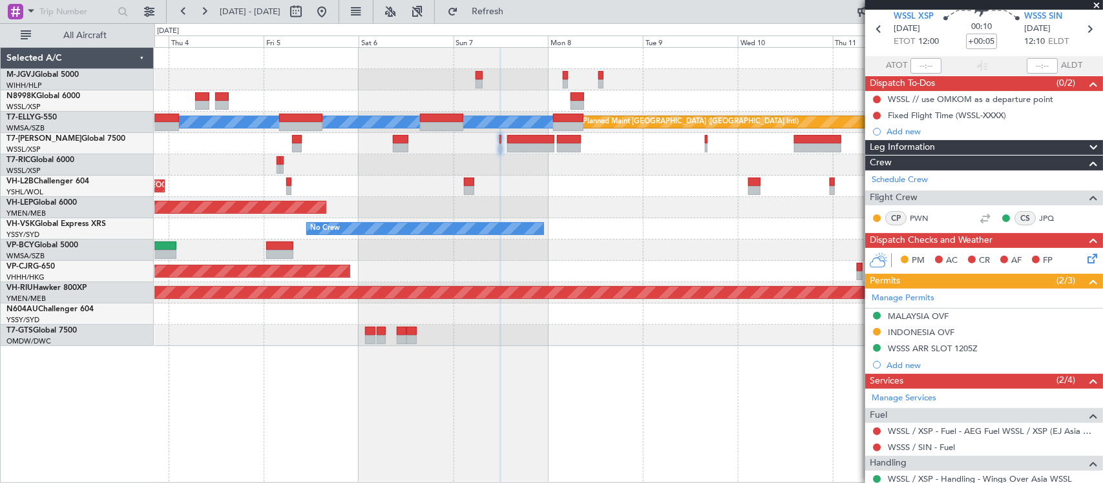
scroll to position [0, 0]
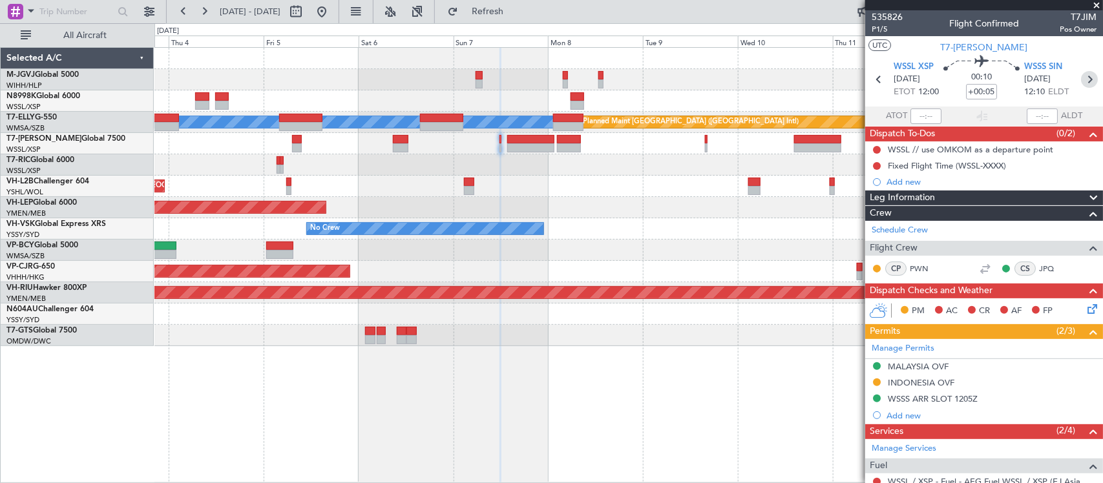
click at [1082, 79] on icon at bounding box center [1089, 79] width 17 height 17
type input "1"
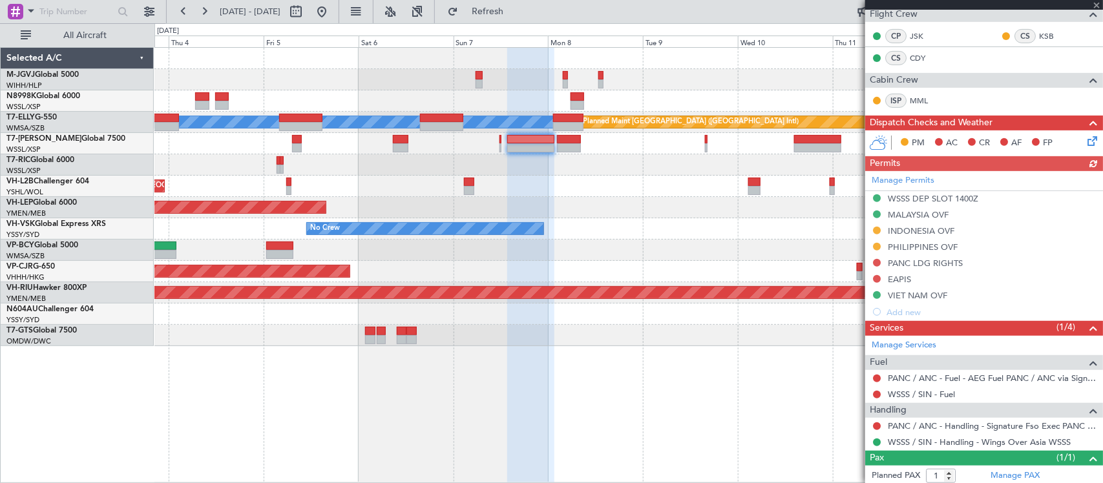
scroll to position [236, 0]
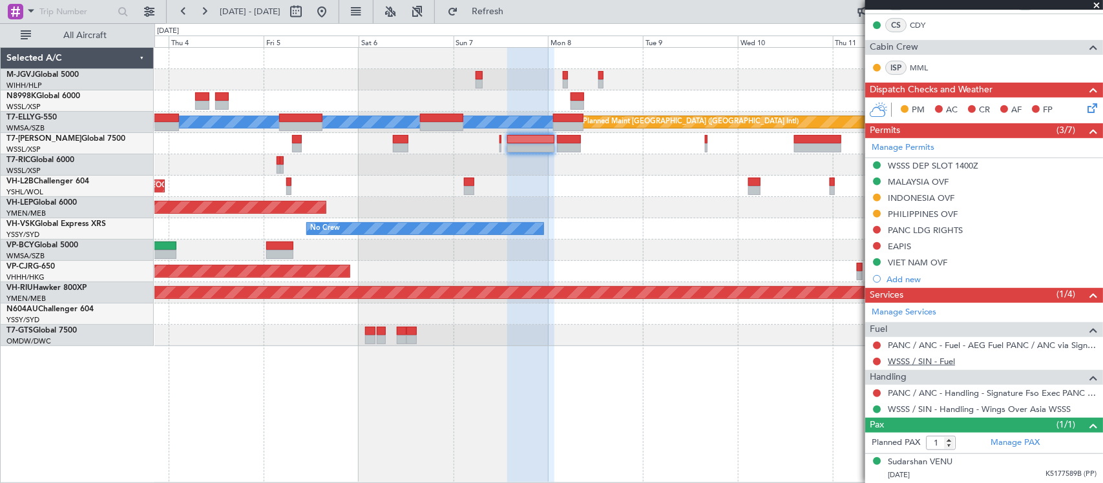
click at [914, 365] on link "WSSS / SIN - Fuel" at bounding box center [921, 361] width 67 height 11
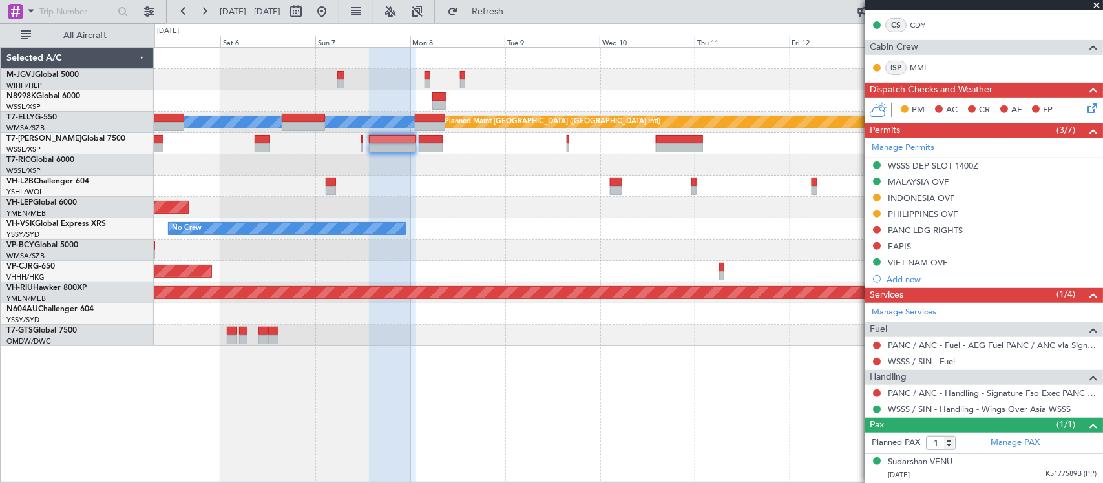
click at [449, 189] on div "Unplanned Maint [GEOGRAPHIC_DATA] ([GEOGRAPHIC_DATA])" at bounding box center [628, 186] width 948 height 21
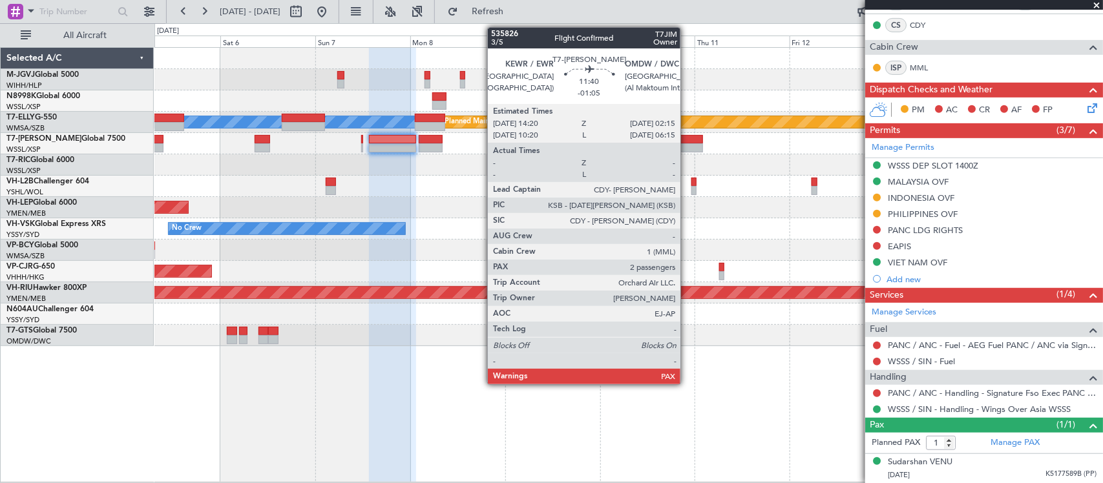
click at [687, 145] on div at bounding box center [679, 147] width 47 height 9
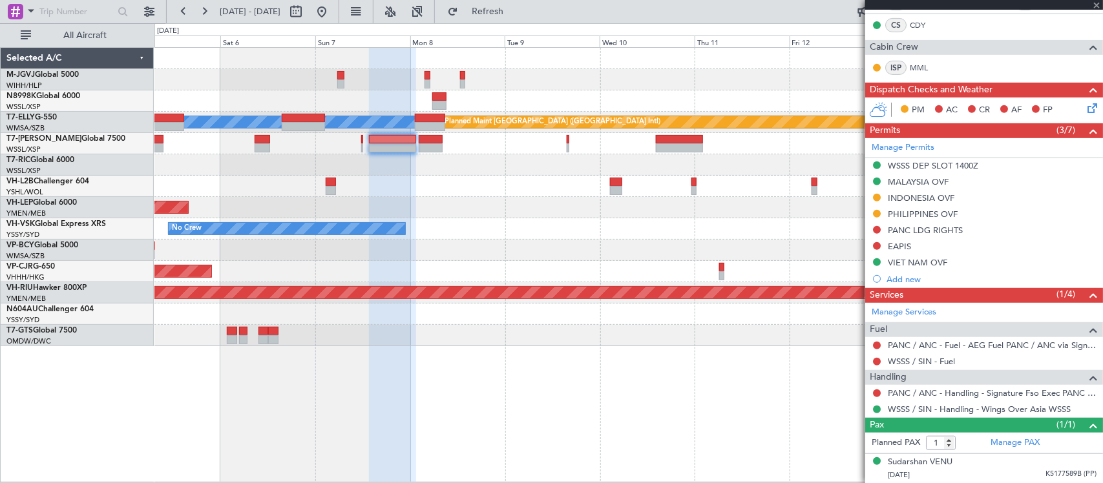
click at [675, 273] on div "Planned Maint [GEOGRAPHIC_DATA] ([GEOGRAPHIC_DATA] Intl)" at bounding box center [628, 271] width 948 height 21
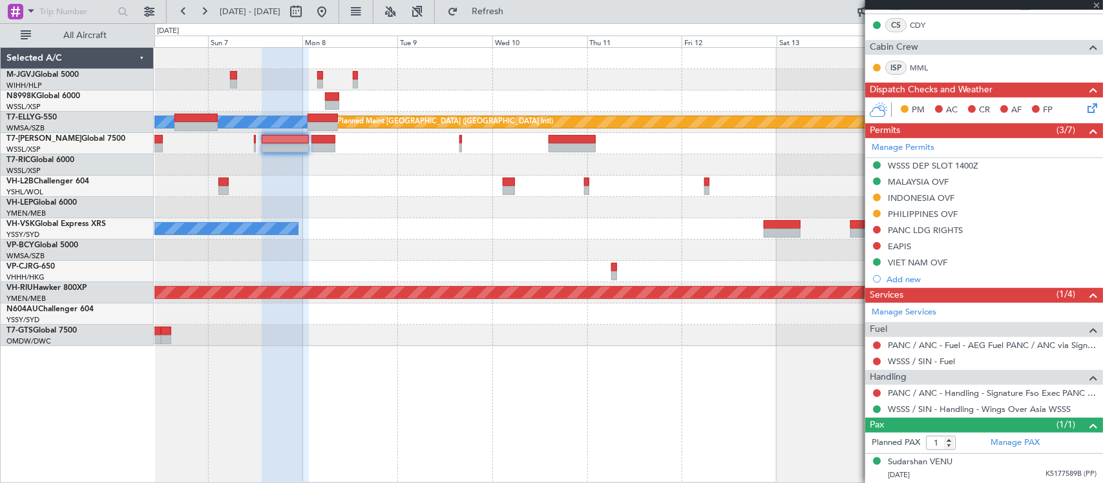
type input "-01:05"
type input "2"
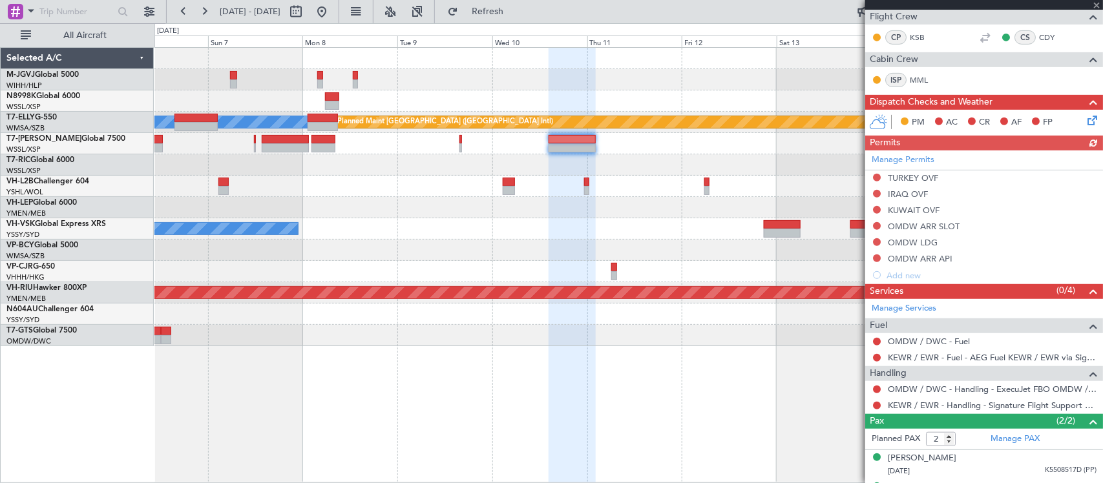
scroll to position [257, 0]
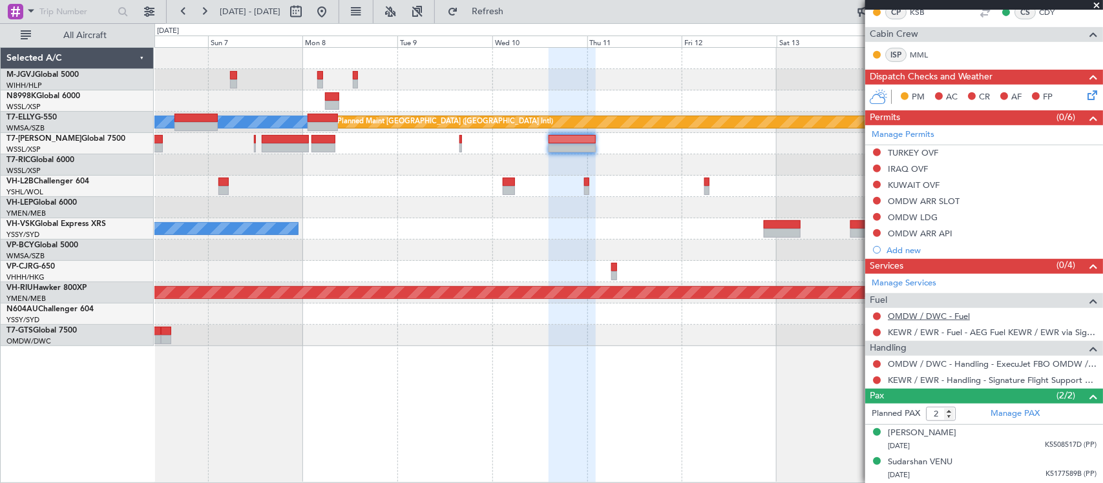
click at [915, 318] on link "OMDW / DWC - Fuel" at bounding box center [929, 316] width 82 height 11
click at [770, 199] on div "Unplanned Maint Wichita (Wichita Mid-continent)" at bounding box center [628, 207] width 948 height 21
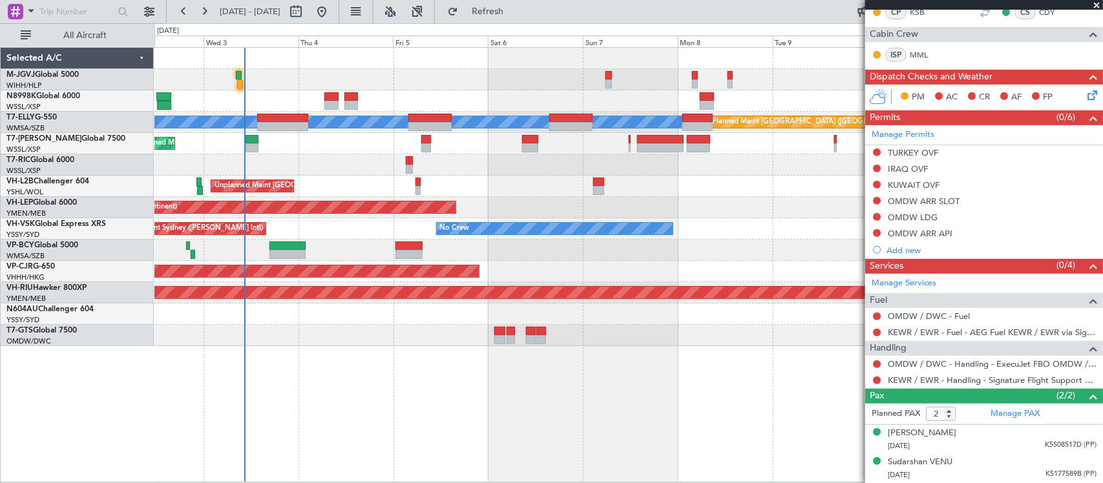
click at [541, 209] on div "Unplanned Maint Wichita (Wichita Mid-continent) Unplanned Maint Wichita (Wichit…" at bounding box center [628, 207] width 948 height 21
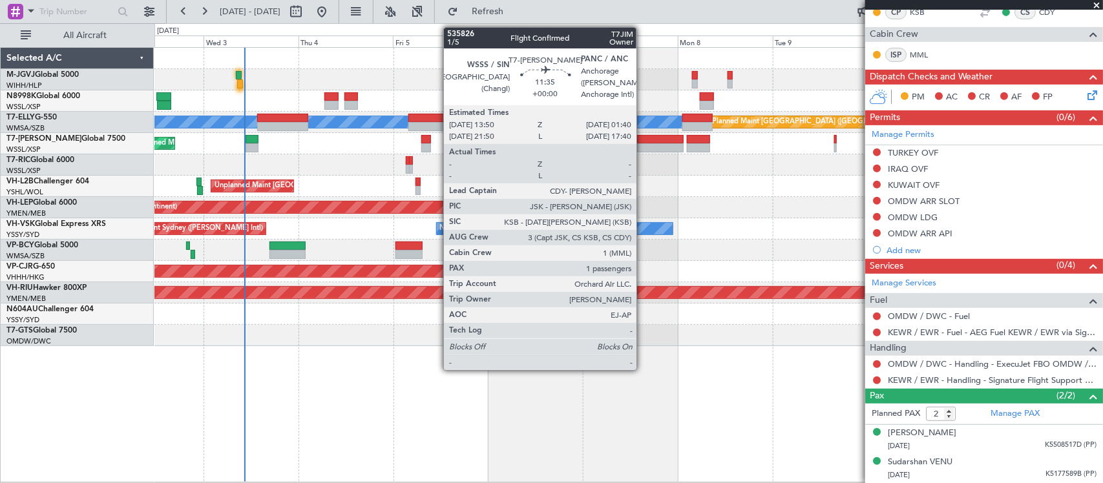
click at [648, 147] on div at bounding box center [660, 147] width 47 height 9
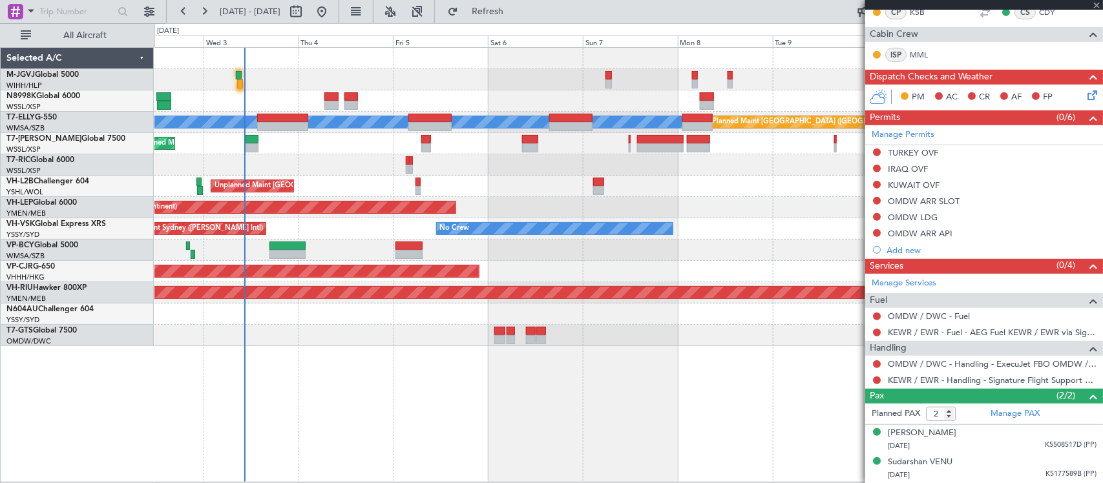
type input "1"
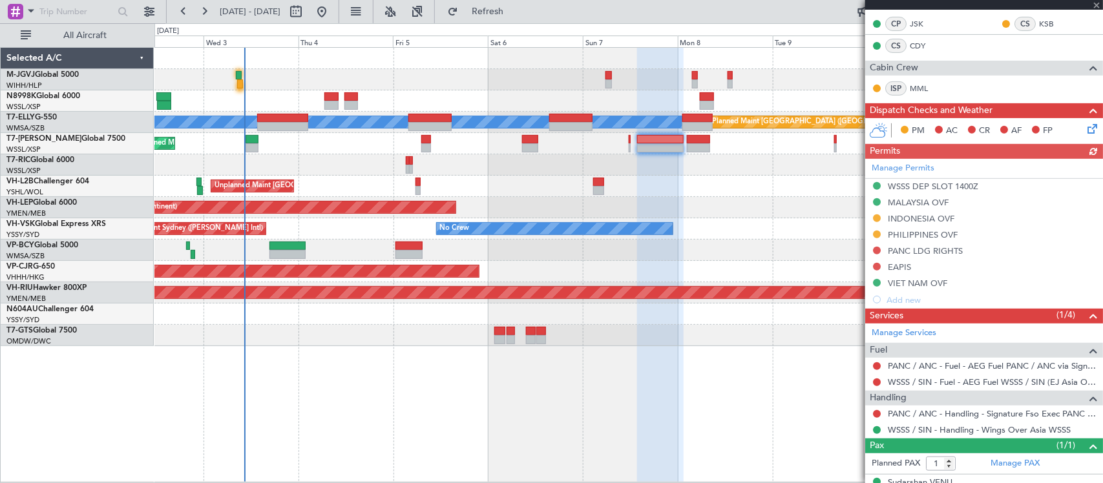
scroll to position [236, 0]
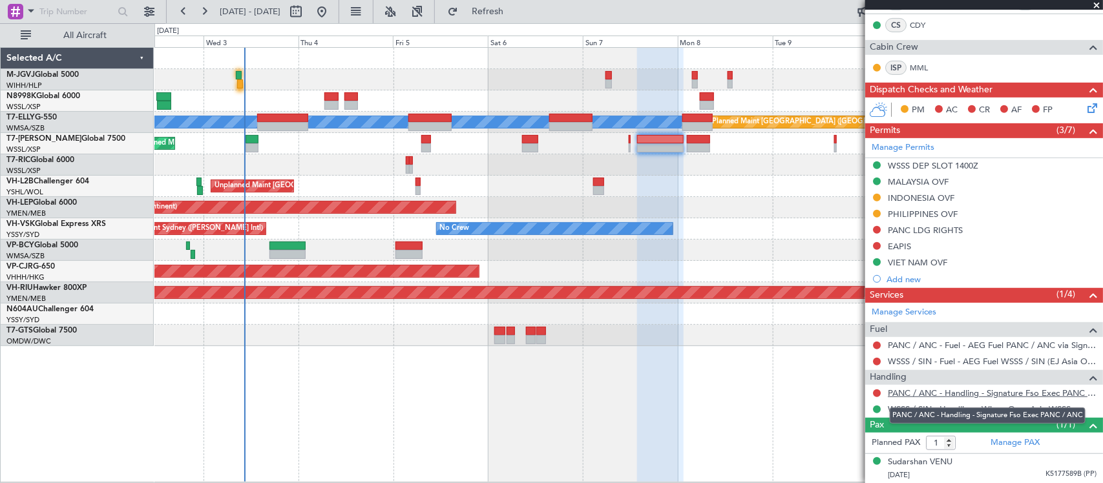
click at [921, 391] on link "PANC / ANC - Handling - Signature Fso Exec PANC / ANC" at bounding box center [992, 393] width 209 height 11
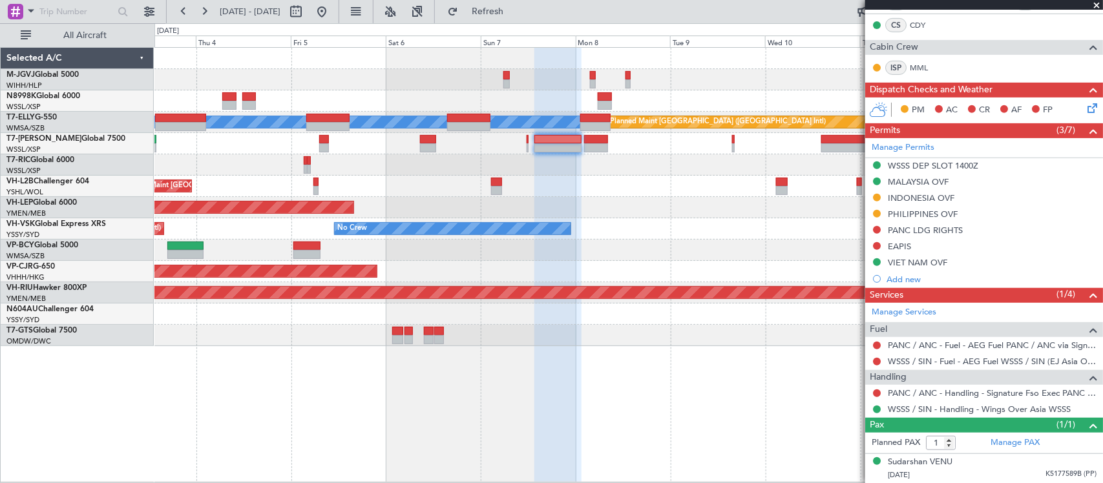
click at [659, 156] on div at bounding box center [628, 164] width 948 height 21
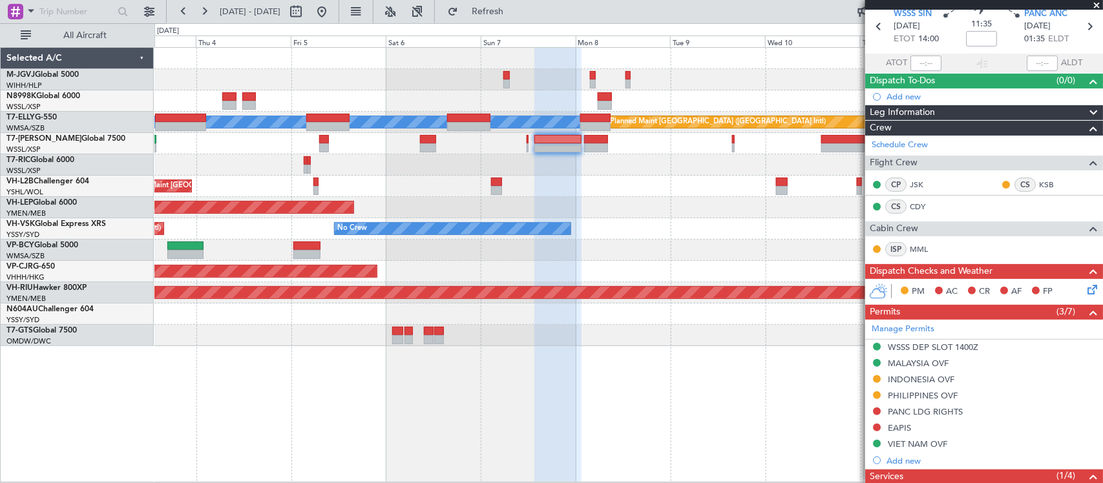
scroll to position [0, 0]
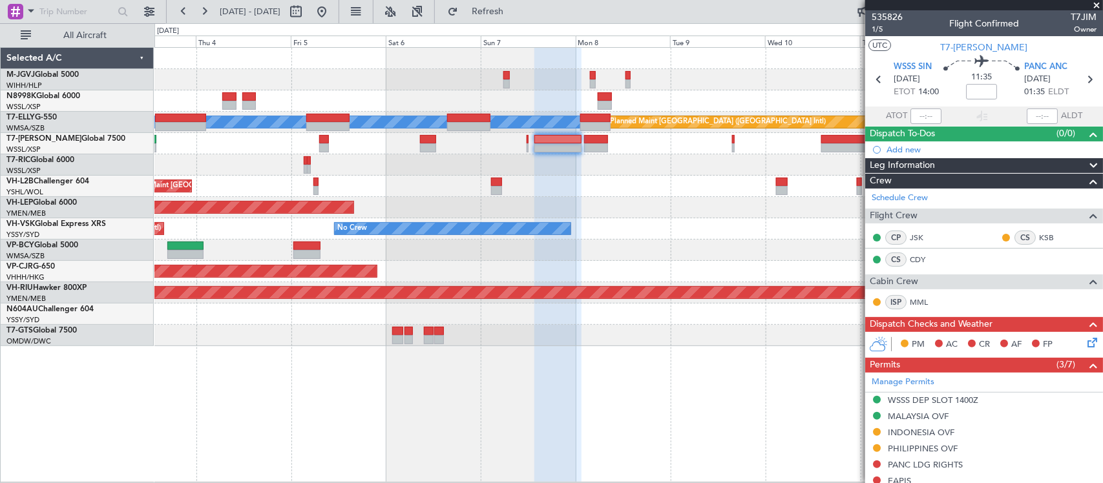
click at [682, 173] on div at bounding box center [628, 164] width 948 height 21
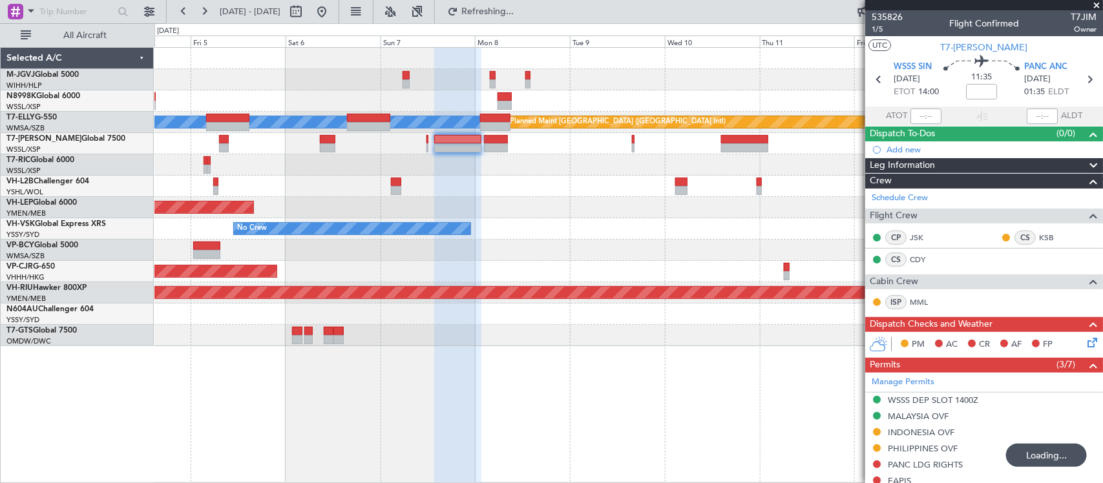
click at [569, 188] on div "Unplanned Maint [GEOGRAPHIC_DATA] ([GEOGRAPHIC_DATA])" at bounding box center [628, 186] width 948 height 21
click at [1082, 78] on icon at bounding box center [1089, 79] width 17 height 17
click at [694, 234] on div "No Crew Unplanned Maint Sydney (Kingsford Smith Intl)" at bounding box center [628, 228] width 948 height 21
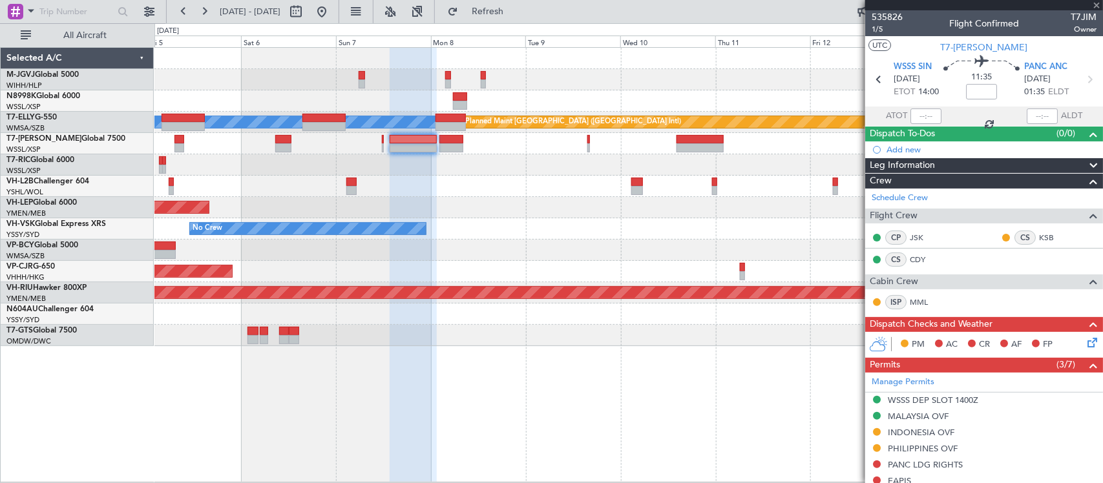
type input "-00:15"
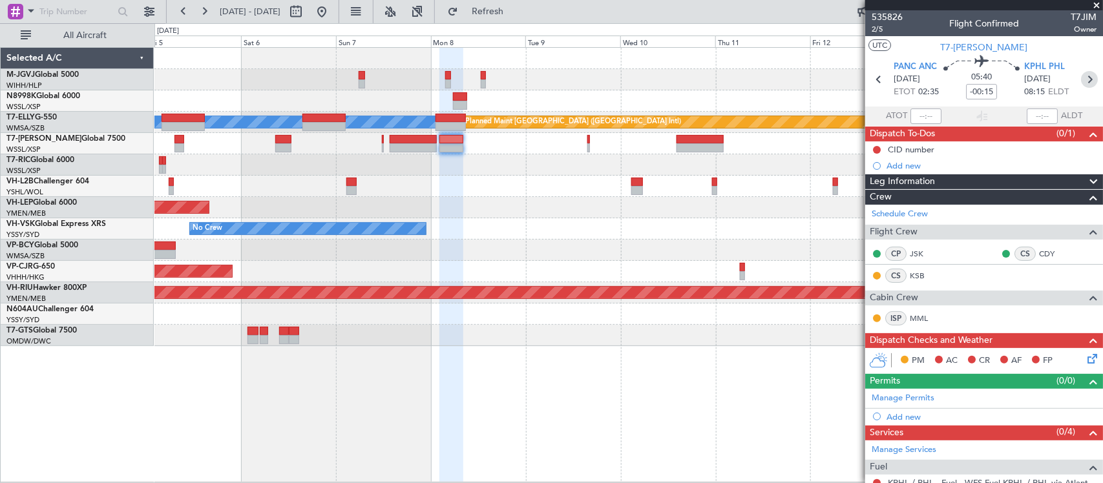
click at [1081, 79] on icon at bounding box center [1089, 79] width 17 height 17
type input "0"
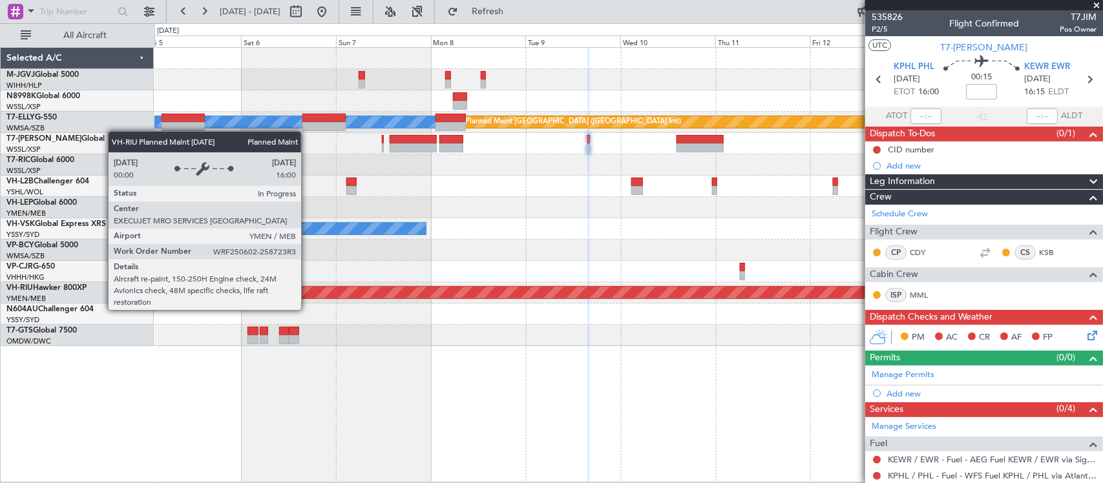
click at [453, 317] on div "MEL Planned Maint Dubai (Dubai Intl) Planned Maint Dubai (Al Maktoum Intl) Unpl…" at bounding box center [628, 197] width 948 height 298
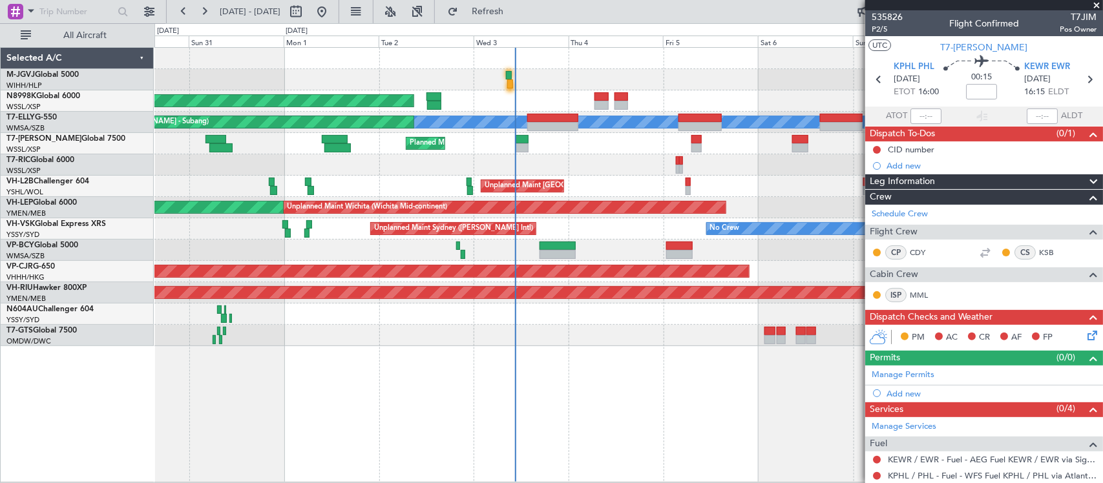
click at [632, 176] on div "Planned Maint Singapore (Seletar) MEL Planned Maint Dubai (Dubai Intl) Planned …" at bounding box center [628, 197] width 948 height 298
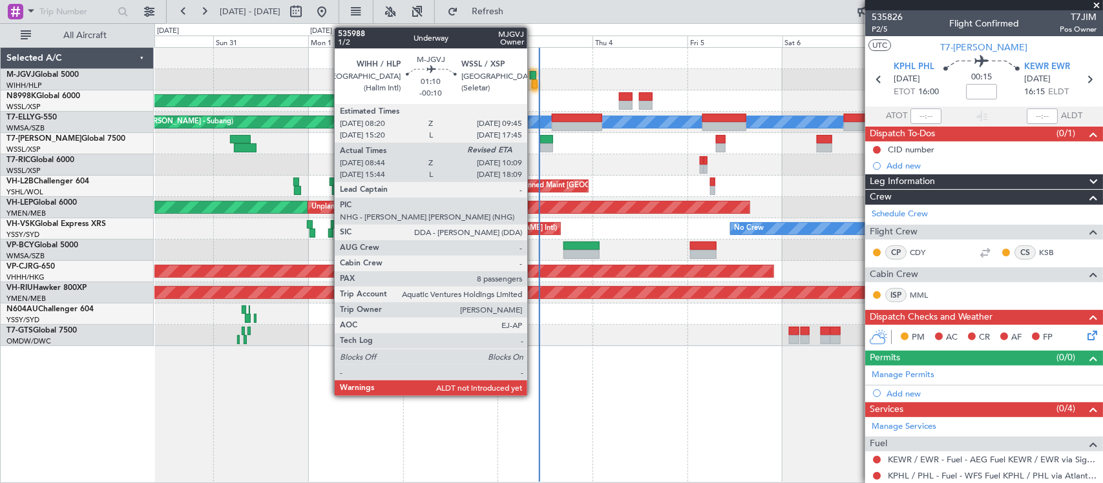
click at [534, 85] on div at bounding box center [535, 83] width 6 height 9
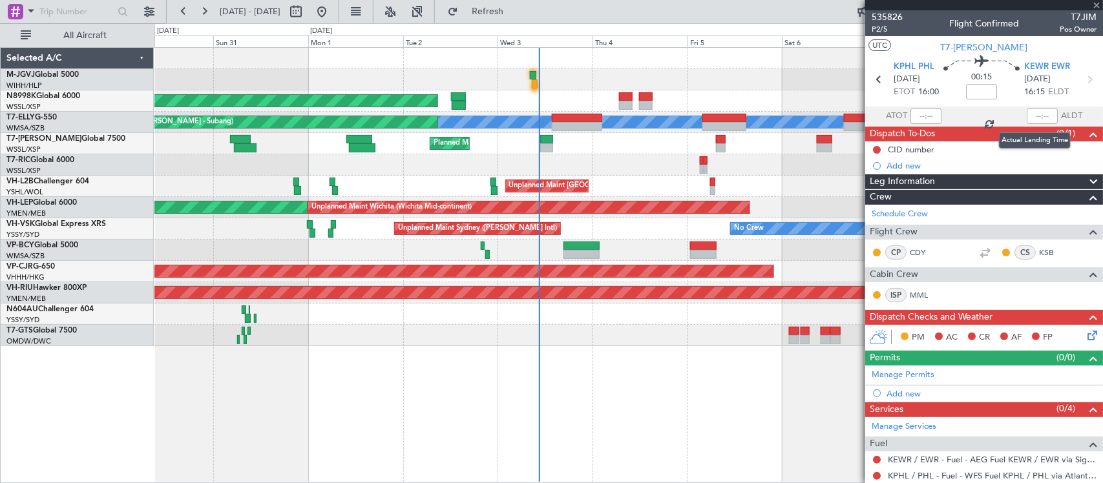
type input "-00:10"
type input "08:54"
type input "8"
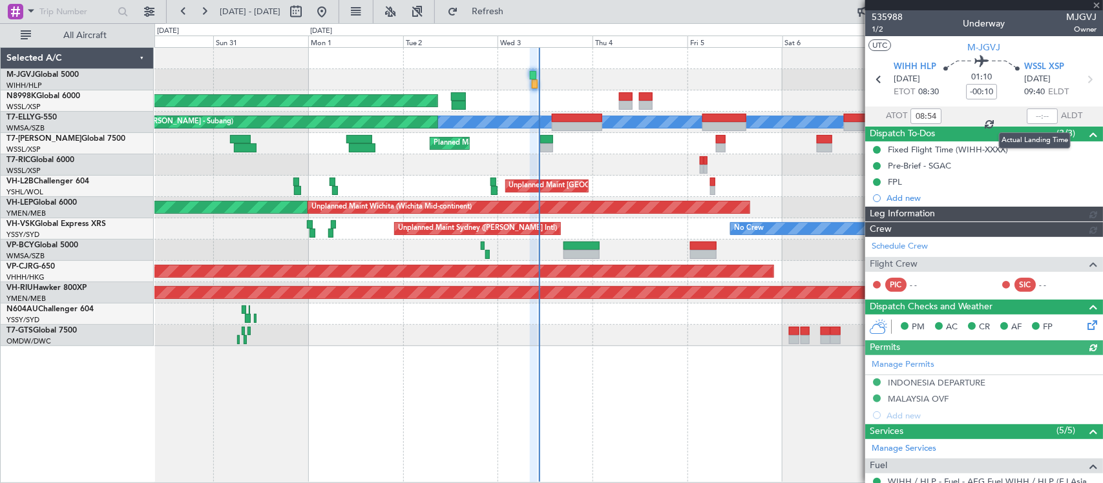
type input "[PERSON_NAME] (KYA)"
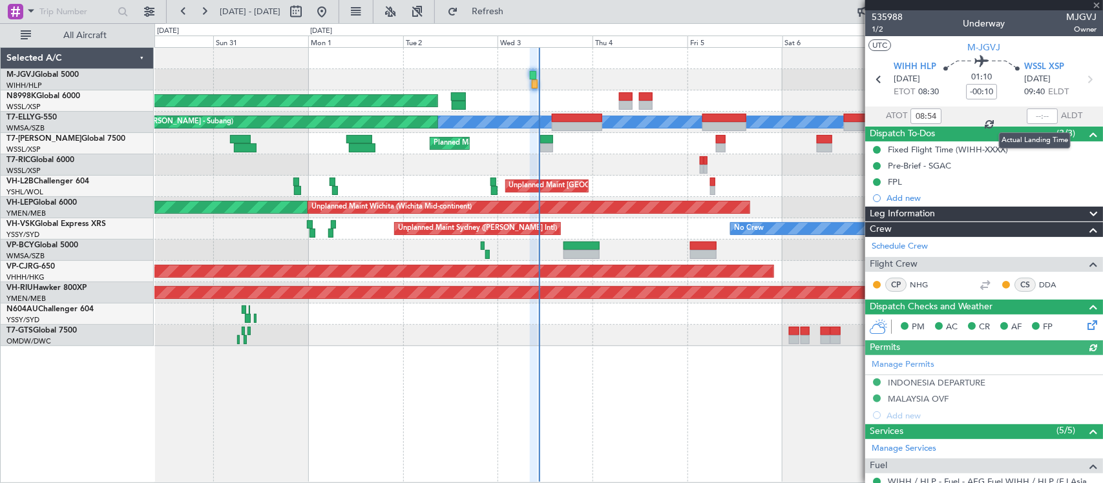
click at [1034, 118] on div at bounding box center [1041, 117] width 31 height 16
click at [1037, 116] on div at bounding box center [1041, 117] width 31 height 16
click at [1038, 118] on div at bounding box center [1041, 117] width 31 height 16
click at [1030, 115] on input "text" at bounding box center [1041, 117] width 31 height 16
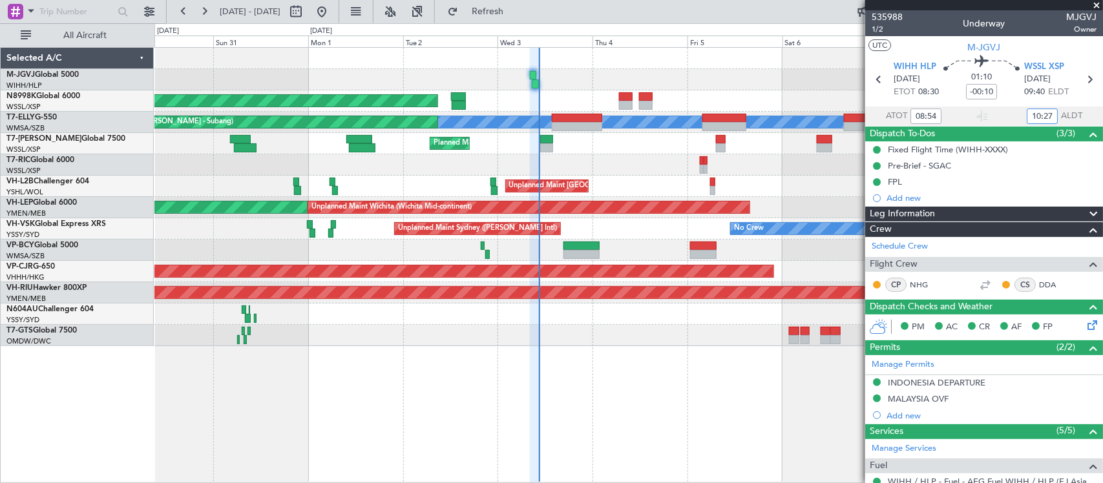
type input "10:27"
click at [1099, 5] on span at bounding box center [1096, 6] width 13 height 12
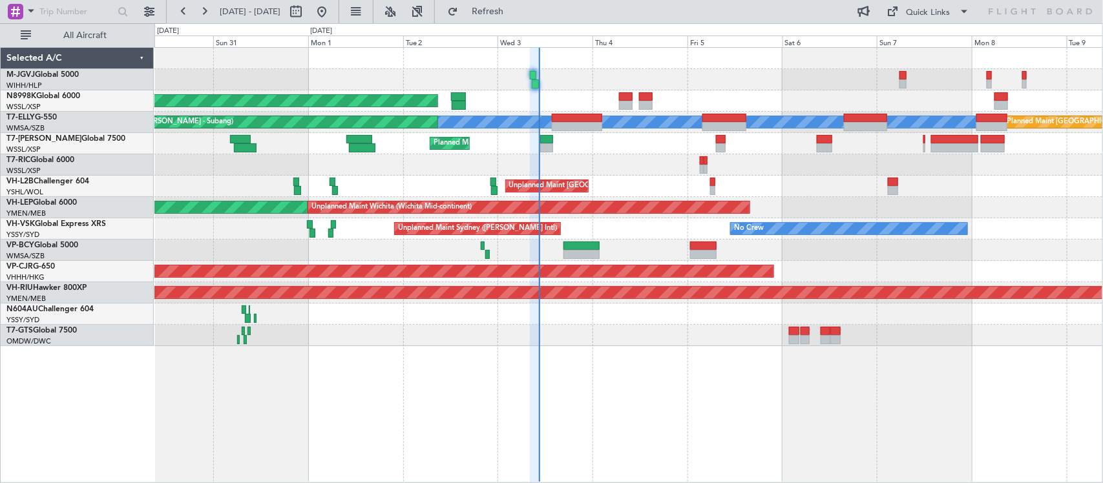
type input "0"
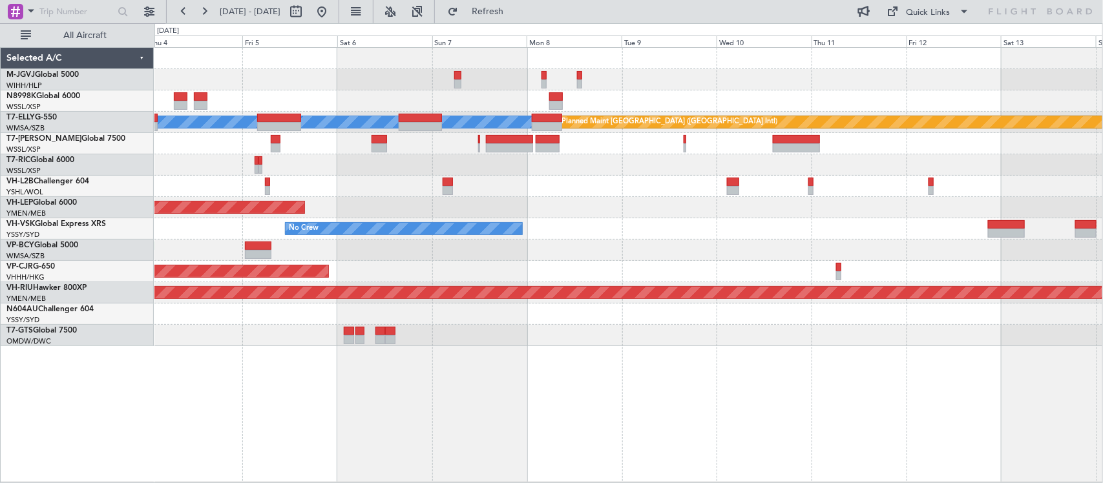
click at [328, 175] on div "Planned Maint Singapore (Seletar) MEL Planned Maint Dubai (Dubai Intl) Planned …" at bounding box center [628, 197] width 948 height 298
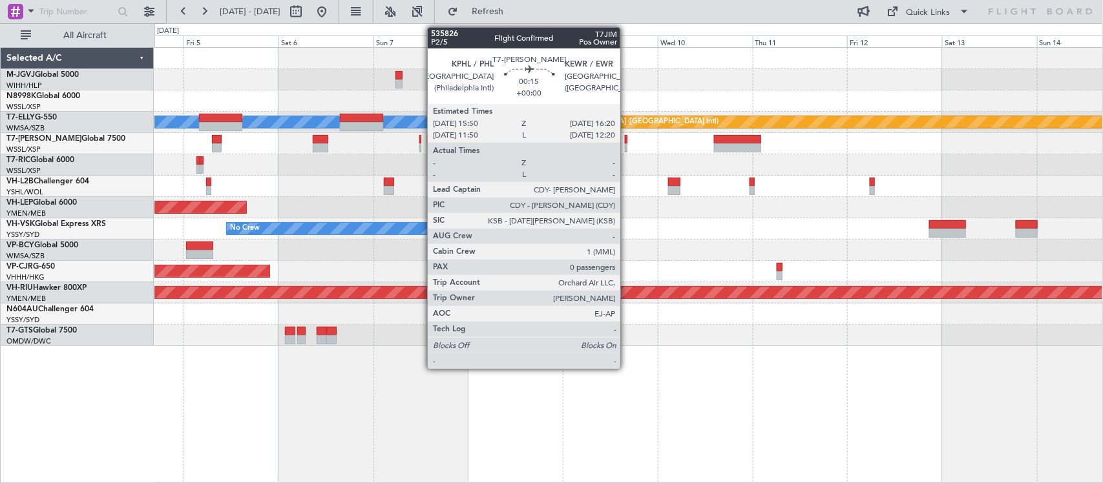
click at [627, 146] on div at bounding box center [626, 147] width 3 height 9
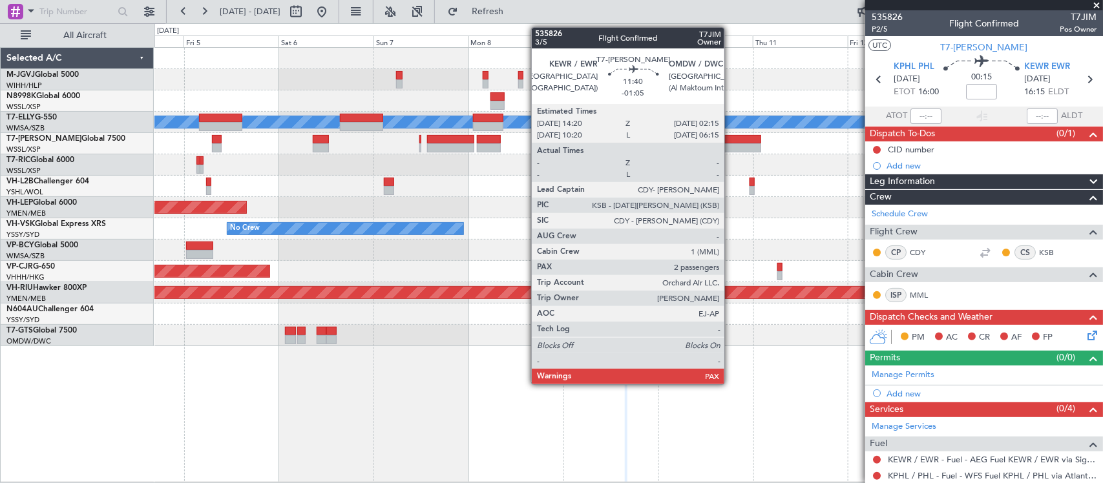
click at [731, 143] on div at bounding box center [737, 147] width 47 height 9
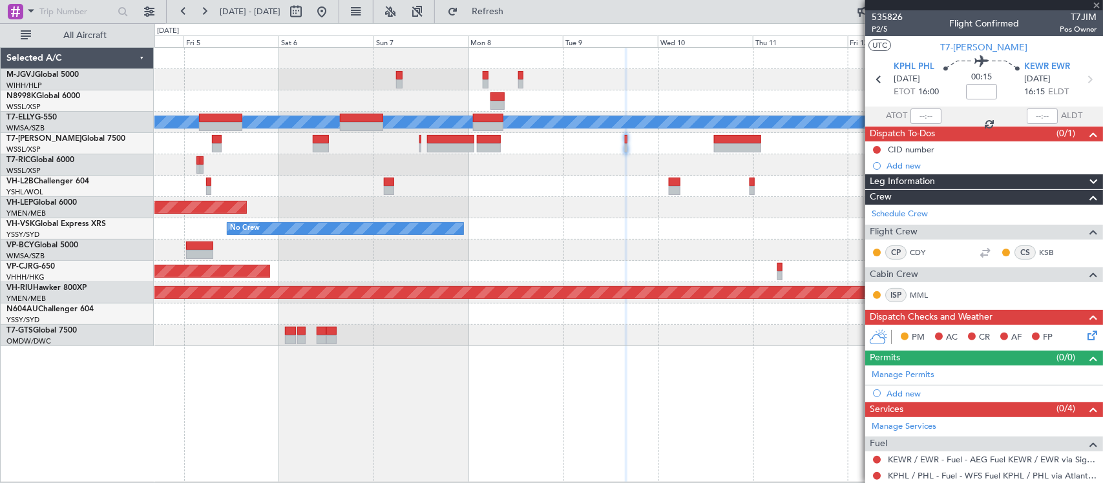
click at [441, 237] on div "Planned Maint [GEOGRAPHIC_DATA] (Seletar) Planned Maint [GEOGRAPHIC_DATA] ([GEO…" at bounding box center [628, 197] width 948 height 298
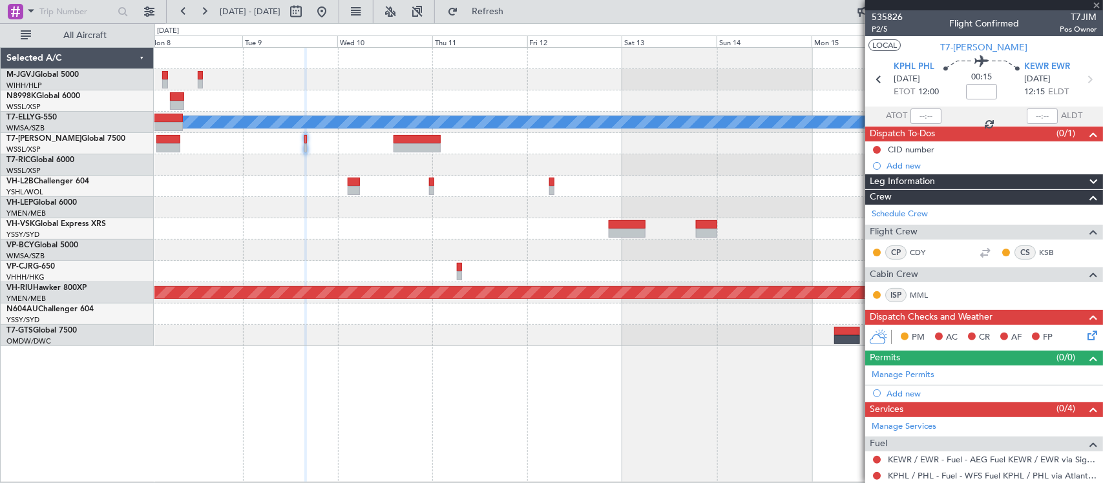
type input "-01:05"
type input "2"
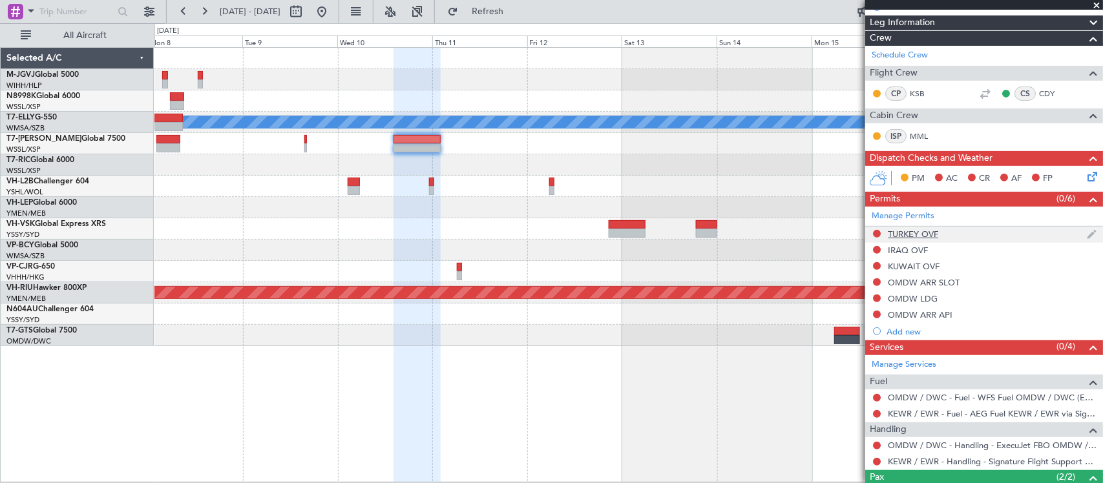
scroll to position [257, 0]
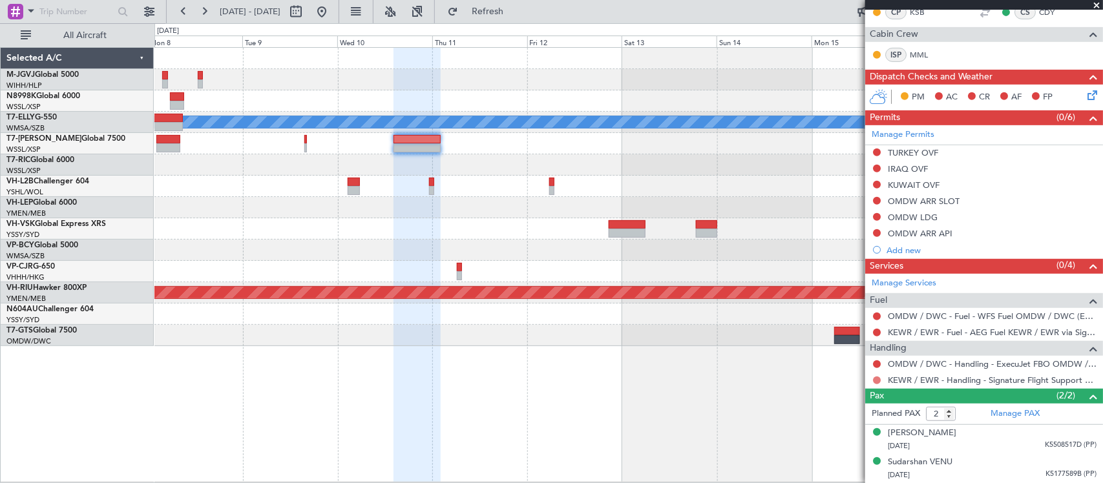
click at [874, 380] on button at bounding box center [877, 381] width 8 height 8
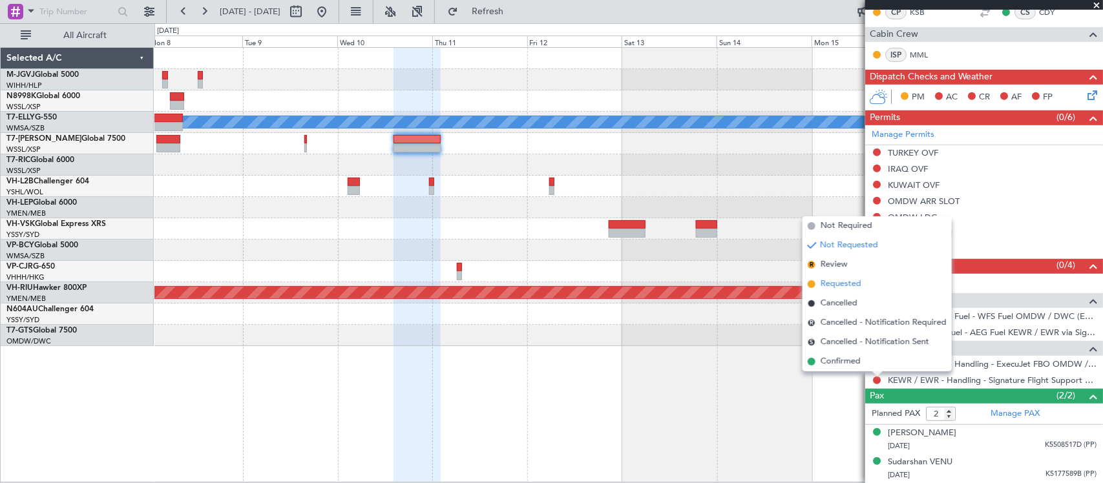
click at [835, 283] on span "Requested" at bounding box center [840, 284] width 41 height 13
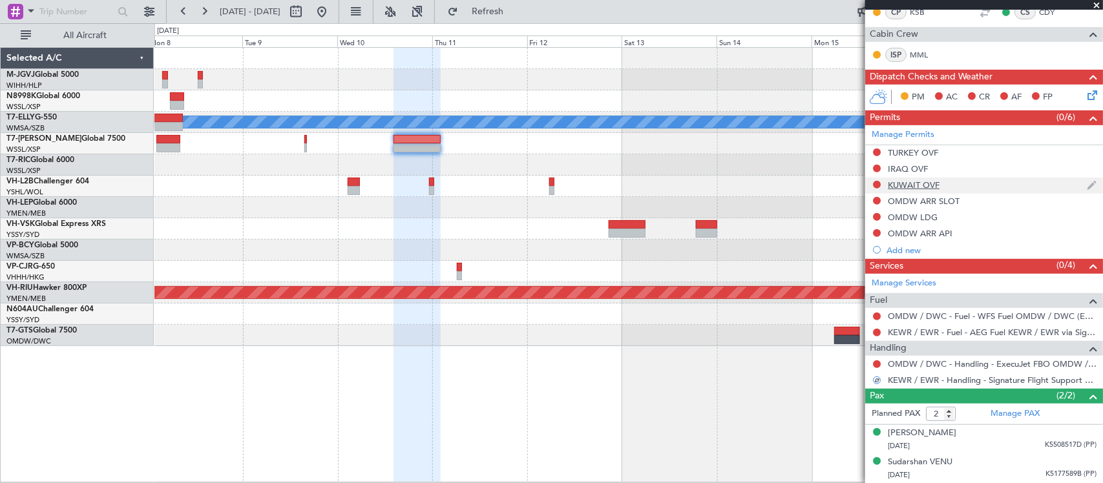
scroll to position [0, 0]
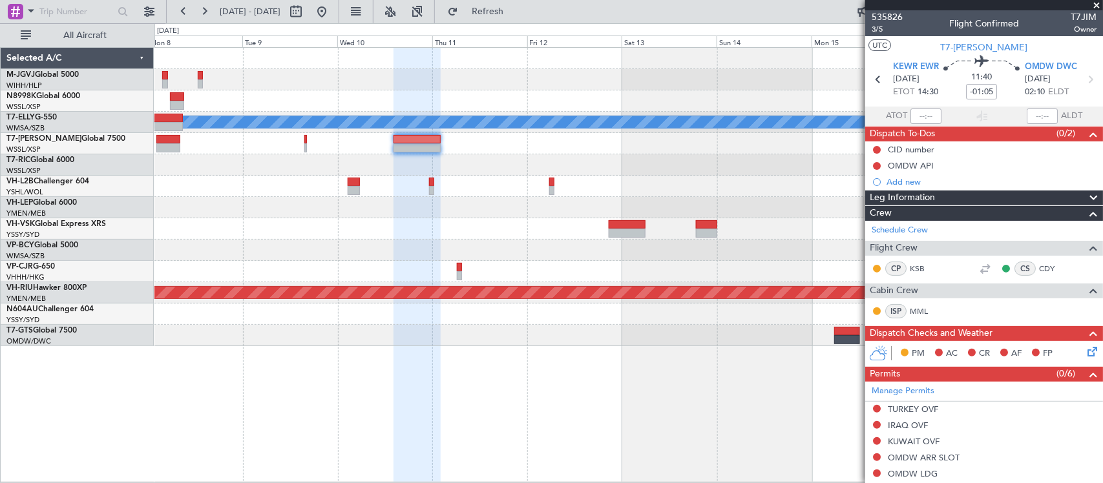
click at [689, 214] on div "Planned Maint [GEOGRAPHIC_DATA] ([GEOGRAPHIC_DATA] Intl) [PERSON_NAME] Unplanne…" at bounding box center [628, 197] width 948 height 298
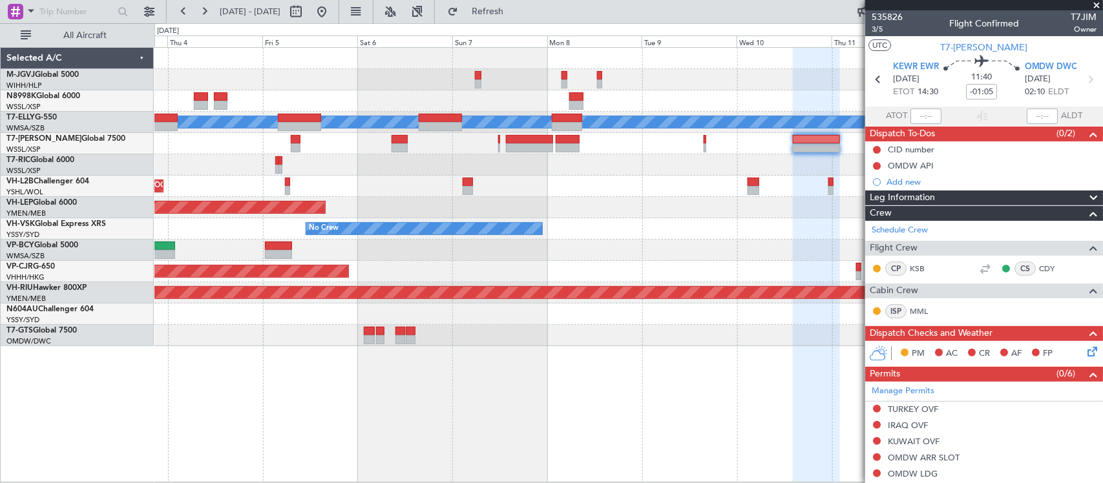
click at [773, 189] on div "Planned Maint [GEOGRAPHIC_DATA] (Seletar) Planned Maint [GEOGRAPHIC_DATA] ([GEO…" at bounding box center [628, 197] width 948 height 298
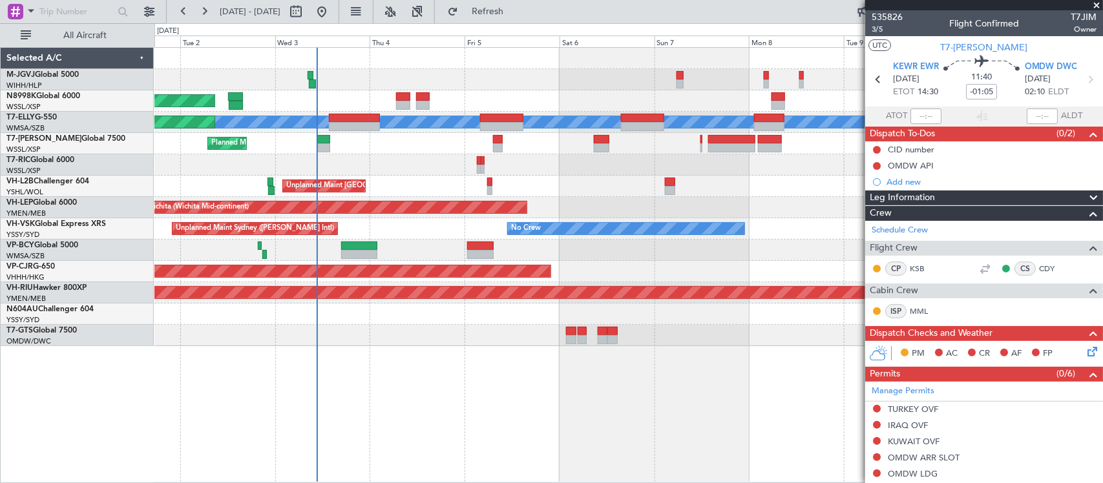
click at [666, 169] on div "Planned Maint [GEOGRAPHIC_DATA] (Seletar) Planned Maint [GEOGRAPHIC_DATA] ([GEO…" at bounding box center [628, 197] width 948 height 298
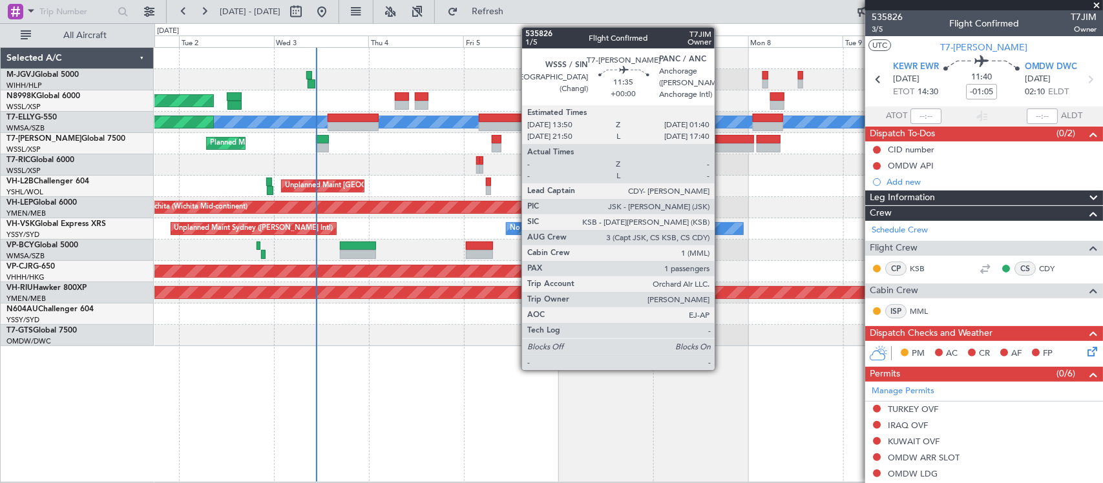
click at [721, 143] on div at bounding box center [730, 147] width 47 height 9
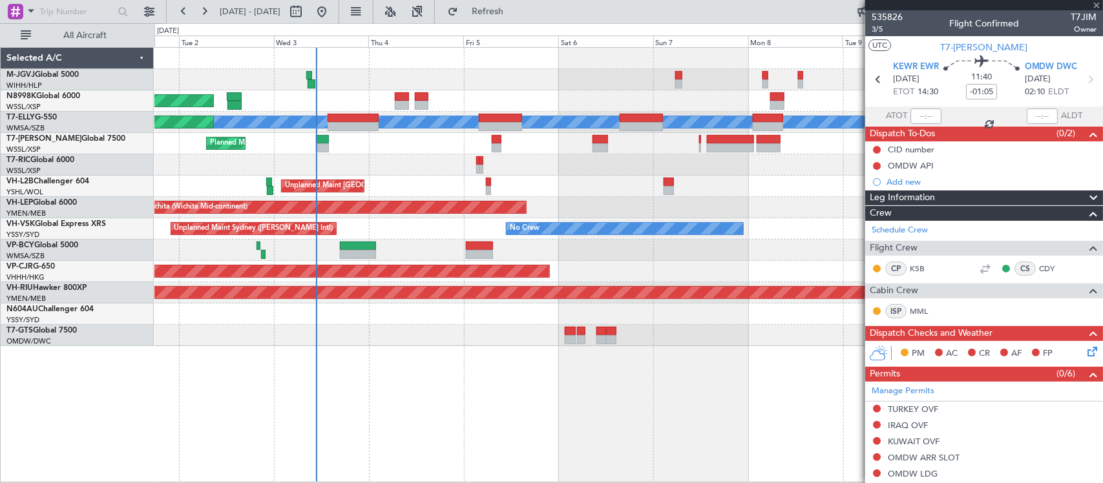
click at [722, 204] on div "Unplanned Maint Wichita (Wichita Mid-continent) Unplanned Maint Wichita (Wichit…" at bounding box center [628, 207] width 948 height 21
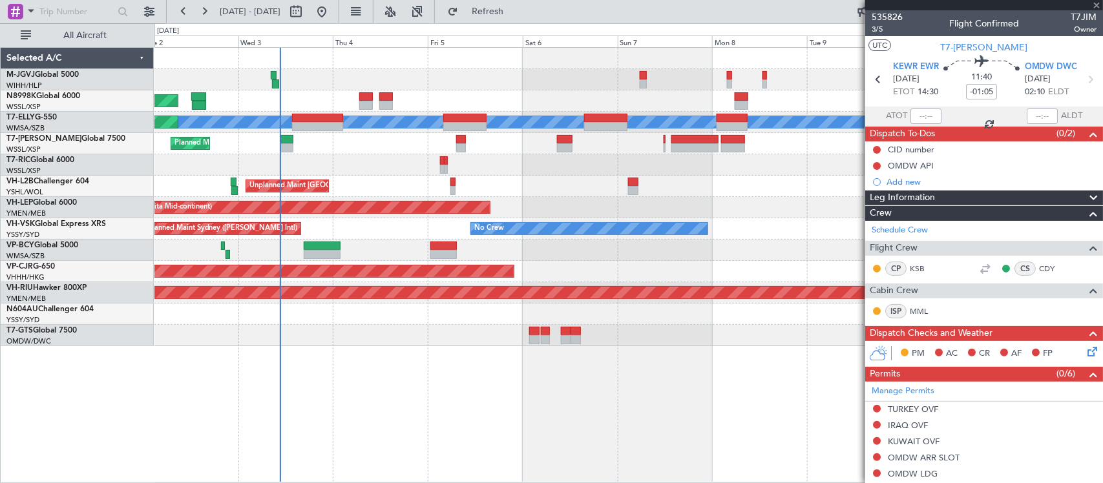
type input "1"
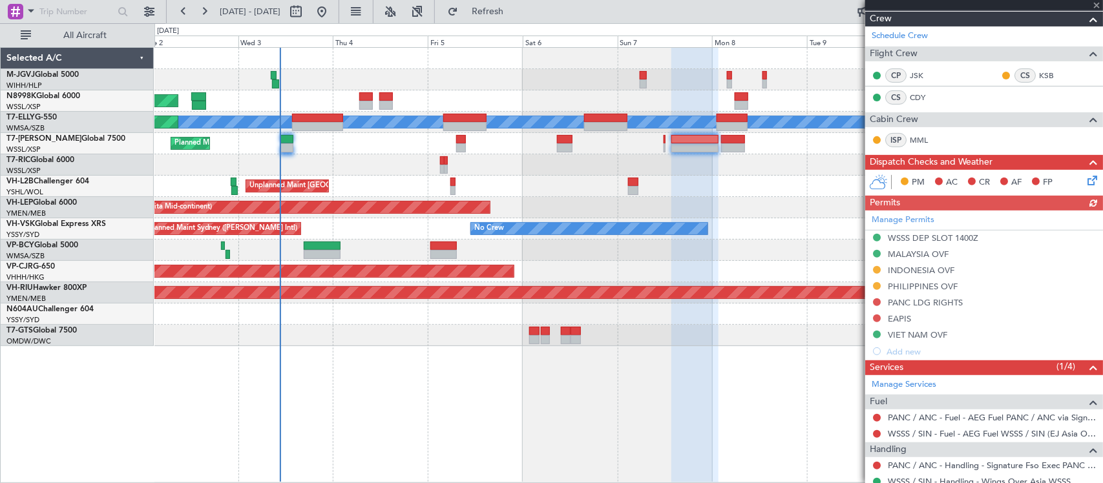
scroll to position [236, 0]
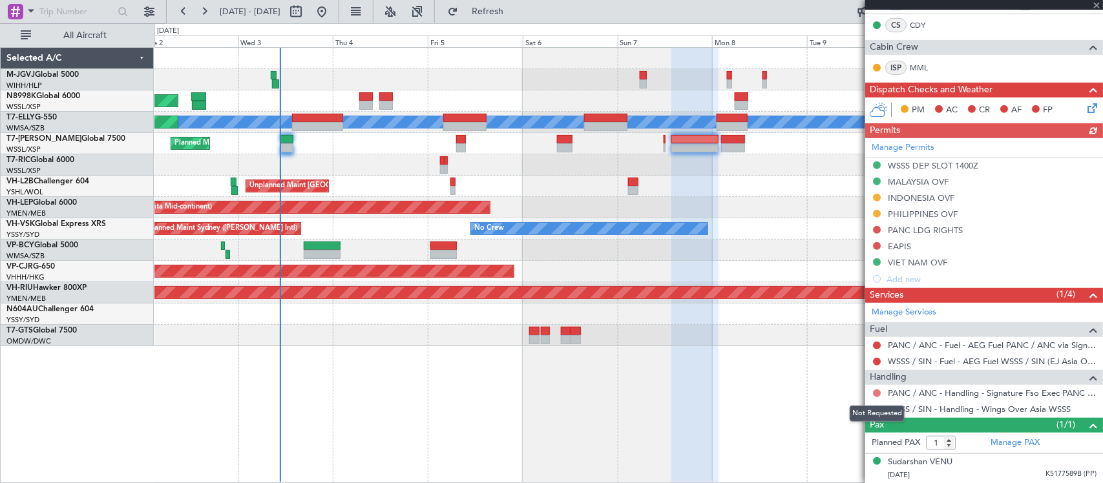
click at [877, 394] on button at bounding box center [877, 394] width 8 height 8
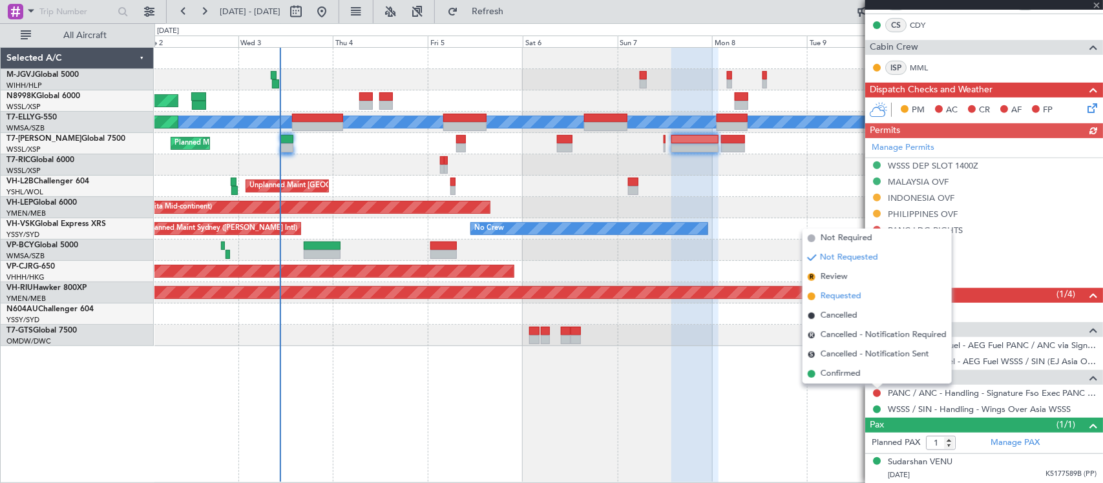
click at [858, 290] on span "Requested" at bounding box center [840, 296] width 41 height 13
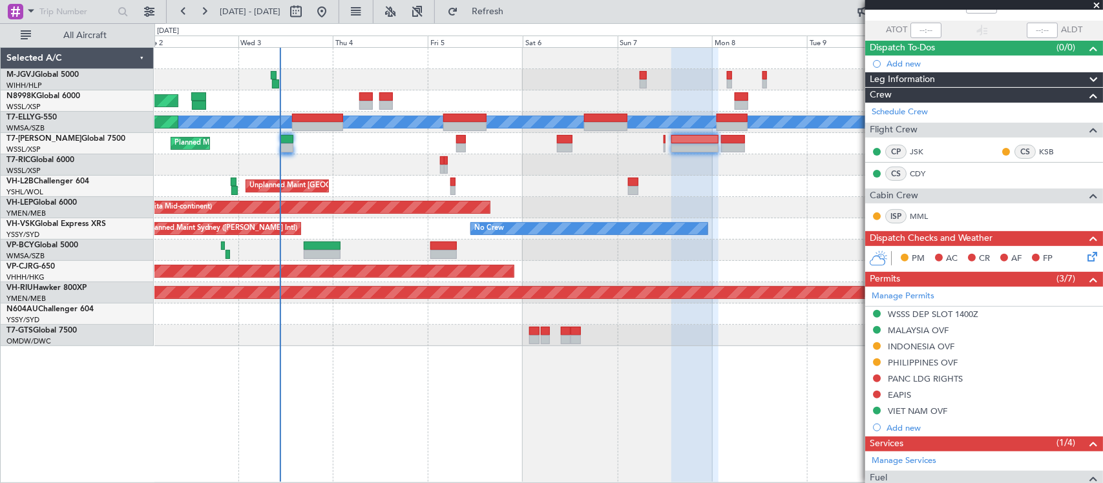
scroll to position [0, 0]
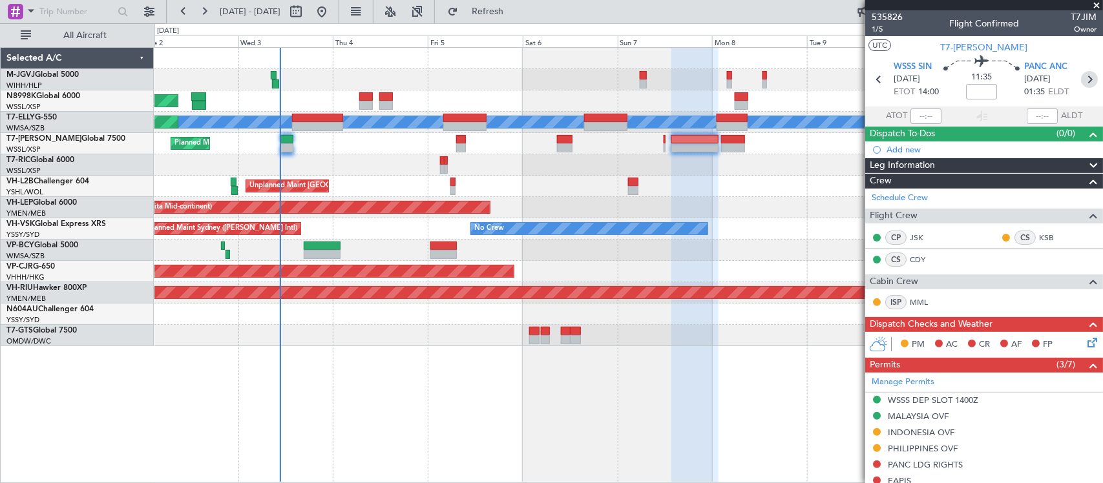
click at [1081, 81] on icon at bounding box center [1089, 79] width 17 height 17
type input "-00:15"
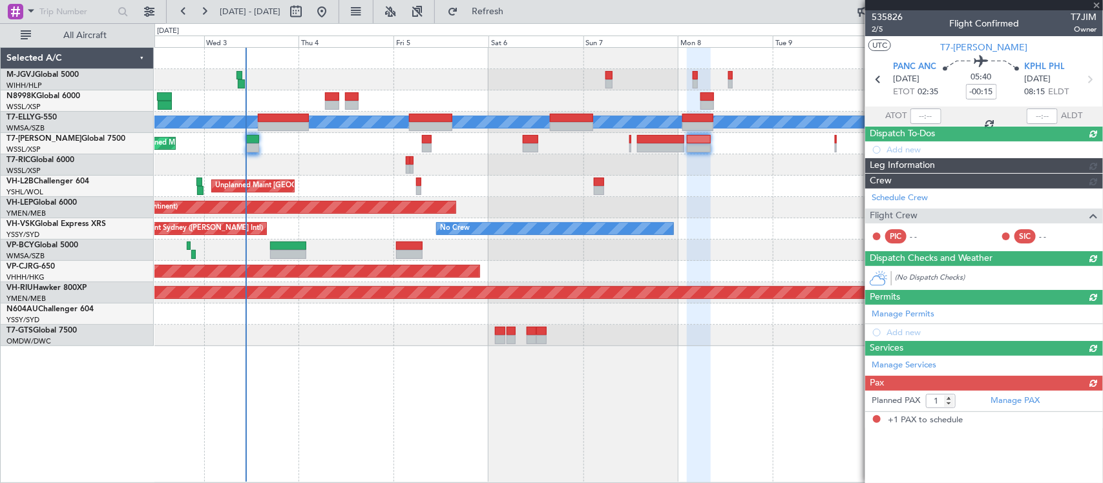
click at [478, 371] on div "Planned Maint [GEOGRAPHIC_DATA] (Seletar) Planned Maint [GEOGRAPHIC_DATA] ([GEO…" at bounding box center [628, 265] width 948 height 436
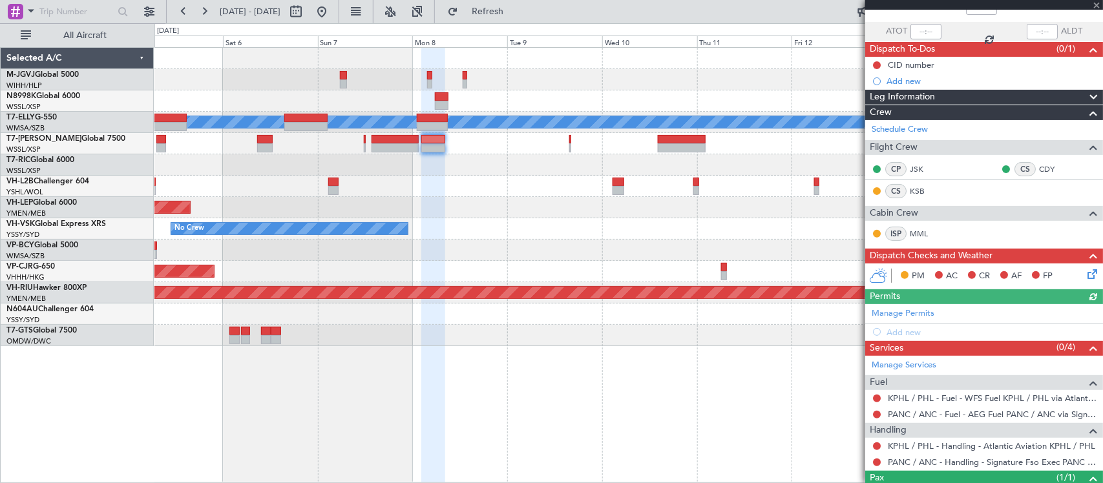
scroll to position [139, 0]
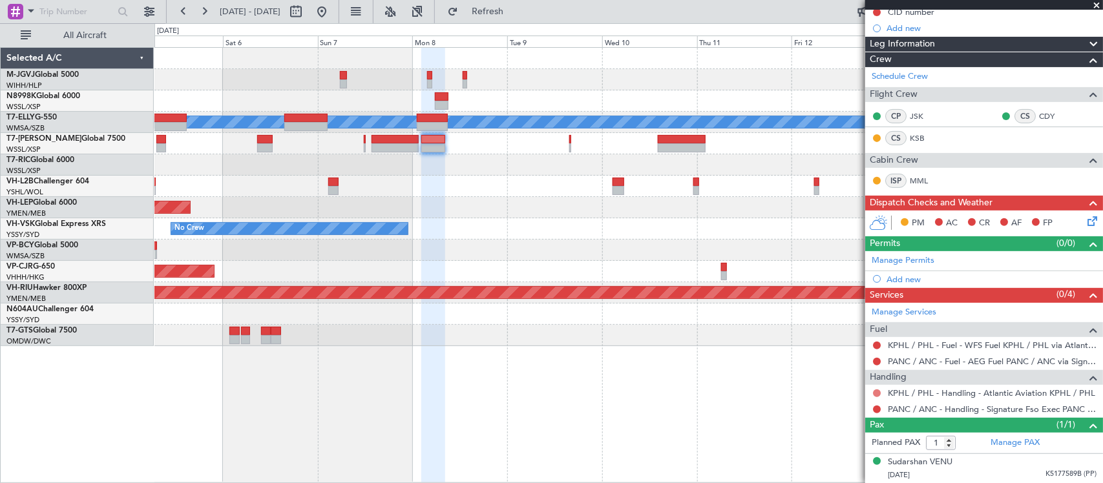
click at [874, 393] on button at bounding box center [877, 394] width 8 height 8
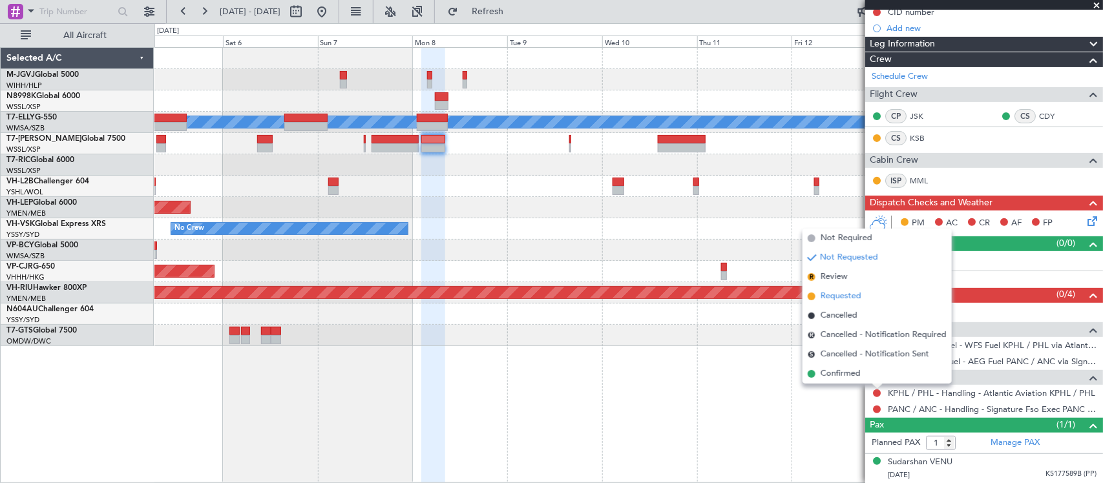
click at [863, 297] on li "Requested" at bounding box center [876, 296] width 149 height 19
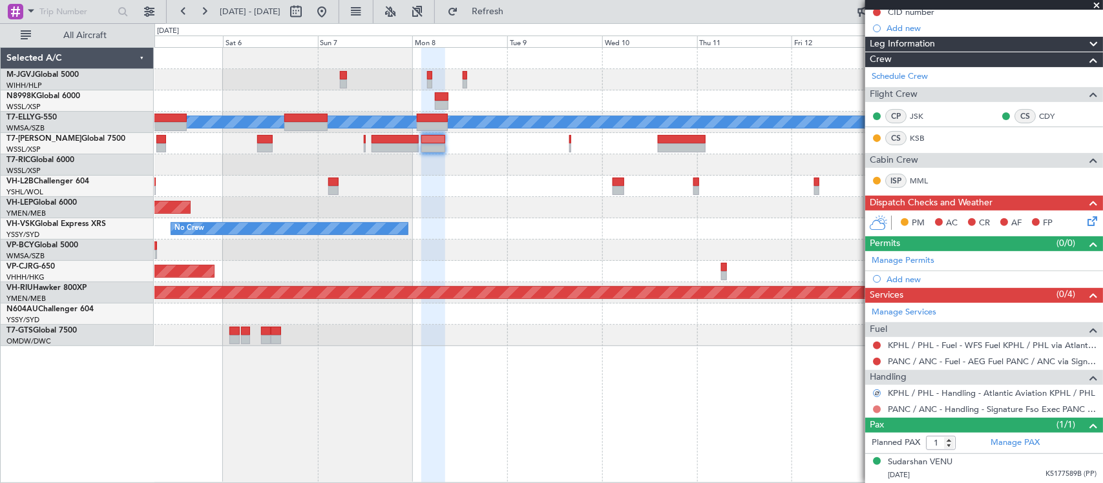
click at [877, 410] on button at bounding box center [877, 410] width 8 height 8
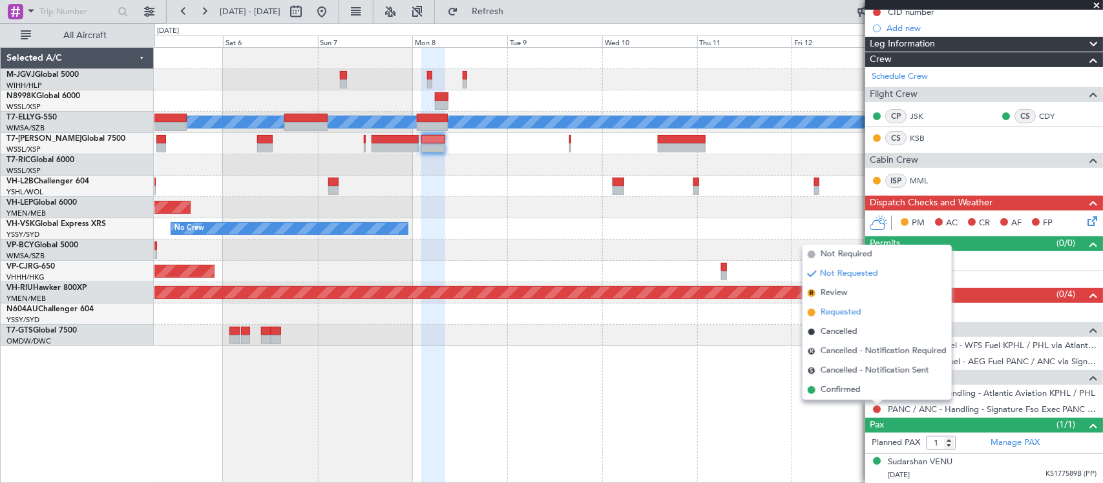
click at [859, 312] on span "Requested" at bounding box center [840, 312] width 41 height 13
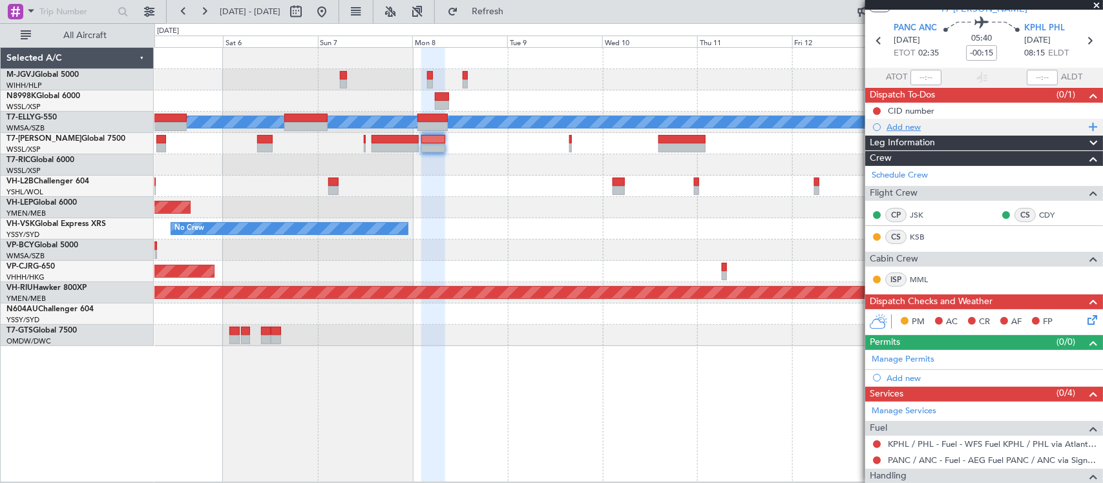
scroll to position [0, 0]
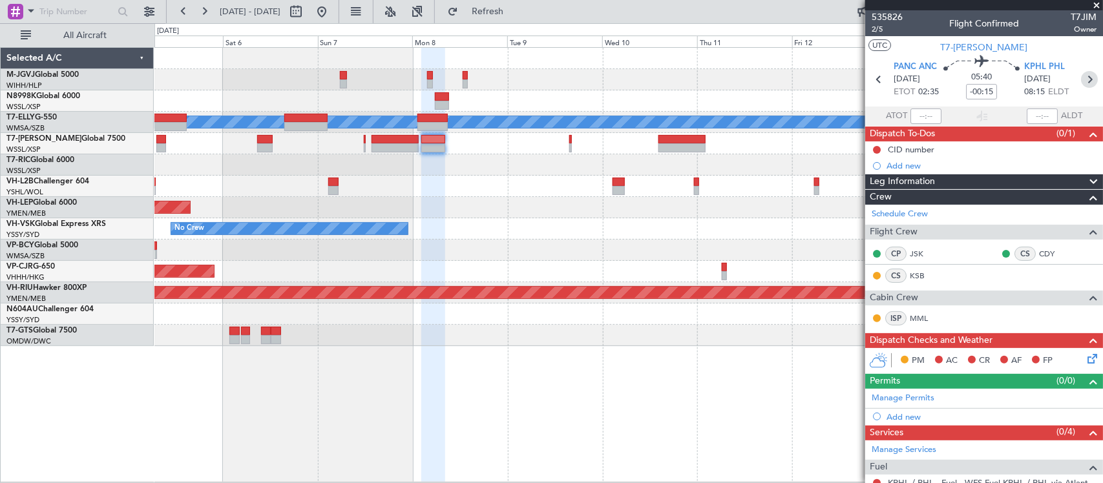
click at [1081, 78] on icon at bounding box center [1089, 79] width 17 height 17
click at [602, 282] on div "Planned Maint [GEOGRAPHIC_DATA] ([GEOGRAPHIC_DATA] Intl) [PERSON_NAME] Unplanne…" at bounding box center [628, 197] width 948 height 298
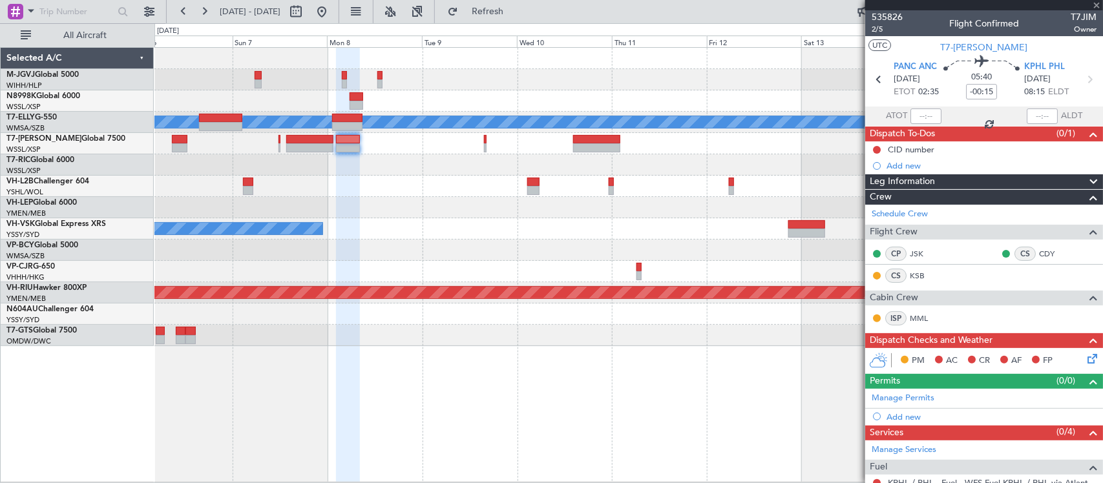
type input "0"
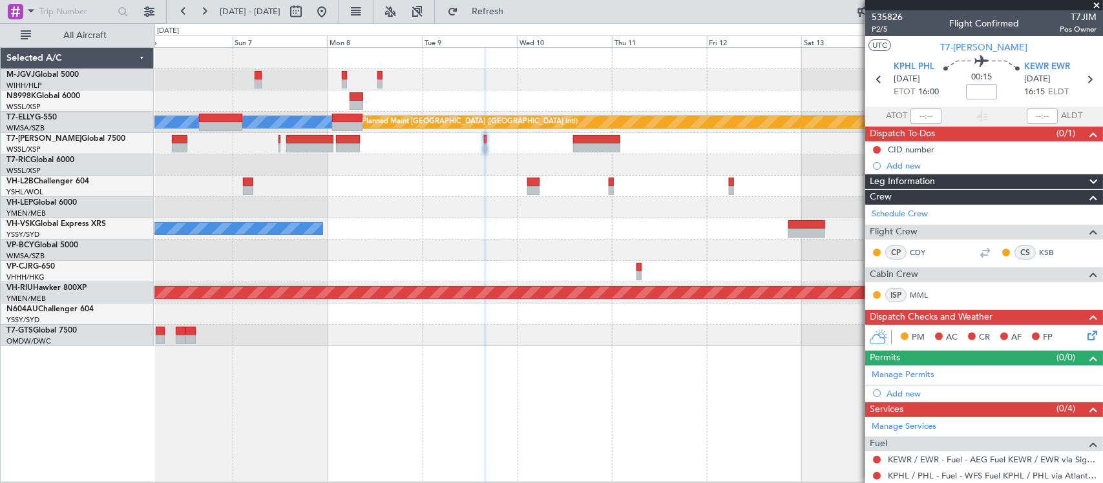
click at [680, 140] on div "MEL Planned Maint Dubai (Dubai Intl) Unplanned Maint Melbourne (Essendon) Unpla…" at bounding box center [628, 197] width 948 height 298
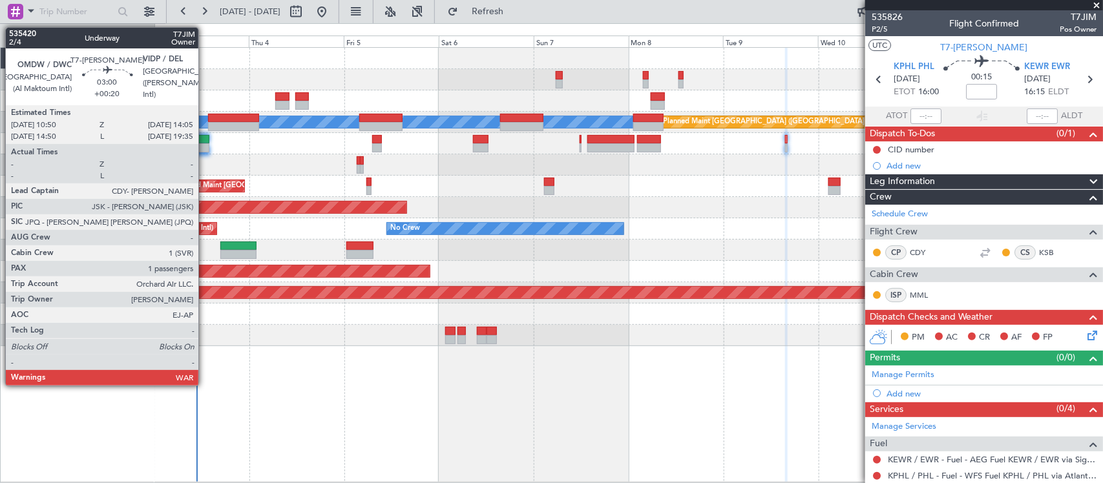
click at [205, 146] on div at bounding box center [202, 147] width 13 height 9
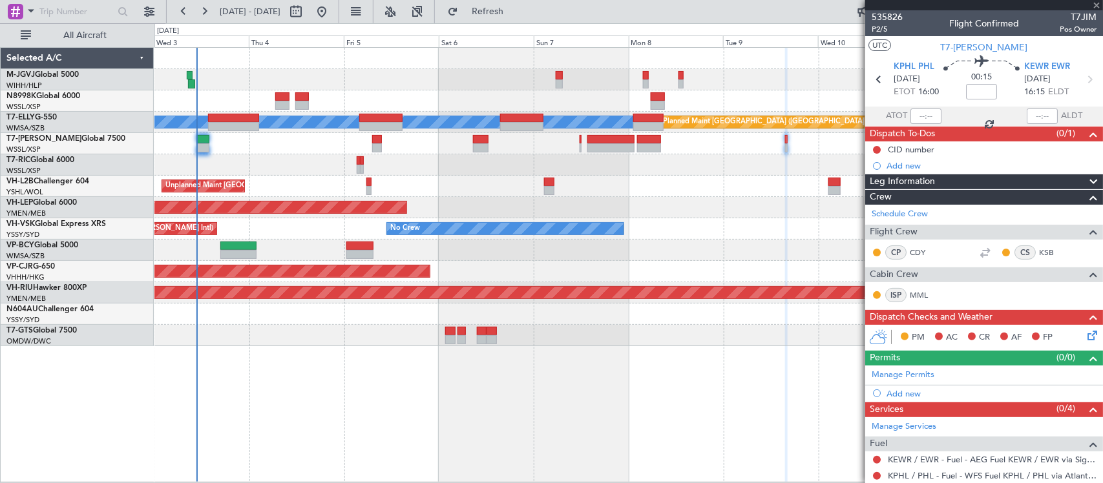
type input "+00:20"
type input "1"
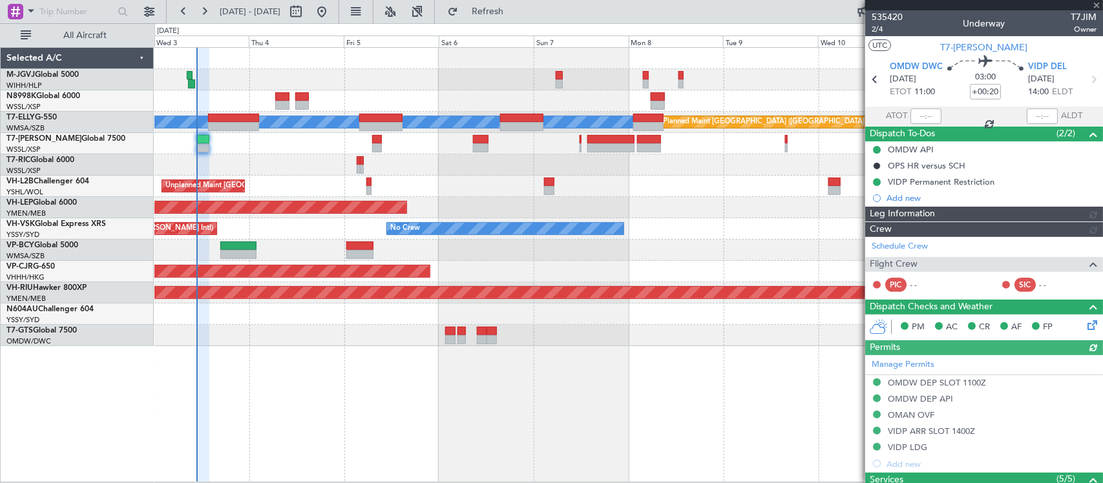
type input "[PERSON_NAME] (BTA)"
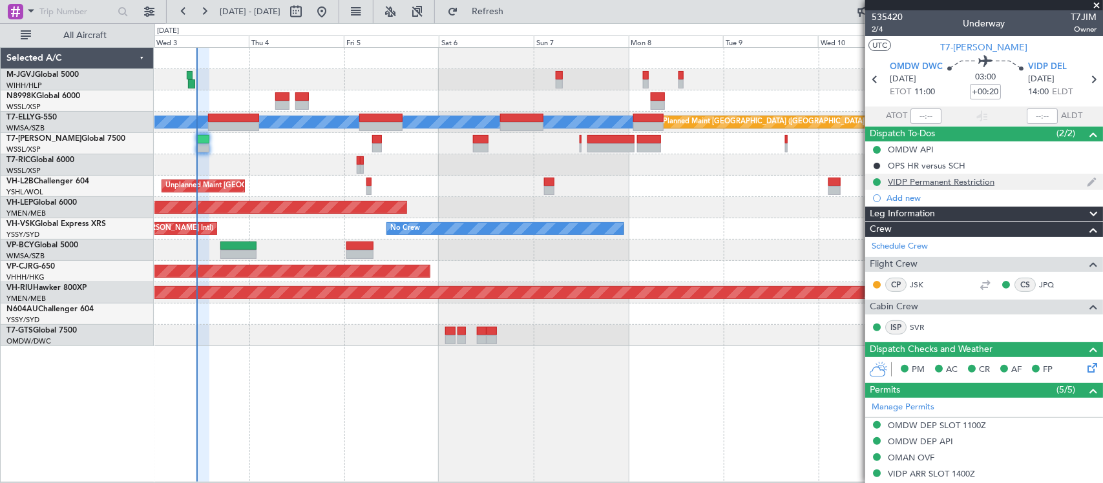
click at [902, 176] on div "VIDP Permanent Restriction" at bounding box center [941, 181] width 107 height 11
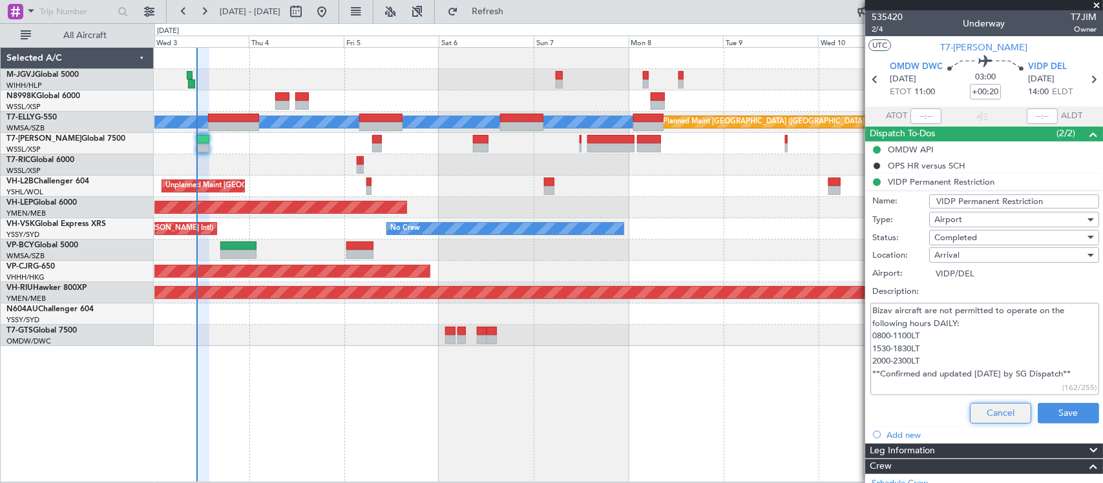
click at [983, 412] on button "Cancel" at bounding box center [1000, 413] width 61 height 21
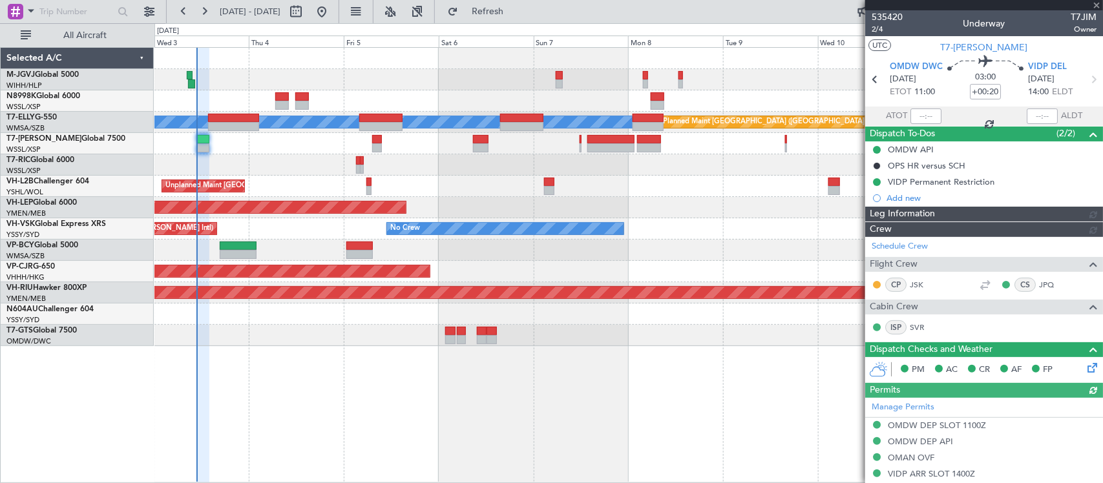
type input "[PERSON_NAME] (BTA)"
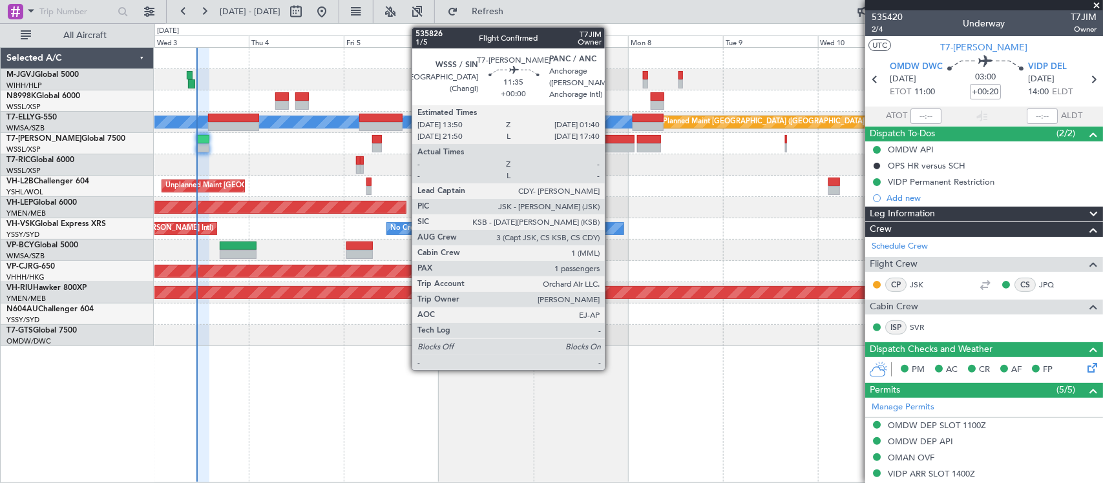
click at [612, 143] on div at bounding box center [610, 147] width 47 height 9
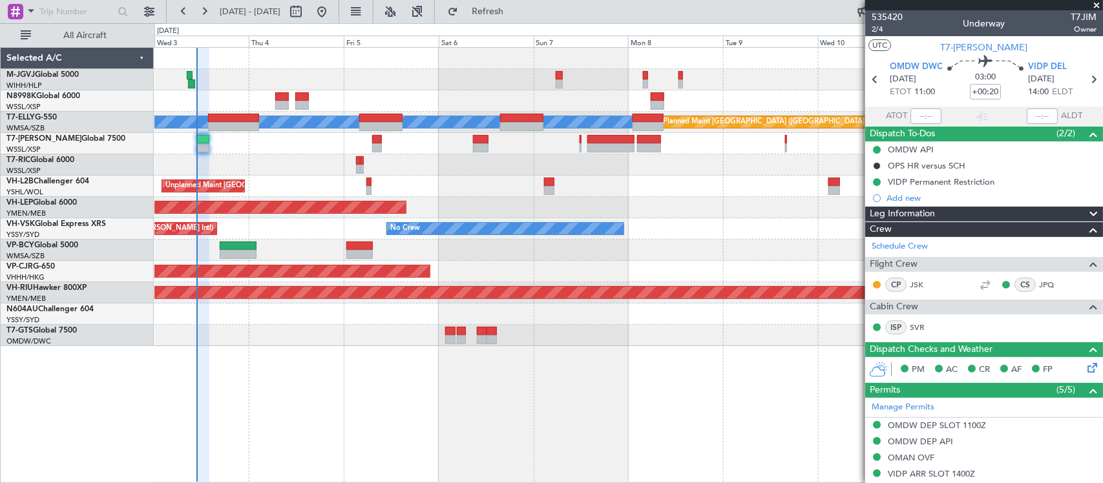
click at [598, 160] on div at bounding box center [628, 164] width 948 height 21
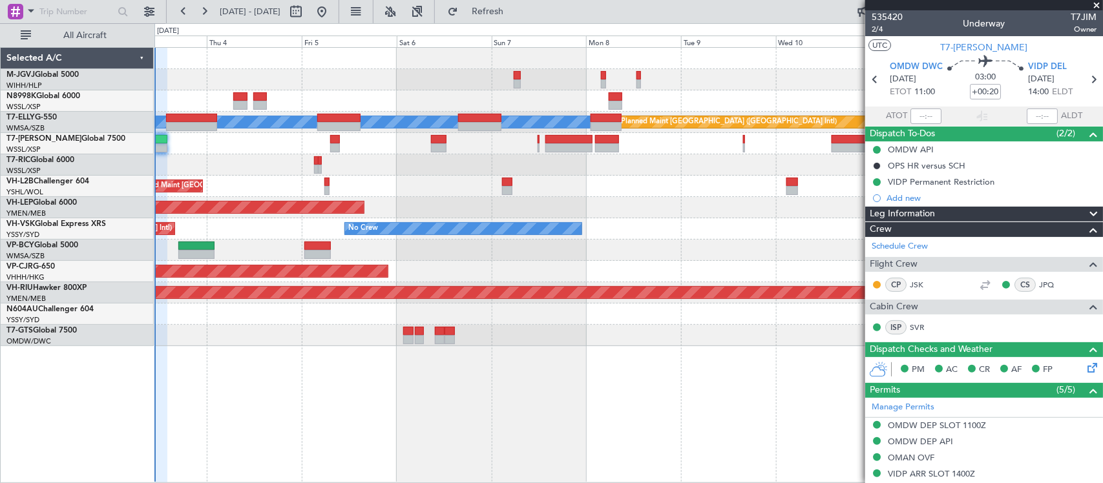
click at [677, 180] on div "Unplanned Maint [GEOGRAPHIC_DATA] ([GEOGRAPHIC_DATA])" at bounding box center [628, 186] width 948 height 21
click at [521, 191] on div "Unplanned Maint [GEOGRAPHIC_DATA] ([GEOGRAPHIC_DATA])" at bounding box center [628, 186] width 948 height 21
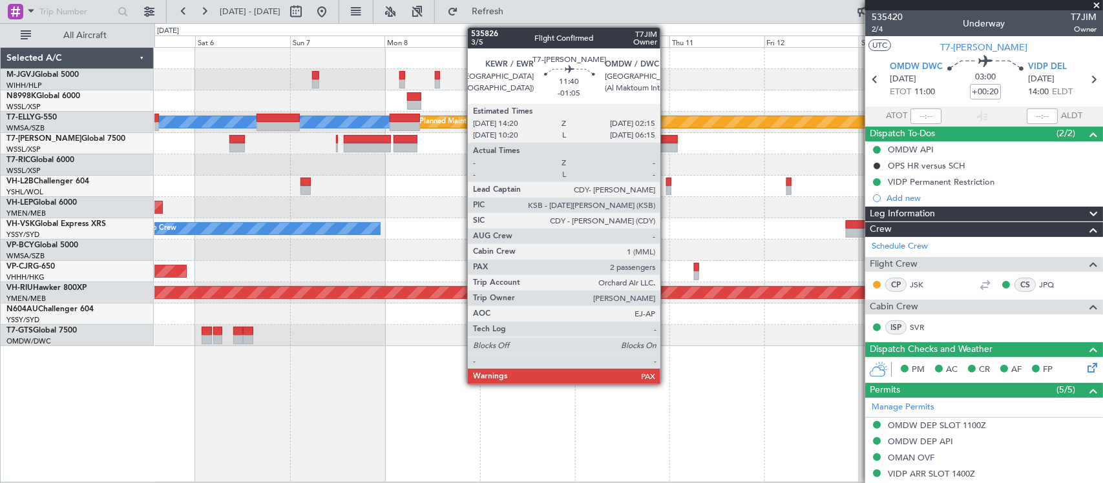
click at [667, 143] on div at bounding box center [653, 147] width 47 height 9
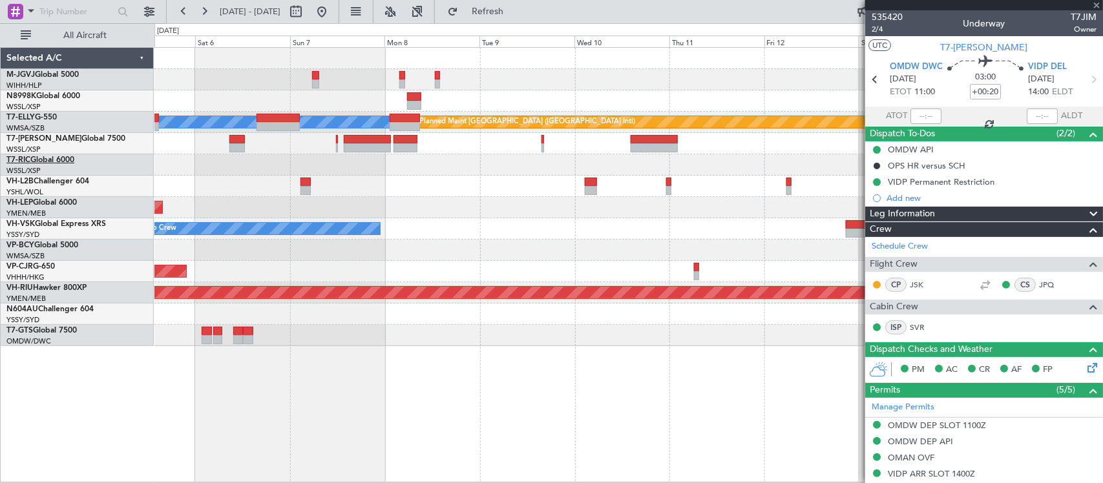
type input "-01:05"
type input "2"
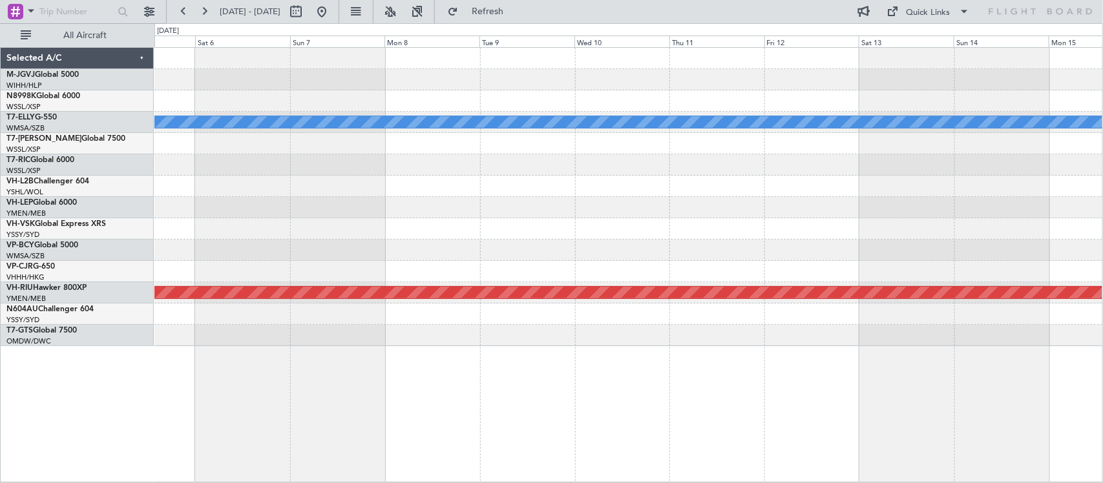
click at [832, 198] on div at bounding box center [628, 207] width 948 height 21
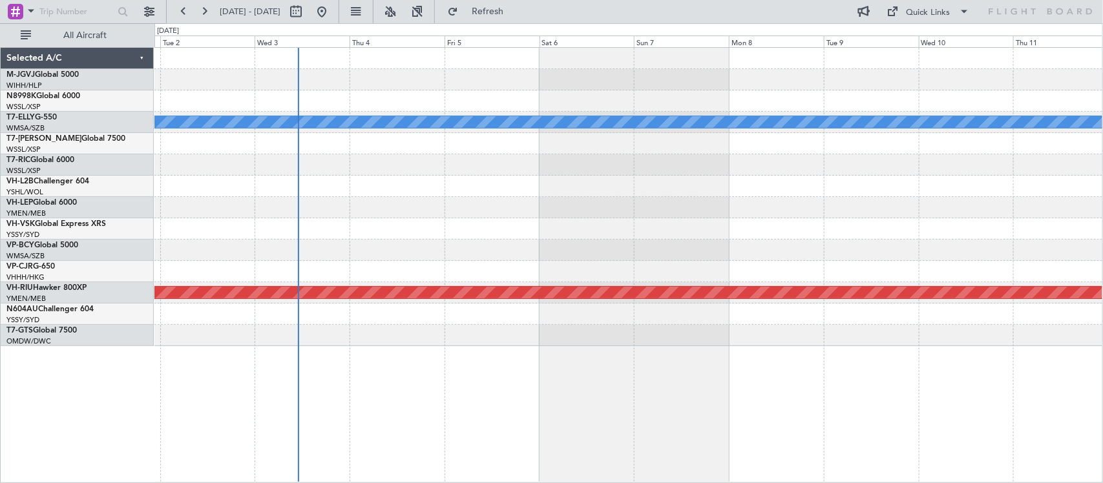
click at [908, 193] on div "MEL Unplanned Maint Wichita (Wichita Mid-continent) Planned Maint Melbourne (Es…" at bounding box center [628, 197] width 948 height 298
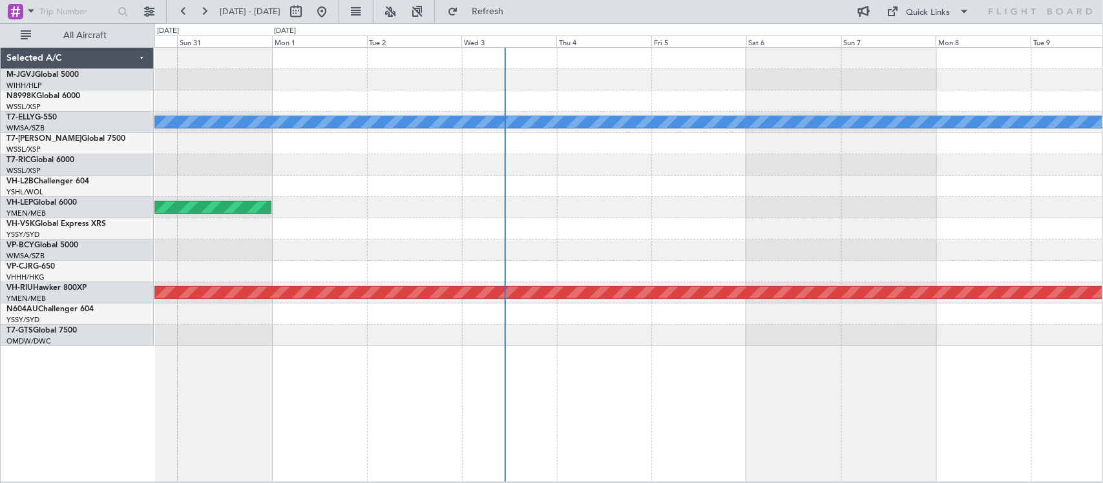
click at [292, 178] on div "MEL Unplanned Maint Wichita (Wichita Mid-continent) Planned Maint Melbourne (Es…" at bounding box center [628, 197] width 948 height 298
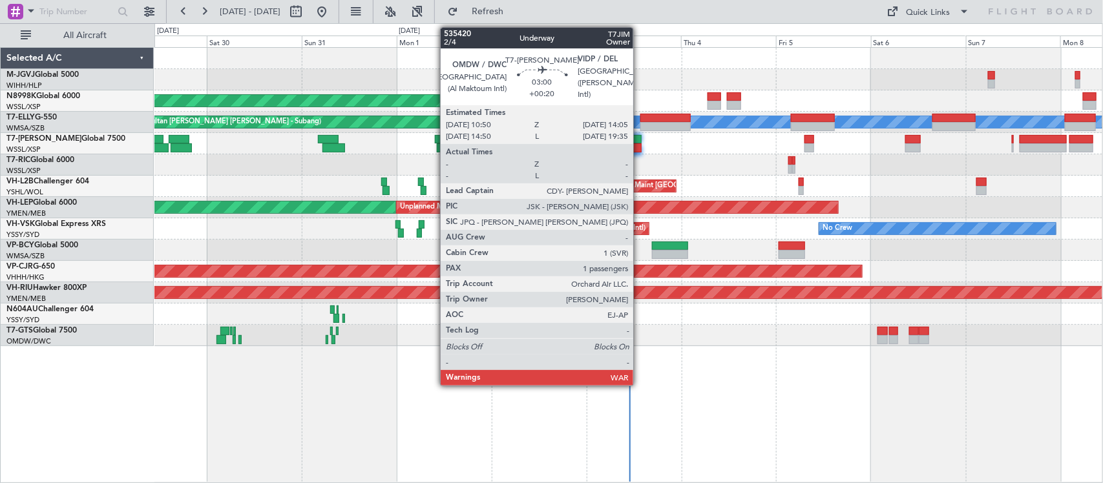
click at [640, 141] on div at bounding box center [635, 139] width 13 height 9
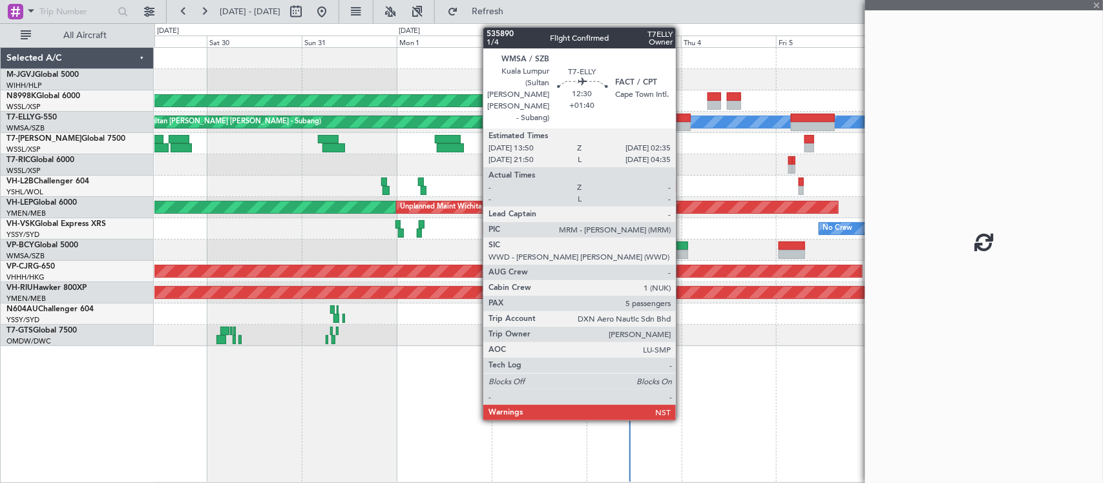
click at [682, 117] on div at bounding box center [665, 118] width 50 height 9
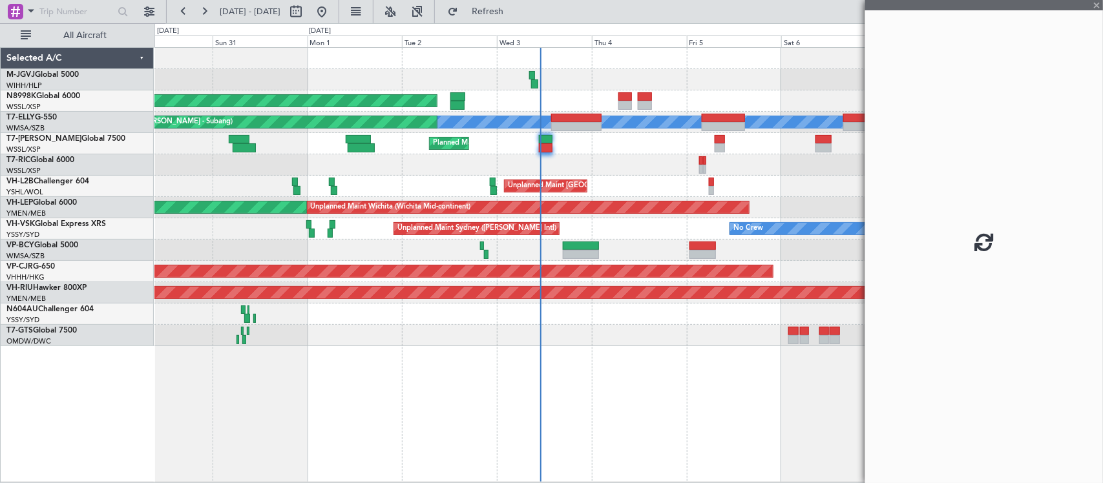
click at [666, 156] on div at bounding box center [628, 164] width 948 height 21
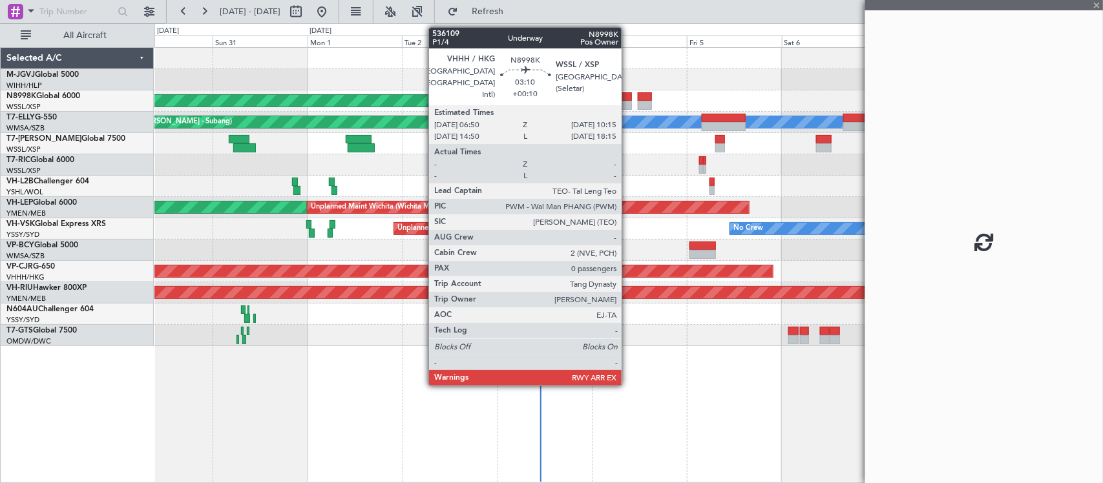
click at [628, 99] on div at bounding box center [625, 96] width 14 height 9
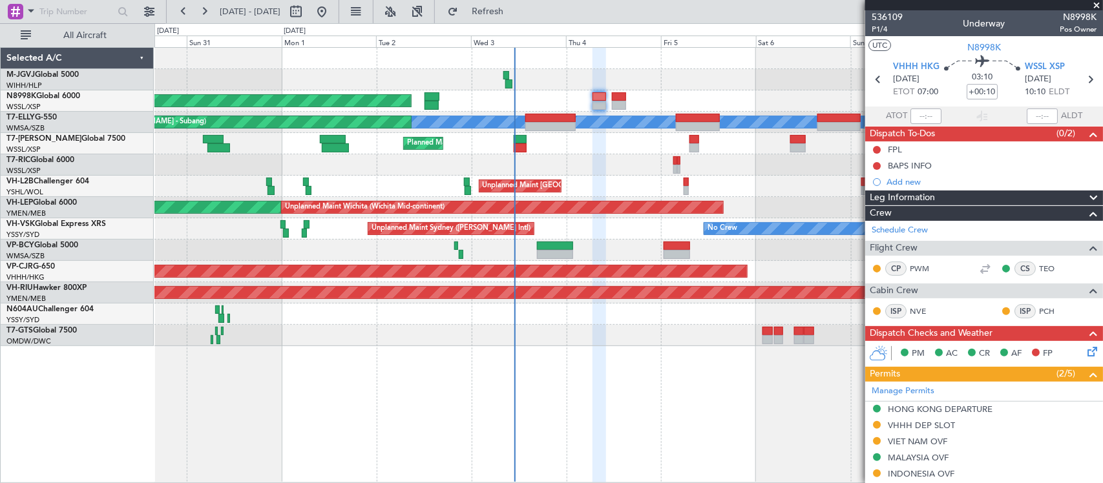
click at [698, 329] on div "Unplanned Maint [GEOGRAPHIC_DATA] (Seletar)" at bounding box center [628, 335] width 948 height 21
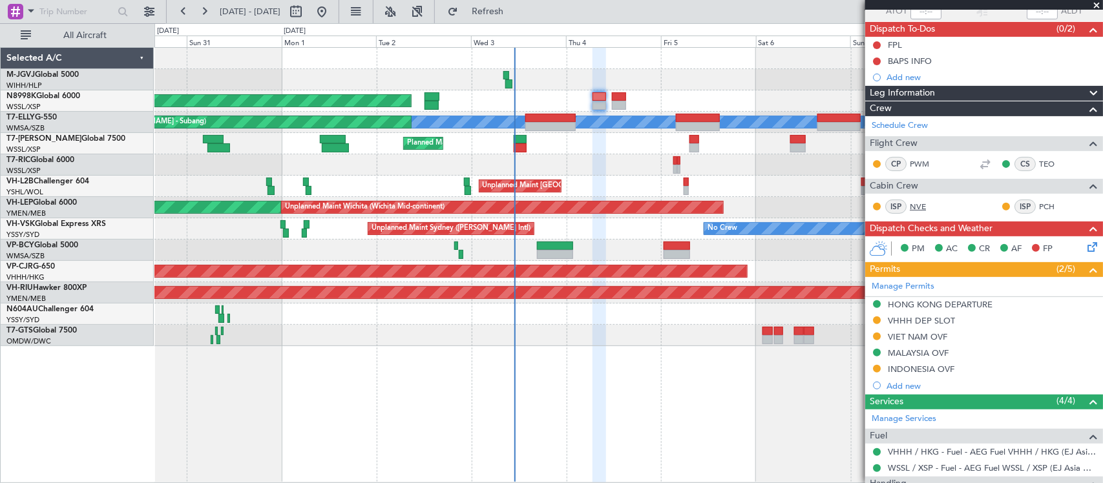
scroll to position [183, 0]
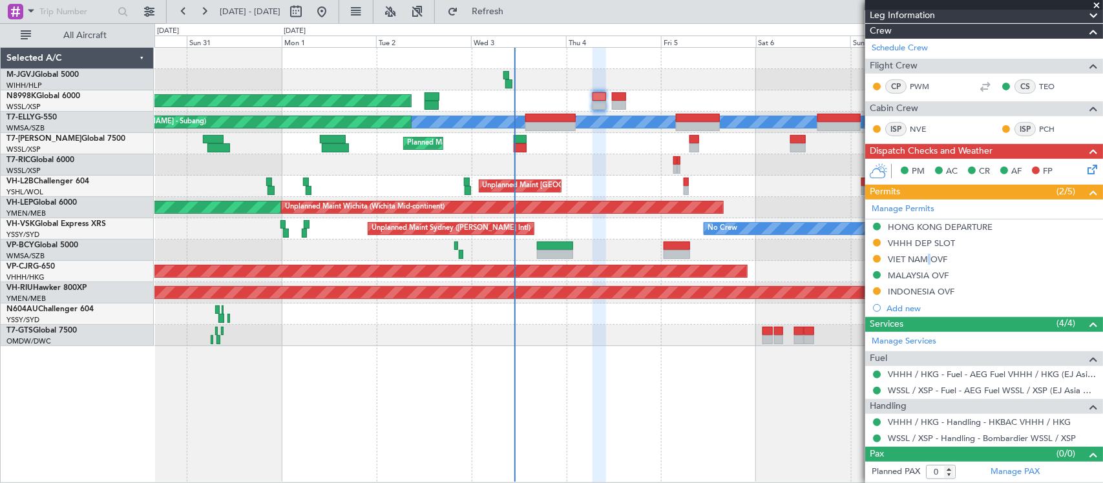
click at [924, 260] on div "VIET NAM OVF" at bounding box center [917, 259] width 59 height 11
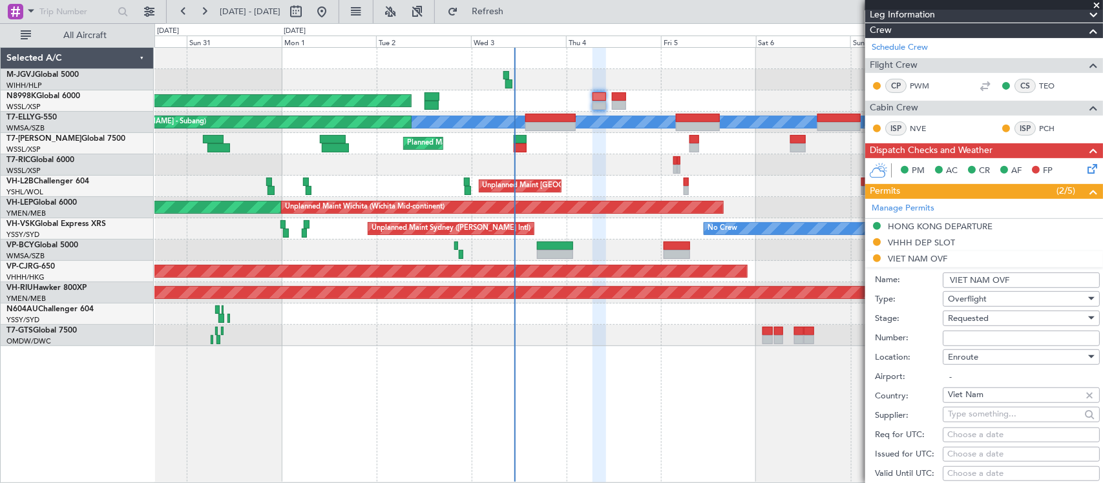
click at [988, 337] on input "Number:" at bounding box center [1020, 339] width 157 height 16
paste input "OF-5803/9/2025VN"
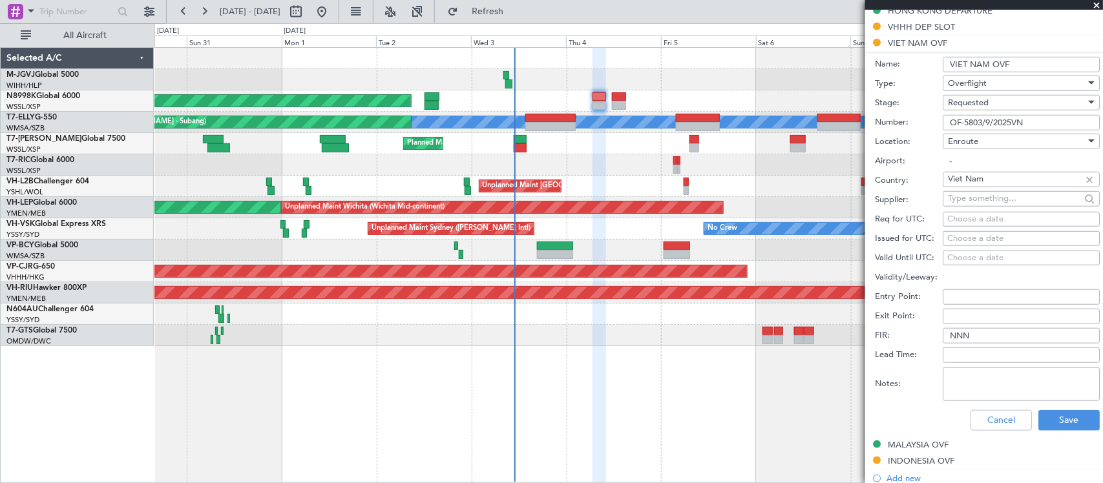
scroll to position [404, 0]
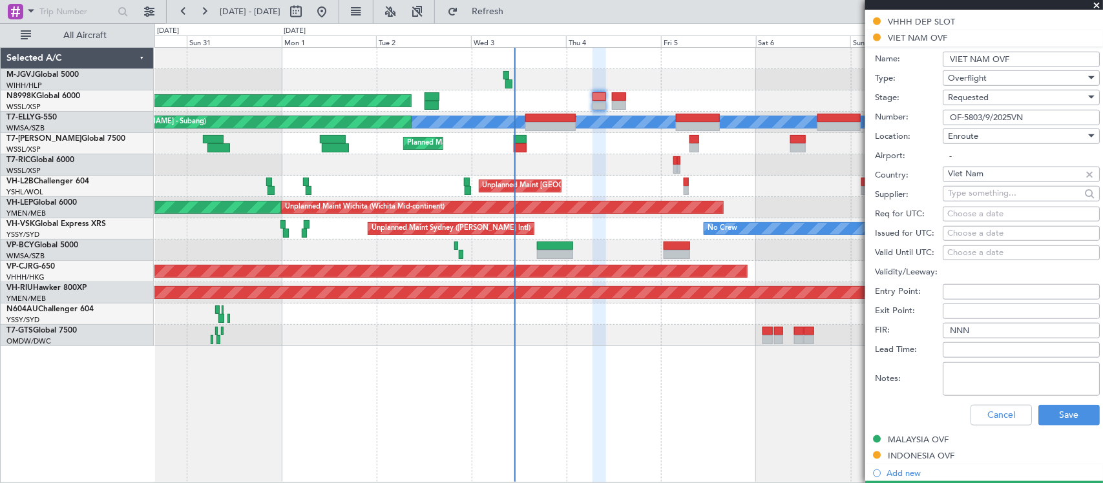
type input "OF-5803/9/2025VN"
click at [986, 236] on div "Choose a date" at bounding box center [1021, 233] width 148 height 13
select select "9"
select select "2025"
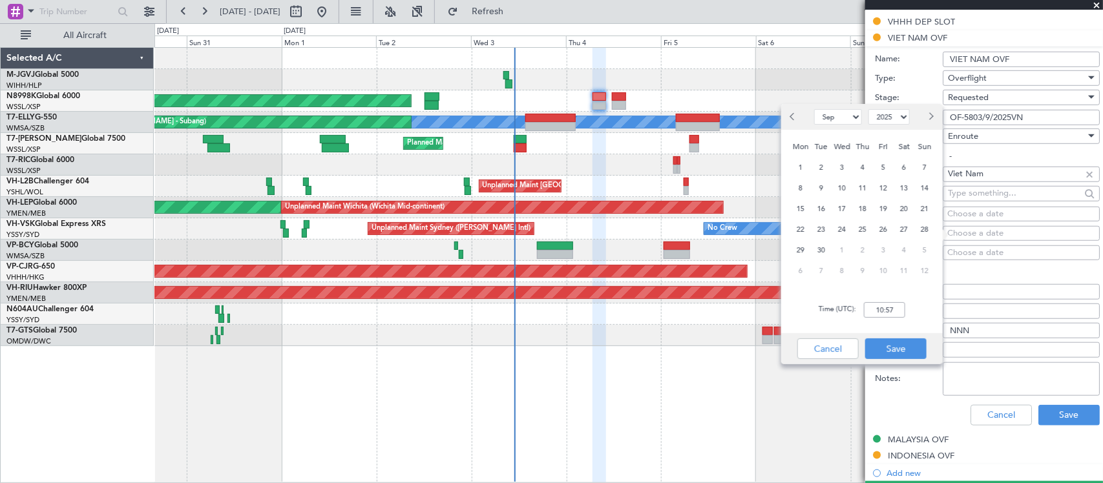
click at [853, 165] on div "4" at bounding box center [862, 167] width 21 height 21
click at [897, 311] on input "00:00" at bounding box center [884, 310] width 41 height 16
type input "07:00"
click at [904, 338] on button "Save" at bounding box center [895, 348] width 61 height 21
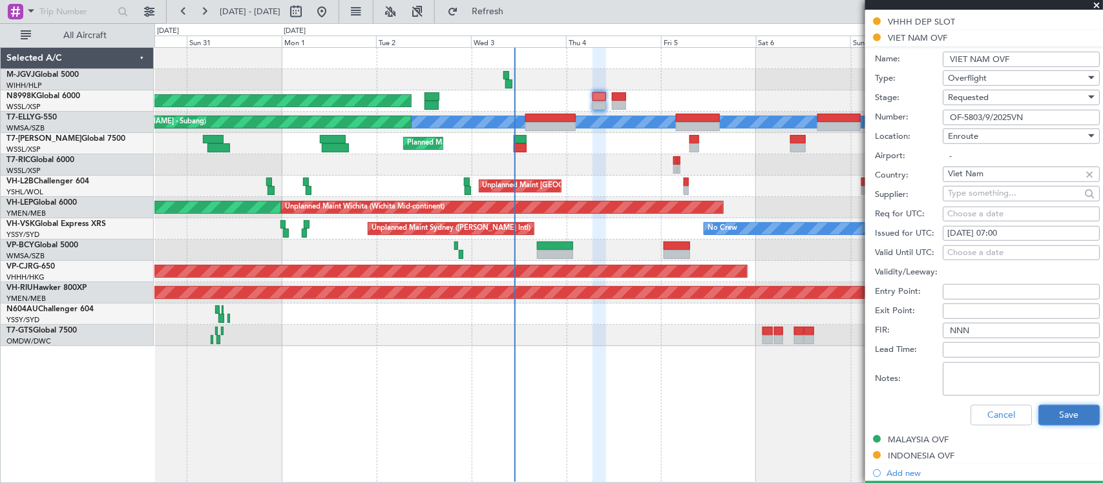
click at [1074, 411] on button "Save" at bounding box center [1068, 415] width 61 height 21
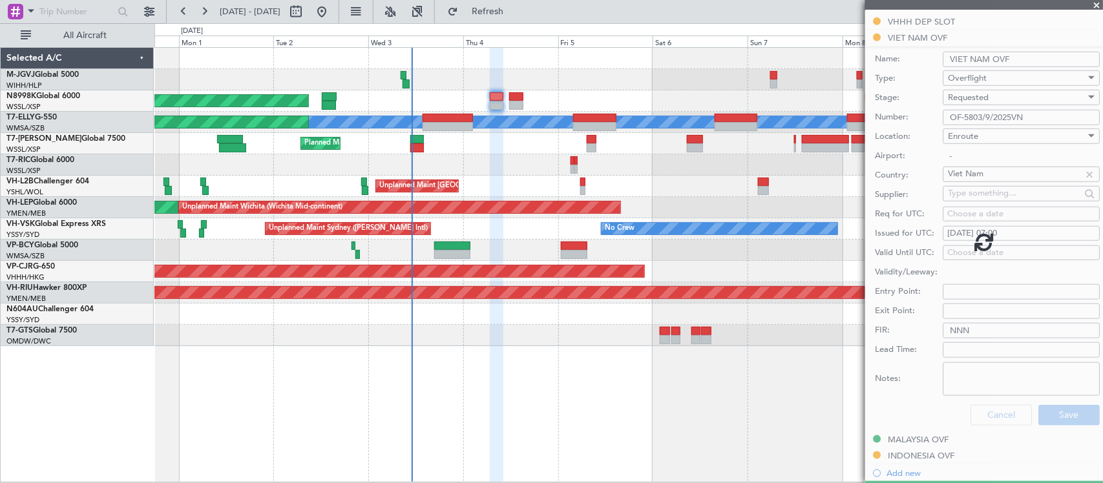
click at [595, 383] on div "Planned Maint [GEOGRAPHIC_DATA] (Seletar) Planned Maint [GEOGRAPHIC_DATA] ([GEO…" at bounding box center [628, 264] width 948 height 435
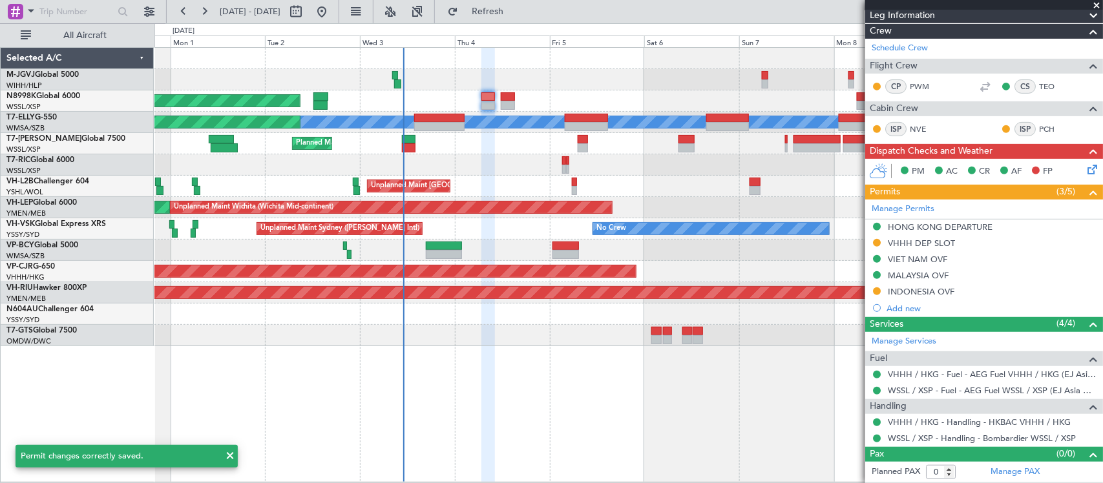
scroll to position [0, 0]
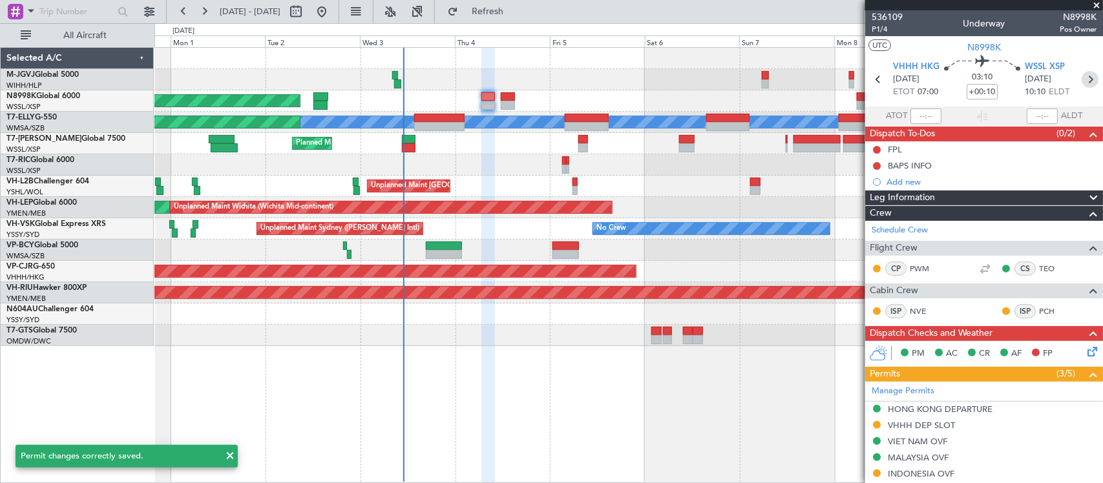
click at [1081, 78] on icon at bounding box center [1089, 79] width 17 height 17
type input "2"
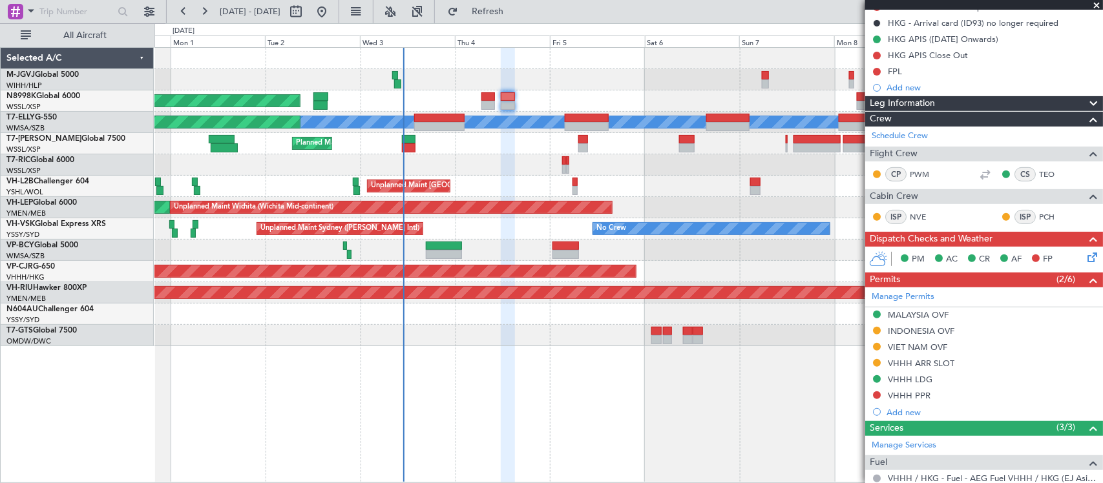
scroll to position [322, 0]
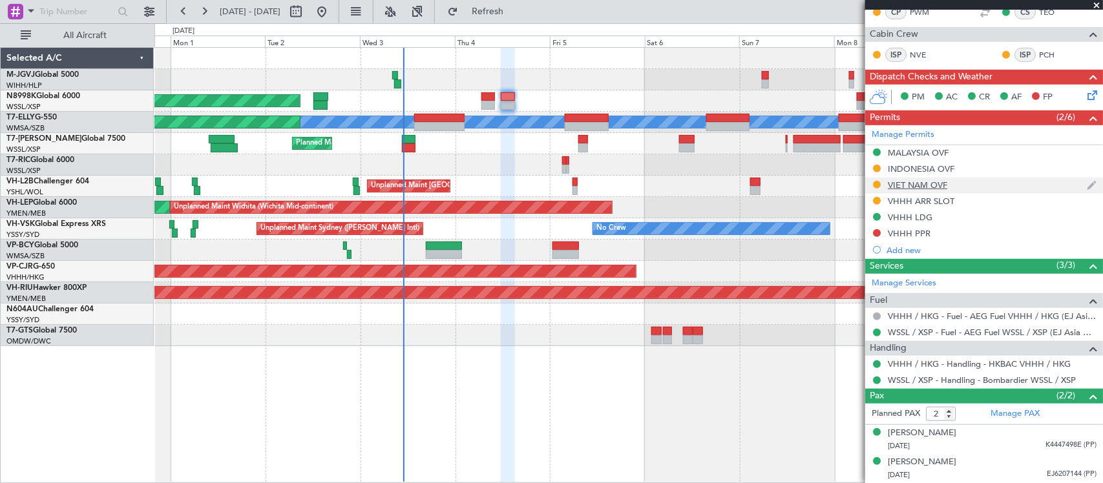
click at [916, 187] on div "VIET NAM OVF" at bounding box center [917, 185] width 59 height 11
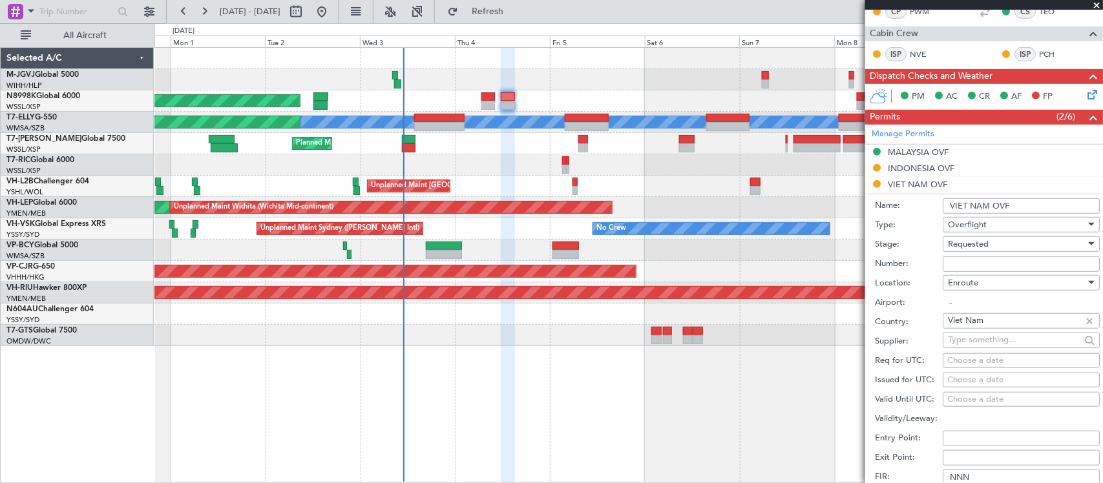
click at [992, 267] on input "Number:" at bounding box center [1020, 264] width 157 height 16
paste input "OF-5803/9/2025VN"
type input "OF-5803/9/2025VN"
click at [977, 380] on div "Choose a date" at bounding box center [1021, 380] width 148 height 13
select select "9"
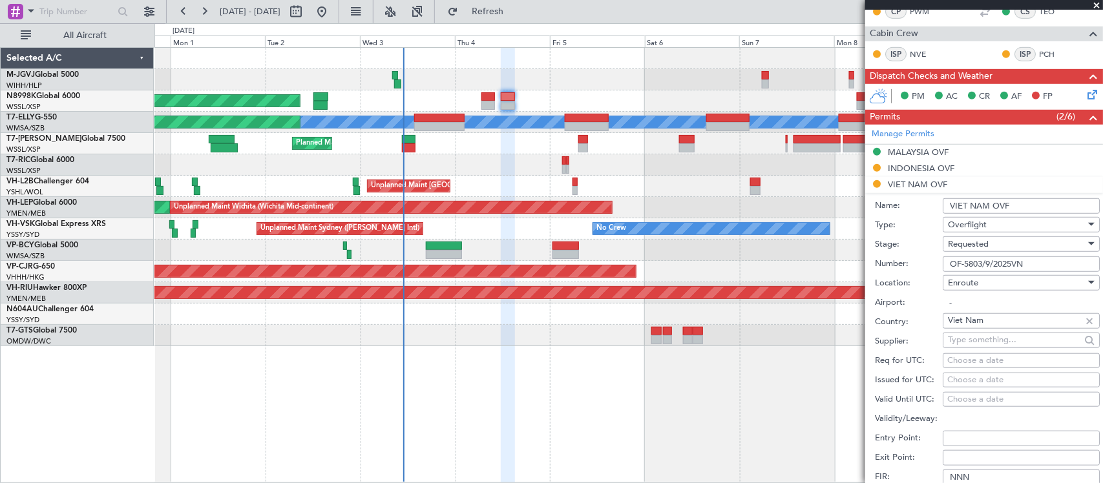
select select "2025"
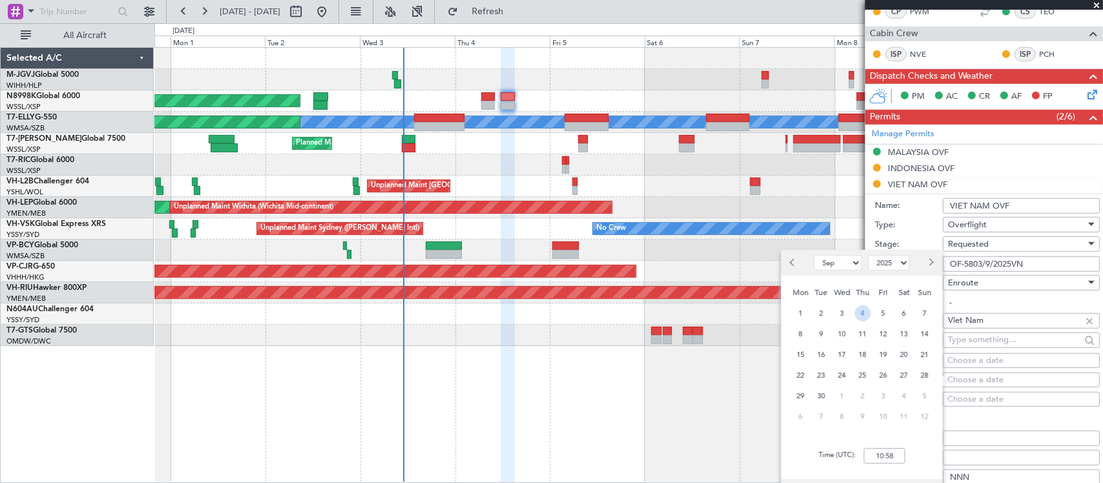
click at [862, 313] on span "4" at bounding box center [863, 314] width 16 height 16
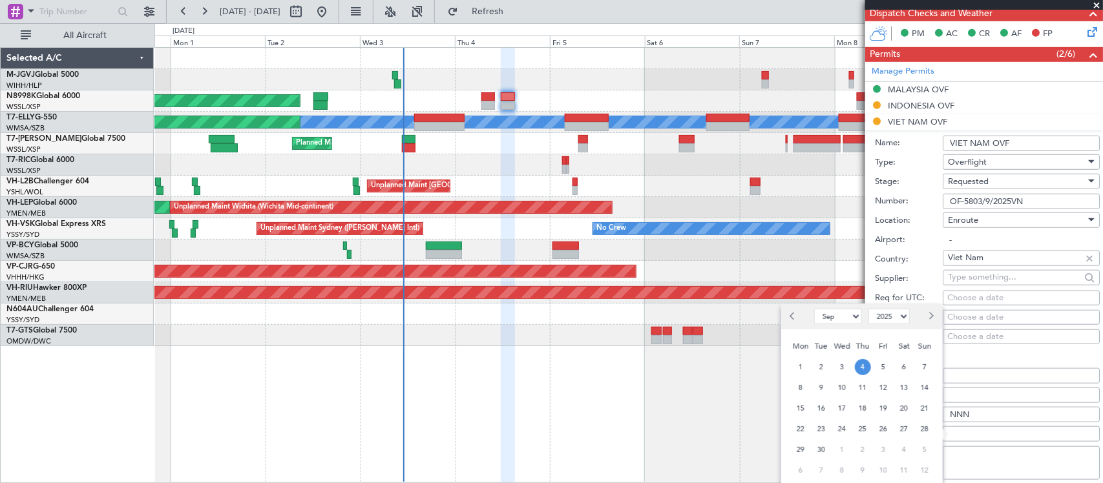
scroll to position [538, 0]
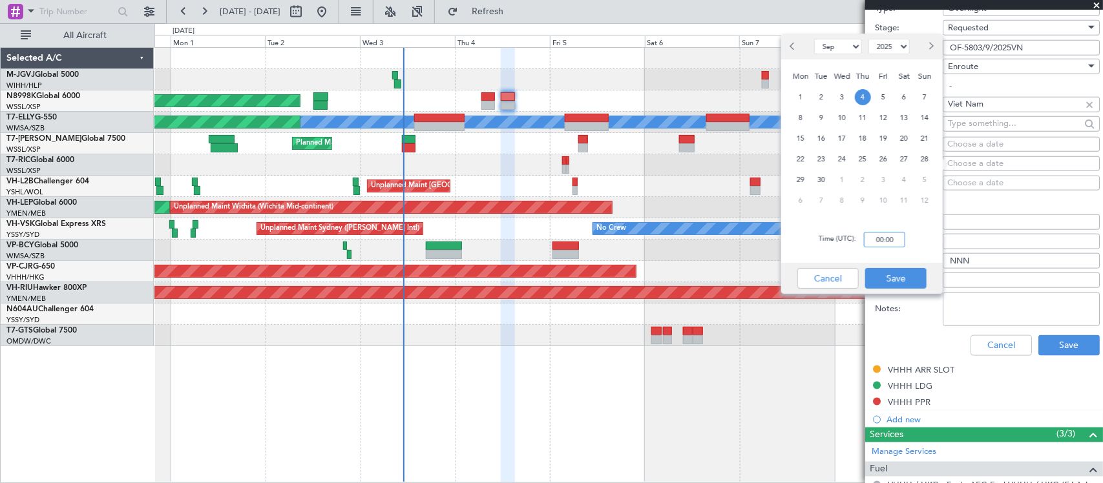
click at [891, 239] on input "00:00" at bounding box center [884, 240] width 41 height 16
type input "12:00"
click at [880, 272] on button "Save" at bounding box center [895, 278] width 61 height 21
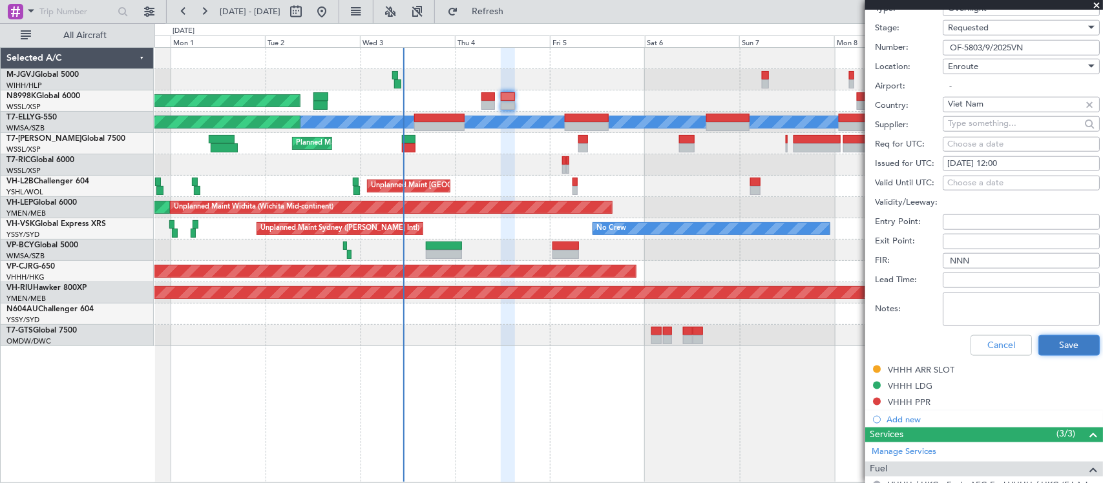
click at [1042, 353] on button "Save" at bounding box center [1068, 345] width 61 height 21
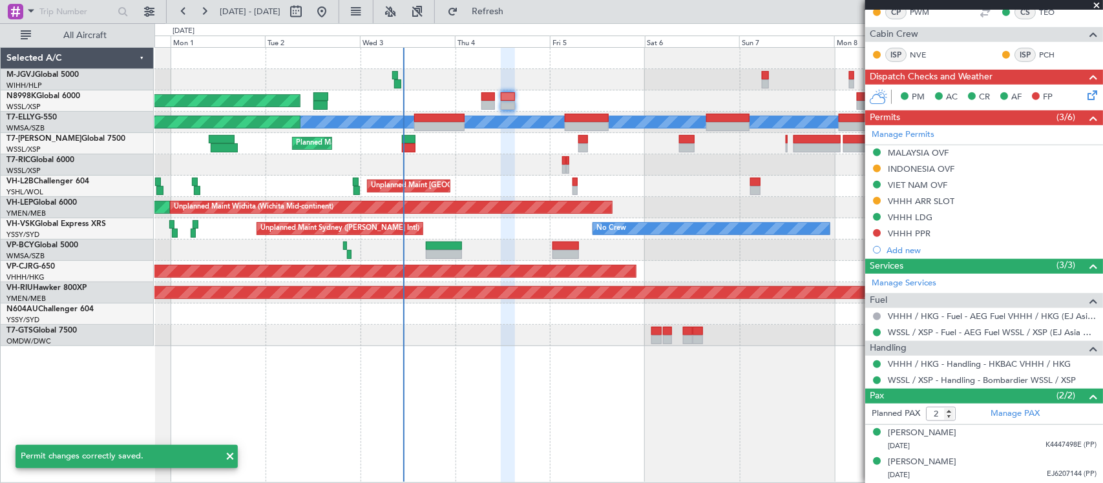
scroll to position [152, 0]
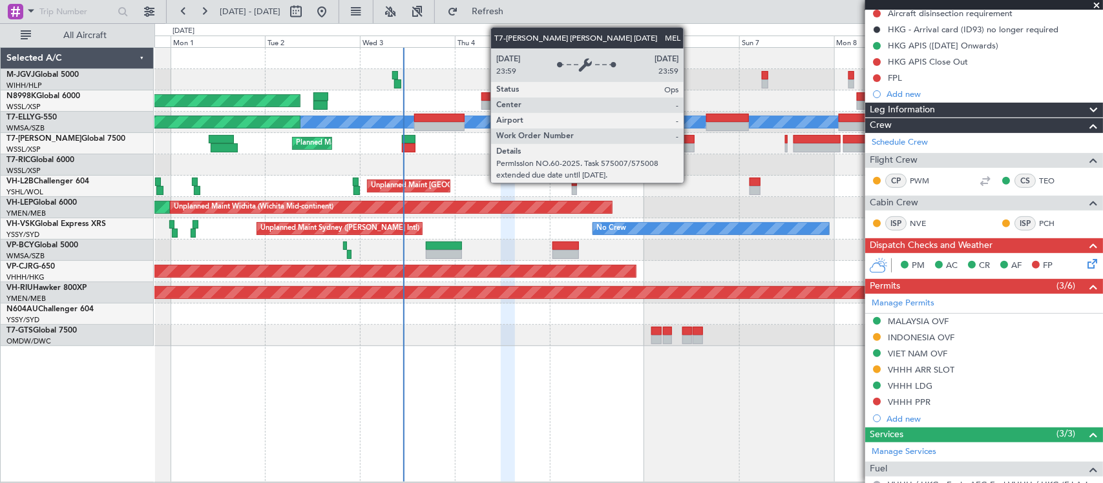
click at [583, 178] on div "Planned Maint [GEOGRAPHIC_DATA] (Seletar) Planned Maint [GEOGRAPHIC_DATA] ([GEO…" at bounding box center [628, 197] width 948 height 298
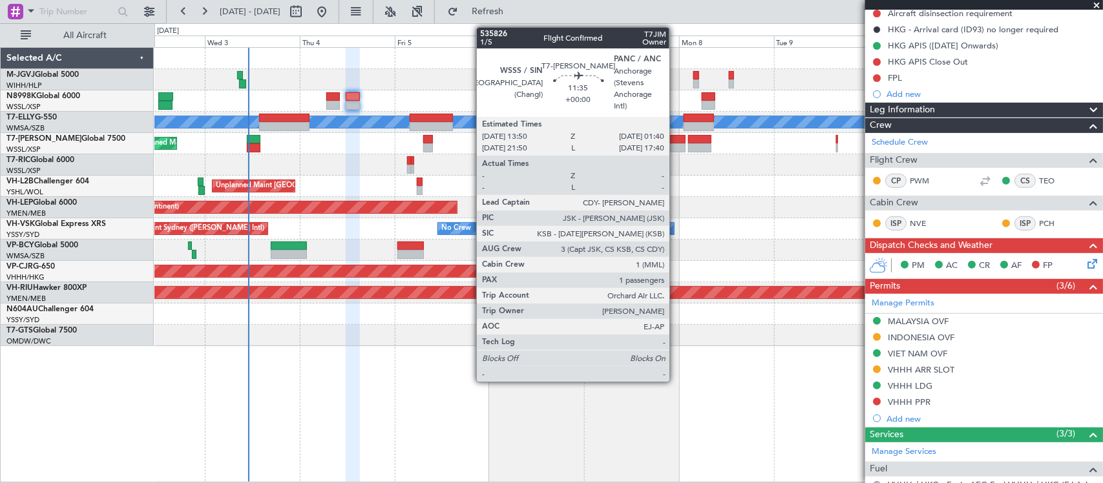
click at [676, 145] on div at bounding box center [661, 147] width 47 height 9
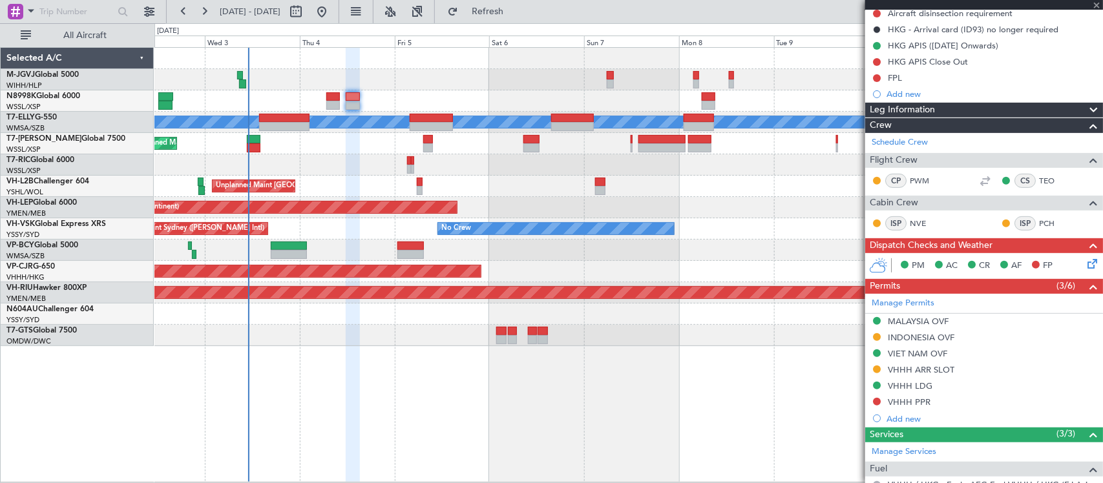
type input "1"
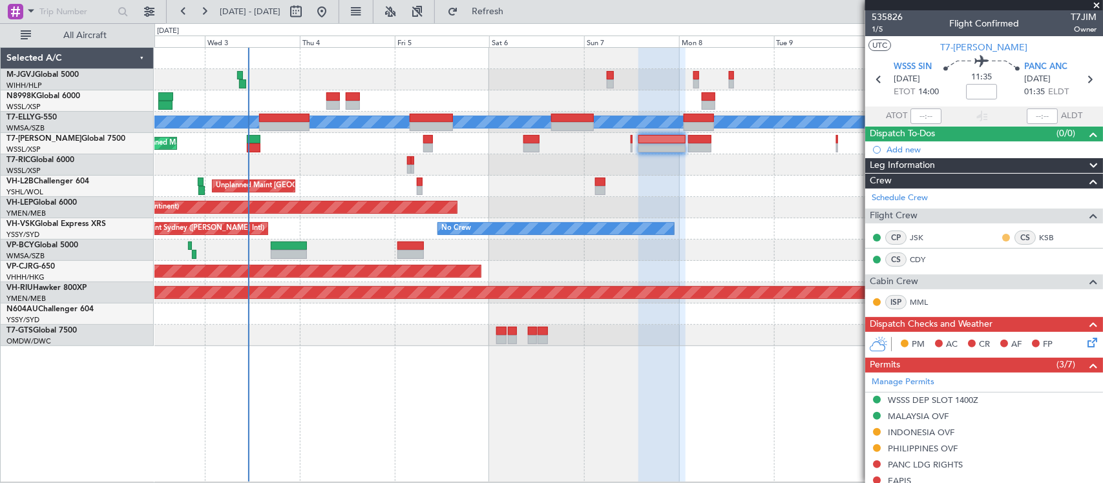
scroll to position [236, 0]
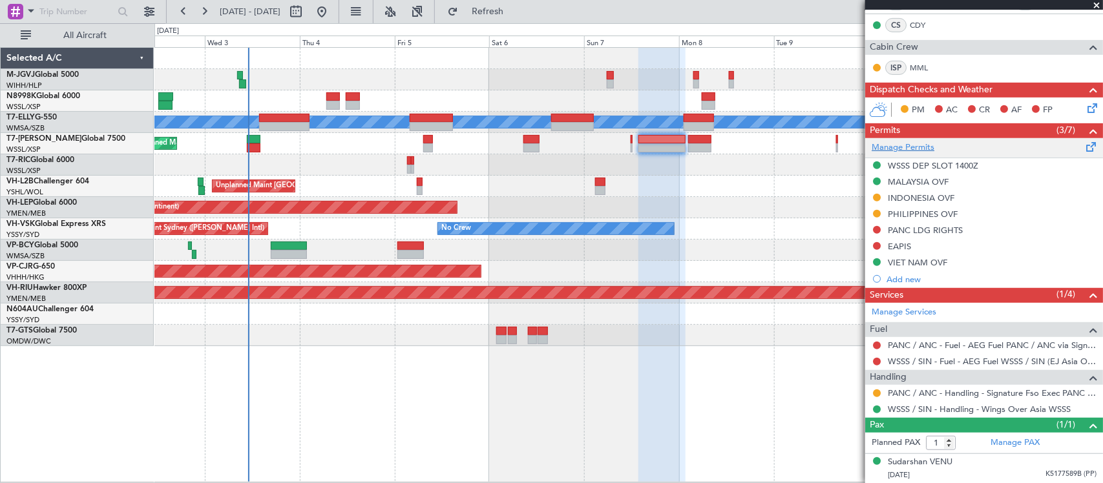
click at [914, 149] on link "Manage Permits" at bounding box center [902, 147] width 63 height 13
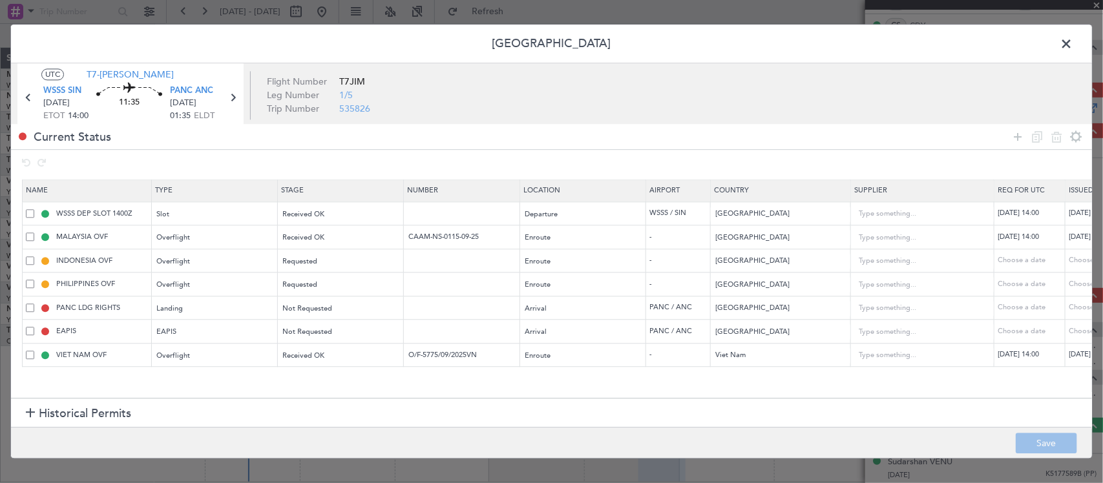
click at [455, 294] on td at bounding box center [462, 285] width 116 height 24
click at [460, 282] on input "text" at bounding box center [463, 284] width 112 height 11
paste input "# 3OP2025-2226"
type input "# 3OP2025-2226"
click at [1070, 284] on div "Choose a date" at bounding box center [1101, 284] width 67 height 11
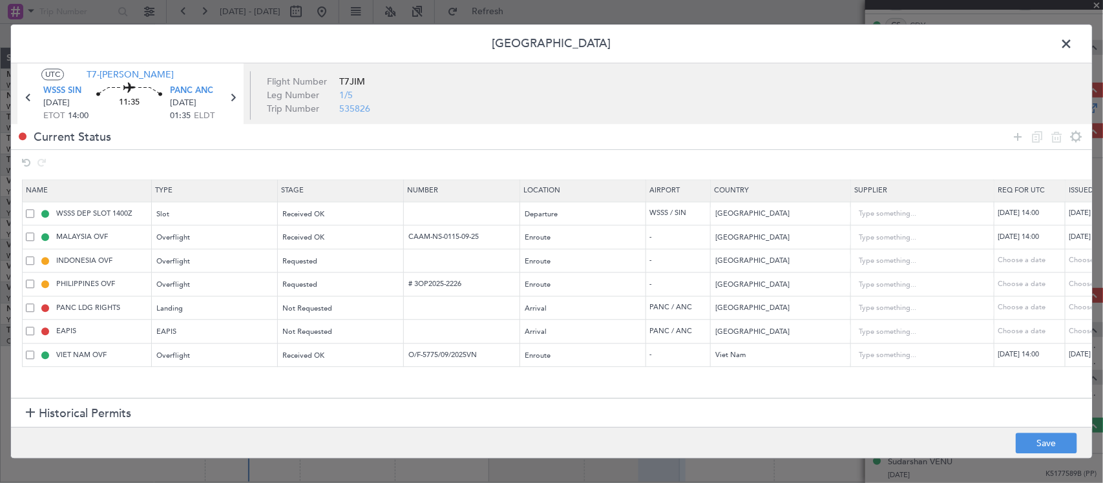
select select "9"
select select "2025"
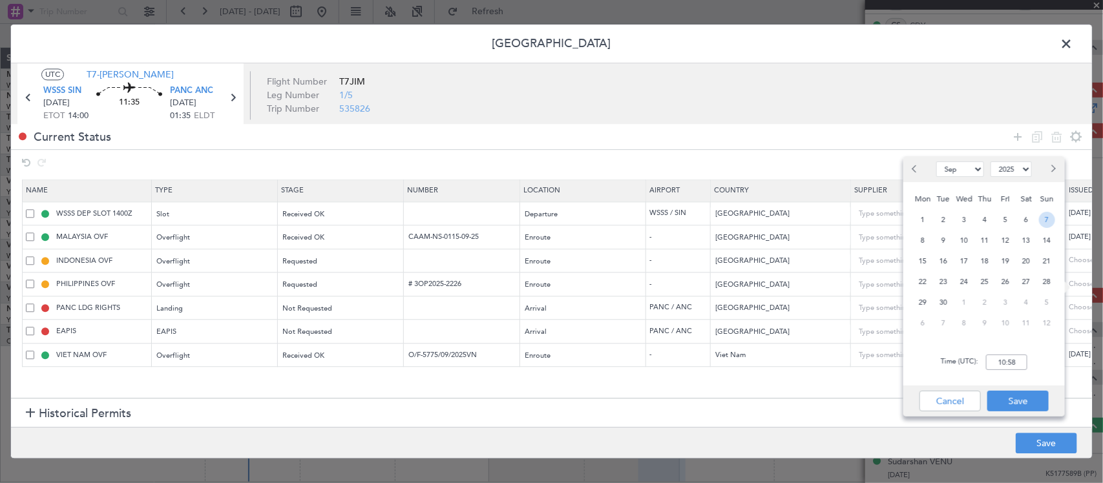
click at [1045, 218] on span "7" at bounding box center [1047, 220] width 16 height 16
click at [1012, 357] on input "00:00" at bounding box center [1006, 363] width 41 height 16
type input "14:00"
click at [1025, 397] on button "Save" at bounding box center [1017, 401] width 61 height 21
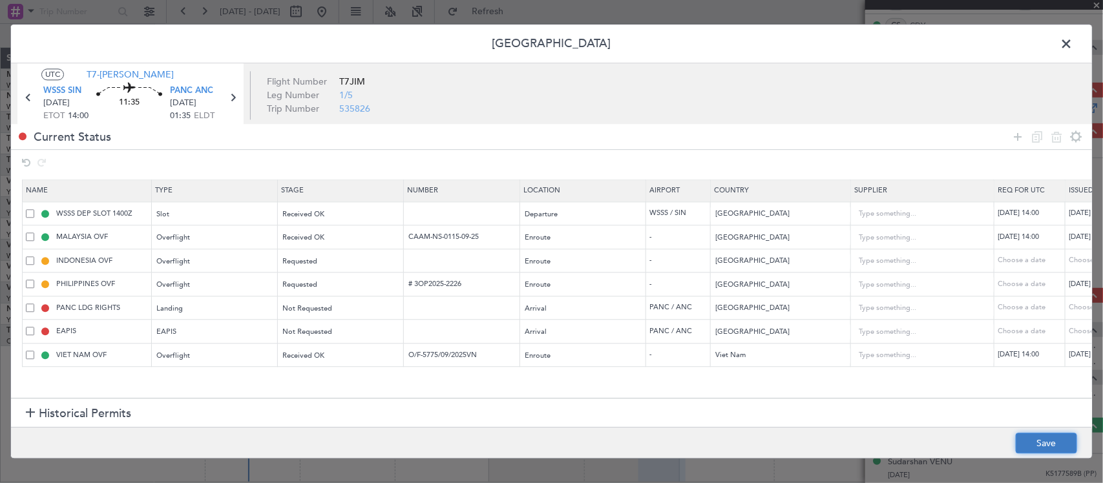
click at [1047, 441] on button "Save" at bounding box center [1045, 443] width 61 height 21
click at [1072, 43] on span at bounding box center [1072, 47] width 0 height 26
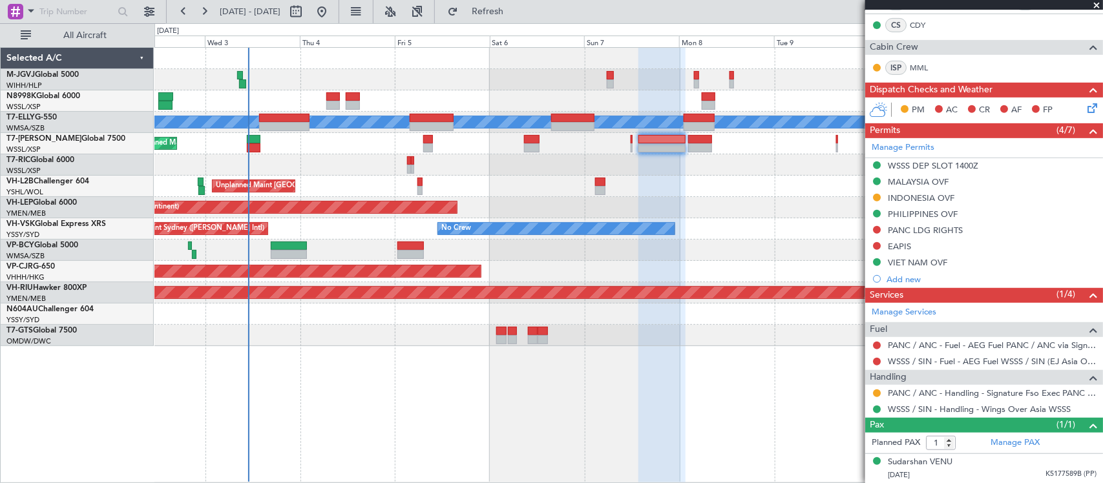
click at [649, 192] on div "Planned Maint [GEOGRAPHIC_DATA] (Seletar) Planned Maint [GEOGRAPHIC_DATA] ([GEO…" at bounding box center [628, 197] width 948 height 298
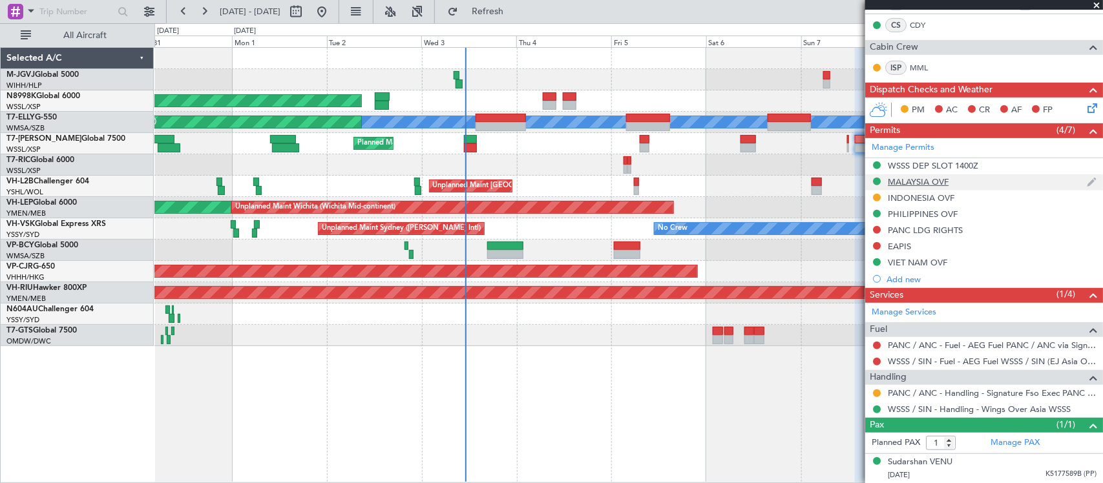
scroll to position [0, 0]
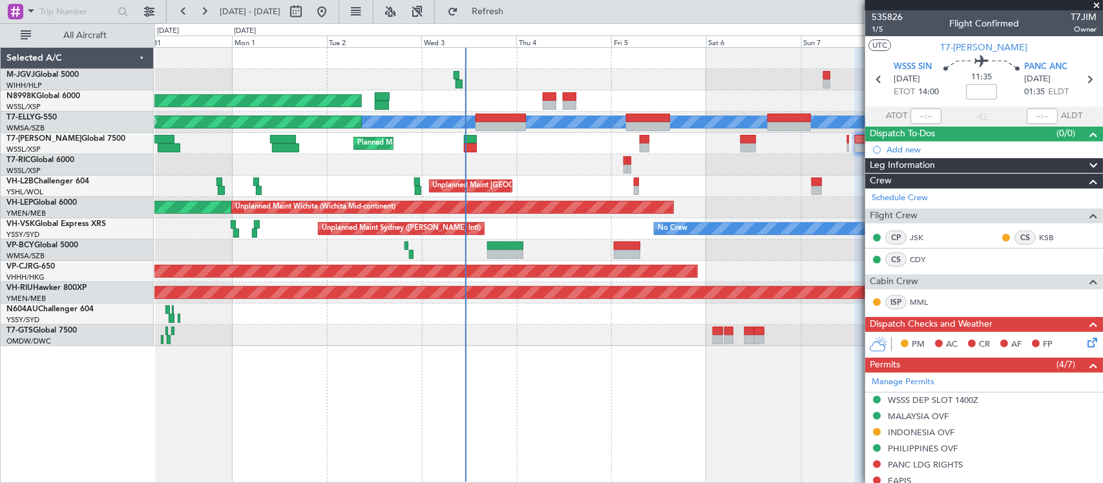
click at [574, 174] on div at bounding box center [628, 164] width 948 height 21
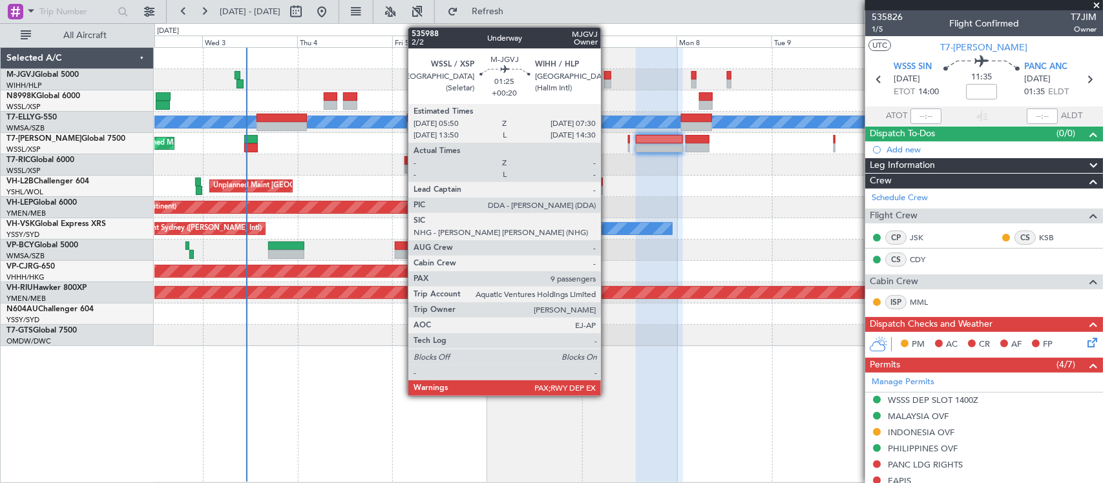
click at [608, 81] on div at bounding box center [607, 83] width 7 height 9
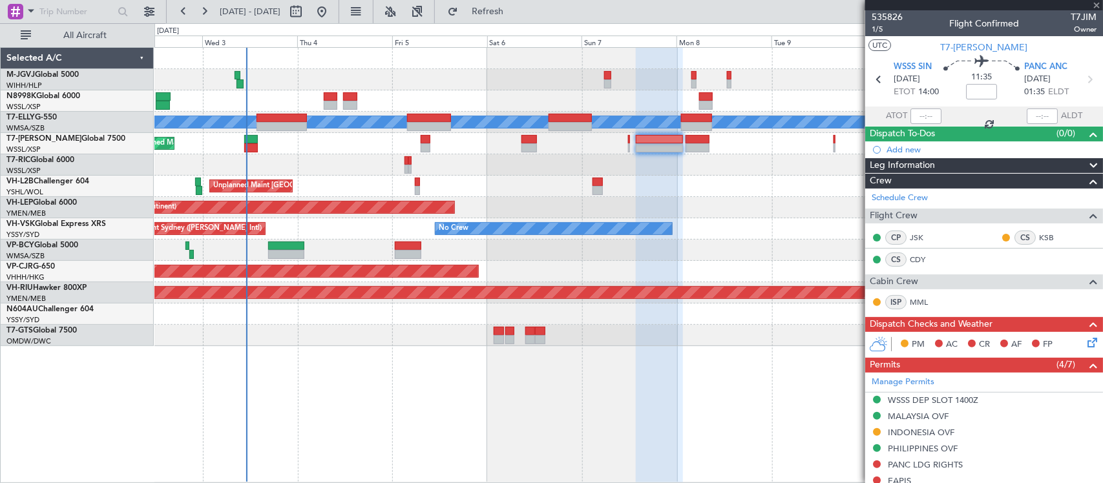
type input "+00:20"
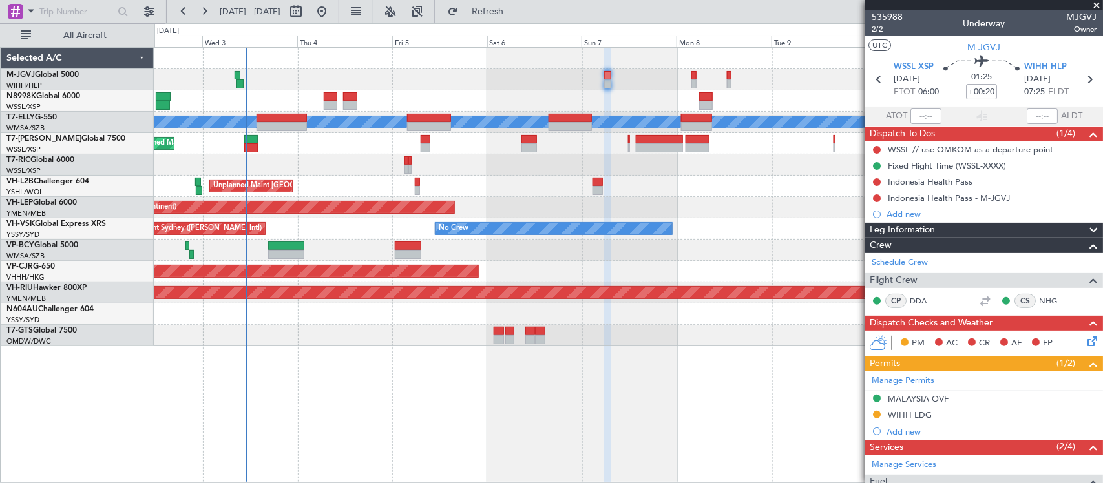
scroll to position [134, 0]
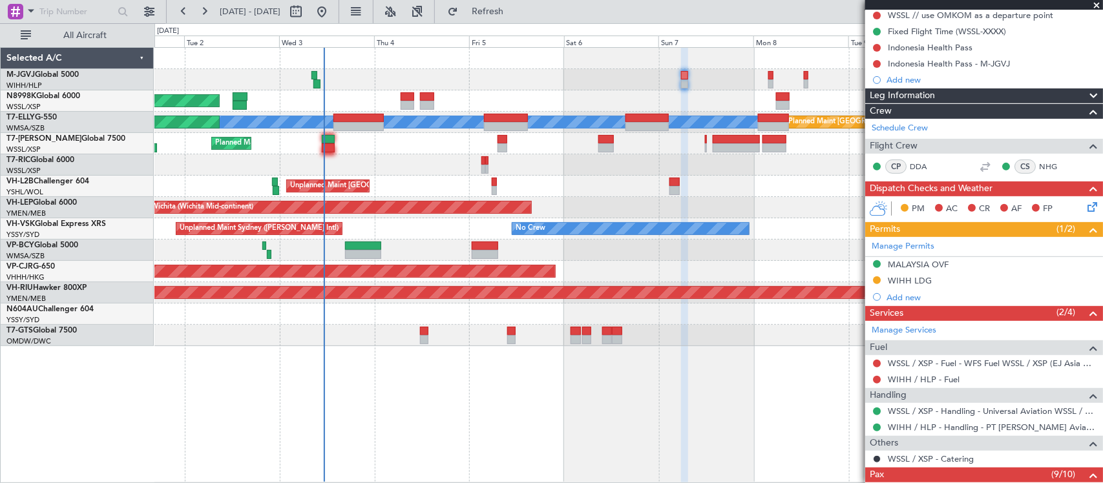
click at [470, 98] on div "Planned Maint [GEOGRAPHIC_DATA] (Seletar)" at bounding box center [628, 100] width 948 height 21
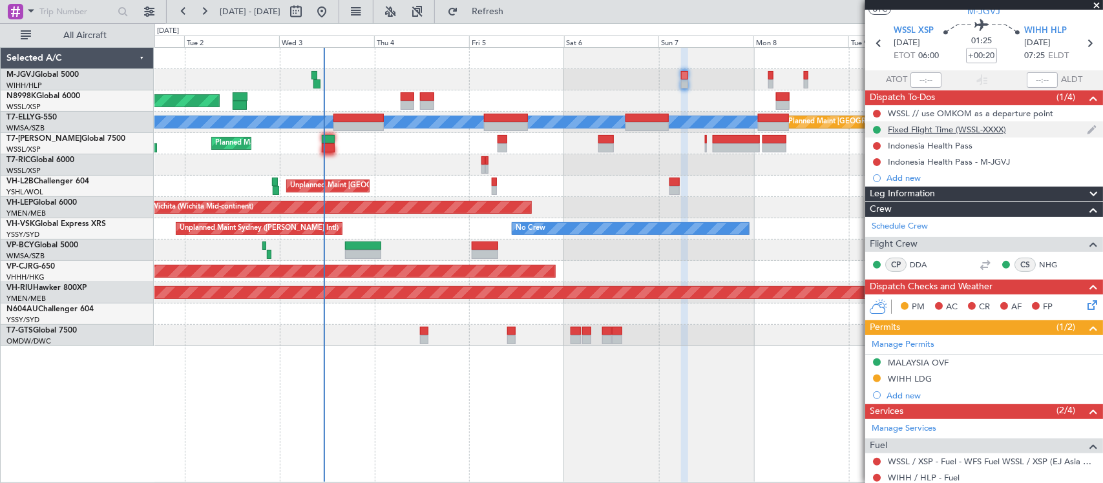
scroll to position [0, 0]
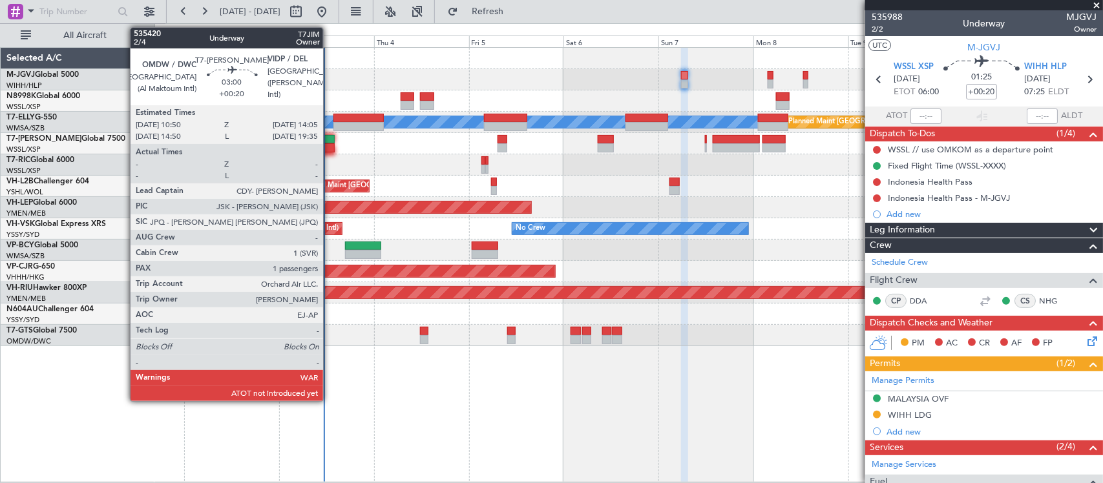
click at [329, 147] on div at bounding box center [327, 147] width 13 height 9
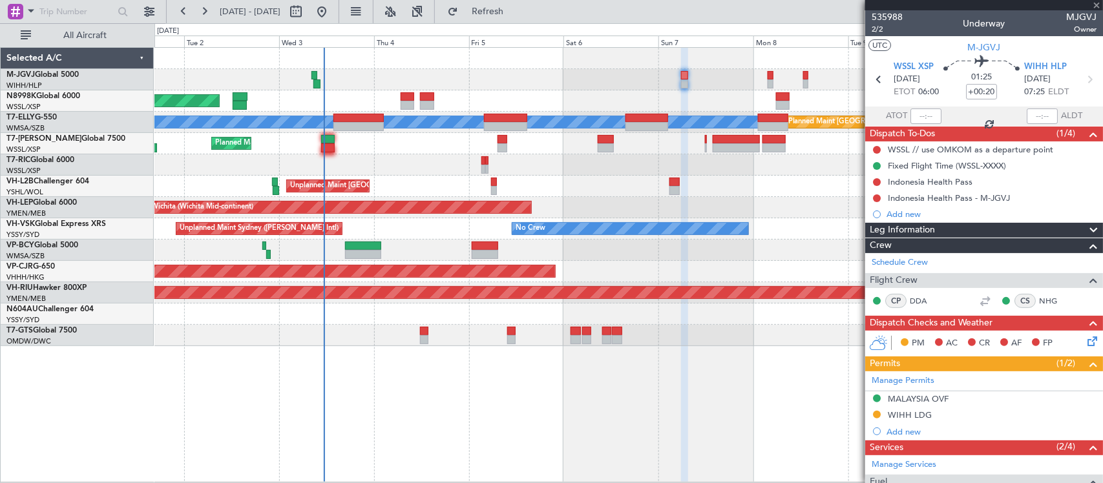
type input "1"
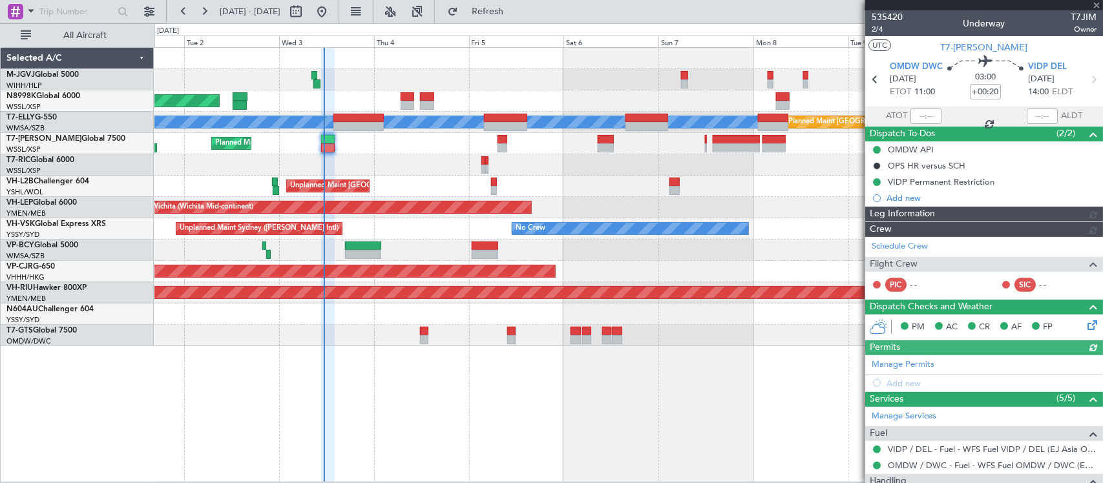
type input "[PERSON_NAME] (BTA)"
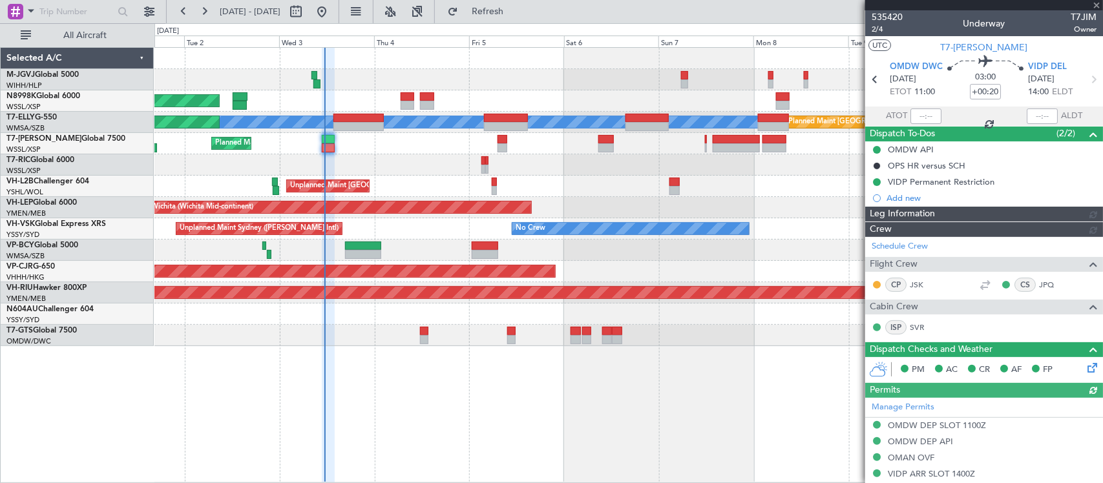
type input "[PERSON_NAME] (BTA)"
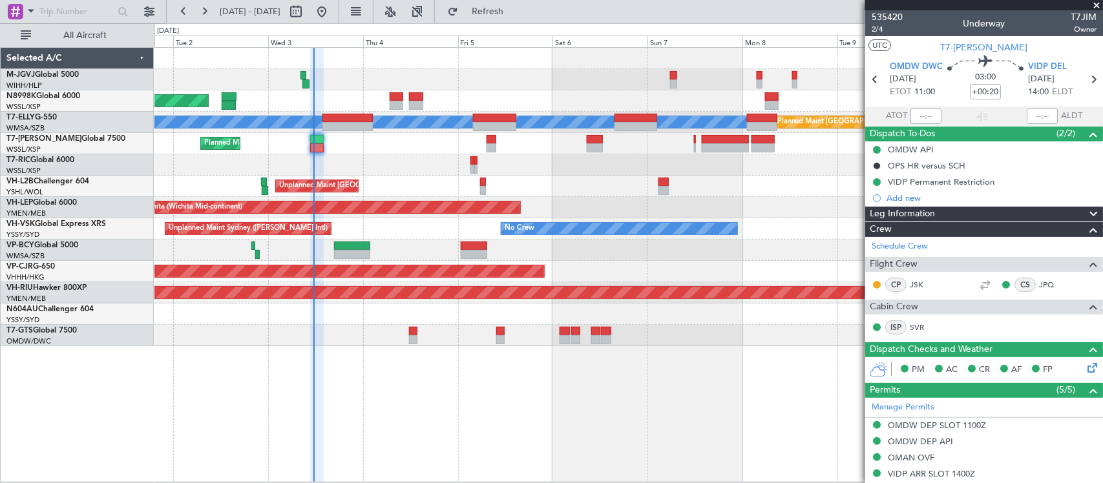
click at [667, 196] on div "Unplanned Maint [GEOGRAPHIC_DATA] ([GEOGRAPHIC_DATA])" at bounding box center [628, 186] width 948 height 21
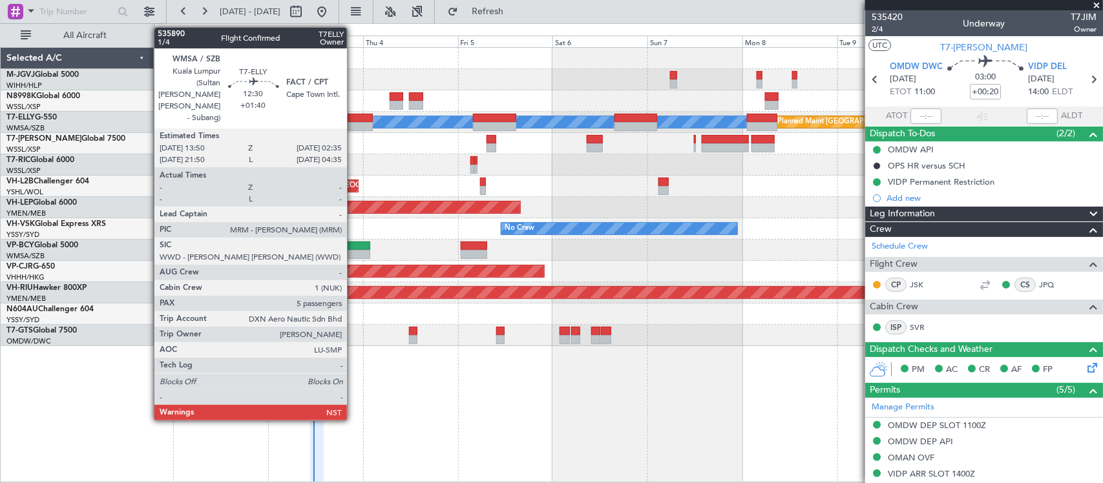
click at [353, 120] on div at bounding box center [347, 118] width 50 height 9
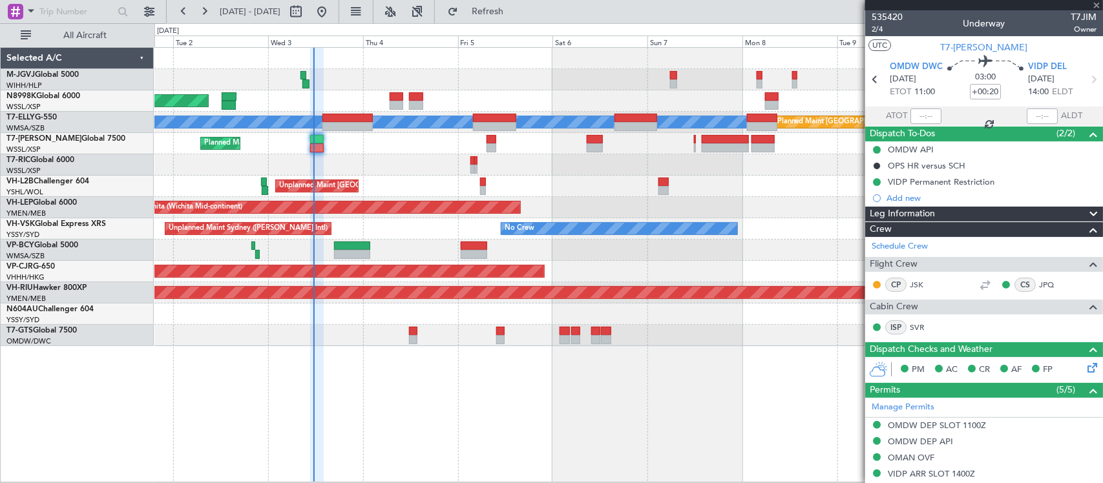
type input "+01:40"
type input "5"
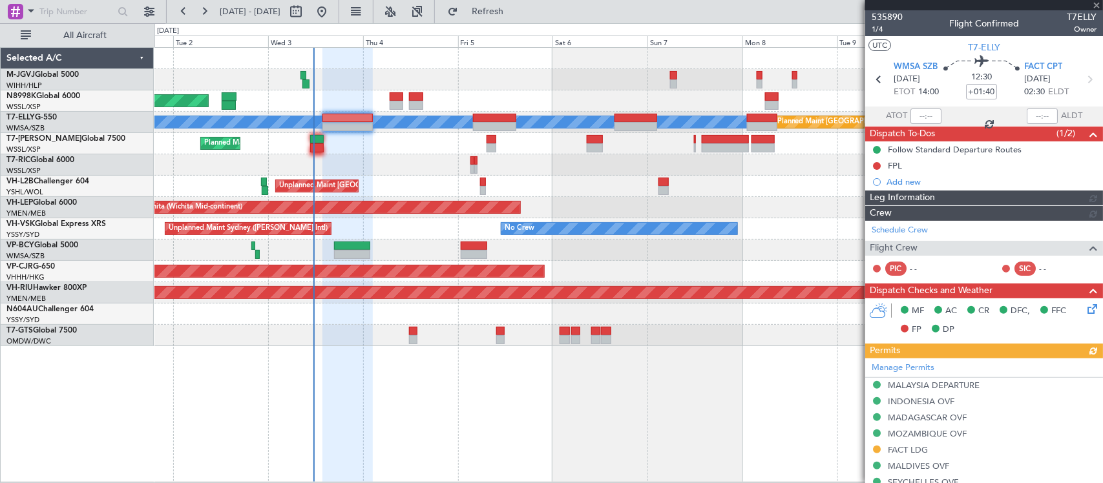
type input "[PERSON_NAME] (BTA)"
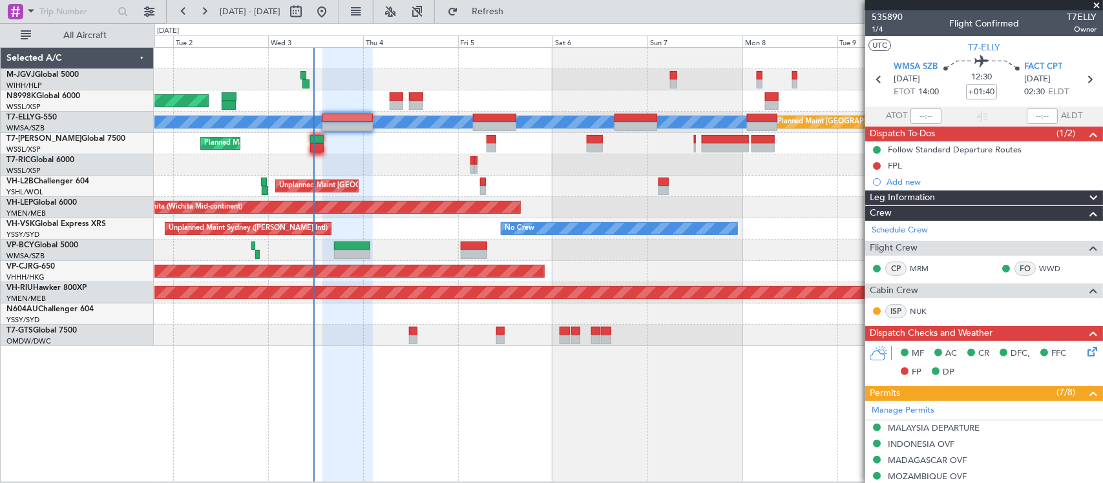
click at [698, 207] on div "Unplanned Maint Wichita (Wichita Mid-continent) Unplanned Maint Wichita (Wichit…" at bounding box center [628, 207] width 948 height 21
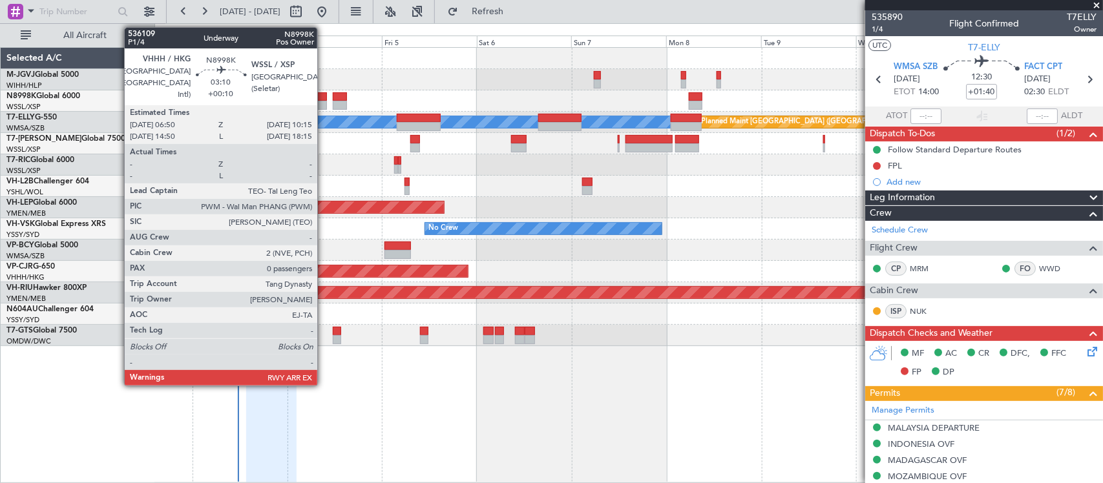
click at [322, 98] on div at bounding box center [320, 96] width 14 height 9
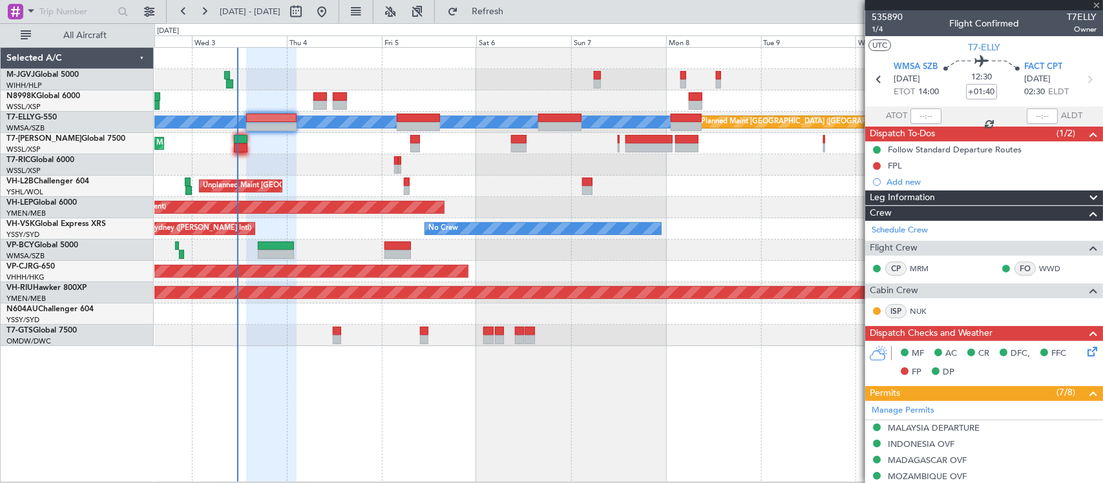
type input "+00:10"
type input "0"
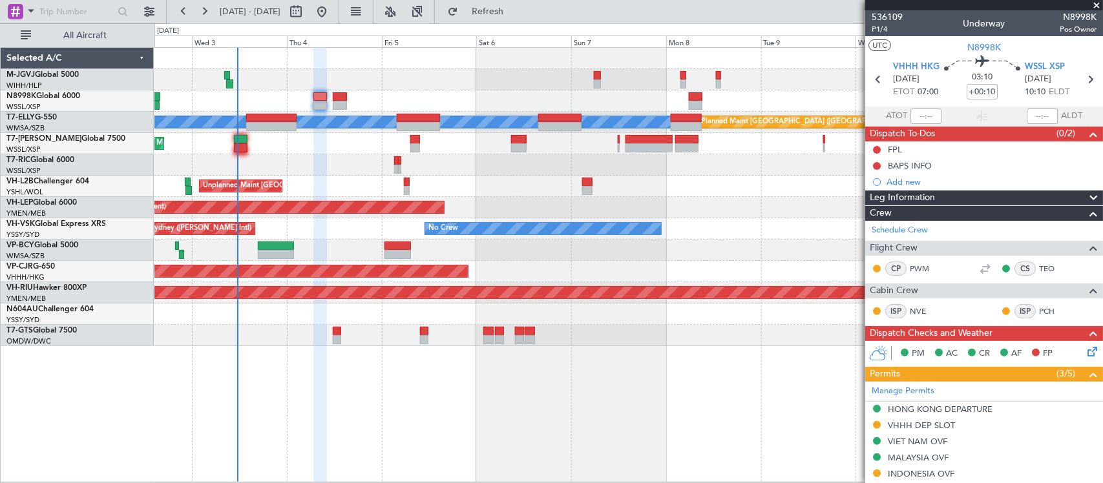
click at [607, 205] on div "Planned Maint [GEOGRAPHIC_DATA] (Seletar) [PERSON_NAME] Planned Maint [GEOGRAPH…" at bounding box center [628, 197] width 948 height 298
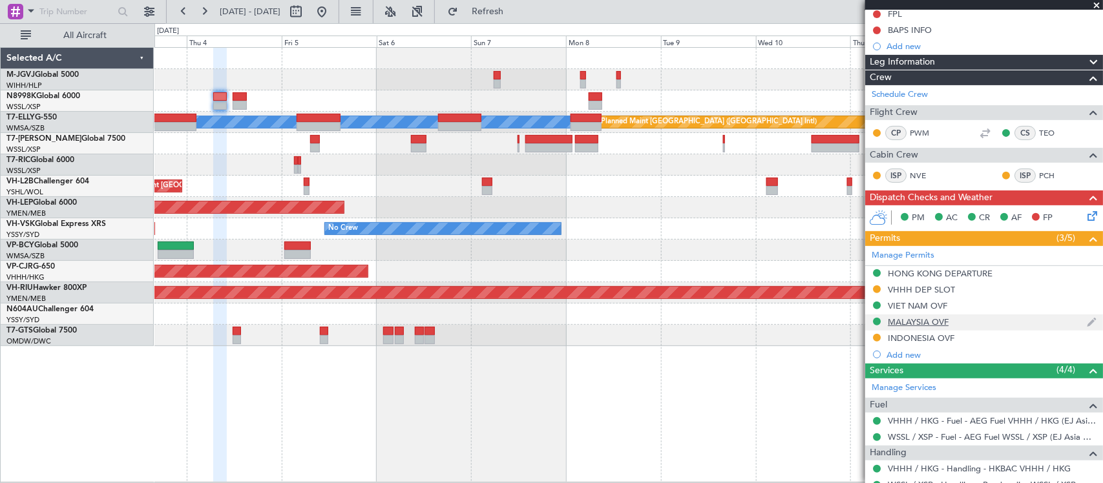
scroll to position [183, 0]
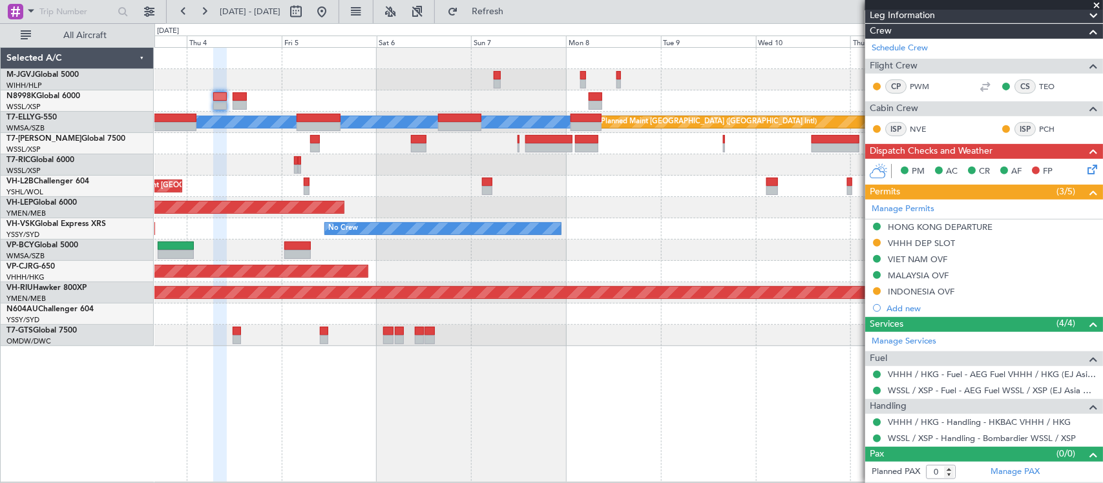
click at [585, 237] on div "Unplanned Maint Sydney ([PERSON_NAME] Intl) No Crew" at bounding box center [628, 228] width 948 height 21
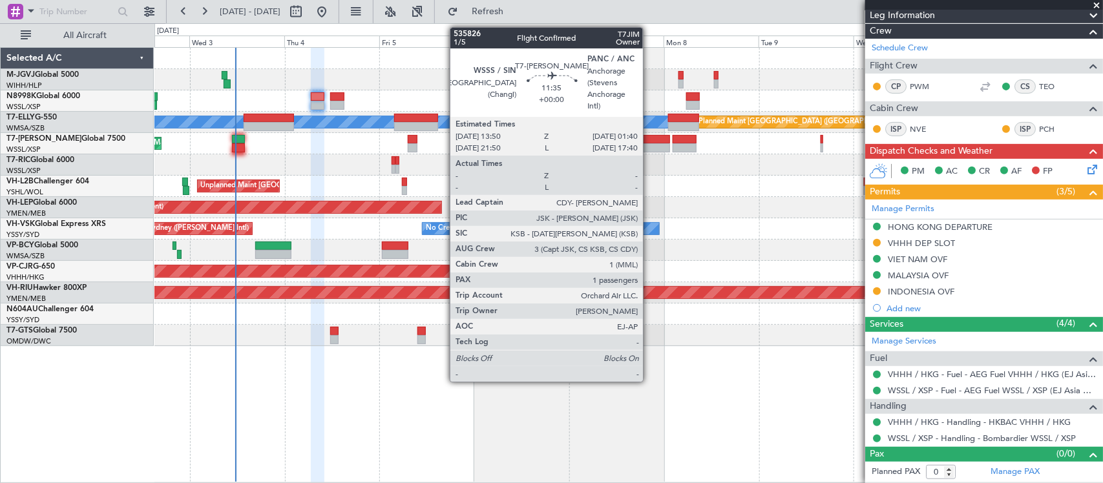
click at [649, 149] on div at bounding box center [646, 147] width 47 height 9
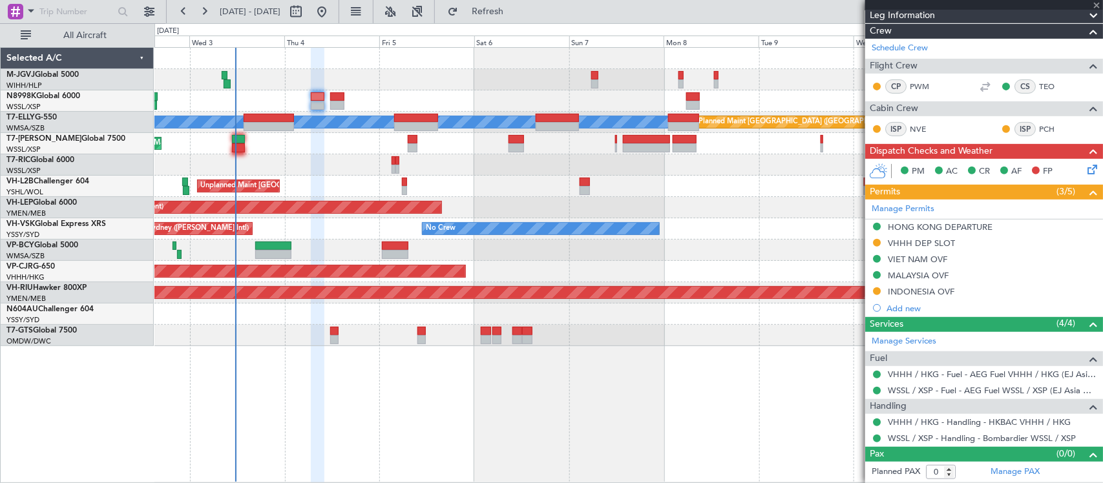
click at [593, 256] on div at bounding box center [628, 250] width 948 height 21
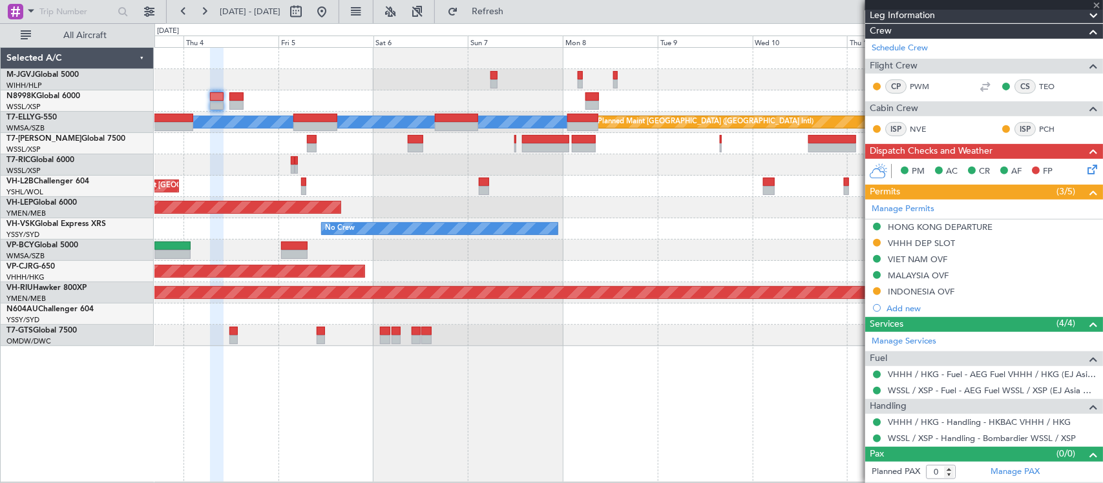
type input "1"
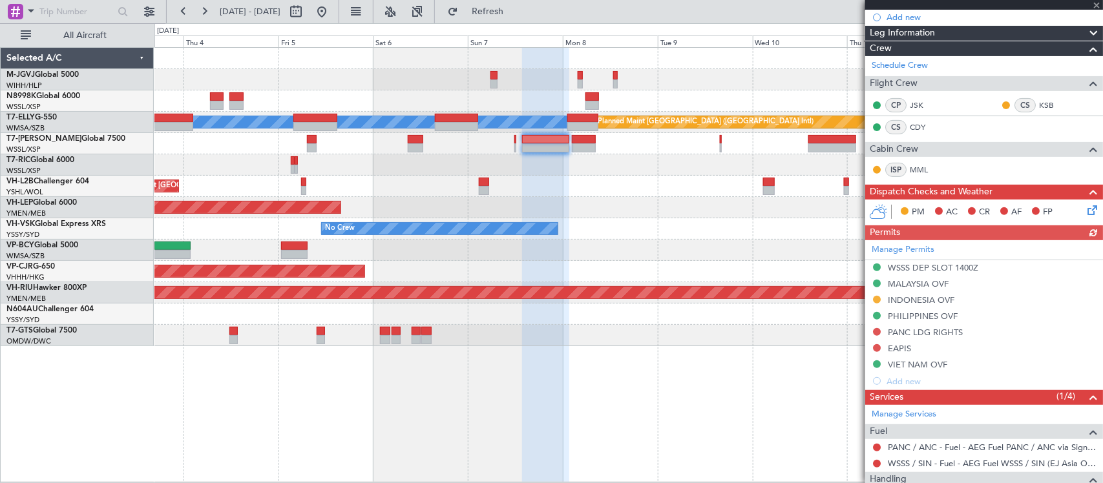
scroll to position [236, 0]
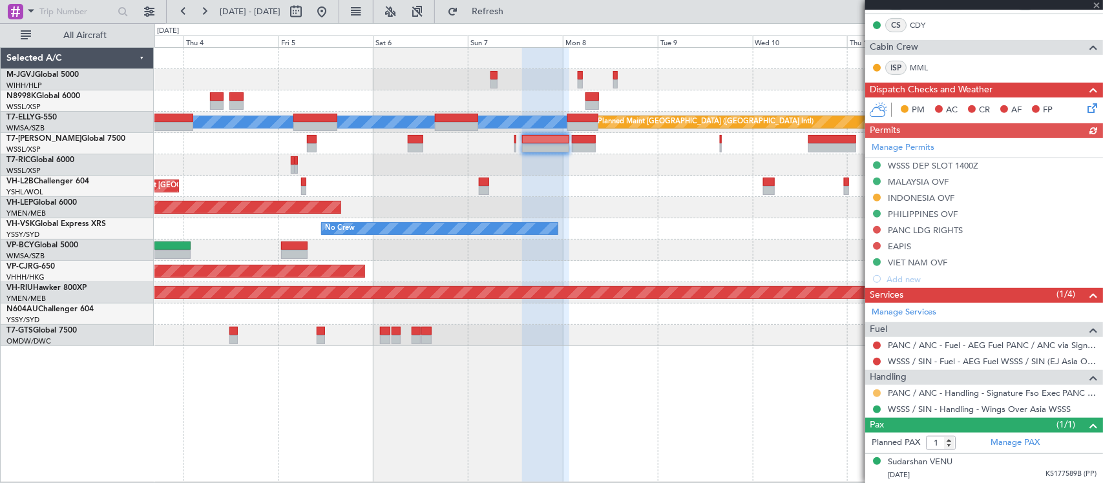
click at [879, 393] on button at bounding box center [877, 394] width 8 height 8
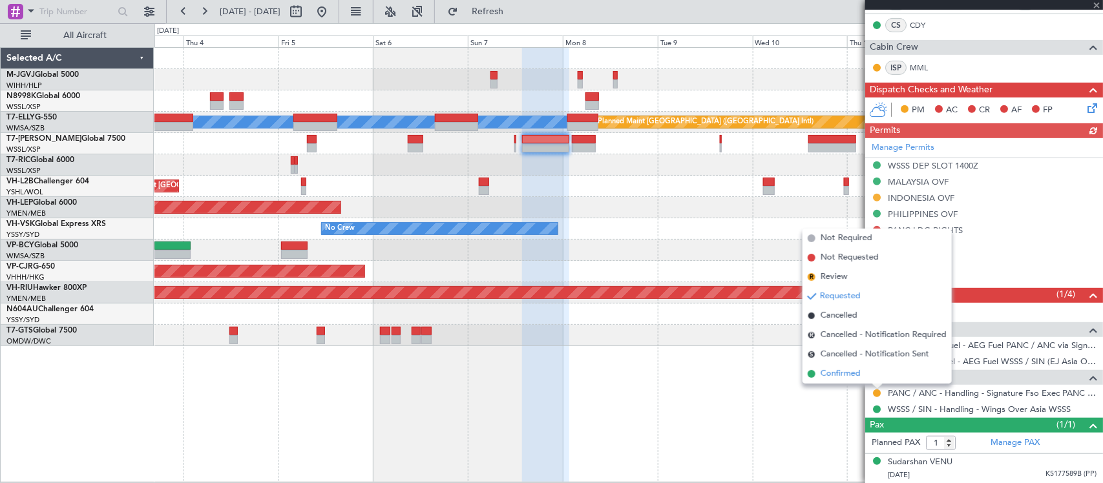
click at [854, 375] on span "Confirmed" at bounding box center [840, 374] width 40 height 13
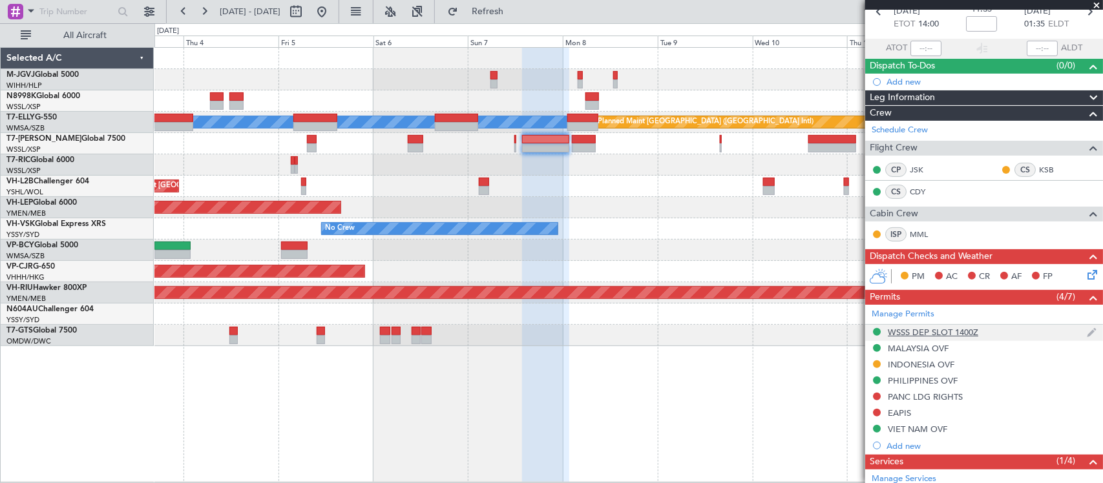
scroll to position [0, 0]
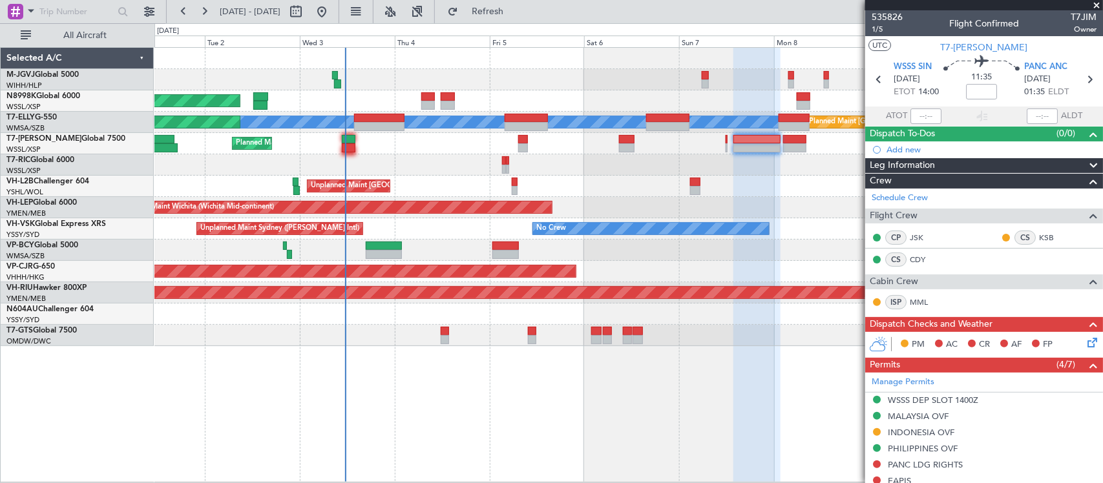
click at [663, 251] on div at bounding box center [628, 250] width 948 height 21
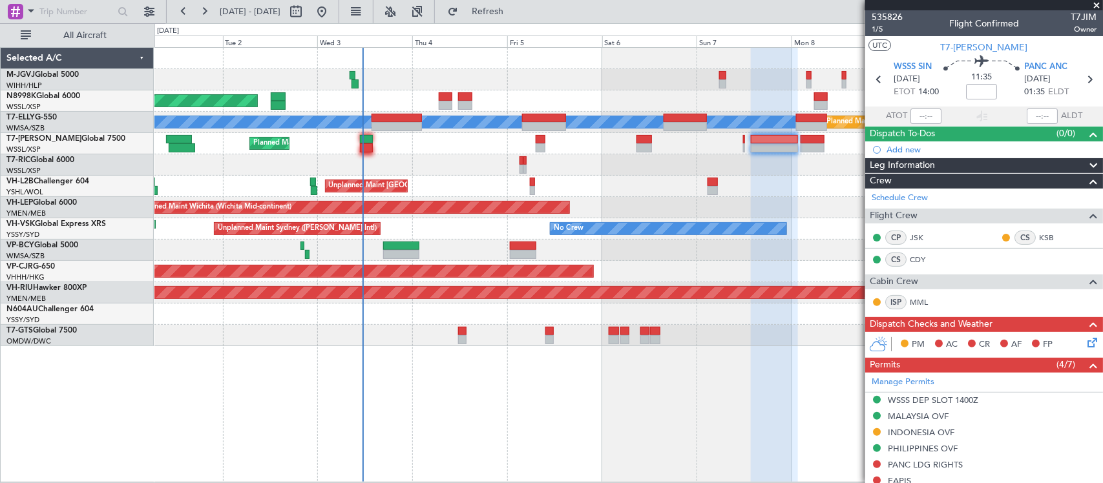
click at [724, 181] on div "Unplanned Maint [GEOGRAPHIC_DATA] ([GEOGRAPHIC_DATA])" at bounding box center [628, 186] width 948 height 21
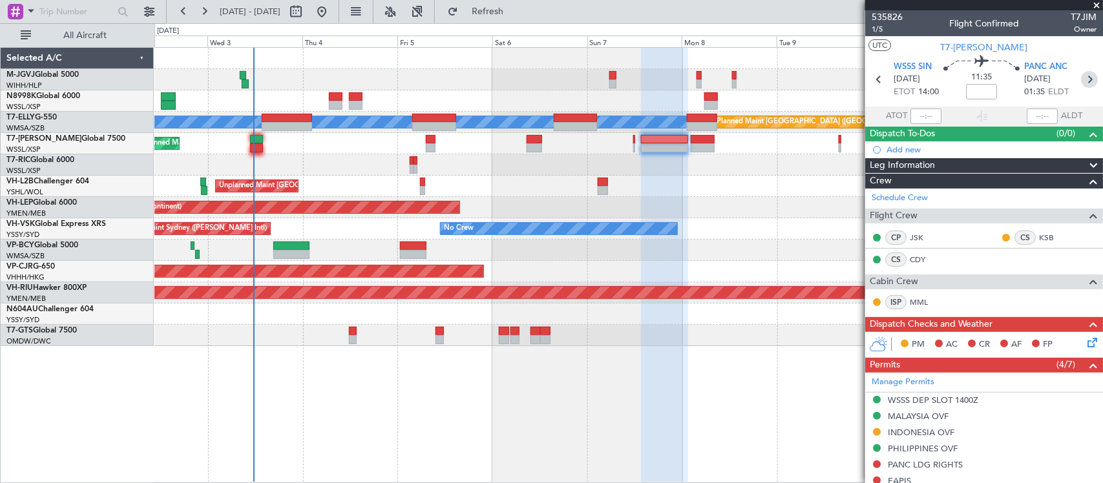
click at [1081, 82] on icon at bounding box center [1089, 79] width 17 height 17
type input "-00:15"
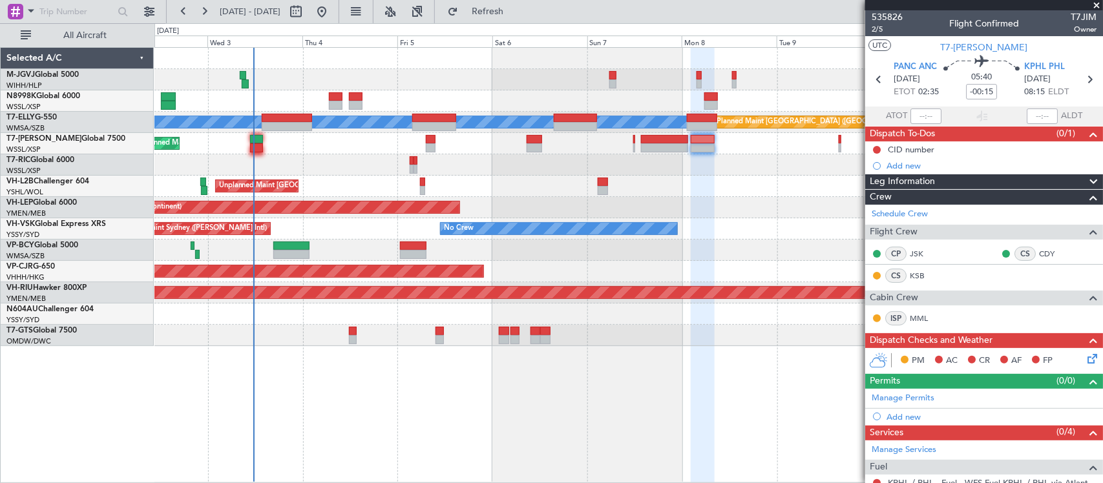
click at [676, 397] on div "Planned Maint [GEOGRAPHIC_DATA] (Seletar) [PERSON_NAME] Planned Maint [GEOGRAPH…" at bounding box center [628, 265] width 948 height 436
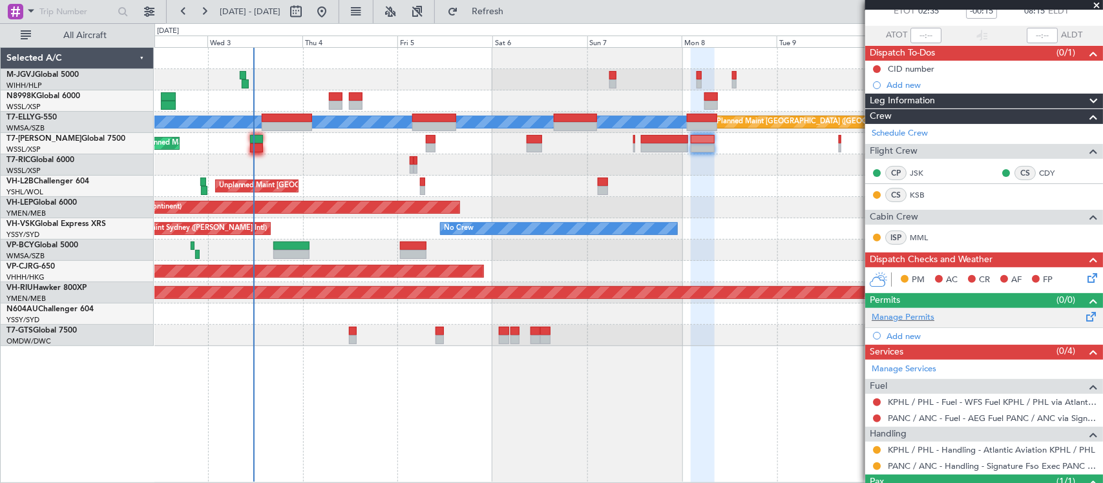
scroll to position [139, 0]
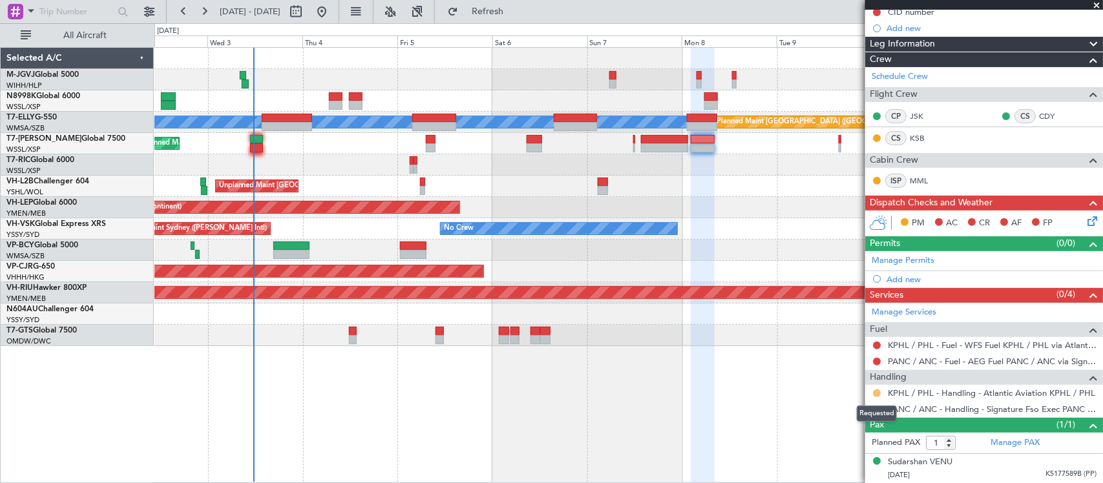
click at [877, 391] on button at bounding box center [877, 394] width 8 height 8
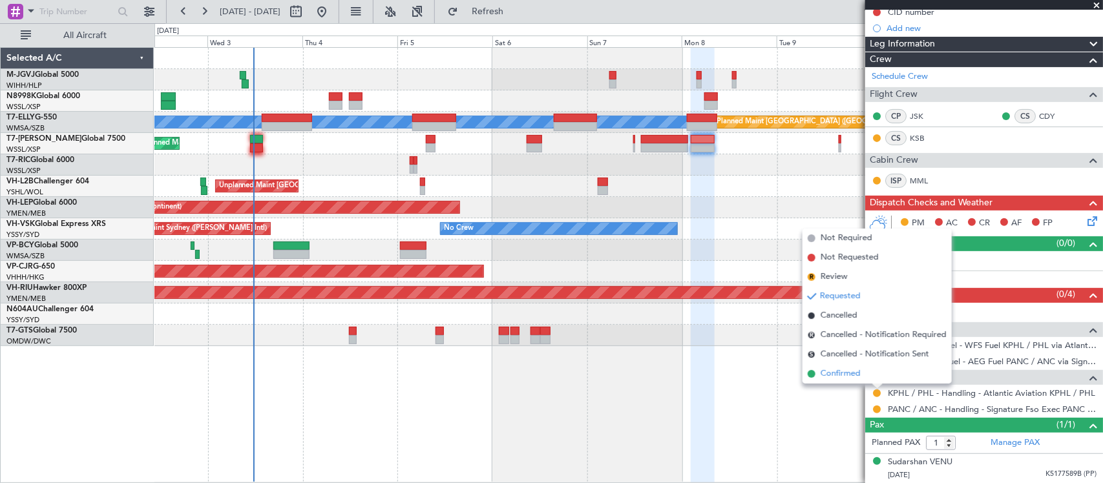
click at [867, 376] on li "Confirmed" at bounding box center [876, 373] width 149 height 19
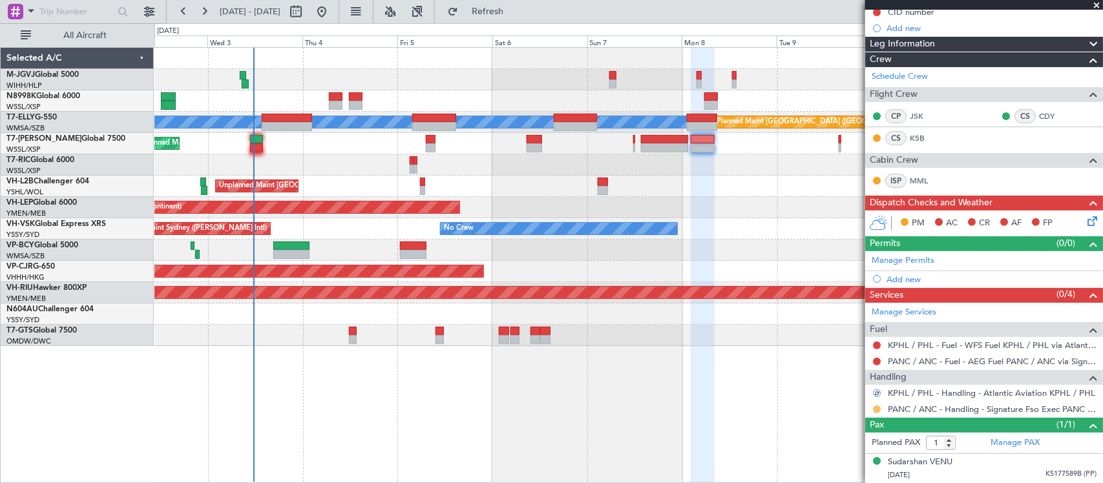
click at [874, 411] on button at bounding box center [877, 410] width 8 height 8
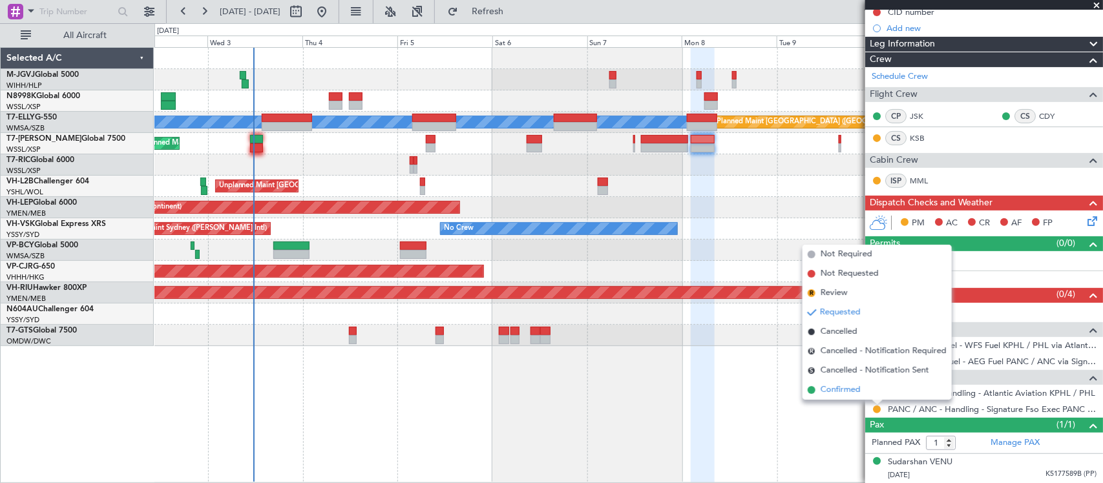
click at [868, 386] on li "Confirmed" at bounding box center [876, 389] width 149 height 19
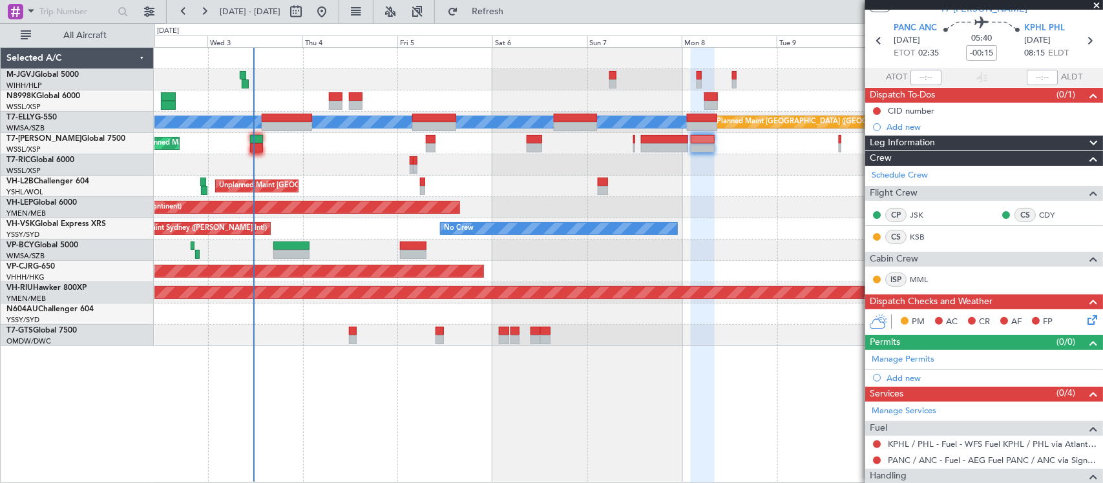
scroll to position [0, 0]
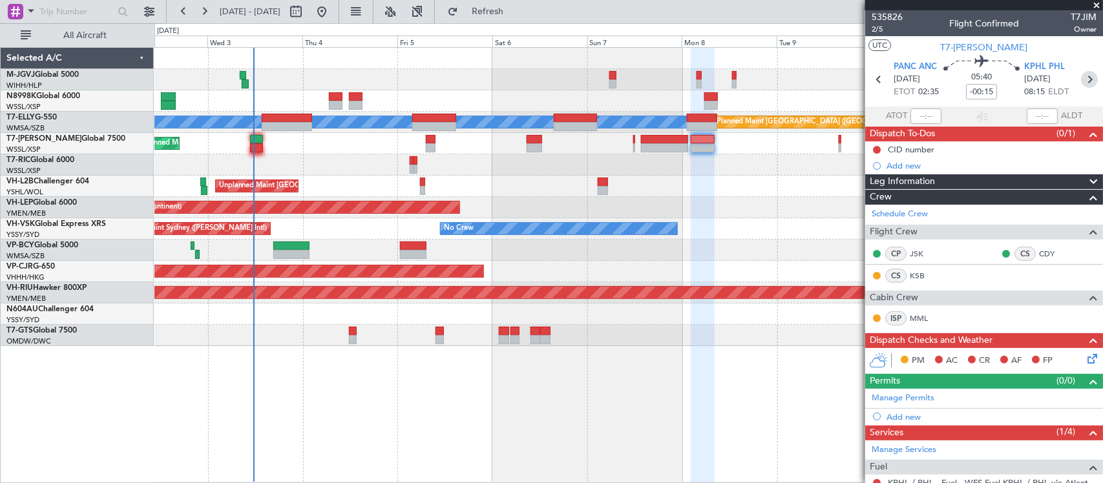
click at [1081, 75] on icon at bounding box center [1089, 79] width 17 height 17
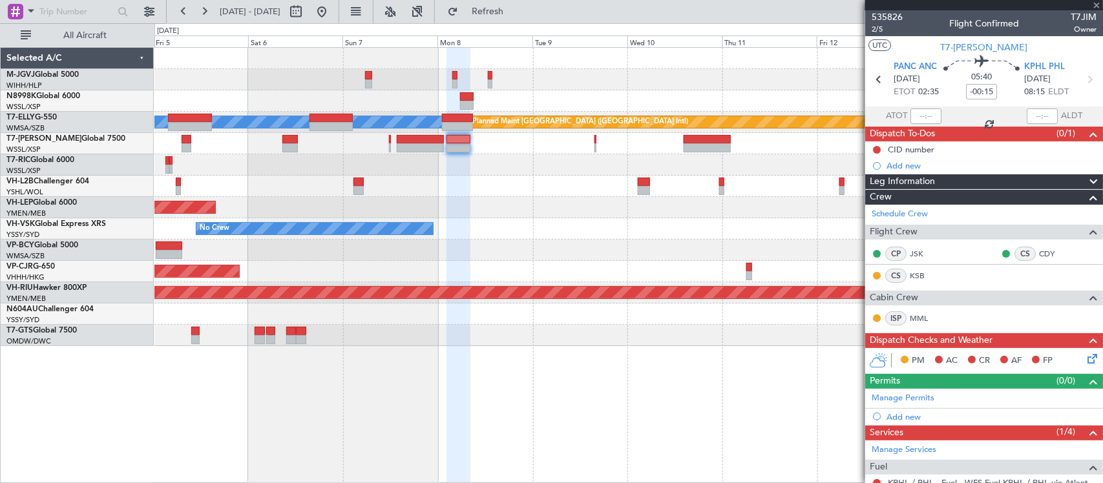
click at [472, 278] on div "[PERSON_NAME] Planned Maint [GEOGRAPHIC_DATA] ([GEOGRAPHIC_DATA]) Planned Maint…" at bounding box center [628, 197] width 948 height 298
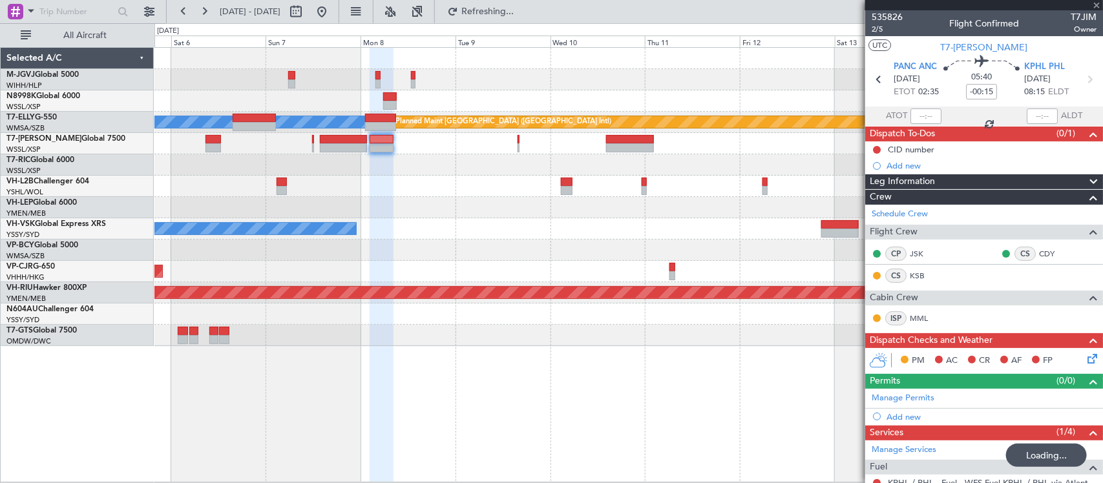
type input "0"
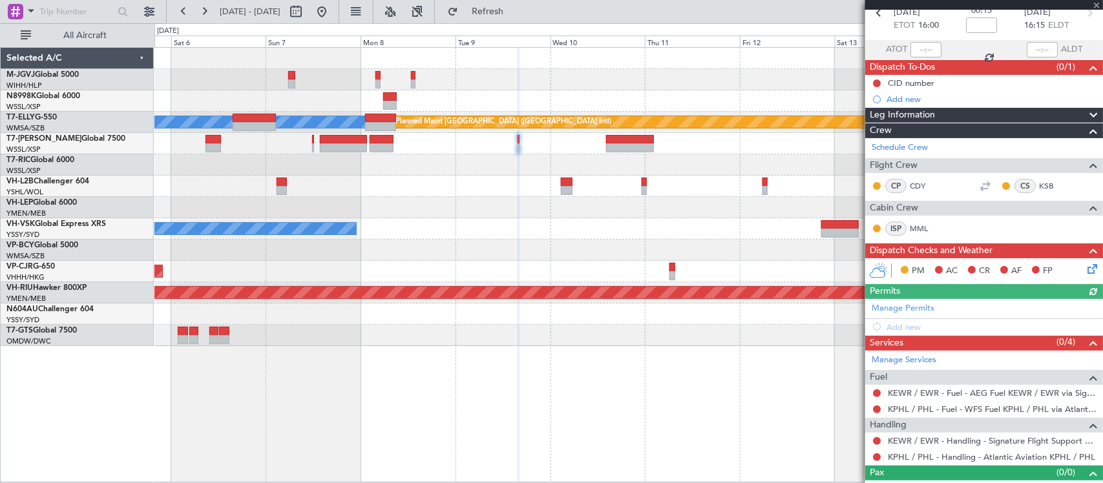
scroll to position [86, 0]
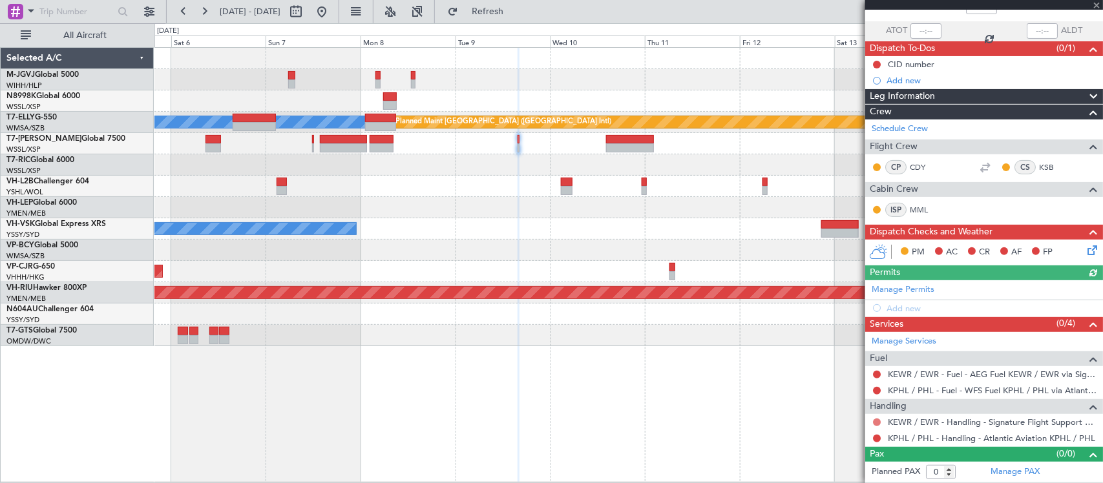
click at [875, 421] on button at bounding box center [877, 423] width 8 height 8
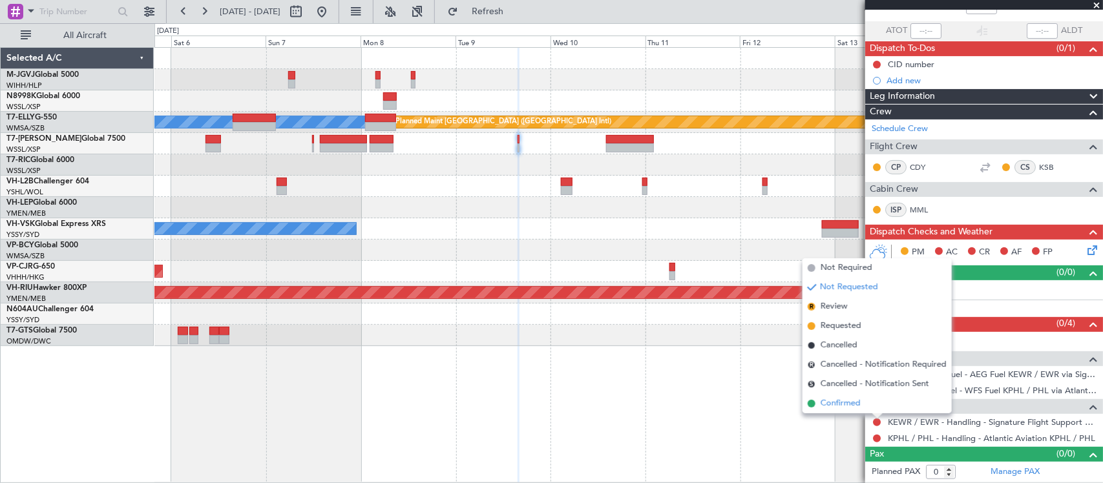
click at [866, 404] on li "Confirmed" at bounding box center [876, 403] width 149 height 19
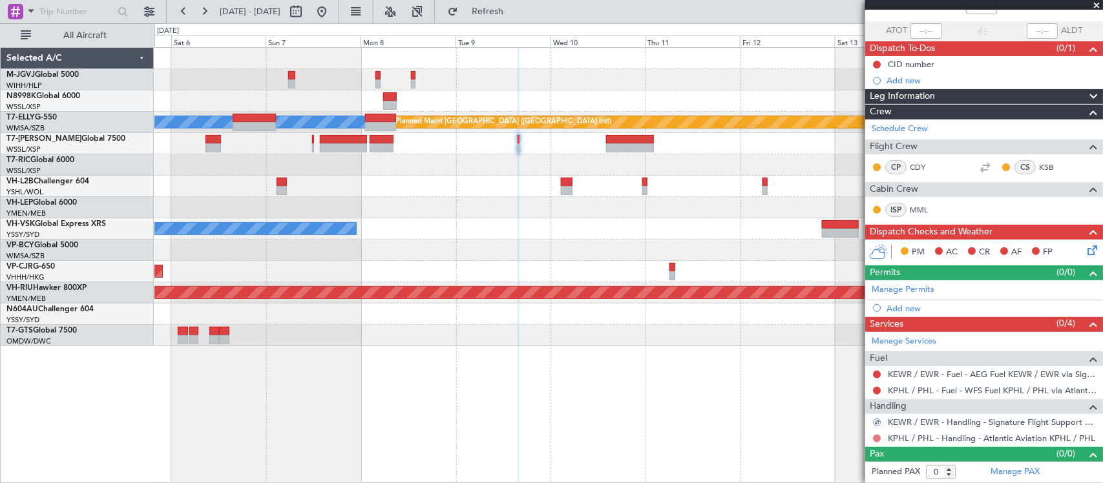
click at [876, 441] on button at bounding box center [877, 439] width 8 height 8
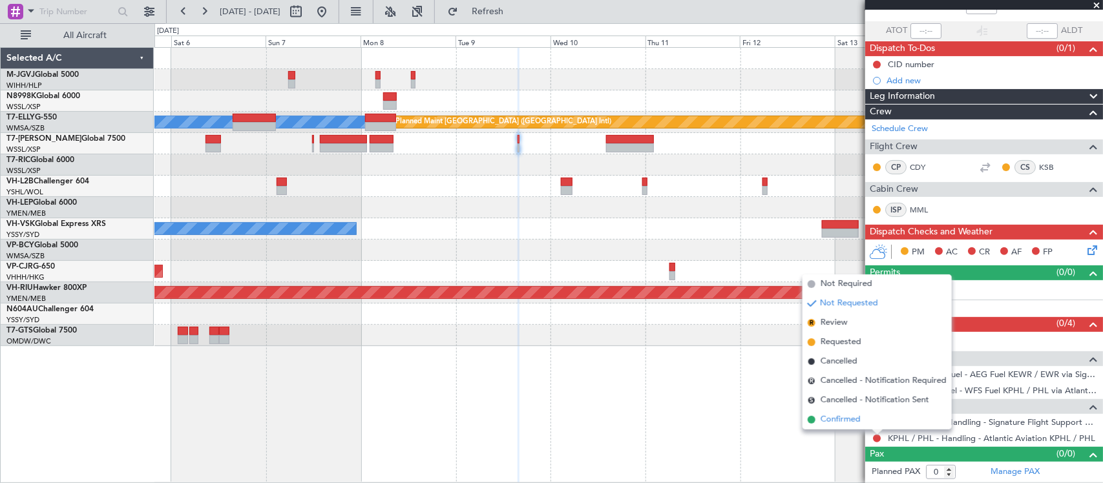
click at [858, 421] on span "Confirmed" at bounding box center [840, 419] width 40 height 13
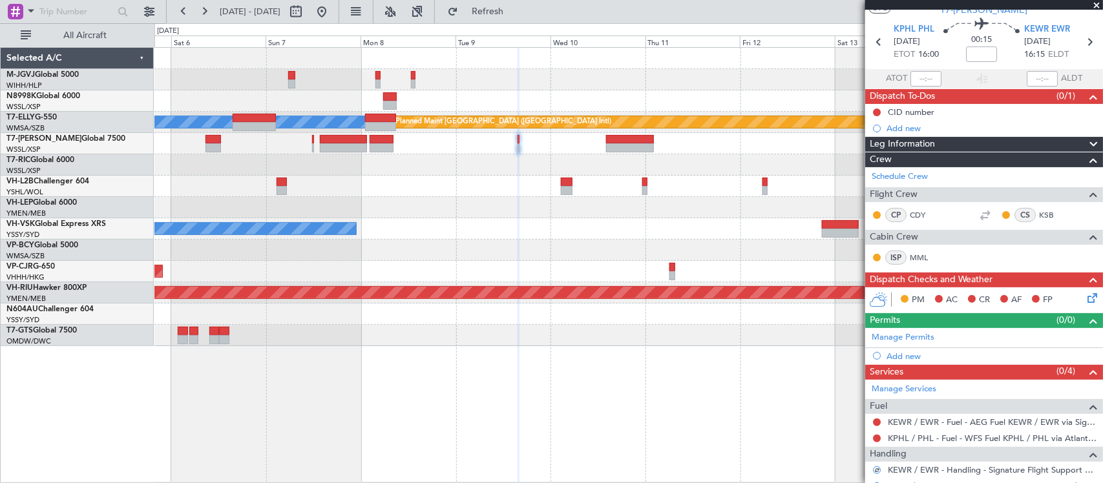
scroll to position [0, 0]
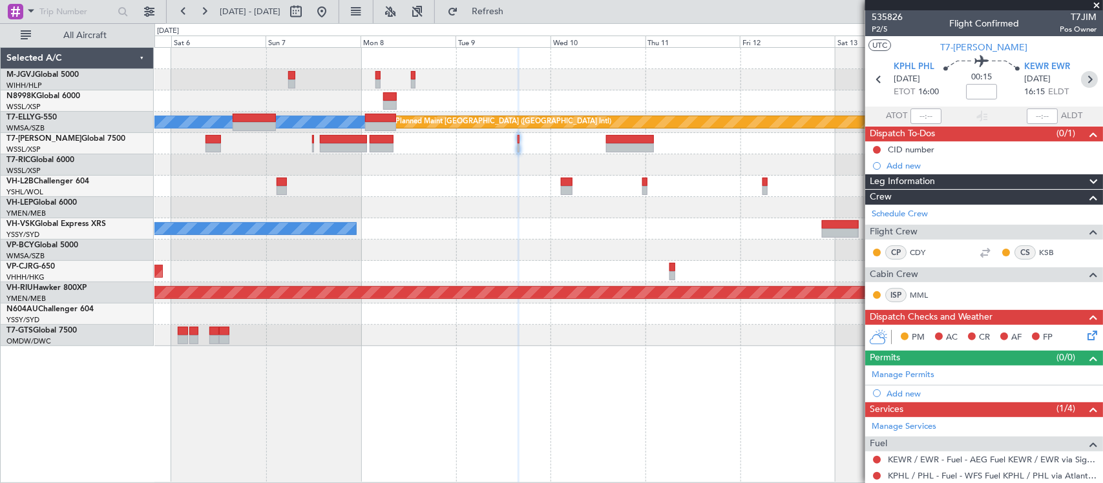
click at [1081, 78] on icon at bounding box center [1089, 79] width 17 height 17
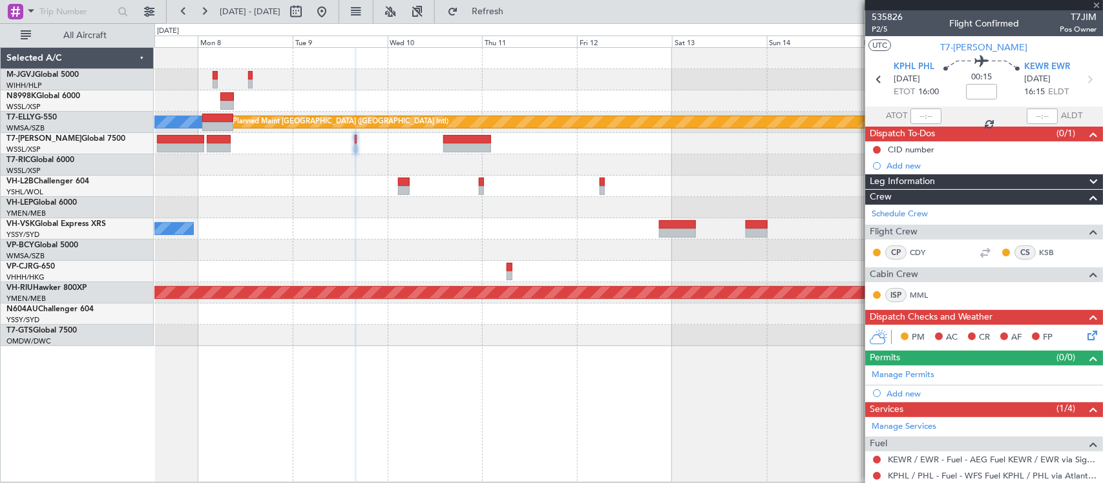
click at [591, 337] on div at bounding box center [628, 335] width 948 height 21
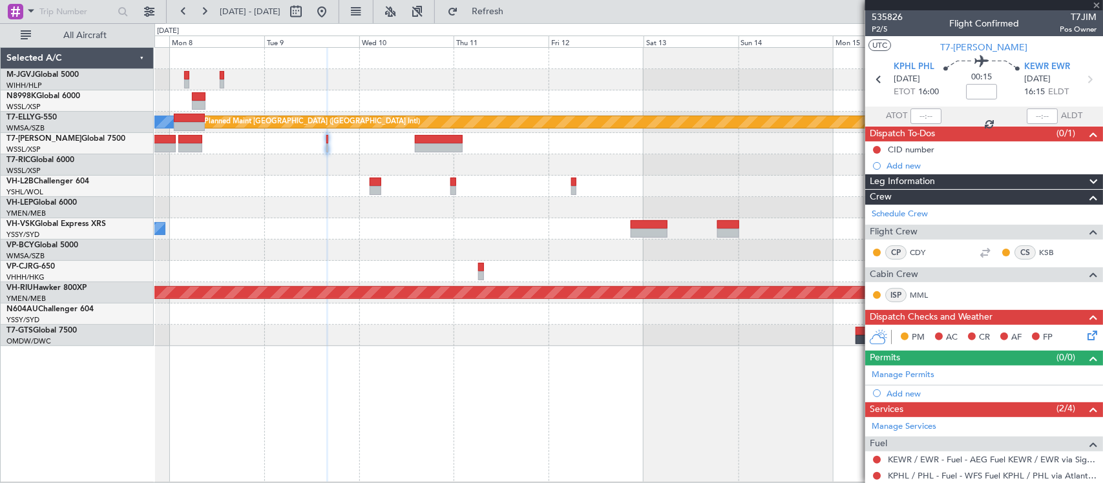
type input "-01:05"
type input "2"
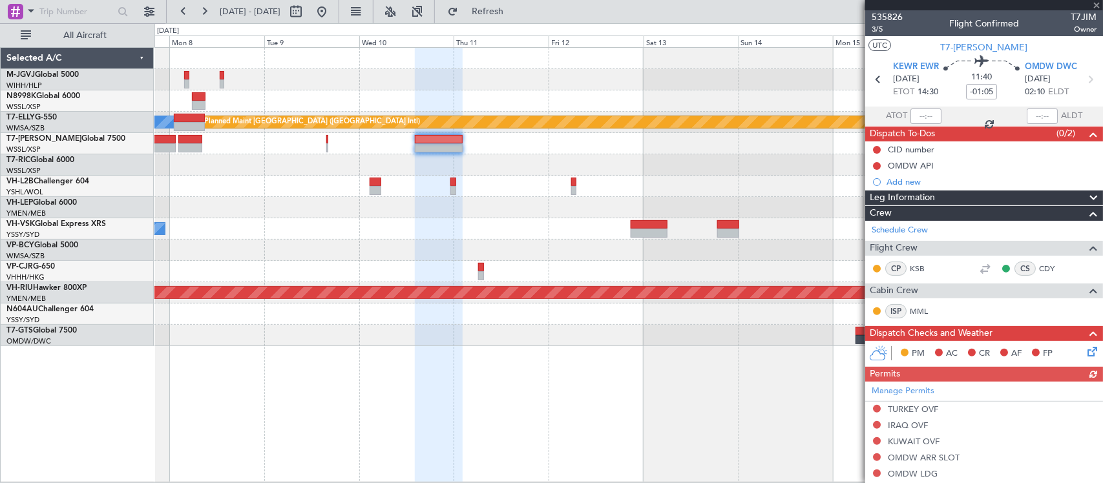
scroll to position [257, 0]
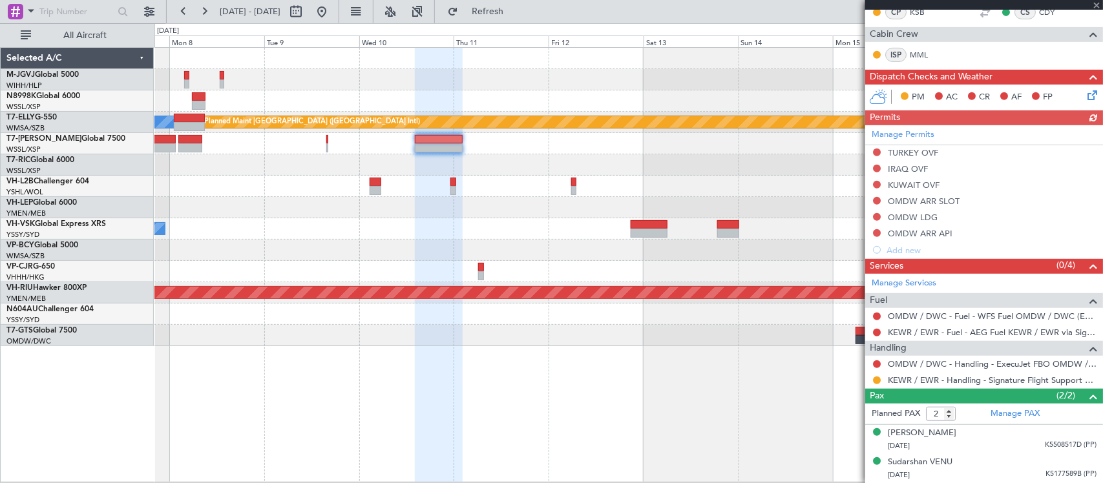
click at [877, 384] on mat-tooltip-component "Requested" at bounding box center [877, 401] width 58 height 34
click at [877, 381] on button at bounding box center [877, 381] width 8 height 8
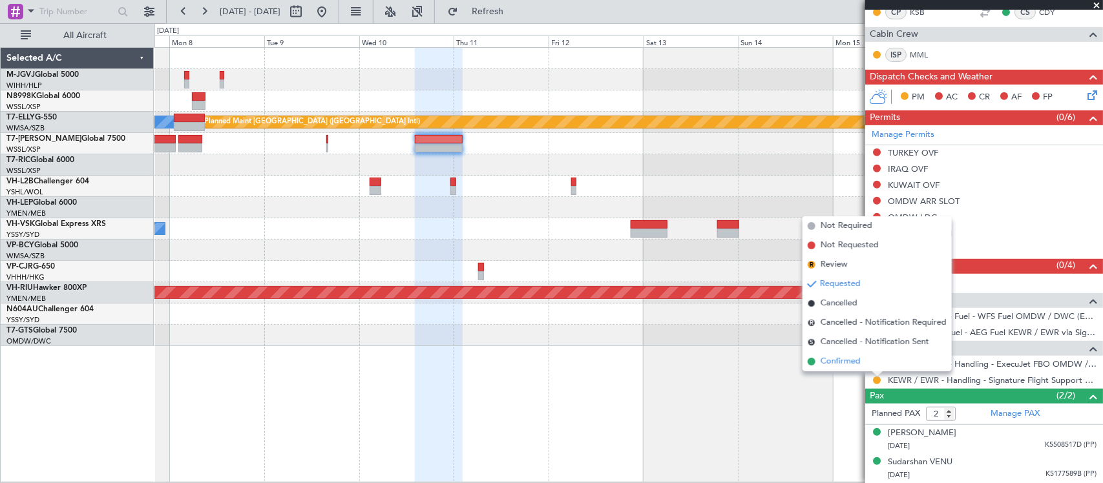
click at [855, 365] on span "Confirmed" at bounding box center [840, 361] width 40 height 13
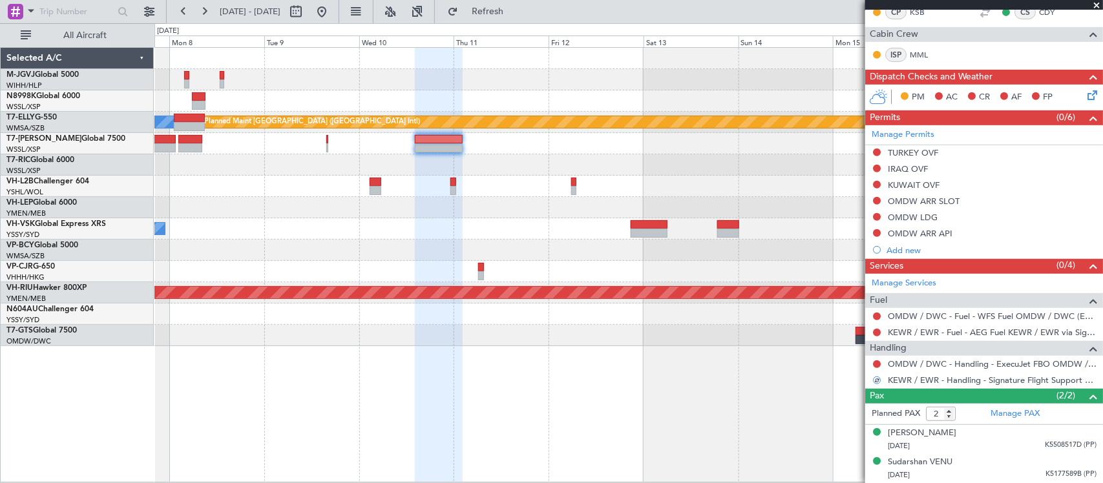
click at [820, 404] on div "[PERSON_NAME] Planned Maint [GEOGRAPHIC_DATA] ([GEOGRAPHIC_DATA]) Unplanned Mai…" at bounding box center [628, 264] width 948 height 435
click at [640, 324] on div at bounding box center [628, 314] width 948 height 21
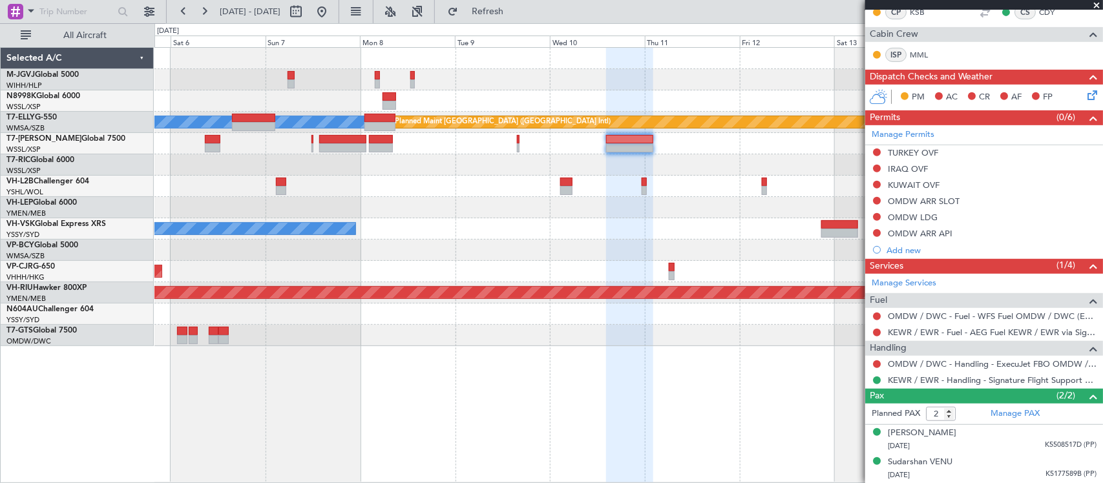
click at [630, 325] on div at bounding box center [628, 335] width 948 height 21
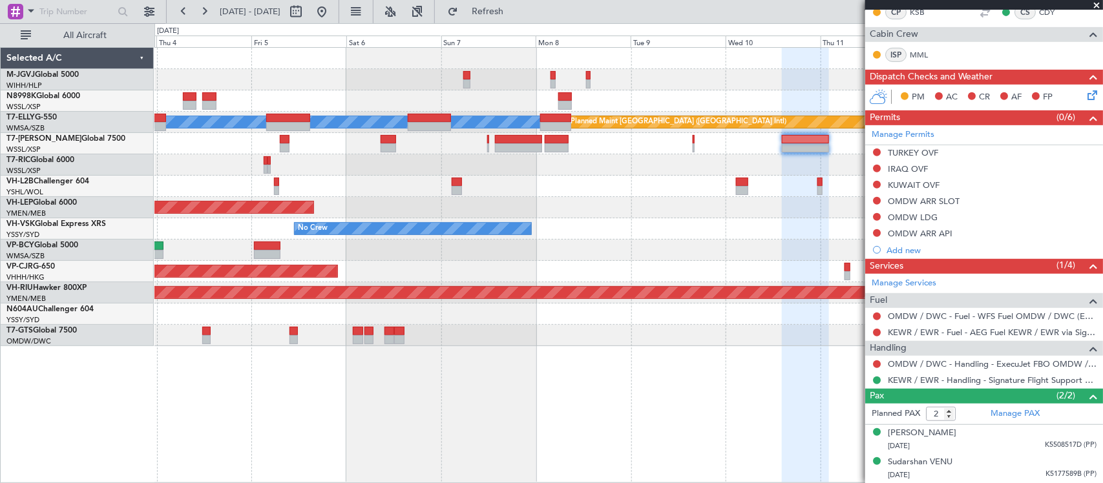
click at [575, 325] on div at bounding box center [628, 335] width 948 height 21
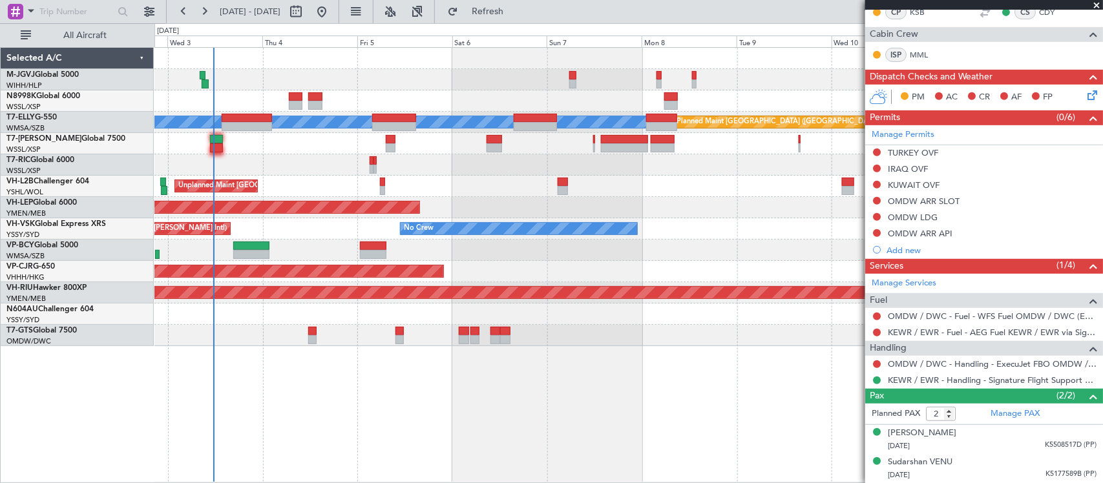
click at [366, 352] on div "Planned Maint [GEOGRAPHIC_DATA] (Seletar) [PERSON_NAME] Planned Maint [GEOGRAPH…" at bounding box center [628, 265] width 948 height 436
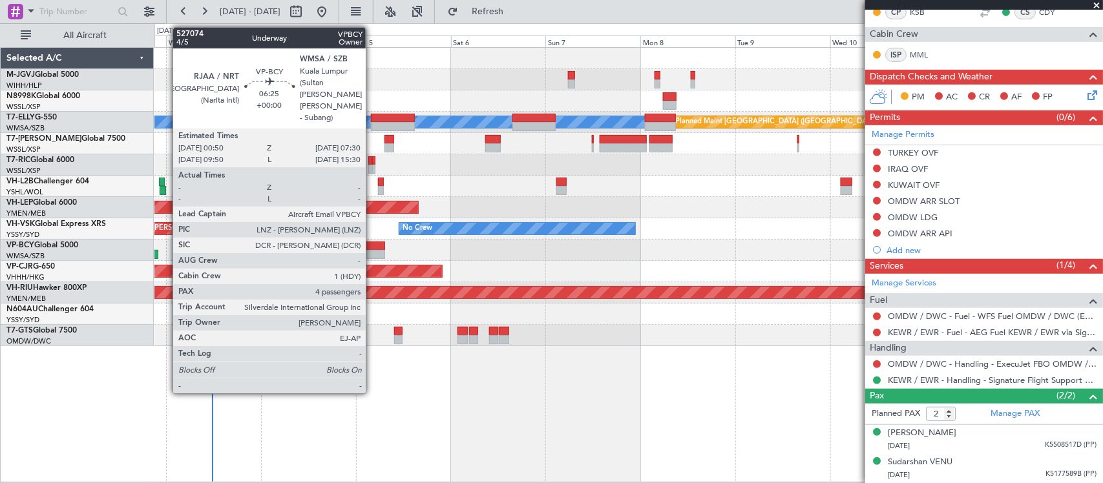
click at [372, 255] on div at bounding box center [372, 254] width 26 height 9
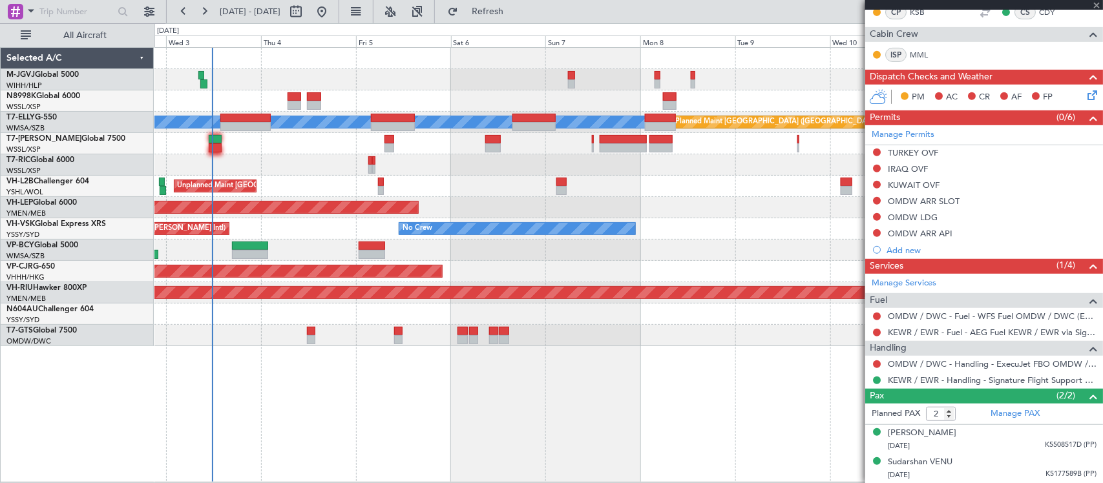
type input "4"
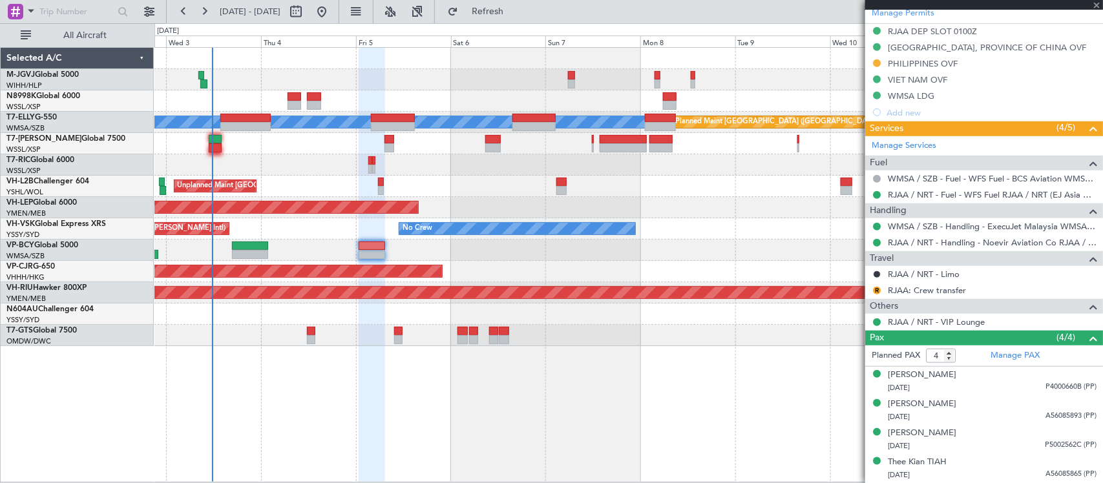
scroll to position [276, 0]
